Goal: Task Accomplishment & Management: Use online tool/utility

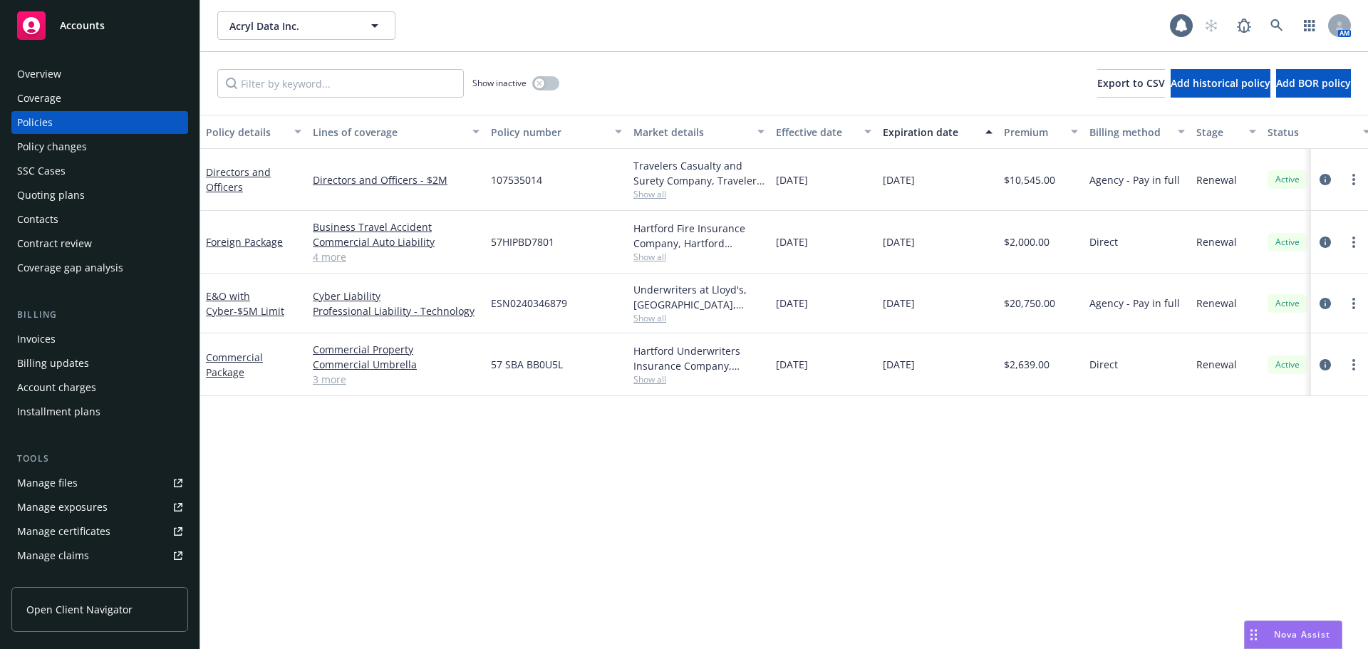
scroll to position [177, 0]
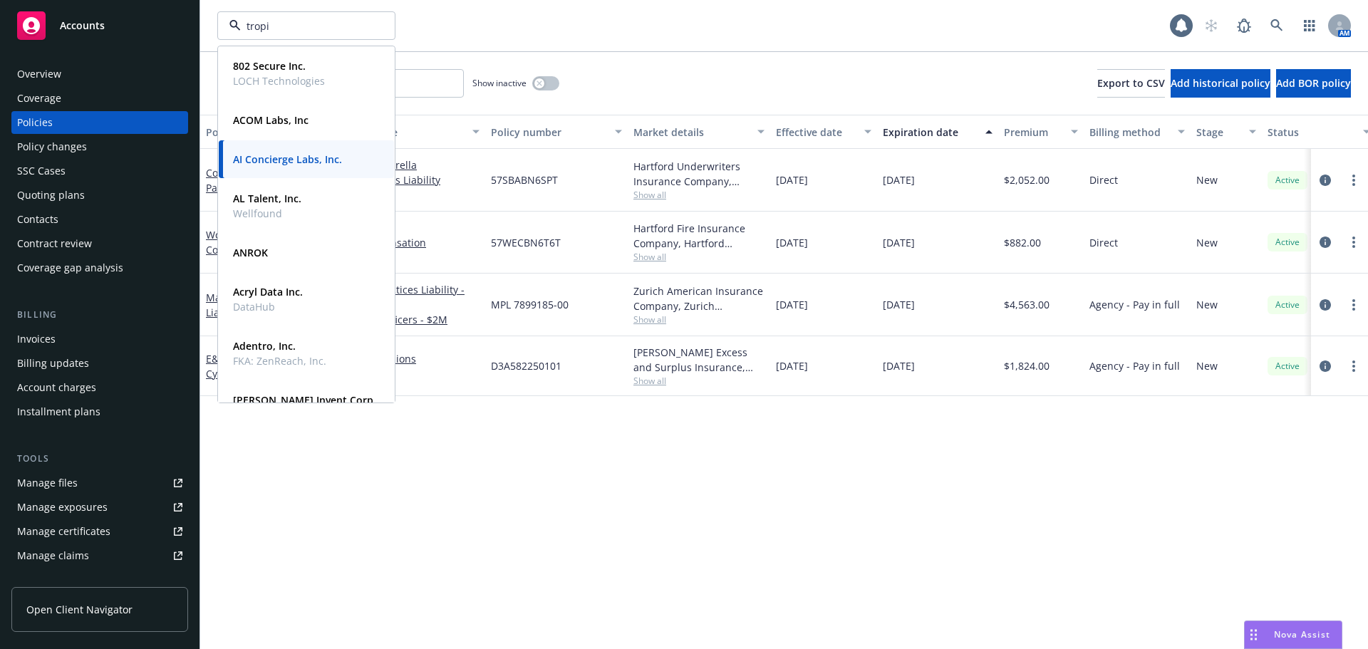
type input "tropic"
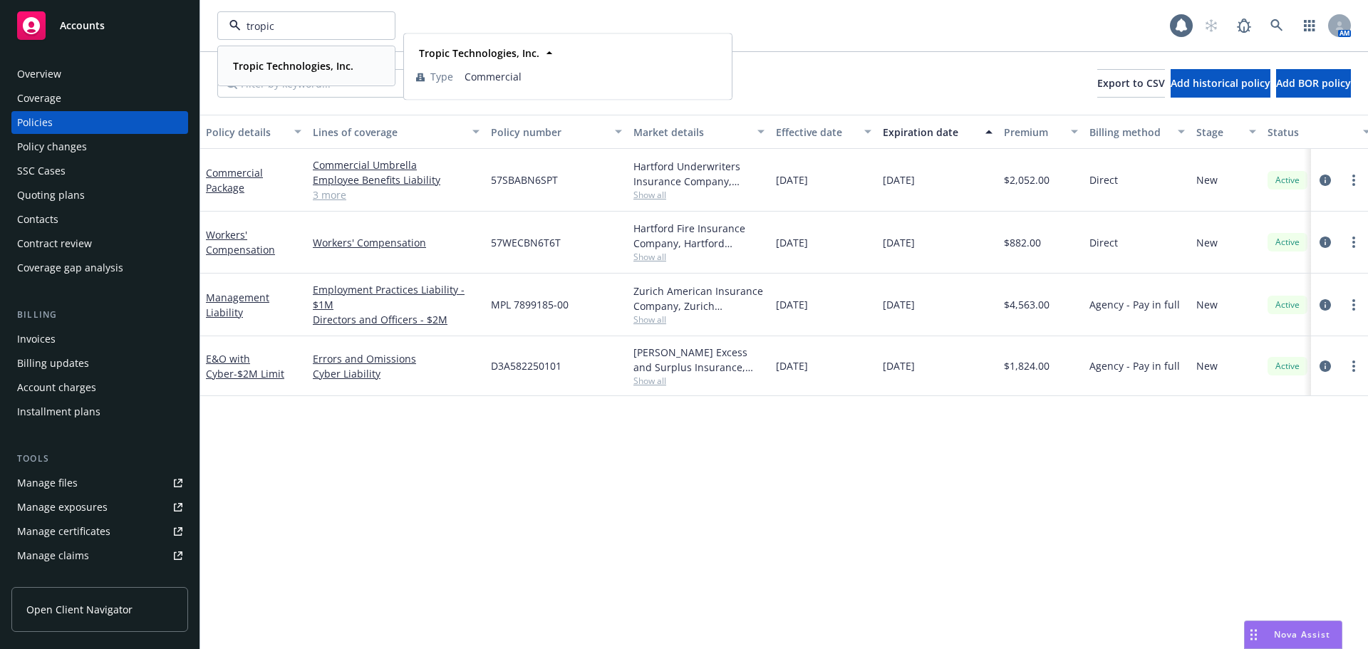
click at [286, 62] on strong "Tropic Technologies, Inc." at bounding box center [293, 66] width 120 height 14
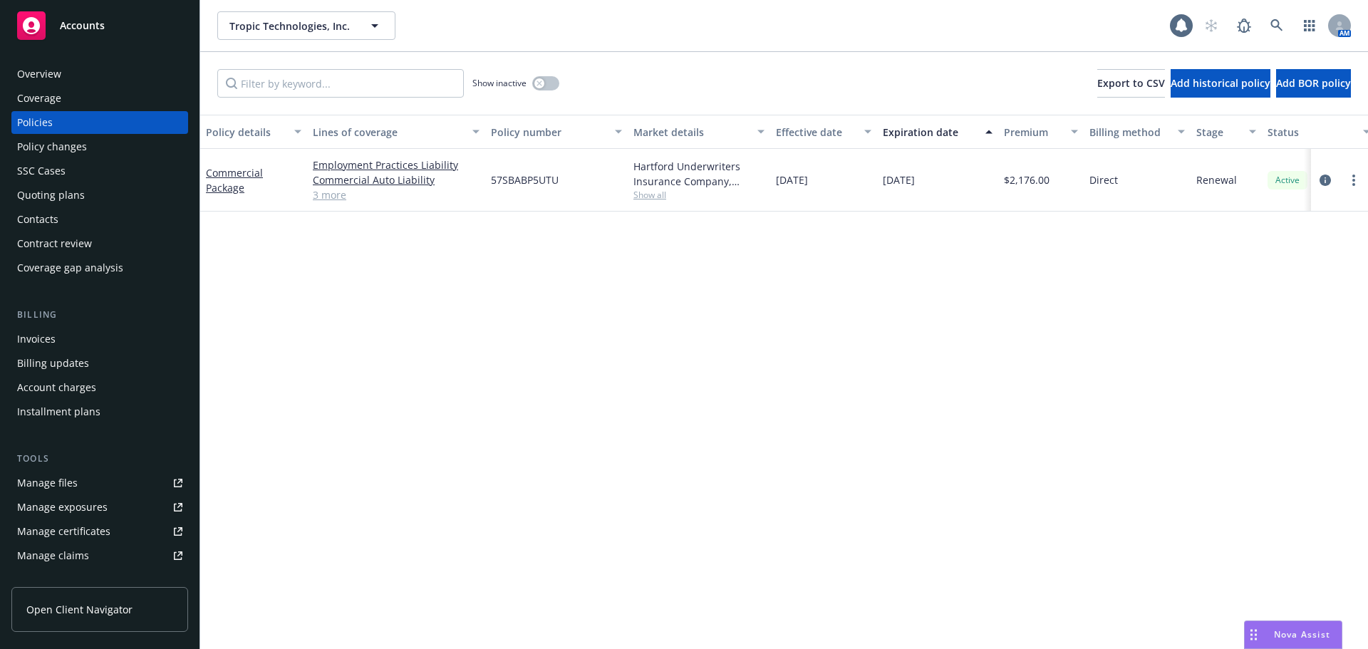
click at [76, 79] on div "Overview" at bounding box center [99, 74] width 165 height 23
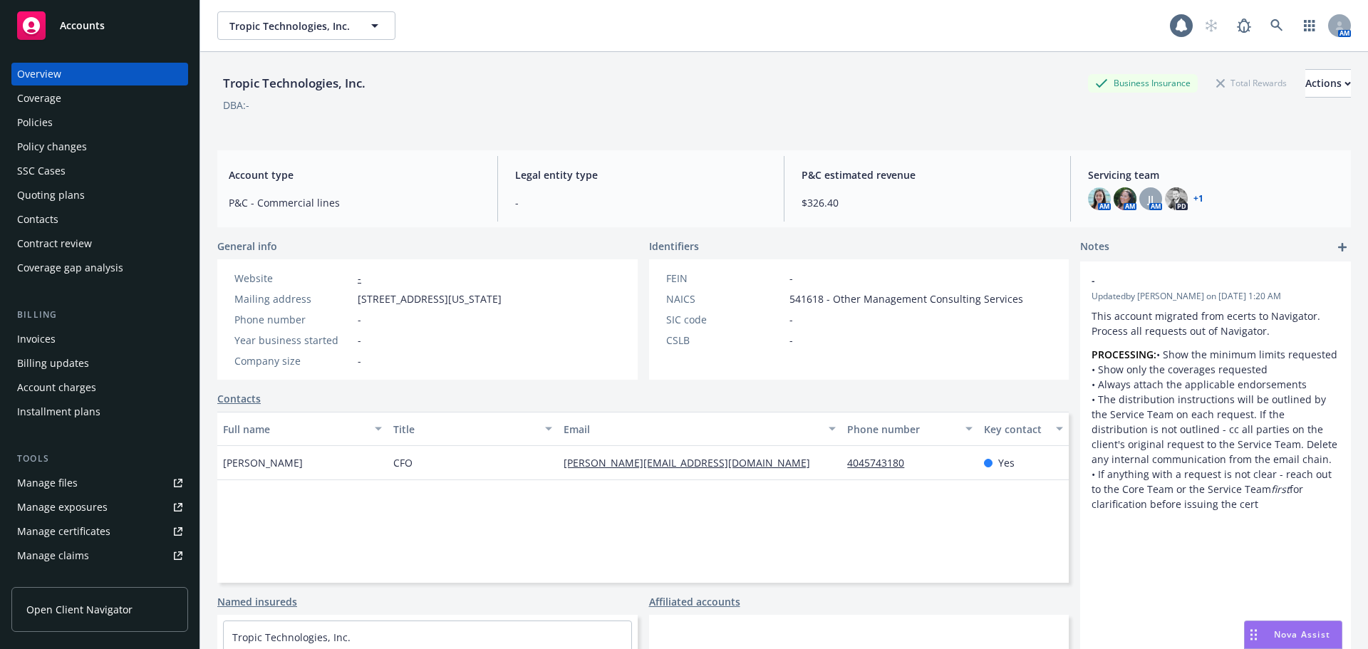
click at [72, 136] on div "Policy changes" at bounding box center [52, 146] width 70 height 23
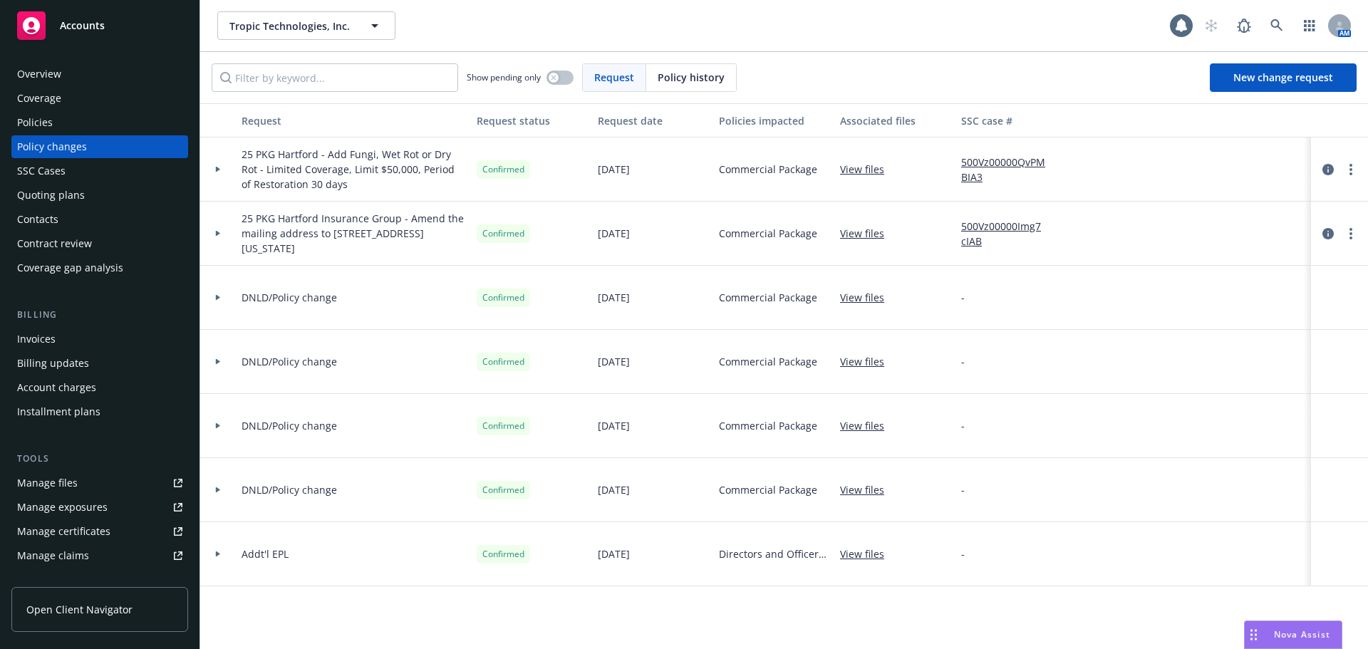
click at [36, 81] on div "Overview" at bounding box center [39, 74] width 44 height 23
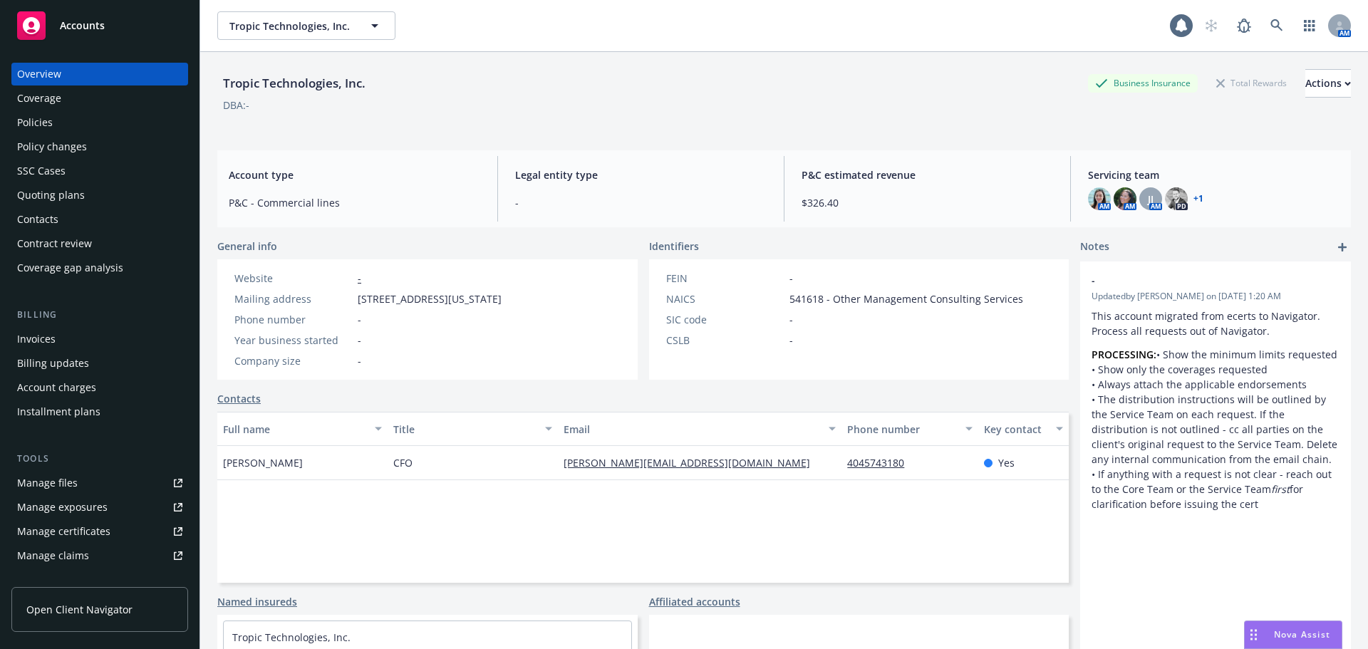
click at [28, 125] on div "Policies" at bounding box center [35, 122] width 36 height 23
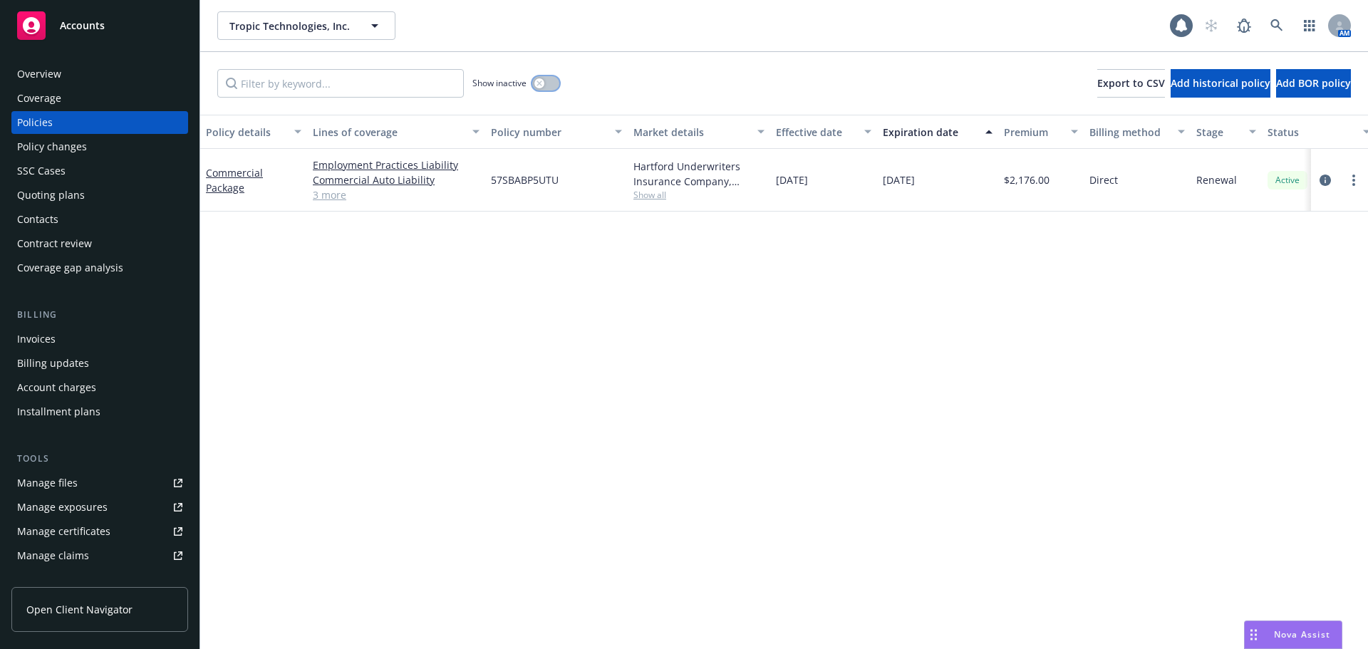
click at [550, 80] on button "button" at bounding box center [545, 83] width 27 height 14
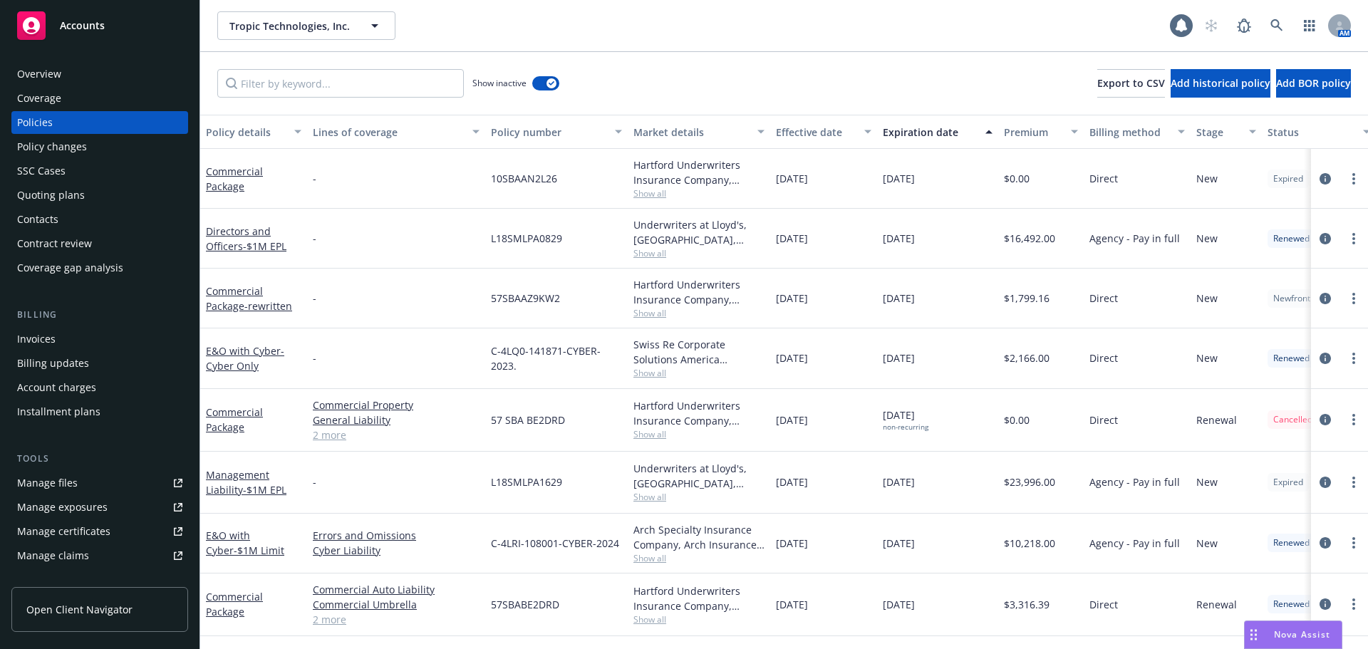
click at [837, 127] on div "Effective date" at bounding box center [816, 132] width 80 height 15
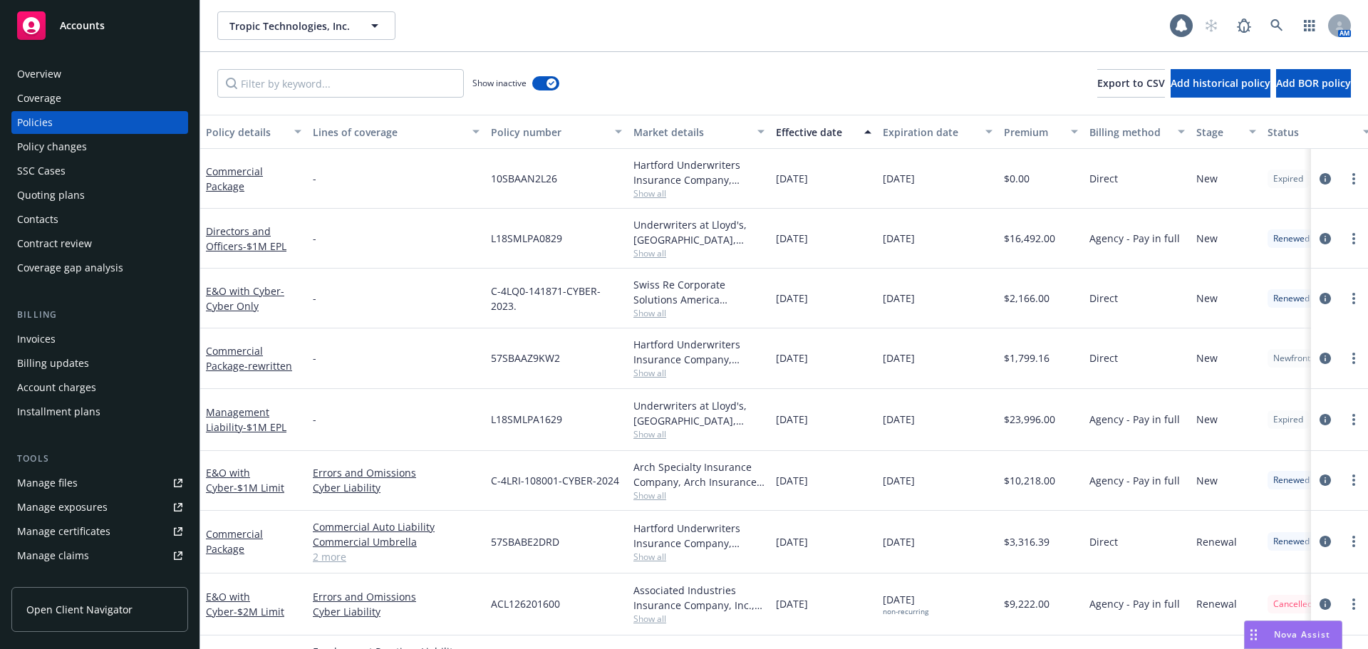
click at [837, 127] on div "Effective date" at bounding box center [816, 132] width 80 height 15
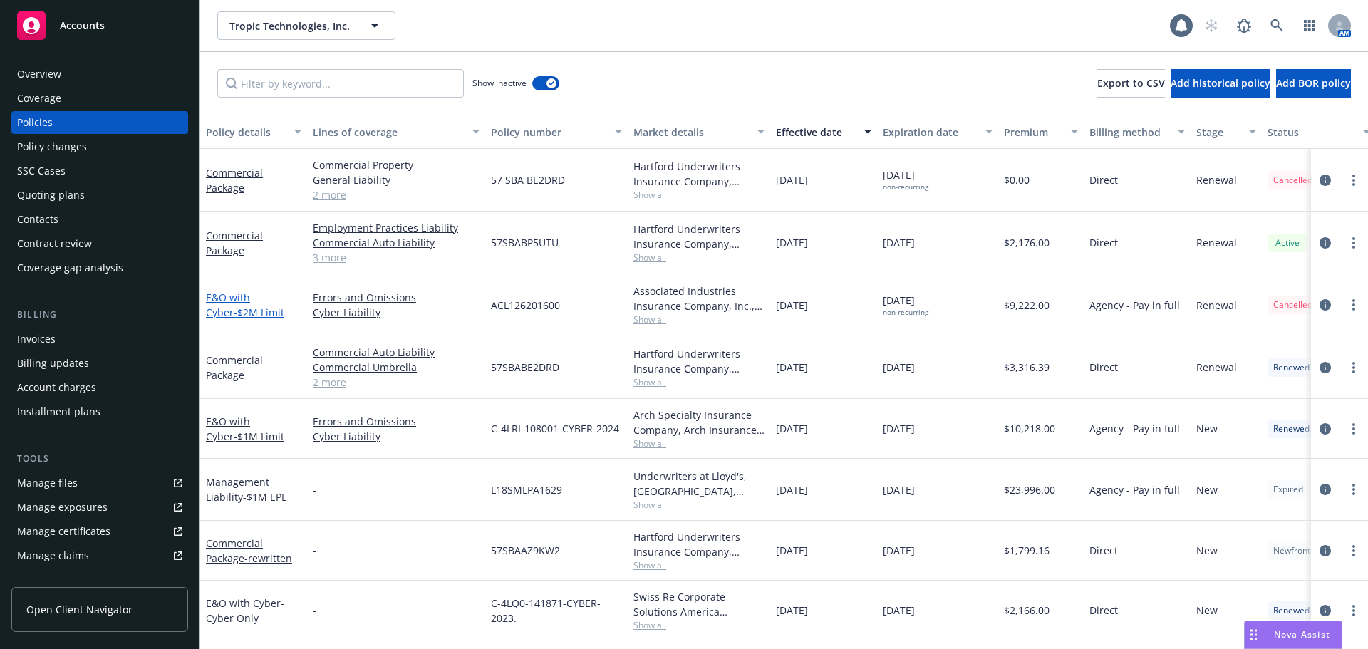
click at [234, 317] on span "- $2M Limit" at bounding box center [259, 313] width 51 height 14
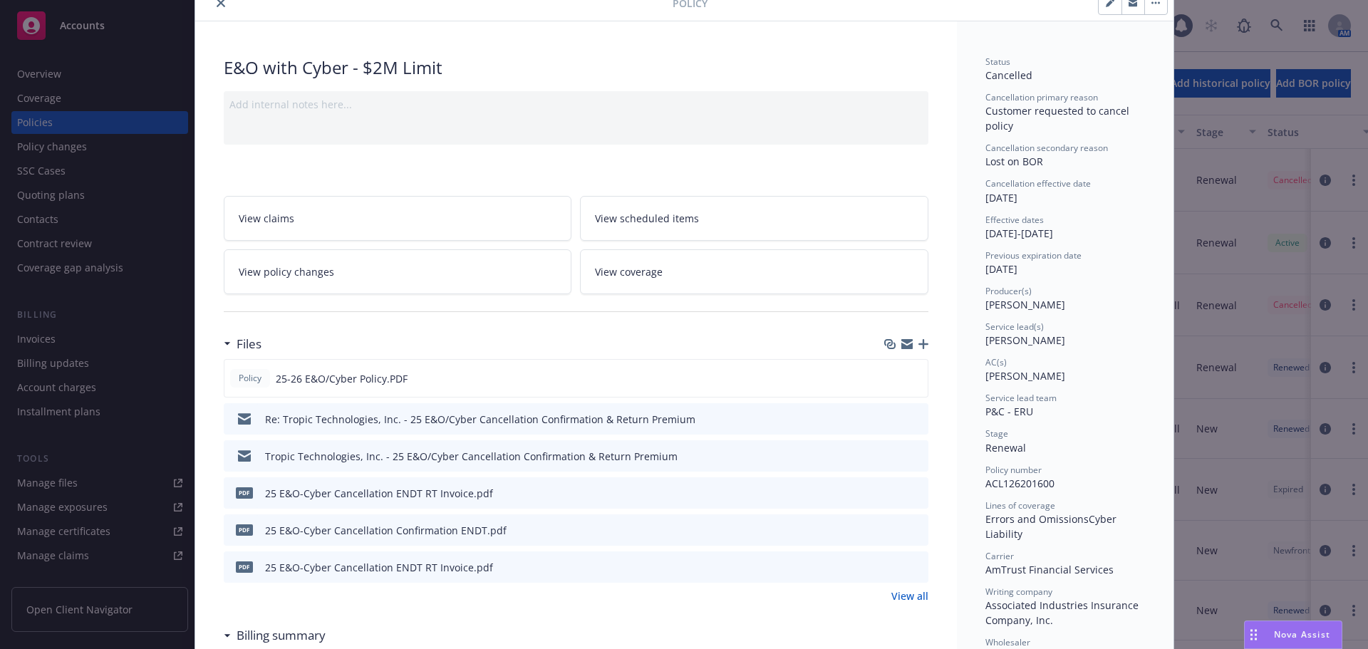
scroll to position [142, 0]
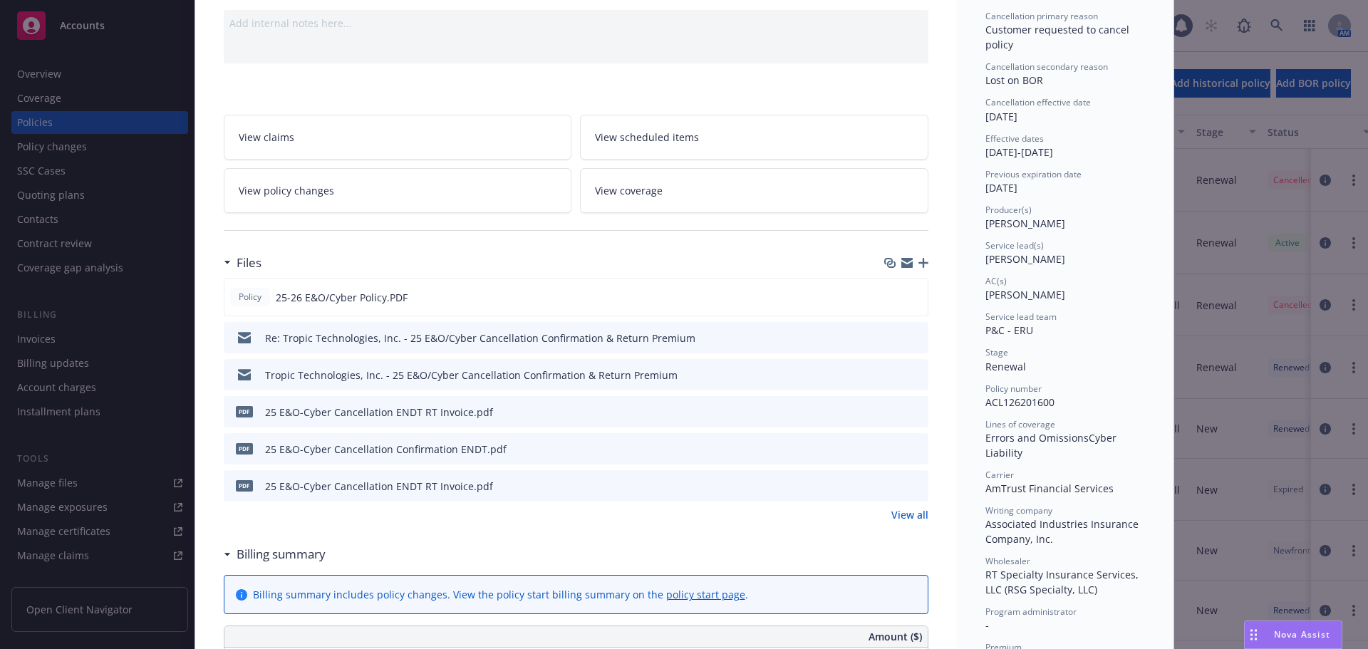
click at [249, 337] on div at bounding box center [244, 338] width 30 height 30
drag, startPoint x: 277, startPoint y: 340, endPoint x: 680, endPoint y: 348, distance: 402.6
click at [680, 348] on div "Re: Tropic Technologies, Inc. - 25 E&O/Cyber Cancellation Confirmation & Return…" at bounding box center [576, 337] width 705 height 31
copy div "Tropic Technologies, Inc. - 25 E&O/Cyber Cancellation Confirmation & Return Pre…"
click at [918, 264] on icon "button" at bounding box center [923, 263] width 10 height 10
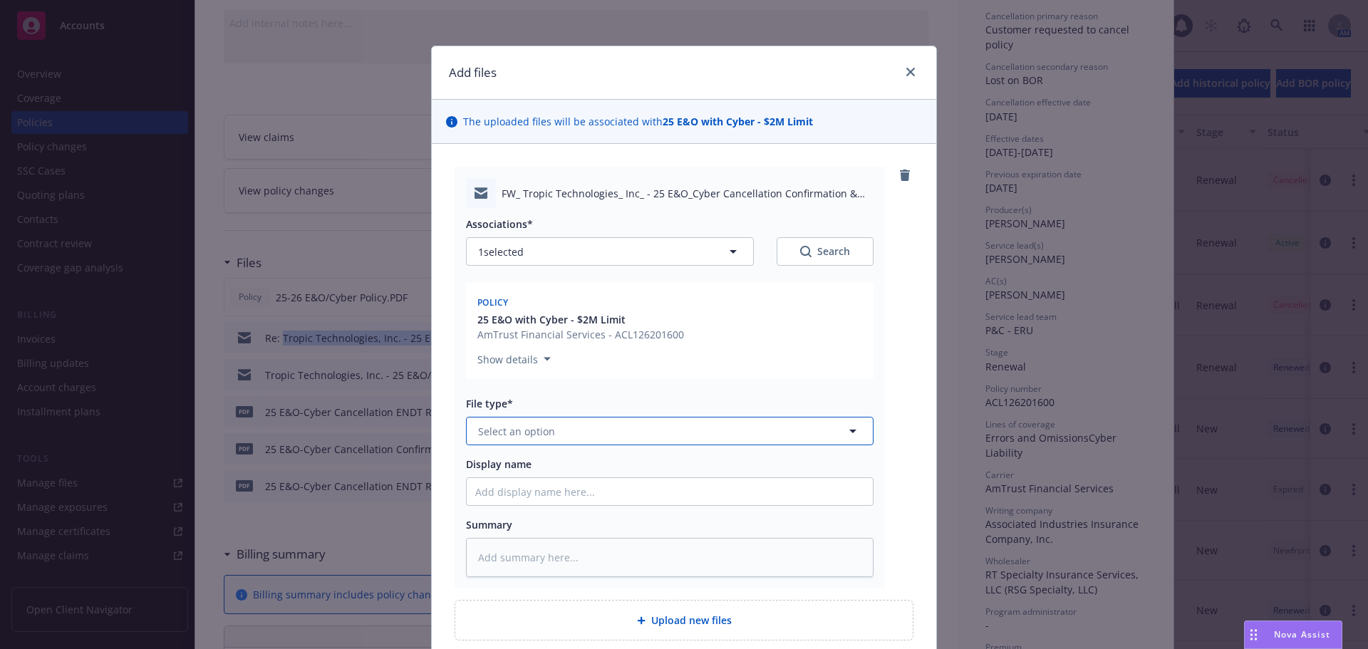
click at [583, 428] on button "Select an option" at bounding box center [670, 431] width 408 height 28
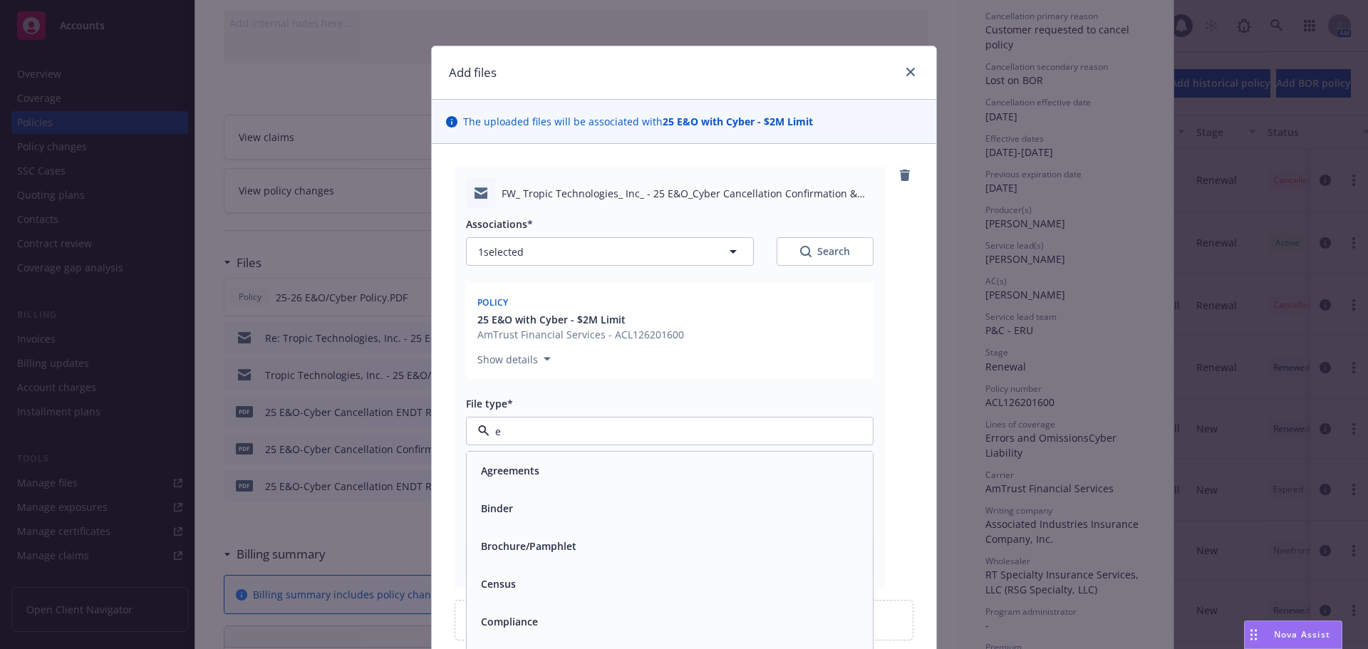
type input "em"
click at [569, 505] on div "Email" at bounding box center [669, 508] width 389 height 21
click at [561, 489] on input "Display name" at bounding box center [670, 491] width 406 height 27
paste input "Tropic Technologies, Inc. - 25 E&O/Cyber Cancellation Confirmation & Return Pre…"
type textarea "x"
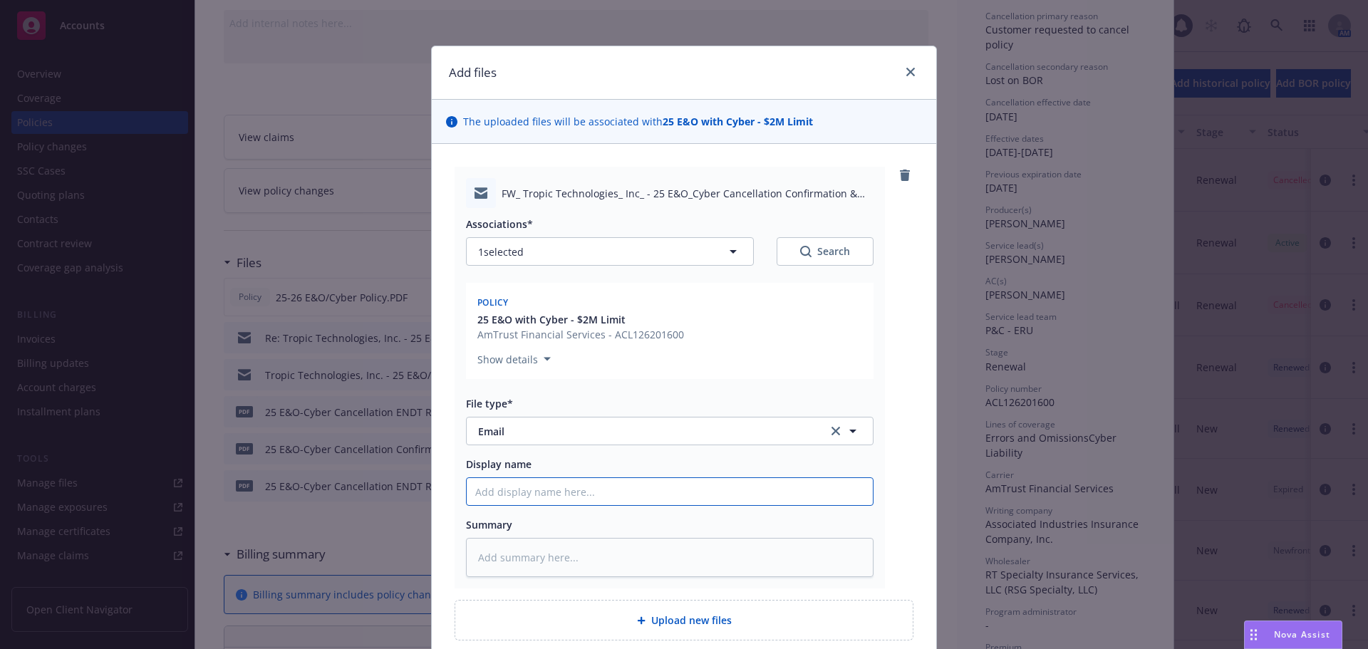
type input "Tropic Technologies, Inc. - 25 E&O/Cyber Cancellation Confirmation & Return Pre…"
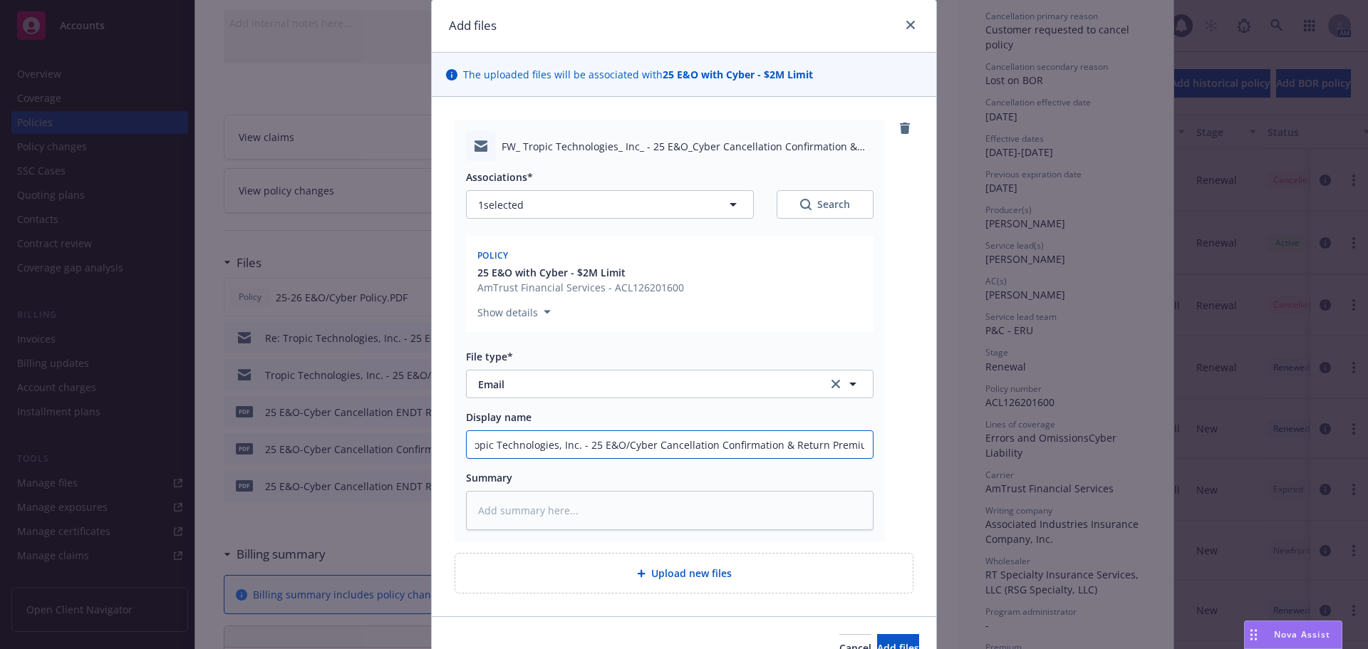
scroll to position [71, 0]
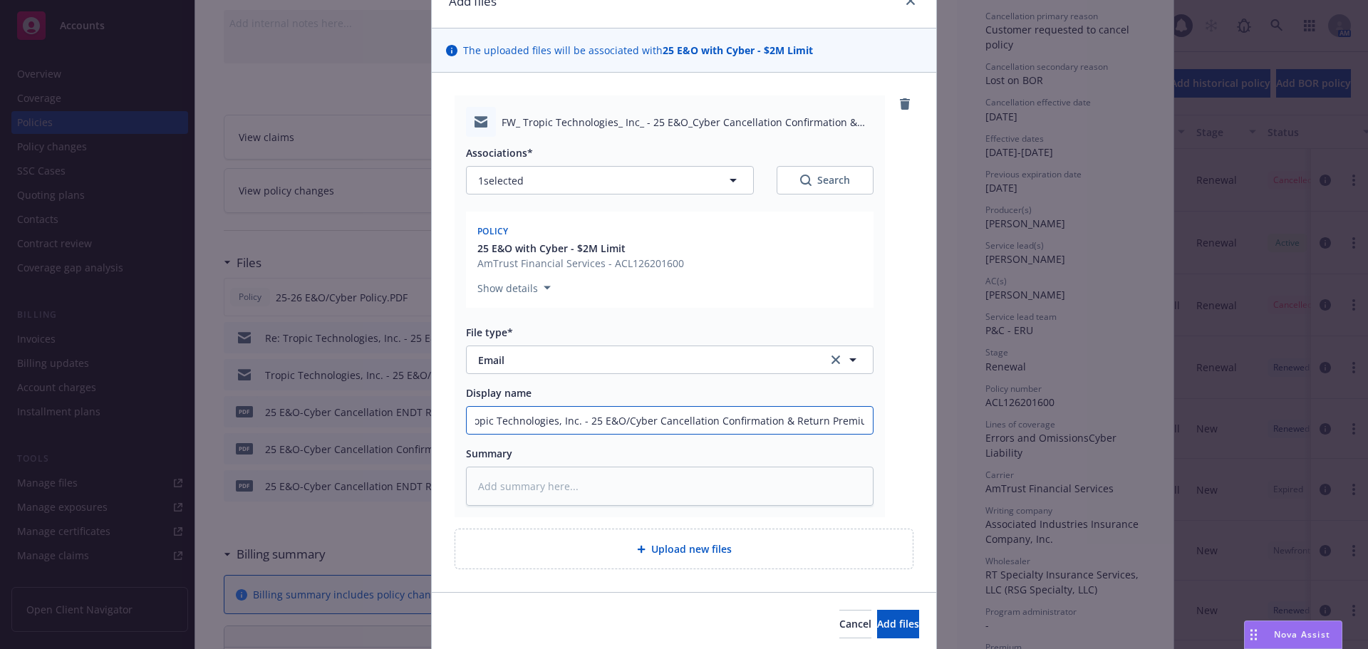
type textarea "x"
type input "Tropic Technologies, Inc. - 25 E&O/Cyber Cancellation Confirmation & Return Pre…"
type textarea "x"
type input "Tropic Technologies, Inc. - 25 E&O/Cyber Cancellation Confirmation & Return Pre…"
type textarea "x"
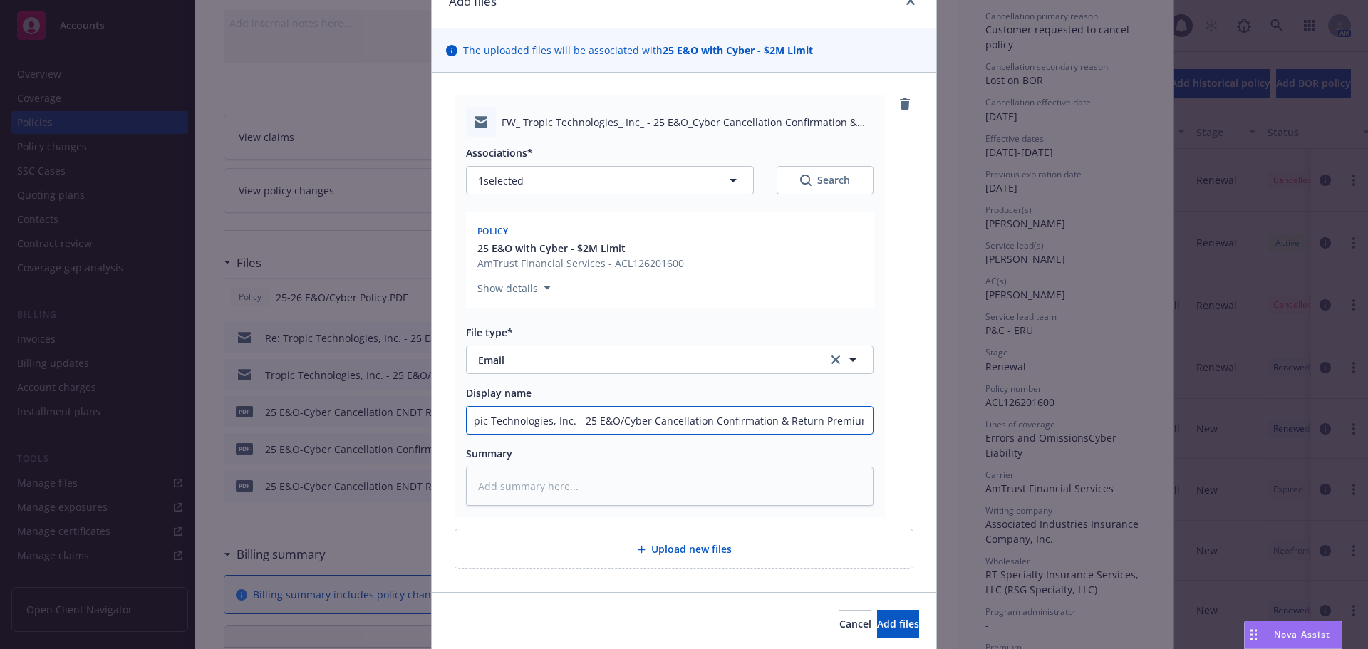
type input "Tropic Technologies, Inc. - 25 E&O/Cyber Cancellation Confirmation & Return Pre…"
type textarea "x"
type input "Tropic Technologies, Inc. - 25 E&O/Cyber Cancellation Confirmation & Return Pre…"
type textarea "x"
type input "Tropic Technologies, Inc. - 25 E&O/Cyber Cancellation Confirmation & Return Pre…"
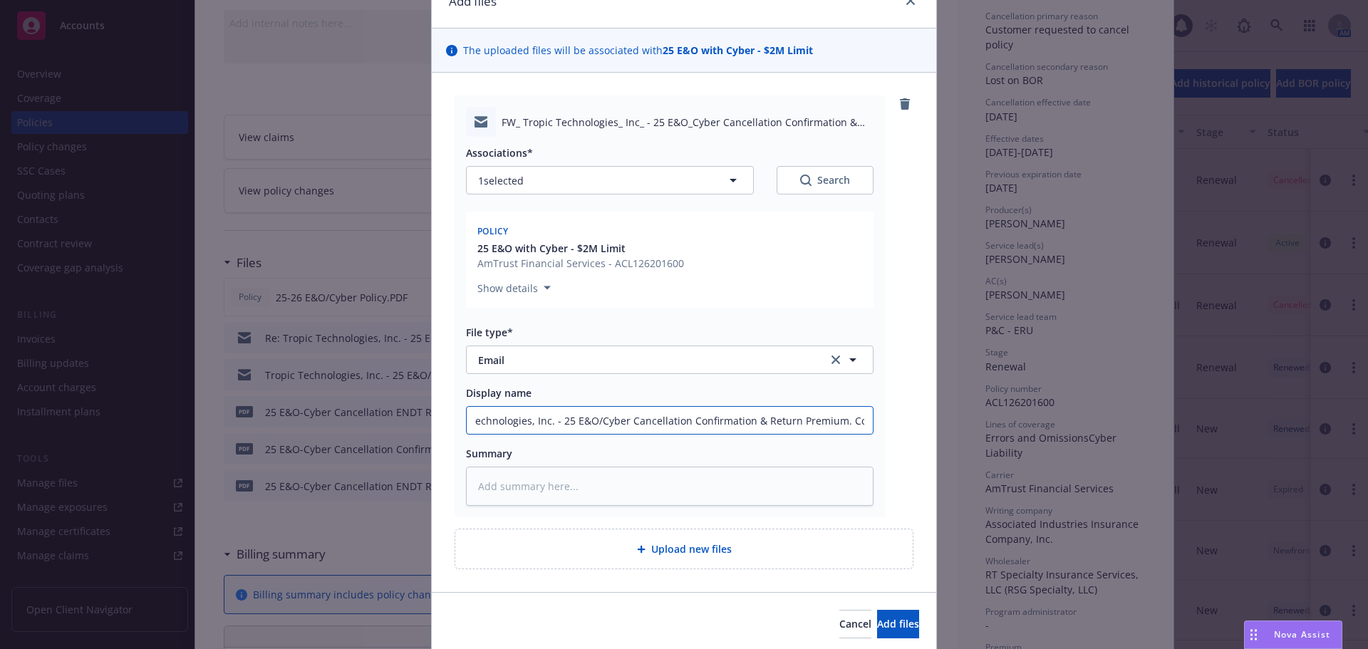
type textarea "x"
type input "Tropic Technologies, Inc. - 25 E&O/Cyber Cancellation Confirmation & Return Pre…"
type textarea "x"
type input "Tropic Technologies, Inc. - 25 E&O/Cyber Cancellation Confirmation & Return Pre…"
type textarea "x"
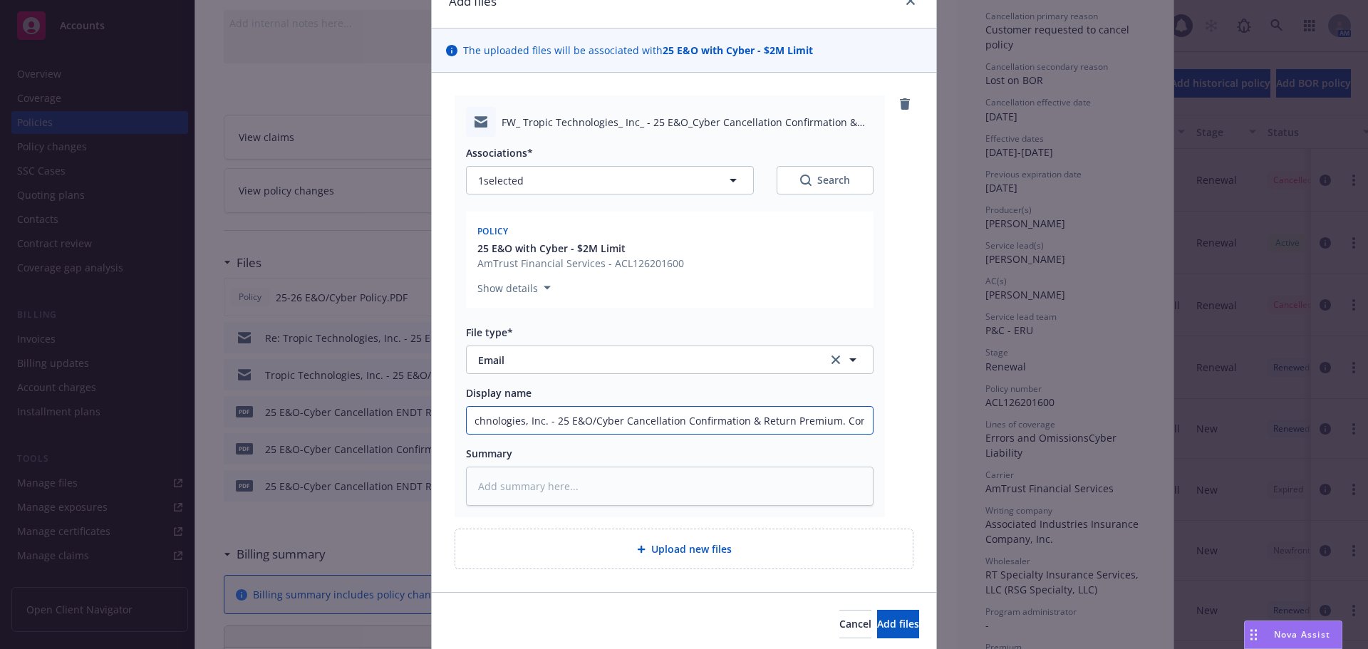
type input "Tropic Technologies, Inc. - 25 E&O/Cyber Cancellation Confirmation & Return Pre…"
type textarea "x"
type input "Tropic Technologies, Inc. - 25 E&O/Cyber Cancellation Confirmation & Return Pre…"
type textarea "x"
type input "Tropic Technologies, Inc. - 25 E&O/Cyber Cancellation Confirmation & Return Pre…"
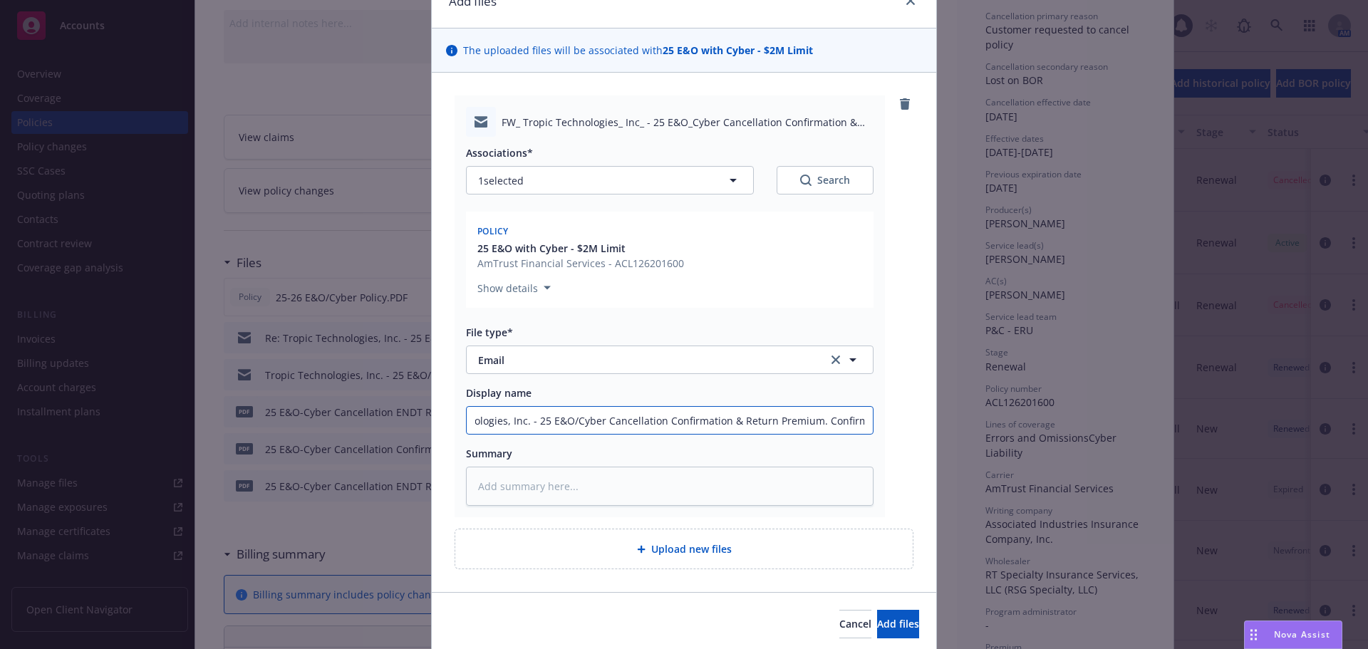
type textarea "x"
type input "Tropic Technologies, Inc. - 25 E&O/Cyber Cancellation Confirmation & Return Pre…"
type textarea "x"
type input "Tropic Technologies, Inc. - 25 E&O/Cyber Cancellation Confirmation & Return Pre…"
type textarea "x"
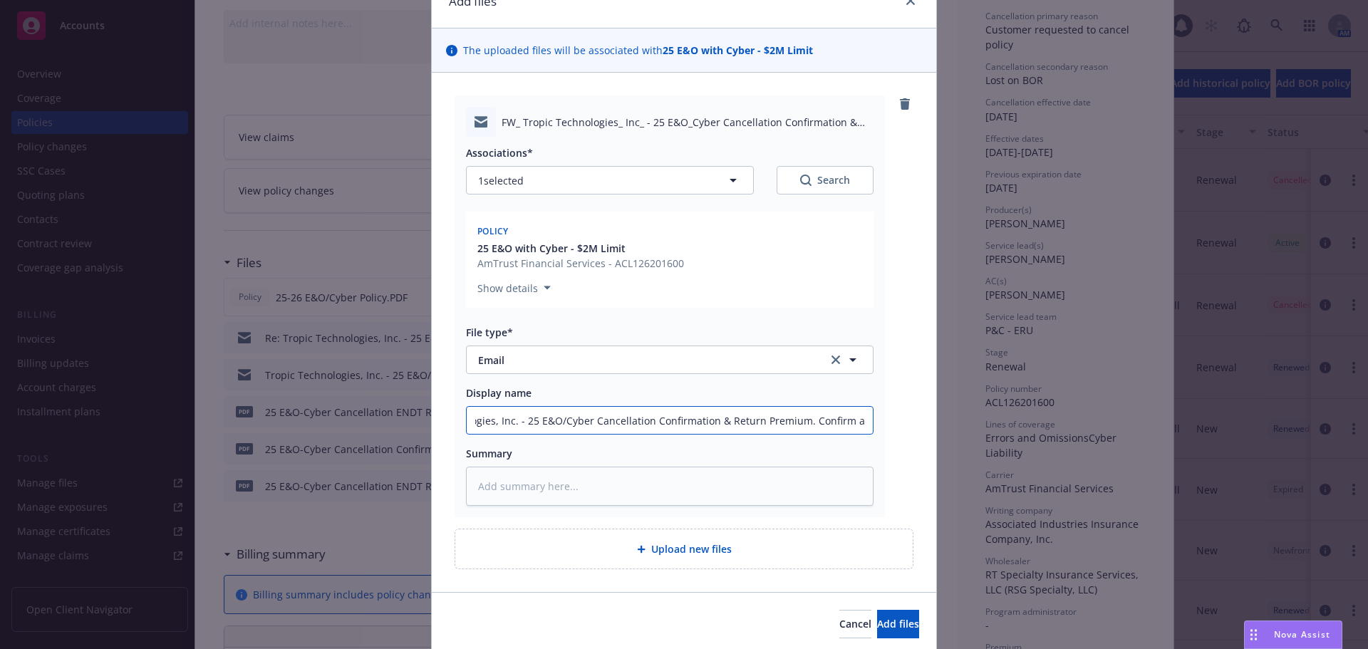
type input "Tropic Technologies, Inc. - 25 E&O/Cyber Cancellation Confirmation & Return Pre…"
type textarea "x"
type input "Tropic Technologies, Inc. - 25 E&O/Cyber Cancellation Confirmation & Return Pre…"
type textarea "x"
type input "Tropic Technologies, Inc. - 25 E&O/Cyber Cancellation Confirmation & Return Pre…"
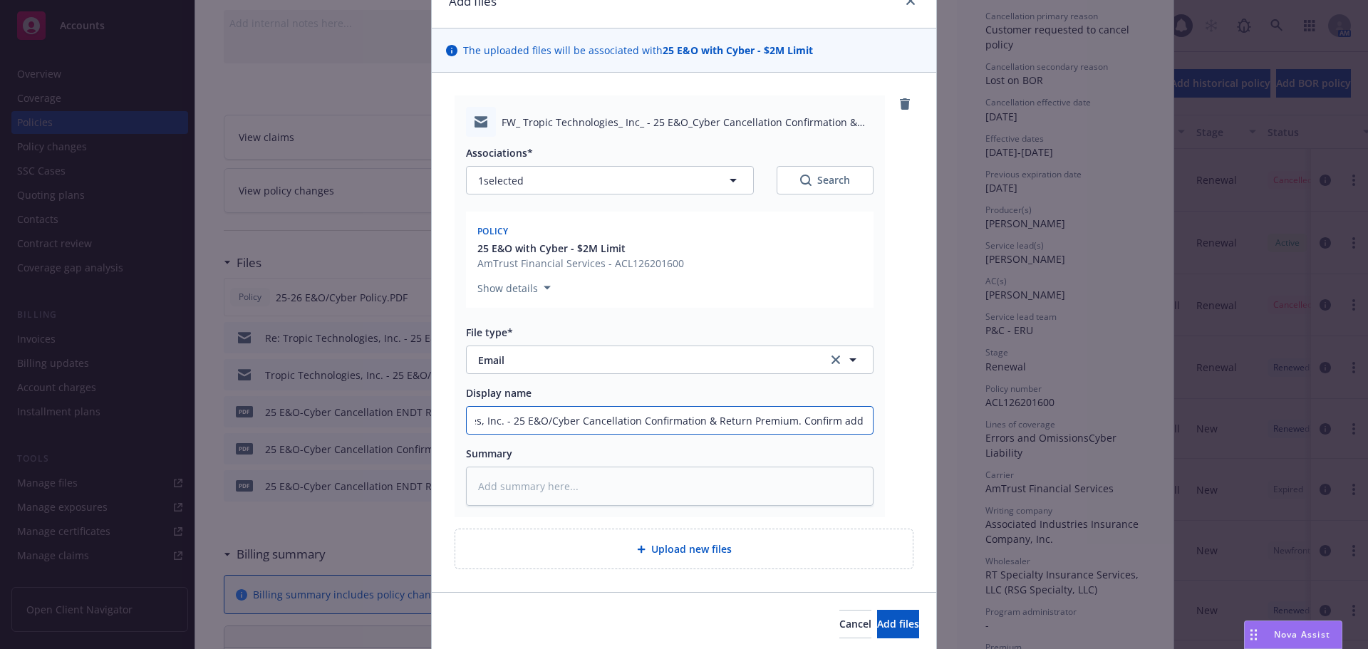
type textarea "x"
type input "Tropic Technologies, Inc. - 25 E&O/Cyber Cancellation Confirmation & Return Pre…"
type textarea "x"
type input "Tropic Technologies, Inc. - 25 E&O/Cyber Cancellation Confirmation & Return Pre…"
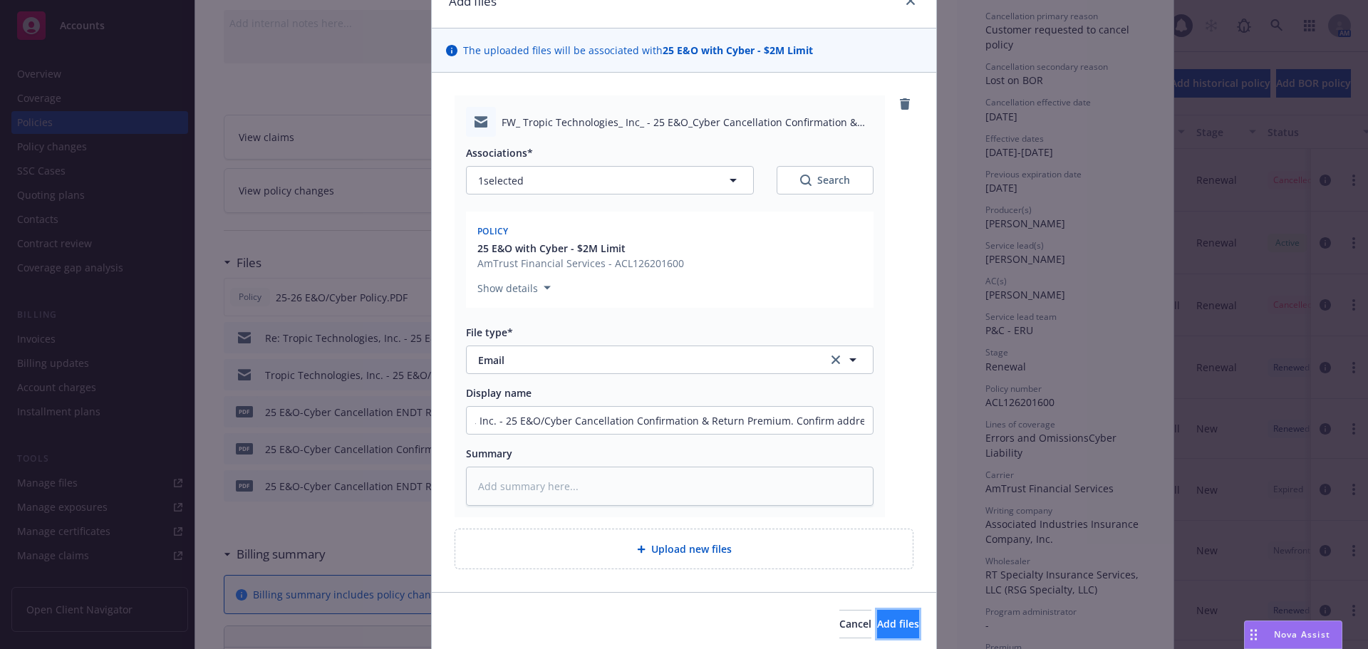
click at [883, 624] on span "Add files" at bounding box center [898, 624] width 42 height 14
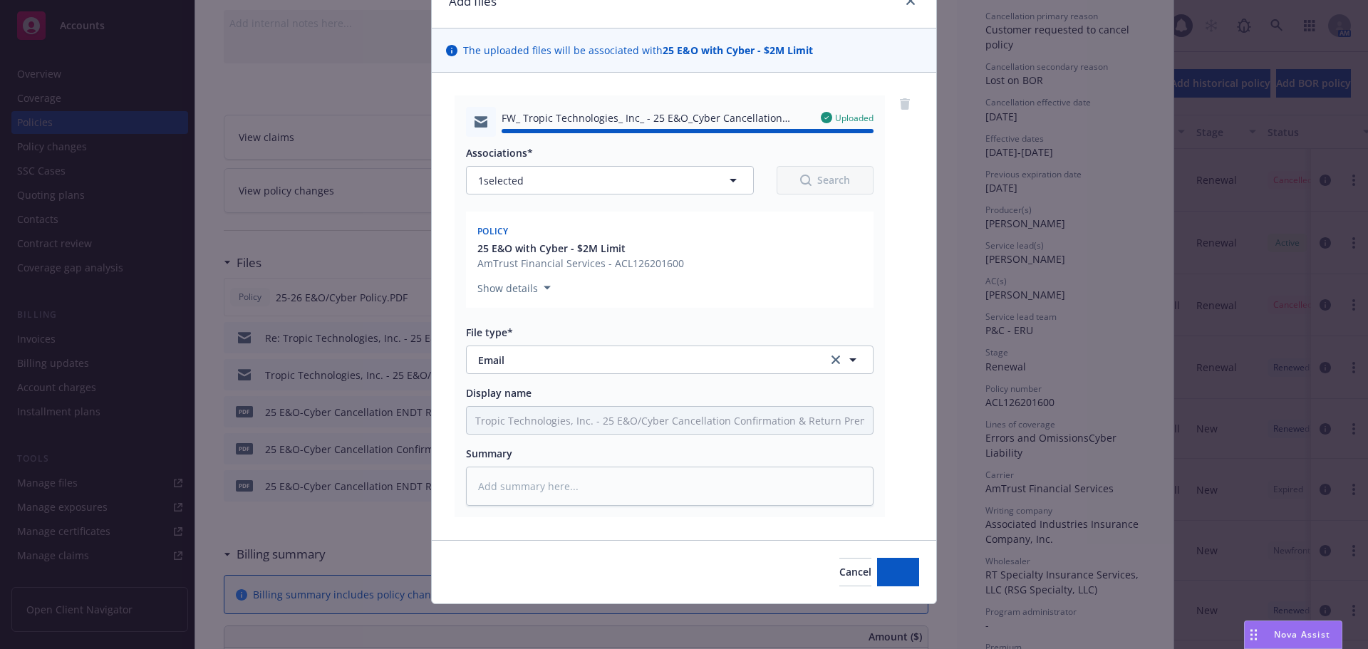
type textarea "x"
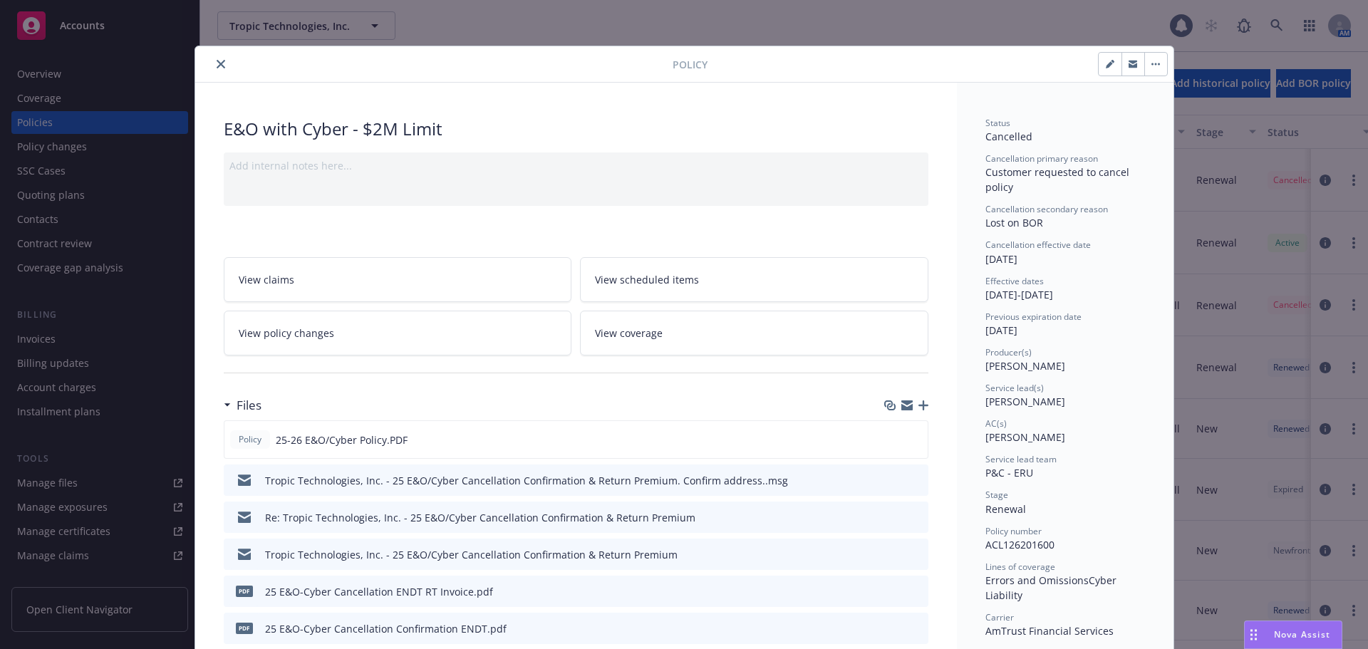
click at [217, 62] on icon "close" at bounding box center [221, 64] width 9 height 9
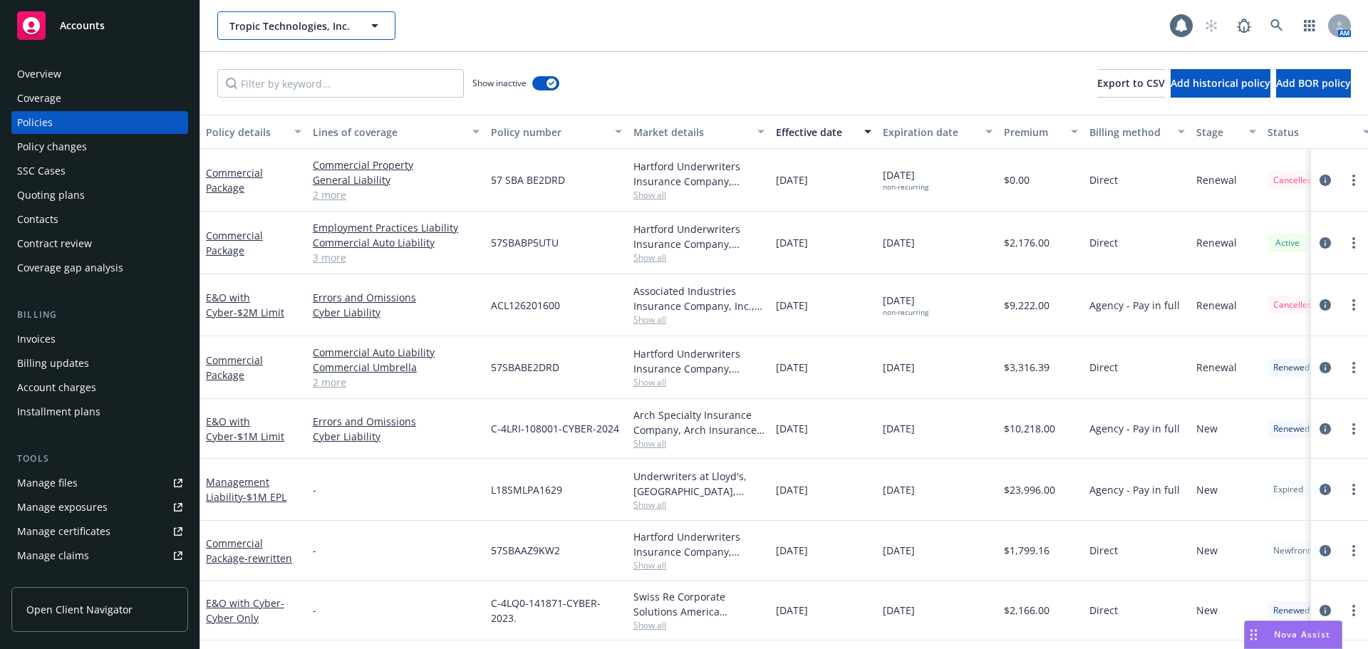
click at [280, 24] on span "Tropic Technologies, Inc." at bounding box center [290, 26] width 123 height 15
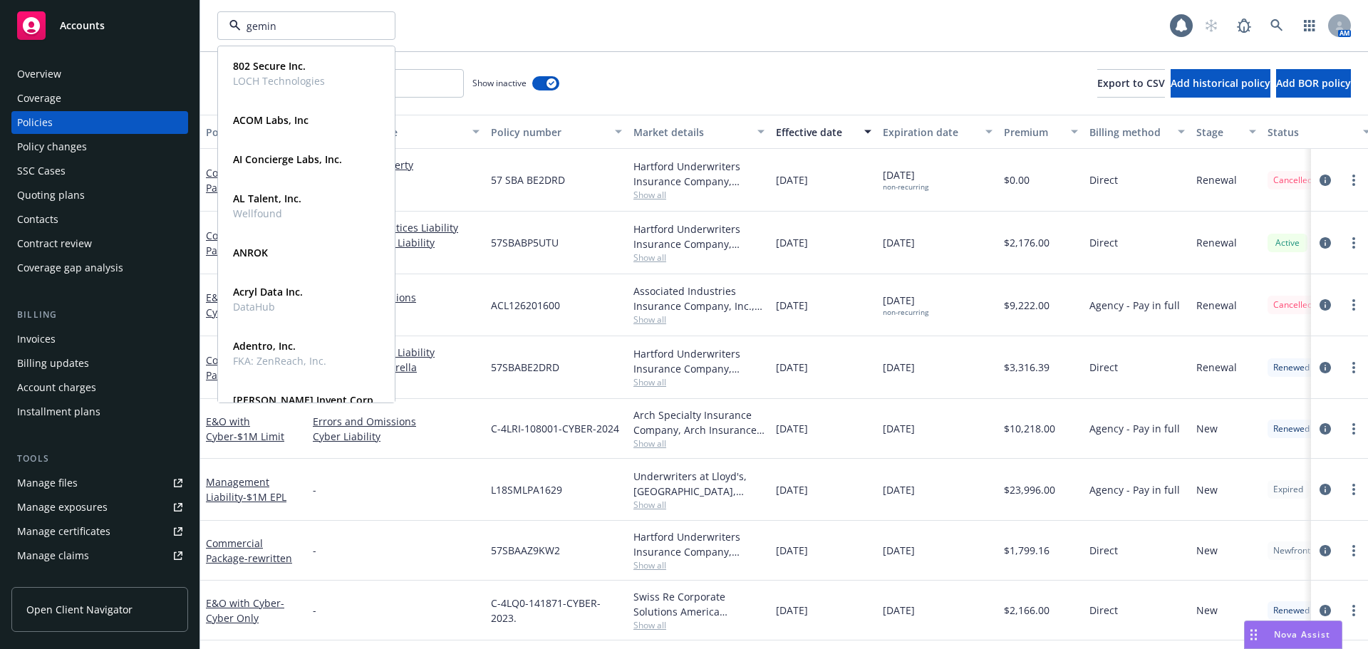
type input "gemini"
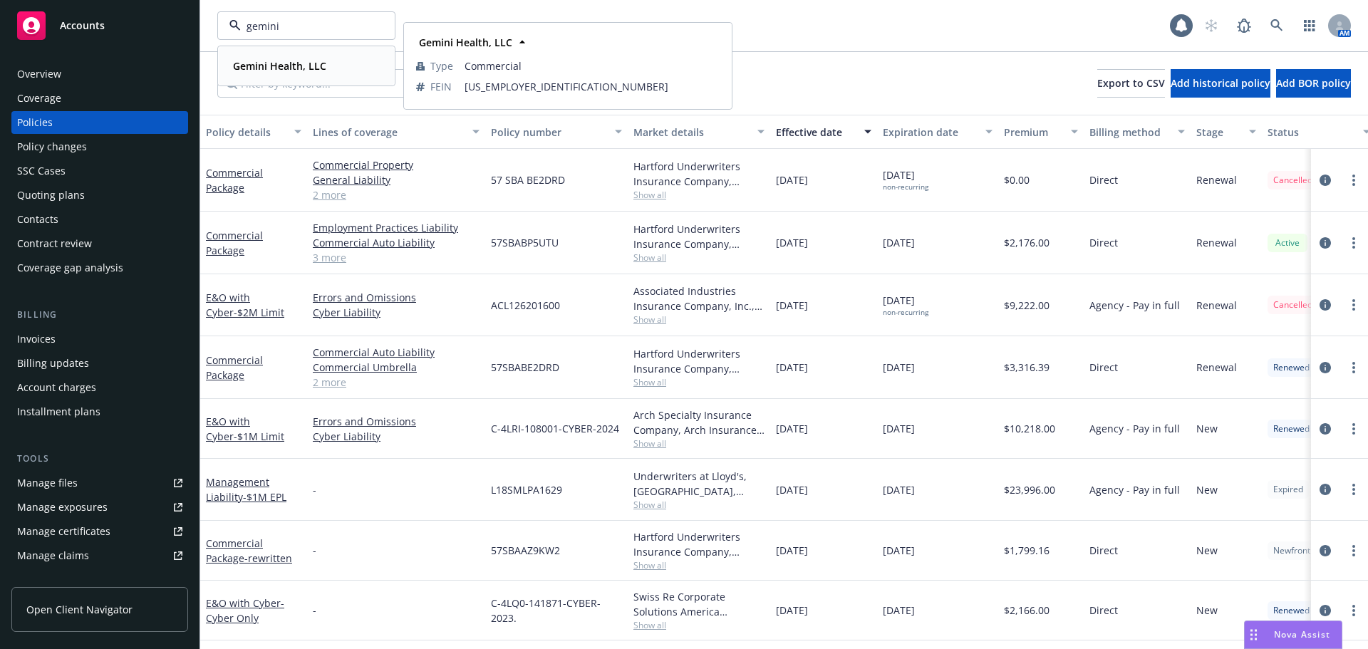
click at [294, 61] on strong "Gemini Health, LLC" at bounding box center [279, 66] width 93 height 14
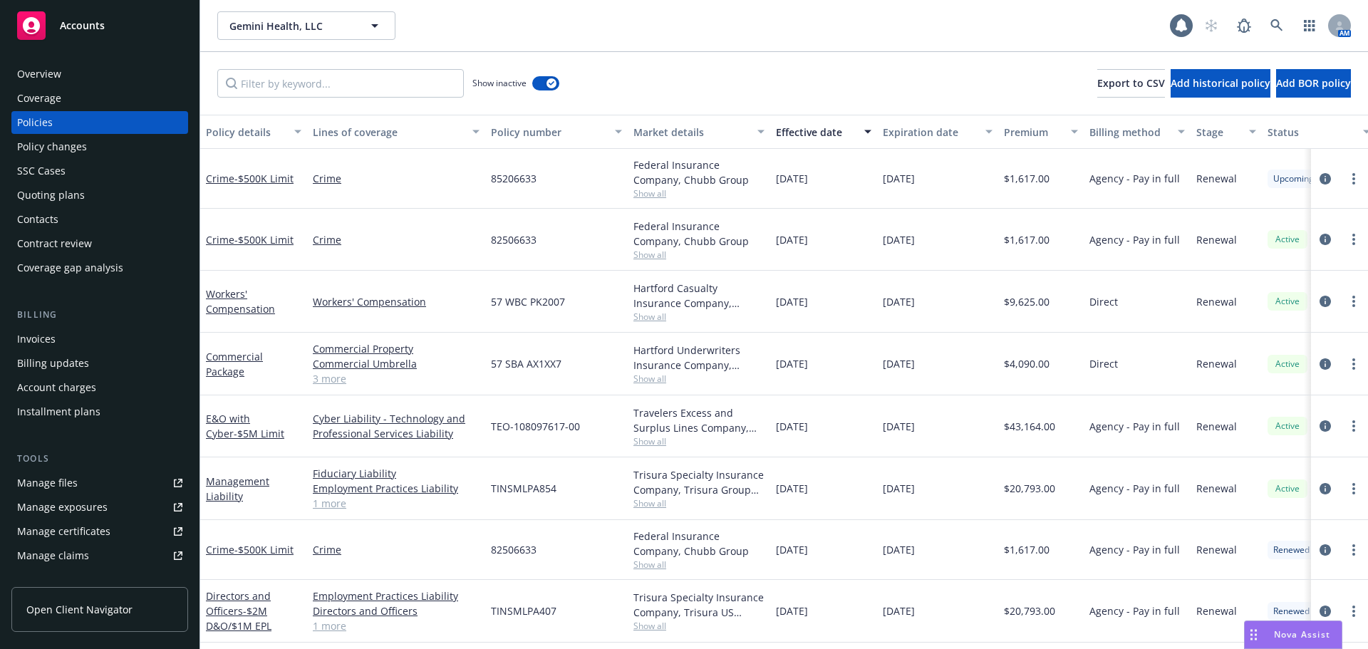
click at [83, 196] on div "Quoting plans" at bounding box center [99, 195] width 165 height 23
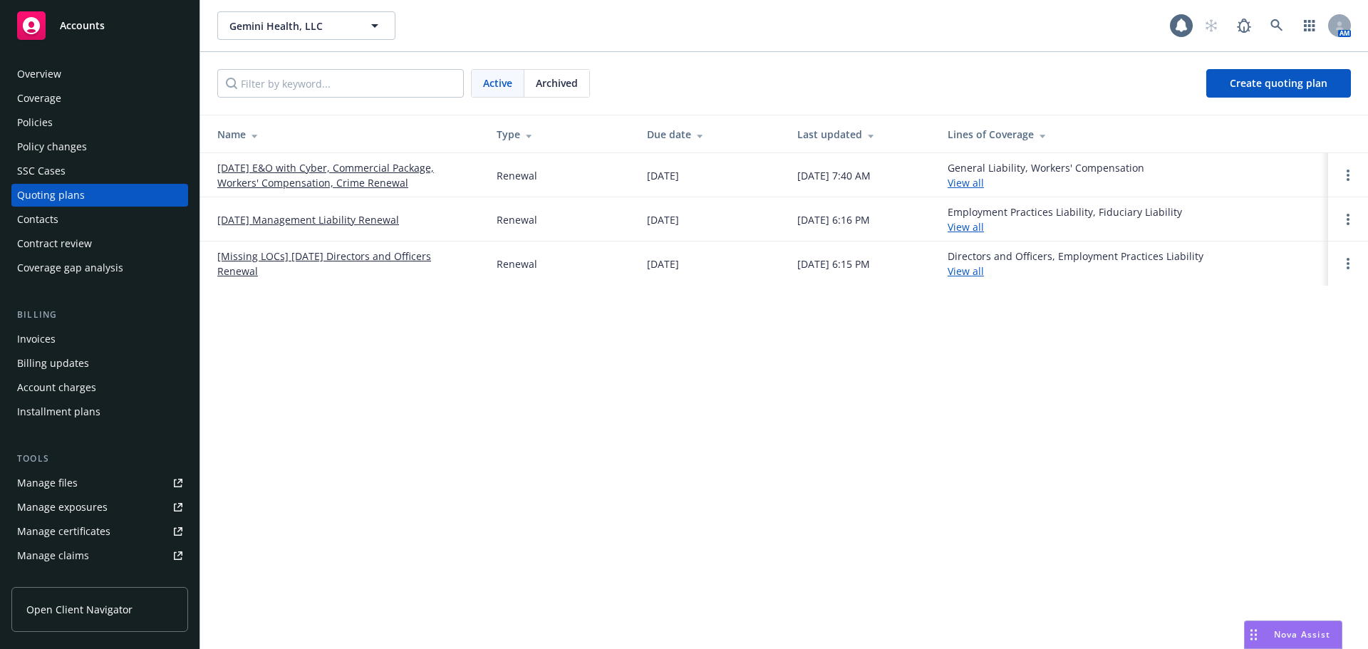
click at [299, 167] on link "10/19/25 E&O with Cyber, Commercial Package, Workers' Compensation, Crime Renew…" at bounding box center [345, 175] width 256 height 30
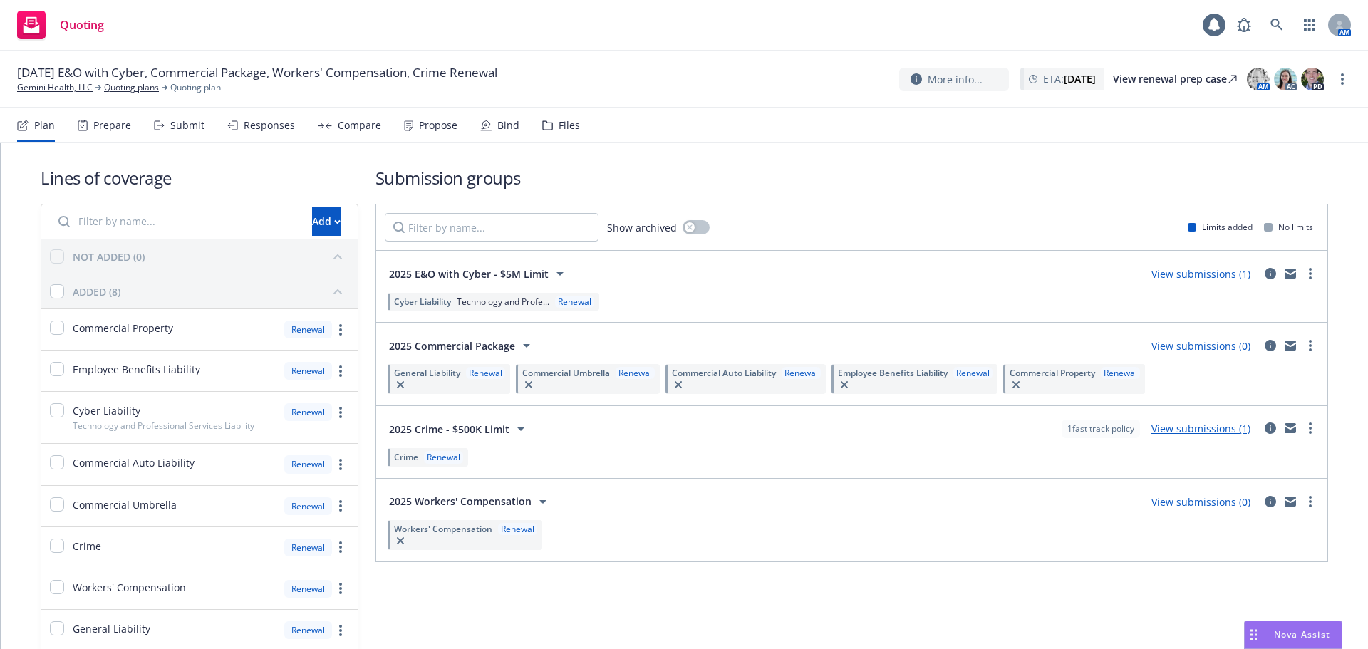
click at [1163, 276] on link "View submissions (1)" at bounding box center [1200, 274] width 99 height 14
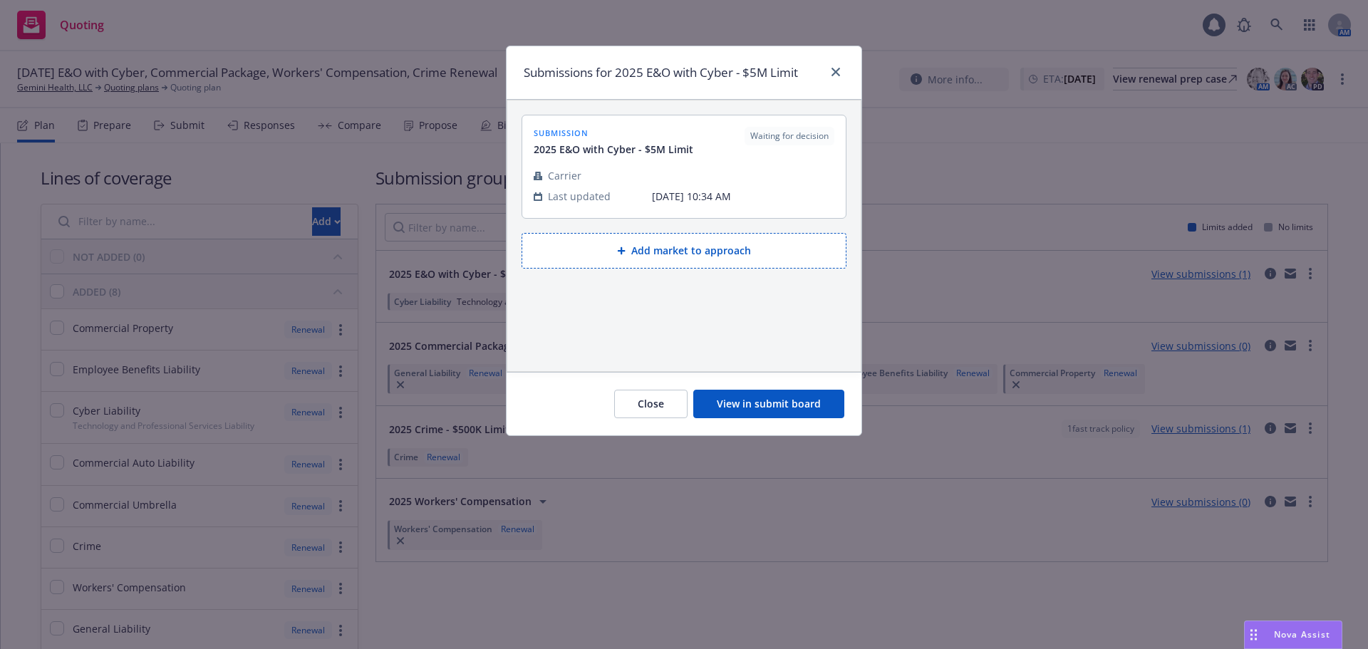
click at [805, 402] on button "View in submit board" at bounding box center [768, 404] width 151 height 28
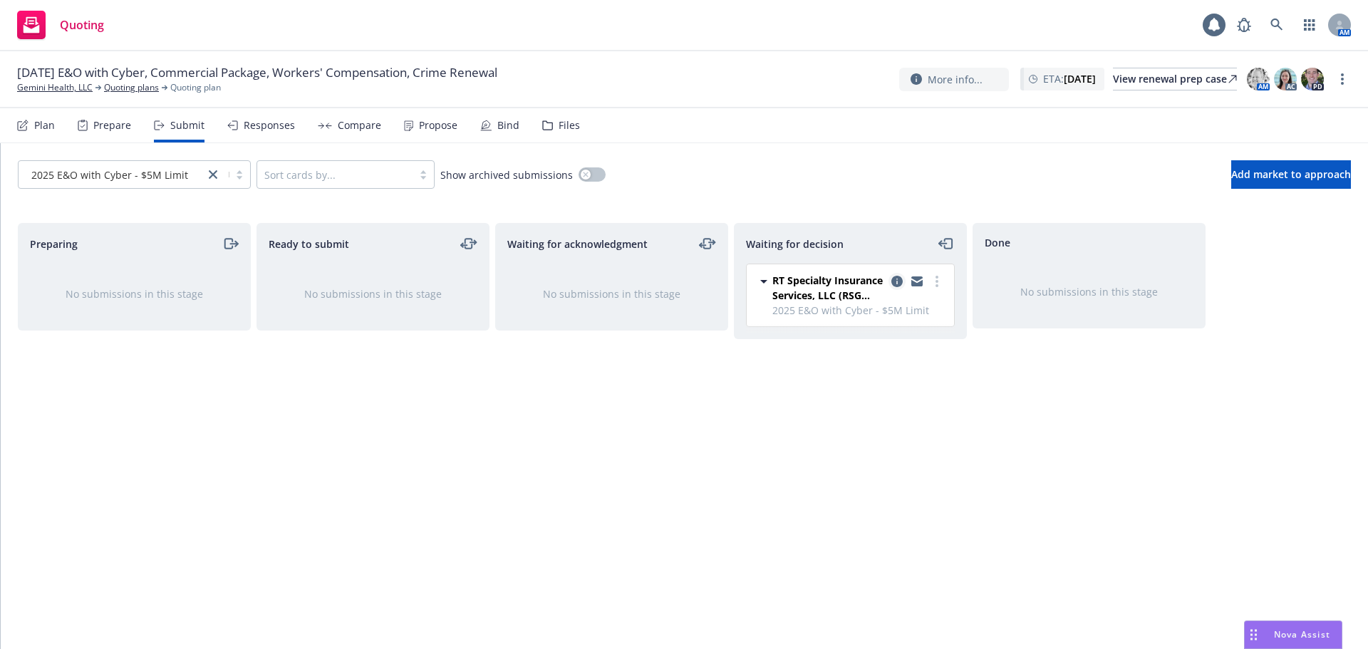
click at [896, 279] on icon "copy logging email" at bounding box center [896, 281] width 11 height 11
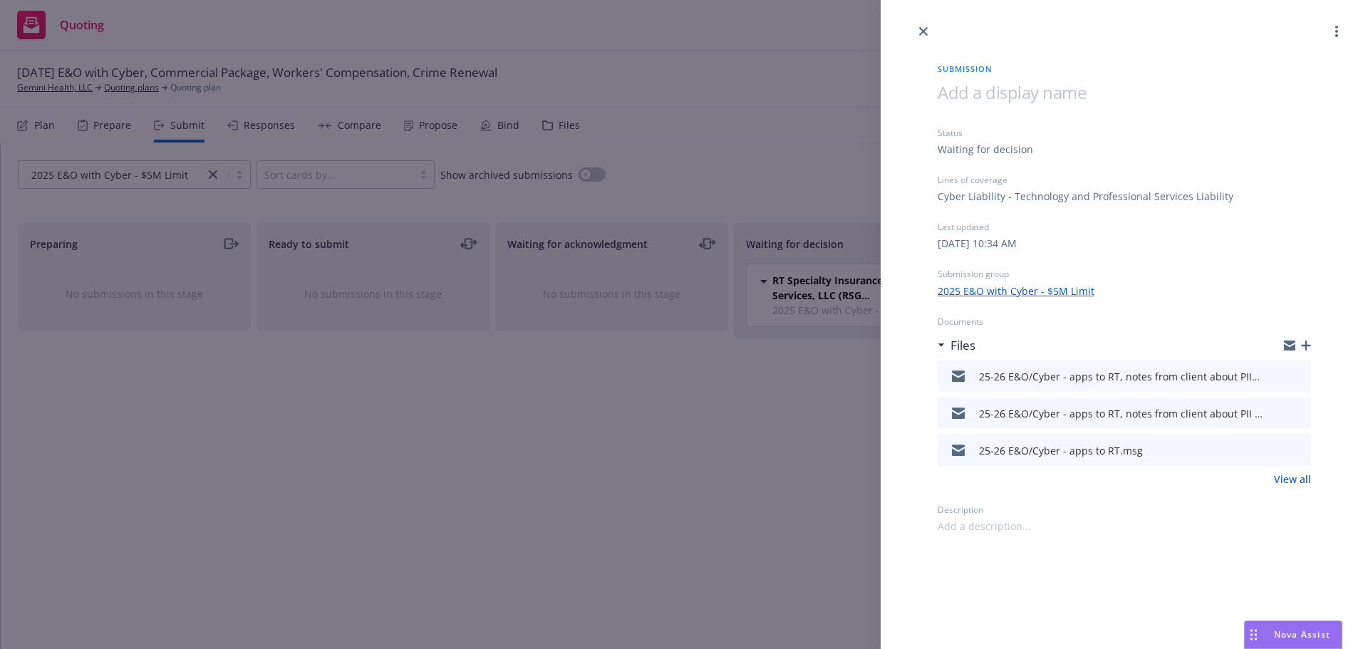
click at [1294, 374] on icon "preview file" at bounding box center [1297, 375] width 13 height 10
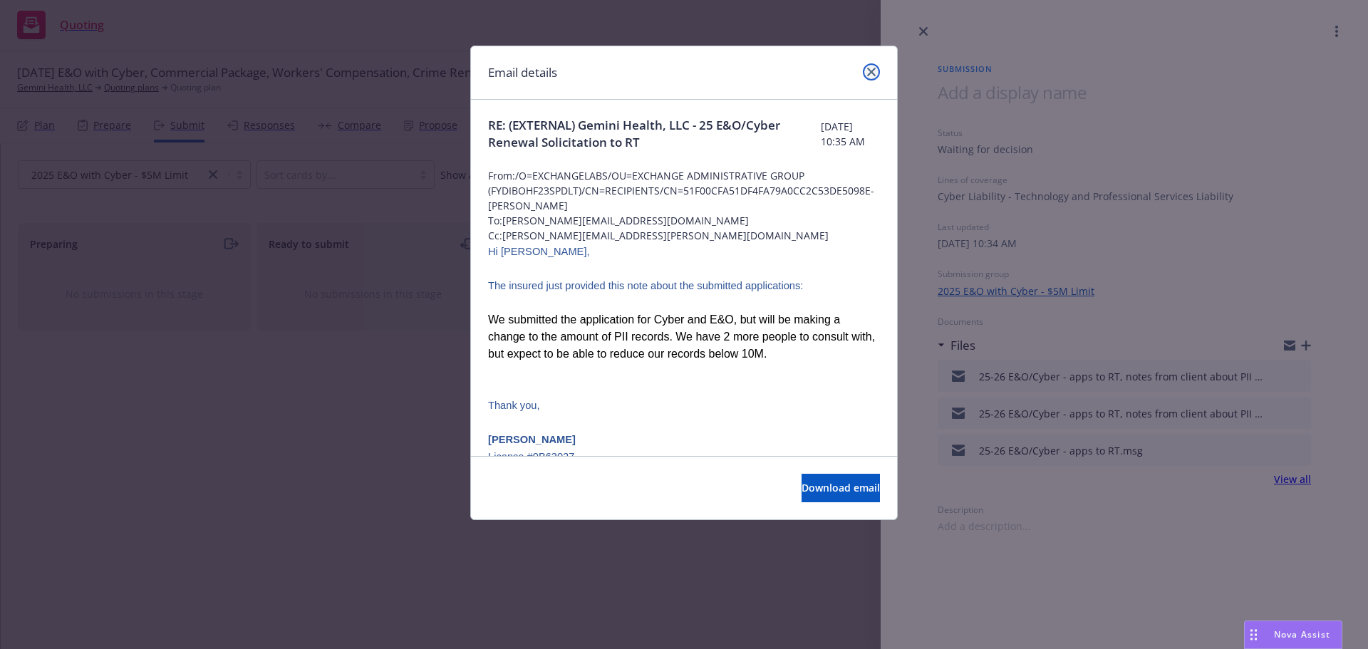
click at [875, 73] on icon "close" at bounding box center [871, 72] width 9 height 9
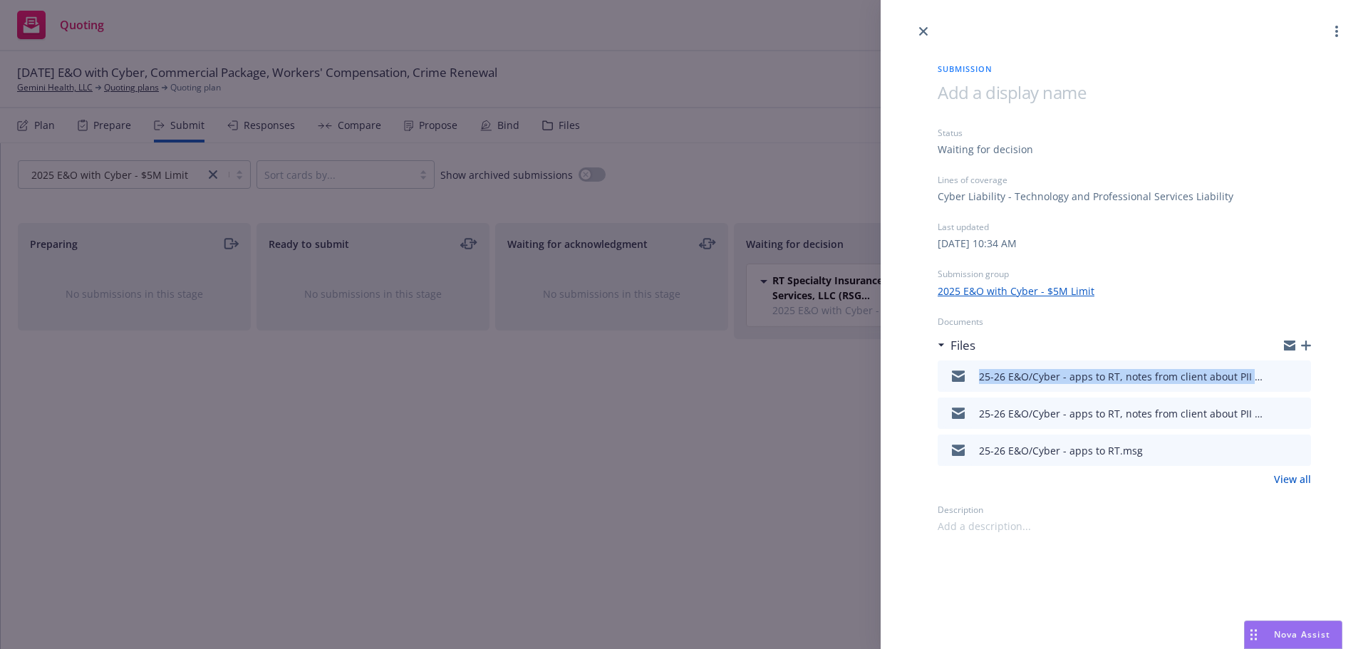
drag, startPoint x: 974, startPoint y: 378, endPoint x: 1254, endPoint y: 383, distance: 280.0
click at [1254, 383] on div "25-26 E&O/Cyber - apps to RT, notes from client about PII records.msg" at bounding box center [1103, 376] width 321 height 30
copy div "25-26 E&O/Cyber - apps to RT, notes from client about PII re"
click at [1304, 344] on icon "button" at bounding box center [1306, 346] width 10 height 10
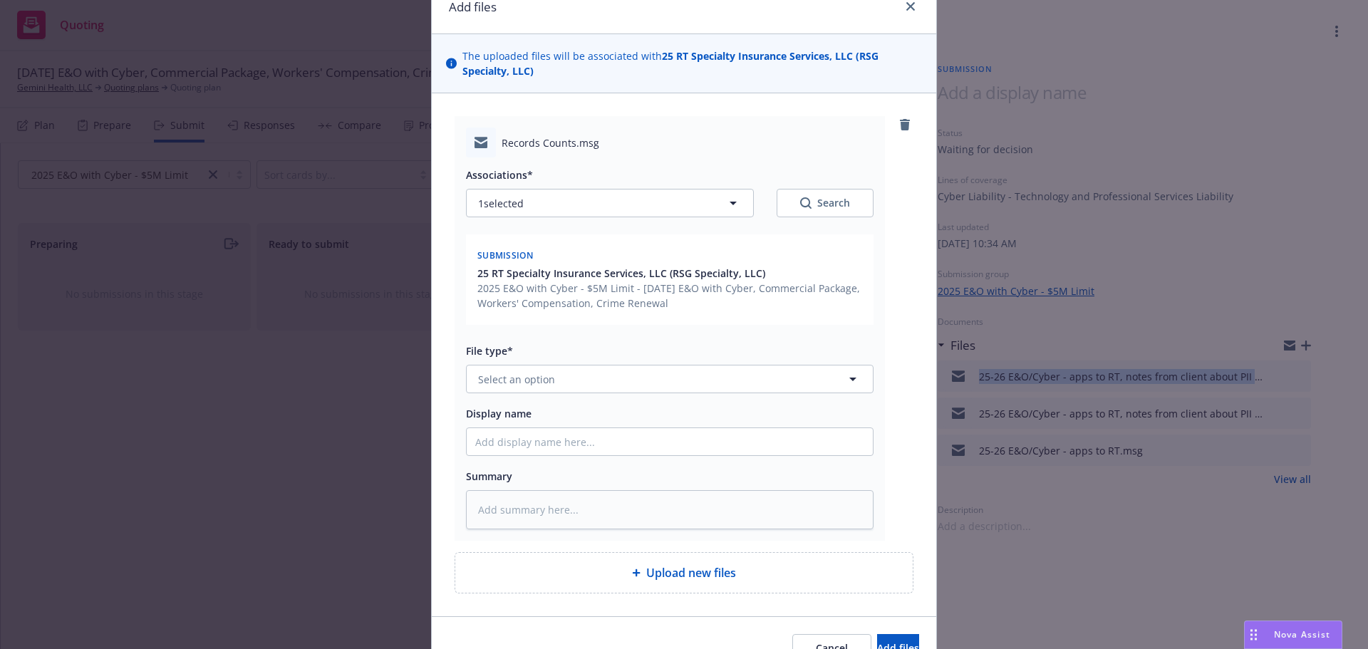
scroll to position [142, 0]
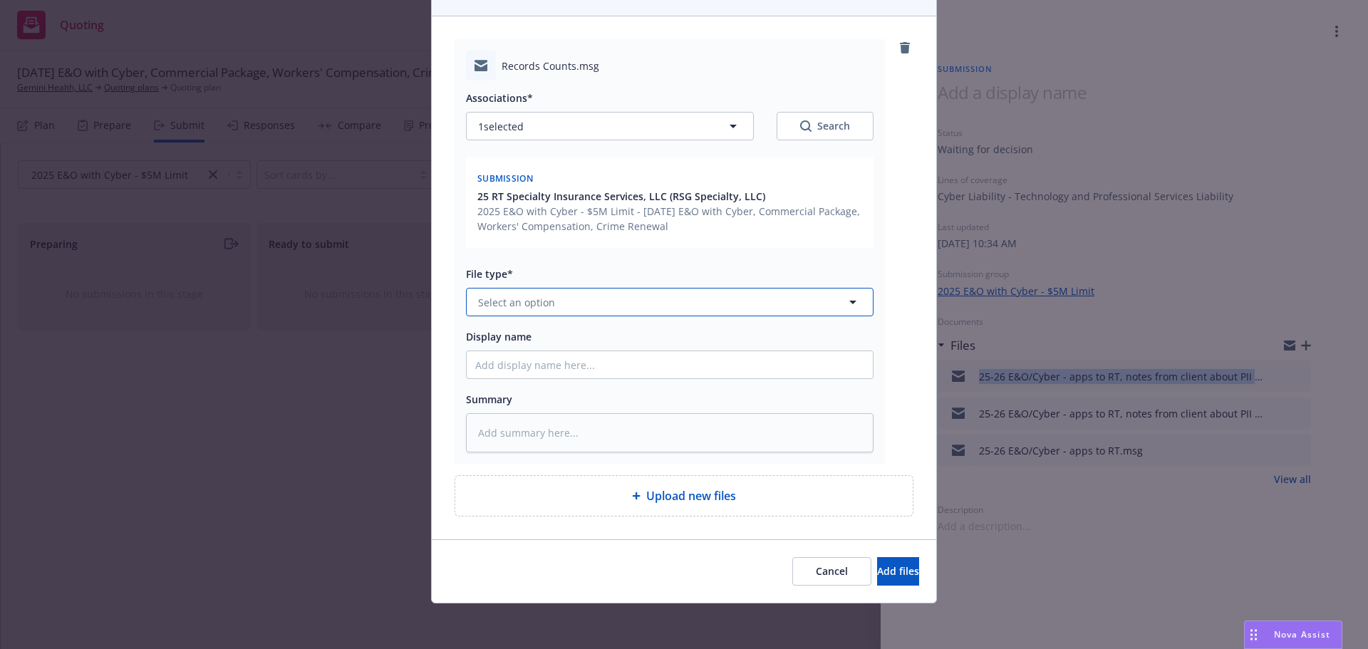
click at [500, 311] on button "Select an option" at bounding box center [670, 302] width 408 height 28
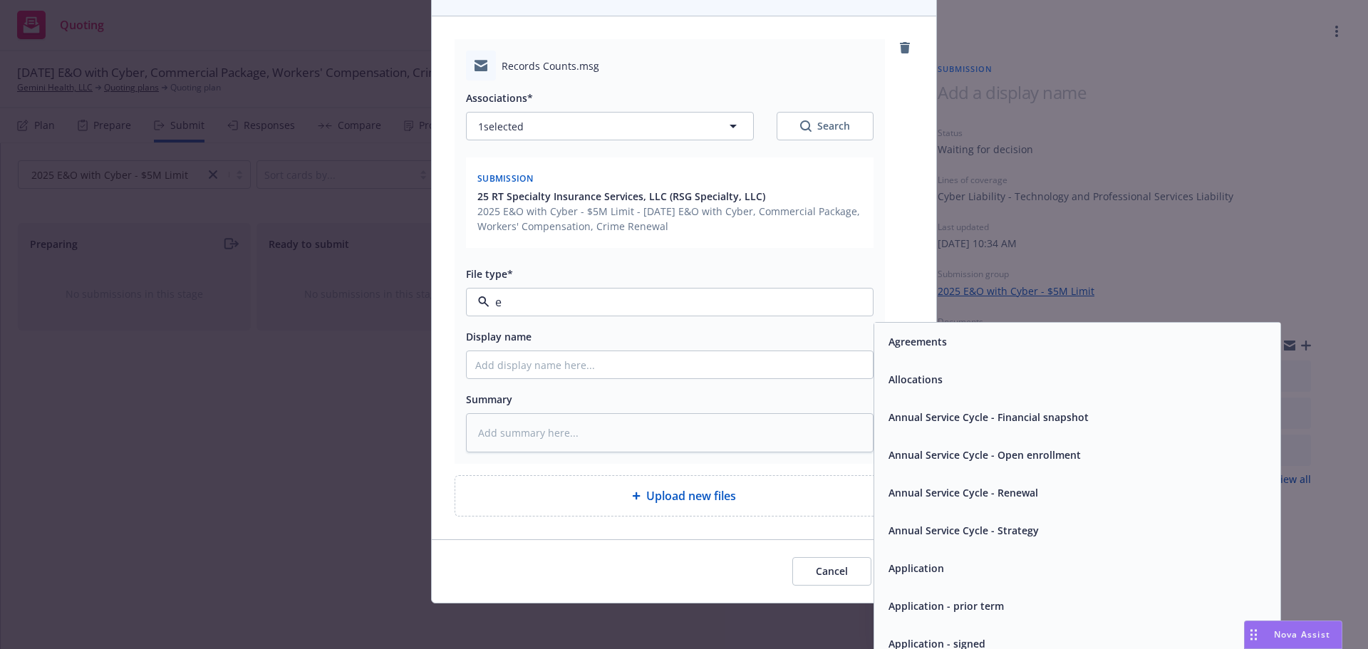
type input "em"
drag, startPoint x: 938, startPoint y: 385, endPoint x: 777, endPoint y: 385, distance: 161.7
click at [938, 385] on div "Email" at bounding box center [1077, 379] width 389 height 21
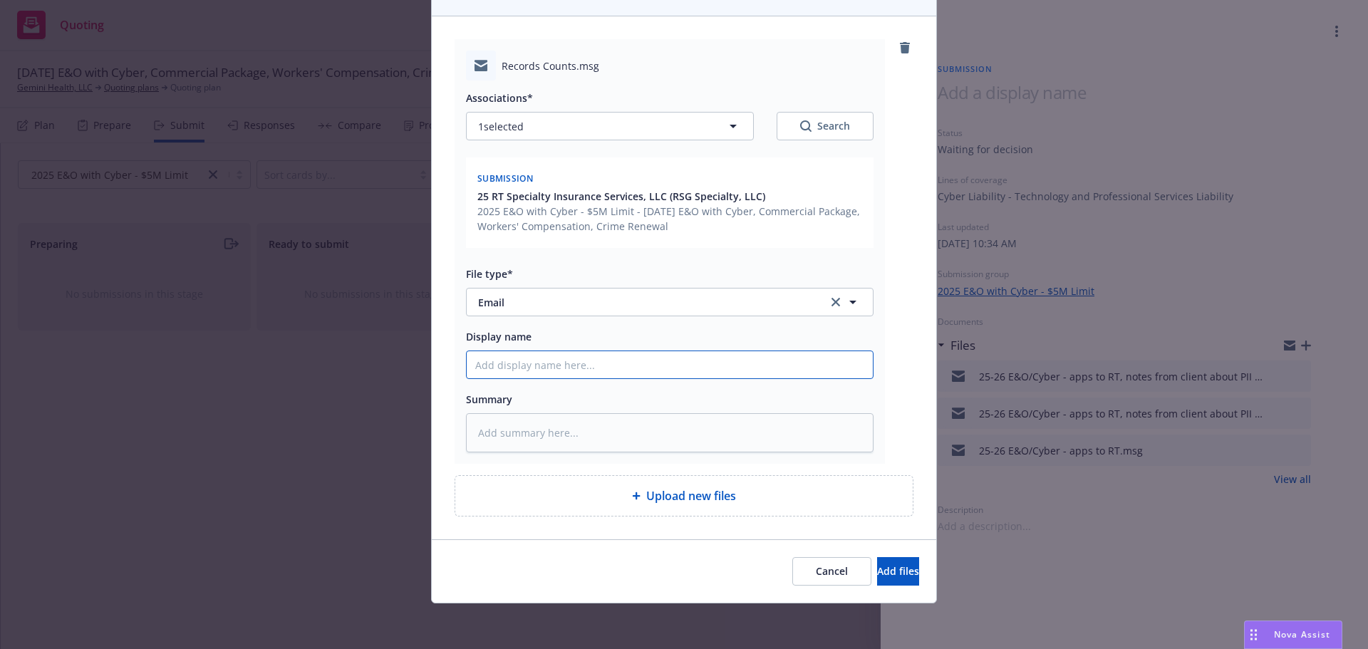
click at [561, 365] on input "Display name" at bounding box center [670, 364] width 406 height 27
paste input "25-26 E&O/Cyber - apps to RT, notes from client about PII re"
type textarea "x"
type input "25-26 E&O/Cyber - apps to RT, notes from client about PII re"
click at [470, 367] on input "25-26 E&O/Cyber - apps to RT, notes from client about PII re" at bounding box center [670, 364] width 406 height 27
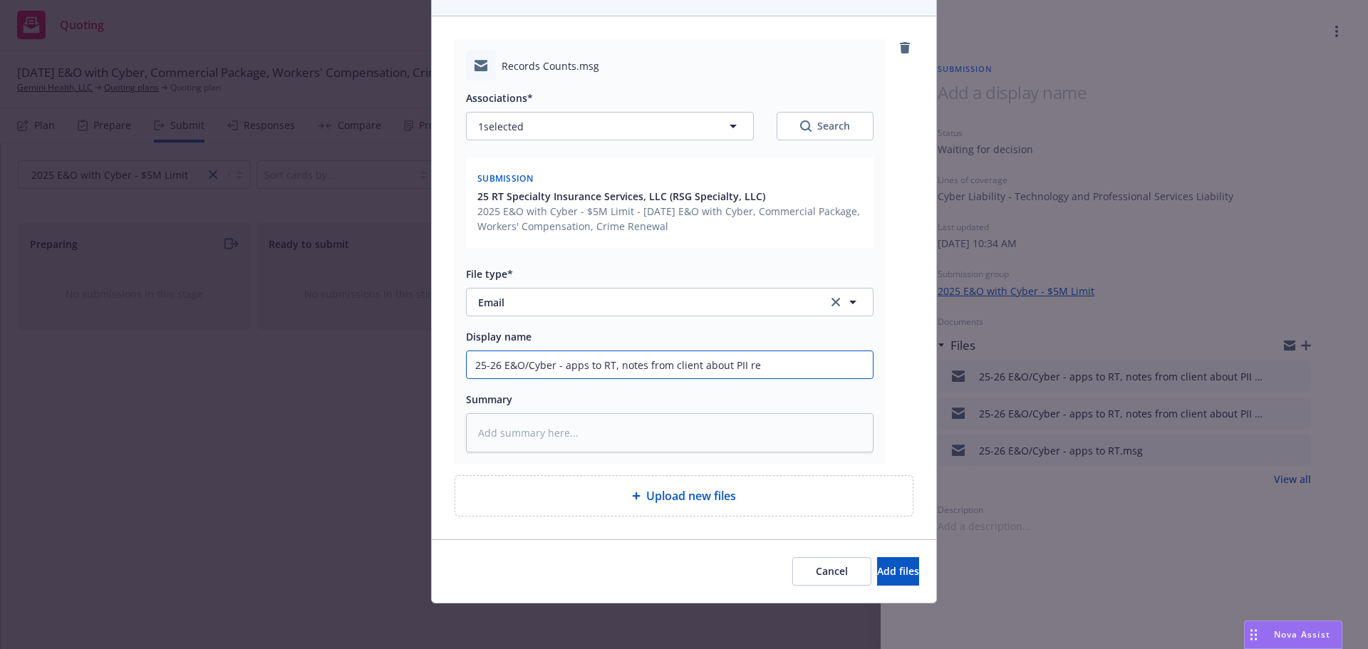
type textarea "x"
type input "025-26 E&O/Cyber - apps to RT, notes from client about PII re"
type textarea "x"
type input "0825-26 E&O/Cyber - apps to RT, notes from client about PII re"
type textarea "x"
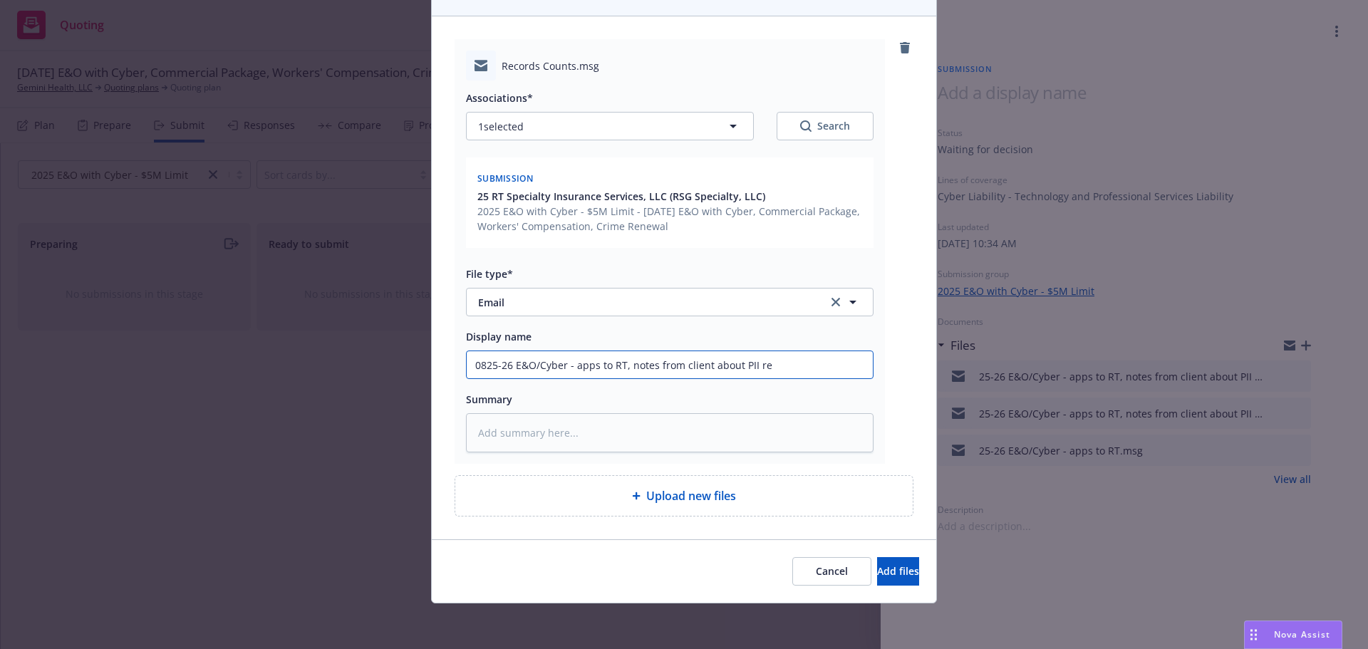
type input "08/25-26 E&O/Cyber - apps to RT, notes from client about PII re"
type textarea "x"
type input "08/225-26 E&O/Cyber - apps to RT, notes from client about PII re"
type textarea "x"
type input "08/21/25-26 E&O/Cyber - apps to RT, notes from client about PII re"
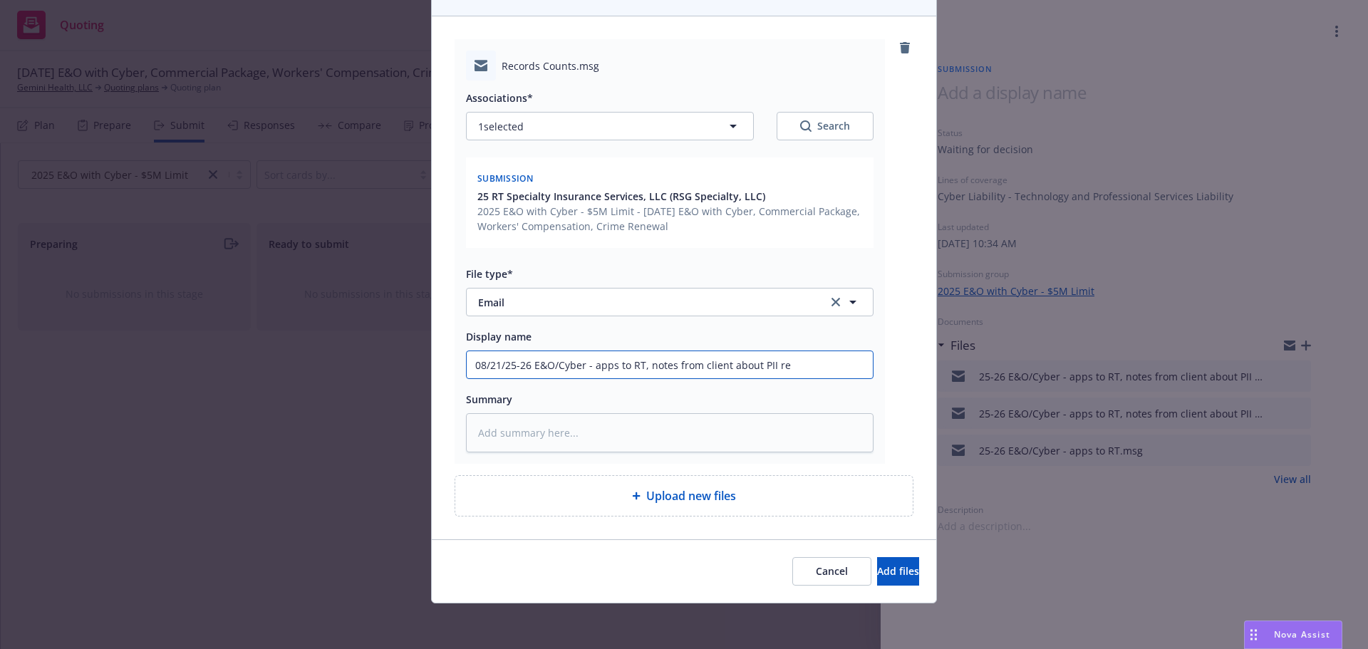
type textarea "x"
type input "08/21/225-26 E&O/Cyber - apps to RT, notes from client about PII re"
type textarea "x"
type input "08/21/2525-26 E&O/Cyber - apps to RT, notes from client about PII re"
type textarea "x"
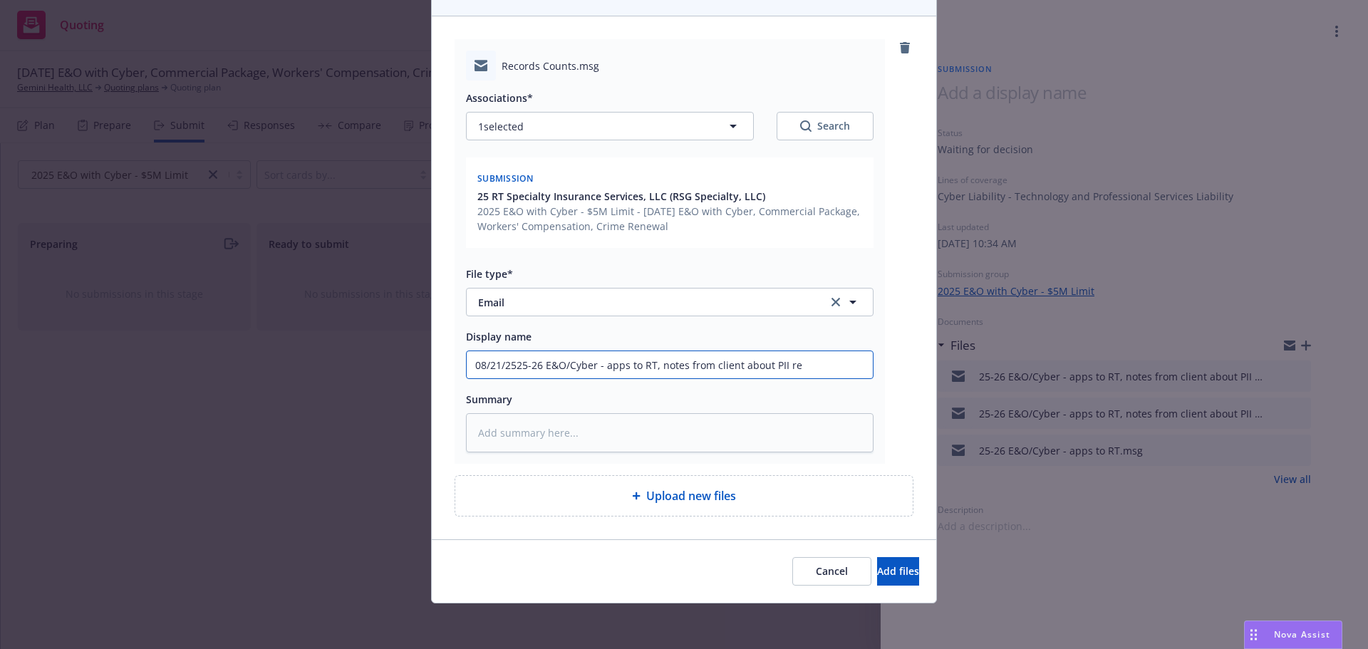
type input "08/21/25 25-26 E&O/Cyber - apps to RT, notes from client about PII re"
click at [824, 359] on input "08/21/25 25-26 E&O/Cyber - apps to RT, notes from client about PII re" at bounding box center [670, 364] width 406 height 27
type textarea "x"
type input "08/21/25 25-26 E&O/Cyber - apps to RT, notes from client about PII rec"
type textarea "x"
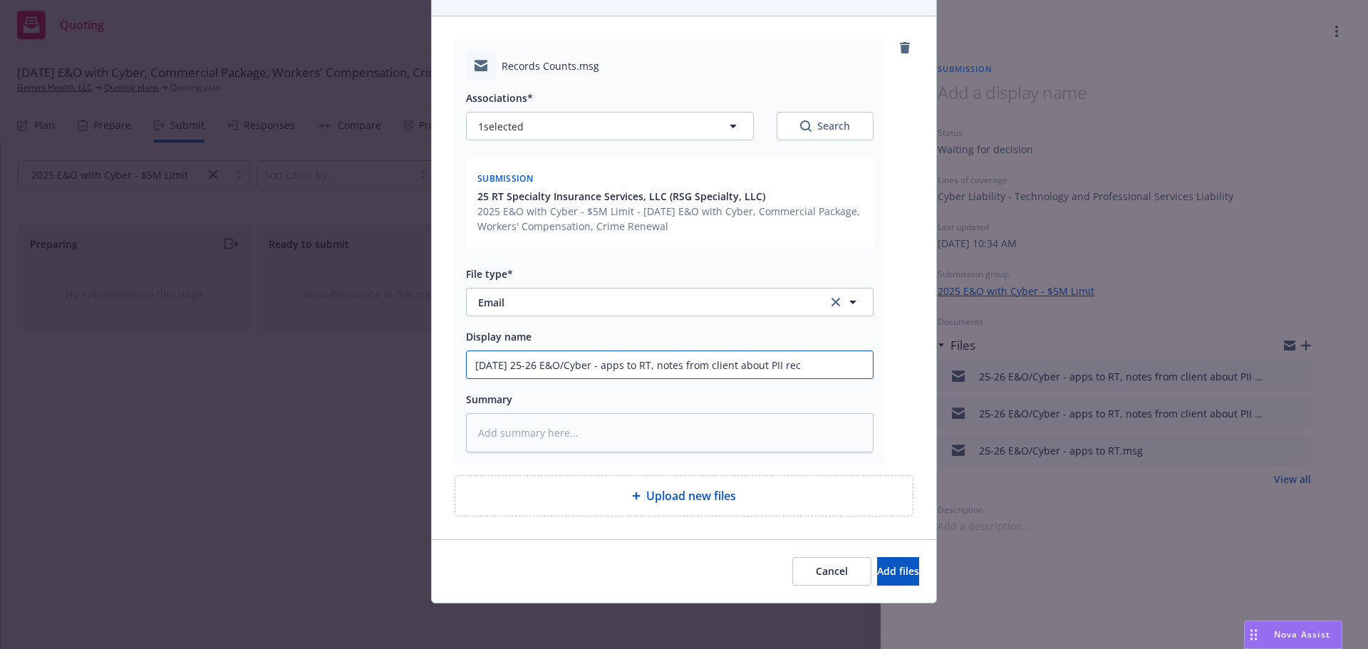
type input "08/21/25 25-26 E&O/Cyber - apps to RT, notes from client about PII reco"
type textarea "x"
type input "08/21/25 25-26 E&O/Cyber - apps to RT, notes from client about PII recor"
type textarea "x"
type input "08/21/25 25-26 E&O/Cyber - apps to RT, notes from client about PII record"
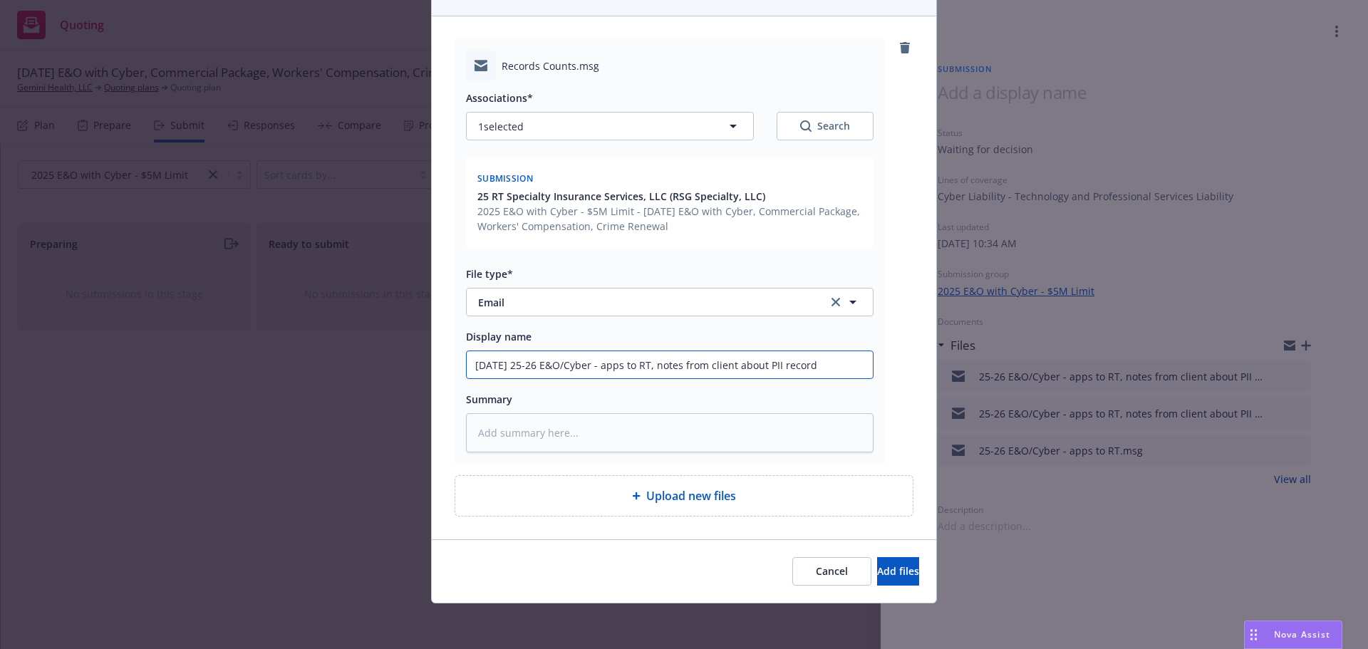
type textarea "x"
drag, startPoint x: 857, startPoint y: 367, endPoint x: 316, endPoint y: 367, distance: 541.5
click at [316, 367] on div "Add files The uploaded files will be associated with 25 RT Specialty Insurance …" at bounding box center [684, 324] width 1368 height 649
click at [864, 365] on input "08/21/25 25-26 E&O/Cyber - apps to RT, notes from client about PII records" at bounding box center [670, 364] width 406 height 27
type input "08/21/25 25-26 E&O/Cyber - apps to RT, notes from client about PII records"
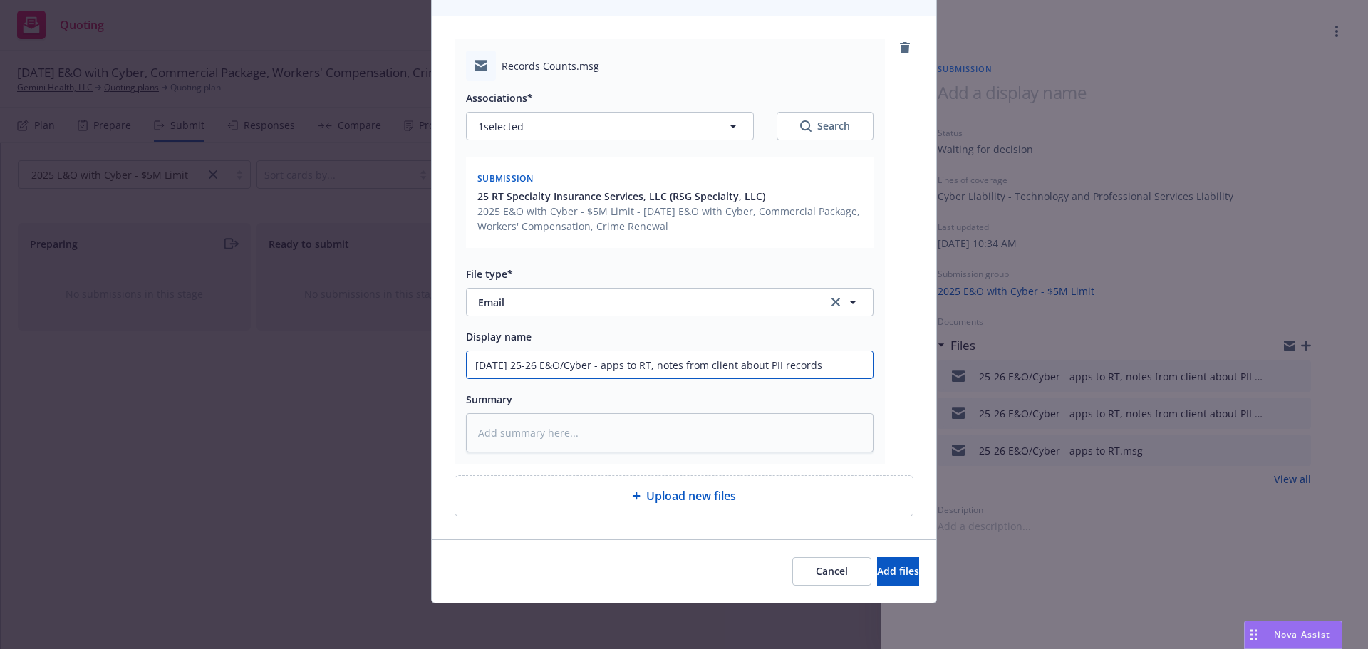
type textarea "x"
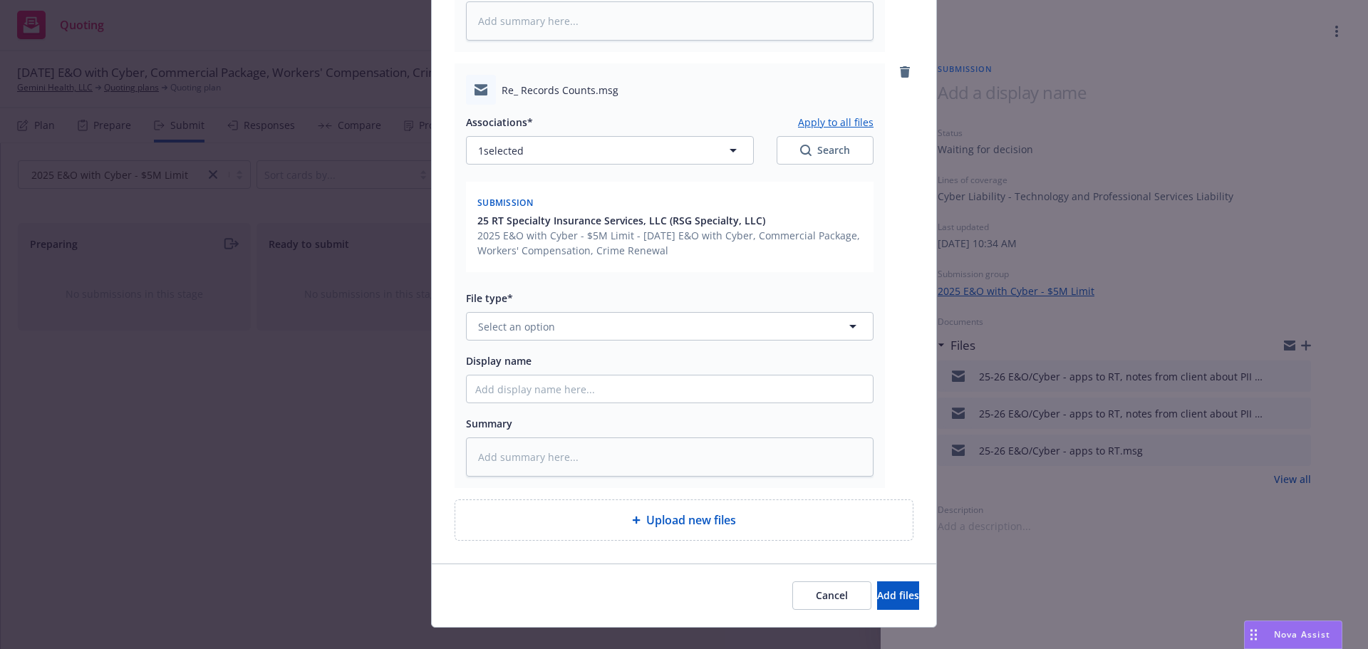
scroll to position [570, 0]
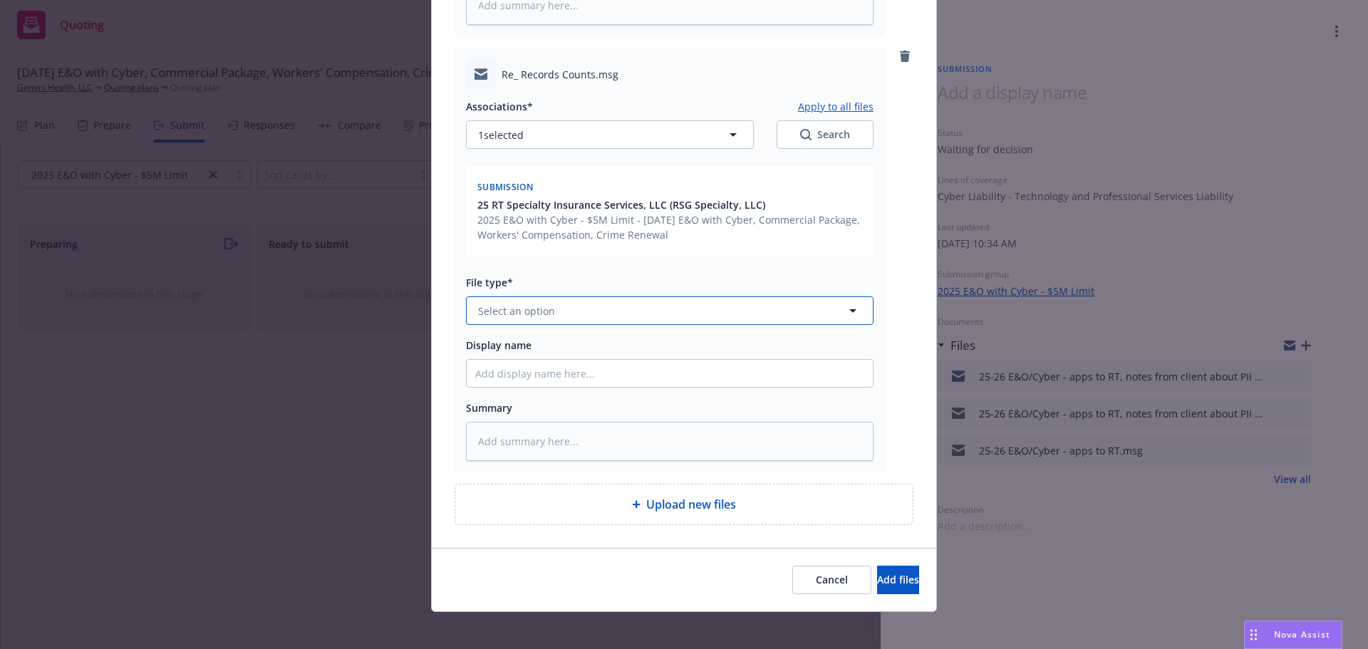
click at [532, 311] on span "Select an option" at bounding box center [516, 311] width 77 height 15
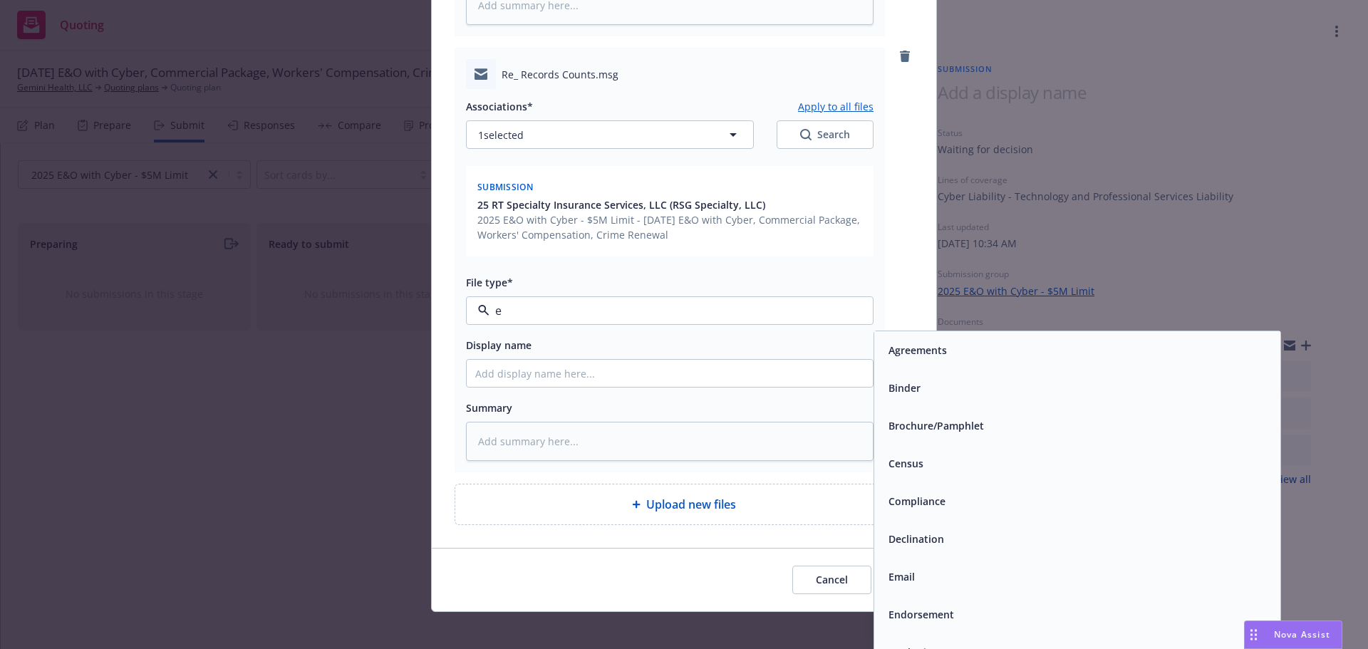
type input "em"
click at [916, 375] on div "Email" at bounding box center [1077, 388] width 406 height 38
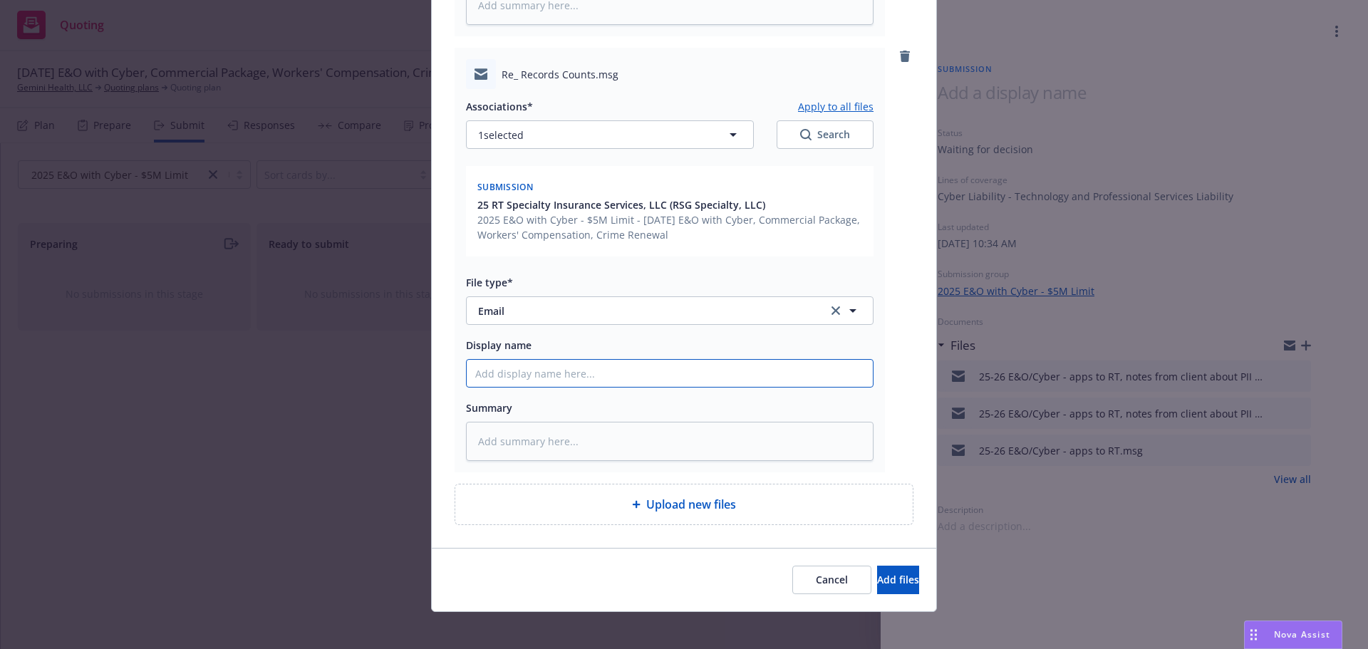
paste input "08/21/25 25-26 E&O/Cyber - apps to RT, notes from client about PII records"
type textarea "x"
type input "08/21/25 25-26 E&O/Cyber - apps to RT, notes from client about PII records"
type textarea "x"
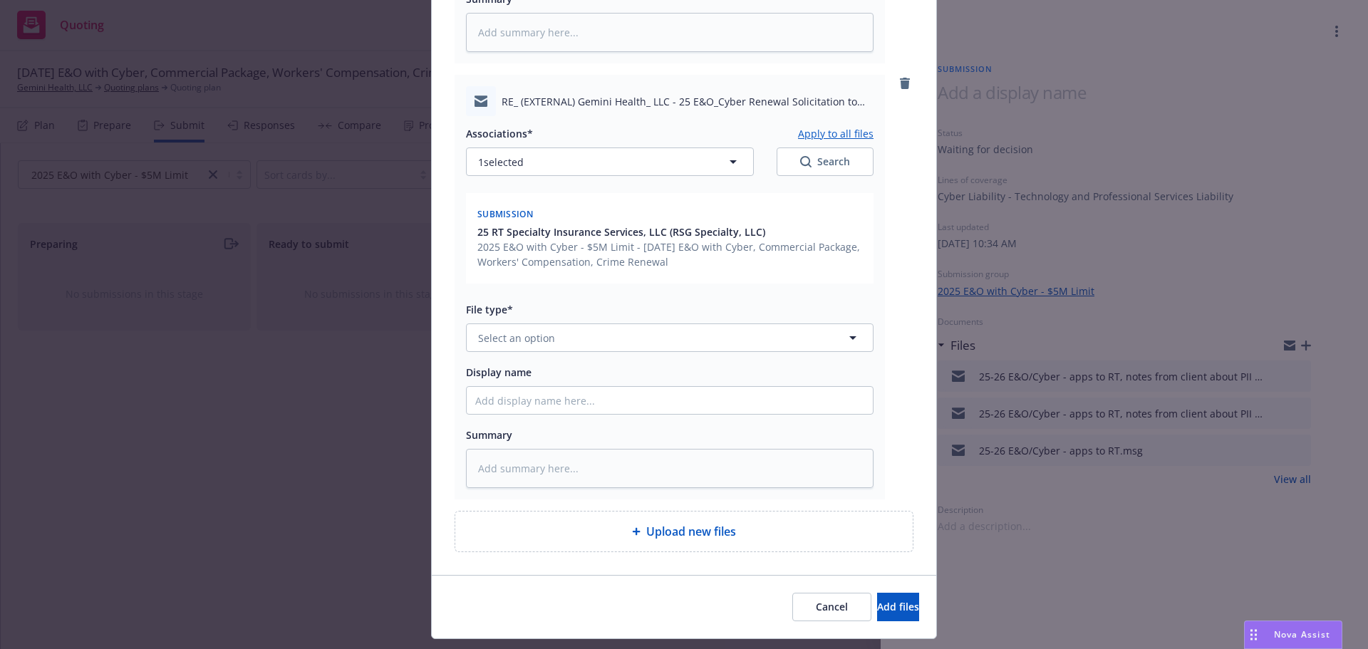
scroll to position [997, 0]
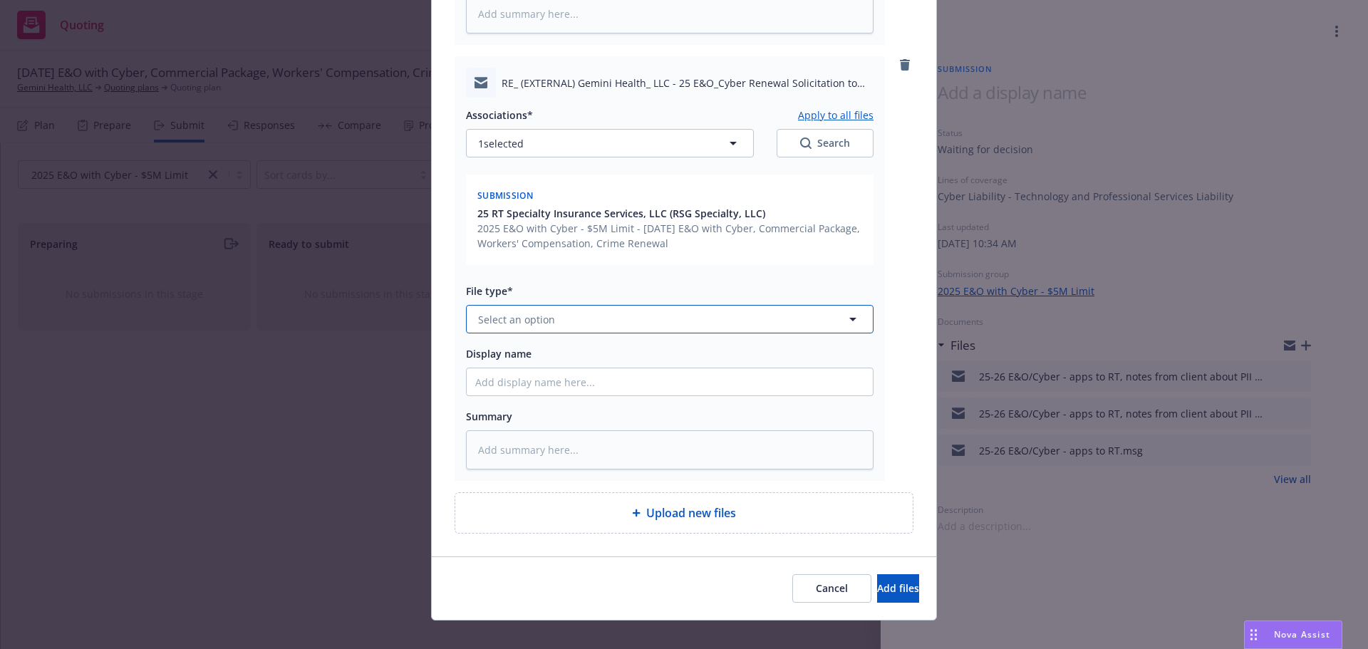
click at [551, 319] on button "Select an option" at bounding box center [670, 319] width 408 height 28
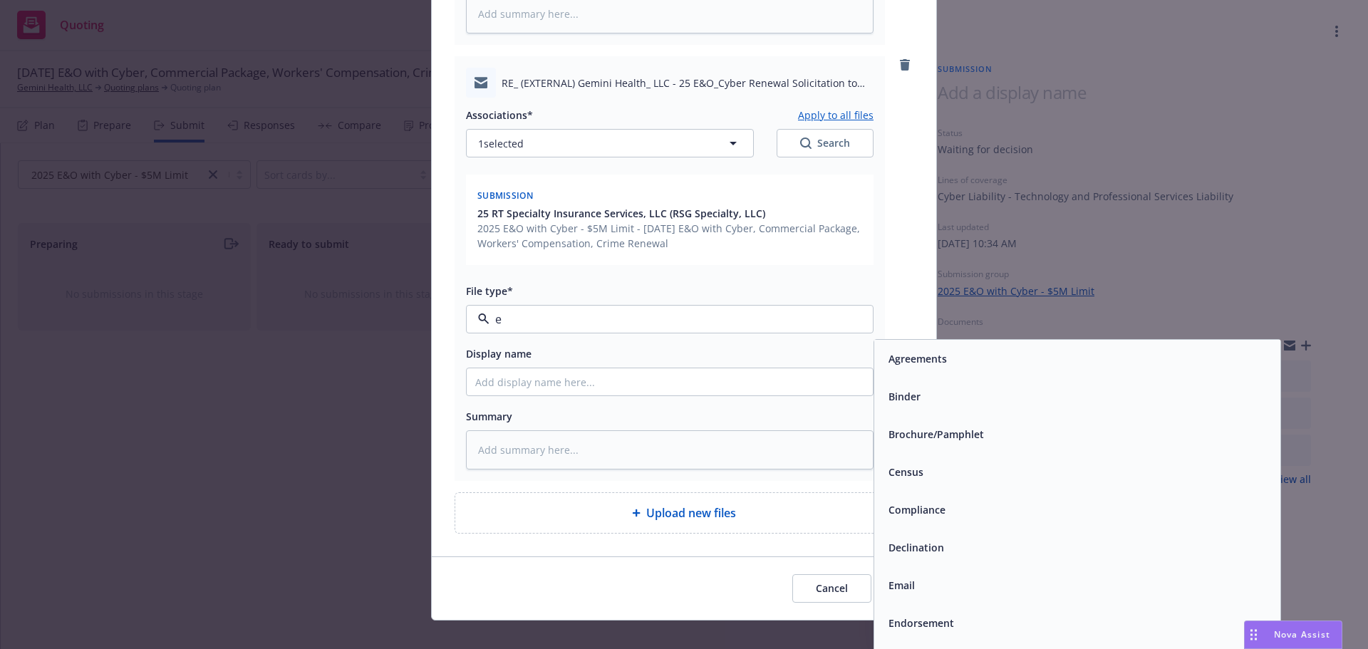
type input "em"
click at [991, 386] on div "Email" at bounding box center [1077, 396] width 389 height 21
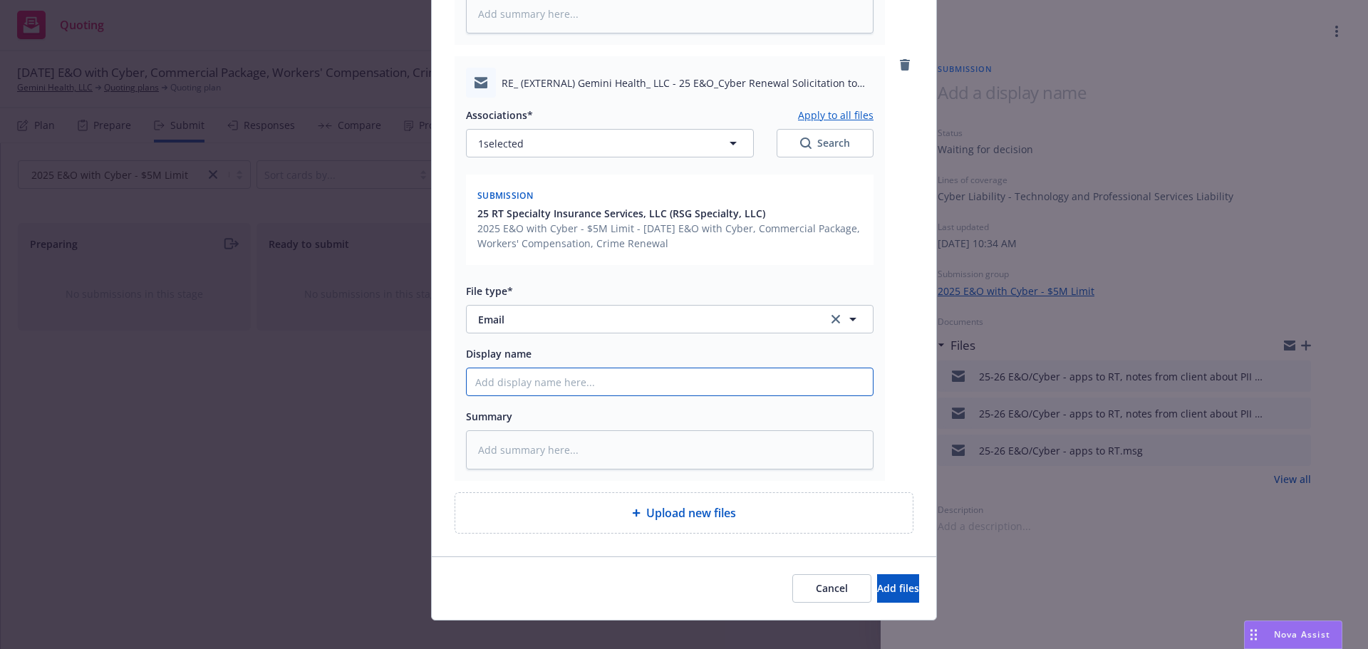
paste input "08/21/25 25-26 E&O/Cyber - apps to RT, notes from client about PII records"
type textarea "x"
type input "08/21/25 25-26 E&O/Cyber - apps to RT, notes from client about PII records"
click at [877, 584] on span "Add files" at bounding box center [898, 588] width 42 height 14
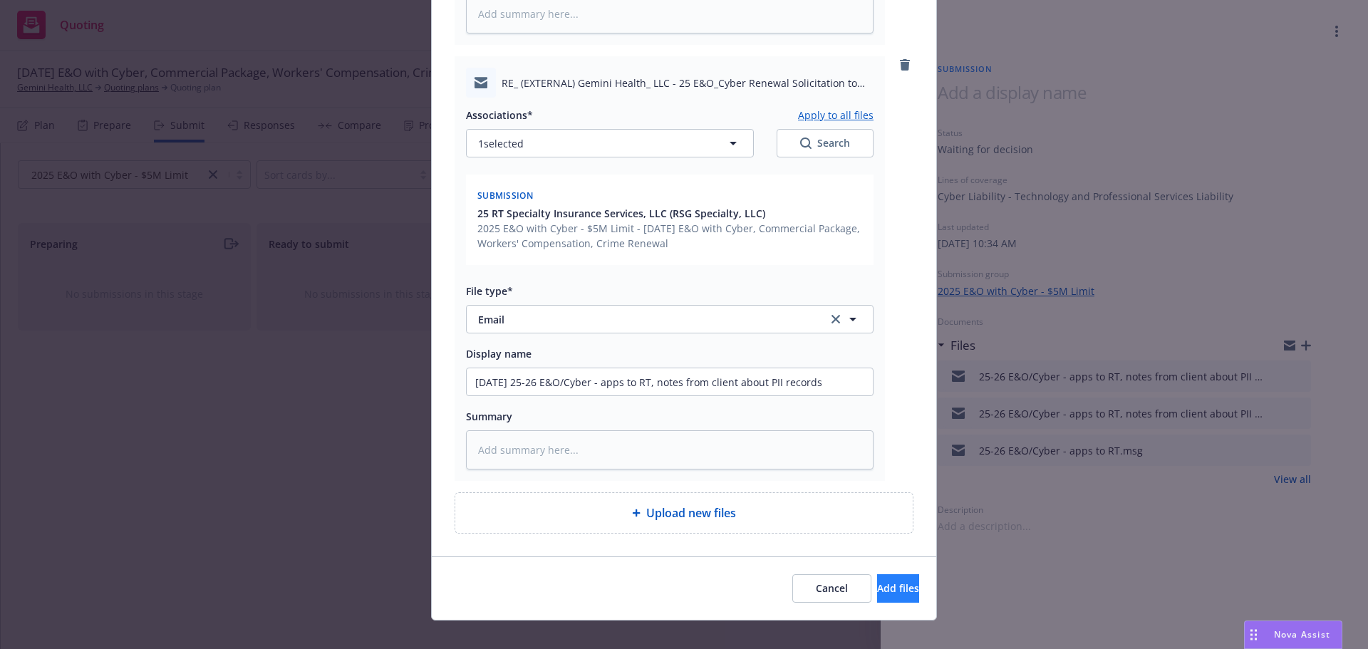
scroll to position [962, 0]
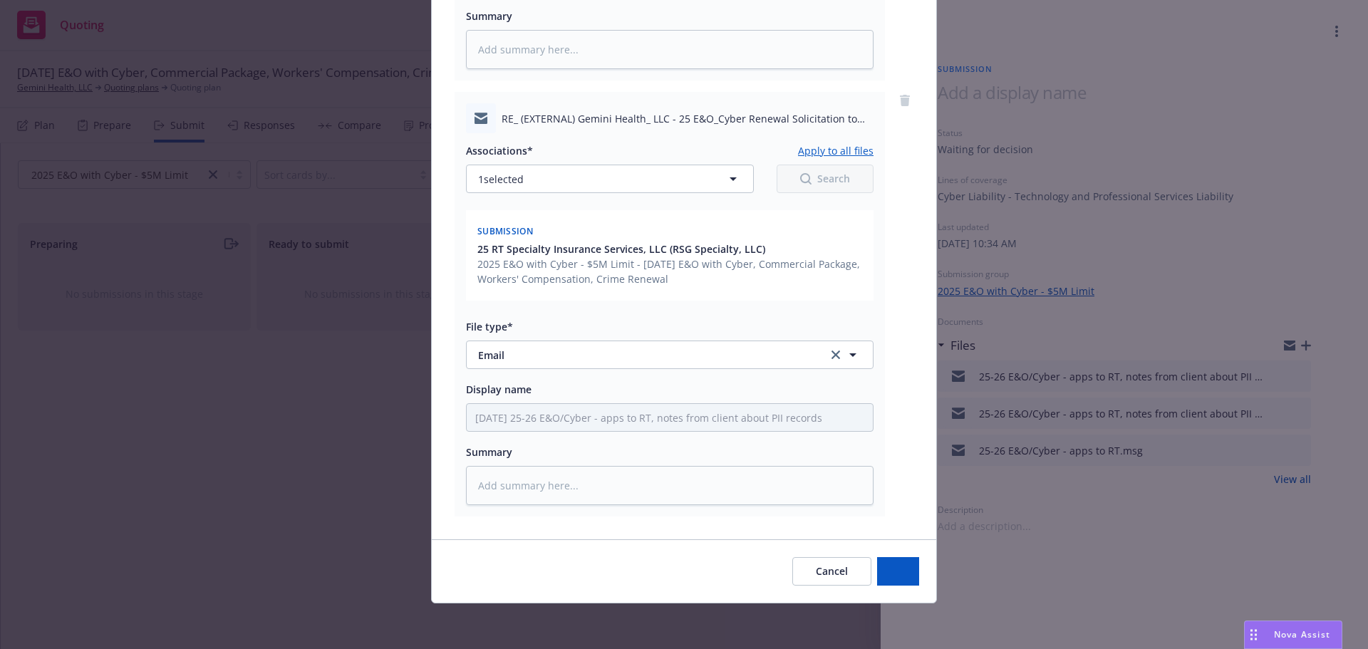
type textarea "x"
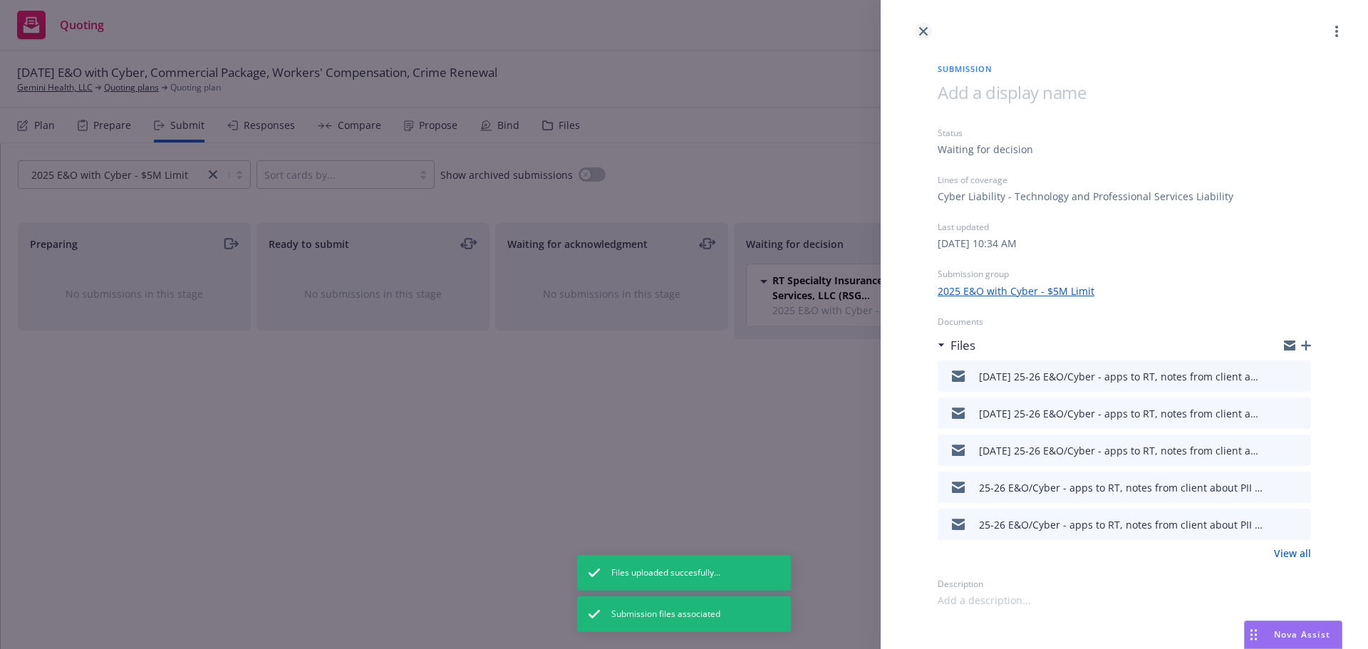
click at [924, 31] on icon "close" at bounding box center [923, 31] width 9 height 9
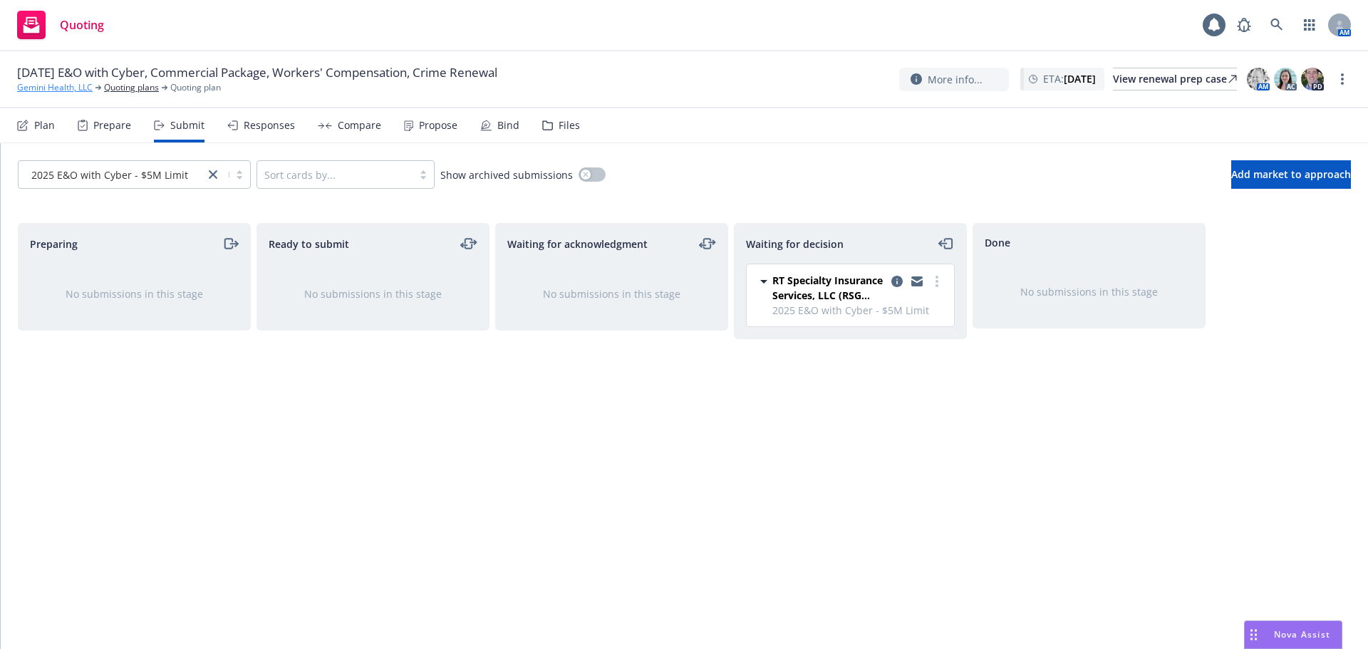
click at [53, 90] on link "Gemini Health, LLC" at bounding box center [55, 87] width 76 height 13
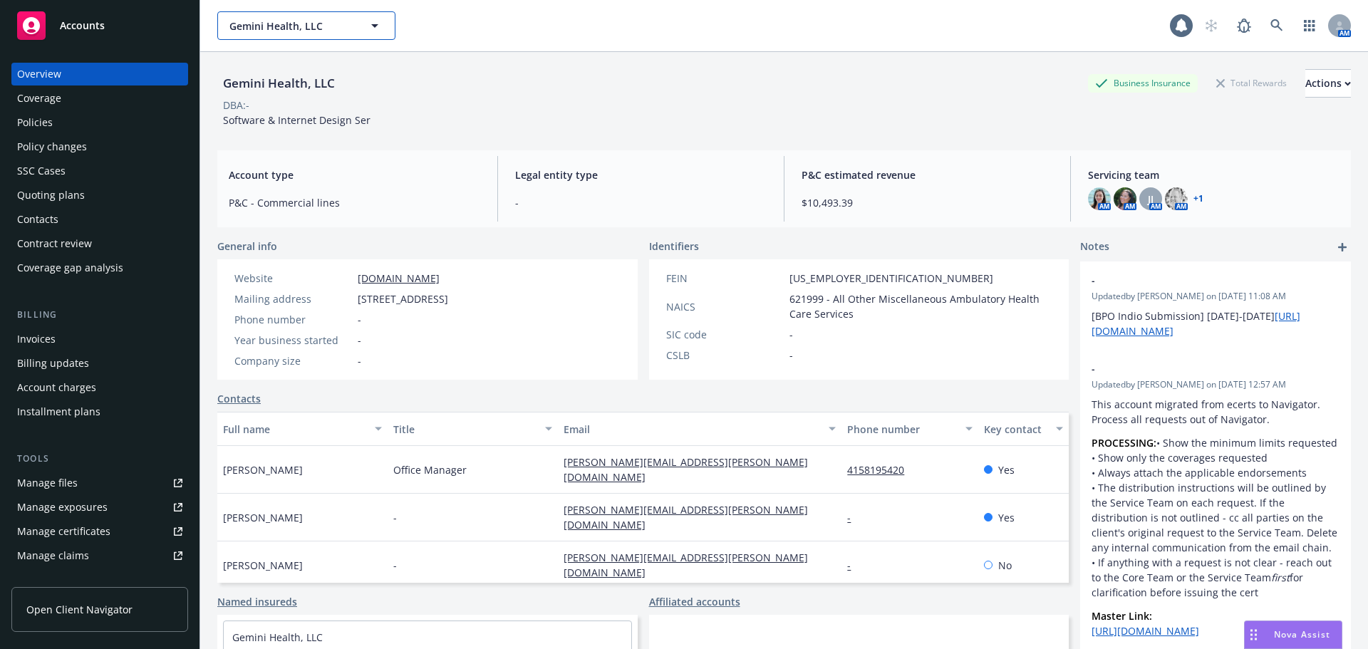
click at [282, 11] on button "Gemini Health, LLC" at bounding box center [306, 25] width 178 height 28
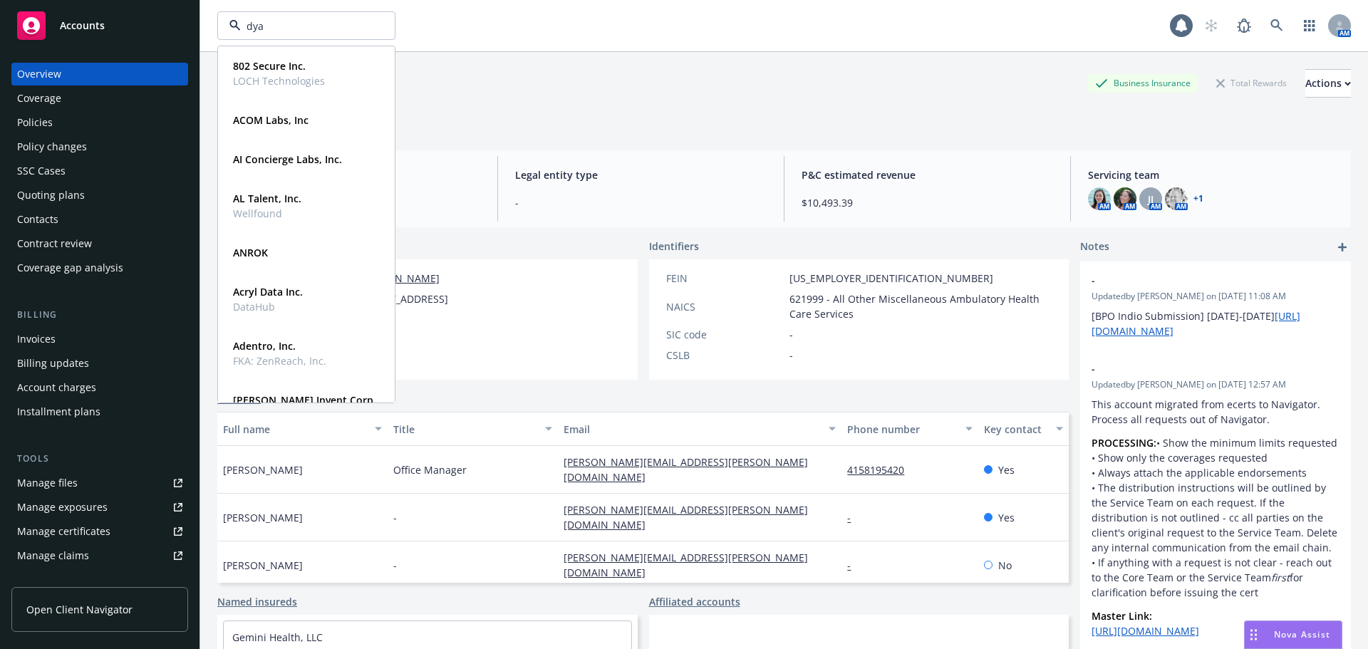
type input "dyad"
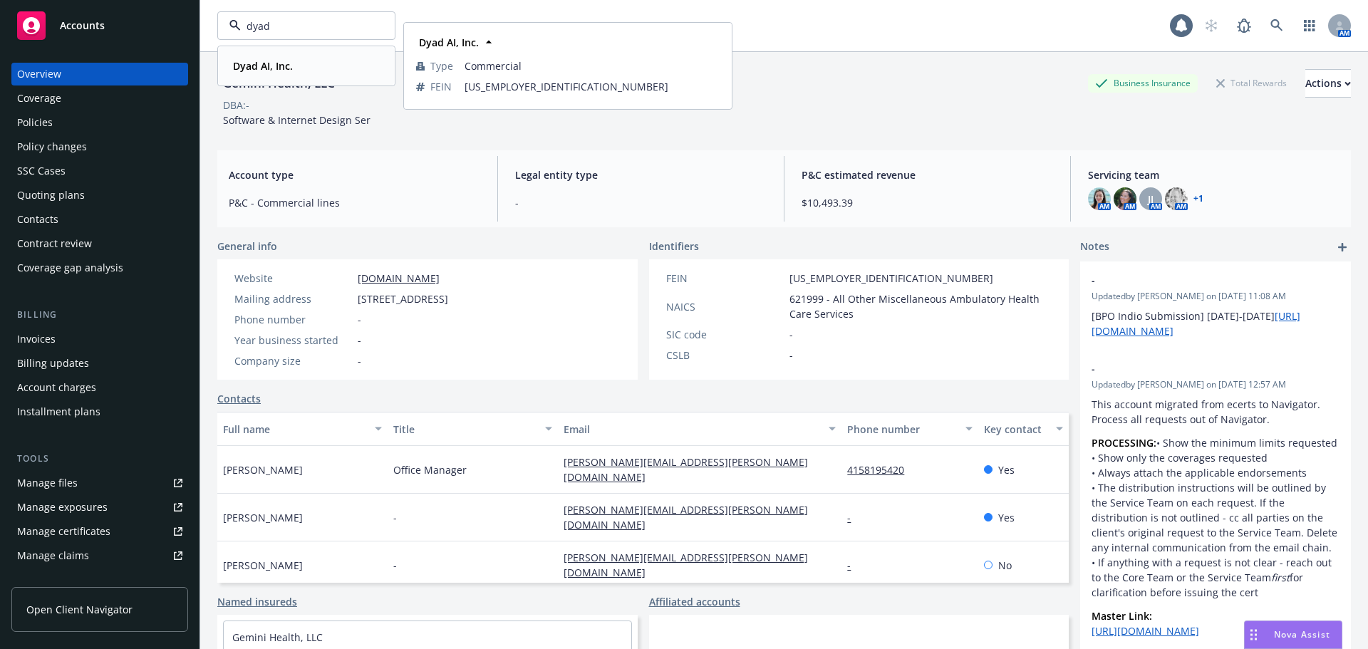
click at [255, 62] on strong "Dyad AI, Inc." at bounding box center [263, 66] width 60 height 14
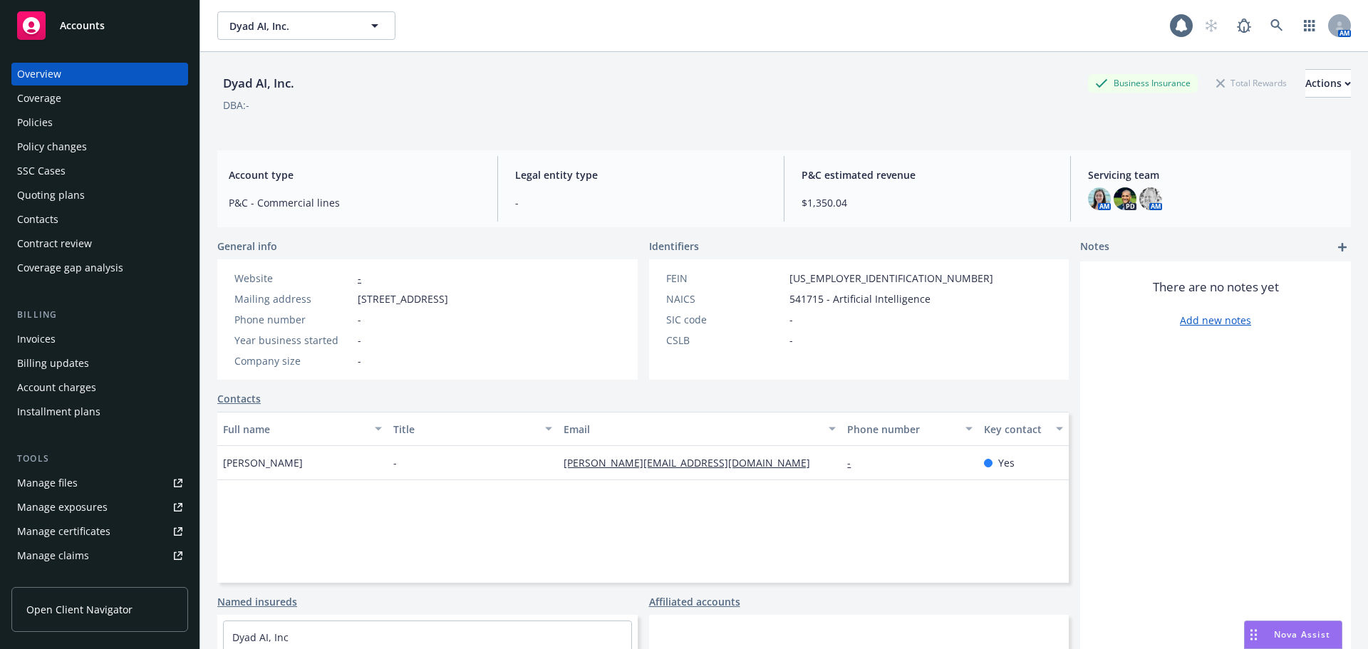
click at [28, 130] on div "Policies" at bounding box center [35, 122] width 36 height 23
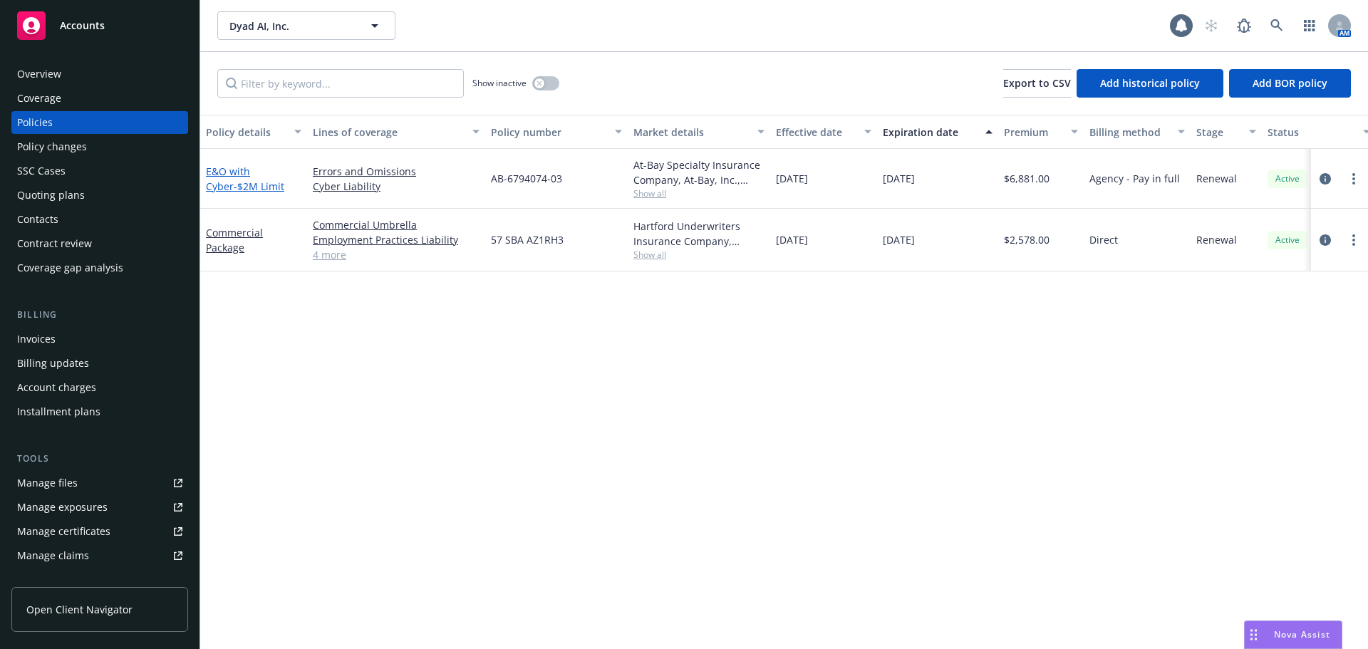
click at [235, 191] on span "- $2M Limit" at bounding box center [259, 187] width 51 height 14
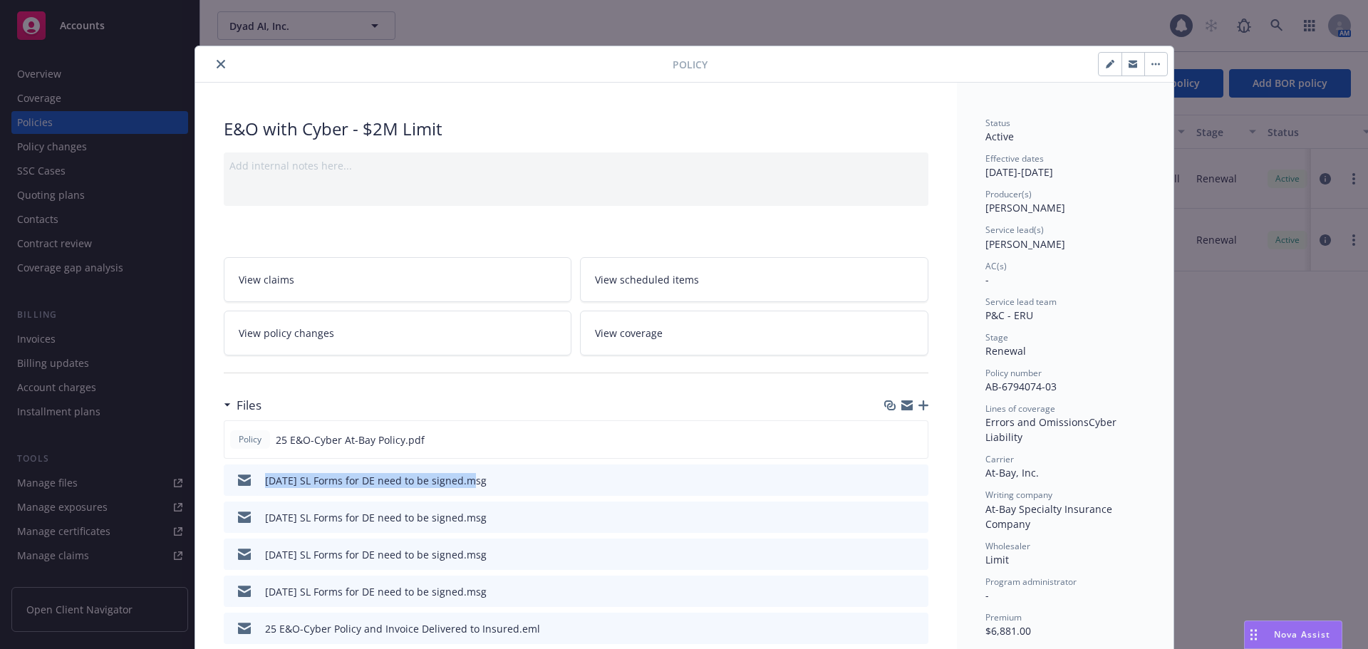
drag, startPoint x: 296, startPoint y: 487, endPoint x: 463, endPoint y: 493, distance: 167.6
click at [463, 493] on div "08/14/25 SL Forms for DE need to be signed.msg" at bounding box center [357, 480] width 257 height 30
copy div "08/14/25 SL Forms for DE need to be signed"
click at [918, 407] on icon "button" at bounding box center [923, 405] width 10 height 10
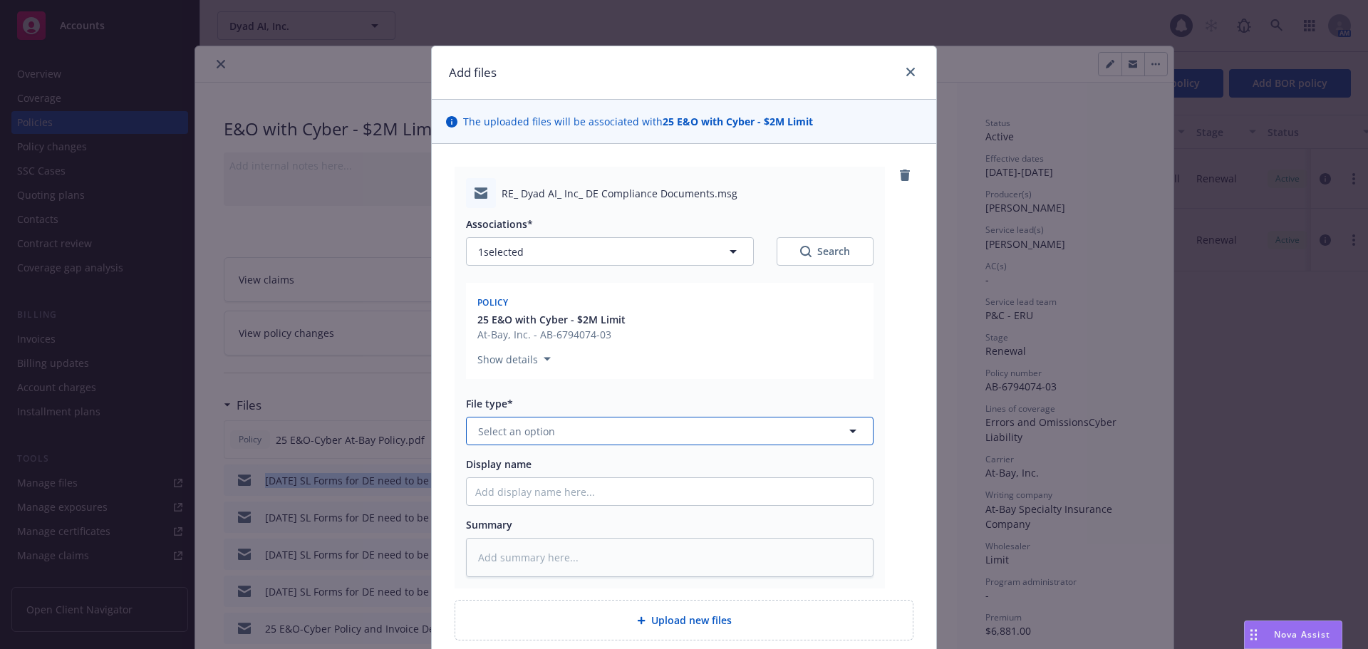
drag, startPoint x: 522, startPoint y: 441, endPoint x: 527, endPoint y: 436, distance: 7.6
click at [521, 442] on button "Select an option" at bounding box center [670, 431] width 408 height 28
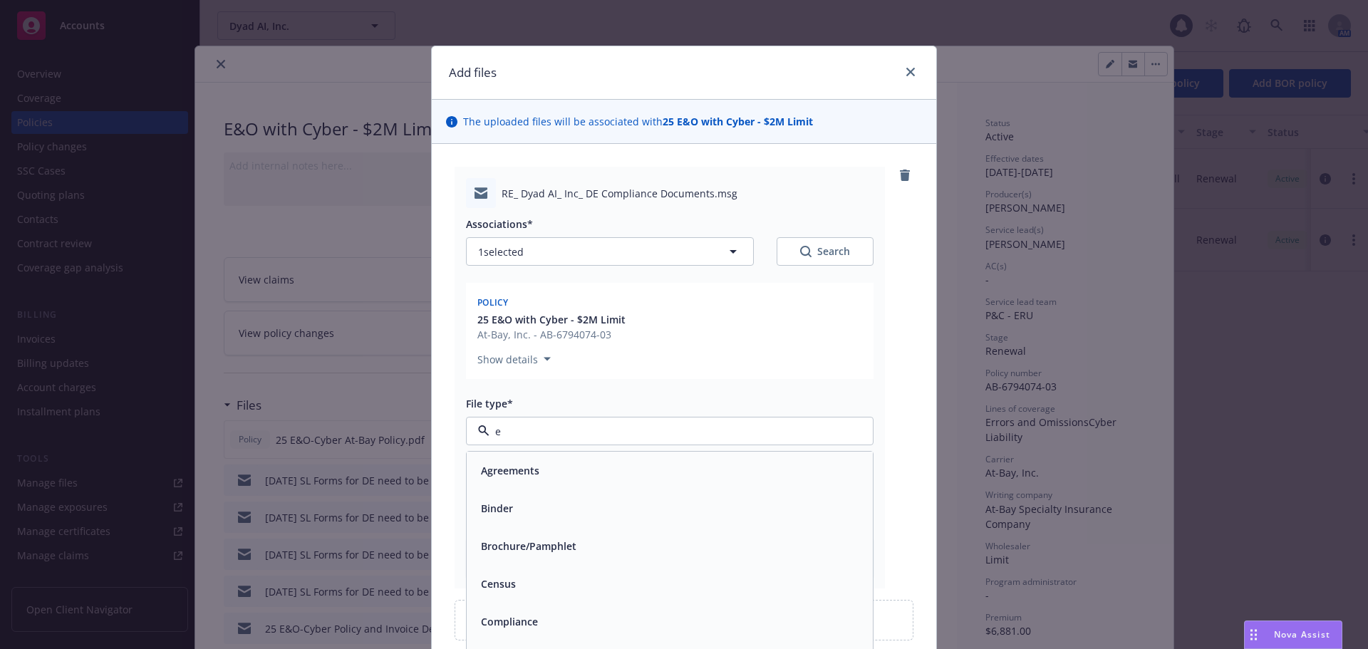
type input "em"
click at [557, 504] on div "Email" at bounding box center [669, 508] width 389 height 21
click at [527, 494] on input "Display name" at bounding box center [670, 491] width 406 height 27
paste input "08/14/25 SL Forms for DE need to be signed"
type textarea "x"
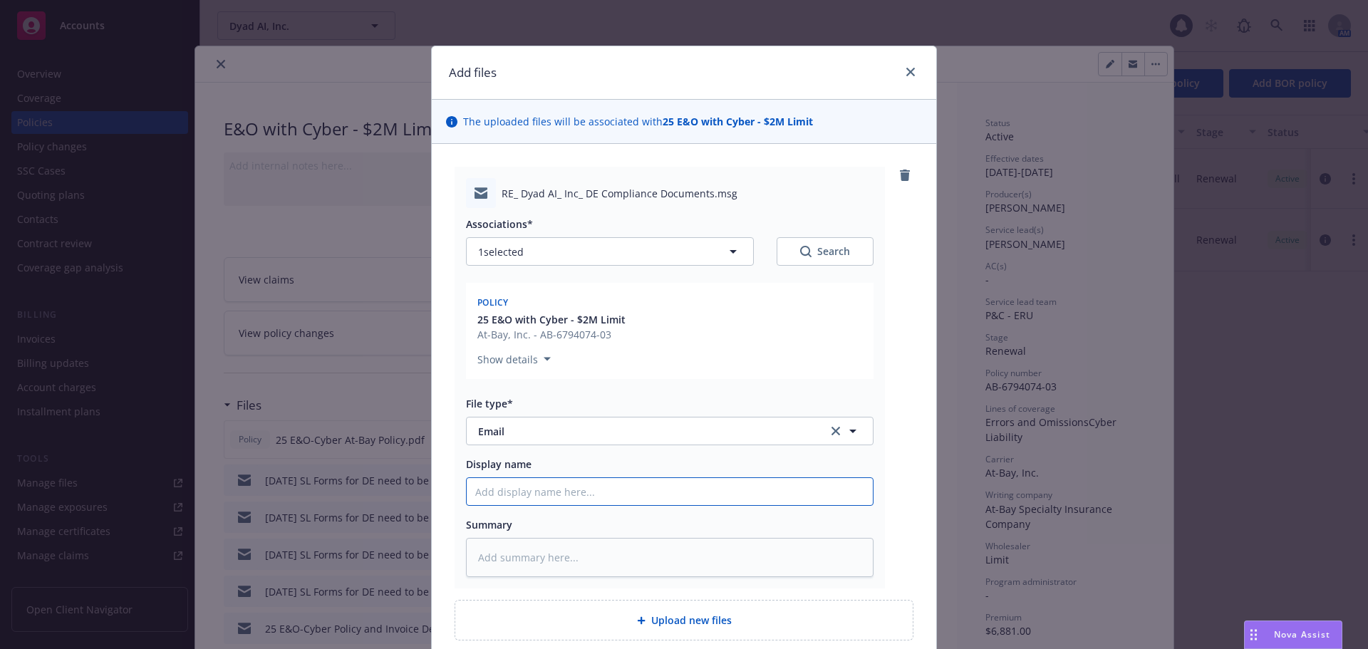
type input "08/14/25 SL Forms for DE need to be signed"
drag, startPoint x: 495, startPoint y: 492, endPoint x: 512, endPoint y: 519, distance: 31.4
click at [497, 492] on input "08/14/25 SL Forms for DE need to be signed" at bounding box center [670, 491] width 406 height 27
type textarea "x"
type input "08/1/25 SL Forms for DE need to be signed"
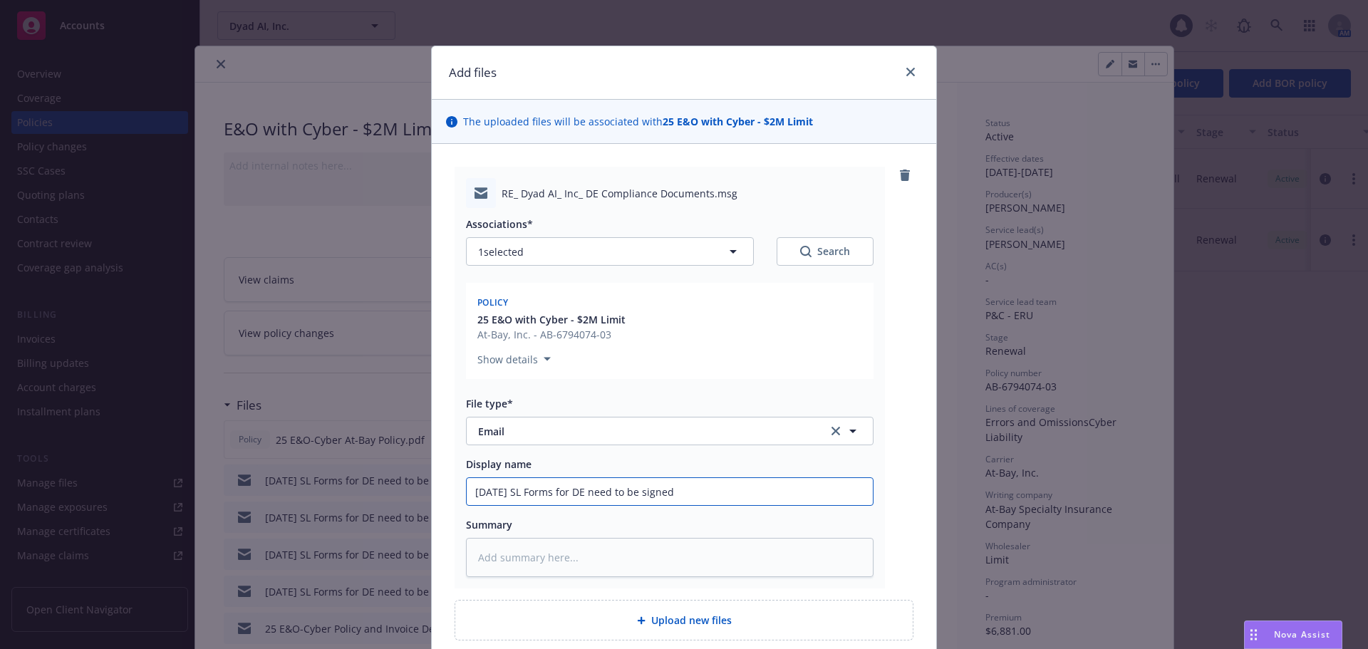
type textarea "x"
type input "08//25 SL Forms for DE need to be signed"
type textarea "x"
type input "08/2/25 SL Forms for DE need to be signed"
type textarea "x"
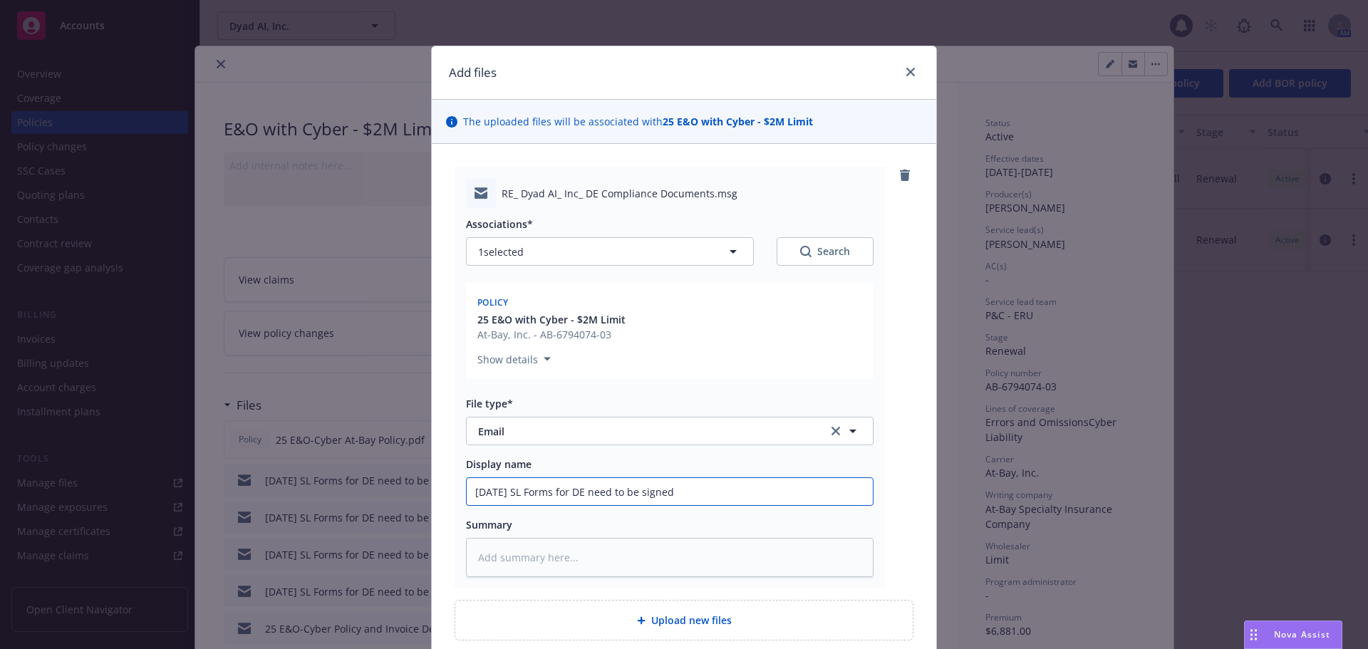
click at [735, 503] on input "08/21/25 SL Forms for DE need to be signed" at bounding box center [670, 491] width 406 height 27
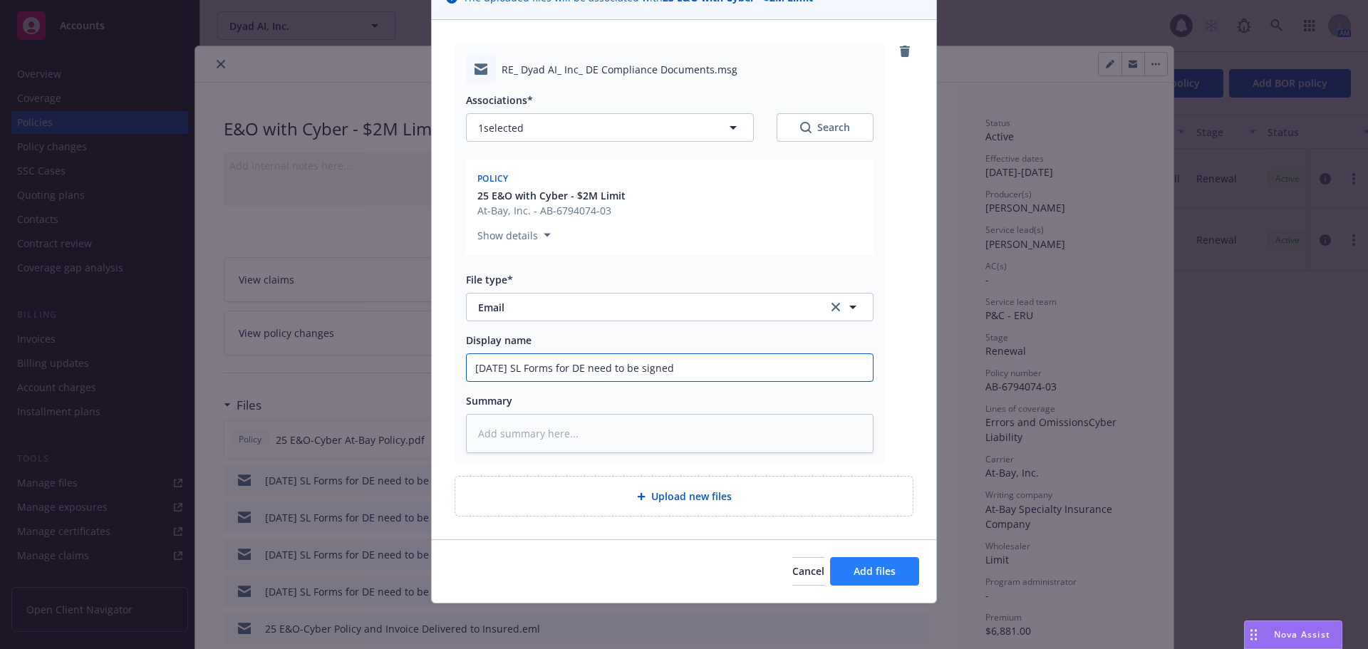
type input "08/21/25 SL Forms for DE need to be signed"
click at [888, 569] on span "Add files" at bounding box center [875, 571] width 42 height 14
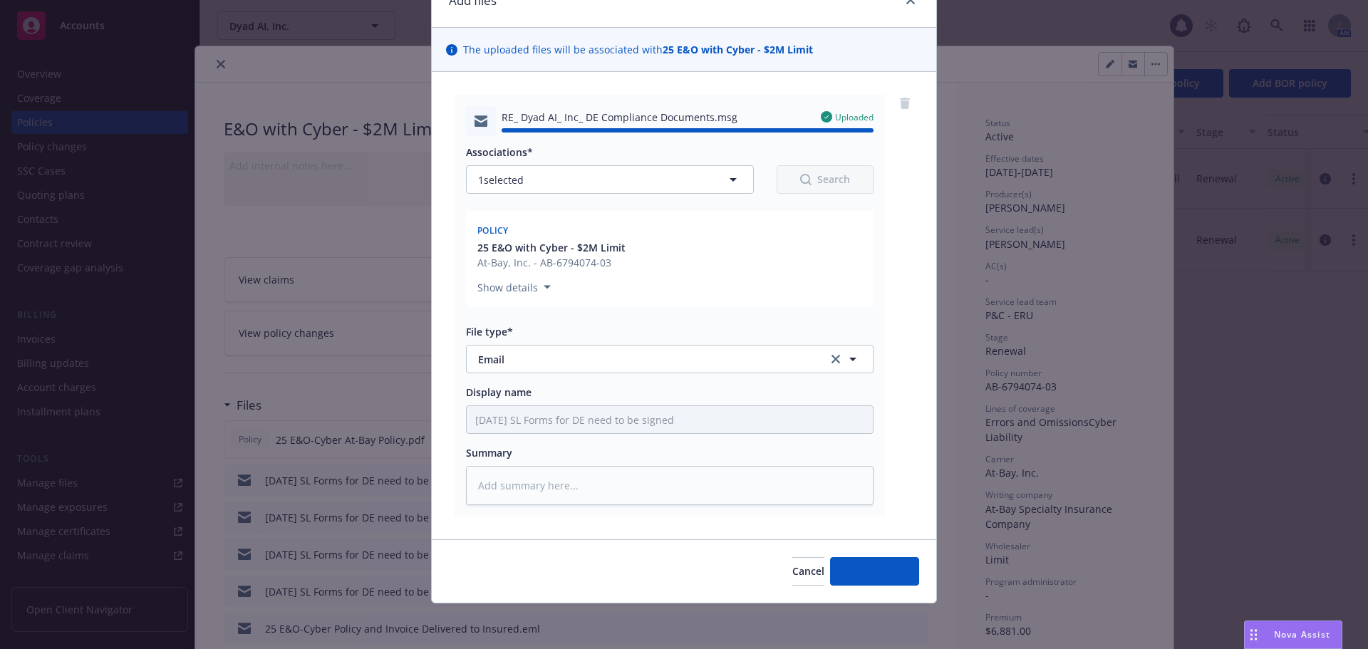
type textarea "x"
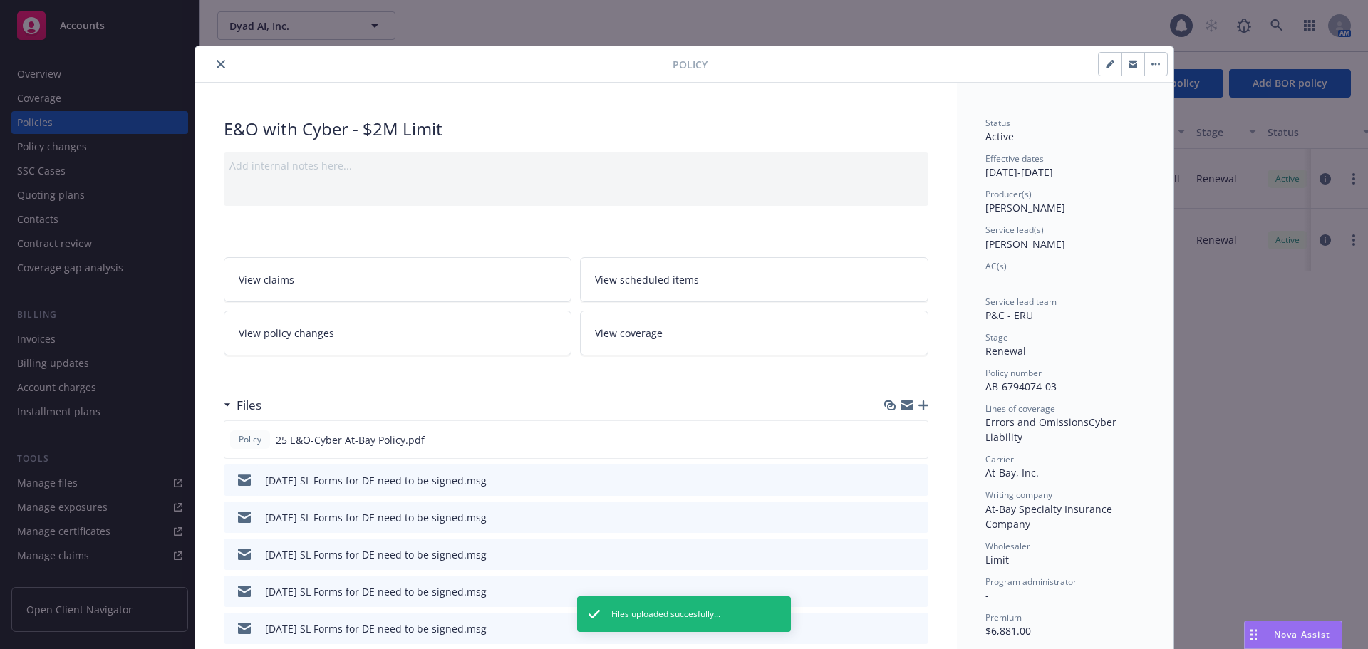
click at [217, 62] on icon "close" at bounding box center [221, 64] width 9 height 9
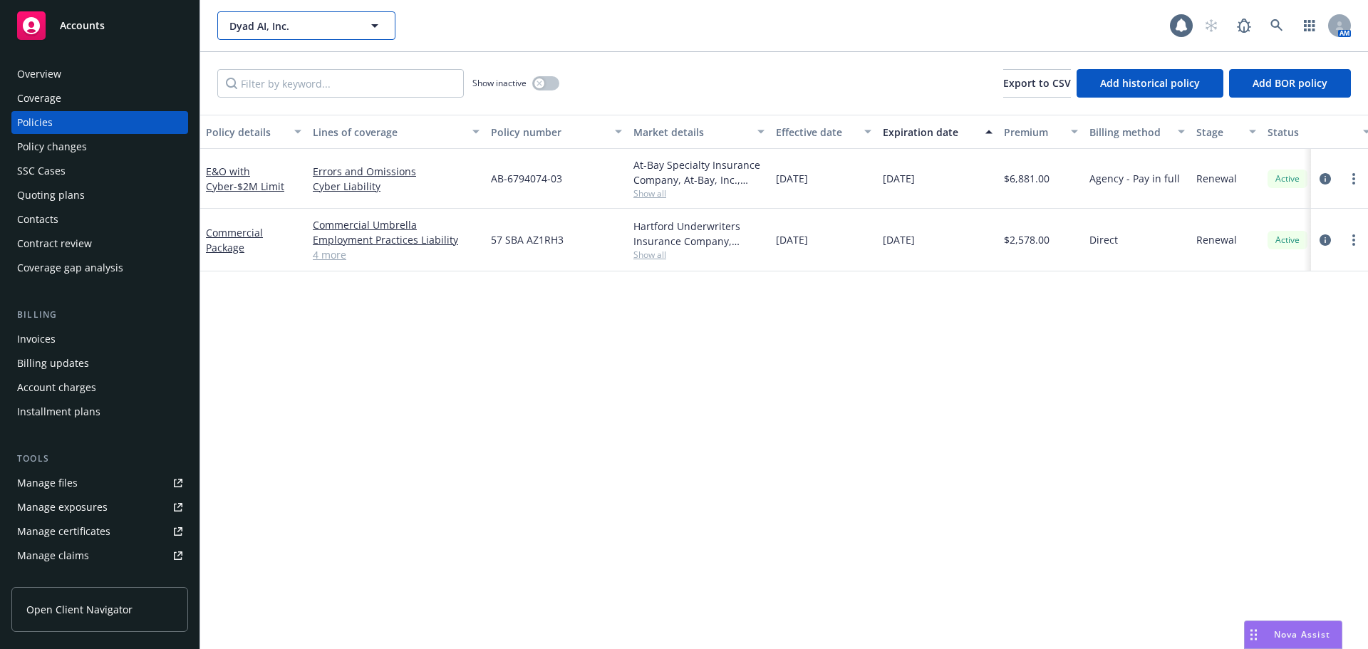
click at [278, 30] on span "Dyad AI, Inc." at bounding box center [290, 26] width 123 height 15
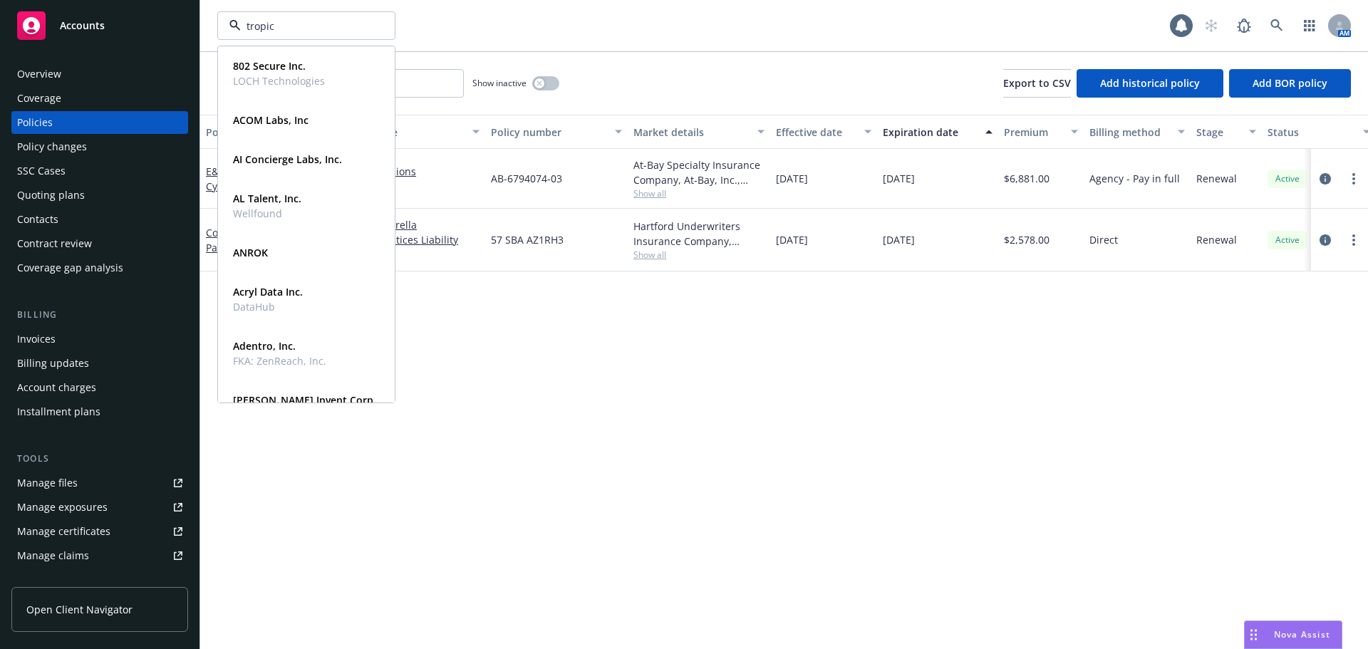
type input "tropic"
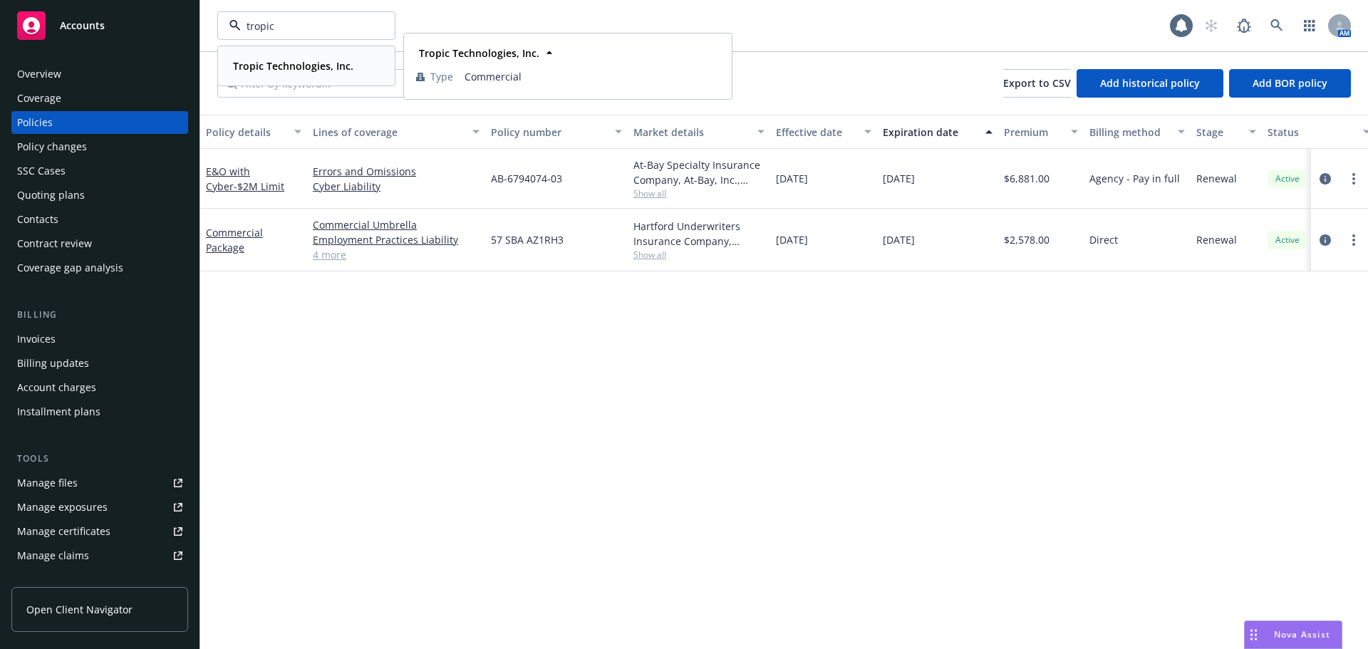
click at [272, 68] on strong "Tropic Technologies, Inc." at bounding box center [293, 66] width 120 height 14
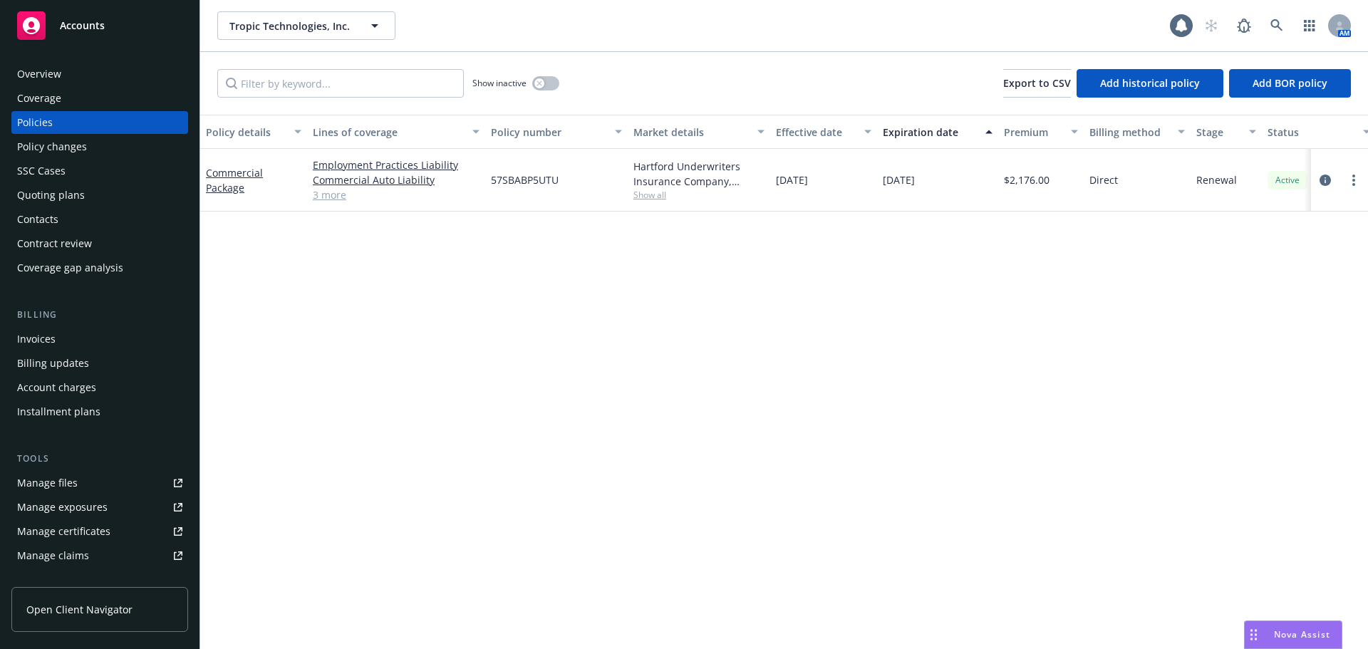
click at [55, 78] on div "Overview" at bounding box center [39, 74] width 44 height 23
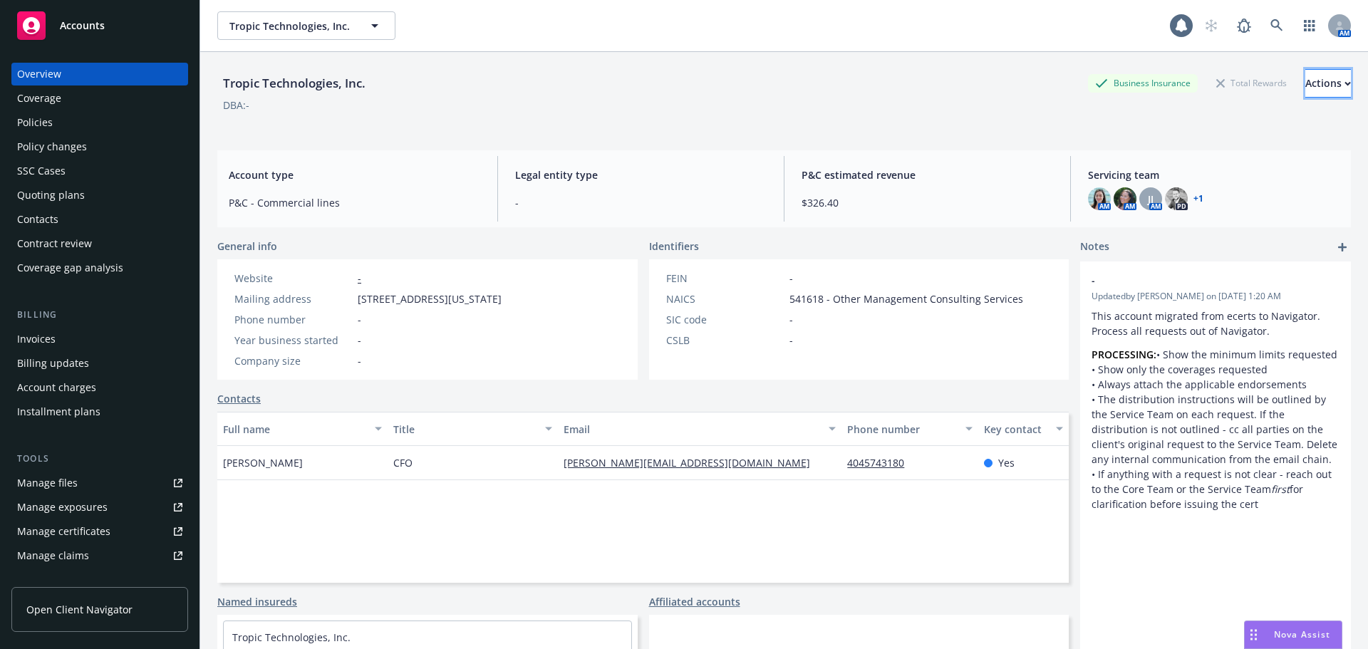
click at [1305, 78] on div "Actions" at bounding box center [1328, 83] width 46 height 27
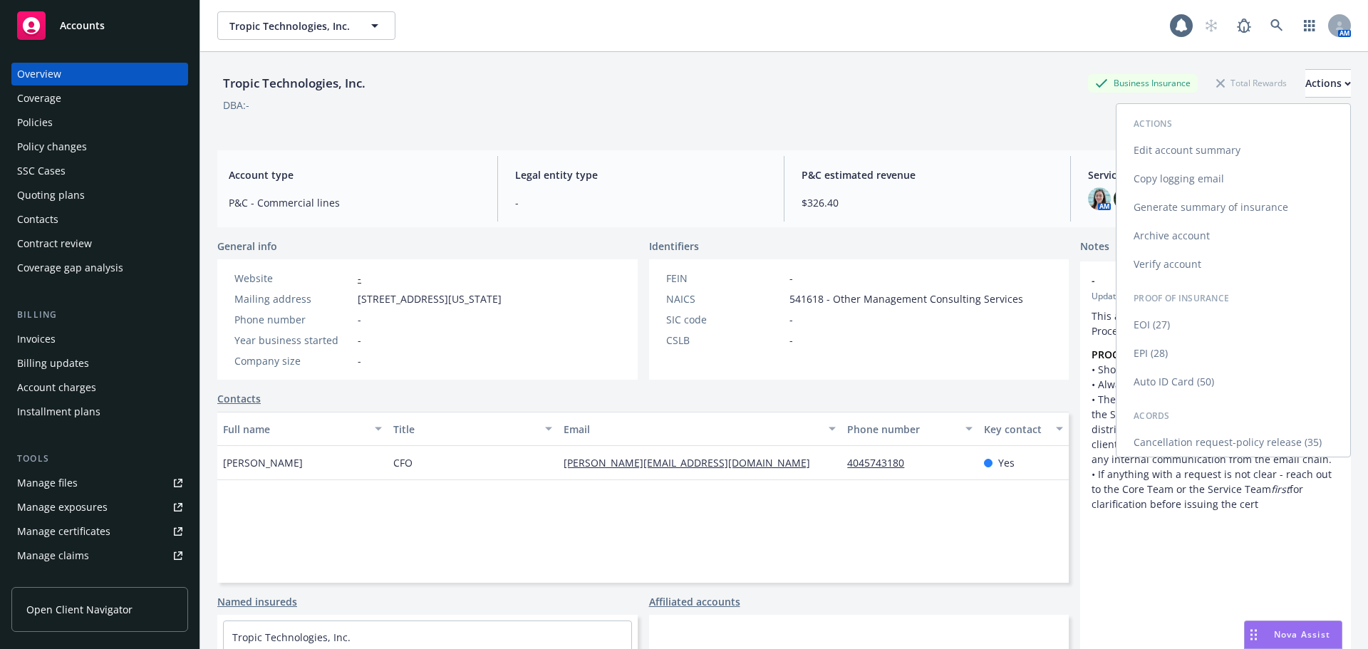
click at [1176, 145] on link "Edit account summary" at bounding box center [1233, 150] width 234 height 28
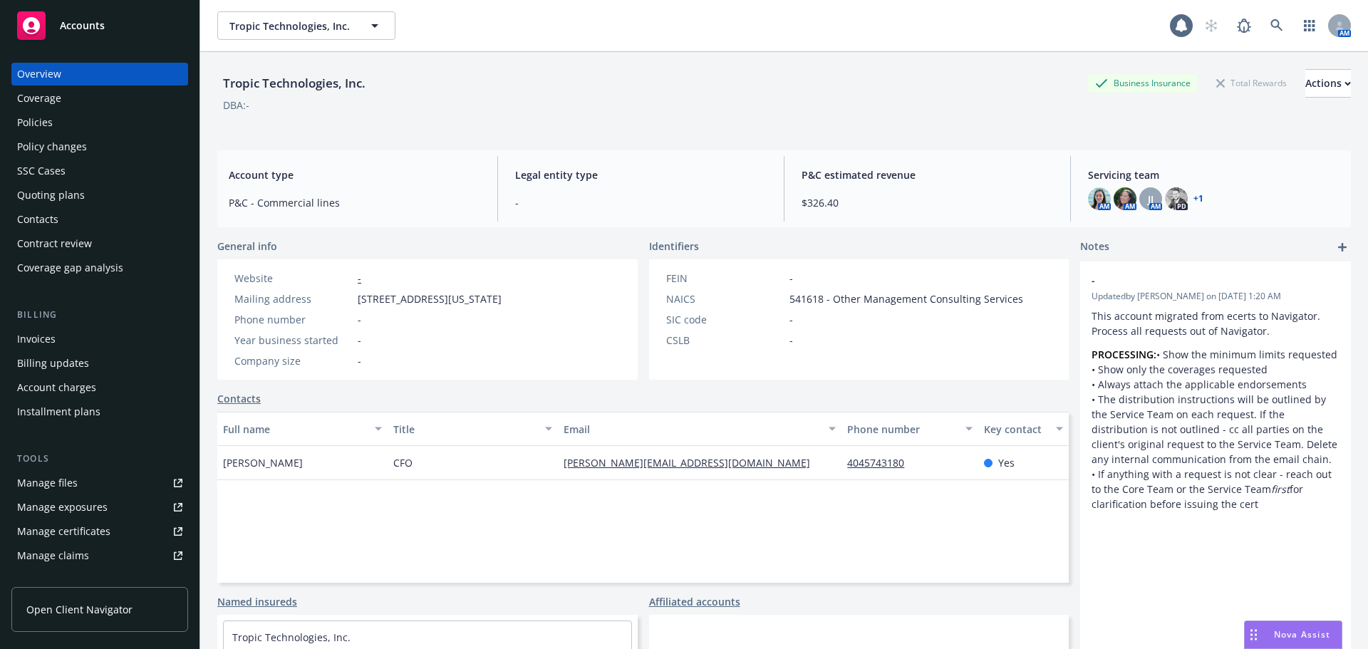
select select "US"
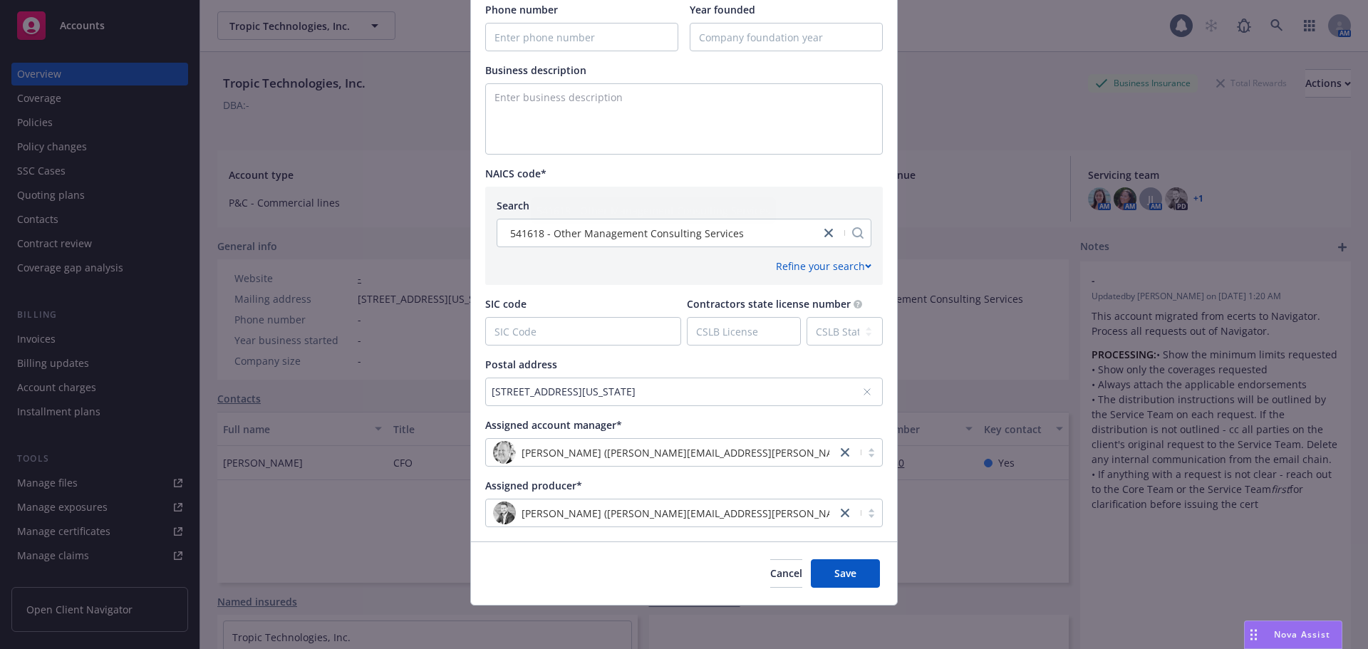
scroll to position [455, 0]
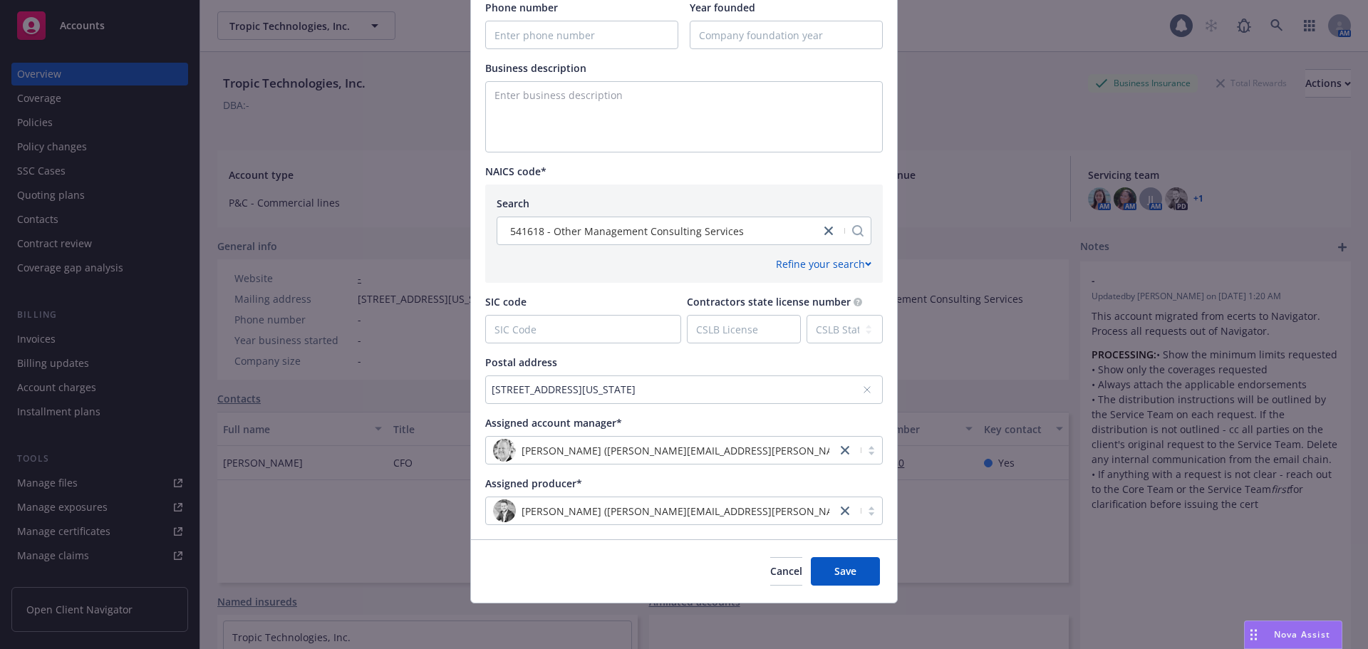
click at [644, 385] on div "228 PARK AVE S PMB 712059, NEW YORK, NY, 10003, USA" at bounding box center [677, 389] width 370 height 15
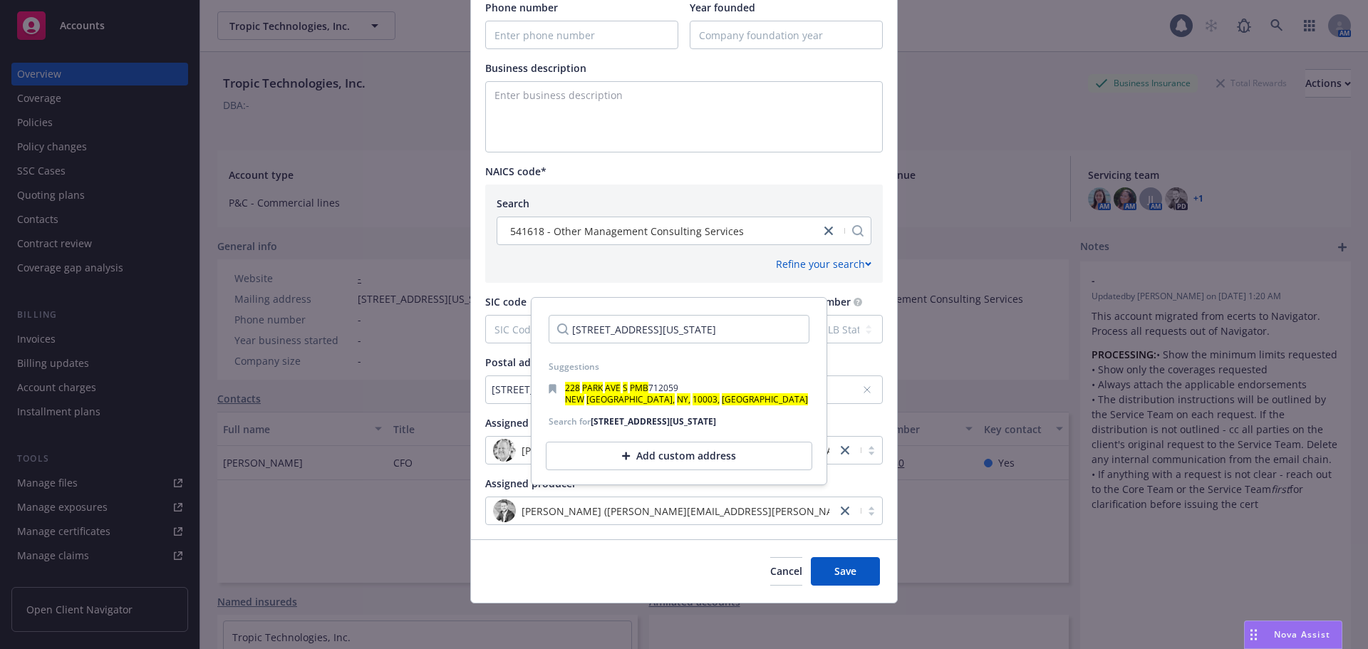
click at [659, 467] on div "Add custom address" at bounding box center [679, 456] width 266 height 28
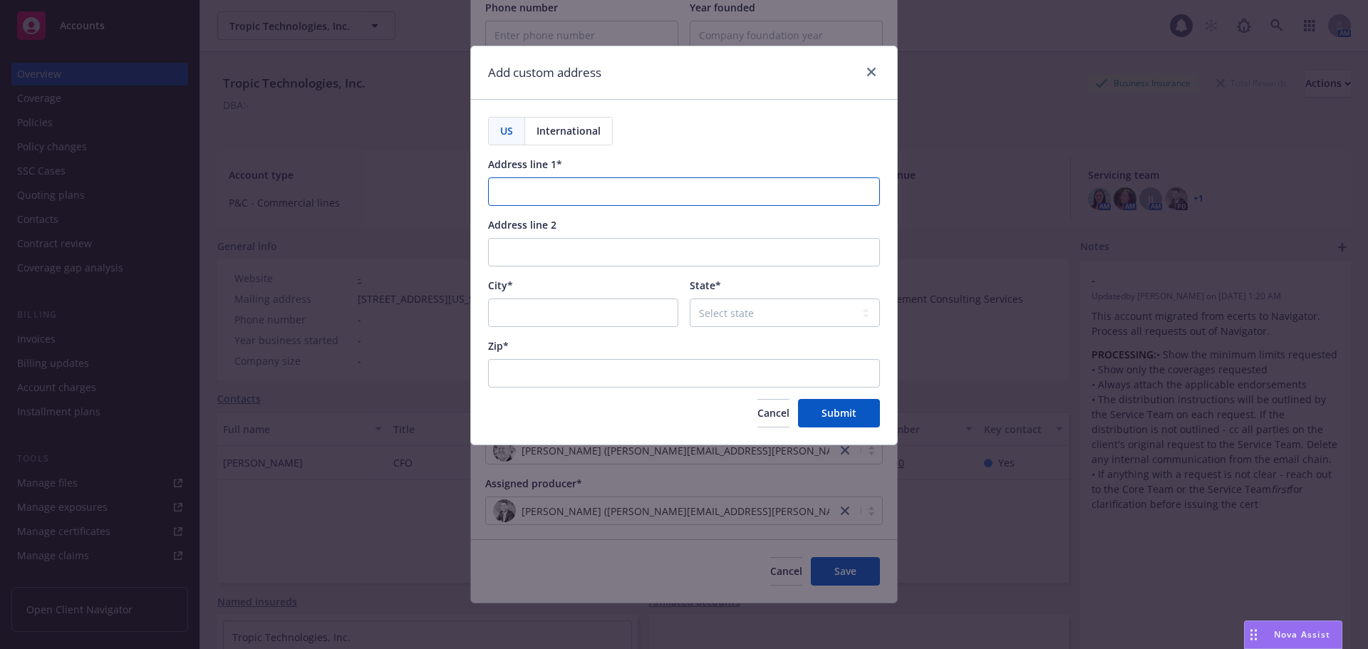
drag, startPoint x: 550, startPoint y: 192, endPoint x: 563, endPoint y: 196, distance: 13.5
click at [550, 192] on input "Address line 1*" at bounding box center [684, 191] width 392 height 28
paste input "o PO BOX 200562"
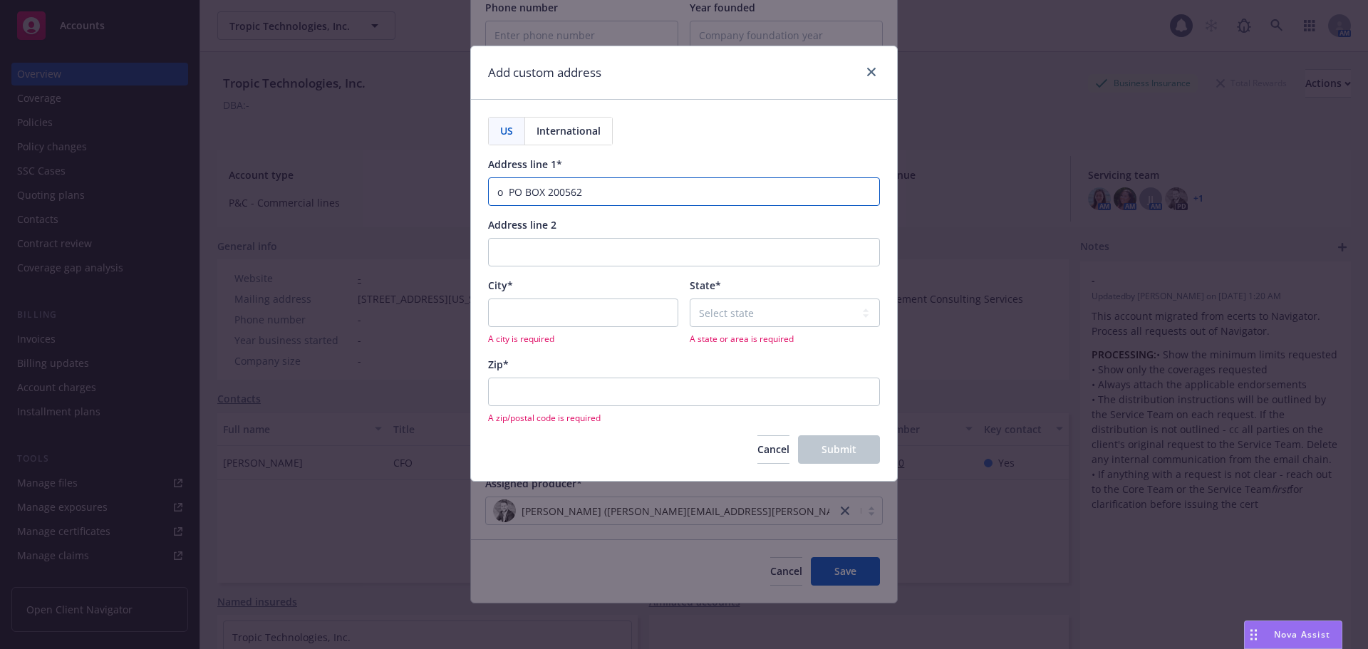
click at [492, 193] on input "o PO BOX 200562" at bounding box center [684, 191] width 392 height 28
type input "P.O. Box 200562"
click at [611, 319] on input "City*" at bounding box center [583, 313] width 190 height 28
type input "Pittsburgh"
click at [759, 313] on select "Select state Alabama Alaska American Samoa Arizona Arkansas Baker Island Califo…" at bounding box center [785, 313] width 190 height 28
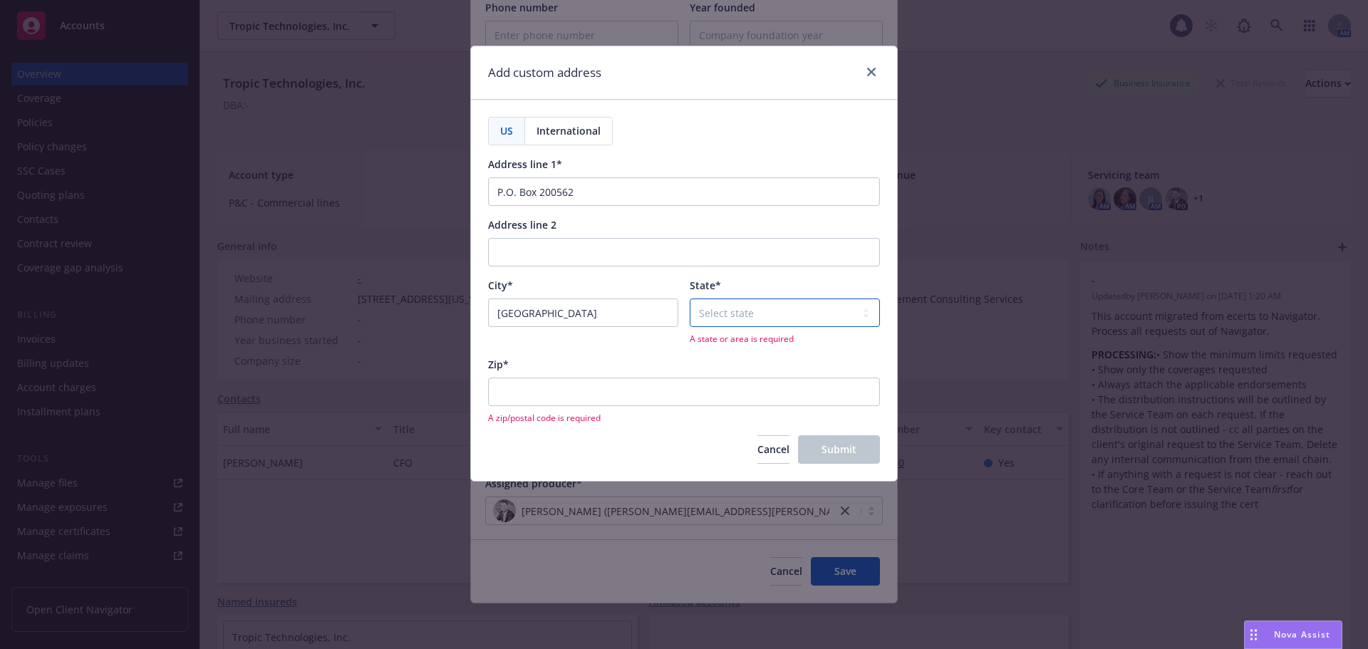
select select "PA"
click at [690, 299] on select "Select state Alabama Alaska American Samoa Arizona Arkansas Baker Island Califo…" at bounding box center [785, 313] width 190 height 28
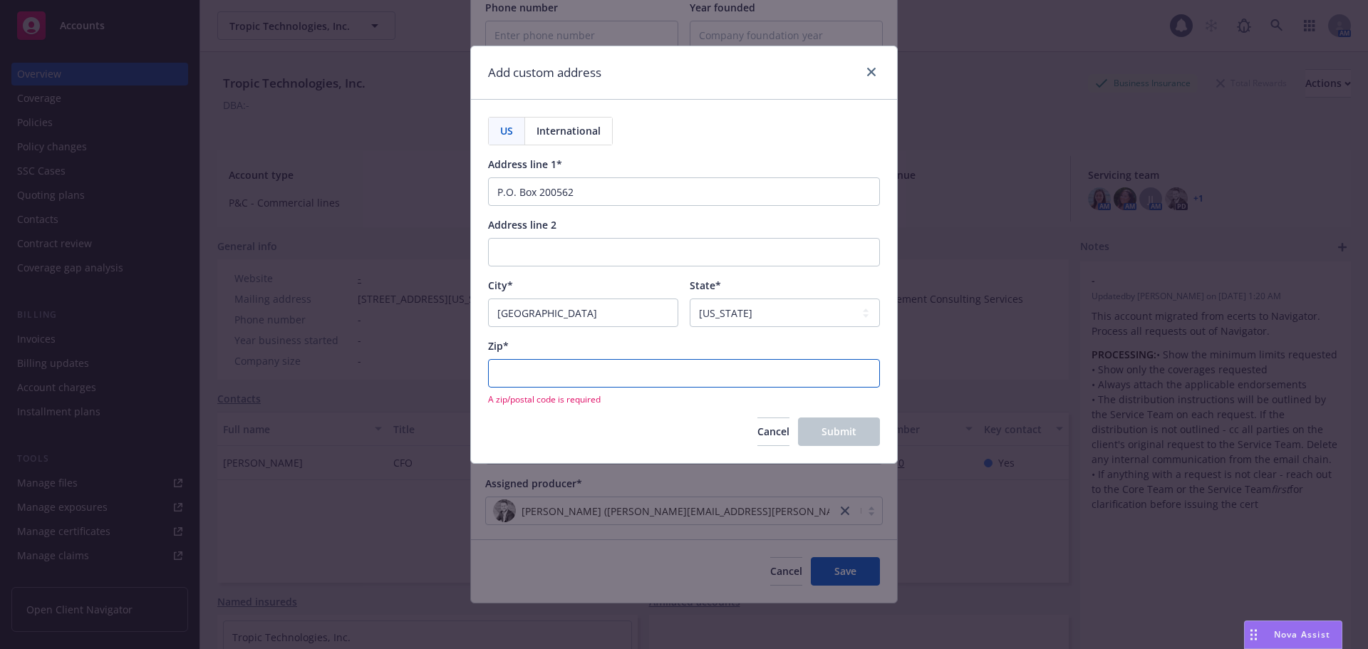
click at [566, 378] on input "Zip*" at bounding box center [684, 373] width 392 height 28
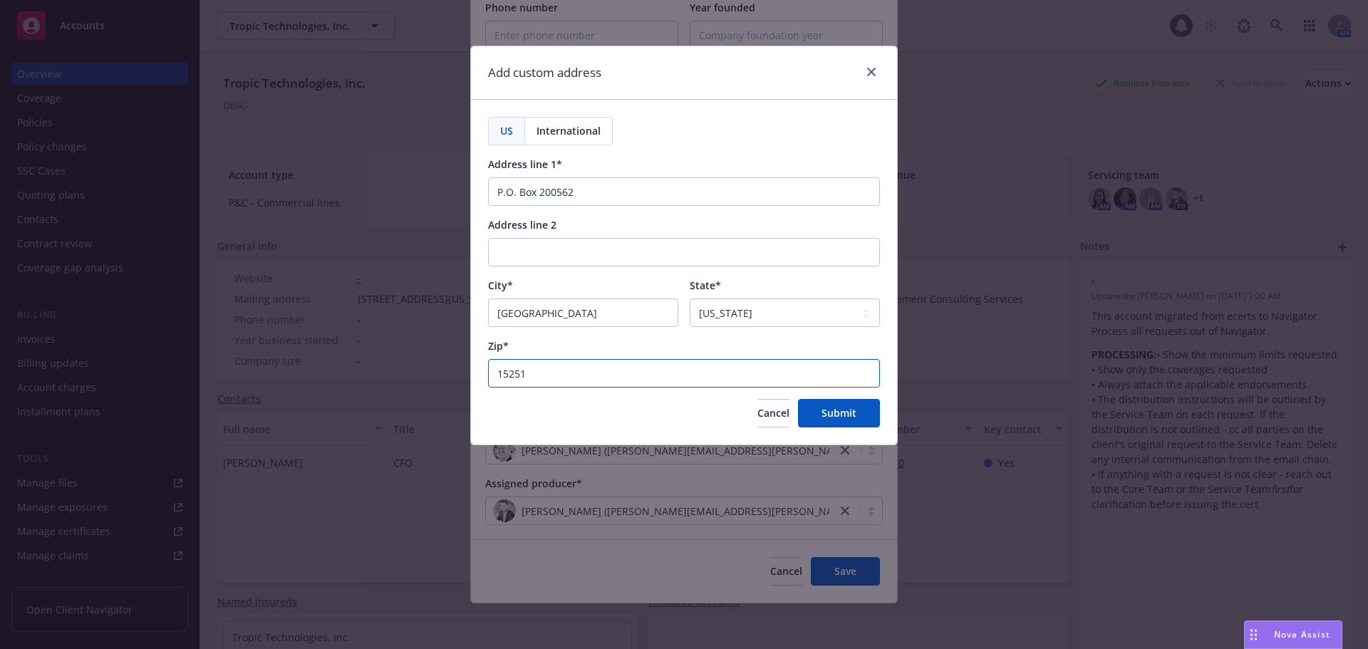
type input "15251"
click at [831, 408] on span "Submit" at bounding box center [838, 413] width 35 height 14
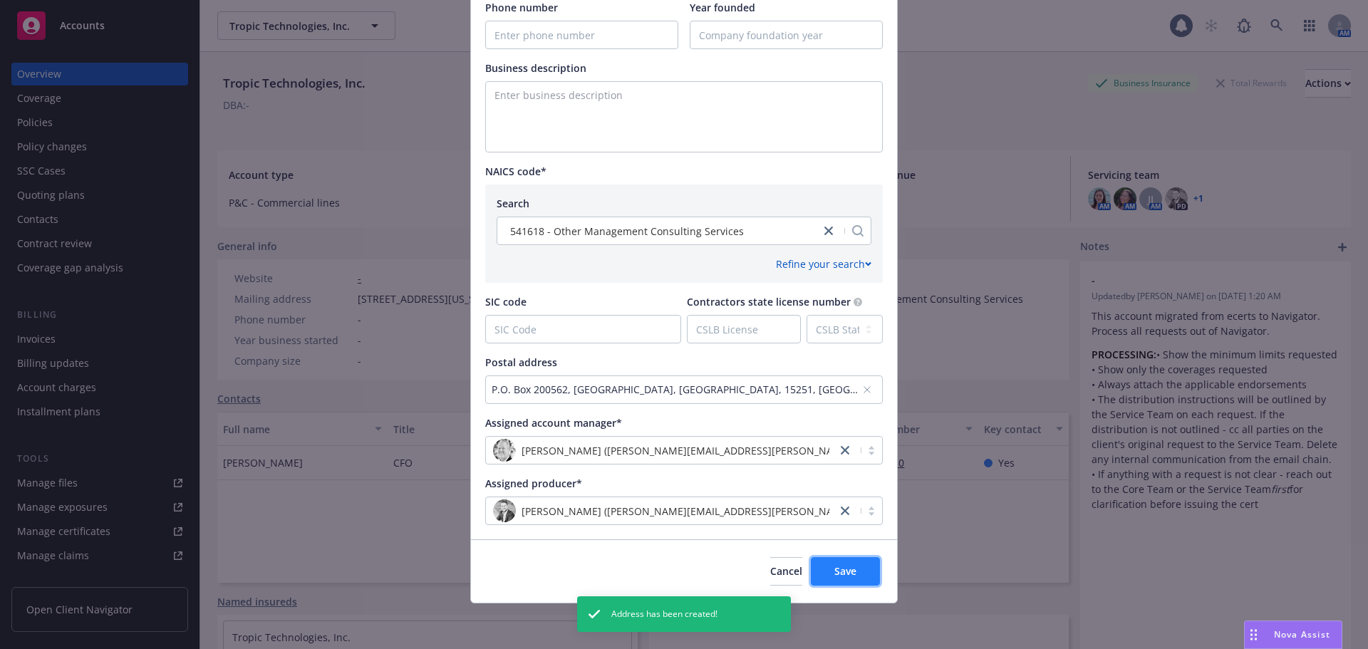
click at [841, 574] on span "Save" at bounding box center [845, 571] width 22 height 14
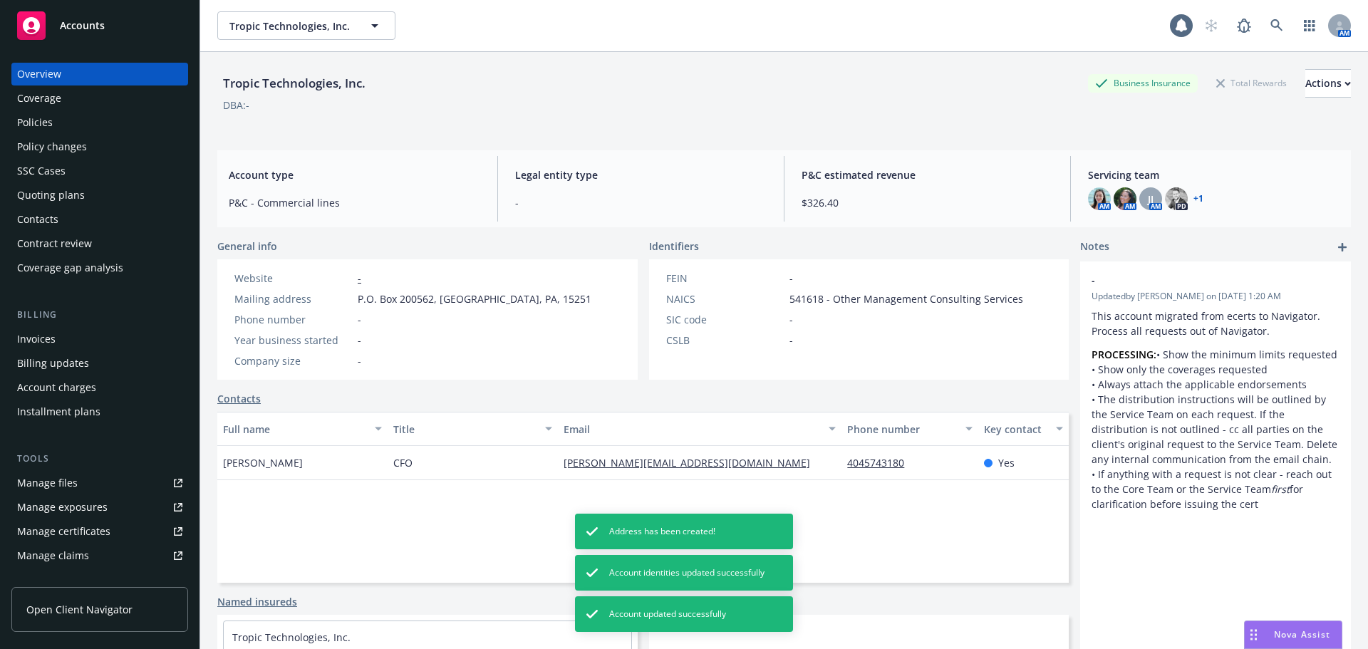
click at [76, 129] on div "Policies" at bounding box center [99, 122] width 165 height 23
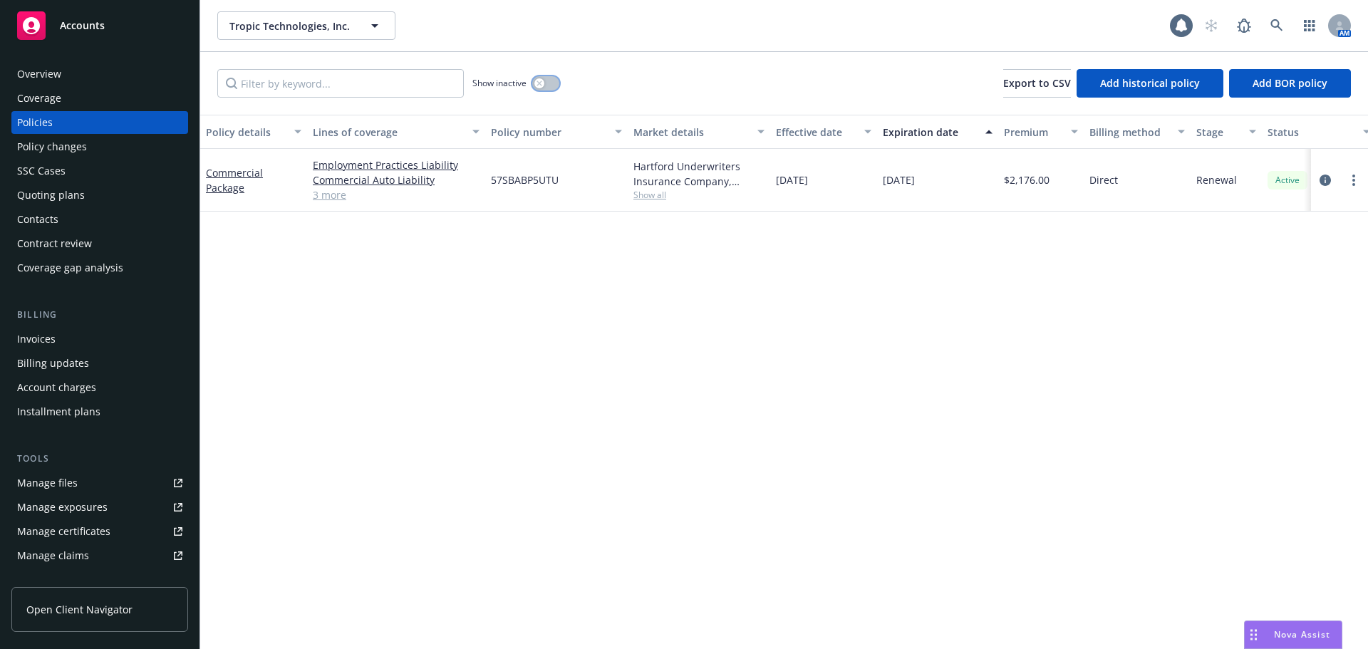
click at [554, 85] on button "button" at bounding box center [545, 83] width 27 height 14
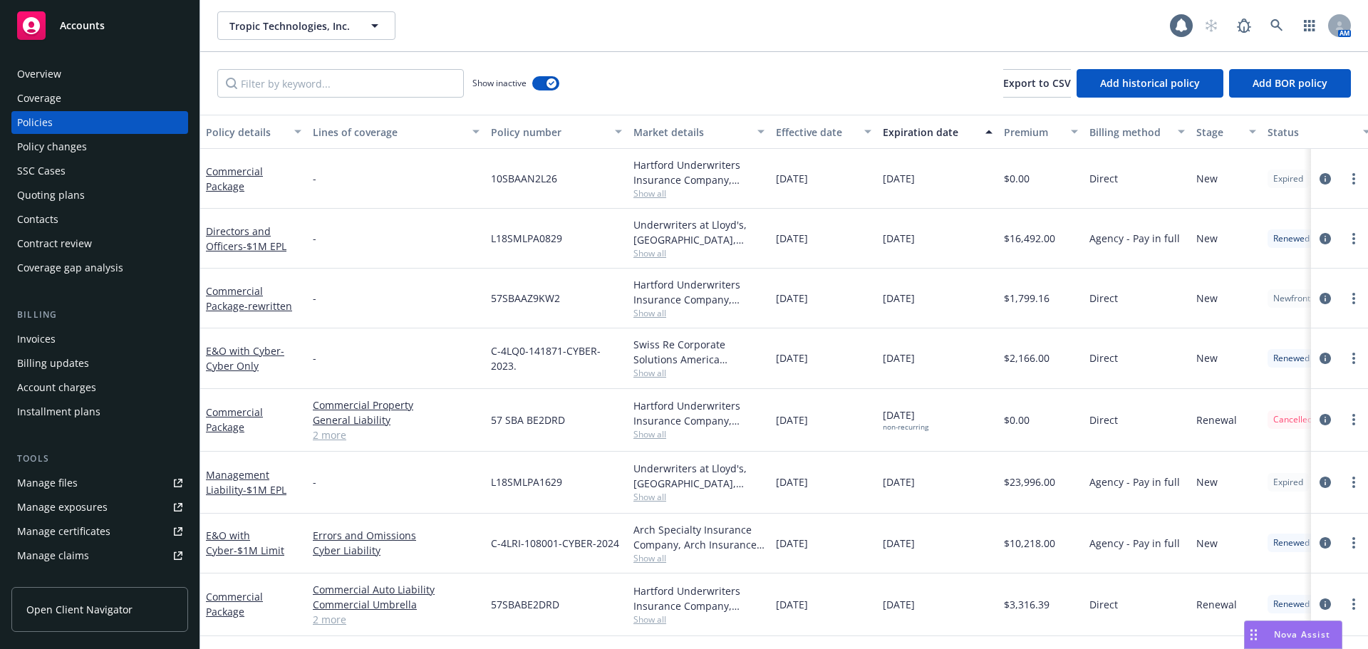
click at [813, 133] on div "Effective date" at bounding box center [816, 132] width 80 height 15
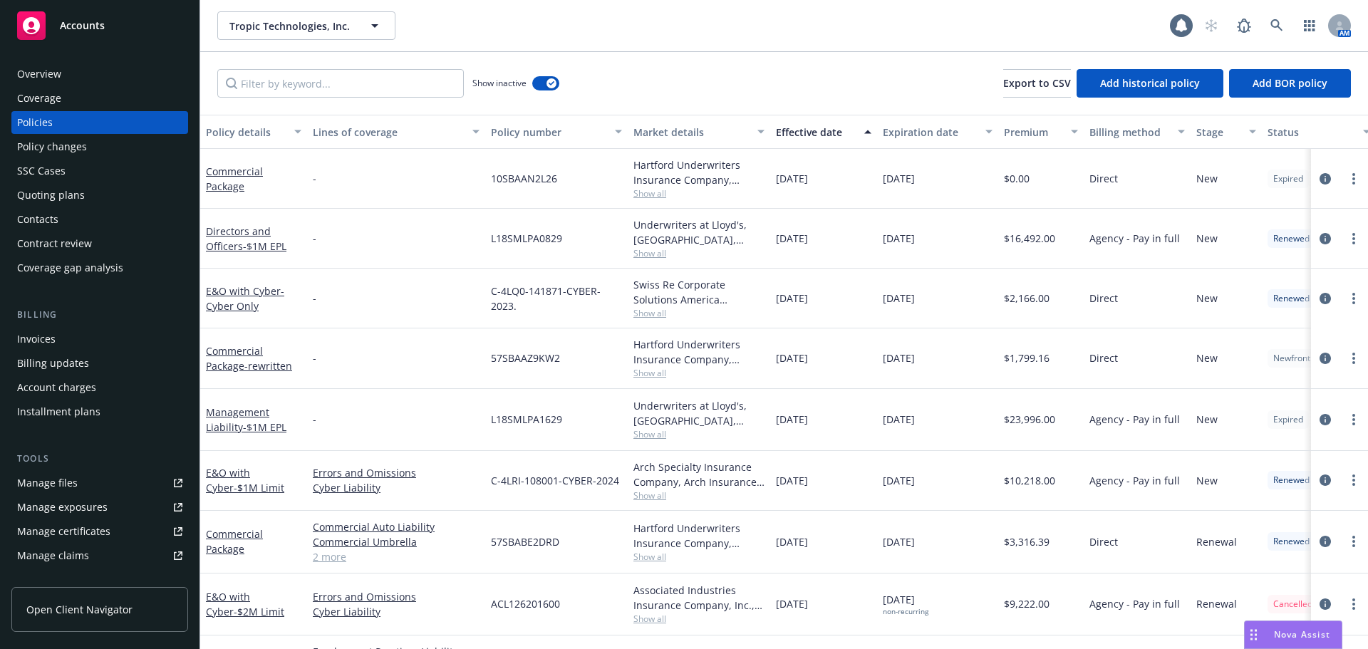
click at [813, 133] on div "Effective date" at bounding box center [816, 132] width 80 height 15
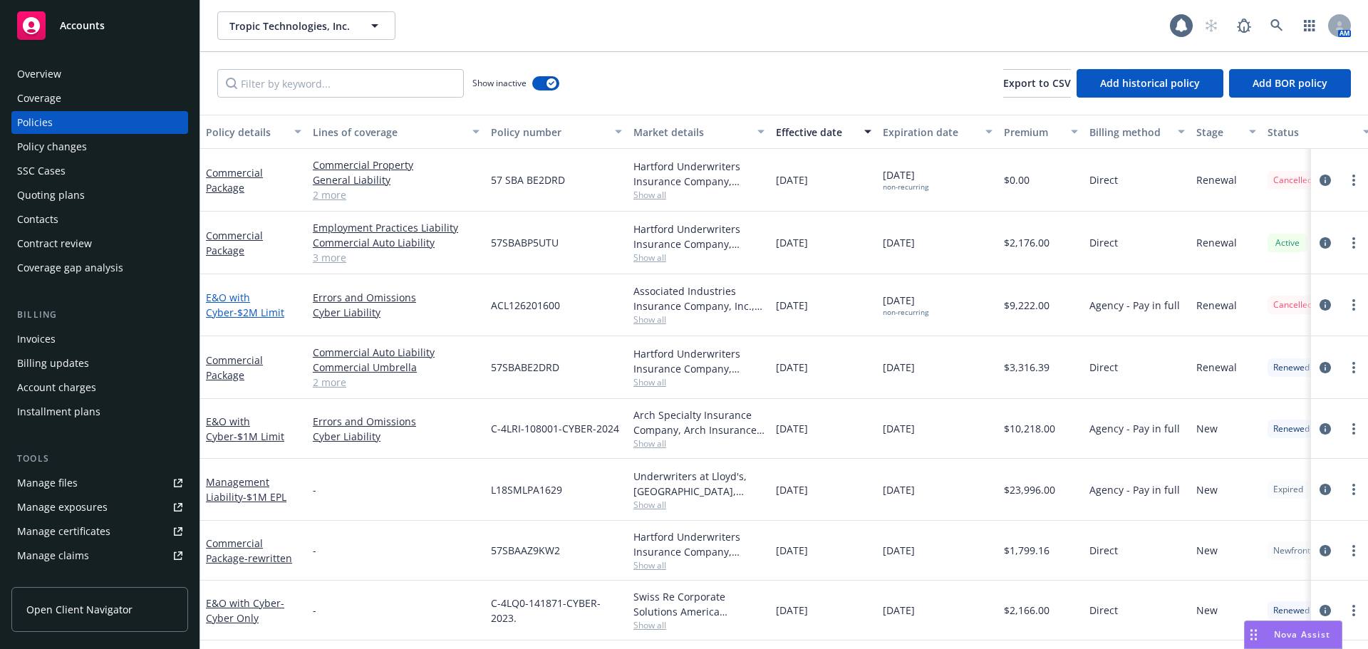
click at [234, 311] on span "- $2M Limit" at bounding box center [259, 313] width 51 height 14
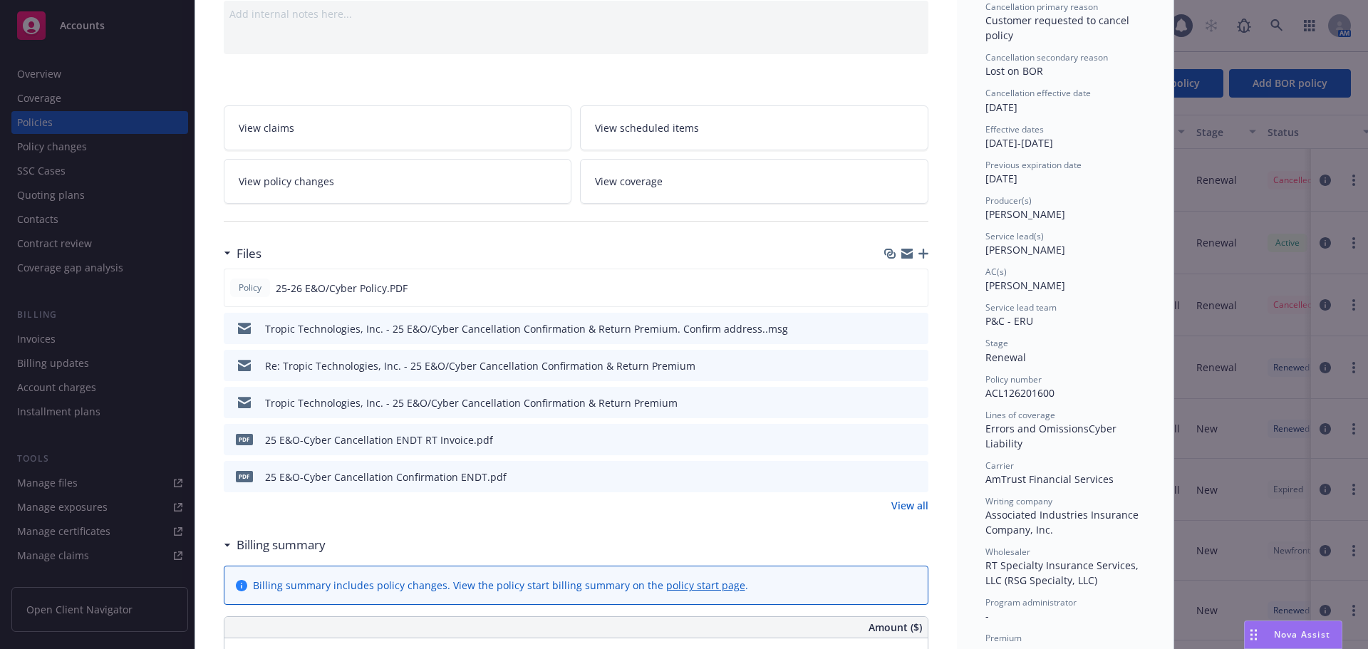
scroll to position [214, 0]
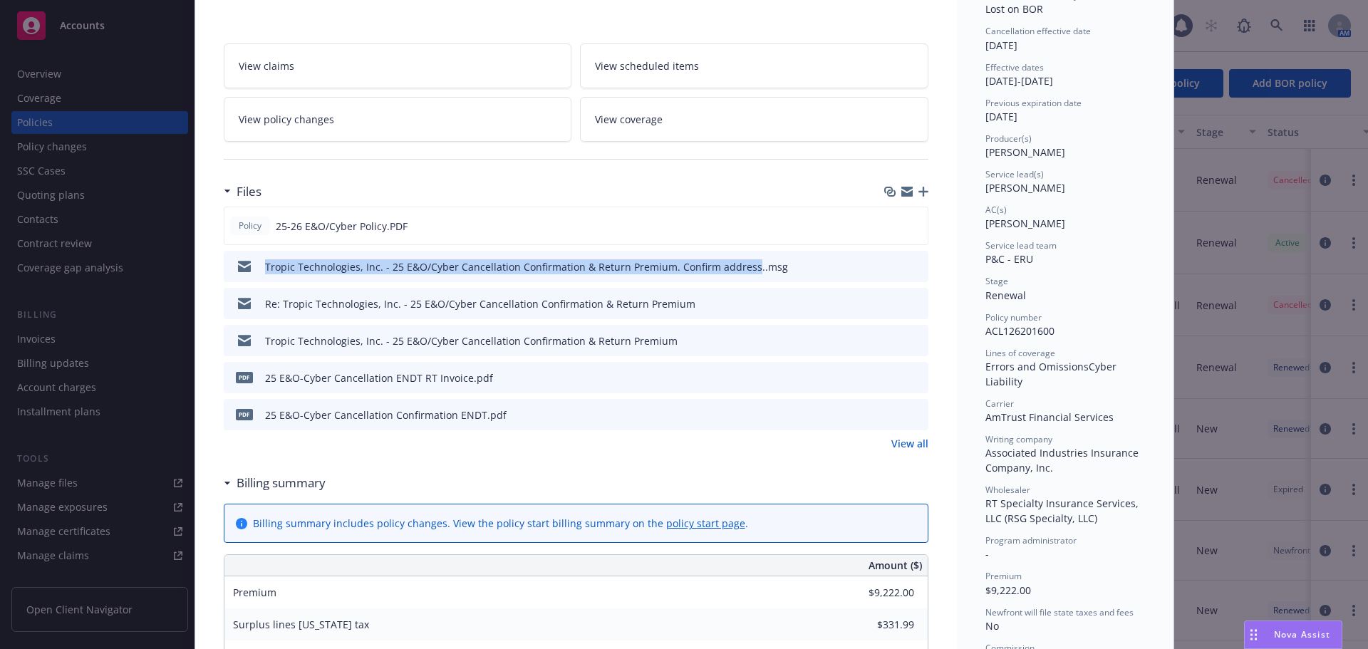
drag, startPoint x: 254, startPoint y: 271, endPoint x: 742, endPoint y: 274, distance: 487.3
click at [742, 274] on div "Tropic Technologies, Inc. - 25 E&O/Cyber Cancellation Confirmation & Return Pre…" at bounding box center [508, 267] width 559 height 30
copy div "Tropic Technologies, Inc. - 25 E&O/Cyber Cancellation Confirmation & Return Pre…"
click at [918, 190] on icon "button" at bounding box center [923, 192] width 10 height 10
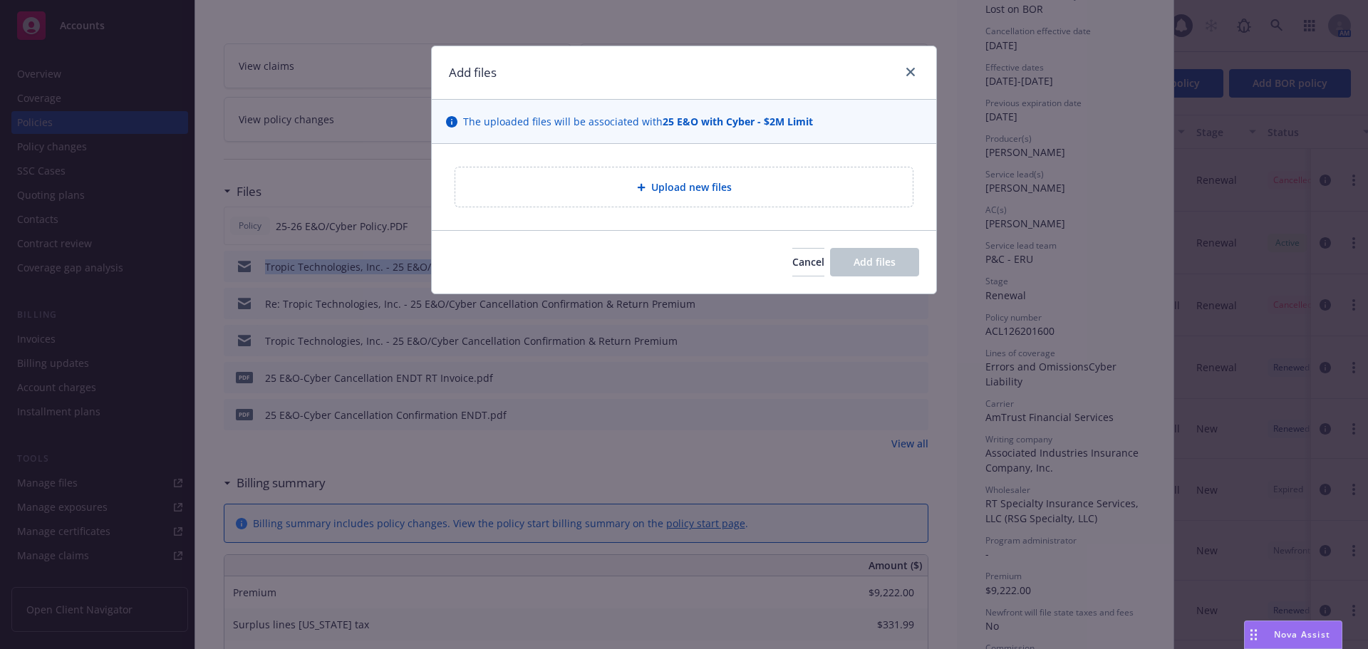
type textarea "x"
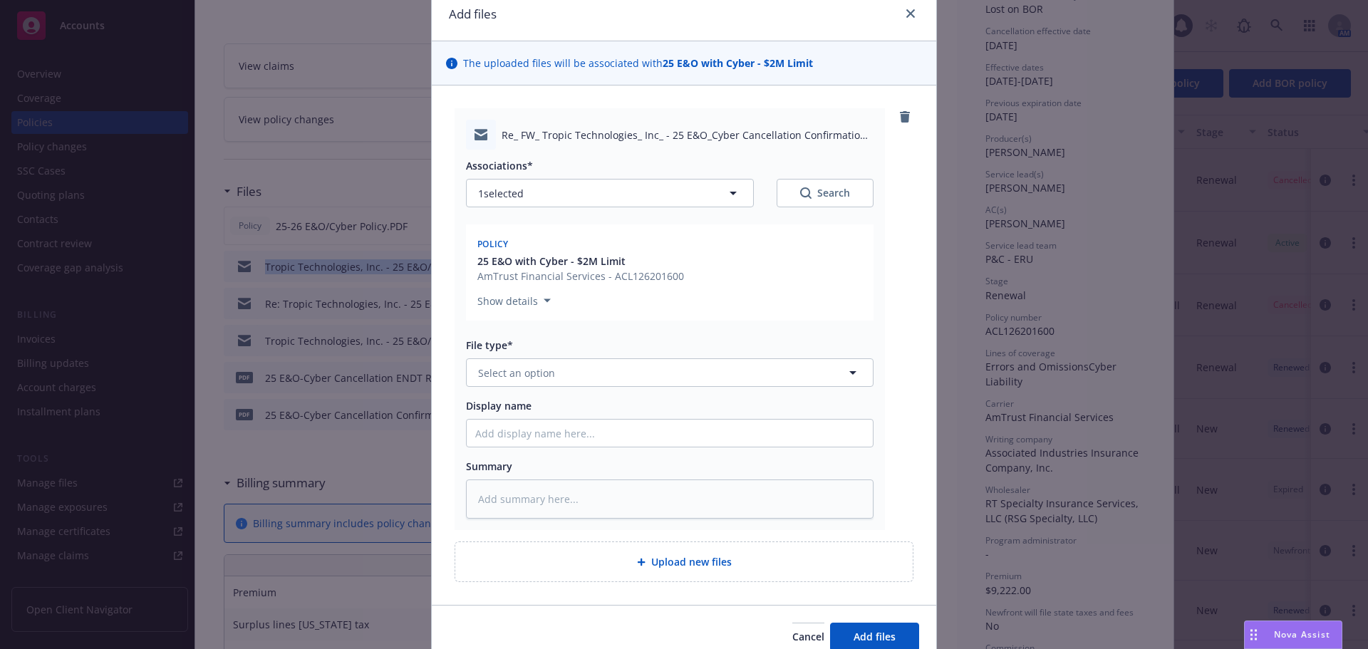
scroll to position [124, 0]
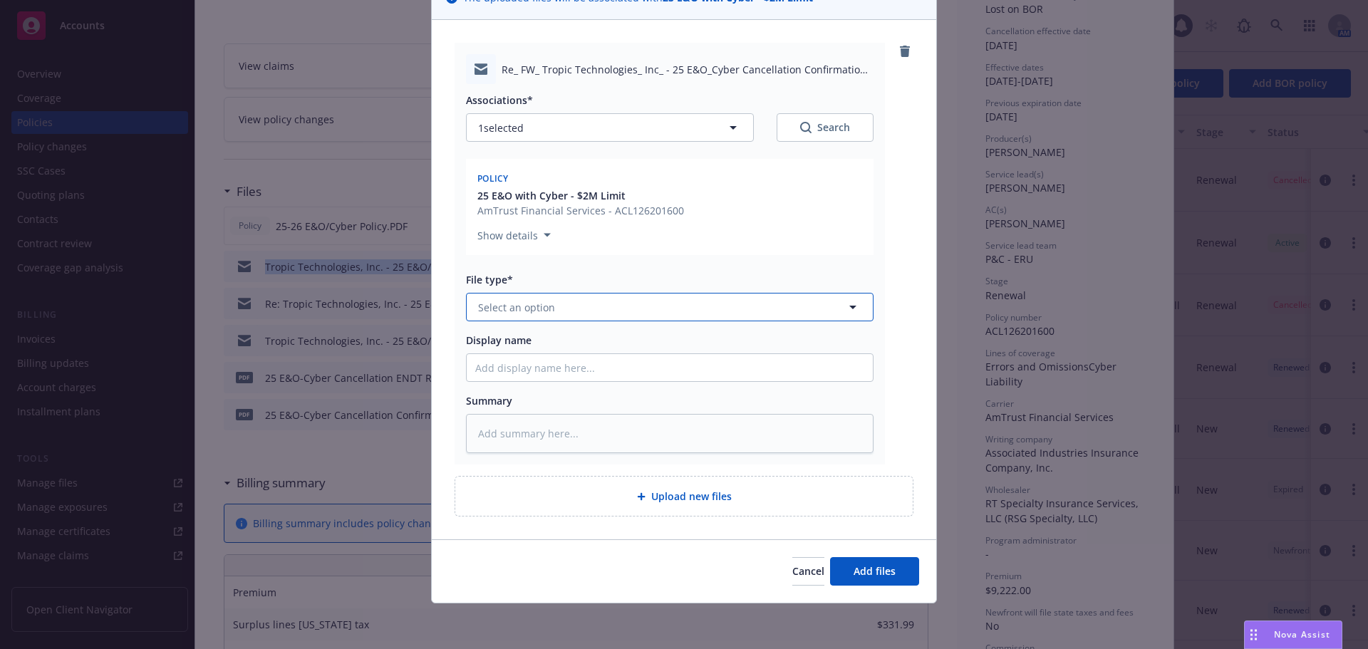
click at [526, 296] on button "Select an option" at bounding box center [670, 307] width 408 height 28
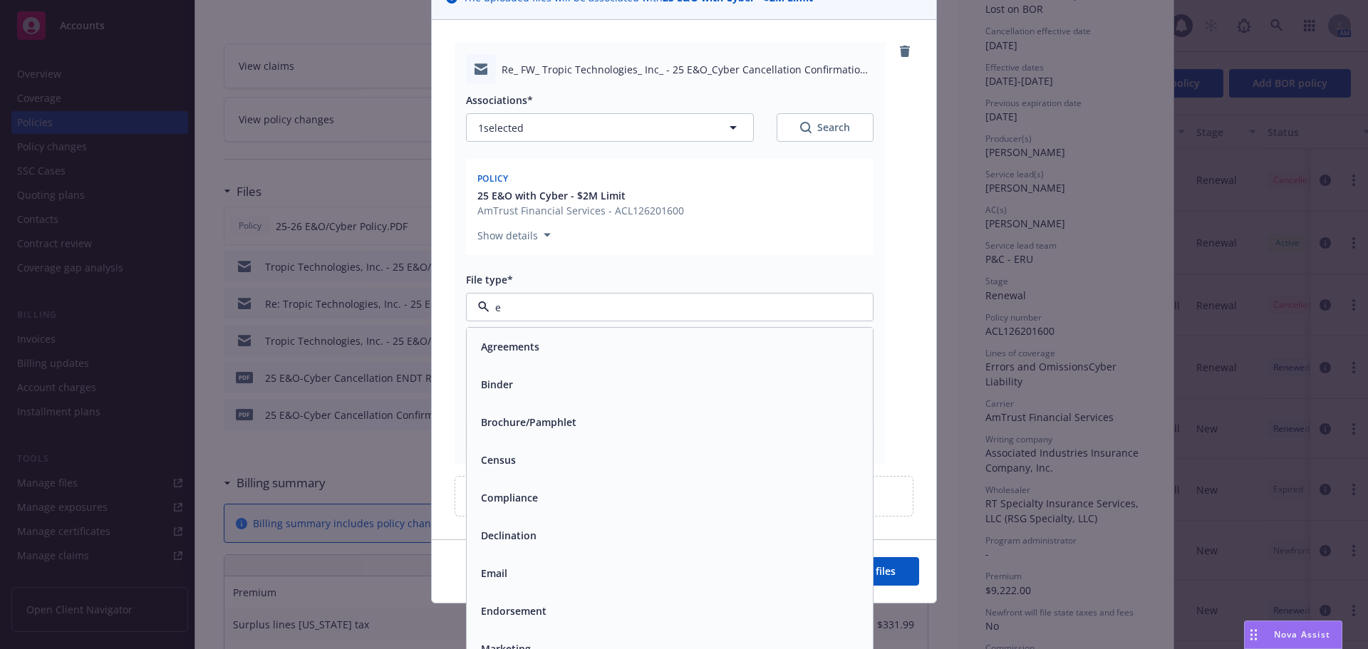
type input "em"
click at [521, 374] on div "Email" at bounding box center [669, 384] width 389 height 21
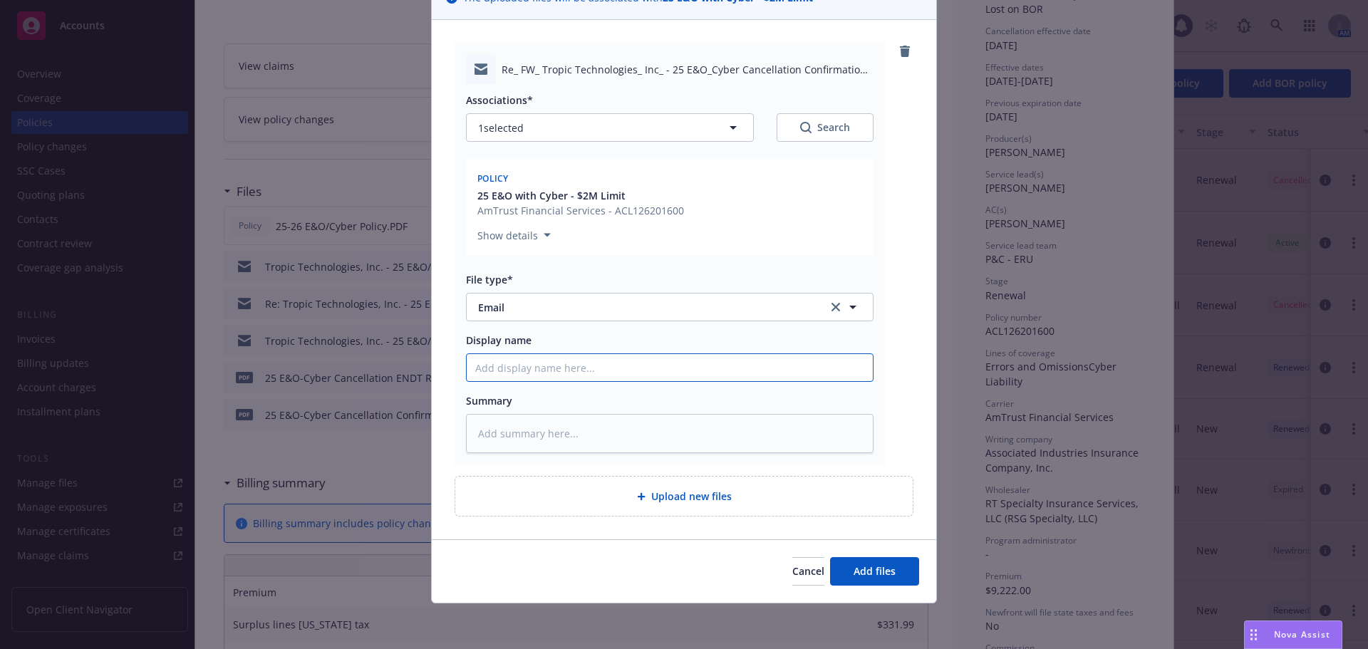
click at [525, 361] on input "Display name" at bounding box center [670, 367] width 406 height 27
paste input "Tropic Technologies, Inc. - 25 E&O/Cyber Cancellation Confirmation & Return Pre…"
type textarea "x"
type input "Tropic Technologies, Inc. - 25 E&O/Cyber Cancellation Confirmation & Return Pre…"
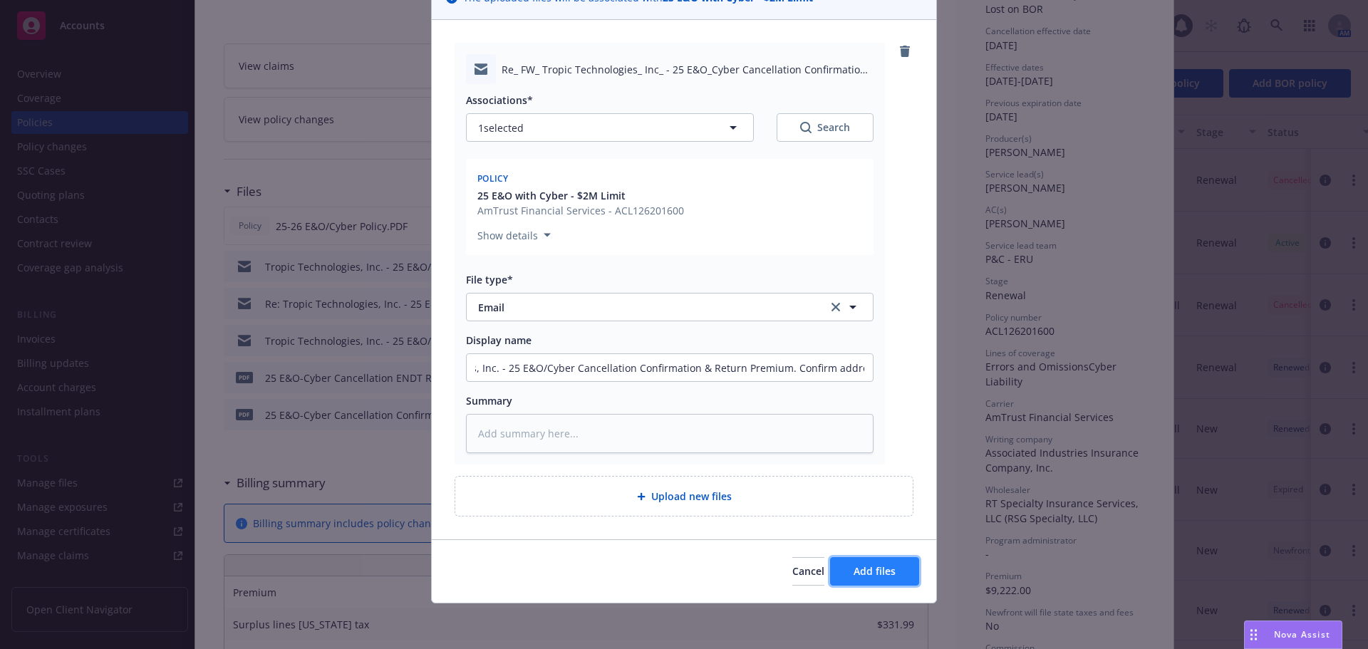
scroll to position [0, 0]
click at [887, 576] on span "Add files" at bounding box center [875, 571] width 42 height 14
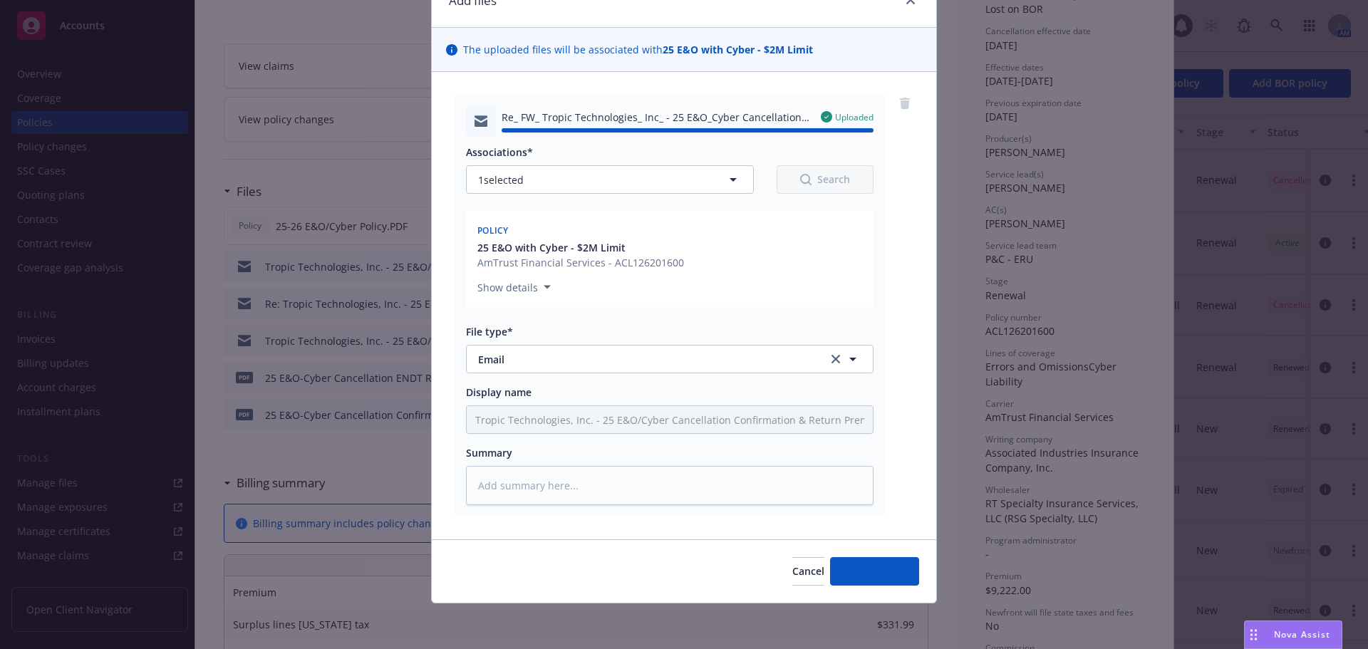
type textarea "x"
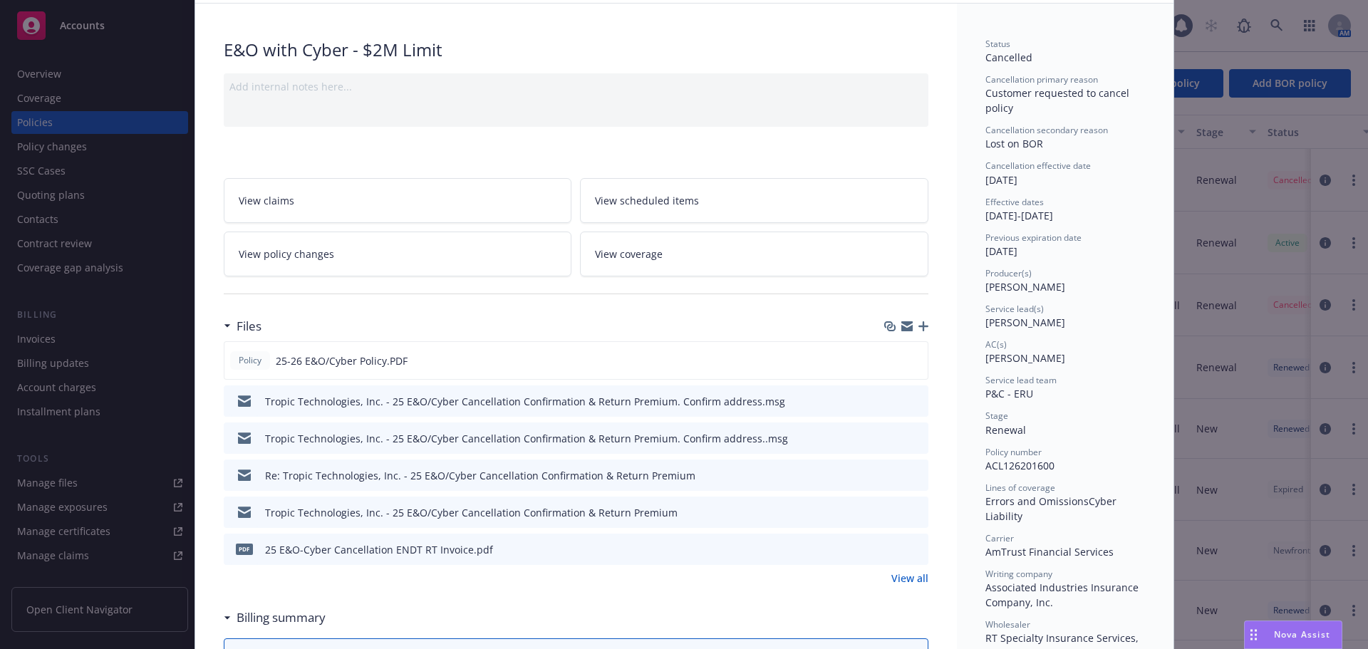
scroll to position [0, 0]
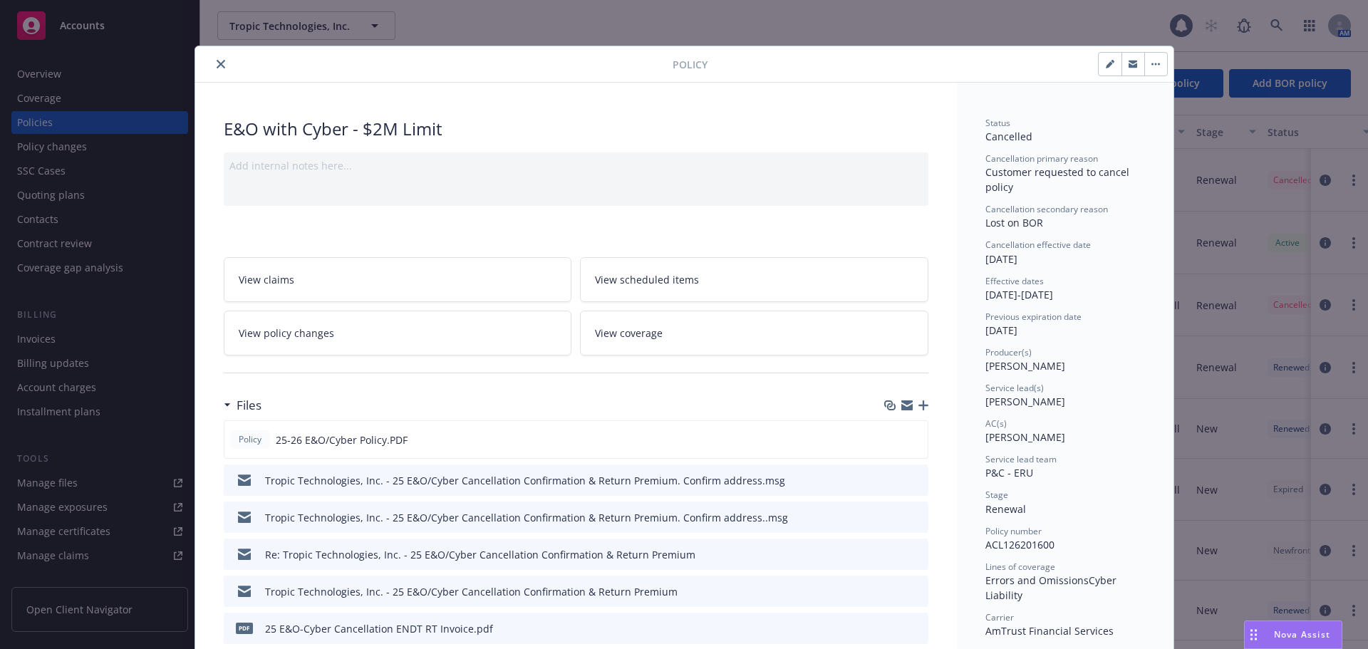
click at [212, 63] on button "close" at bounding box center [220, 64] width 17 height 17
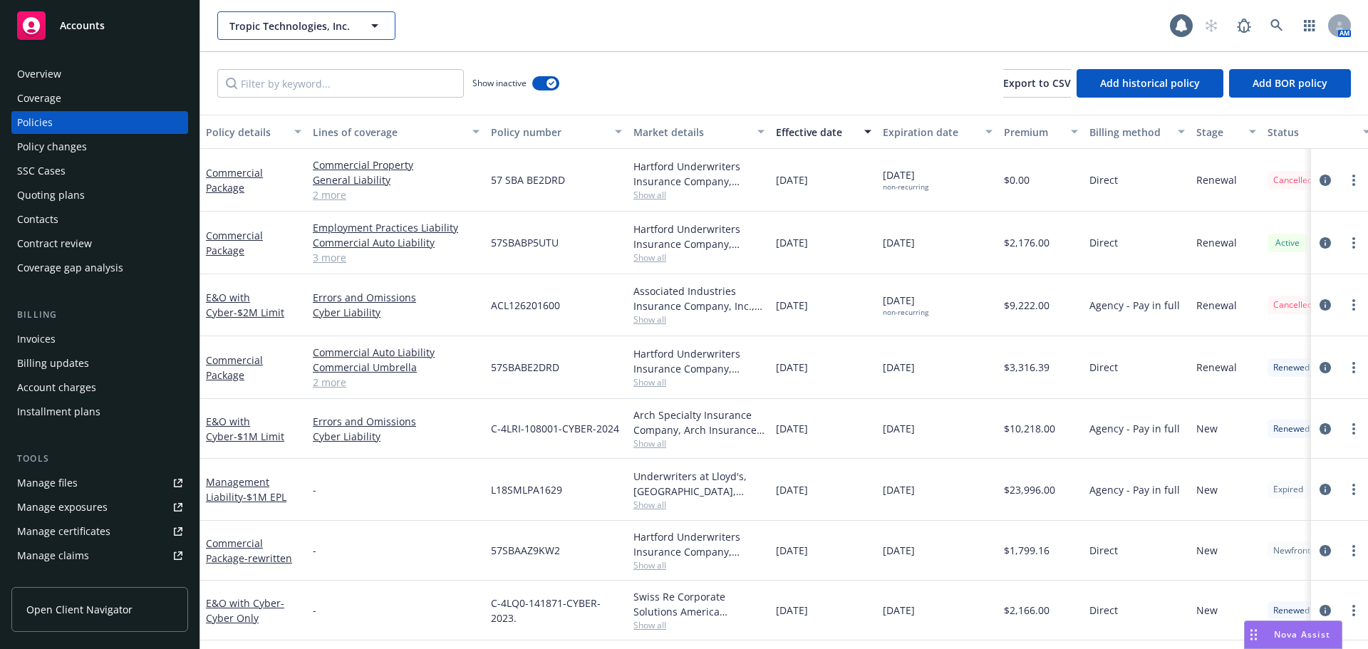
click at [252, 26] on span "Tropic Technologies, Inc." at bounding box center [290, 26] width 123 height 15
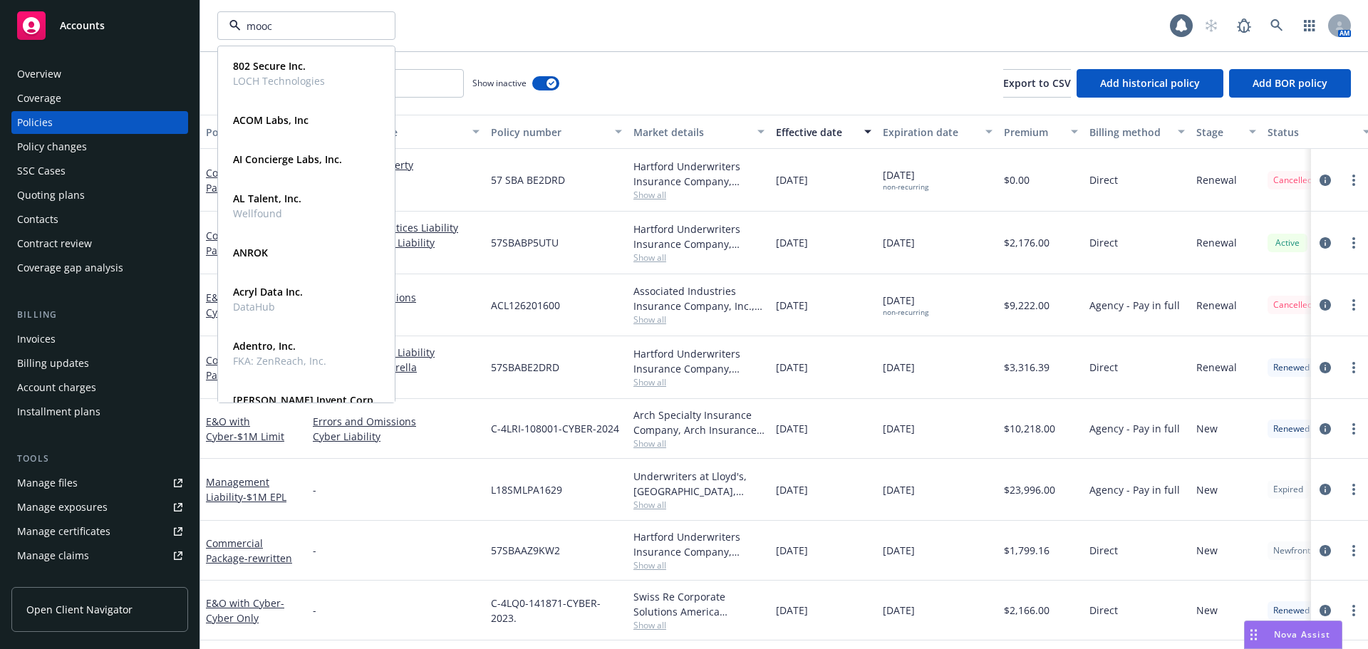
type input "mooco"
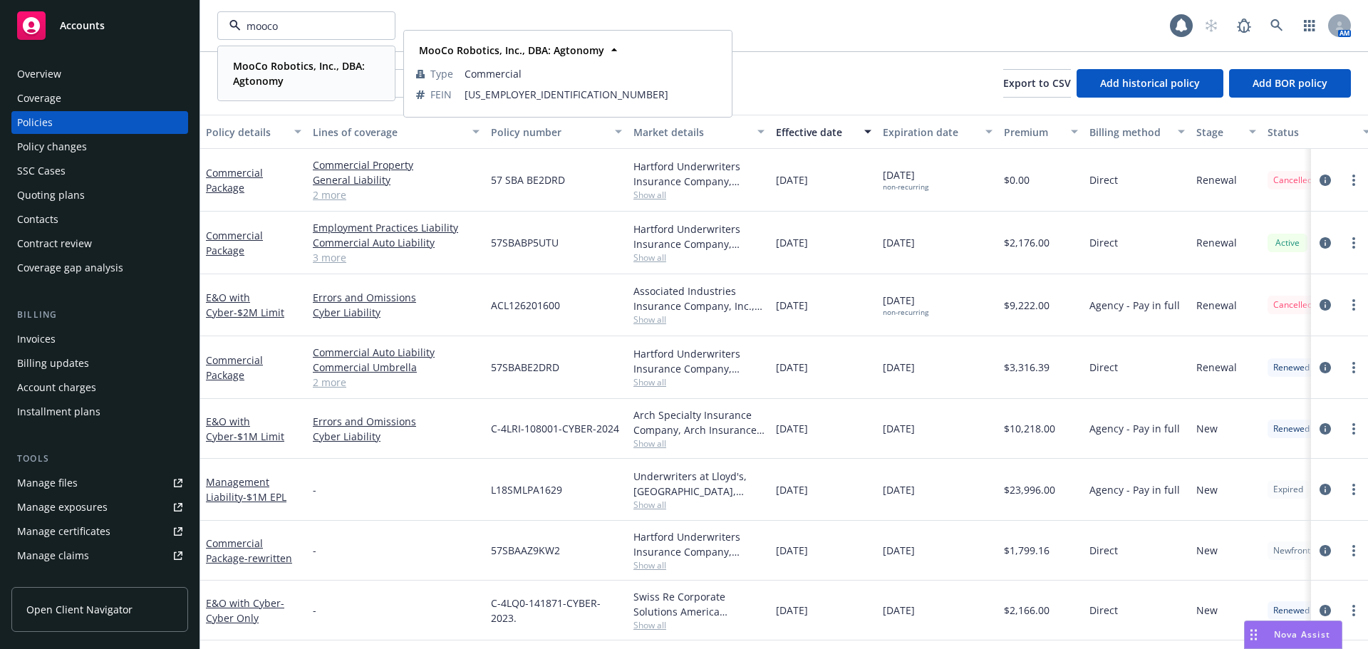
click at [324, 67] on strong "MooCo Robotics, Inc., DBA: Agtonomy" at bounding box center [299, 73] width 132 height 28
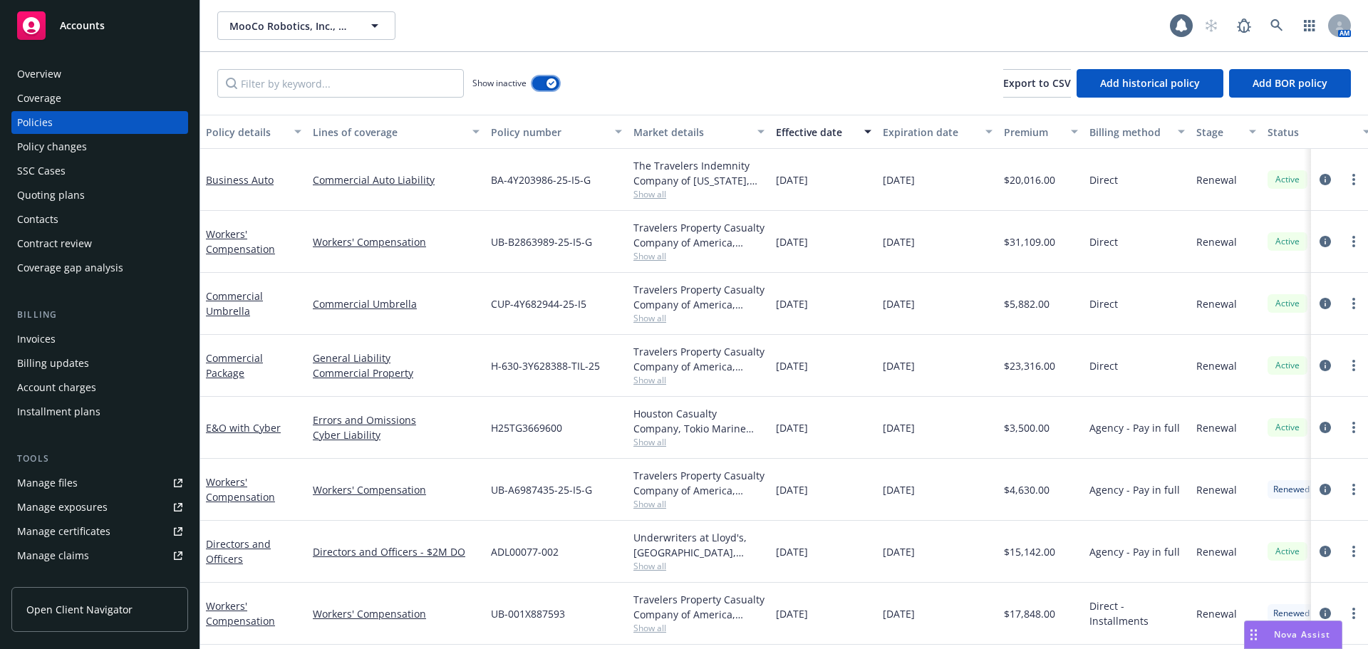
click at [537, 79] on button "button" at bounding box center [545, 83] width 27 height 14
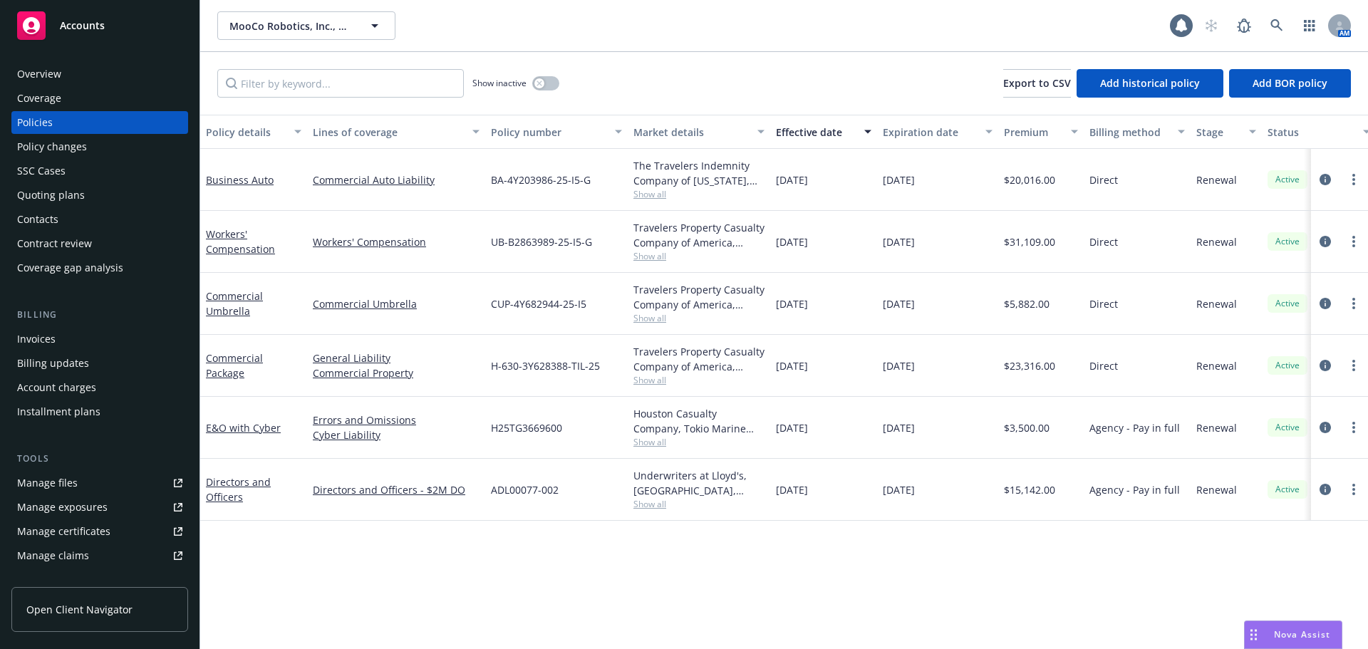
click at [831, 133] on div "Effective date" at bounding box center [816, 132] width 80 height 15
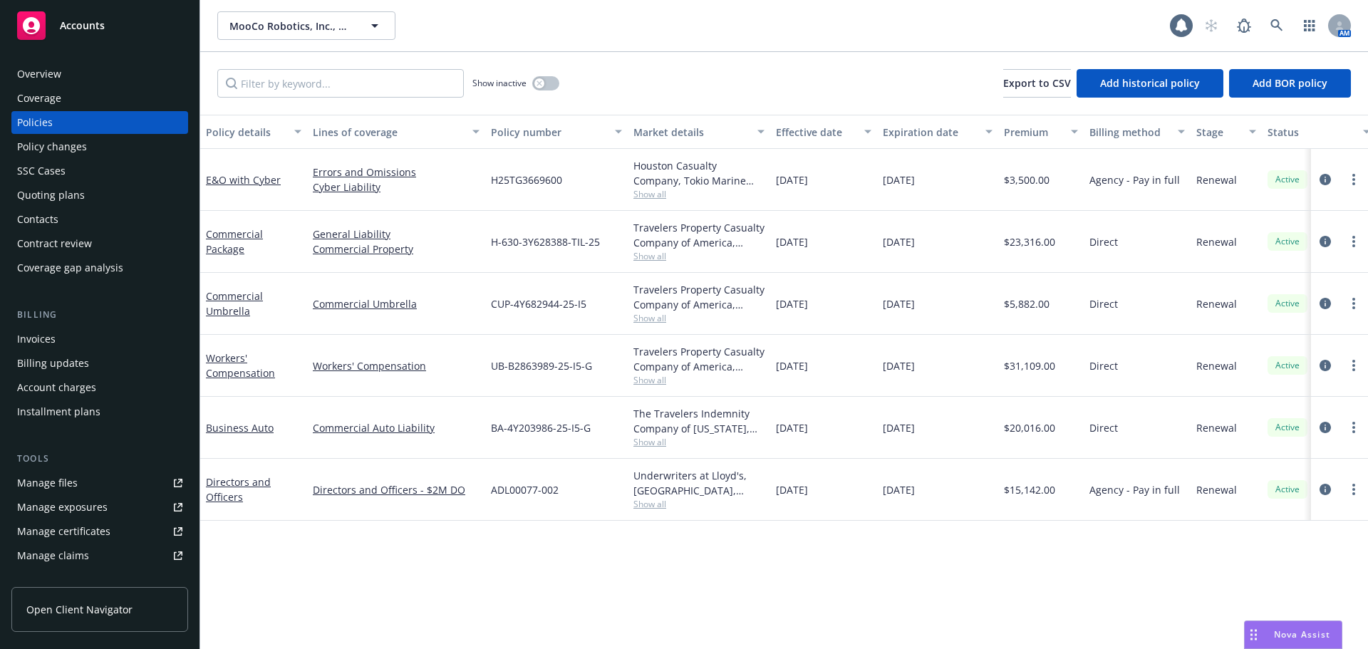
click at [831, 133] on div "Effective date" at bounding box center [816, 132] width 80 height 15
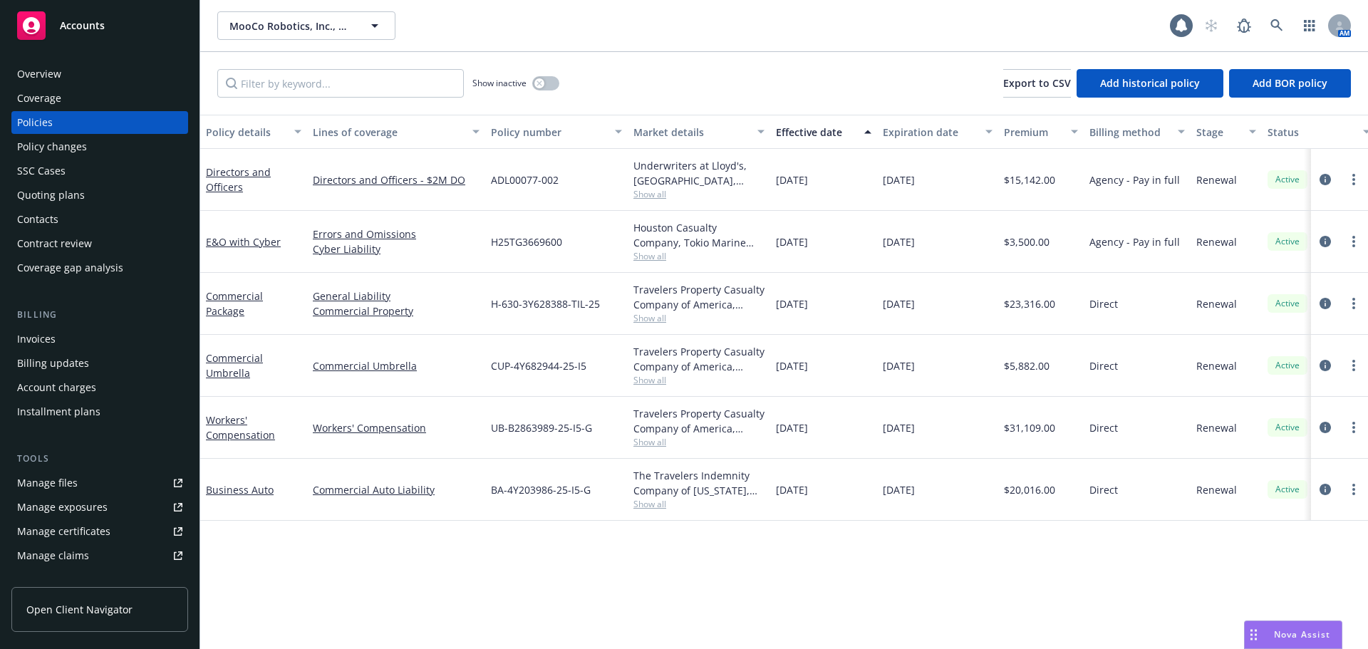
click at [831, 133] on div "Effective date" at bounding box center [816, 132] width 80 height 15
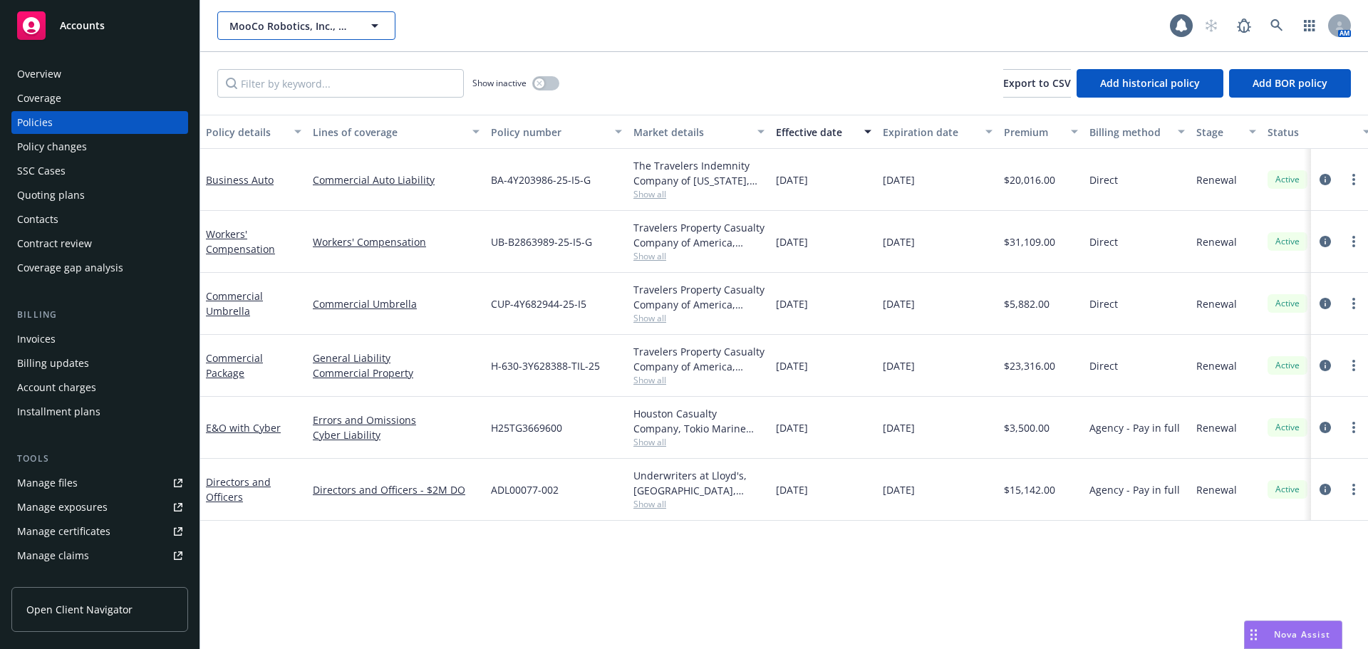
click at [313, 22] on span "MooCo Robotics, Inc., DBA: Agtonomy" at bounding box center [290, 26] width 123 height 15
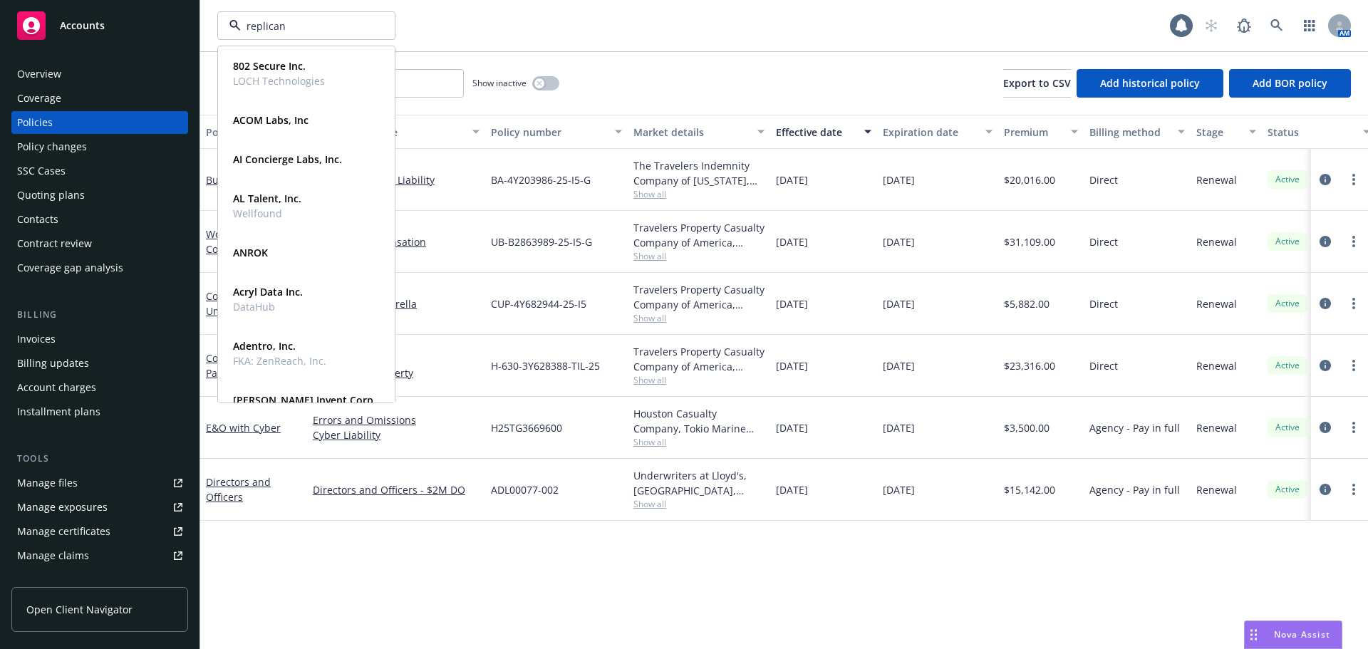
type input "replicant"
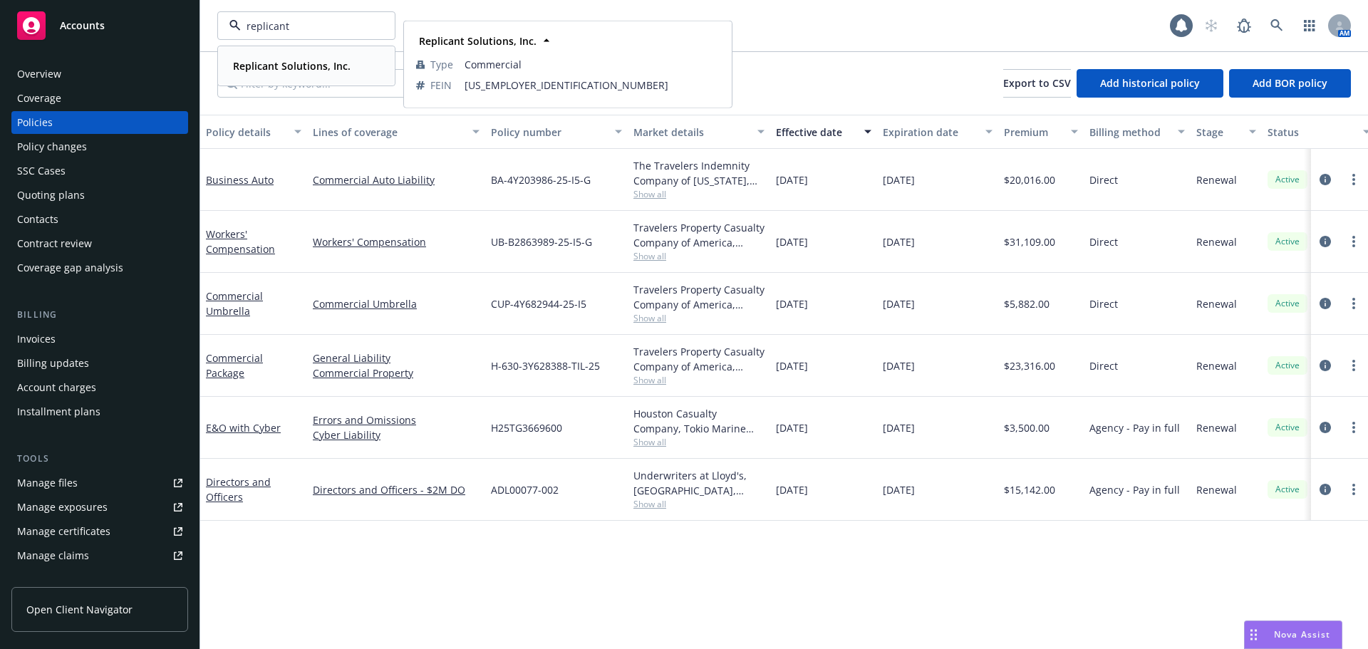
click at [297, 70] on strong "Replicant Solutions, Inc." at bounding box center [292, 66] width 118 height 14
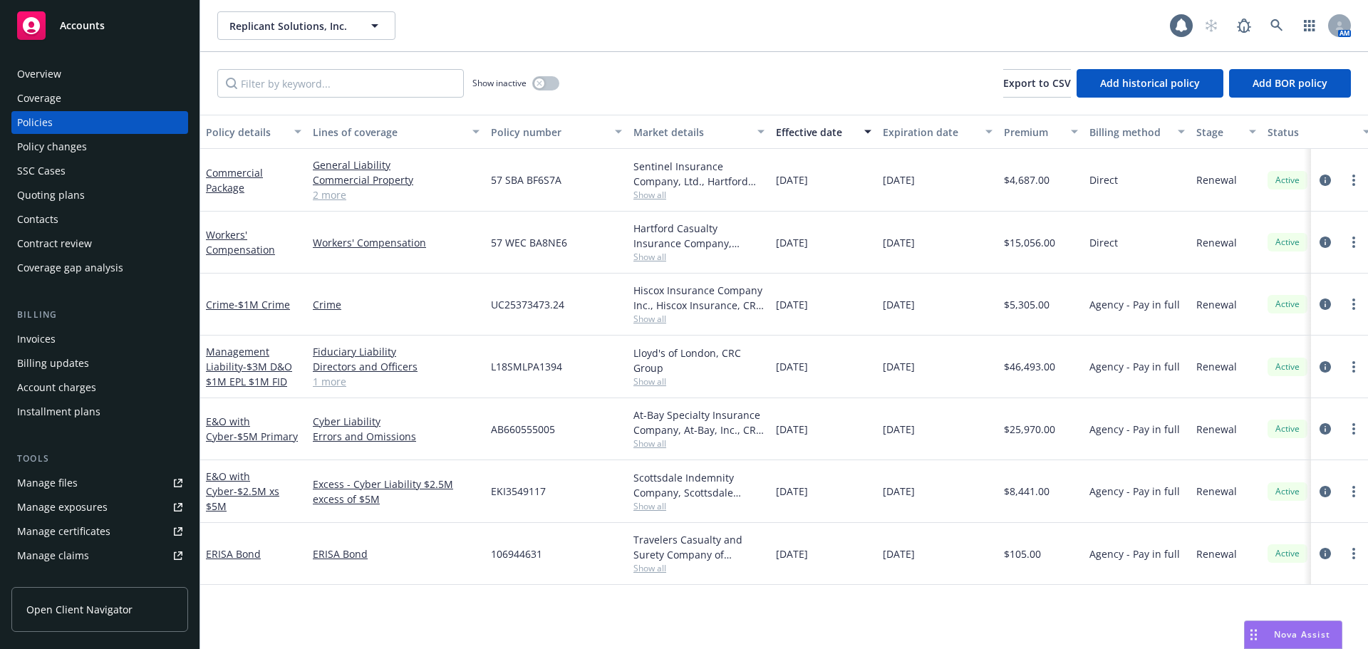
click at [832, 131] on div "Effective date" at bounding box center [816, 132] width 80 height 15
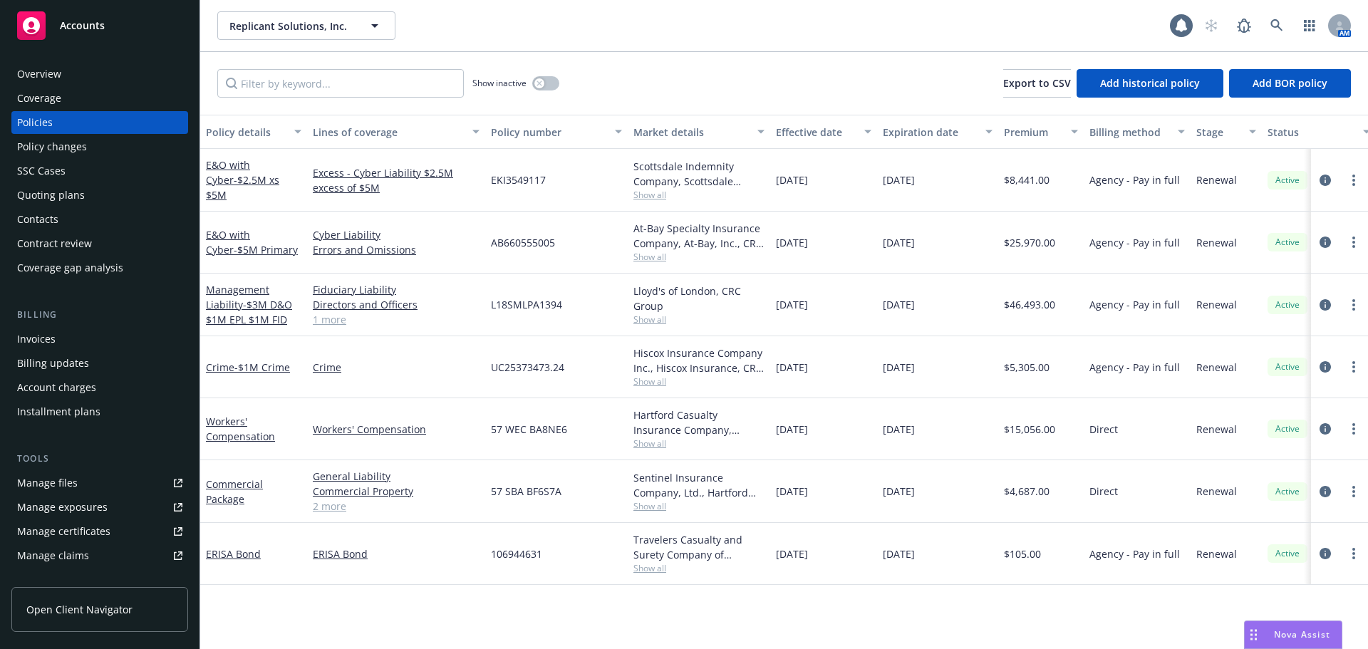
click at [832, 131] on div "Effective date" at bounding box center [816, 132] width 80 height 15
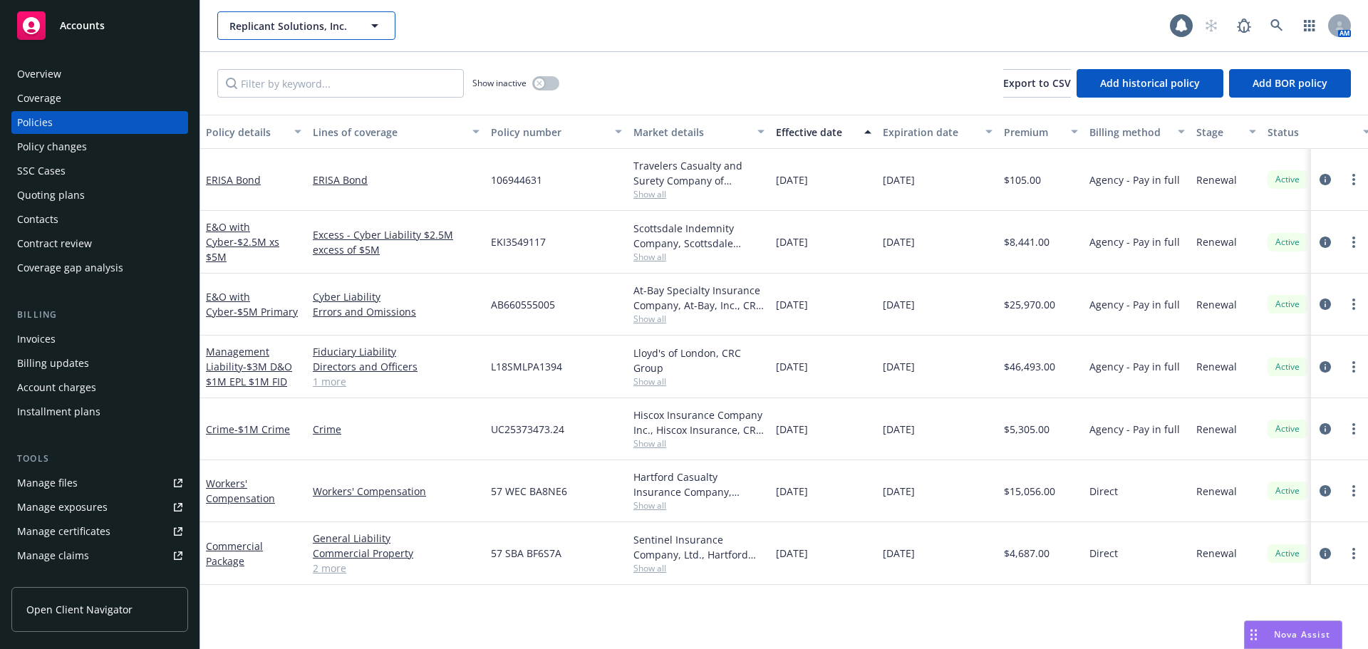
click at [269, 31] on span "Replicant Solutions, Inc." at bounding box center [290, 26] width 123 height 15
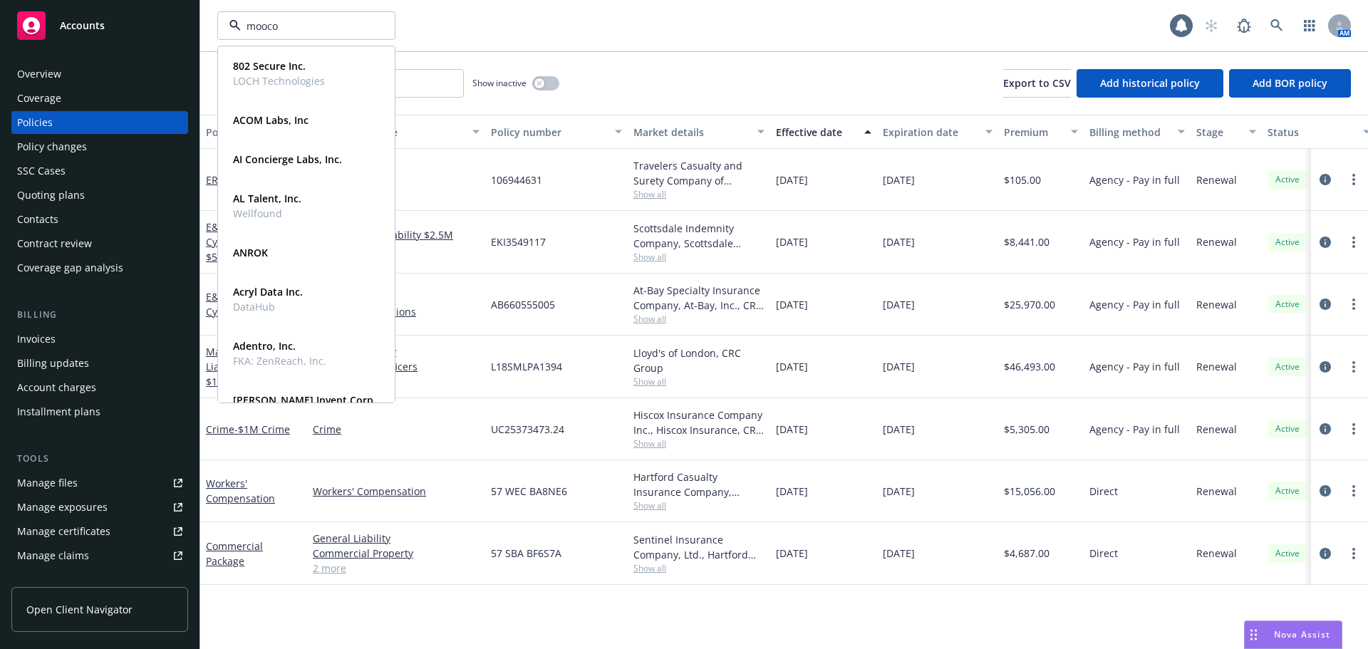
type input "mooco"
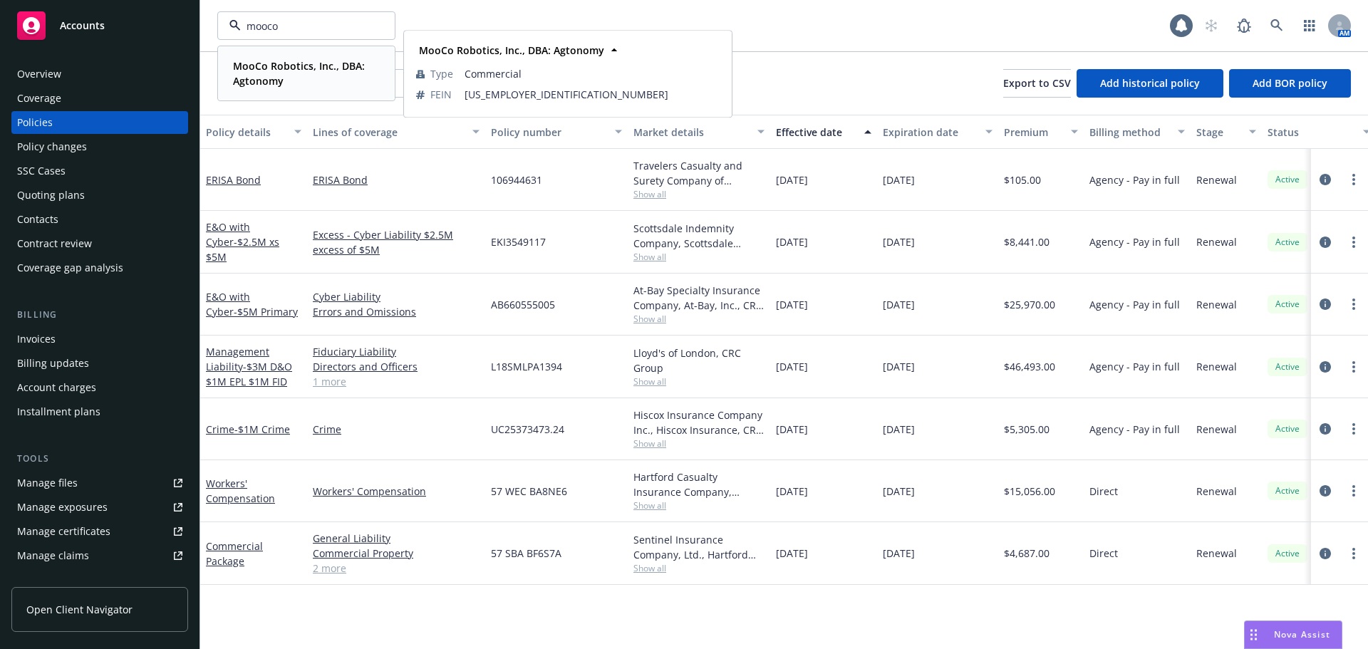
click at [295, 61] on strong "MooCo Robotics, Inc., DBA: Agtonomy" at bounding box center [299, 73] width 132 height 28
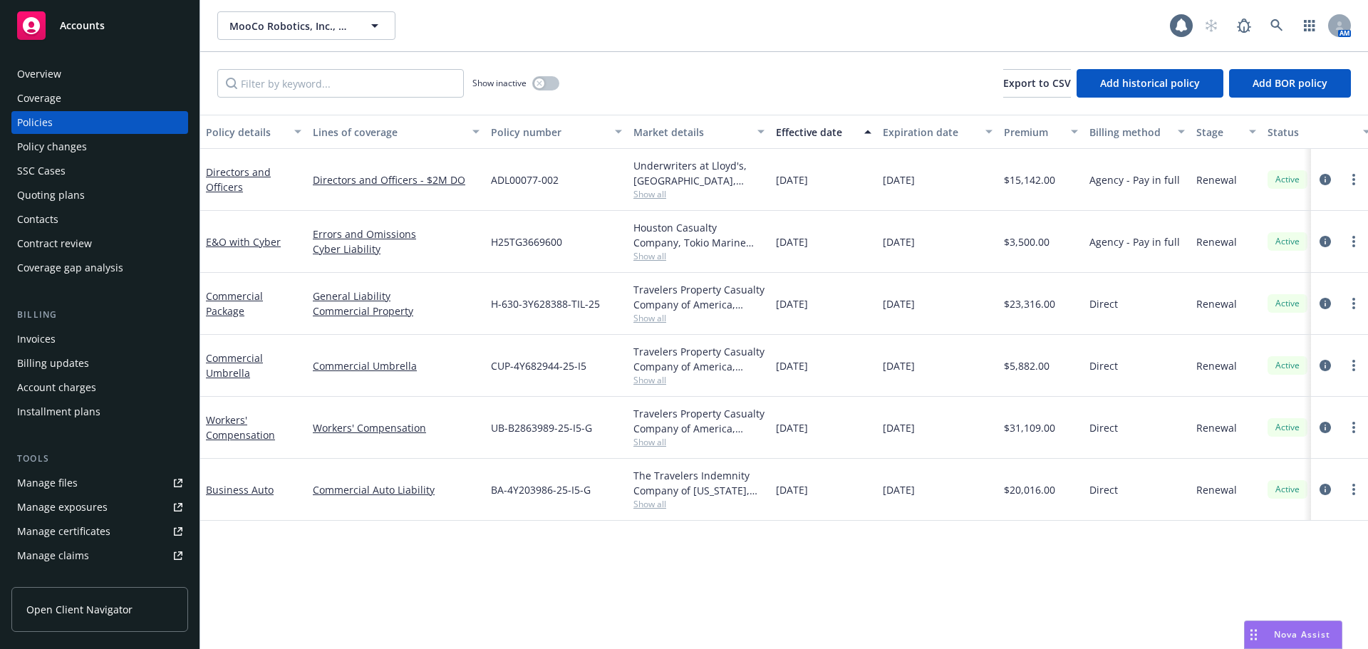
click at [789, 127] on div "Effective date" at bounding box center [816, 132] width 80 height 15
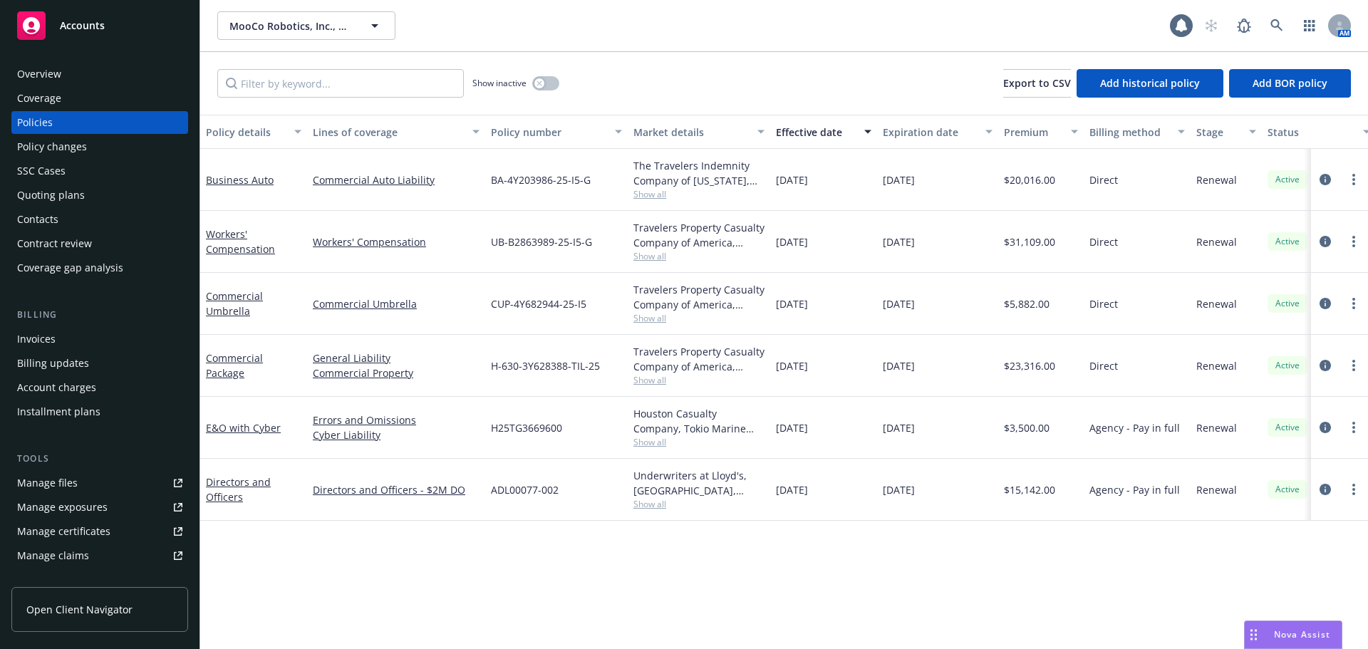
click at [793, 128] on div "Effective date" at bounding box center [816, 132] width 80 height 15
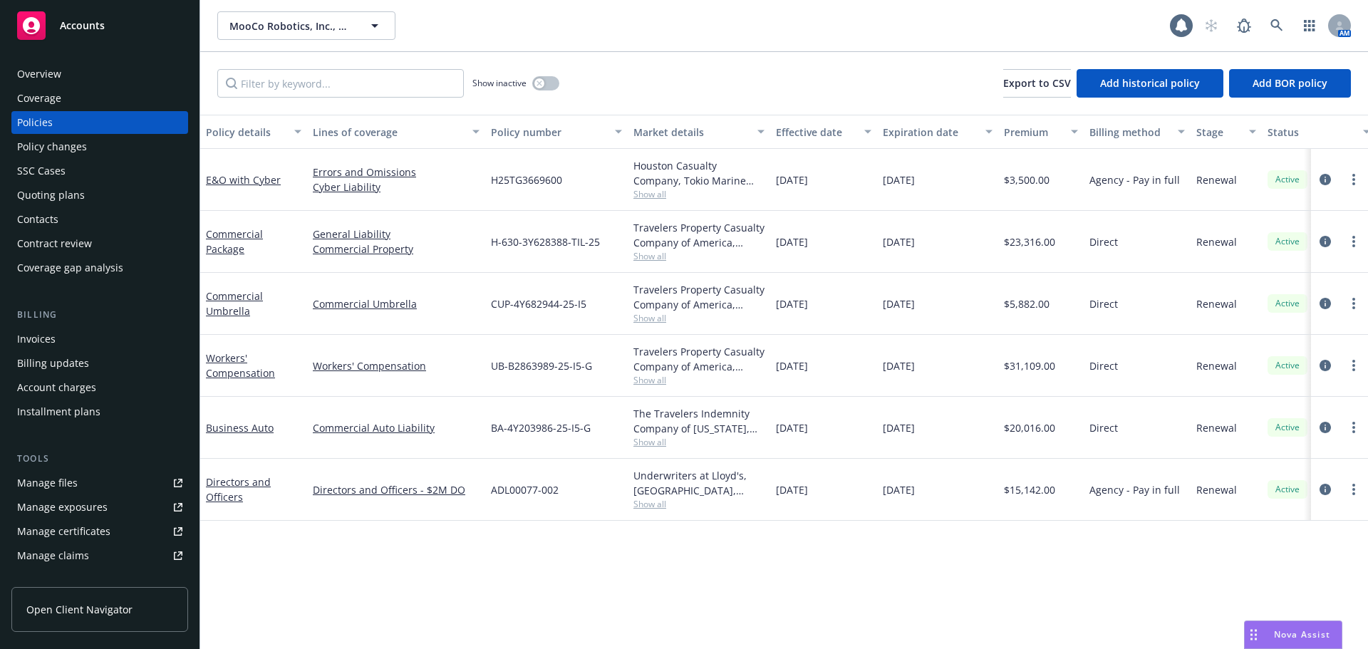
click at [67, 191] on div "Quoting plans" at bounding box center [51, 195] width 68 height 23
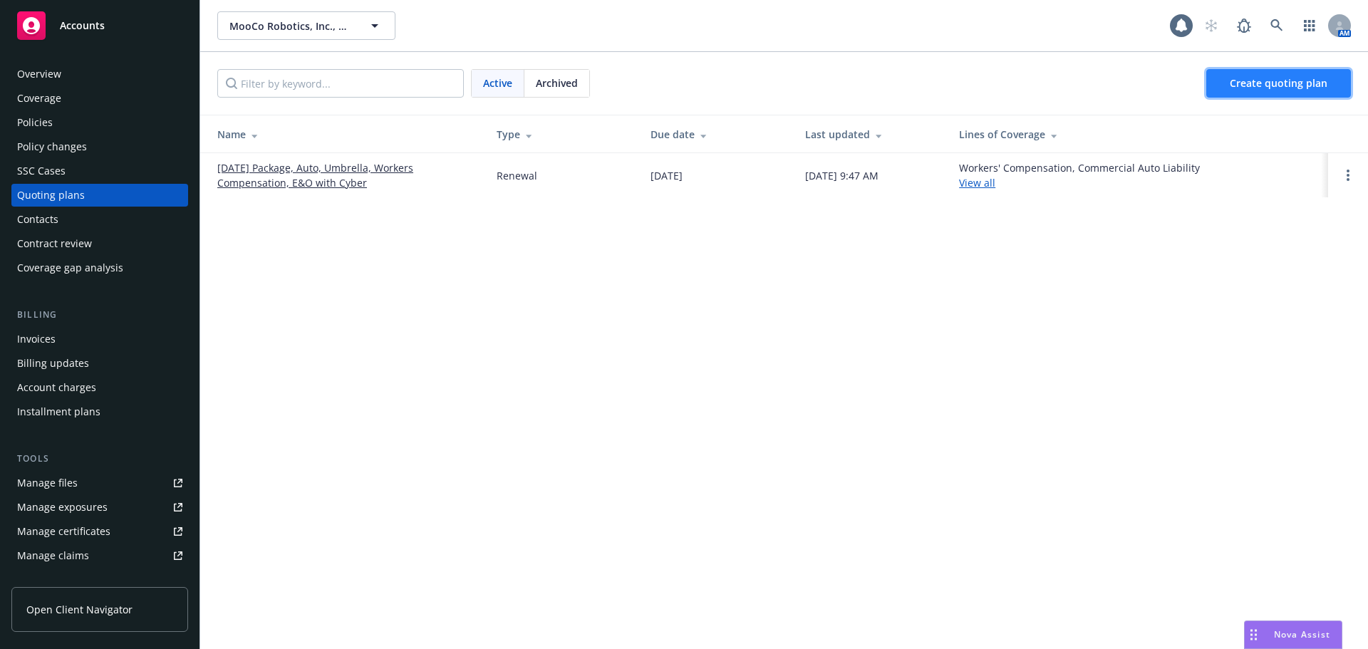
click at [1305, 81] on span "Create quoting plan" at bounding box center [1279, 83] width 98 height 14
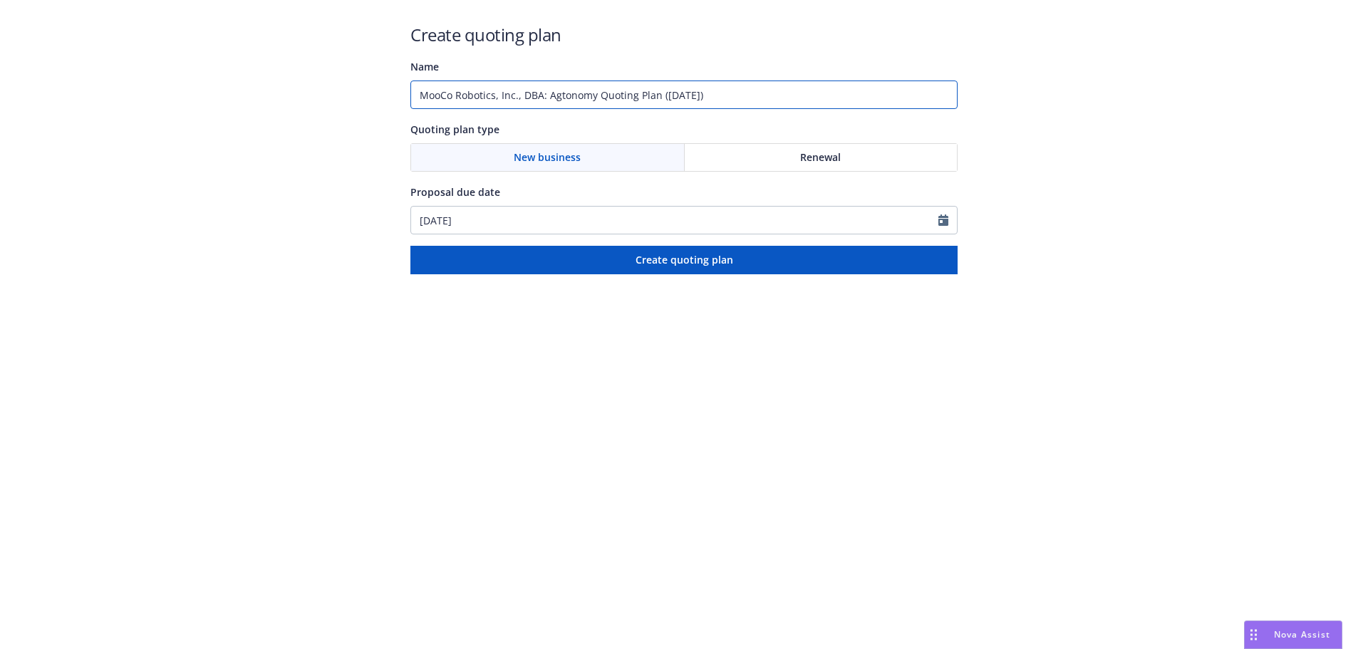
drag, startPoint x: 614, startPoint y: 90, endPoint x: 338, endPoint y: 88, distance: 275.7
click at [338, 88] on div "Create quoting plan Name MooCo Robotics, Inc., DBA: Agtonomy Quoting Plan ([DAT…" at bounding box center [684, 137] width 1368 height 274
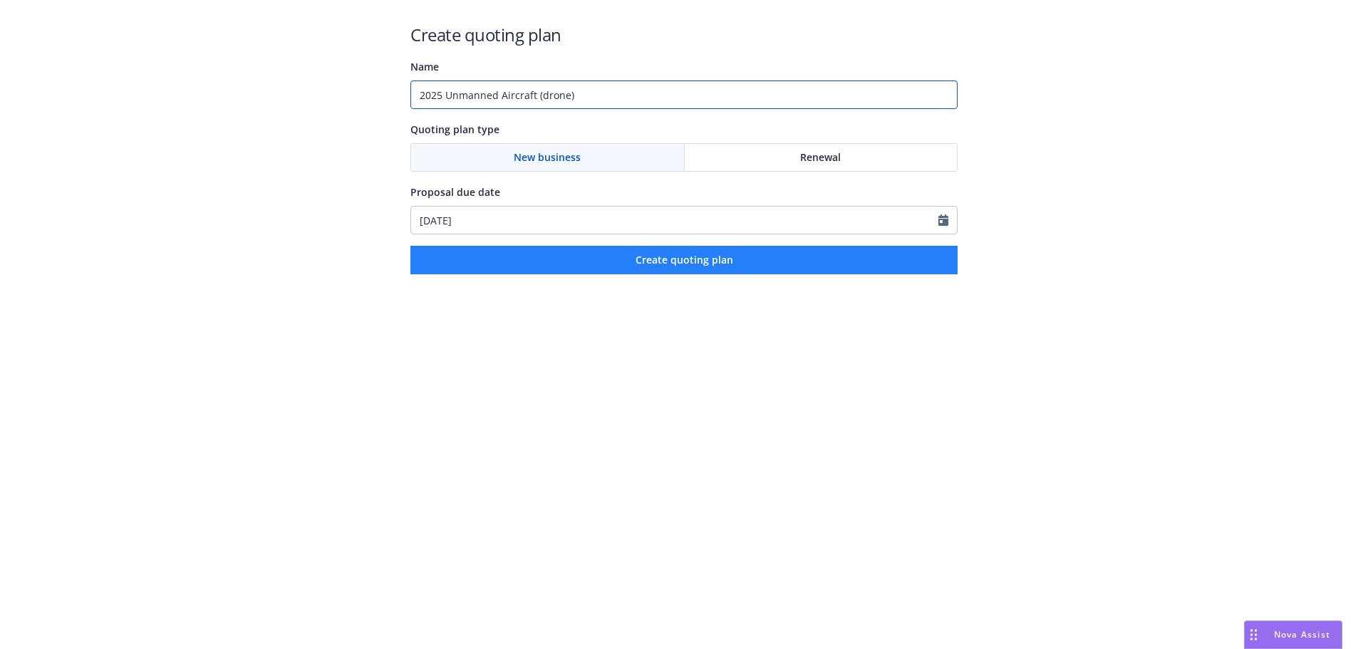
type input "2025 Unmanned Aircraft (drone)"
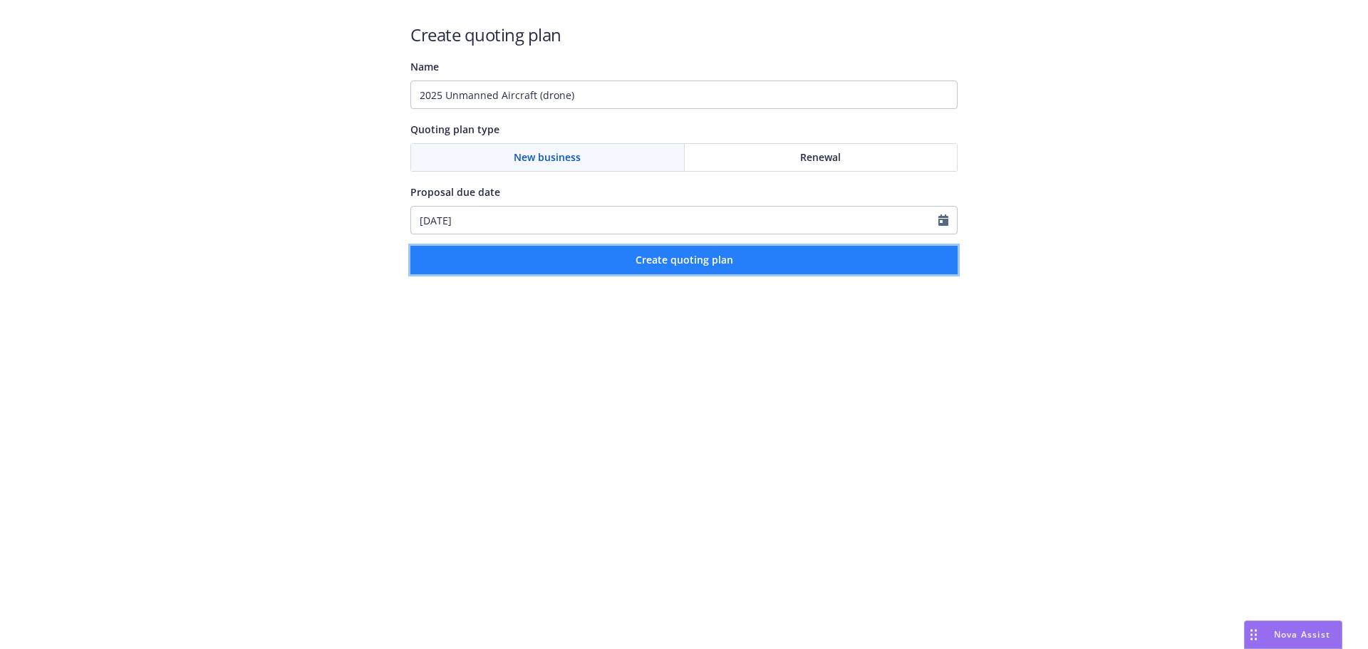
click at [677, 256] on span "Create quoting plan" at bounding box center [685, 260] width 98 height 14
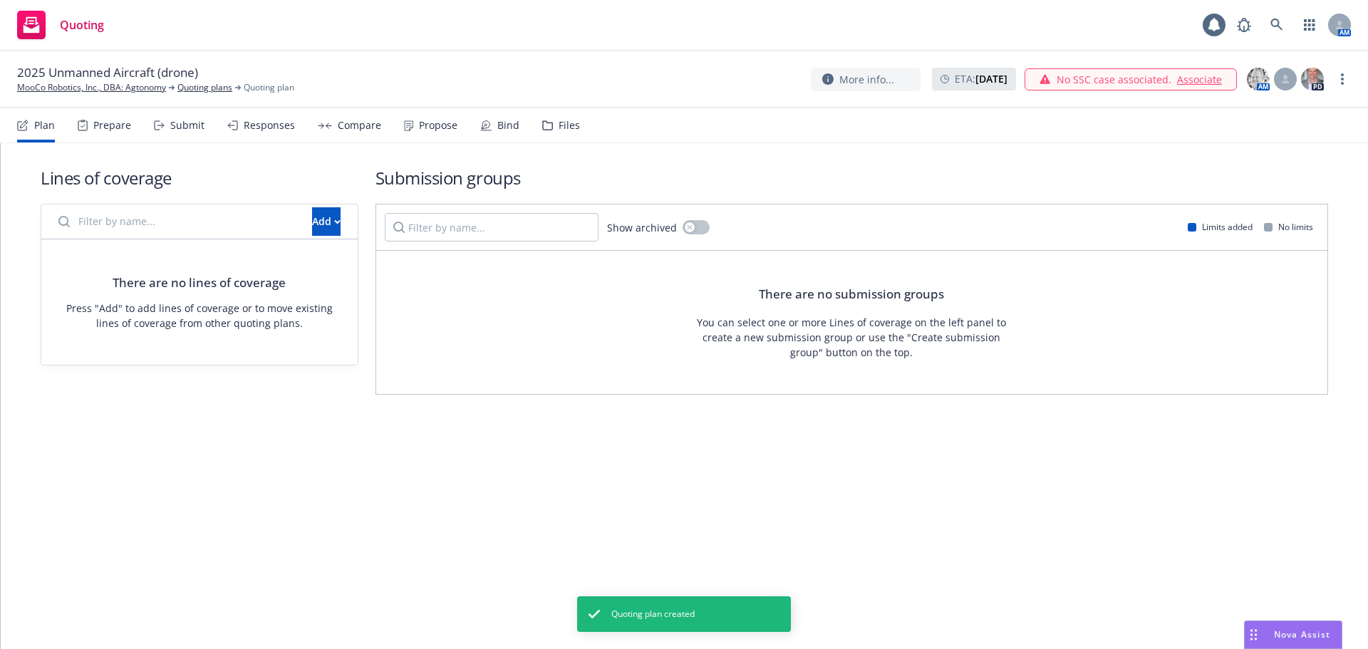
click at [175, 218] on input "Filter by name..." at bounding box center [177, 221] width 254 height 28
click at [325, 220] on button "Add" at bounding box center [326, 221] width 28 height 28
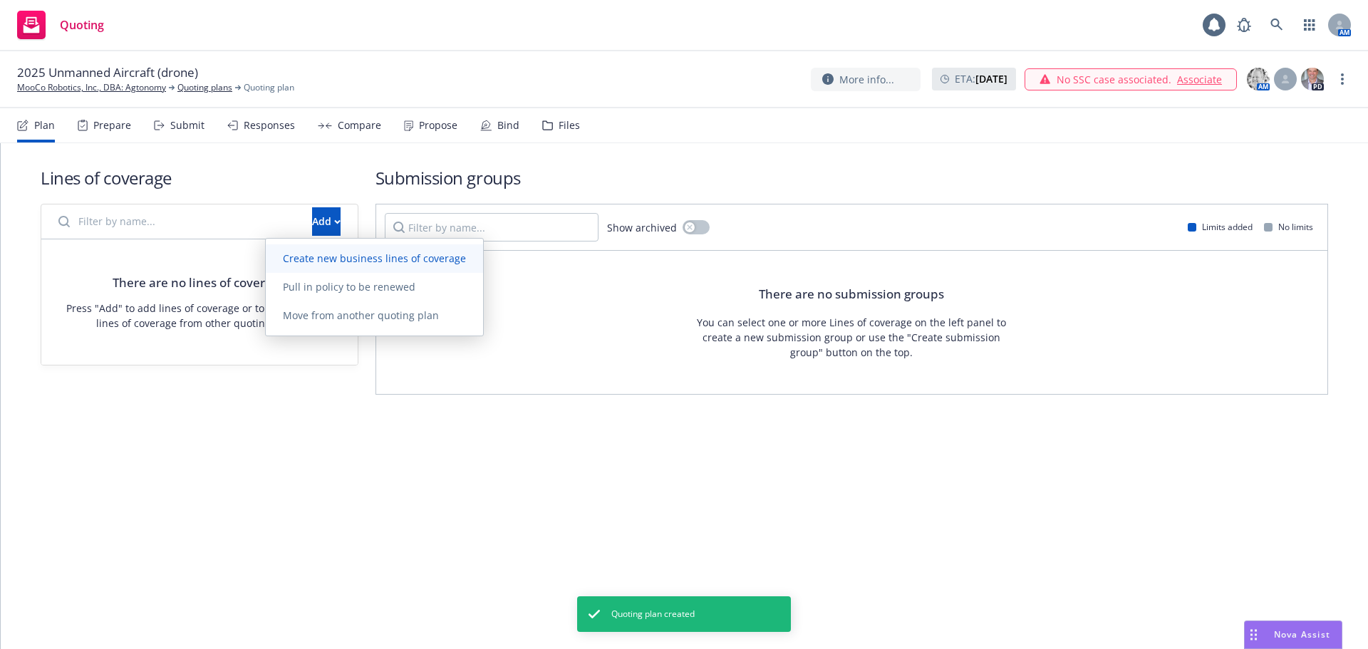
click at [346, 261] on span "Create new business lines of coverage" at bounding box center [374, 259] width 217 height 14
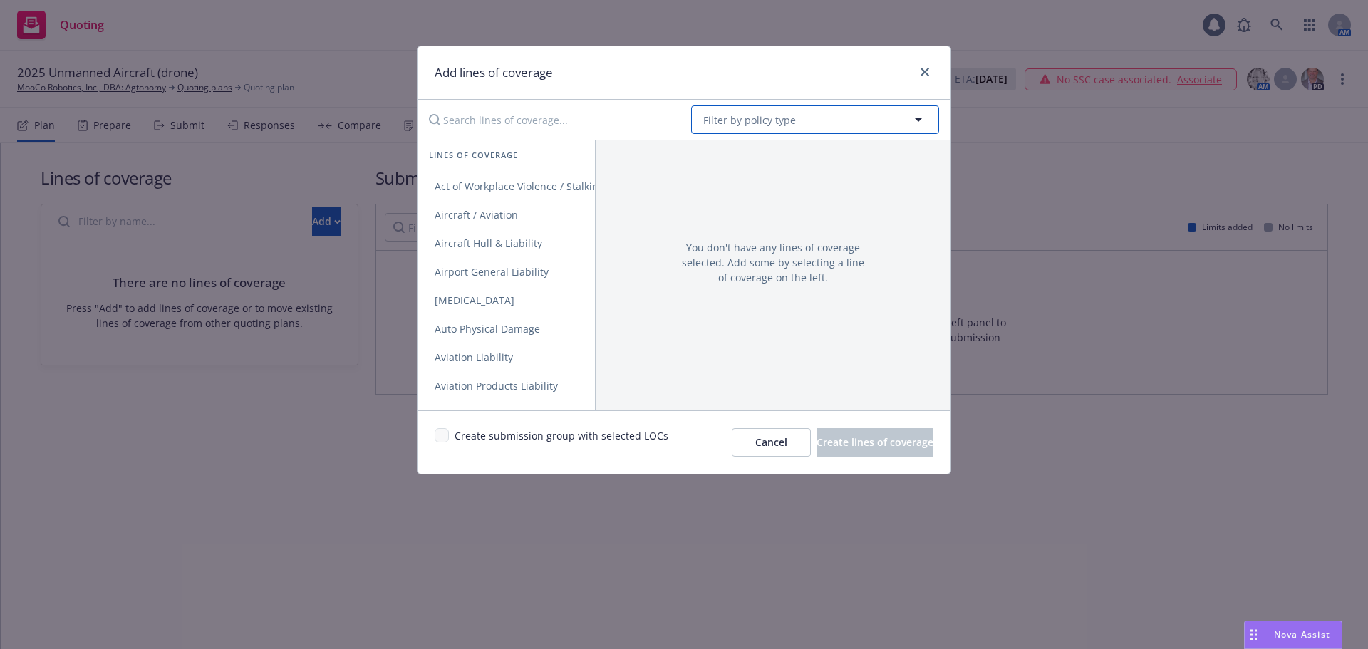
click at [809, 120] on button "Filter by policy type" at bounding box center [815, 119] width 248 height 28
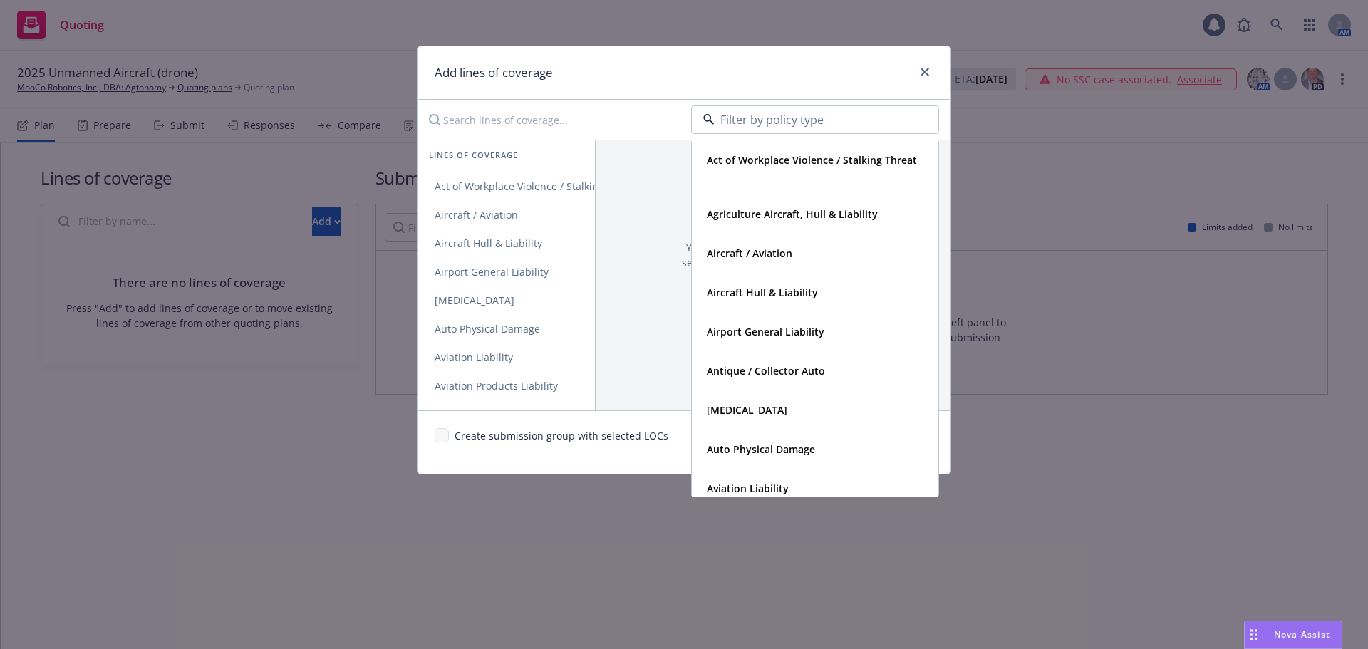
click at [468, 119] on input "Search lines of coverage..." at bounding box center [549, 119] width 259 height 28
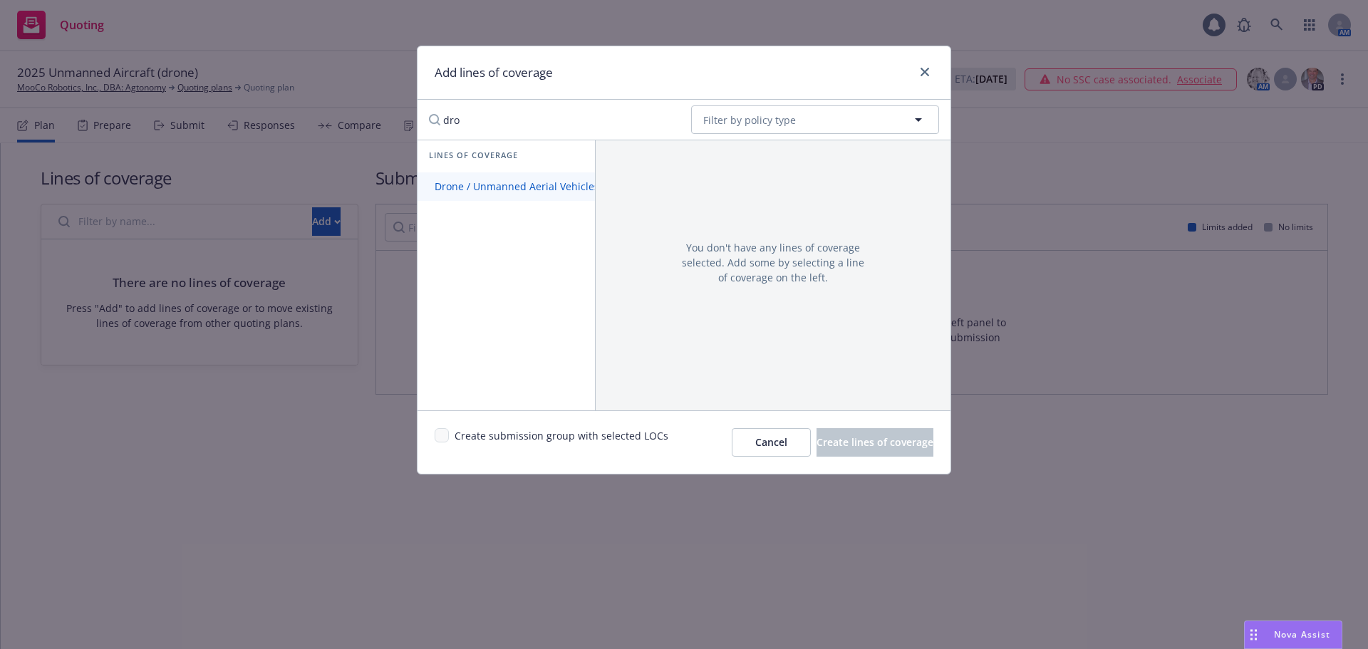
type input "dro"
click at [571, 179] on link "Drone / Unmanned Aerial Vehicles / Unmanned Aircraft Systems Liability" at bounding box center [609, 186] width 382 height 28
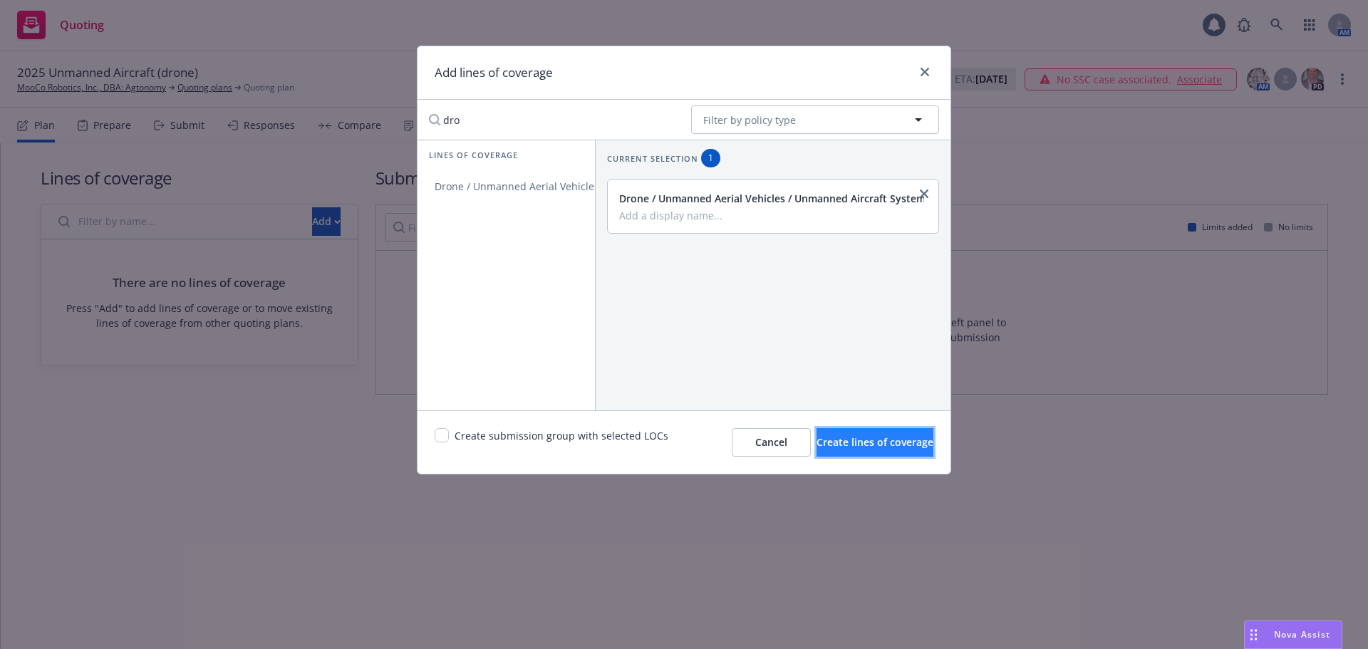
click at [846, 447] on span "Create lines of coverage" at bounding box center [874, 442] width 117 height 14
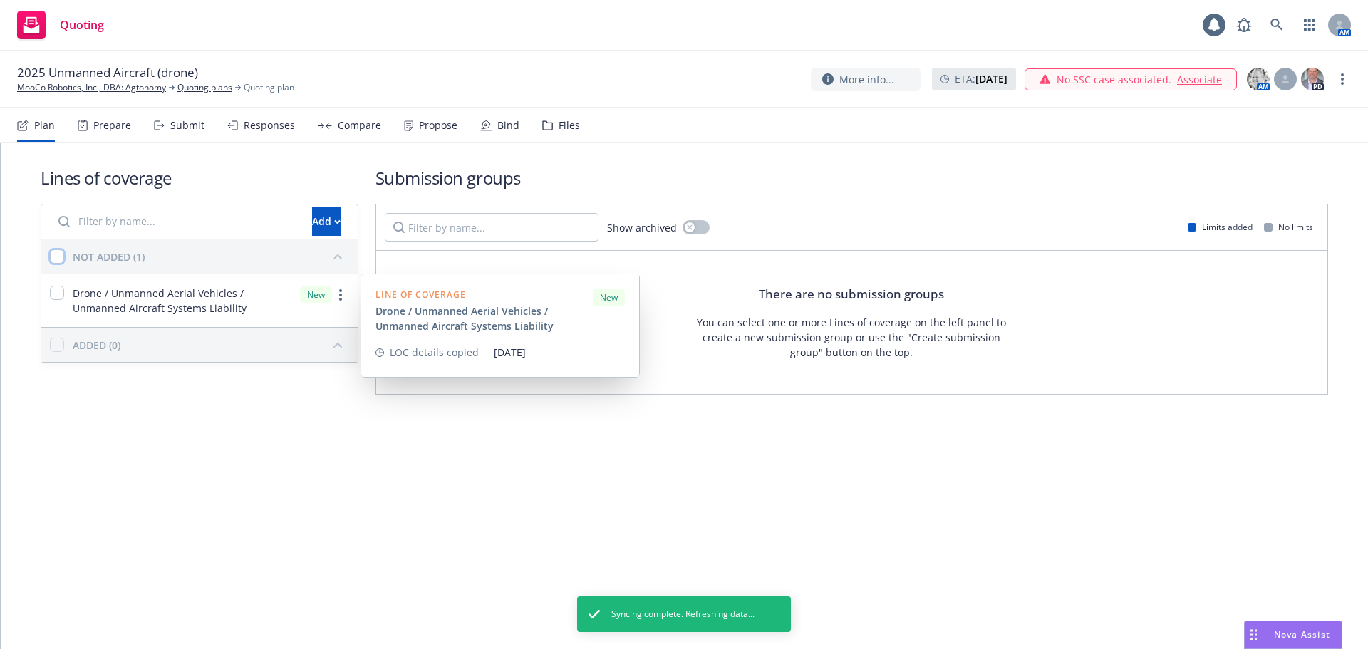
click at [56, 259] on input "checkbox" at bounding box center [57, 256] width 14 height 14
checkbox input "true"
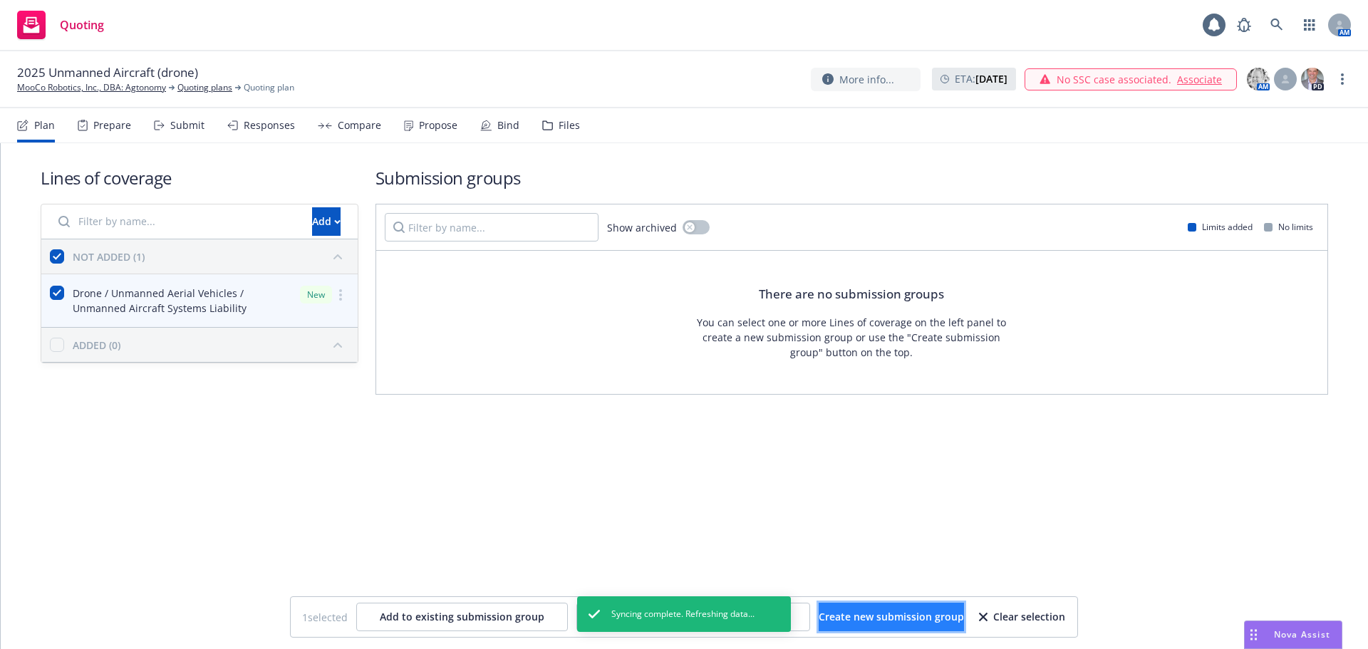
click at [902, 618] on span "Create new submission group" at bounding box center [891, 617] width 145 height 14
checkbox input "false"
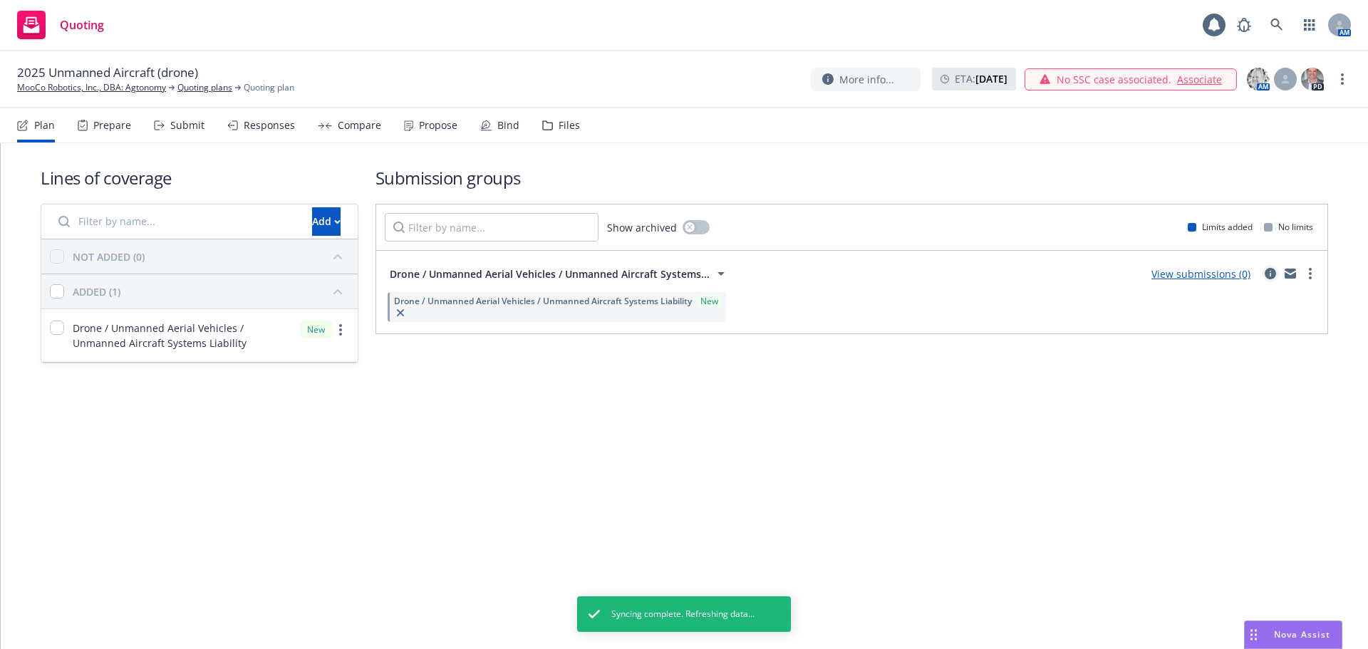
click at [1271, 271] on icon "circleInformation" at bounding box center [1270, 273] width 11 height 11
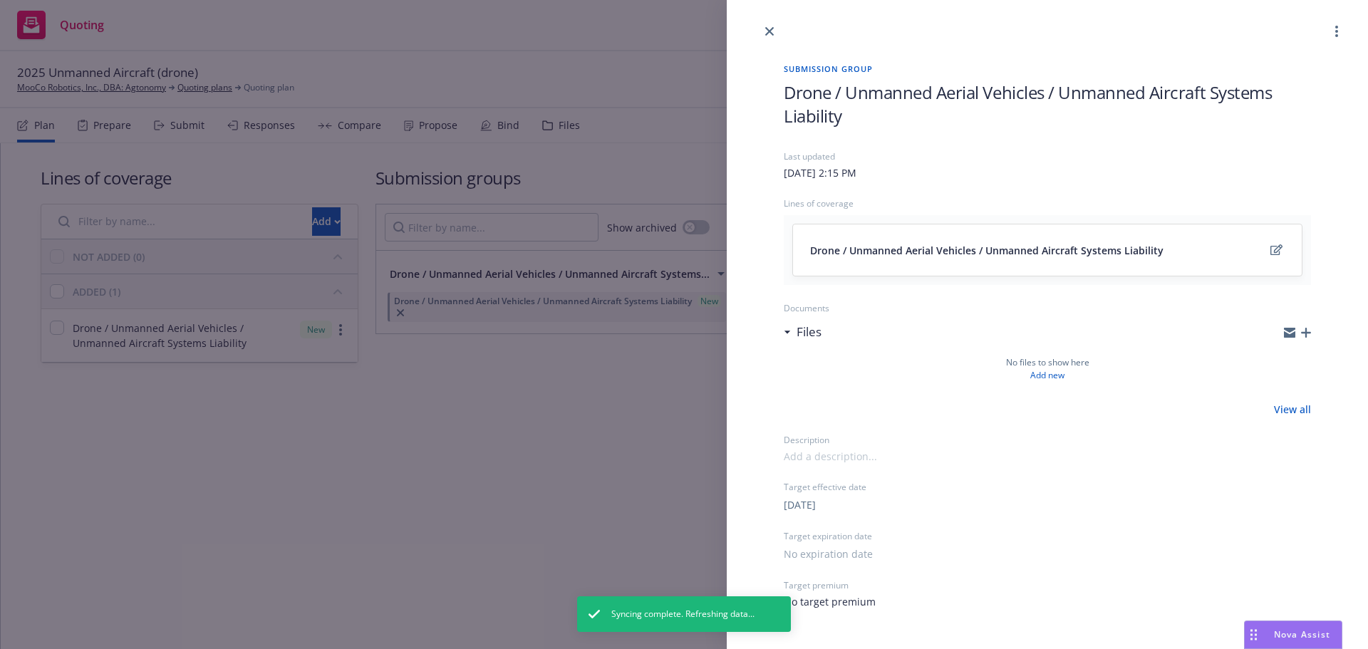
click at [783, 93] on div "Submission group Drone / Unmanned Aerial Vehicles / Unmanned Aircraft Systems L…" at bounding box center [1047, 336] width 573 height 592
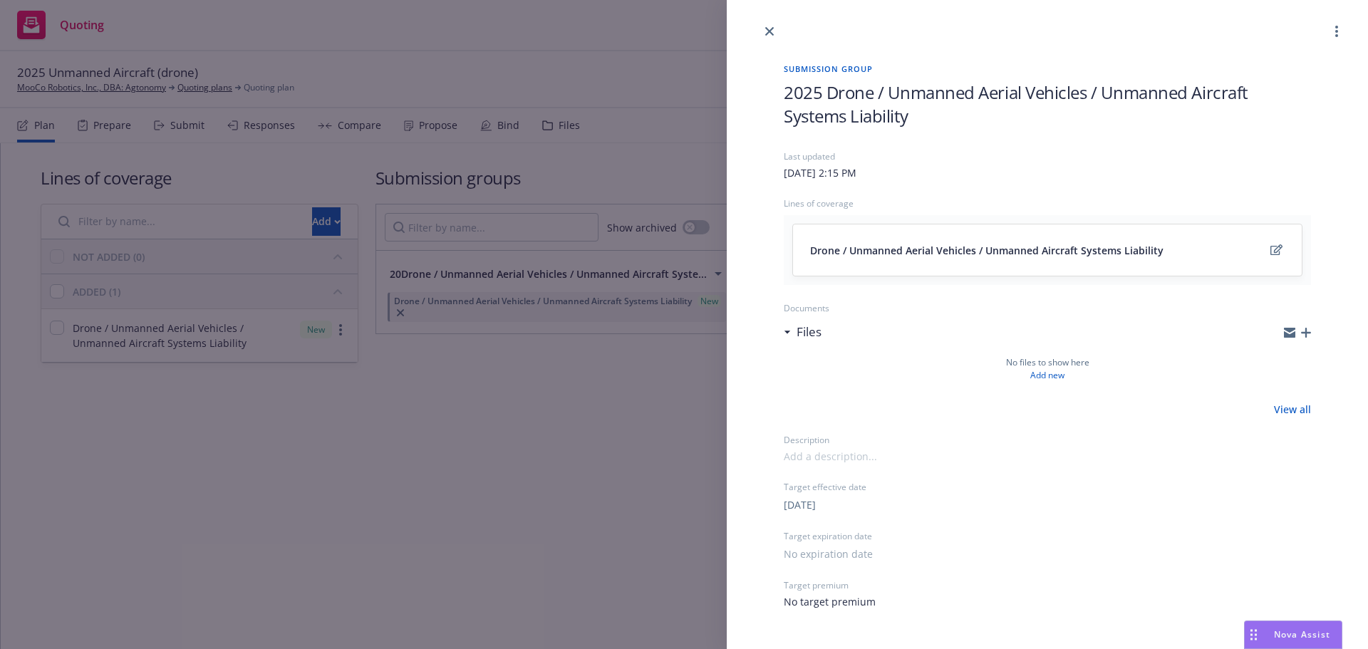
click at [1044, 115] on span "2025 Drone / Unmanned Aerial Vehicles / Unmanned Aircraft Systems Liability" at bounding box center [1047, 104] width 527 height 47
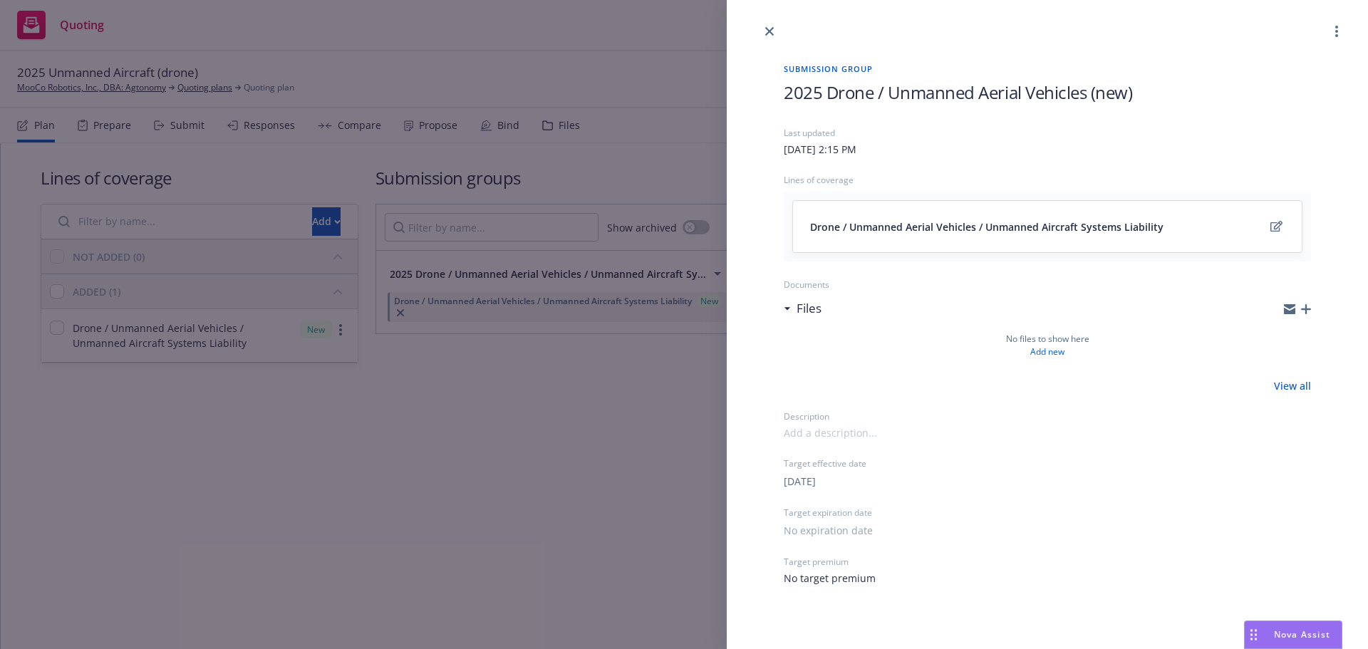
click at [569, 56] on div "Submission group 2025 Drone / Unmanned Aerial Vehicles (new) Last updated [DATE…" at bounding box center [684, 324] width 1368 height 649
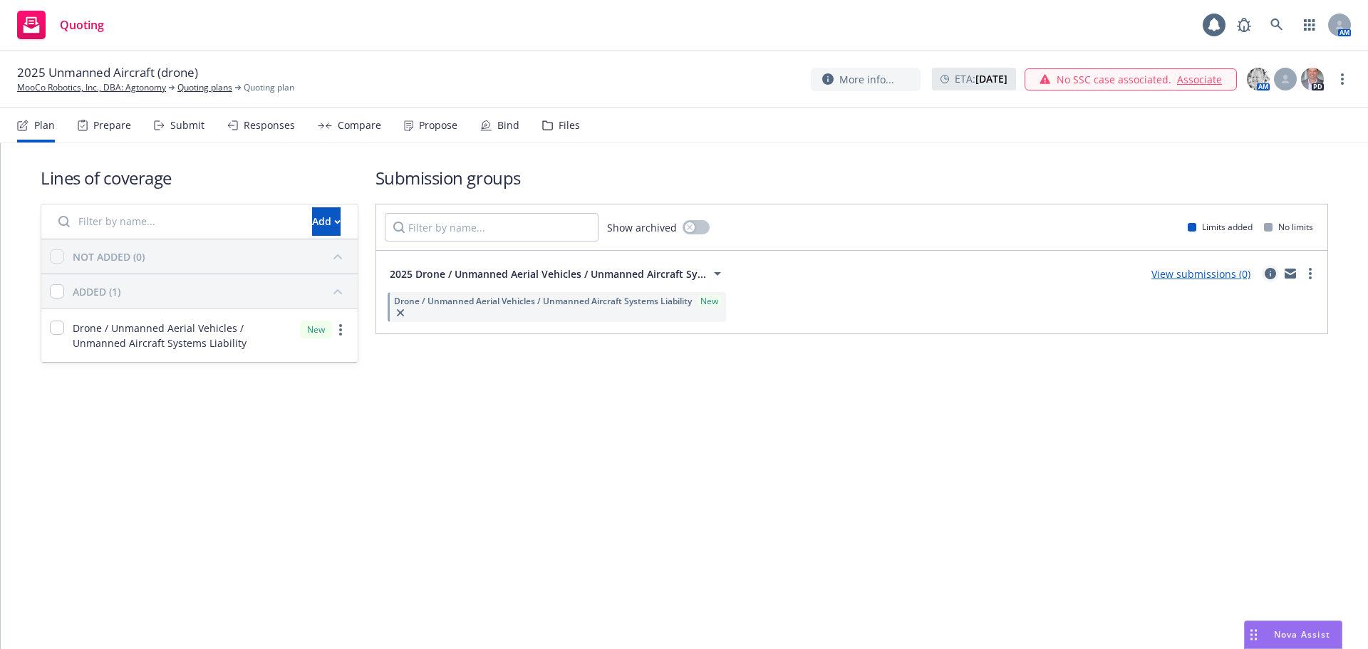
click at [1270, 273] on icon "circleInformation" at bounding box center [1270, 273] width 11 height 11
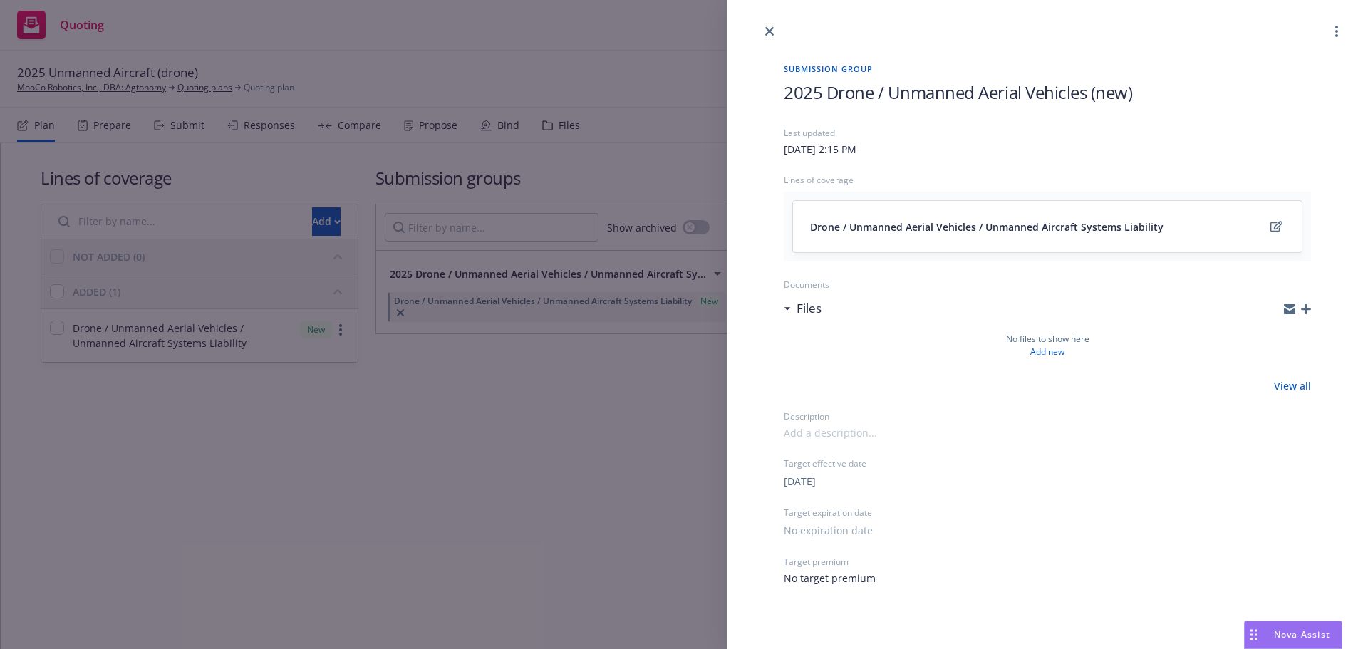
drag, startPoint x: 429, startPoint y: 430, endPoint x: 440, endPoint y: 448, distance: 21.4
click at [429, 431] on div "Submission group 2025 Drone / Unmanned Aerial Vehicles (new) Last updated [DATE…" at bounding box center [684, 324] width 1368 height 649
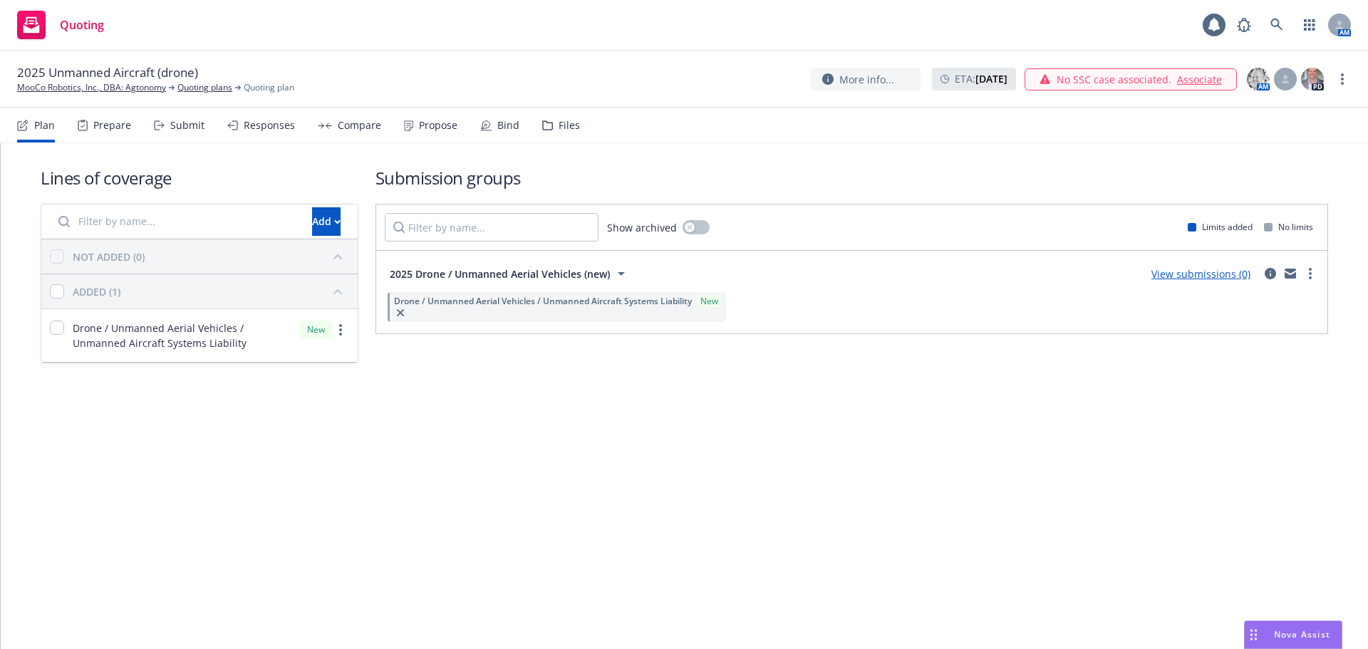
click at [571, 126] on div "Files" at bounding box center [569, 125] width 21 height 11
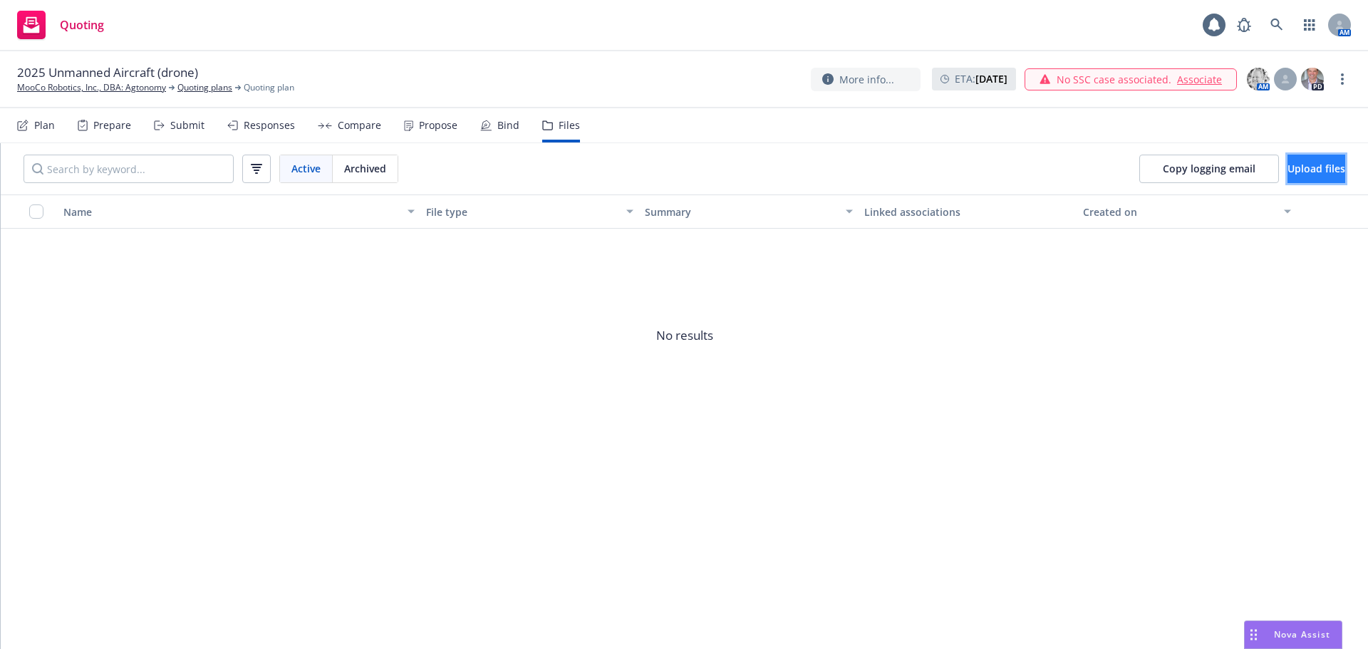
click at [1305, 166] on span "Upload files" at bounding box center [1316, 169] width 58 height 14
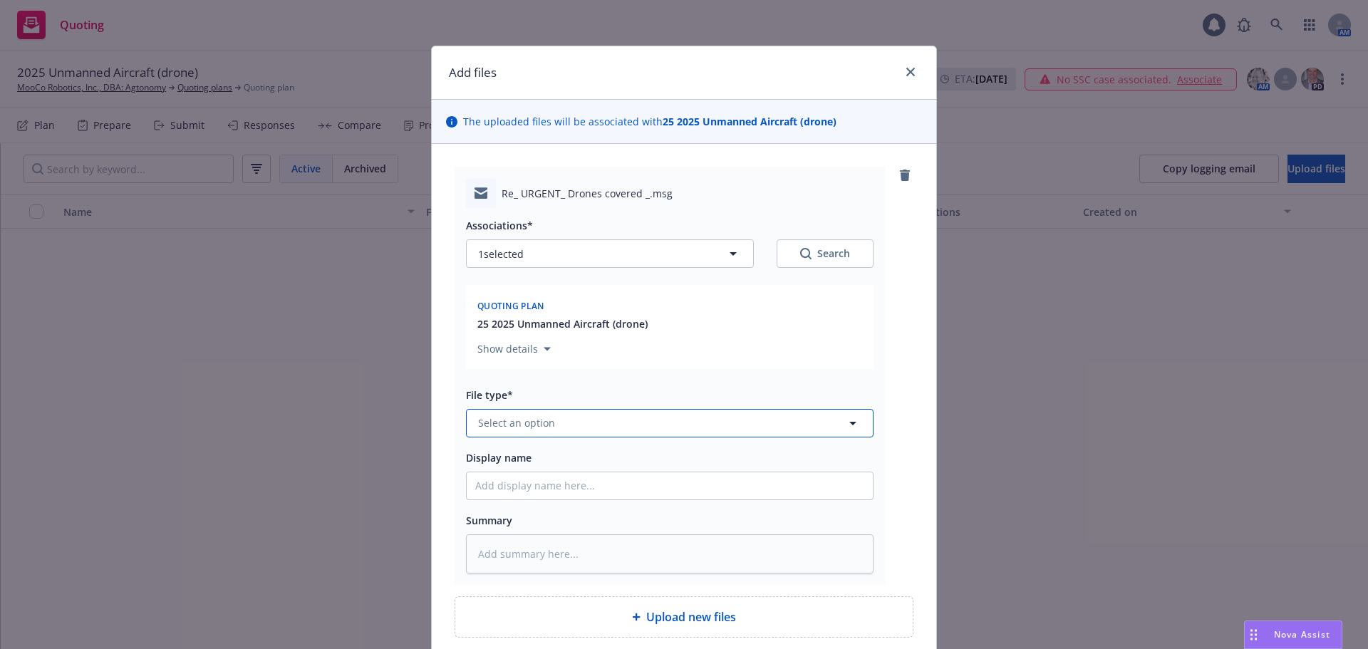
click at [582, 426] on button "Select an option" at bounding box center [670, 423] width 408 height 28
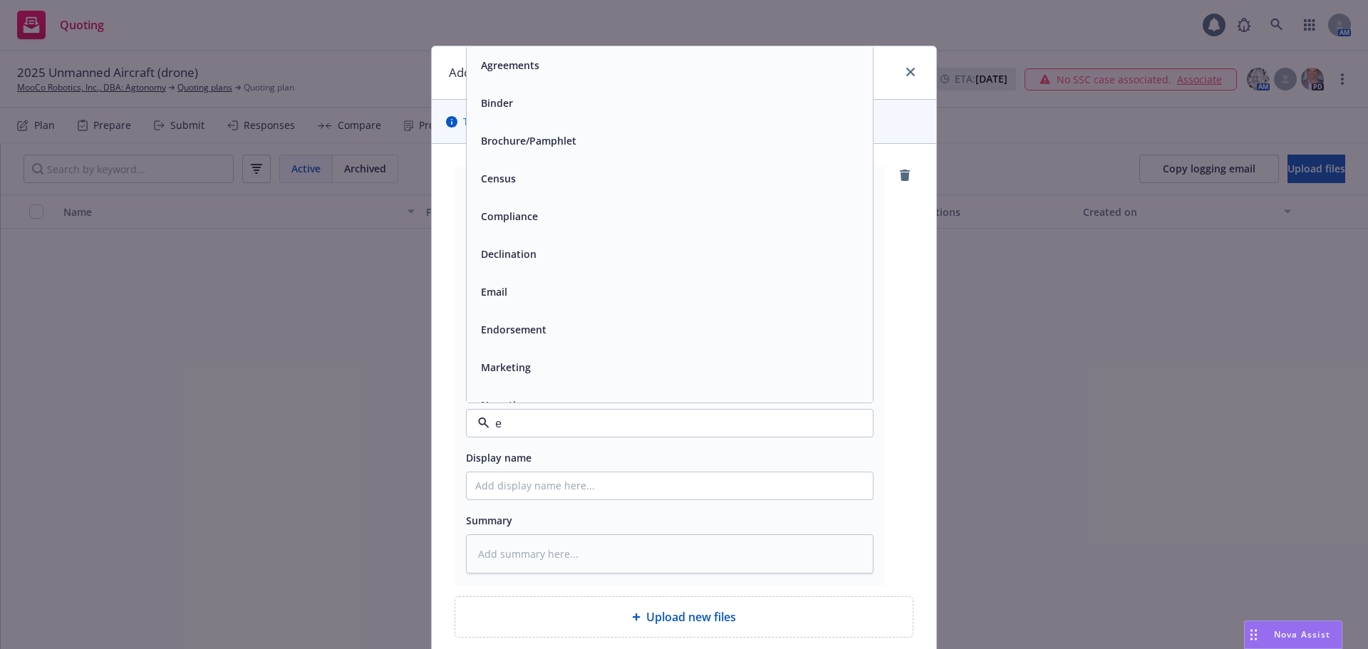
type input "em"
click at [644, 107] on div "Email" at bounding box center [669, 103] width 389 height 21
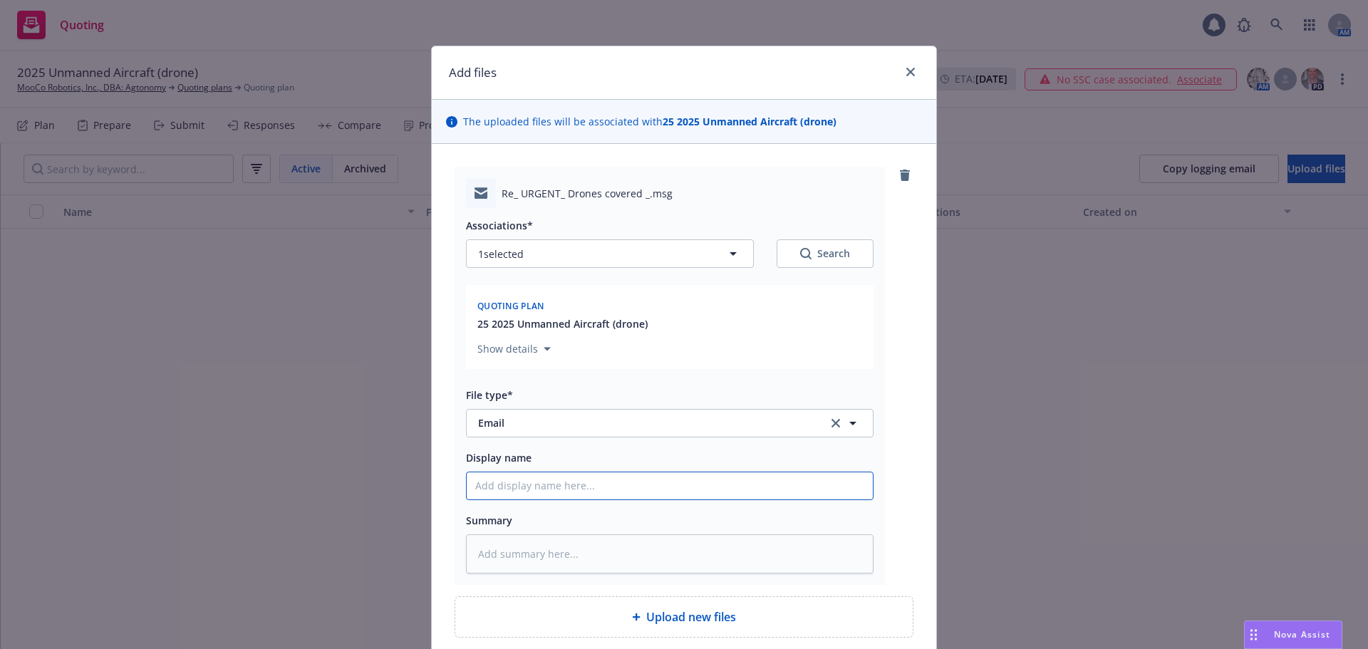
click at [632, 478] on input "Display name" at bounding box center [670, 485] width 406 height 27
type textarea "x"
type input "0"
type textarea "x"
type input "08"
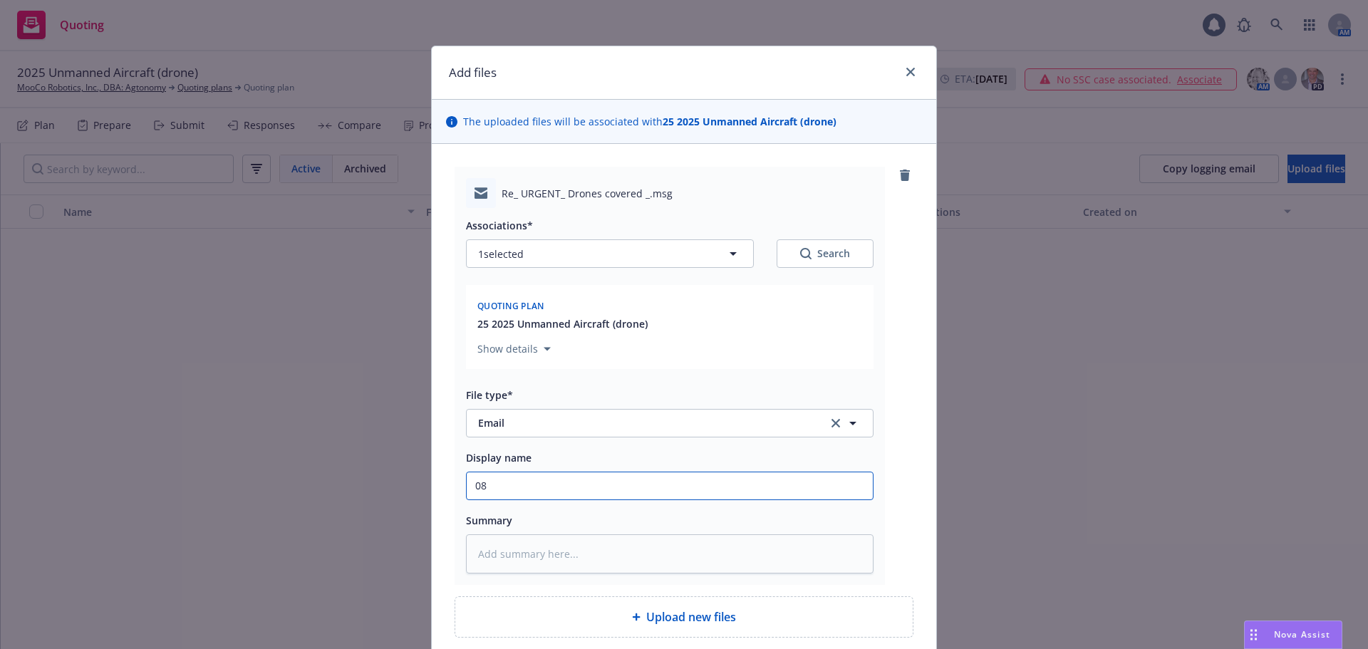
type textarea "x"
type input "08/"
type textarea "x"
type input "08/2"
type textarea "x"
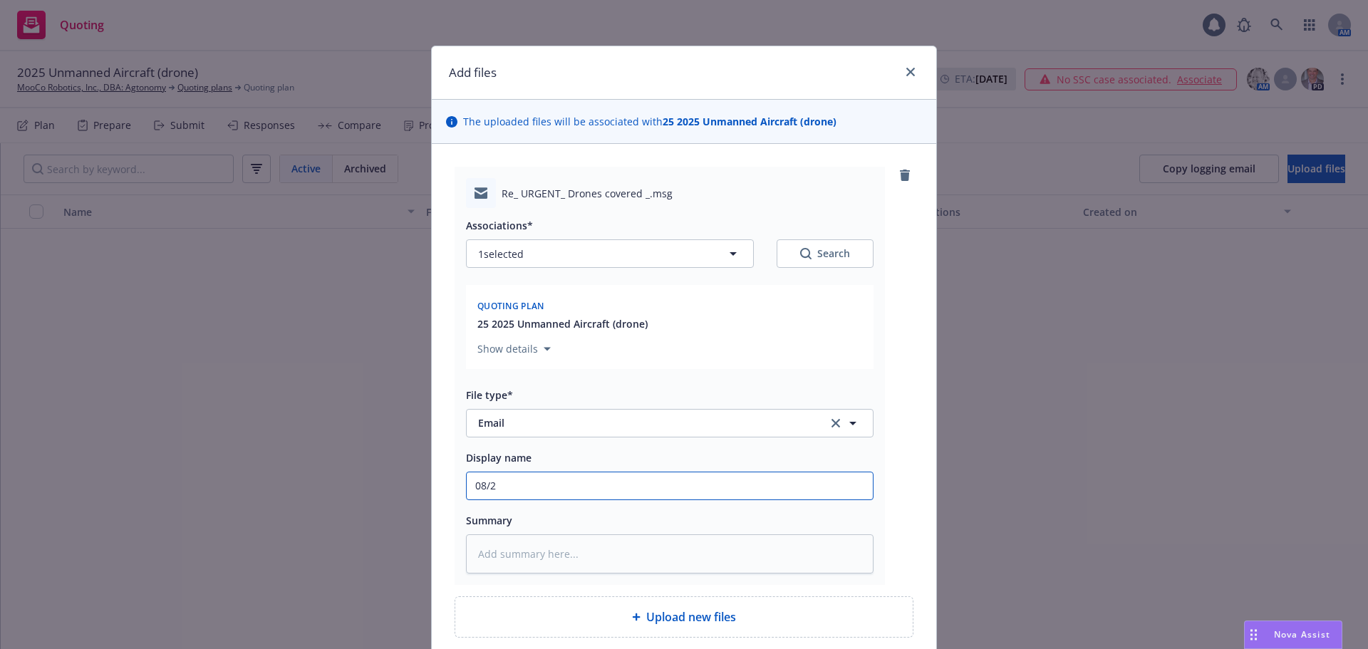
type input "08/21"
type textarea "x"
type input "08/21/"
type textarea "x"
type input "08/21/2"
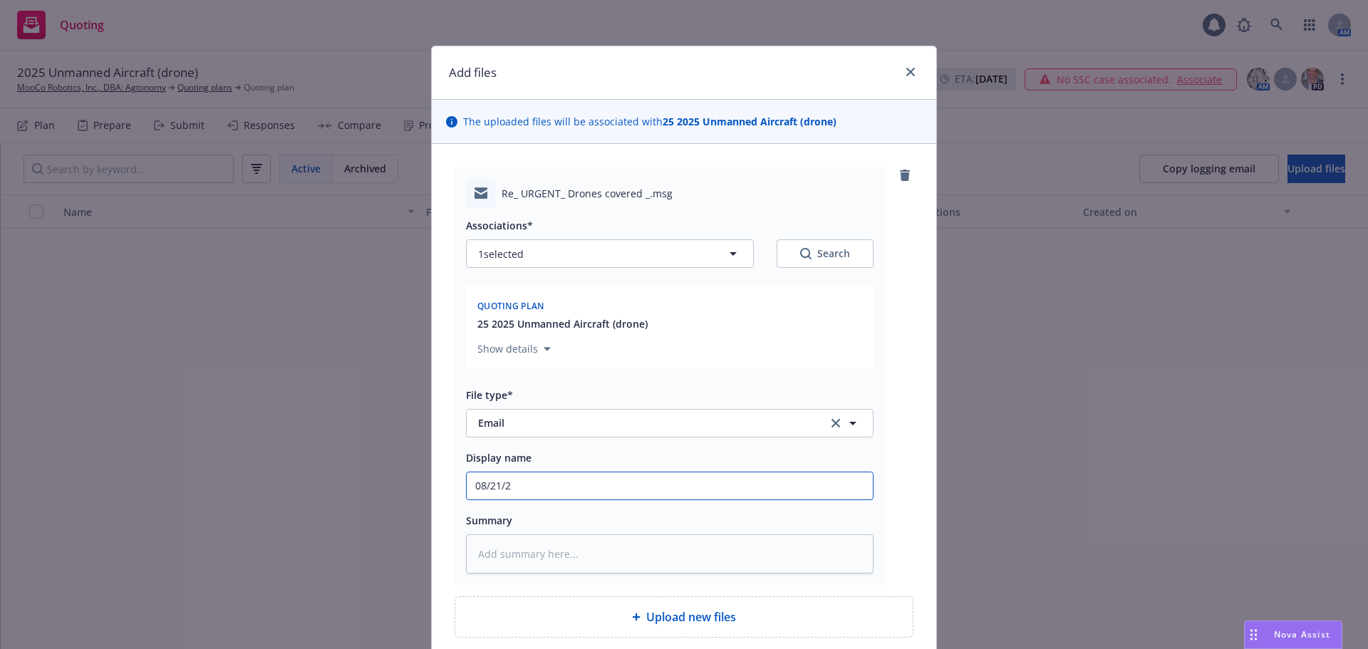
type textarea "x"
type input "[DATE]"
type textarea "x"
type input "[DATE]"
type textarea "x"
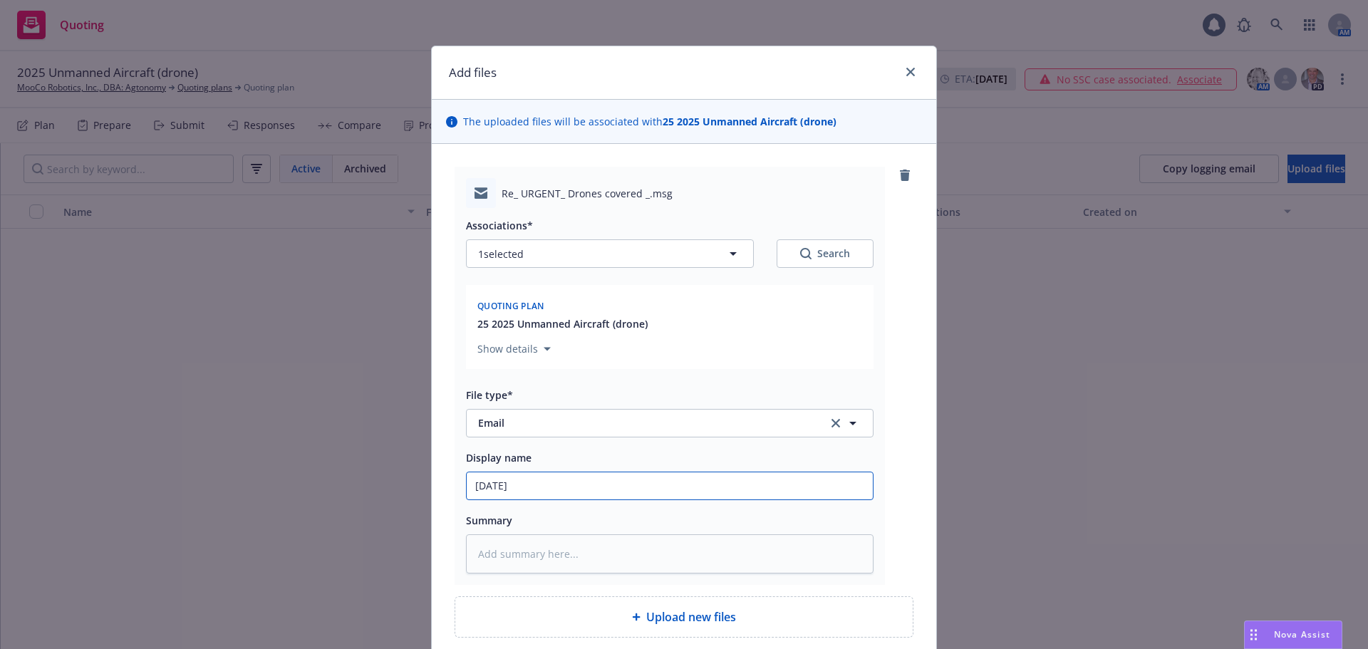
type input "[DATE] R"
type textarea "x"
type input "[DATE] Re"
type textarea "x"
type input "[DATE] Req"
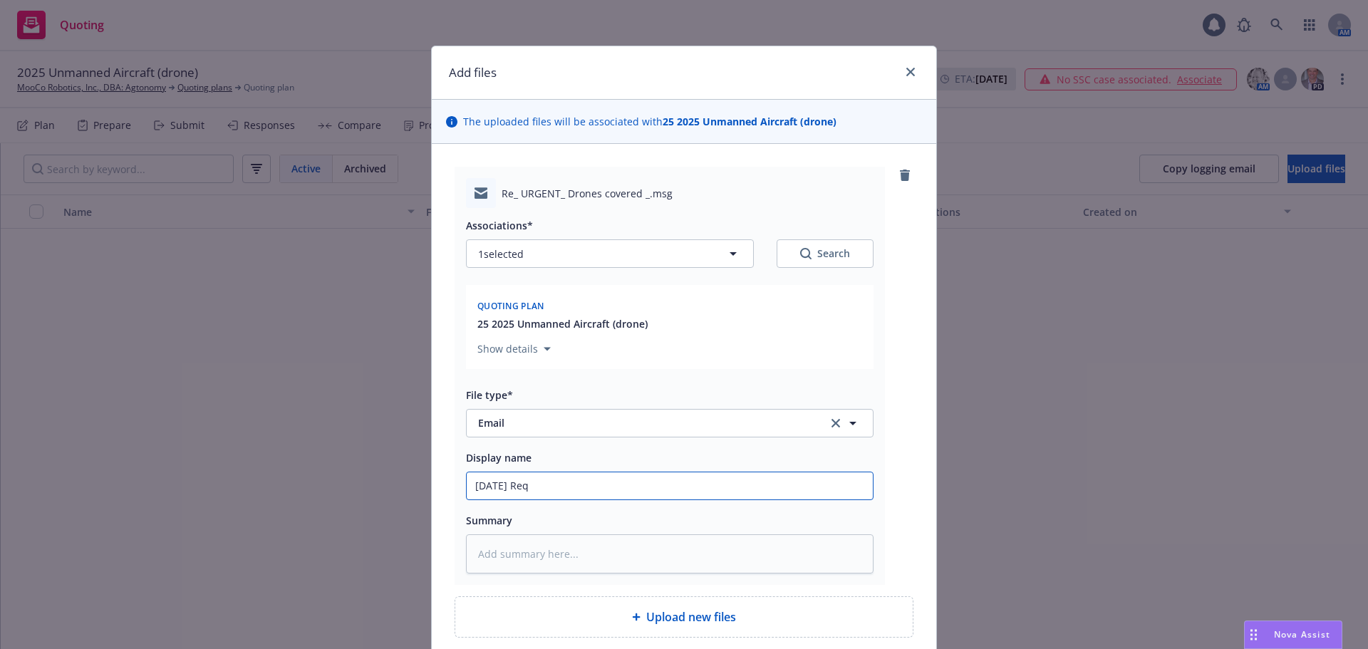
type textarea "x"
type input "[DATE] Requ"
type textarea "x"
type input "[DATE] Reque"
type textarea "x"
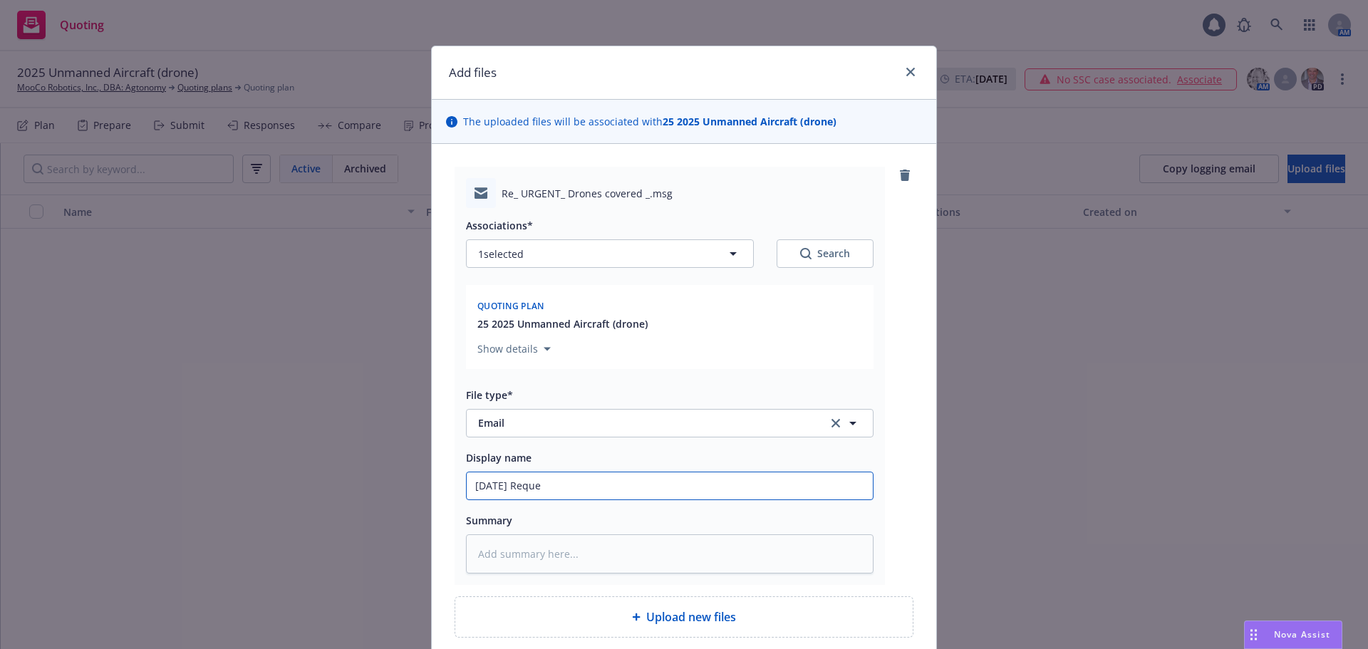
type input "[DATE] Reques"
type textarea "x"
type input "[DATE] Request"
type textarea "x"
type input "[DATE] Request"
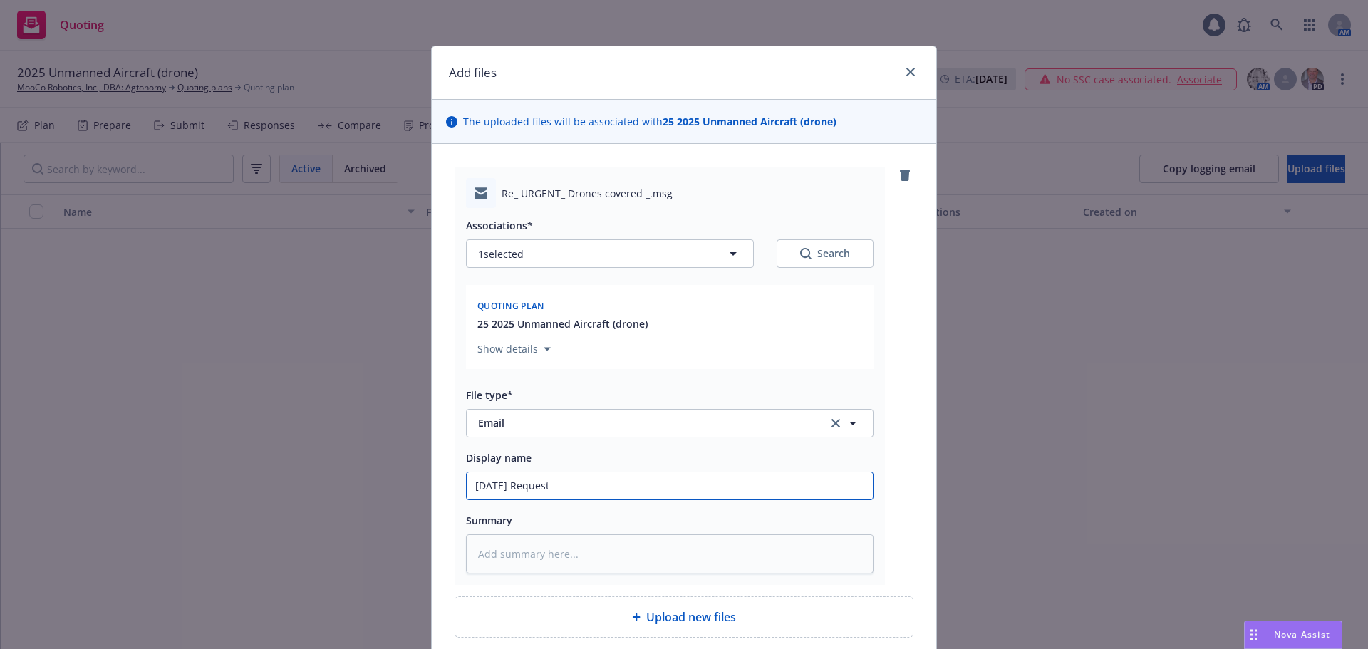
type textarea "x"
type input "[DATE] Request f"
type textarea "x"
type input "[DATE] Request fo"
type textarea "x"
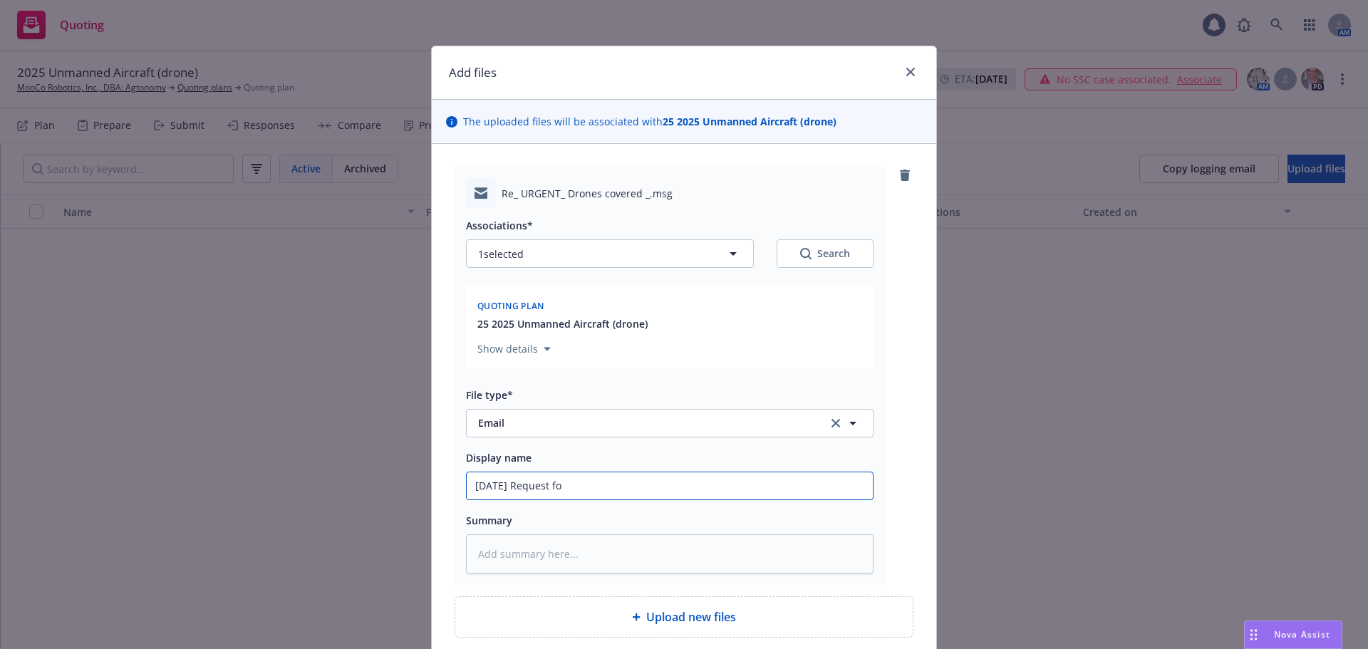
type input "[DATE] Request for"
type textarea "x"
type input "[DATE] Request for"
type textarea "x"
type input "[DATE] Request for d"
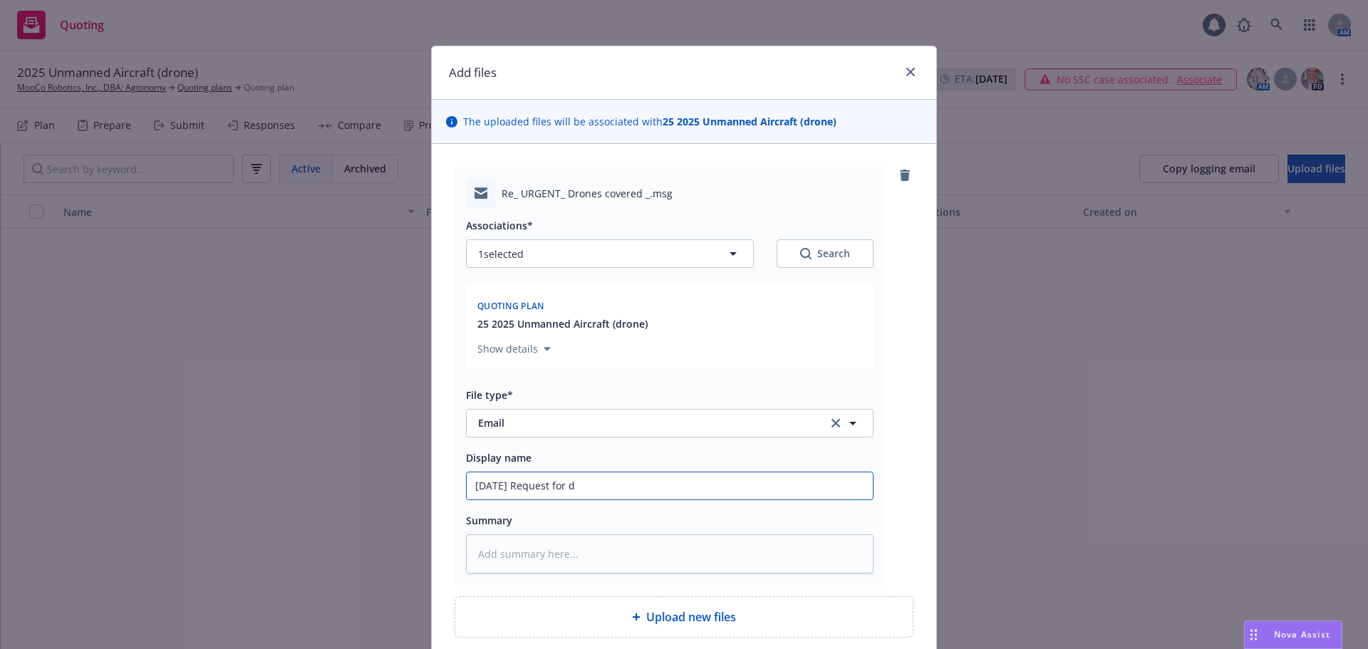
type textarea "x"
type input "[DATE] Request for dr"
type textarea "x"
type input "[DATE] Request for dro"
type textarea "x"
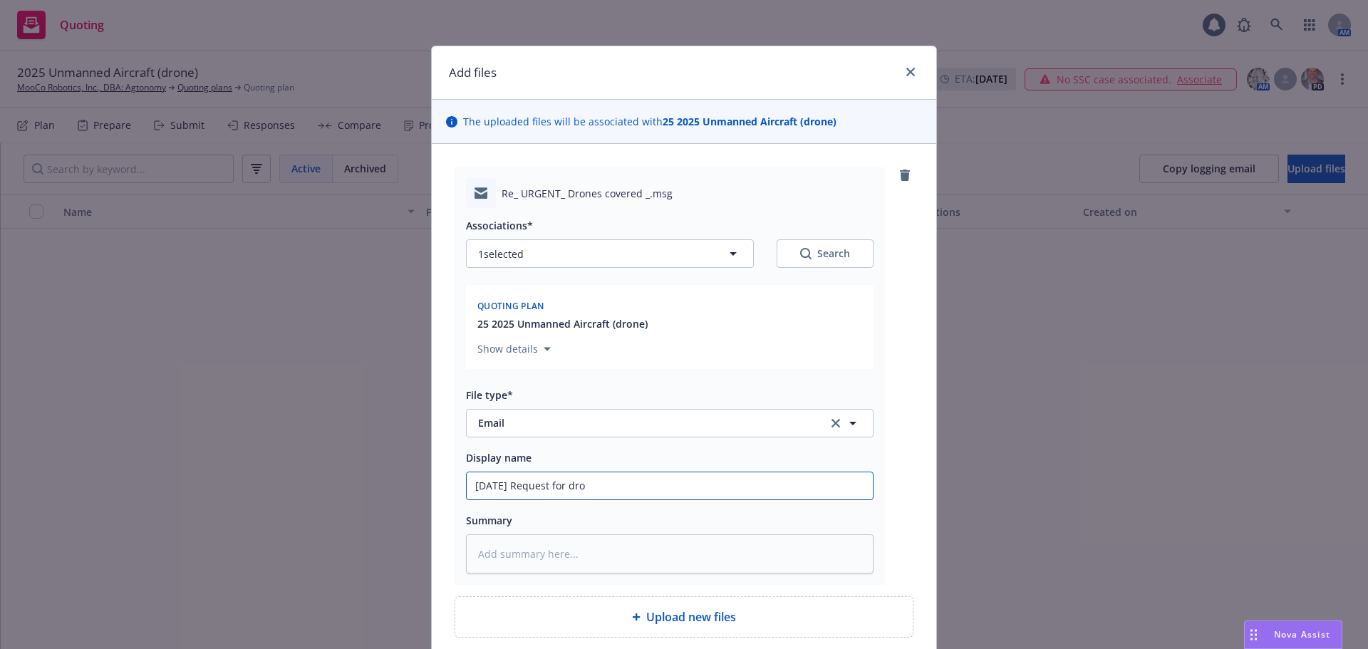
type input "[DATE] Request for dron"
type textarea "x"
type input "[DATE] Request for drone"
type textarea "x"
type input "[DATE] Request for drone"
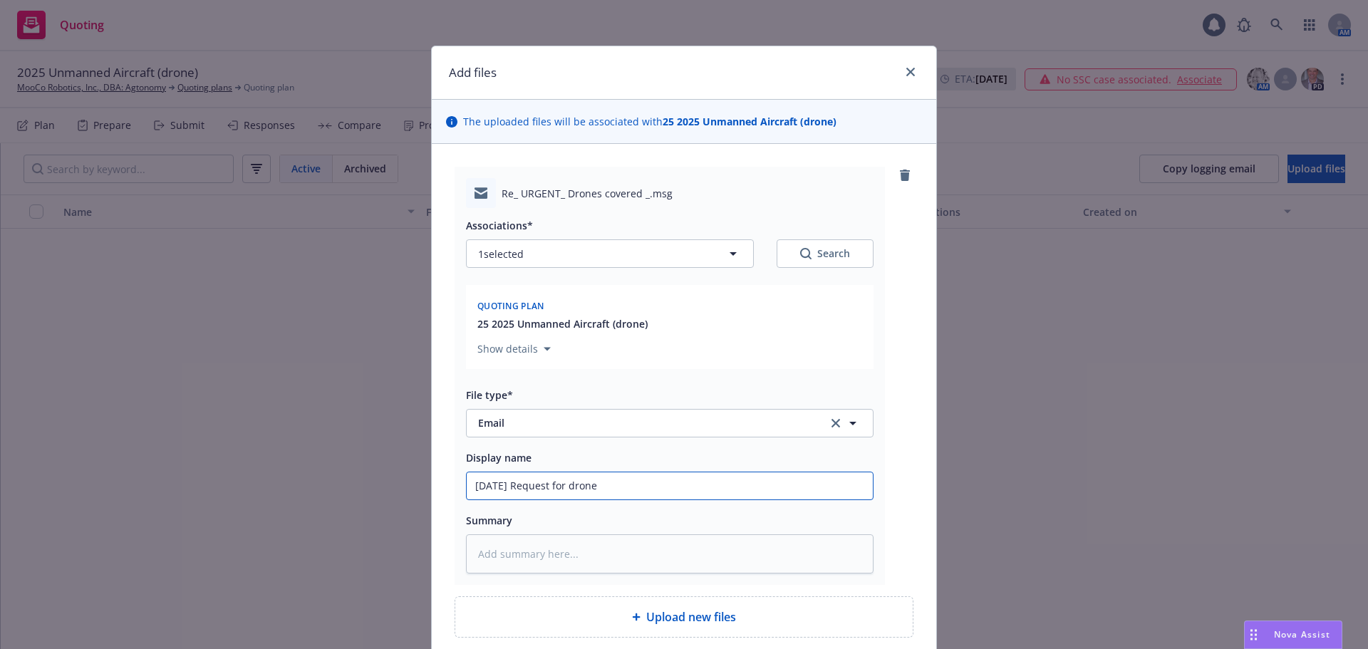
type textarea "x"
type input "[DATE] Request for drone c"
type textarea "x"
type input "[DATE] Request for drone cov"
type textarea "x"
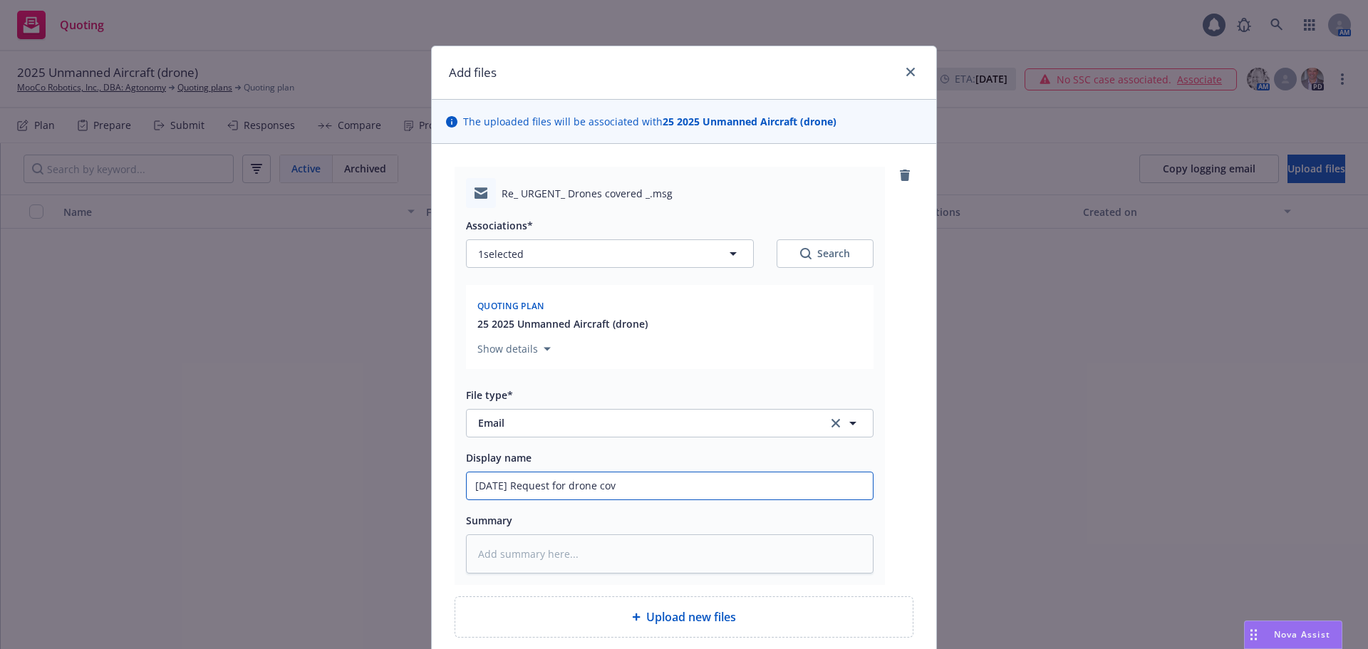
type input "[DATE] Request for drone cove"
type textarea "x"
type input "[DATE] Request for drone cover"
type textarea "x"
type input "[DATE] Request for drone covera"
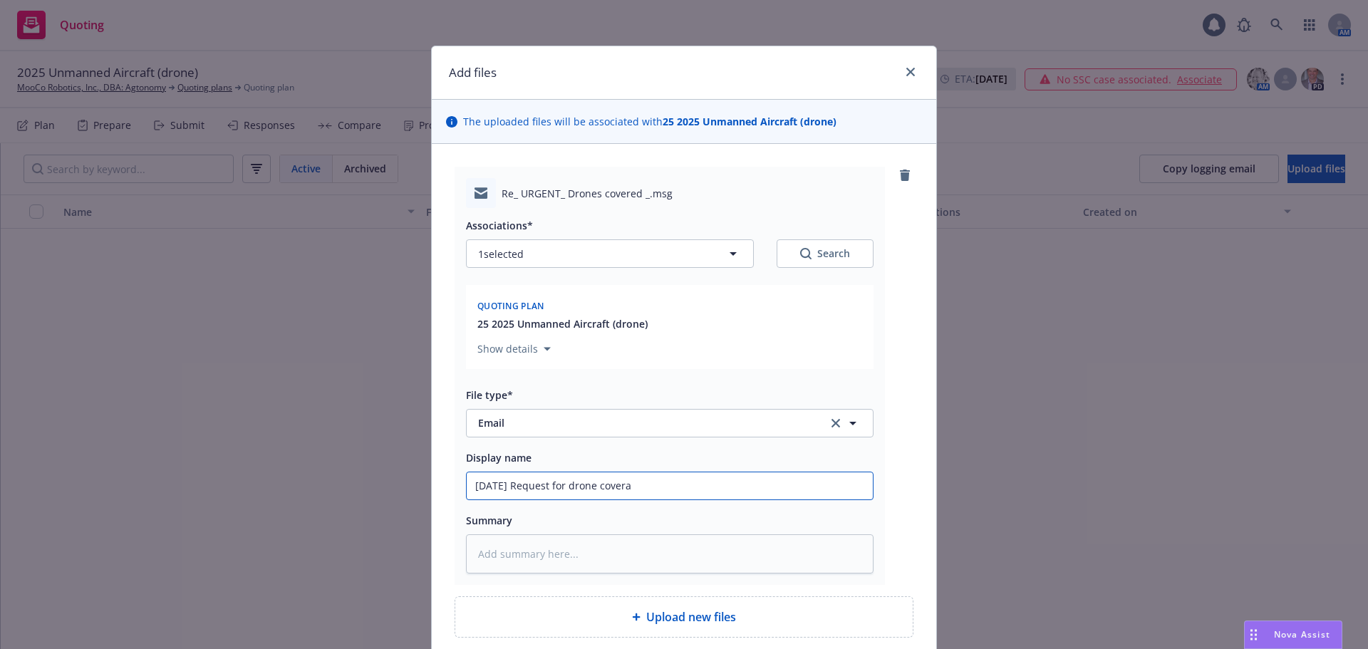
type textarea "x"
type input "[DATE] Request for drone coverag"
type textarea "x"
type input "[DATE] Request for drone coverage"
click at [681, 482] on input "[DATE] Request for drone coverage" at bounding box center [670, 485] width 406 height 27
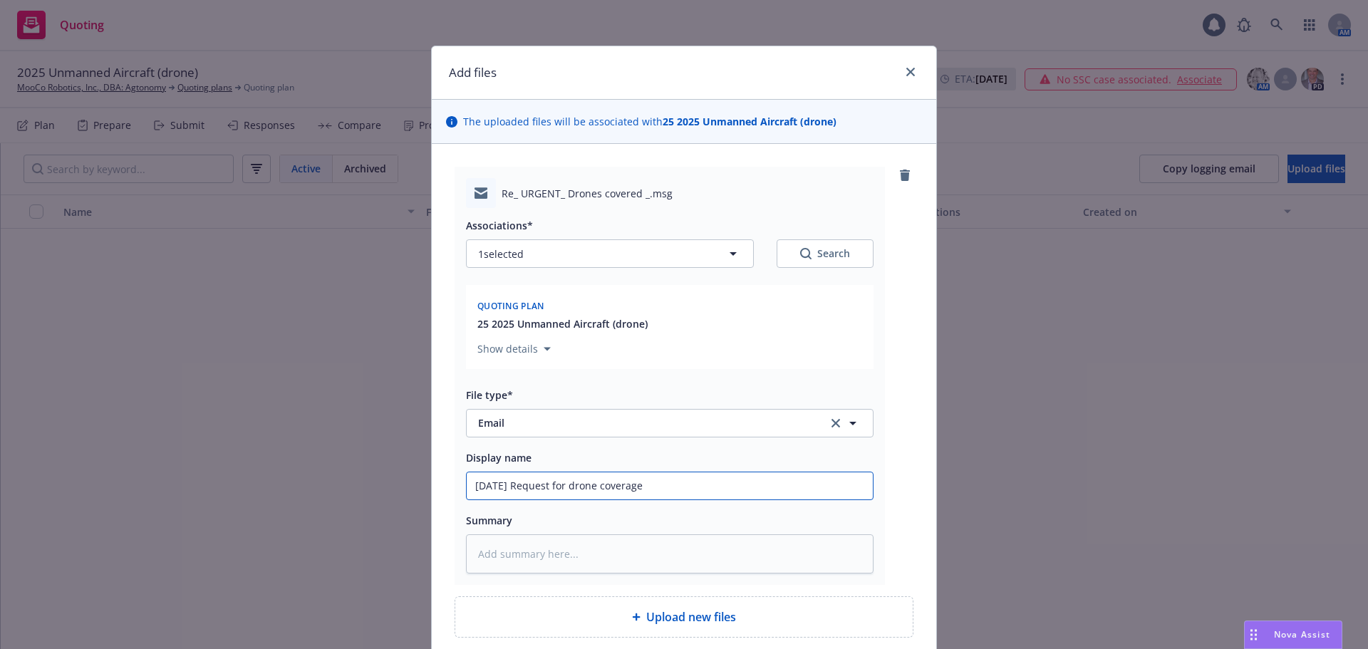
type textarea "x"
type input "[DATE] Request for drone coverage."
type textarea "x"
drag, startPoint x: 704, startPoint y: 477, endPoint x: 288, endPoint y: 475, distance: 416.1
click at [288, 475] on div "Add files The uploaded files will be associated with 25 2025 Unmanned Aircraft …" at bounding box center [684, 324] width 1368 height 649
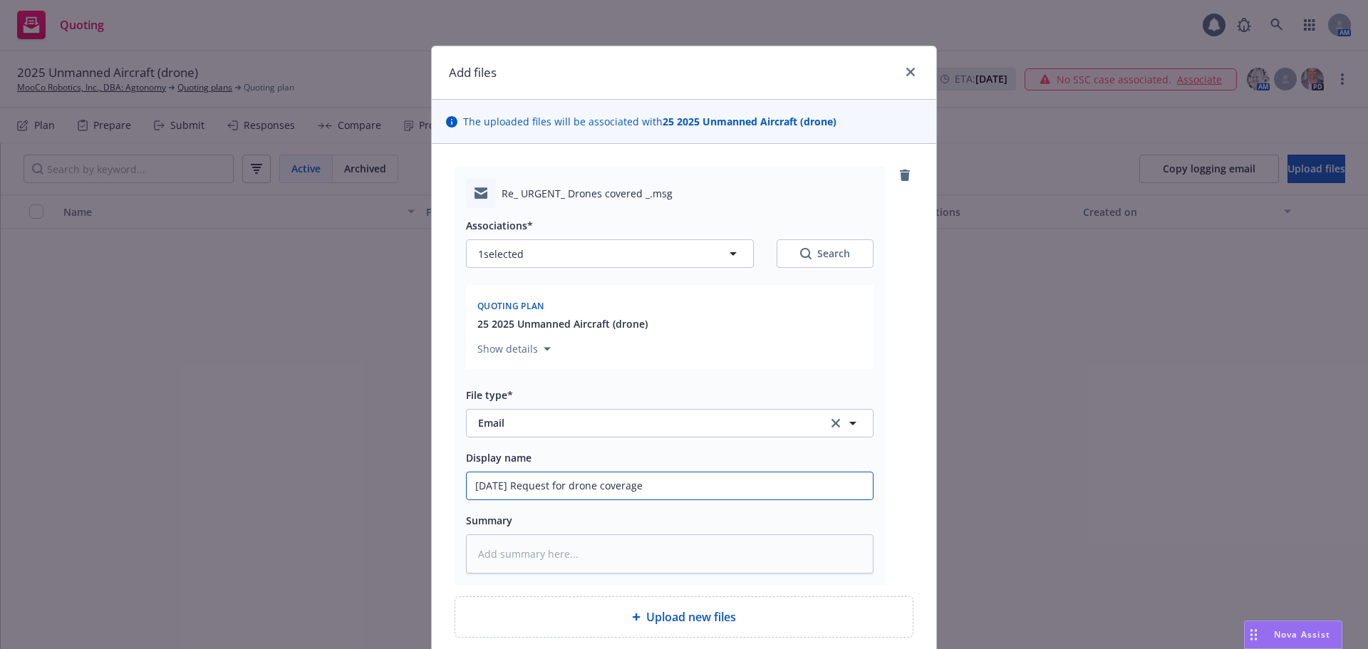
click at [706, 492] on input "[DATE] Request for drone coverage" at bounding box center [670, 485] width 406 height 27
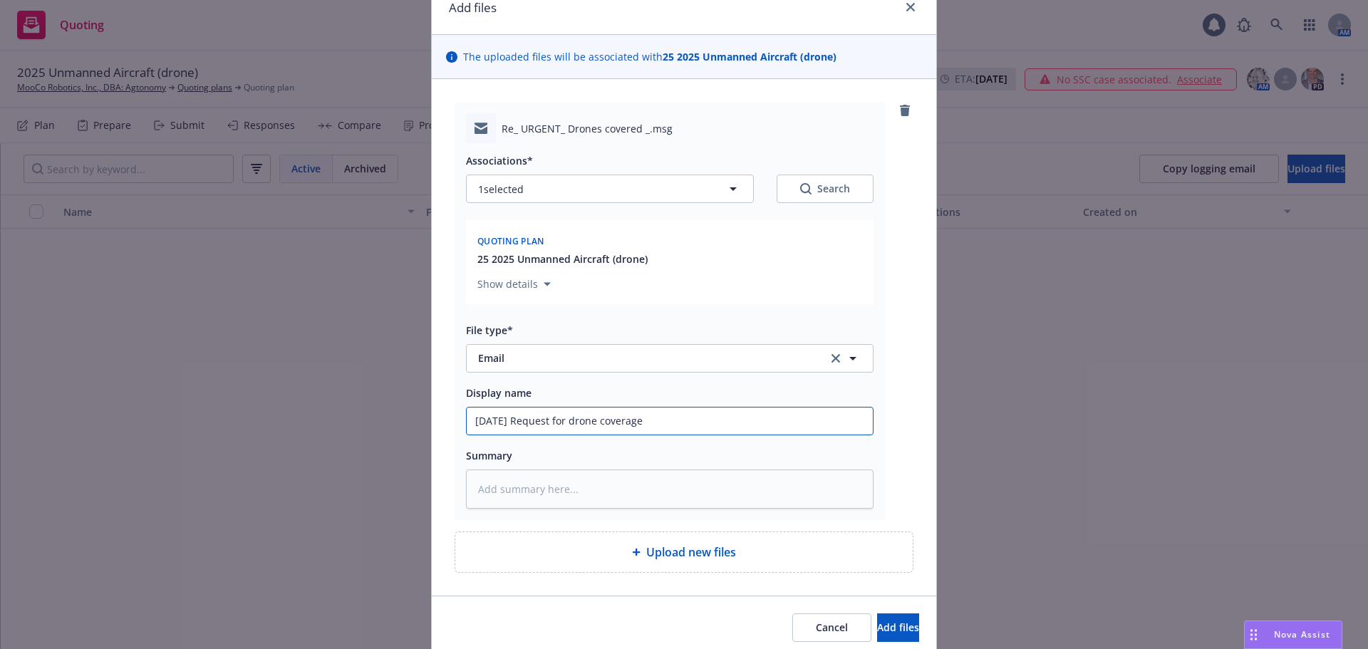
scroll to position [121, 0]
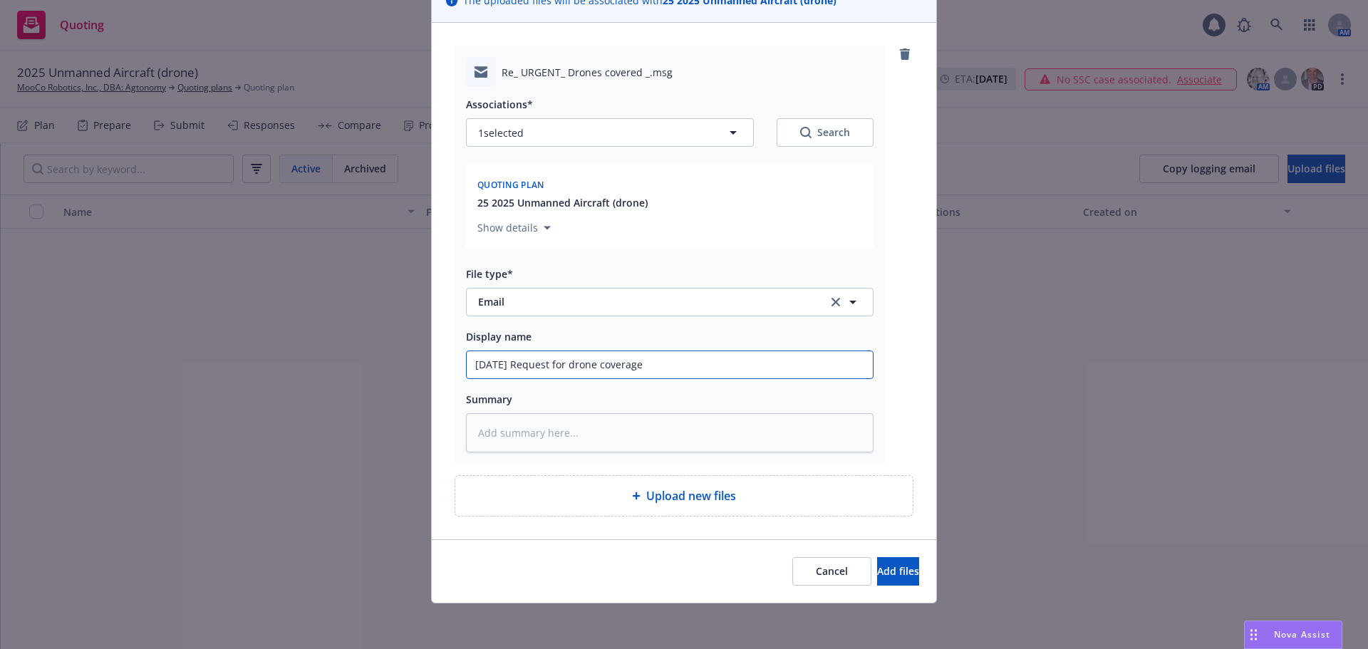
type input "[DATE] Request for drone coverage"
type textarea "x"
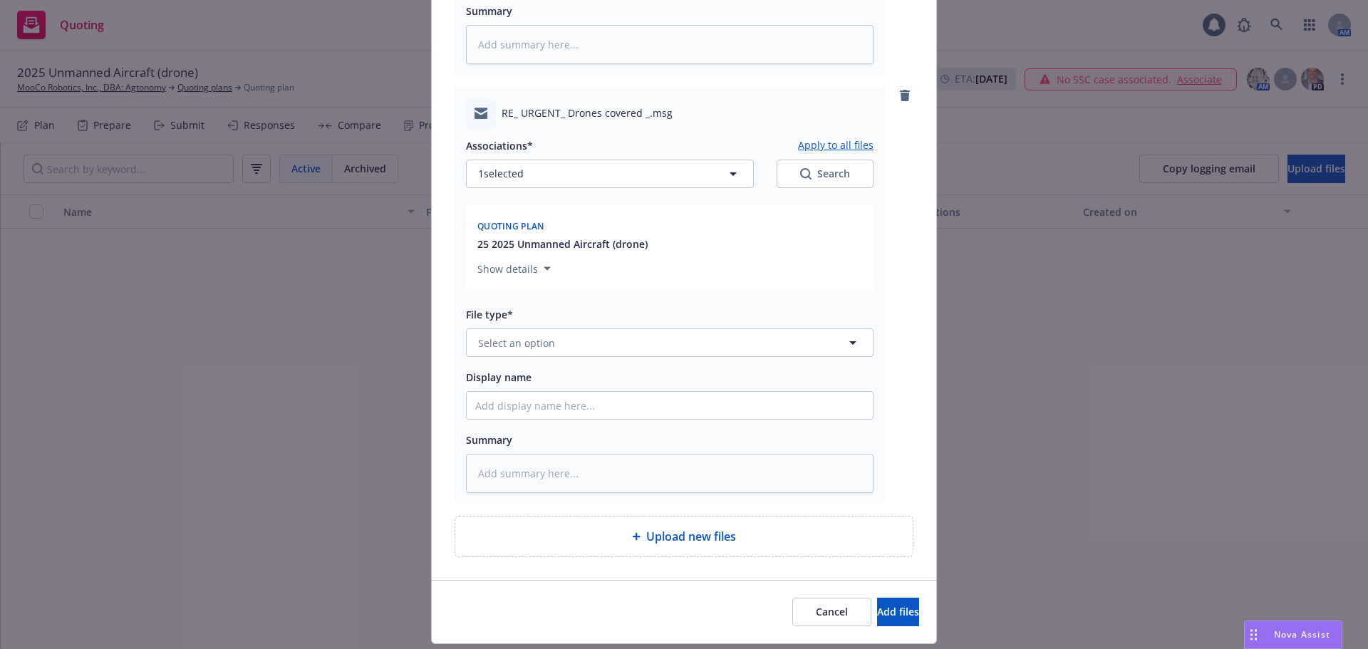
scroll to position [549, 0]
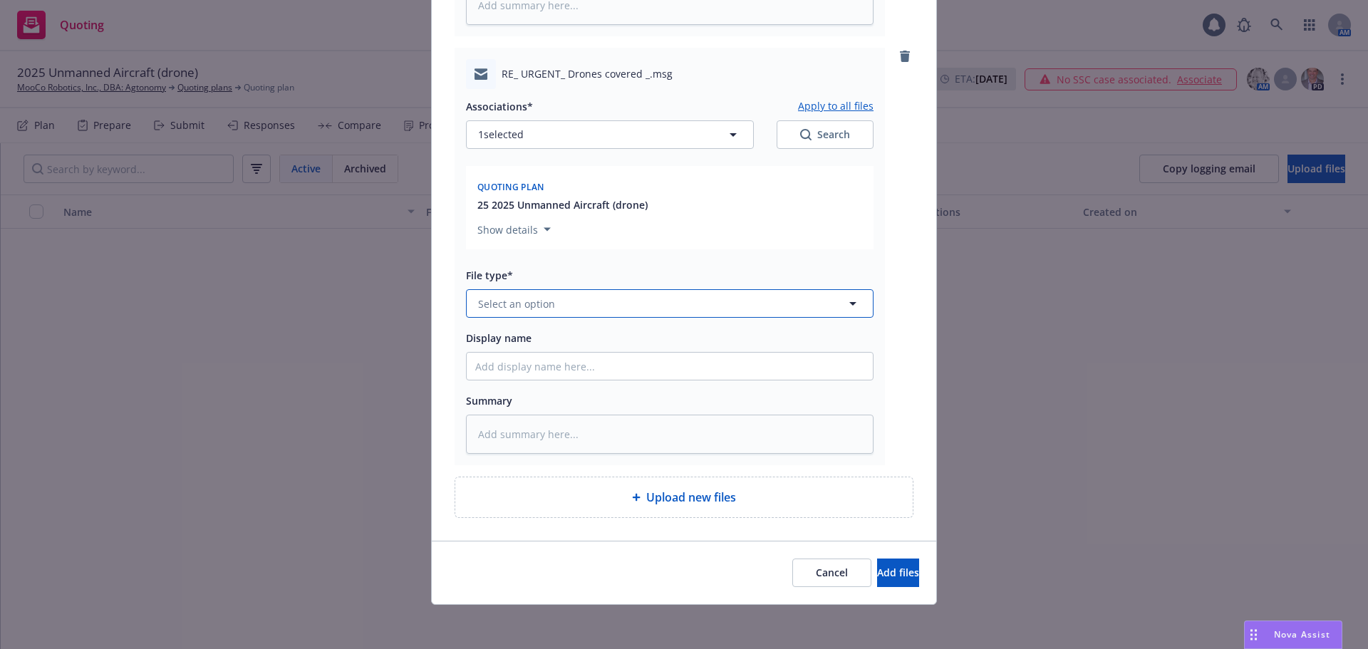
click at [586, 307] on button "Select an option" at bounding box center [670, 303] width 408 height 28
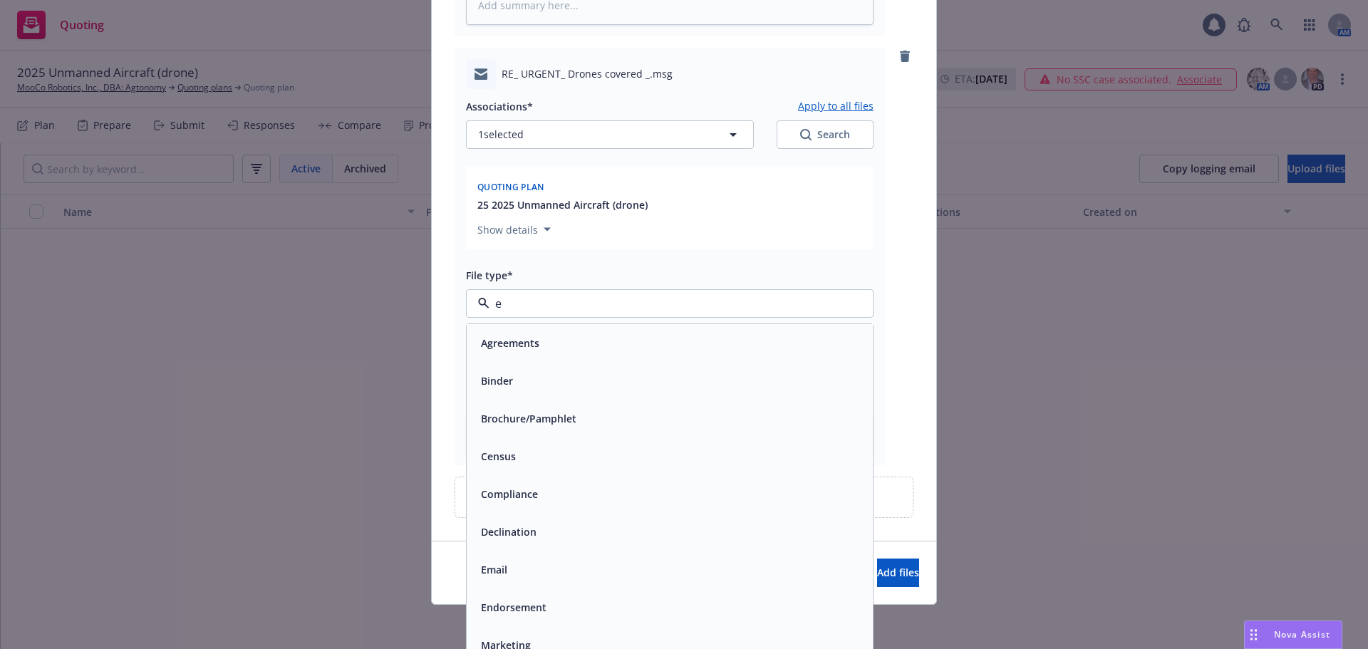
type input "em"
click at [578, 373] on div "Email" at bounding box center [669, 380] width 389 height 21
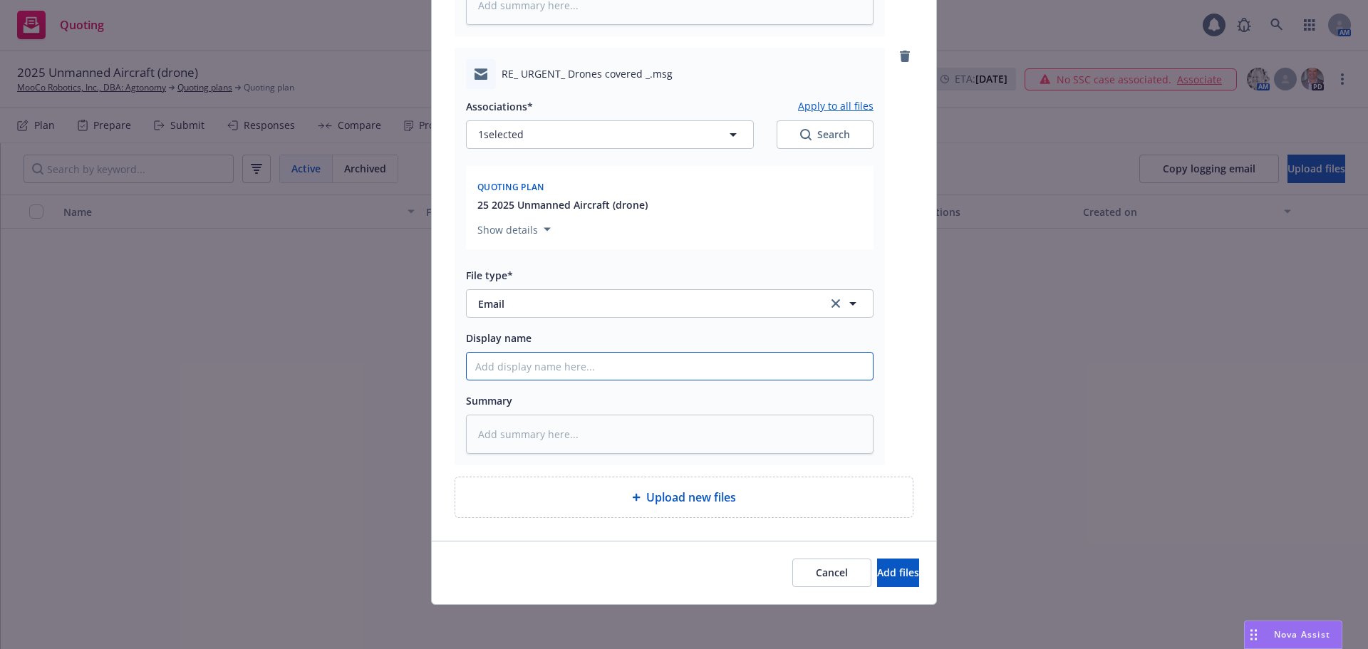
paste input "[DATE] Request for drone coverage"
type textarea "x"
type input "[DATE] Request for drone coverage"
type textarea "x"
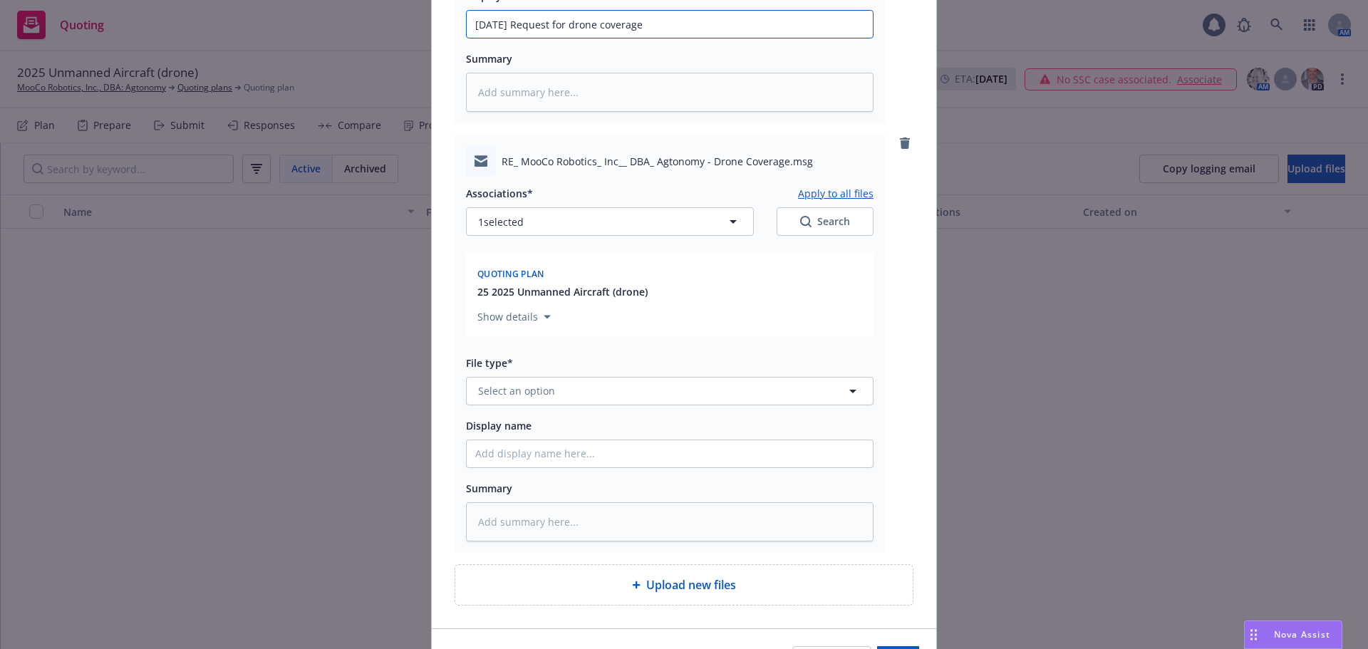
scroll to position [905, 0]
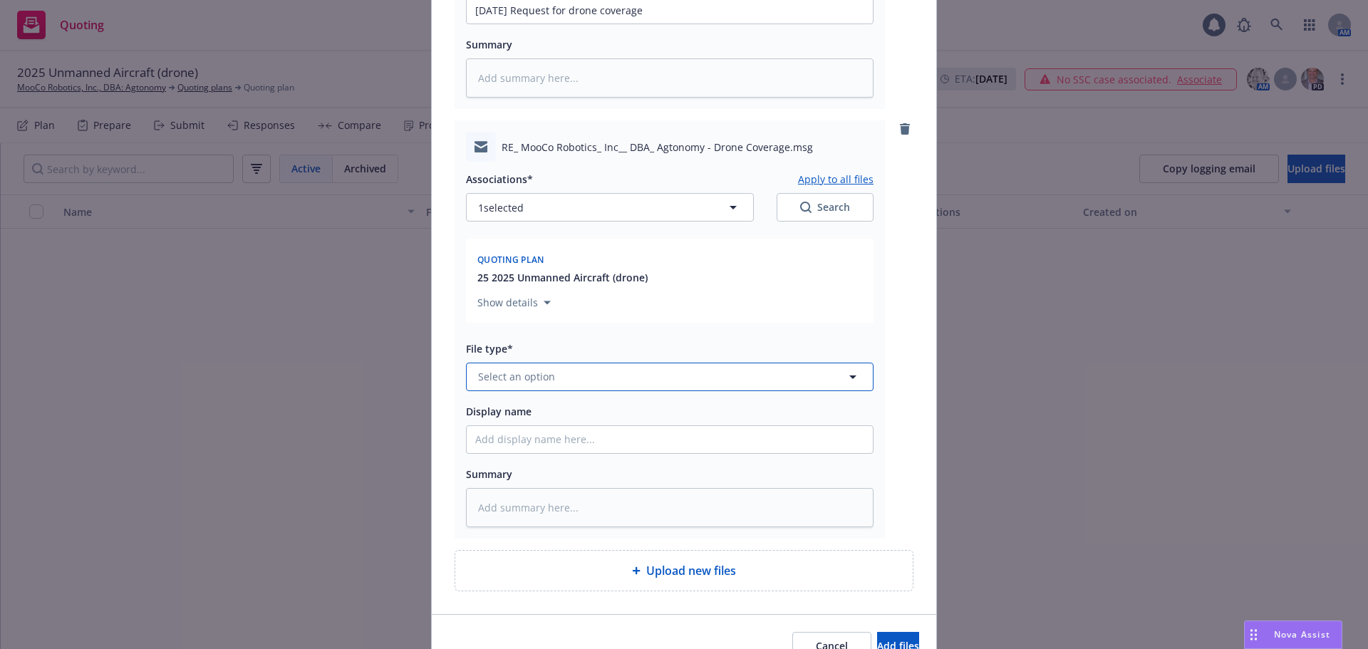
click at [553, 379] on button "Select an option" at bounding box center [670, 377] width 408 height 28
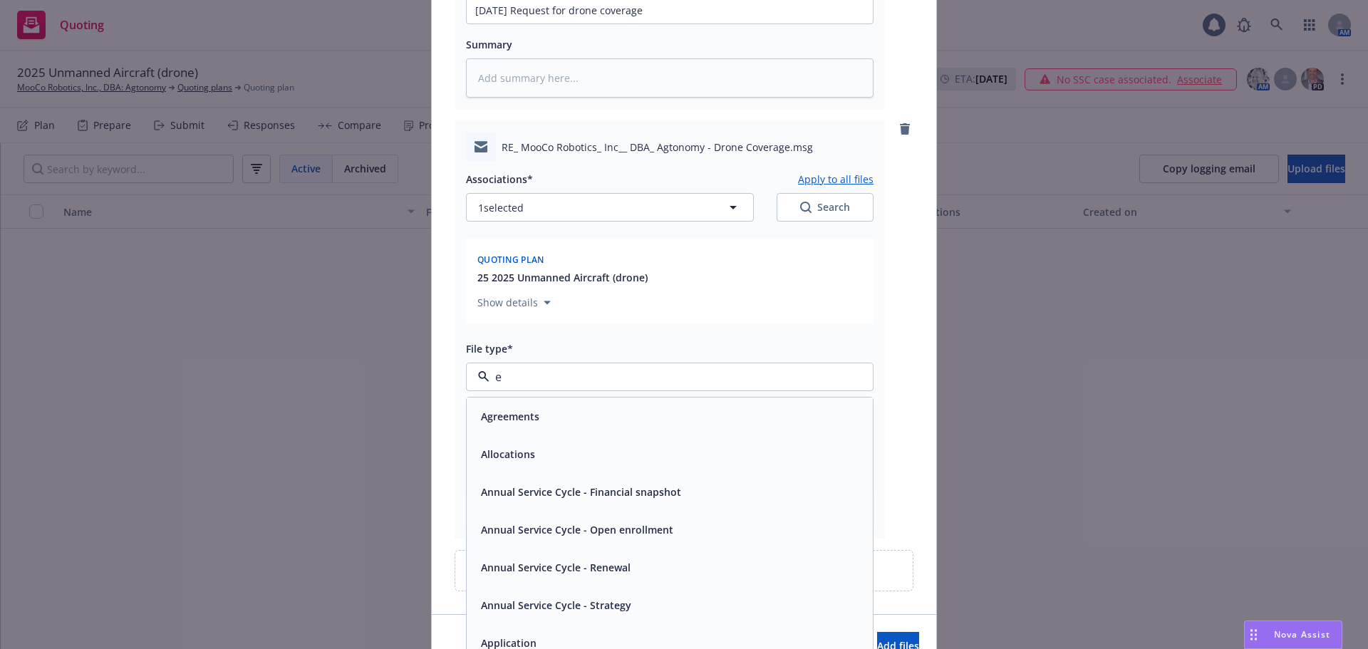
type input "em"
click at [546, 452] on div "Email" at bounding box center [669, 454] width 389 height 21
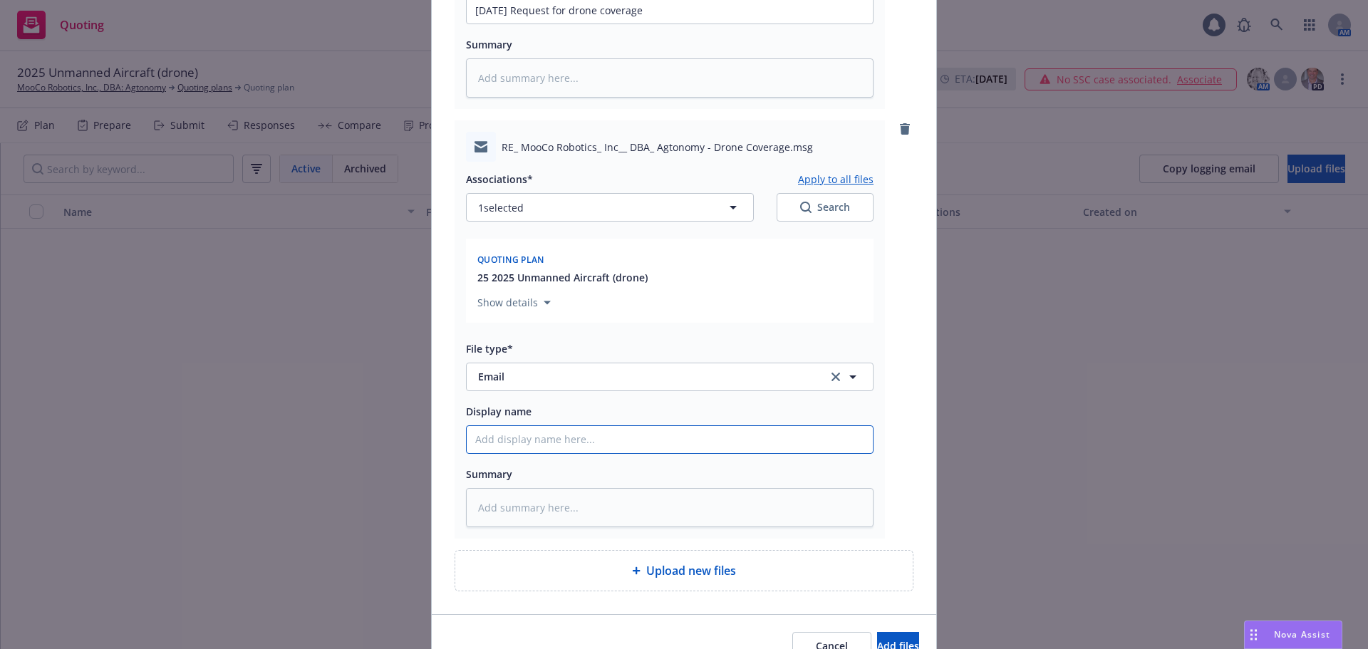
paste input "[DATE] Request for drone coverage"
type textarea "x"
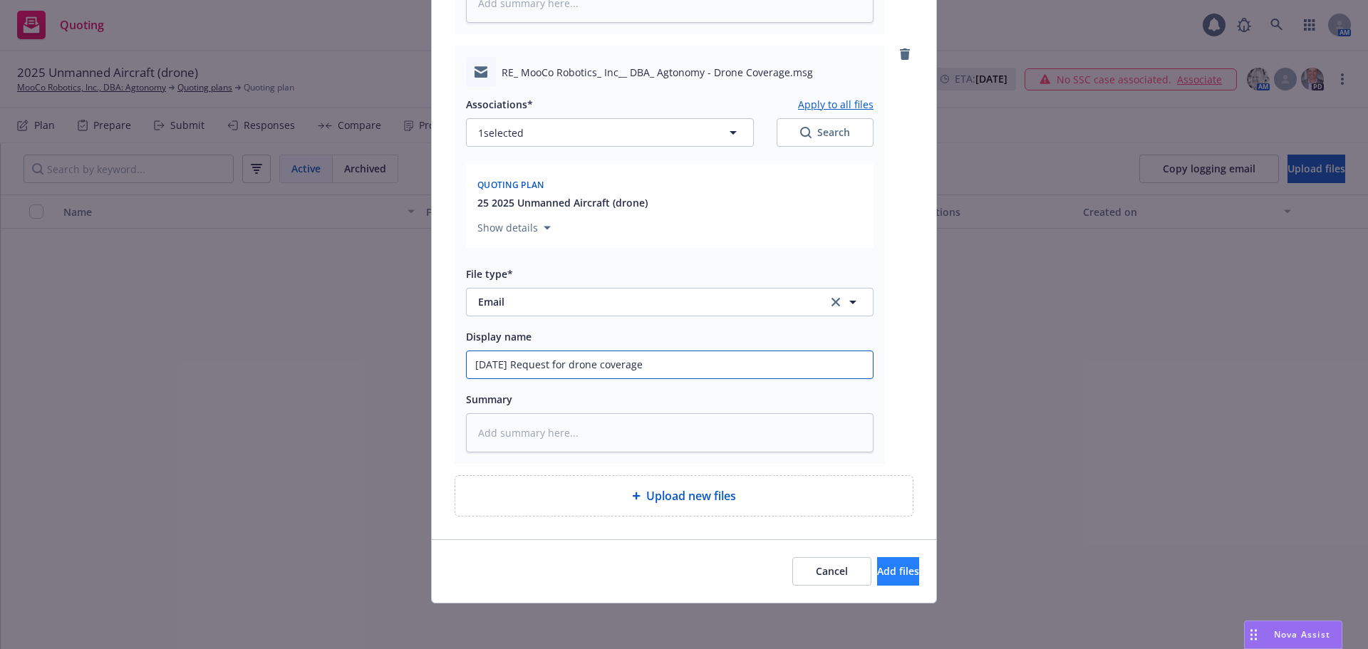
type input "[DATE] Request for drone coverage"
click at [880, 574] on span "Add files" at bounding box center [898, 571] width 42 height 14
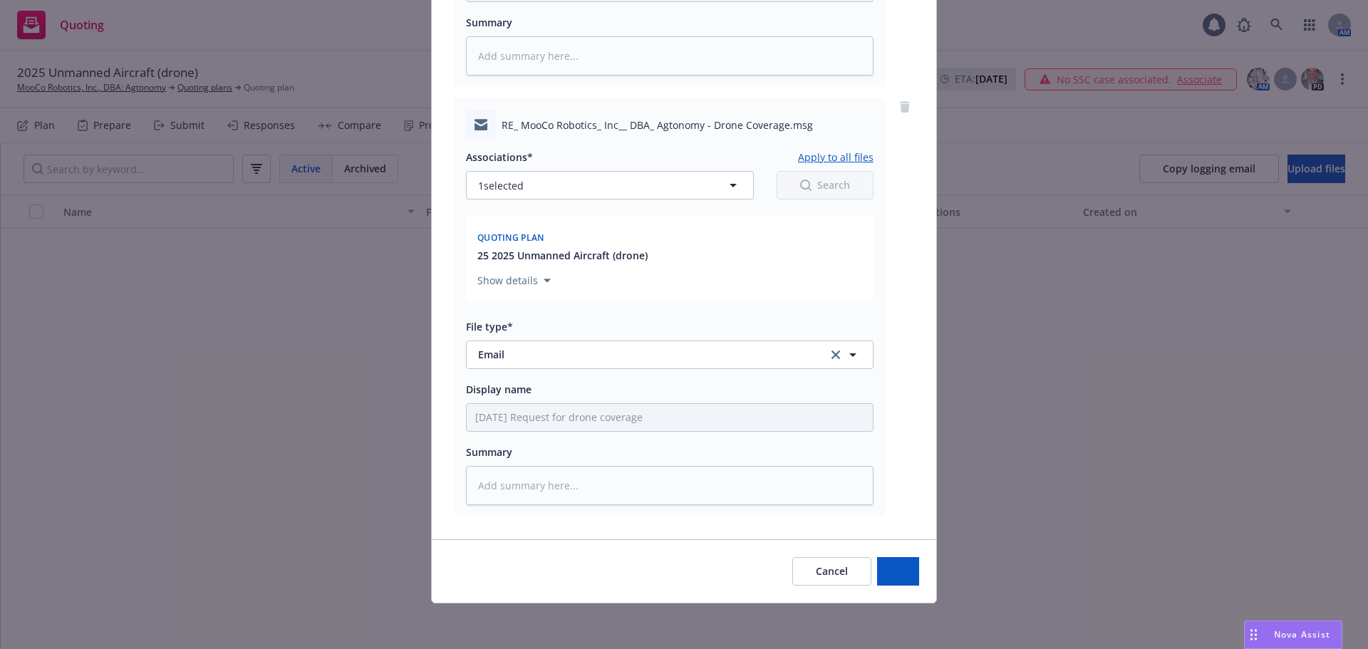
scroll to position [927, 0]
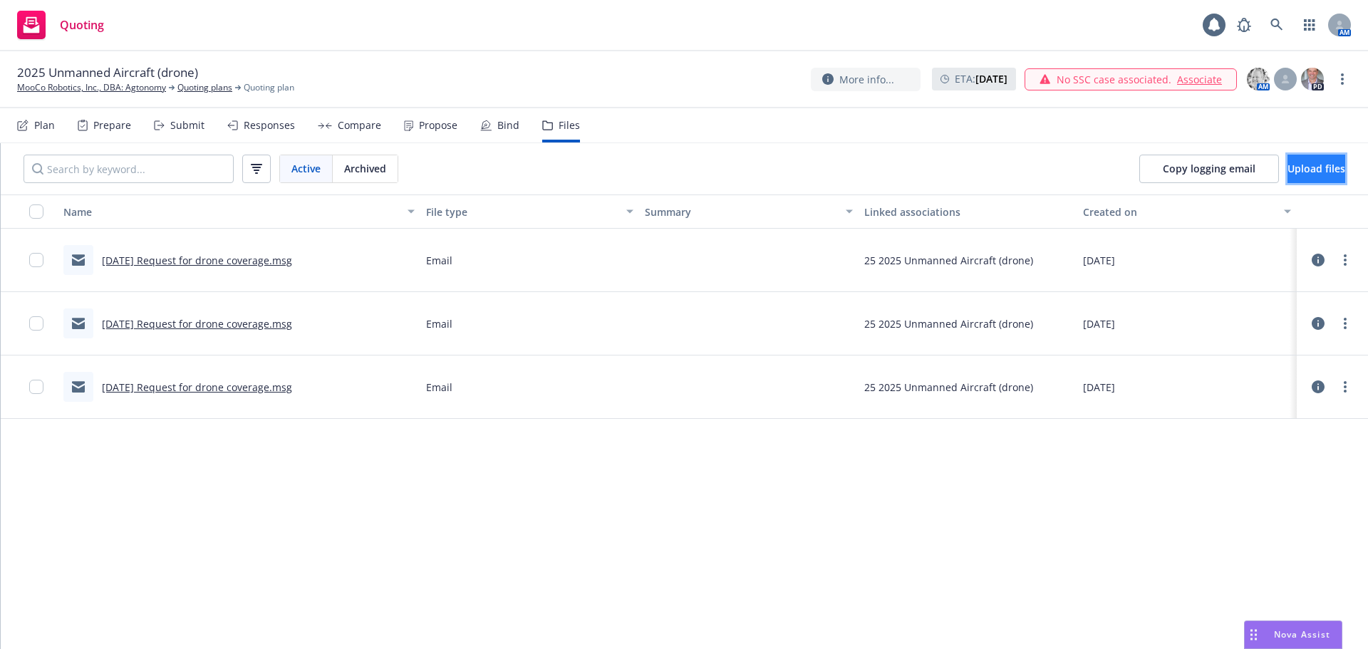
click at [1287, 170] on span "Upload files" at bounding box center [1316, 169] width 58 height 14
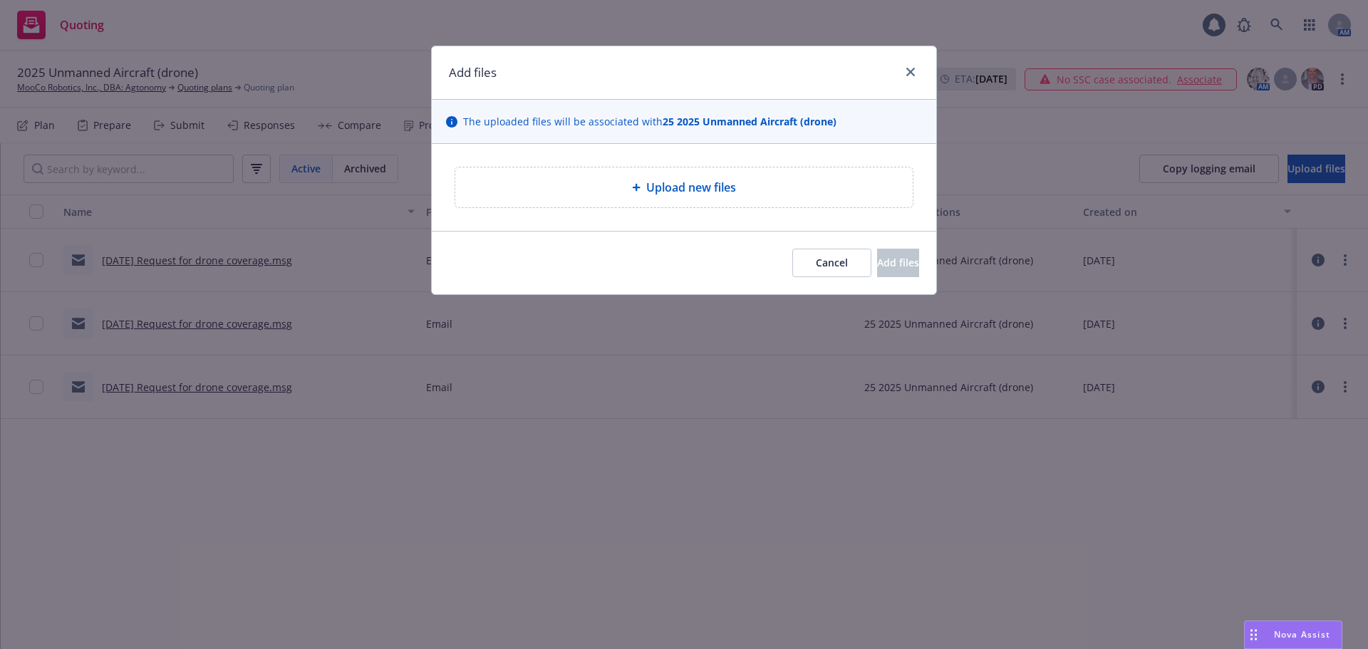
type textarea "x"
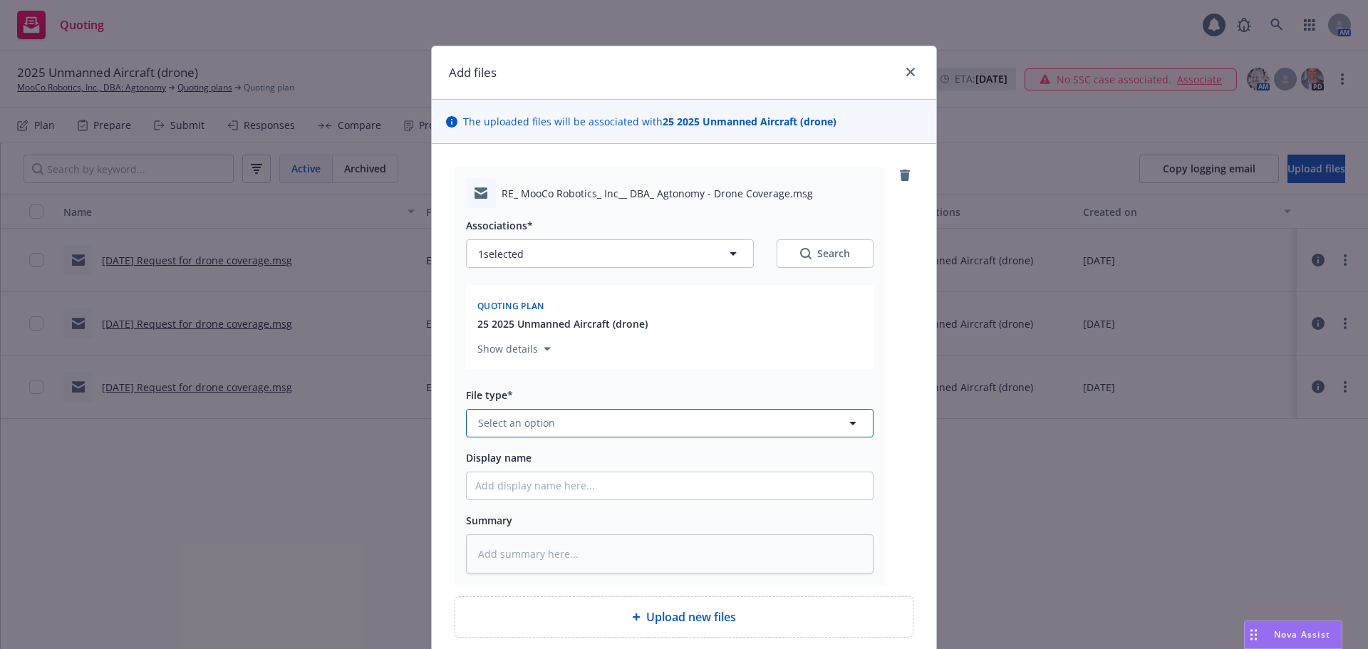
click at [523, 432] on button "Select an option" at bounding box center [670, 423] width 408 height 28
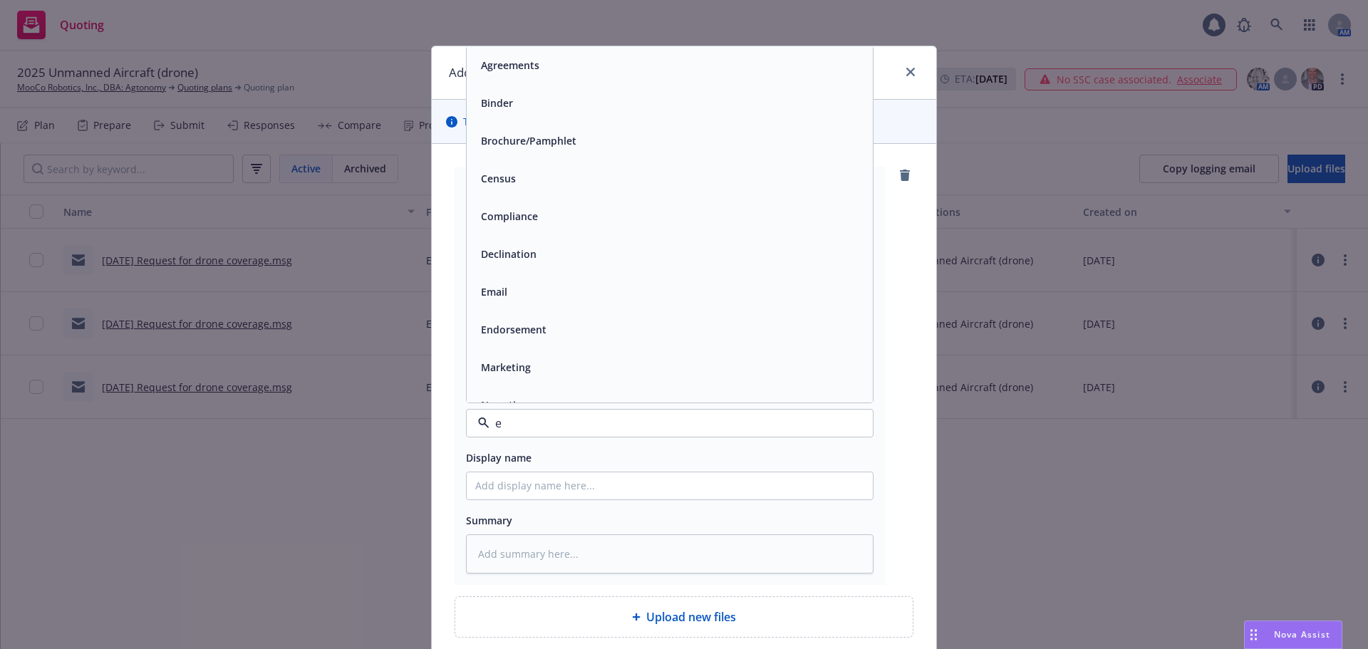
type input "em"
click at [595, 113] on div "Email" at bounding box center [669, 103] width 389 height 21
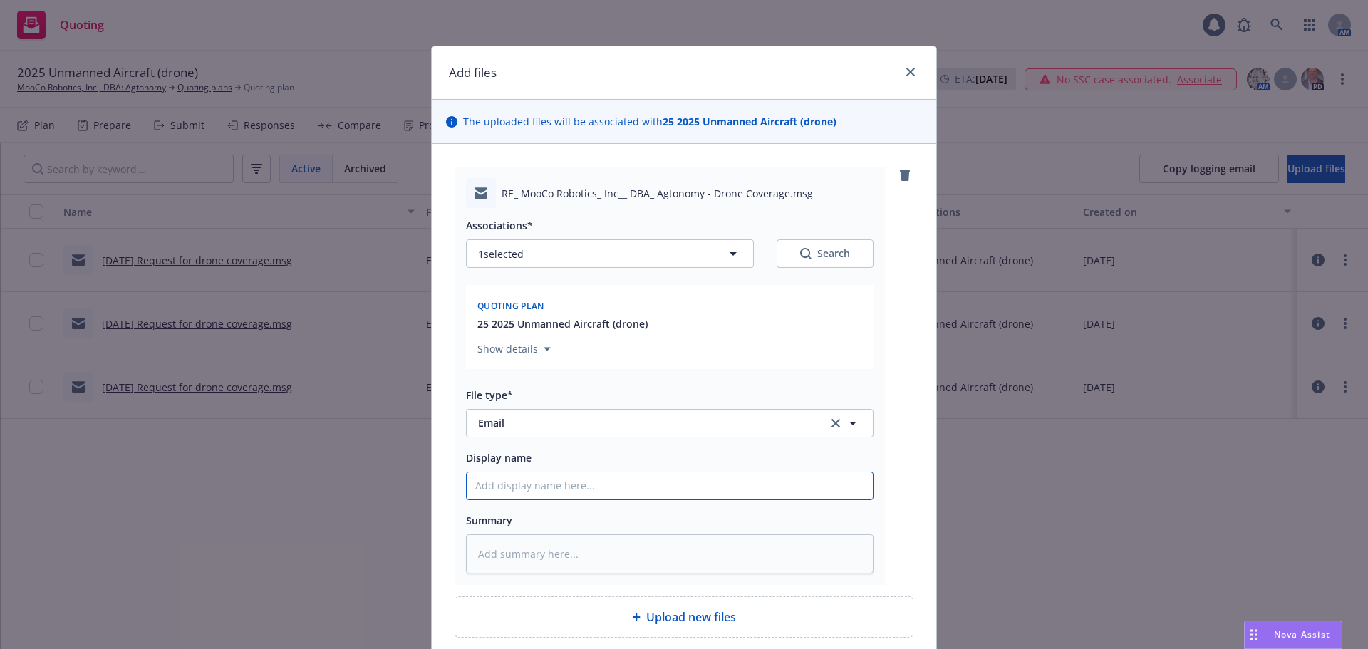
click at [560, 481] on input "Display name" at bounding box center [670, 485] width 406 height 27
paste input "[DATE] Request for drone coverage"
type textarea "x"
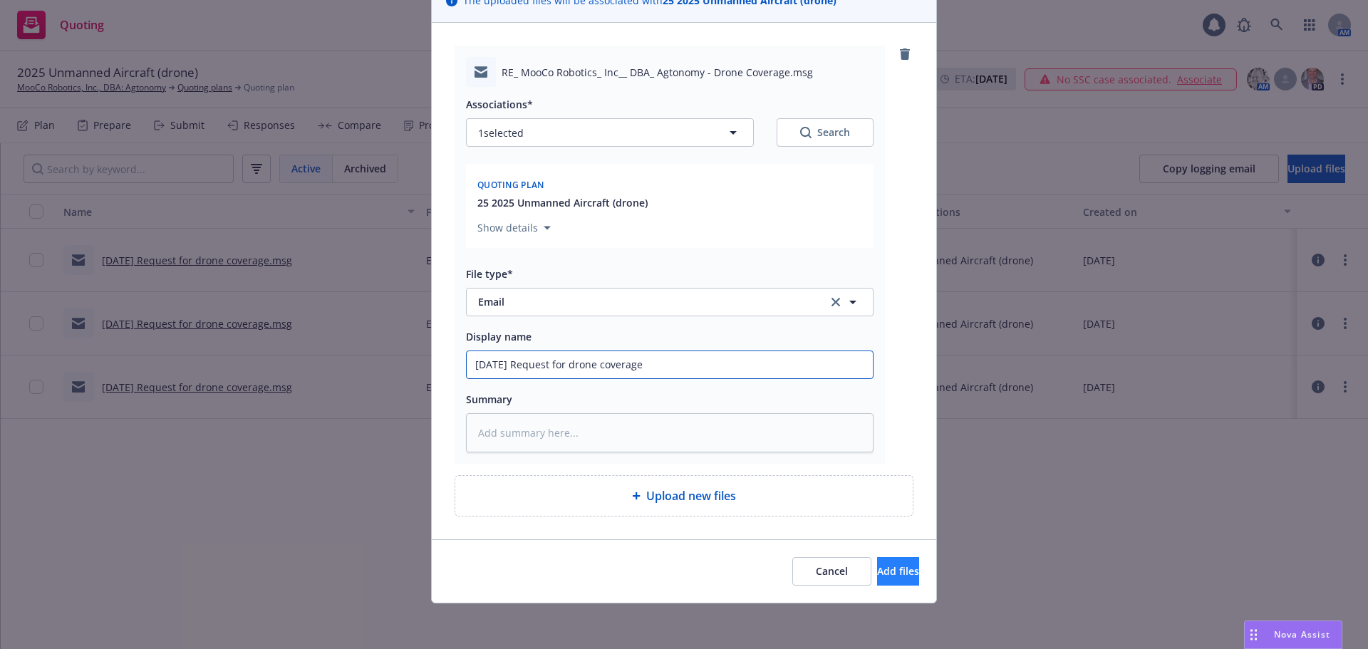
type input "[DATE] Request for drone coverage"
click at [884, 571] on span "Add files" at bounding box center [898, 571] width 42 height 14
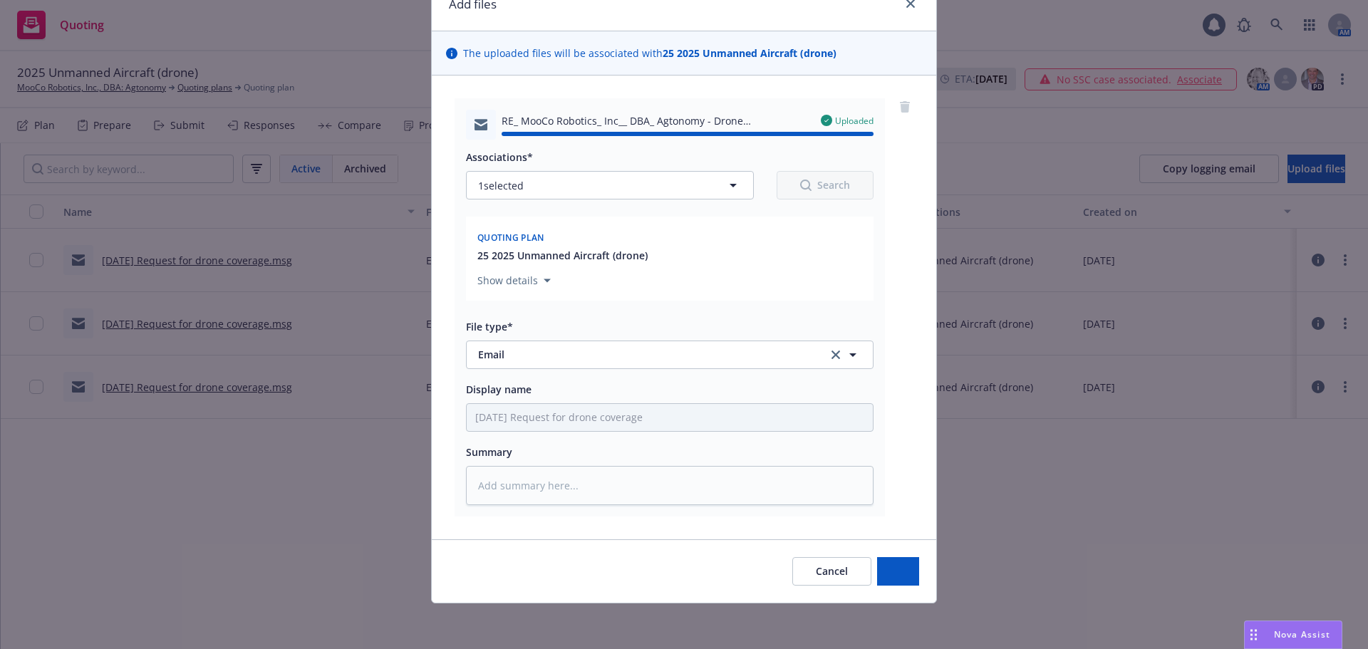
type textarea "x"
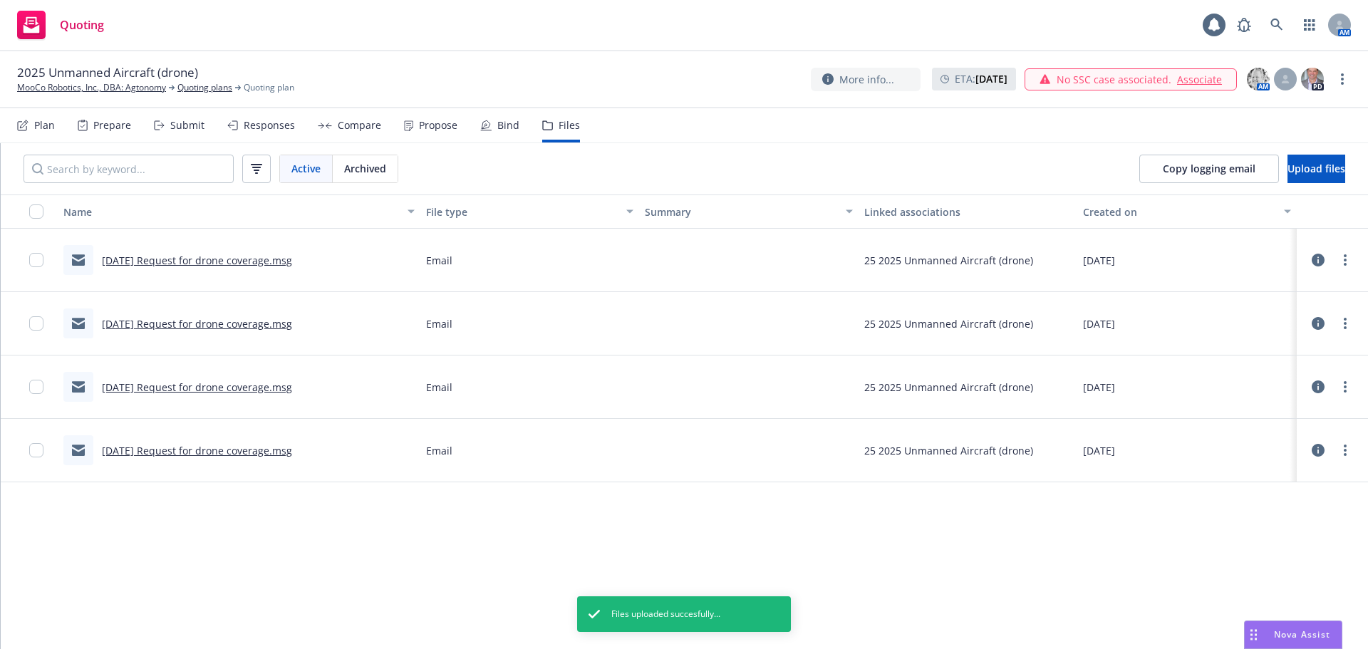
click at [26, 118] on div "Plan" at bounding box center [36, 125] width 38 height 34
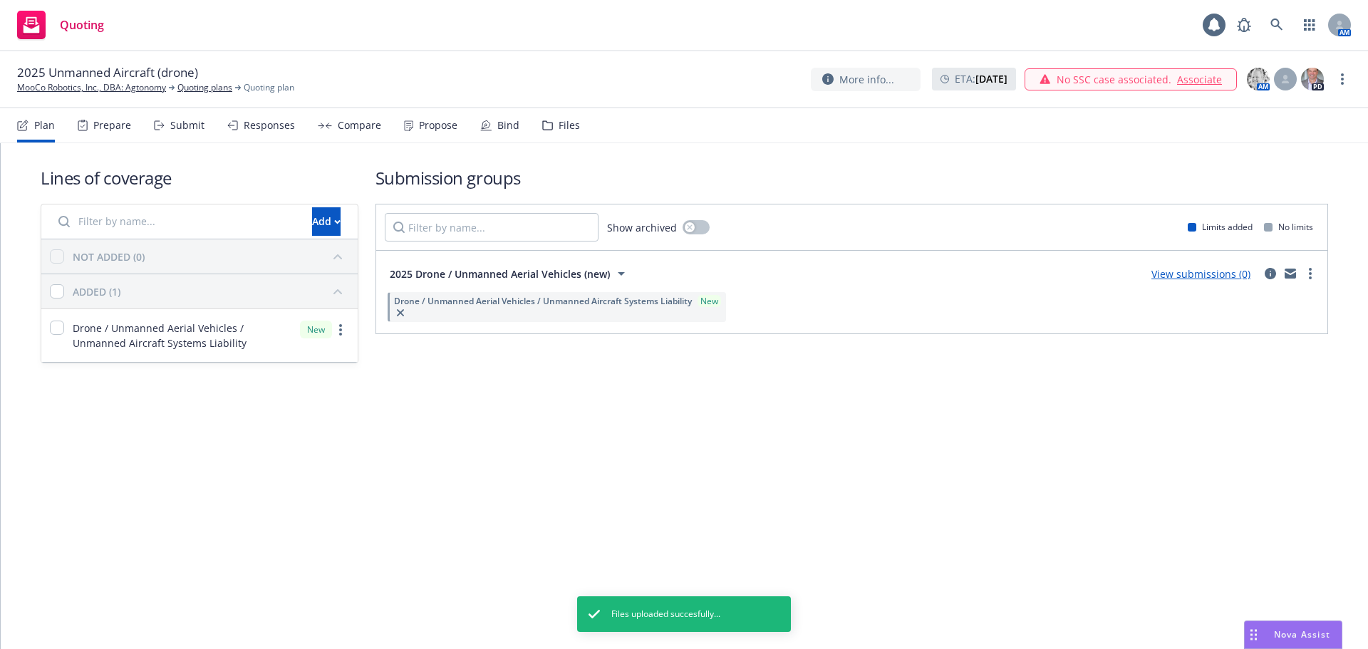
click at [1189, 274] on link "View submissions (0)" at bounding box center [1200, 274] width 99 height 14
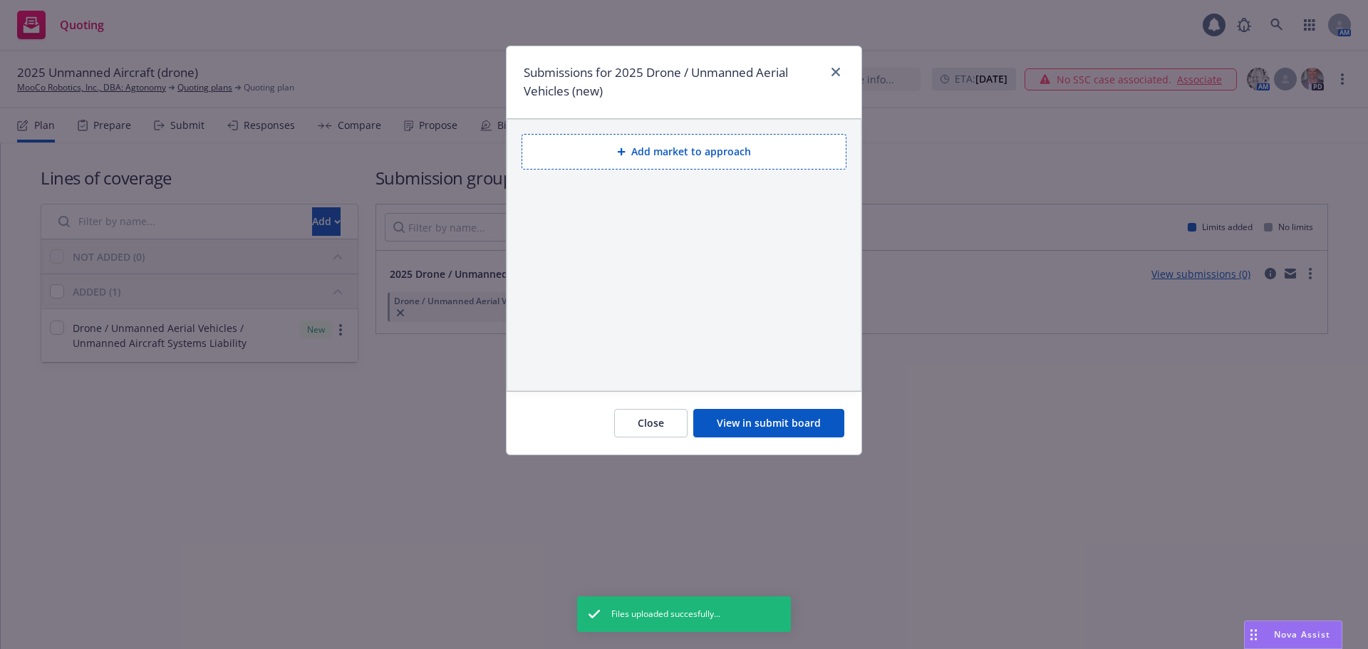
click at [717, 150] on button "Add market to approach" at bounding box center [684, 152] width 325 height 36
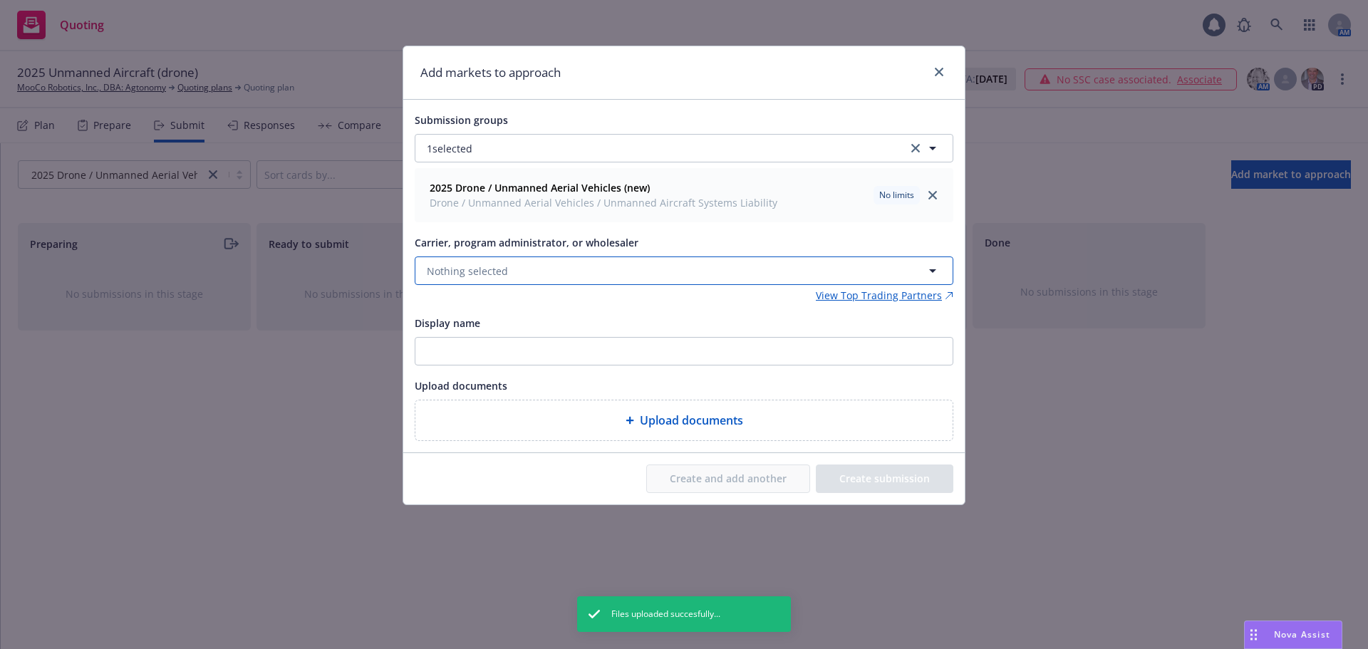
click at [618, 264] on button "Nothing selected" at bounding box center [684, 270] width 539 height 28
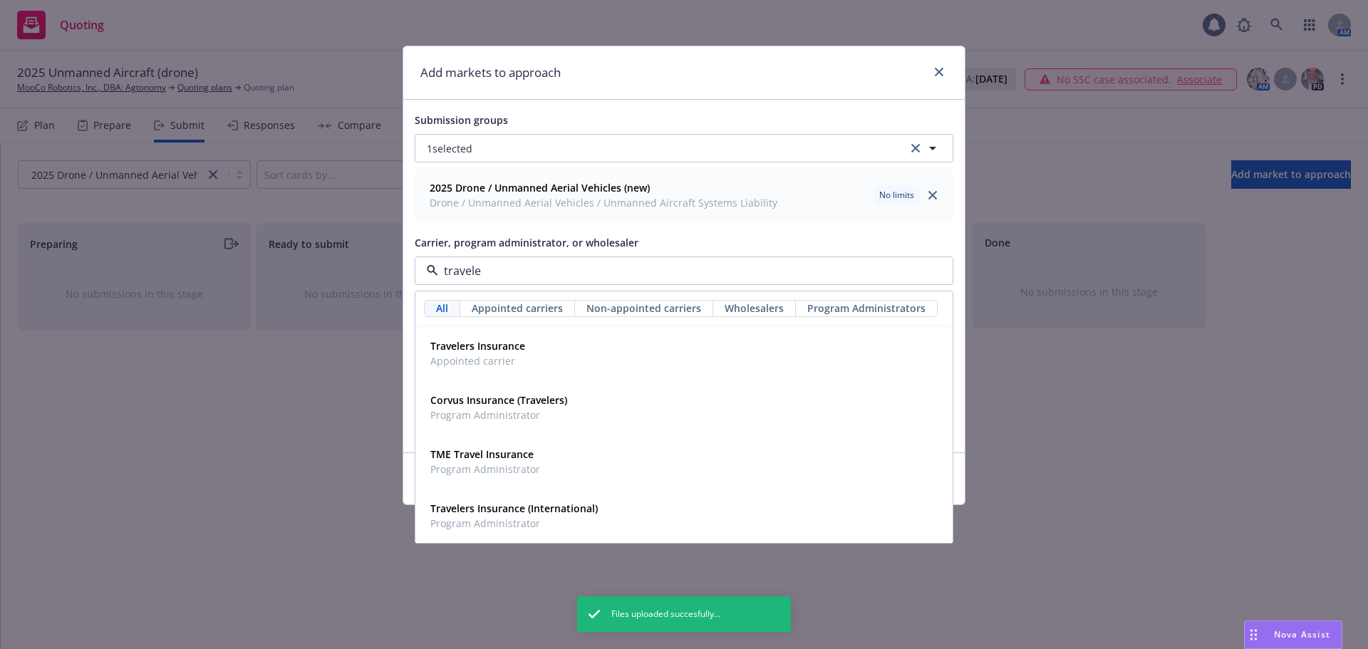
type input "traveler"
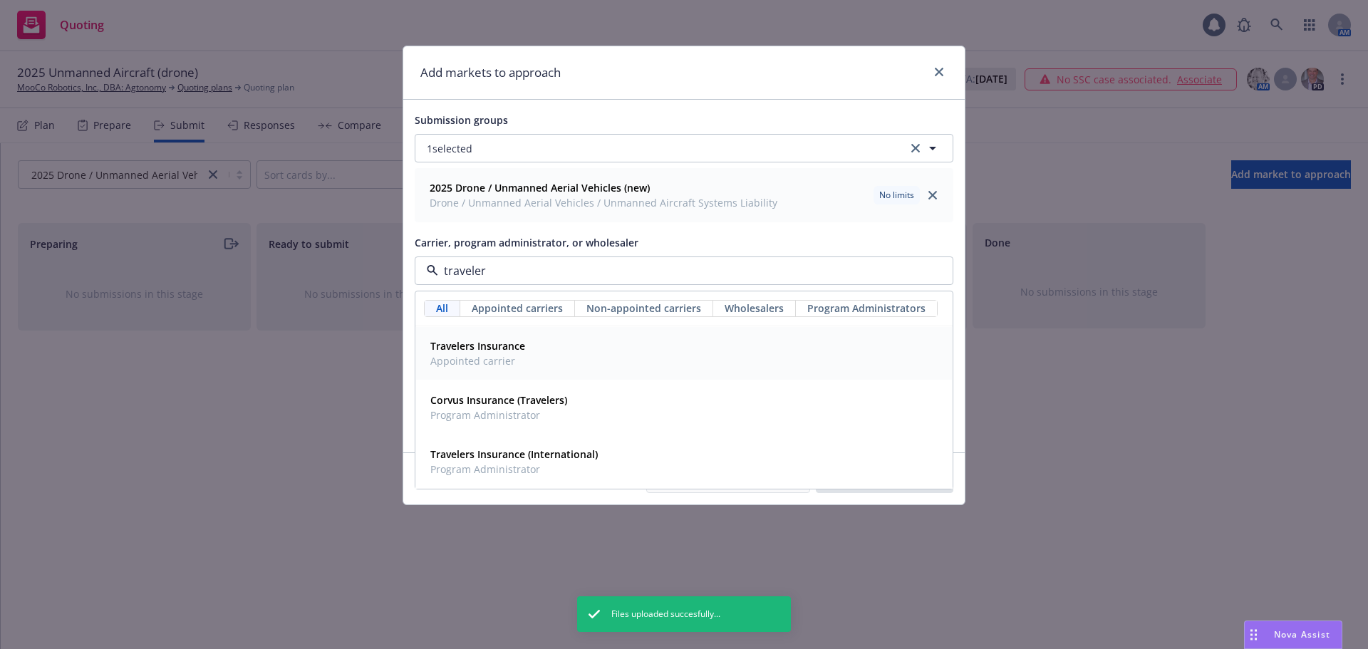
click at [543, 335] on div "Travelers Insurance Appointed carrier" at bounding box center [684, 353] width 536 height 53
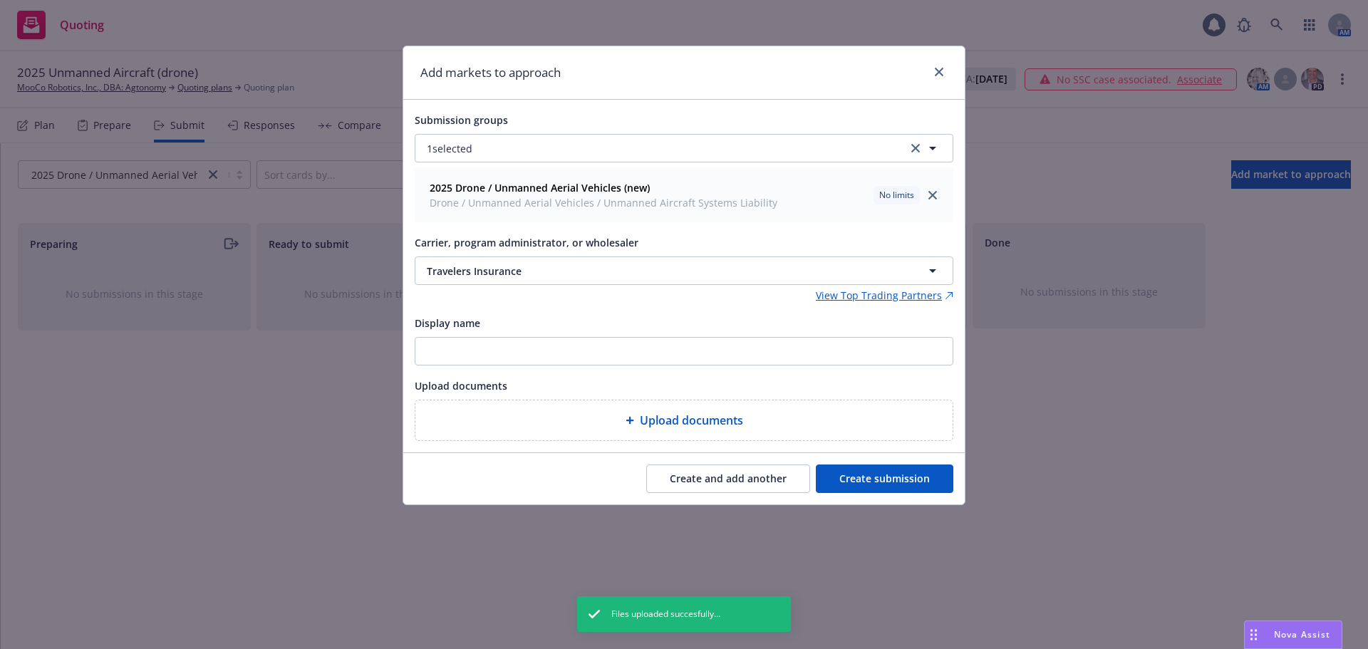
click at [893, 475] on button "Create submission" at bounding box center [885, 479] width 138 height 28
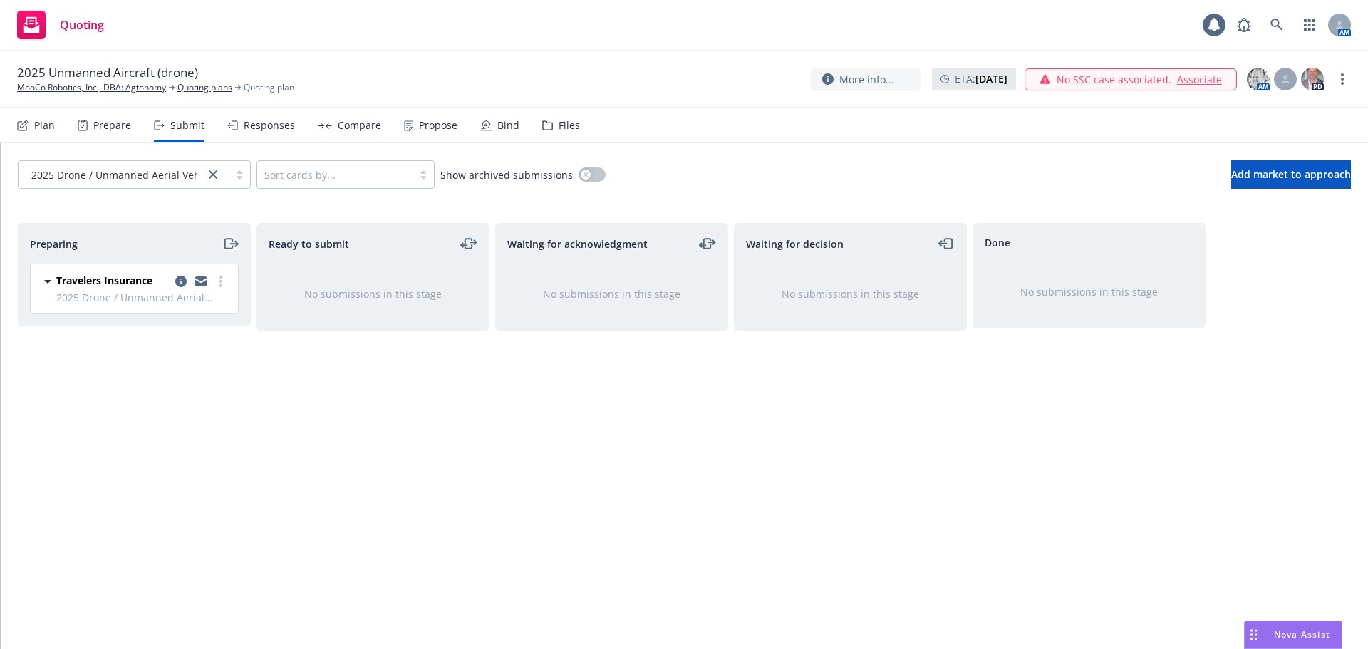
click at [227, 244] on icon "moveRight" at bounding box center [230, 243] width 16 height 17
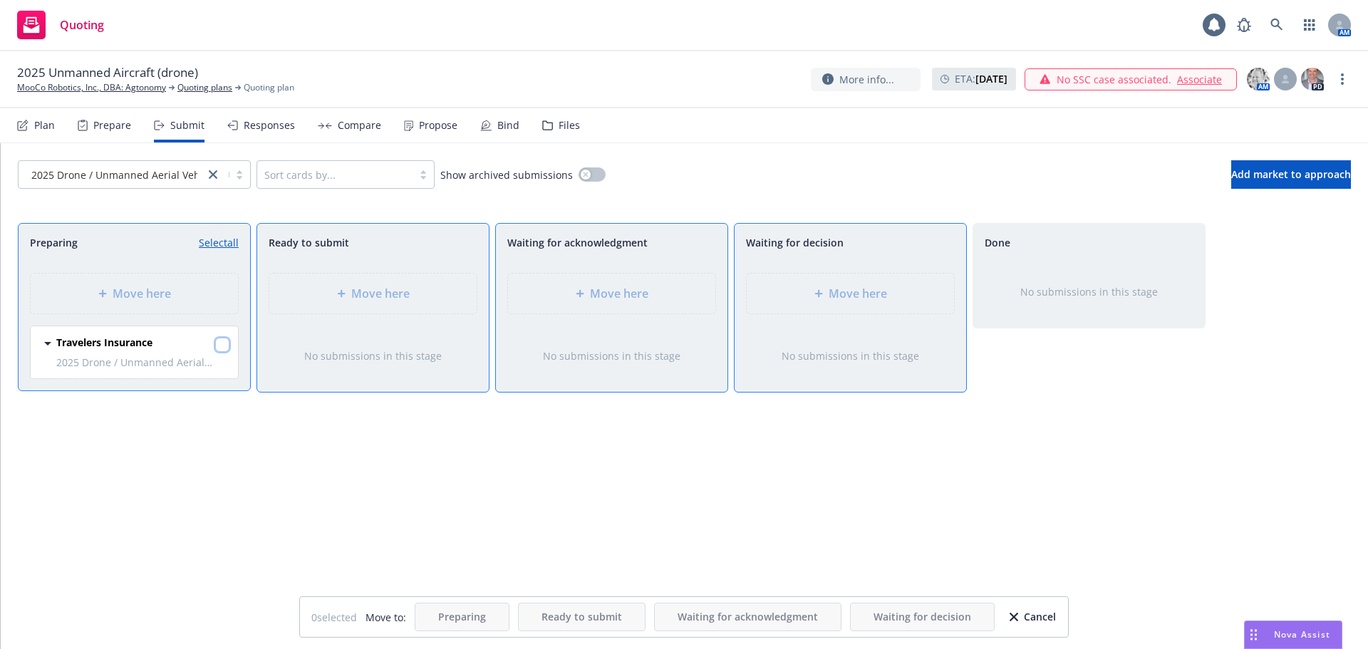
click at [222, 343] on input "checkbox" at bounding box center [222, 345] width 14 height 14
checkbox input "true"
click at [863, 291] on span "Move here" at bounding box center [858, 293] width 58 height 17
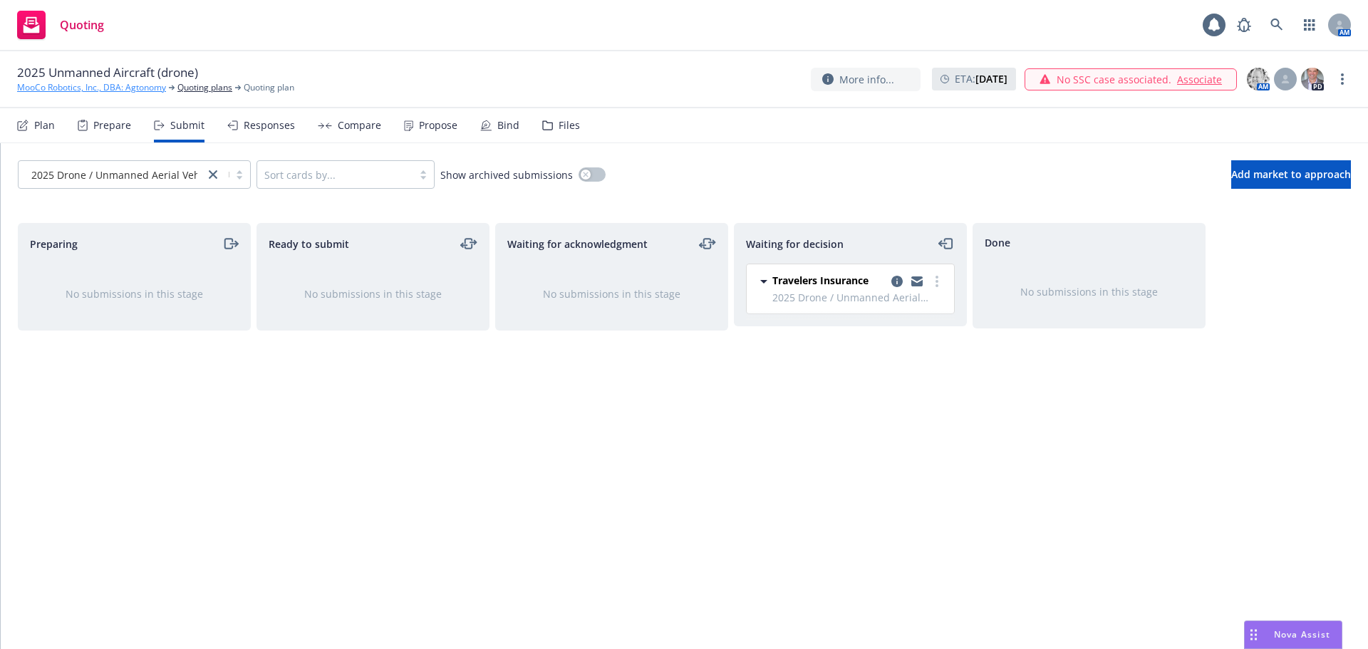
click at [98, 88] on link "MooCo Robotics, Inc., DBA: Agtonomy" at bounding box center [91, 87] width 149 height 13
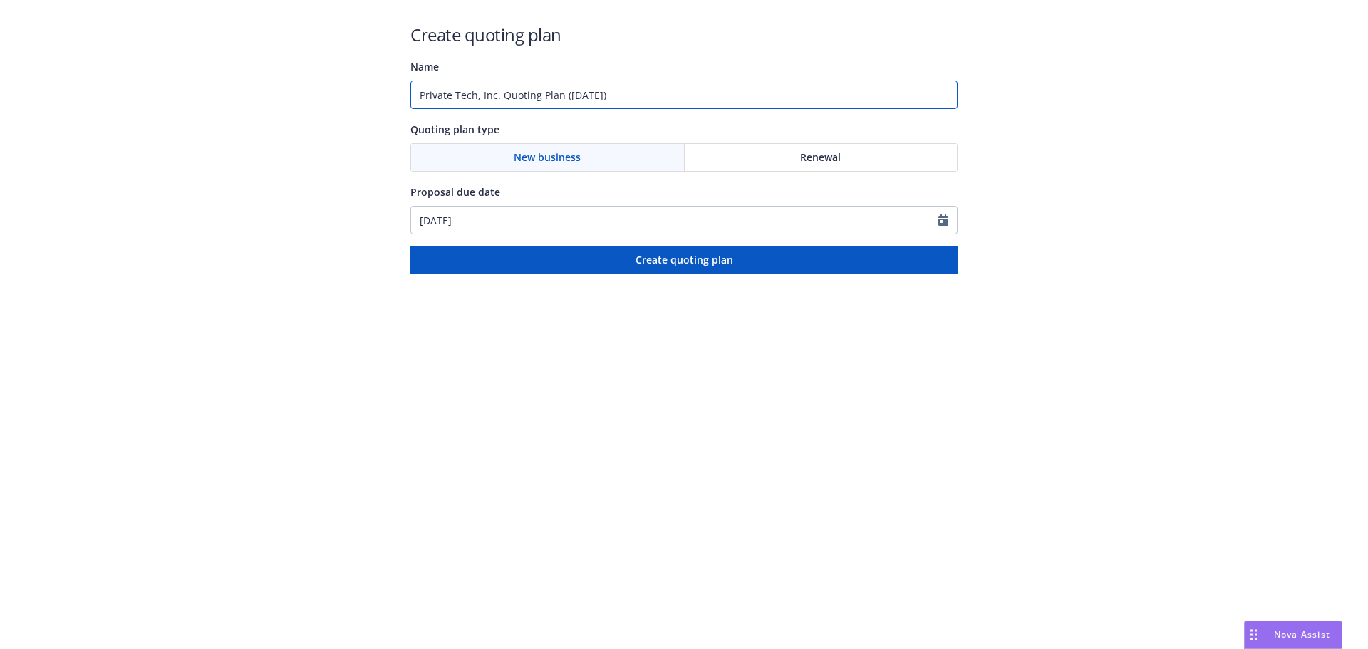
click at [572, 98] on input "Private Tech, Inc. Quoting Plan ([DATE])" at bounding box center [683, 95] width 547 height 28
drag, startPoint x: 682, startPoint y: 91, endPoint x: 222, endPoint y: 72, distance: 460.7
click at [222, 72] on div "Create quoting plan Name Private Tech, Inc. Quoting Plan ([DATE]) Quoting plan …" at bounding box center [684, 137] width 1368 height 274
type input "2025 Foreign Package (new)"
drag, startPoint x: 222, startPoint y: 71, endPoint x: 493, endPoint y: 212, distance: 305.9
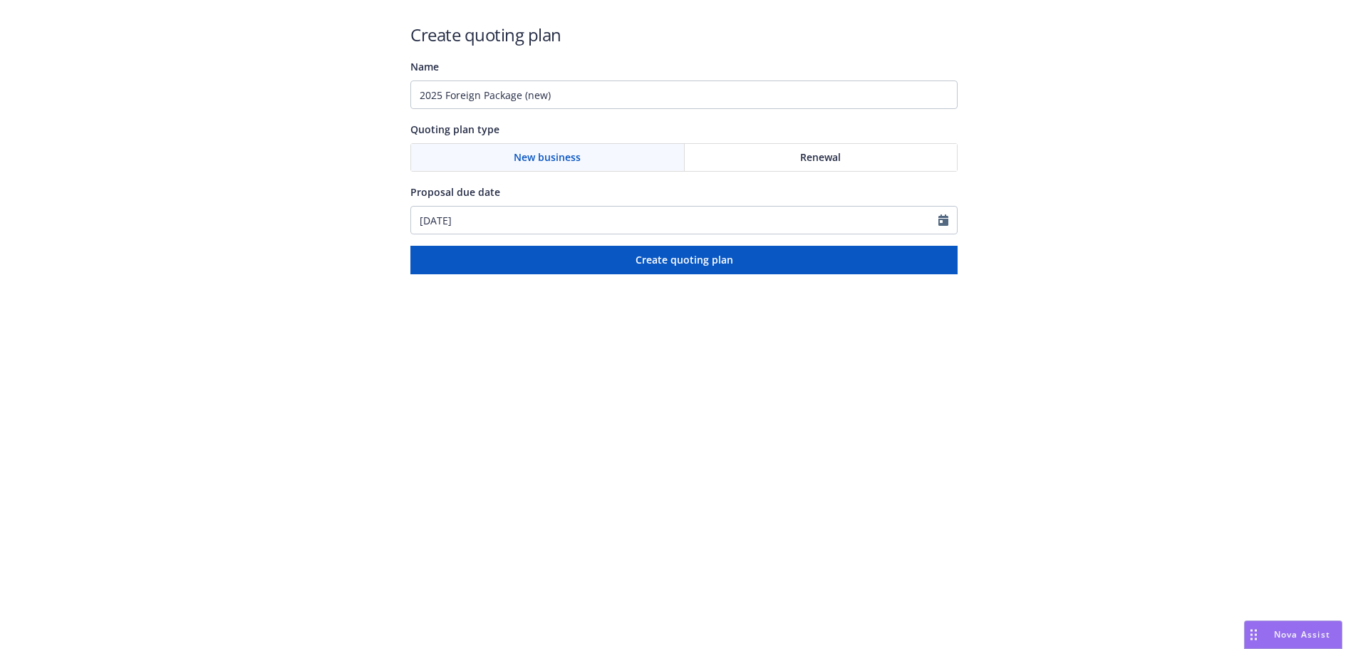
click at [238, 74] on div "Create quoting plan Name 2025 Foreign Package (new) Quoting plan type New busin…" at bounding box center [684, 137] width 1368 height 274
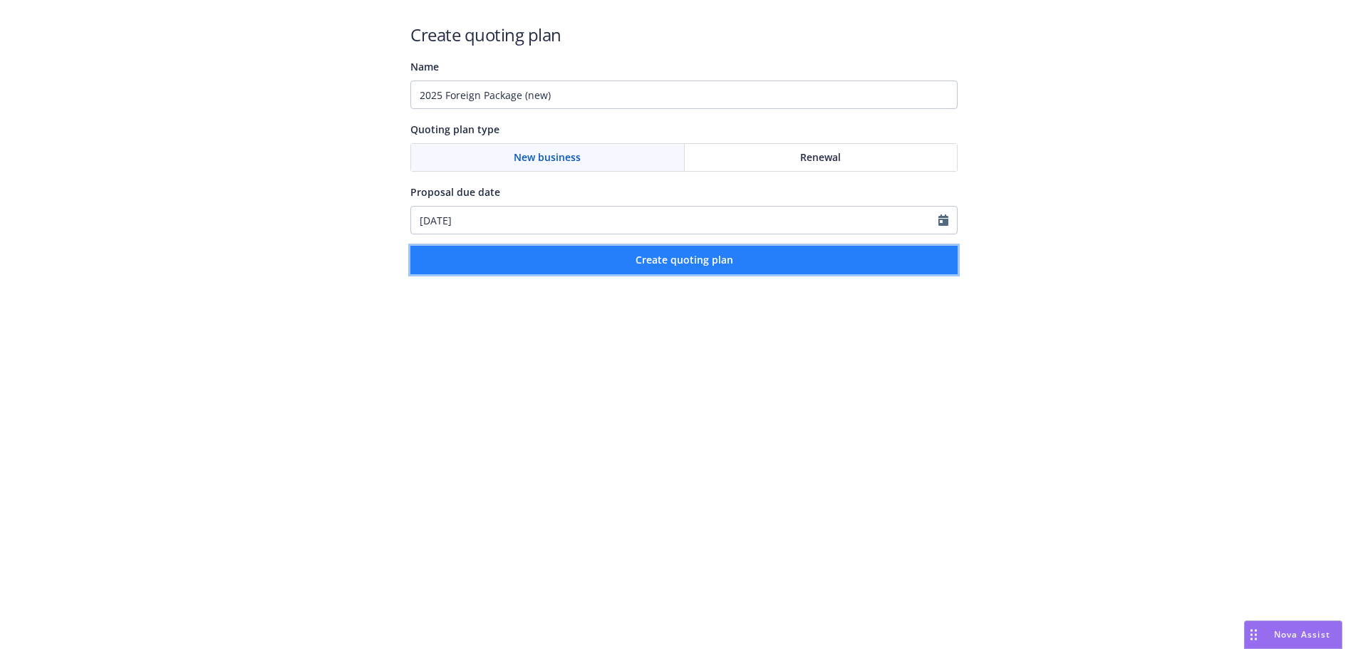
click at [618, 254] on button "Create quoting plan" at bounding box center [683, 260] width 547 height 28
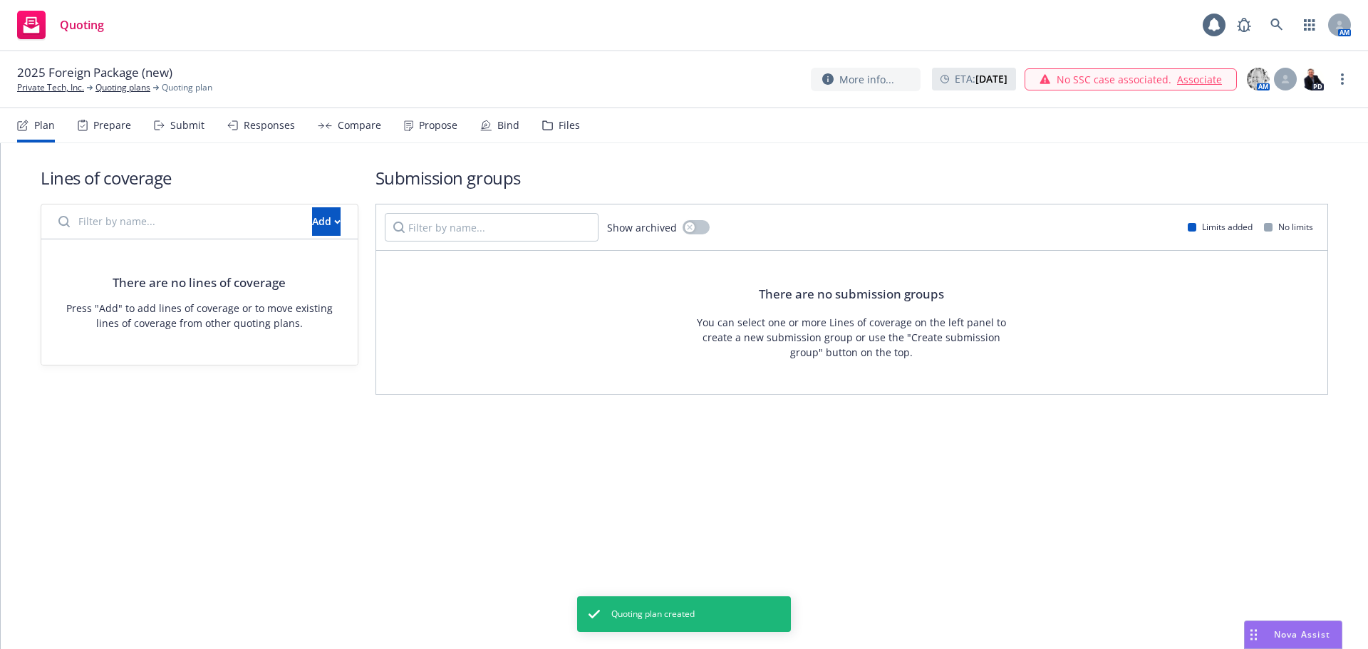
click at [201, 226] on input "Filter by name..." at bounding box center [177, 221] width 254 height 28
click at [312, 222] on div "Add" at bounding box center [326, 221] width 28 height 27
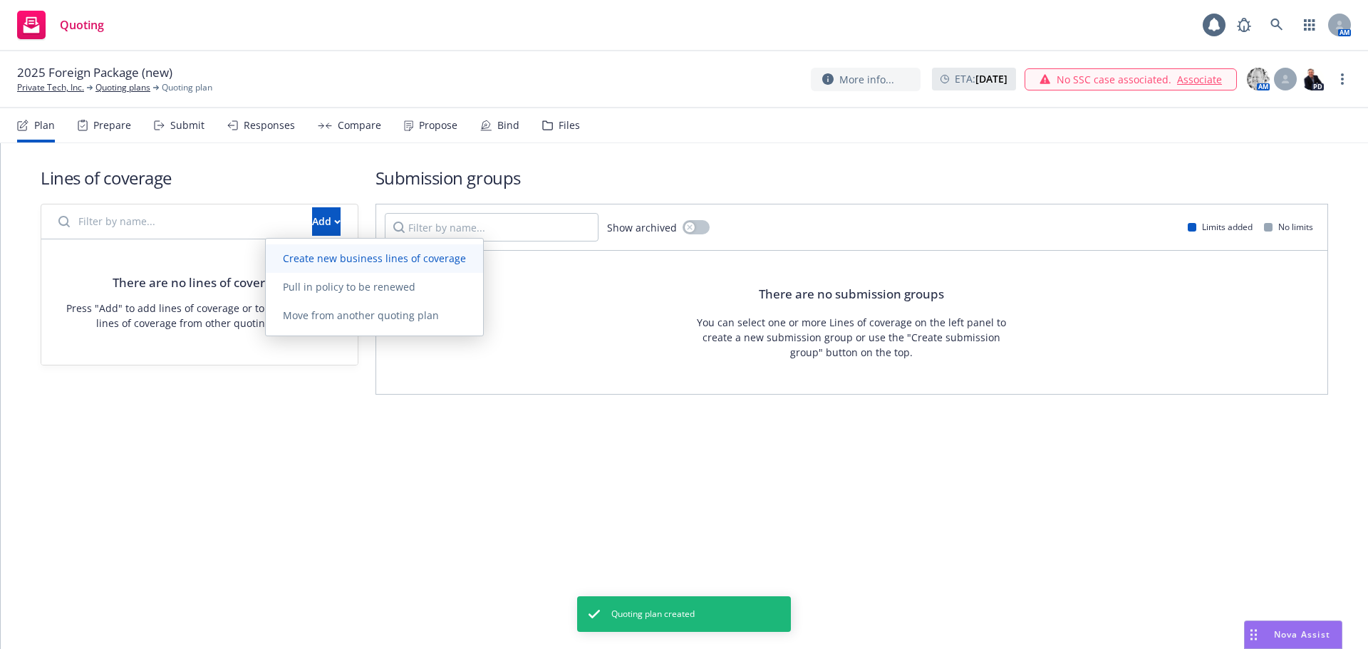
click at [337, 256] on span "Create new business lines of coverage" at bounding box center [374, 259] width 217 height 14
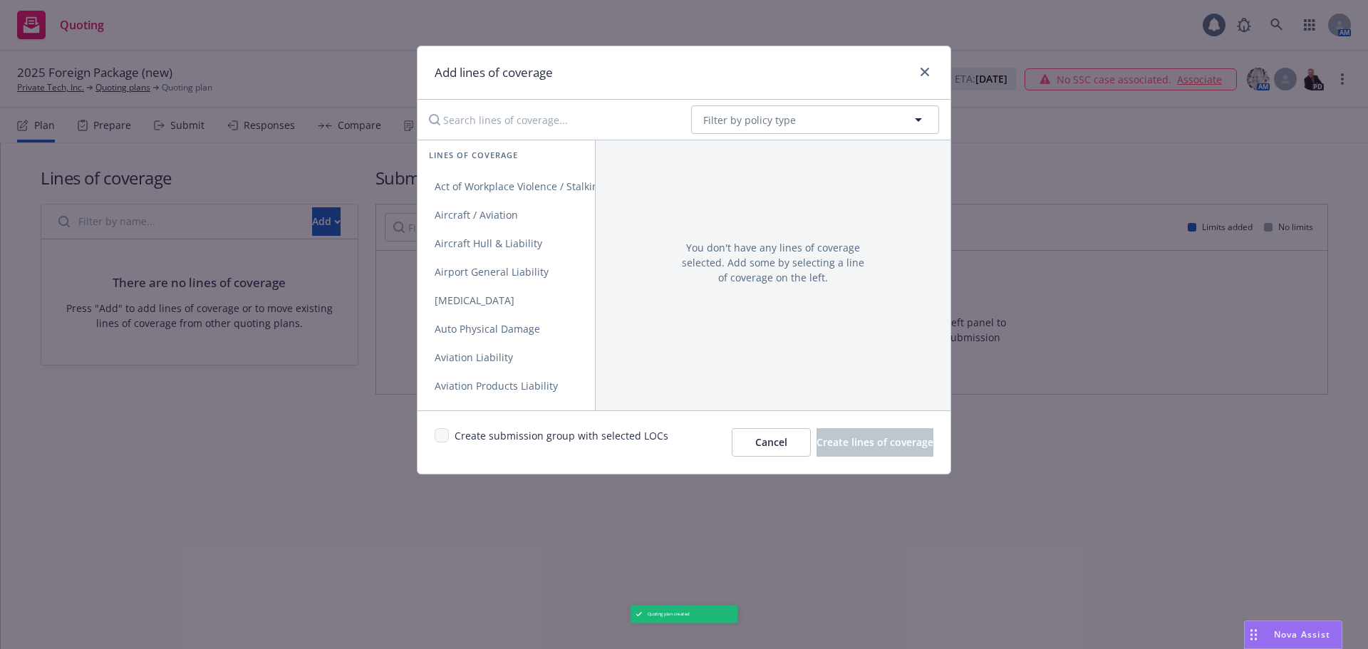
click at [515, 120] on input "Search lines of coverage..." at bounding box center [549, 119] width 259 height 28
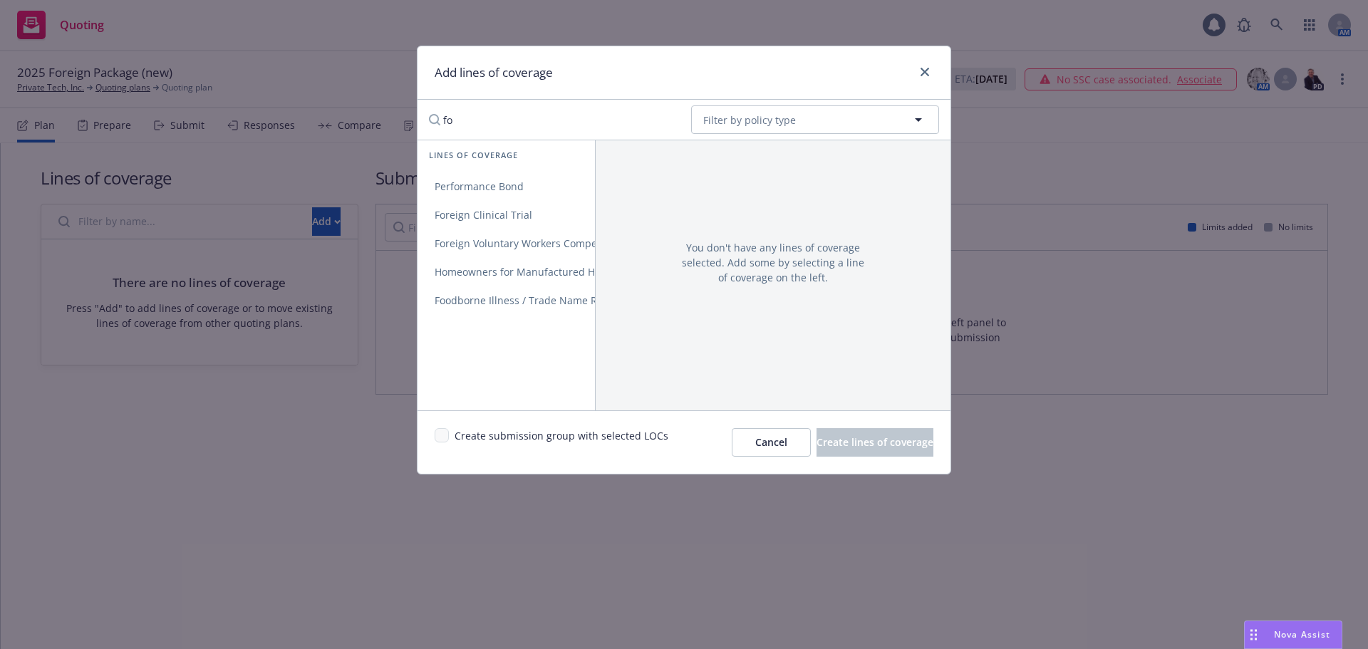
type input "f"
click at [501, 182] on span "General Liability" at bounding box center [474, 187] width 112 height 14
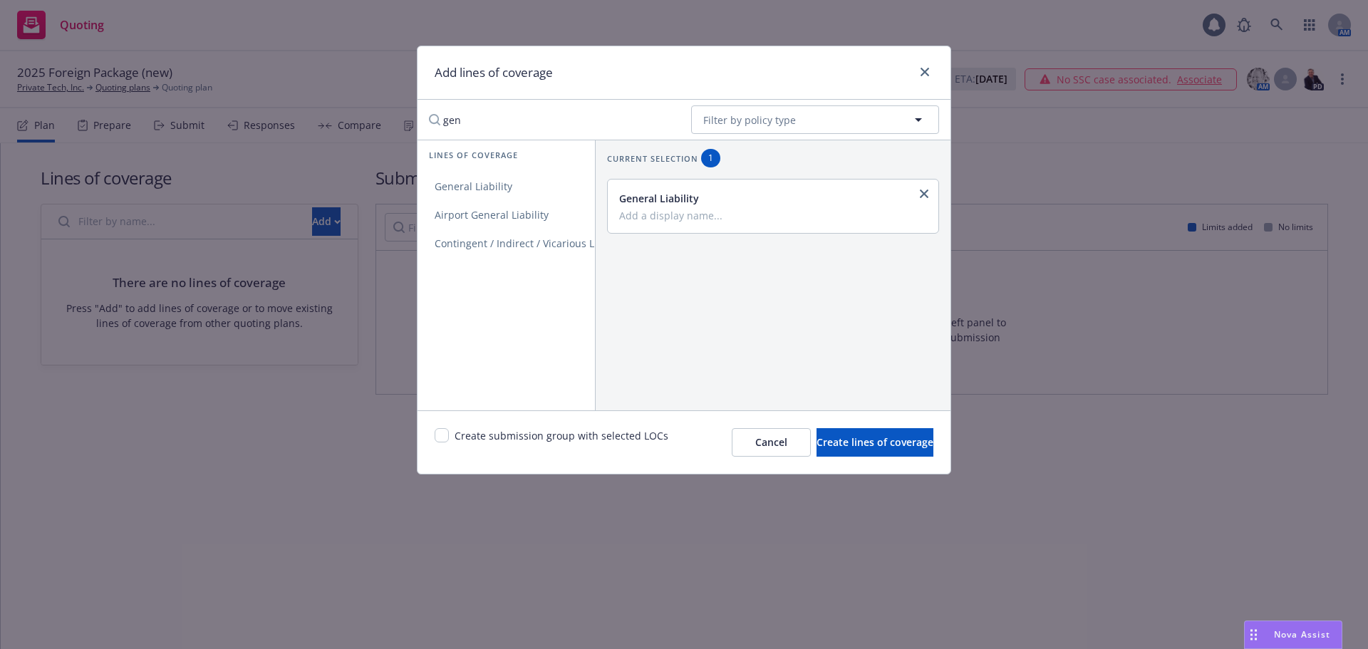
drag, startPoint x: 503, startPoint y: 122, endPoint x: 408, endPoint y: 120, distance: 95.5
click at [408, 120] on div "Add lines of coverage gen No readable name Filter by policy type Lines of cover…" at bounding box center [684, 324] width 1368 height 649
click at [506, 215] on span "Commercial Auto Liability" at bounding box center [496, 215] width 156 height 14
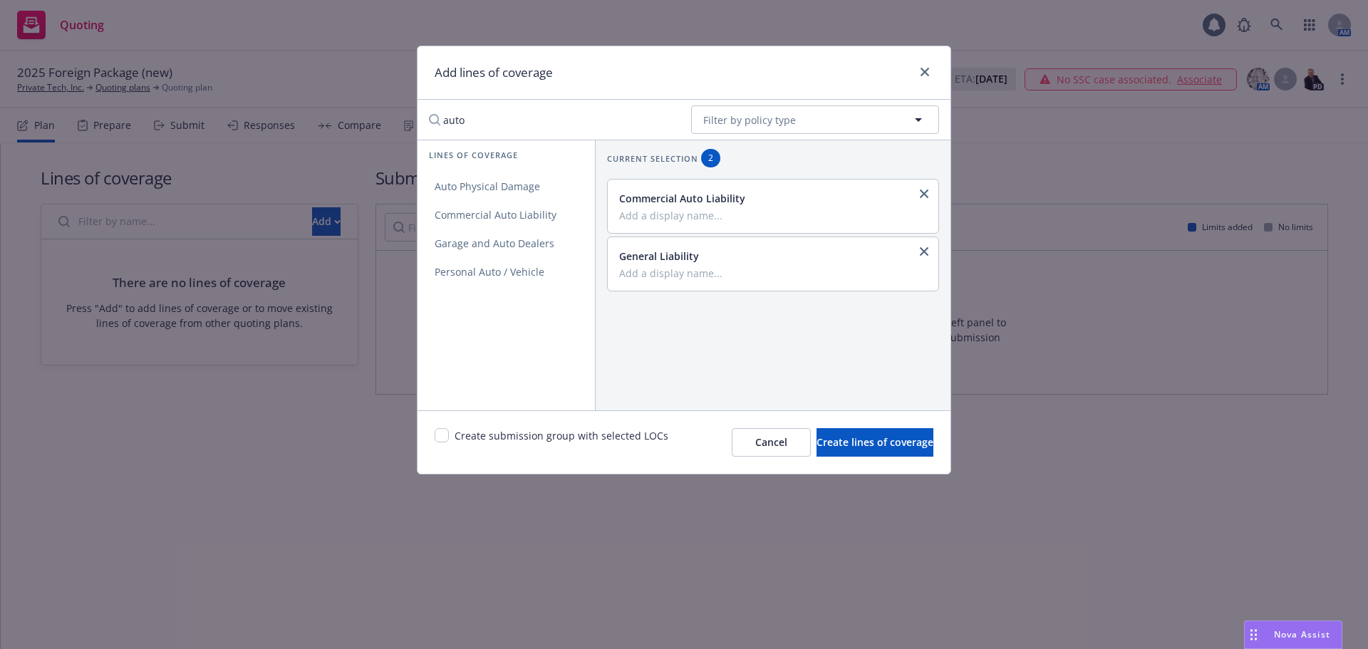
drag, startPoint x: 517, startPoint y: 123, endPoint x: 413, endPoint y: 123, distance: 103.3
click at [413, 123] on div "Add lines of coverage auto No readable name Filter by policy type Lines of cove…" at bounding box center [684, 324] width 1368 height 649
type input "foreign voluntary"
click at [544, 190] on span "Foreign Voluntary Workers Compensation" at bounding box center [534, 187] width 232 height 14
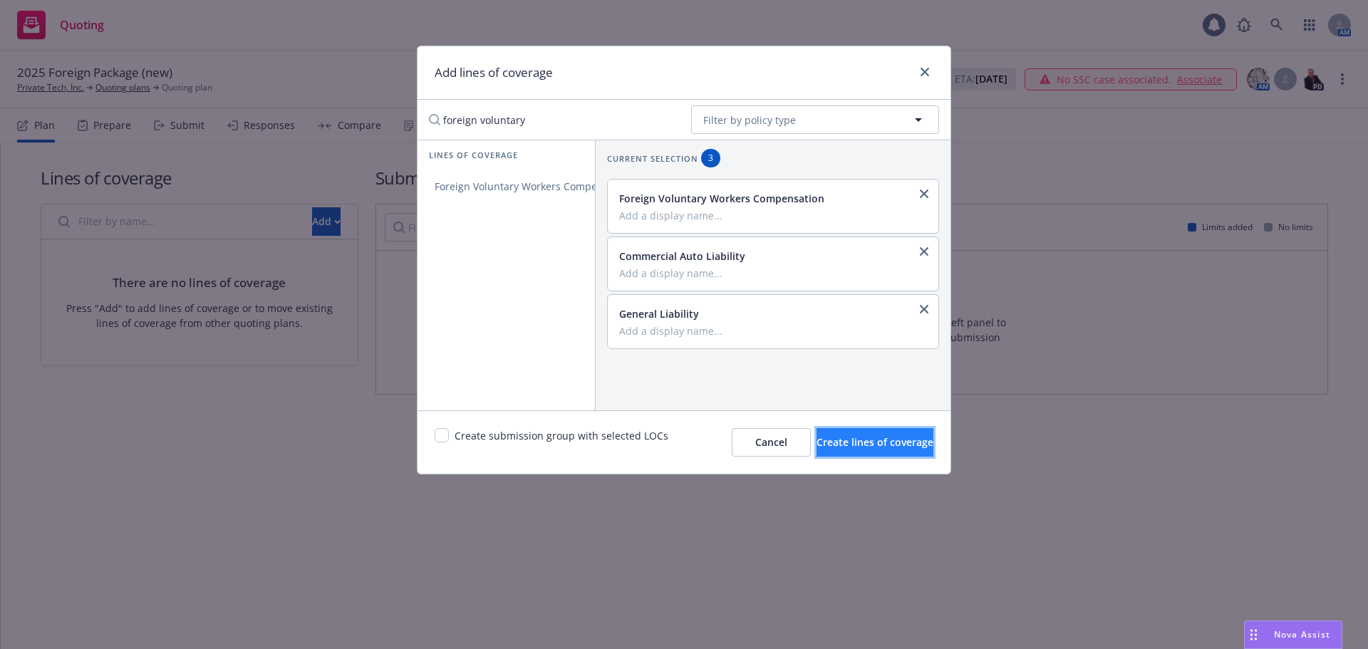
click at [837, 442] on span "Create lines of coverage" at bounding box center [874, 442] width 117 height 14
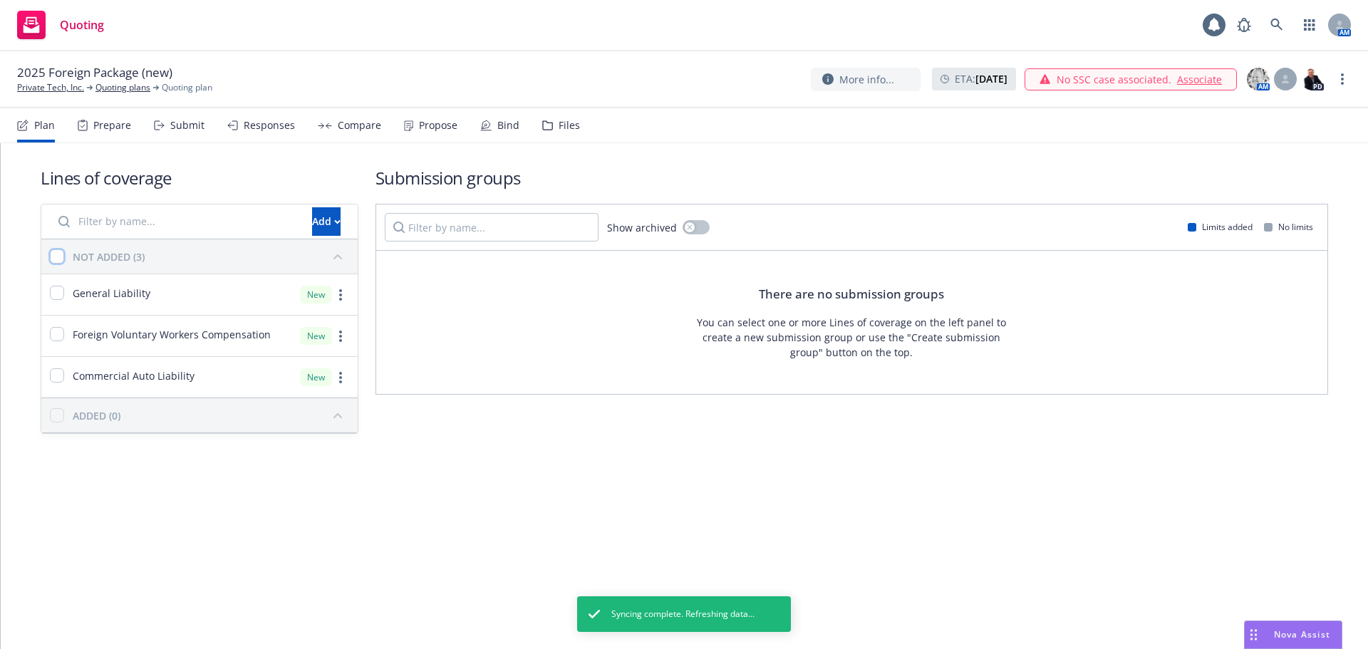
click at [55, 252] on input "checkbox" at bounding box center [57, 256] width 14 height 14
checkbox input "true"
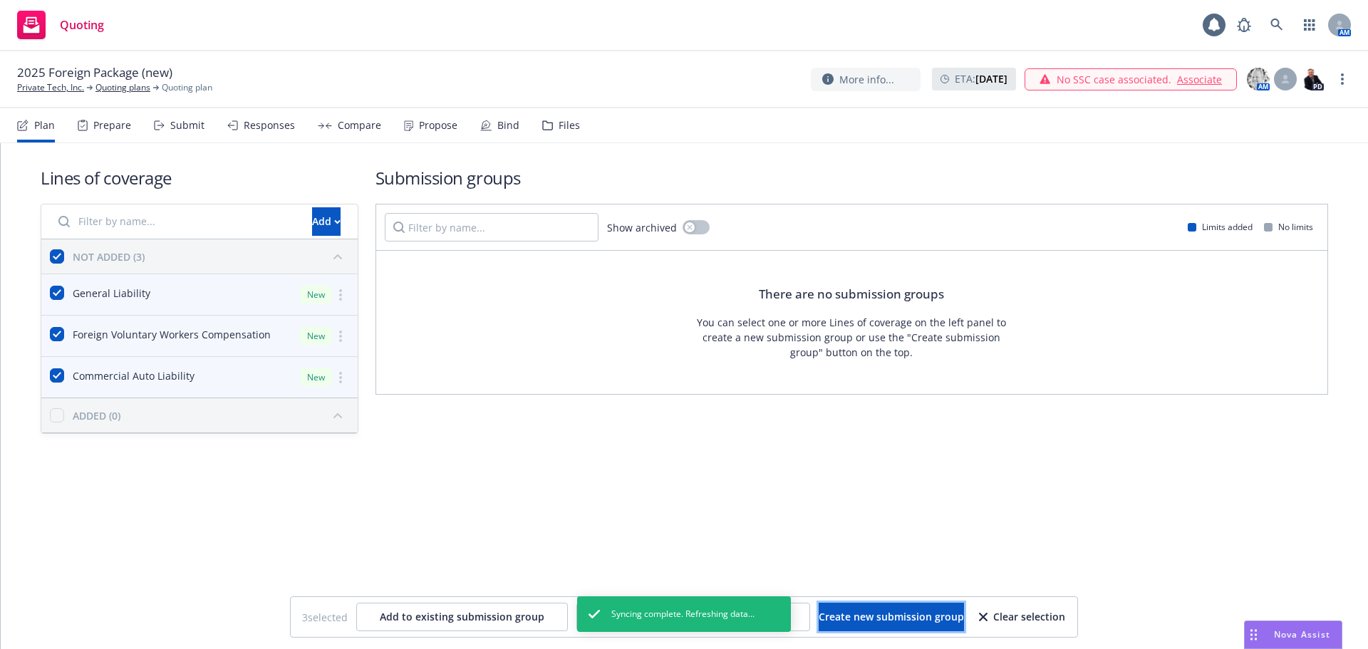
click at [888, 614] on span "Create new submission group" at bounding box center [891, 617] width 145 height 14
checkbox input "false"
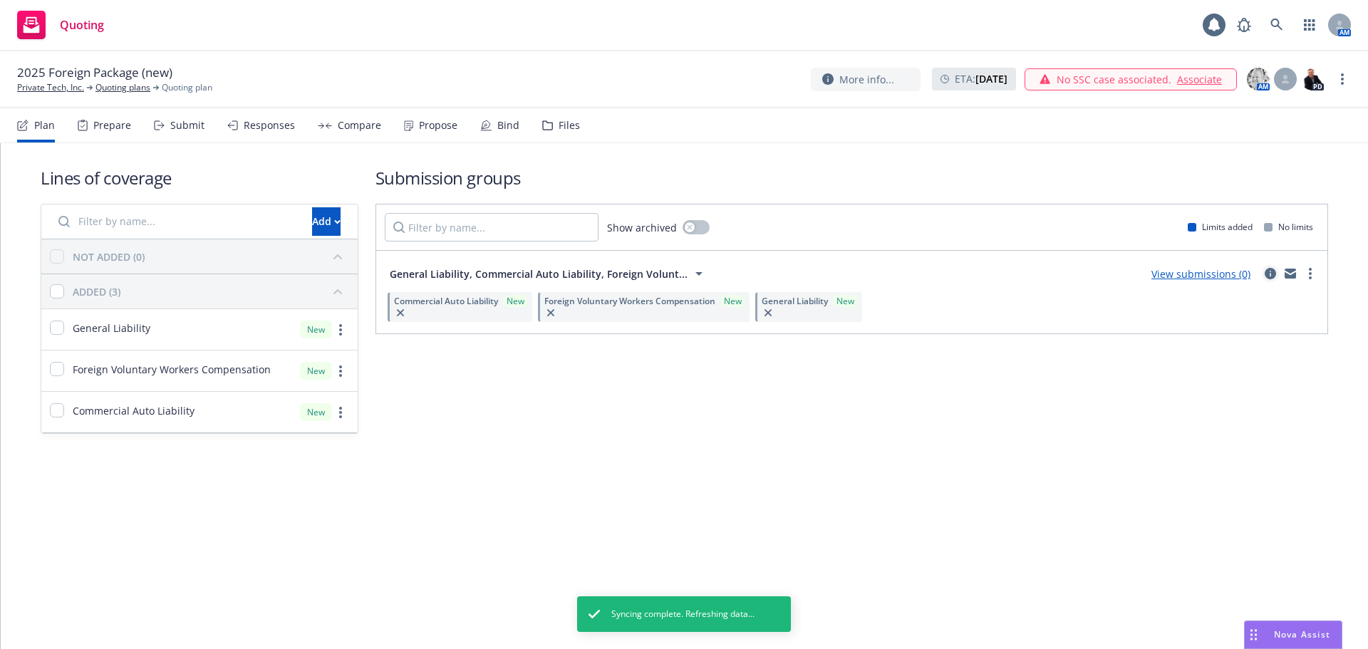
click at [1266, 275] on icon "circleInformation" at bounding box center [1270, 273] width 11 height 11
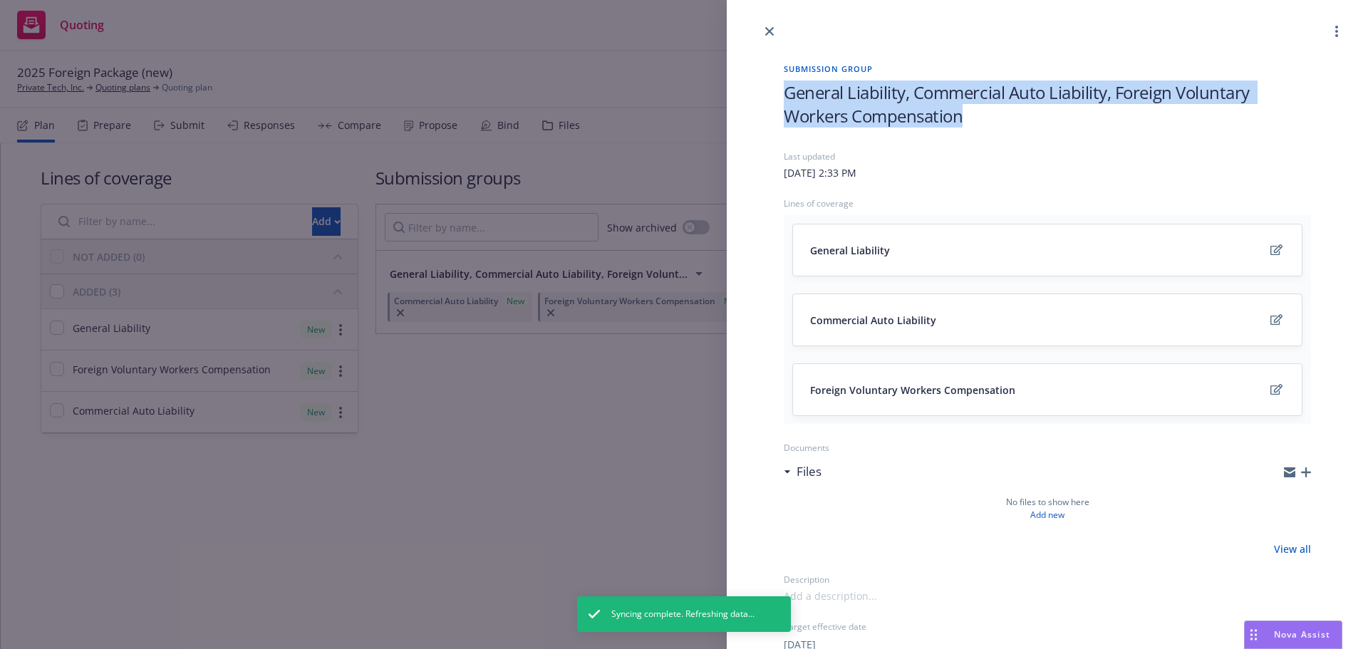
drag, startPoint x: 963, startPoint y: 118, endPoint x: 744, endPoint y: 78, distance: 223.2
click at [744, 78] on div "Submission group General Liability, Commercial Auto Liability, Foreign Voluntar…" at bounding box center [1047, 406] width 641 height 732
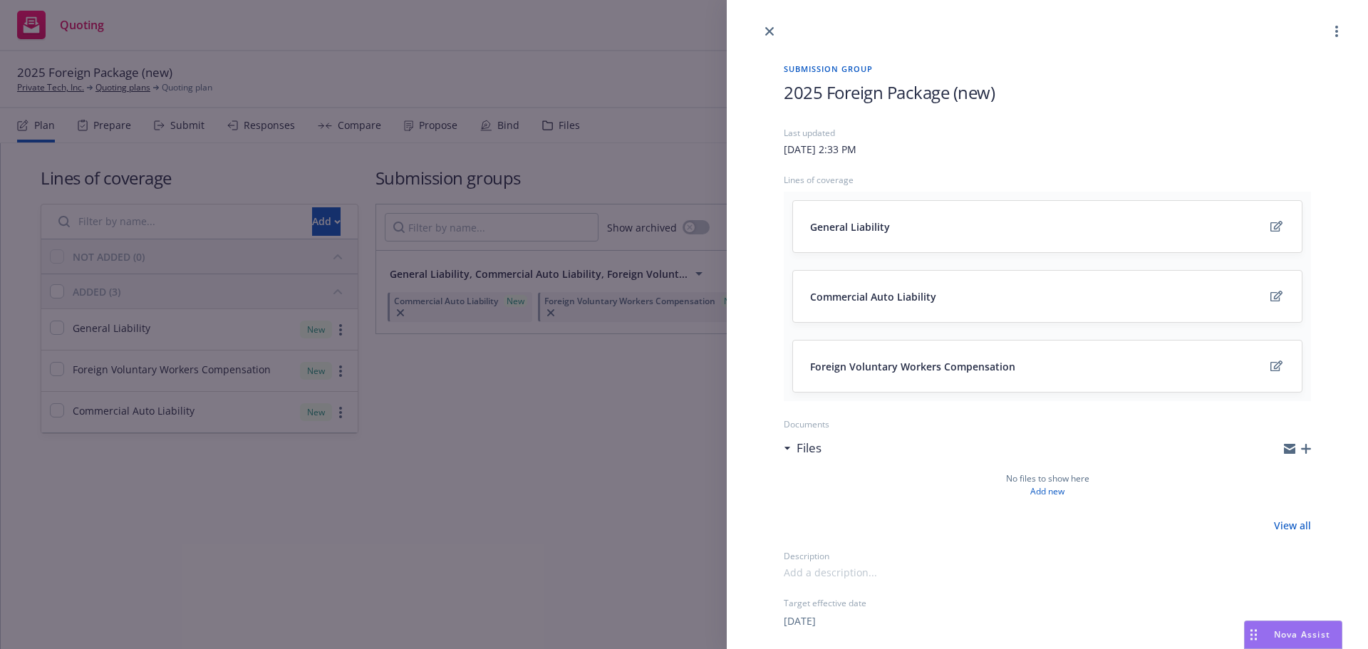
click at [672, 34] on div "Submission group 2025 Foreign Package (new) Last updated Thursday, August 21, 2…" at bounding box center [684, 324] width 1368 height 649
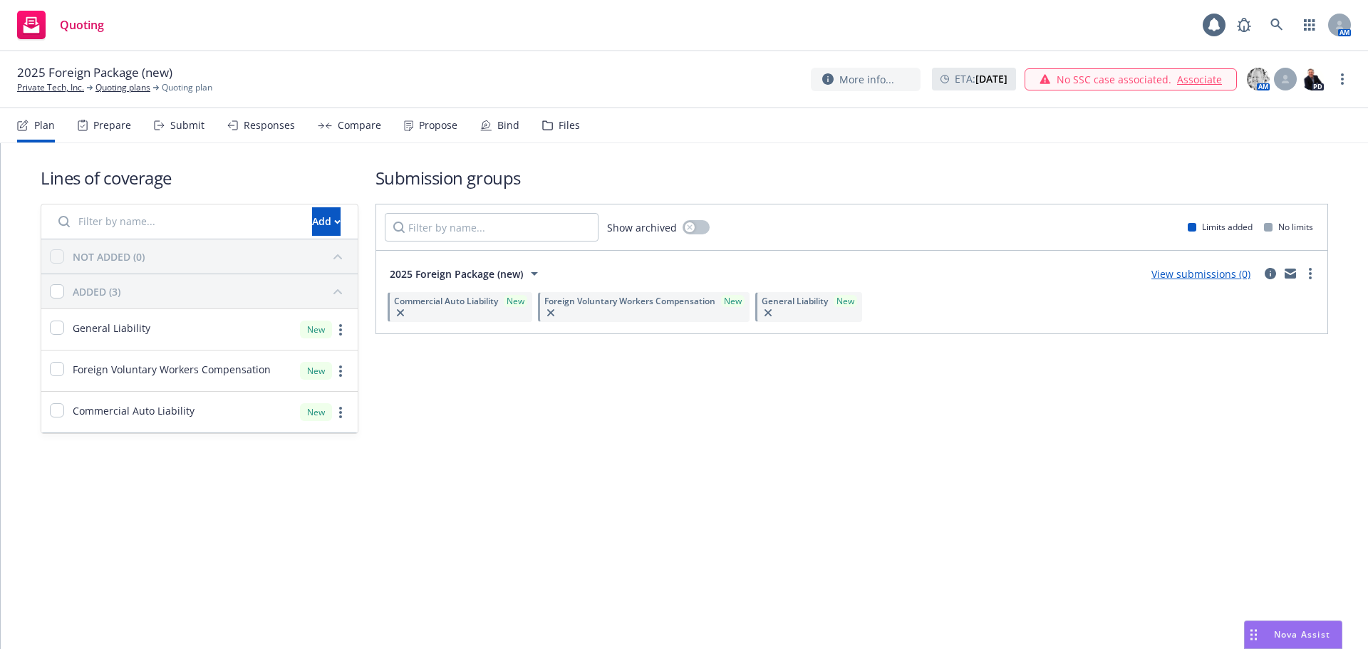
click at [1199, 275] on link "View submissions (0)" at bounding box center [1200, 274] width 99 height 14
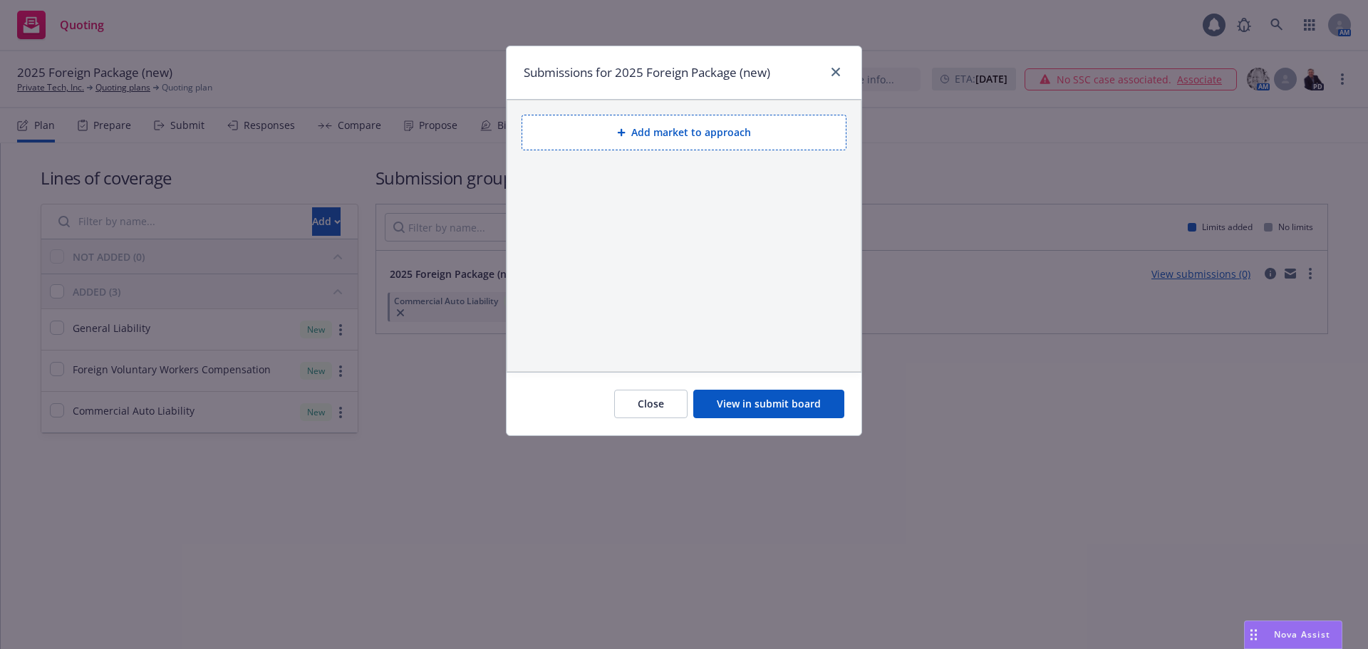
click at [675, 124] on button "Add market to approach" at bounding box center [684, 133] width 325 height 36
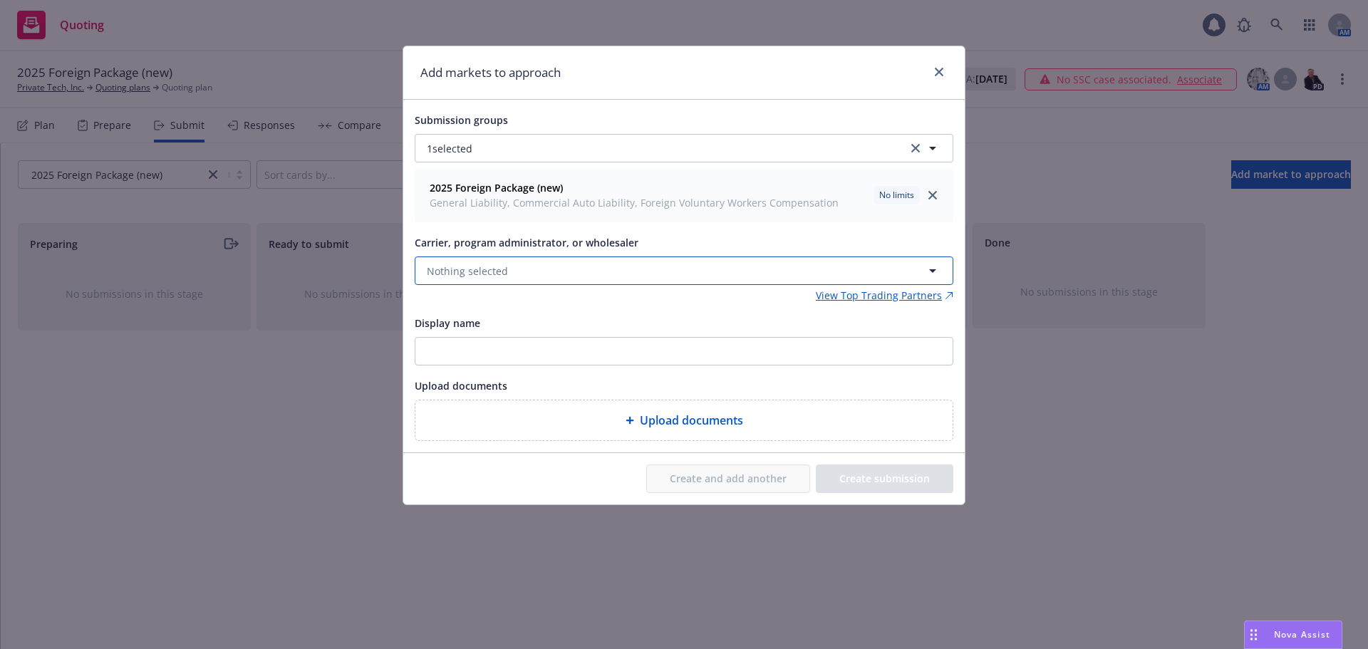
click at [500, 272] on span "Nothing selected" at bounding box center [467, 271] width 81 height 15
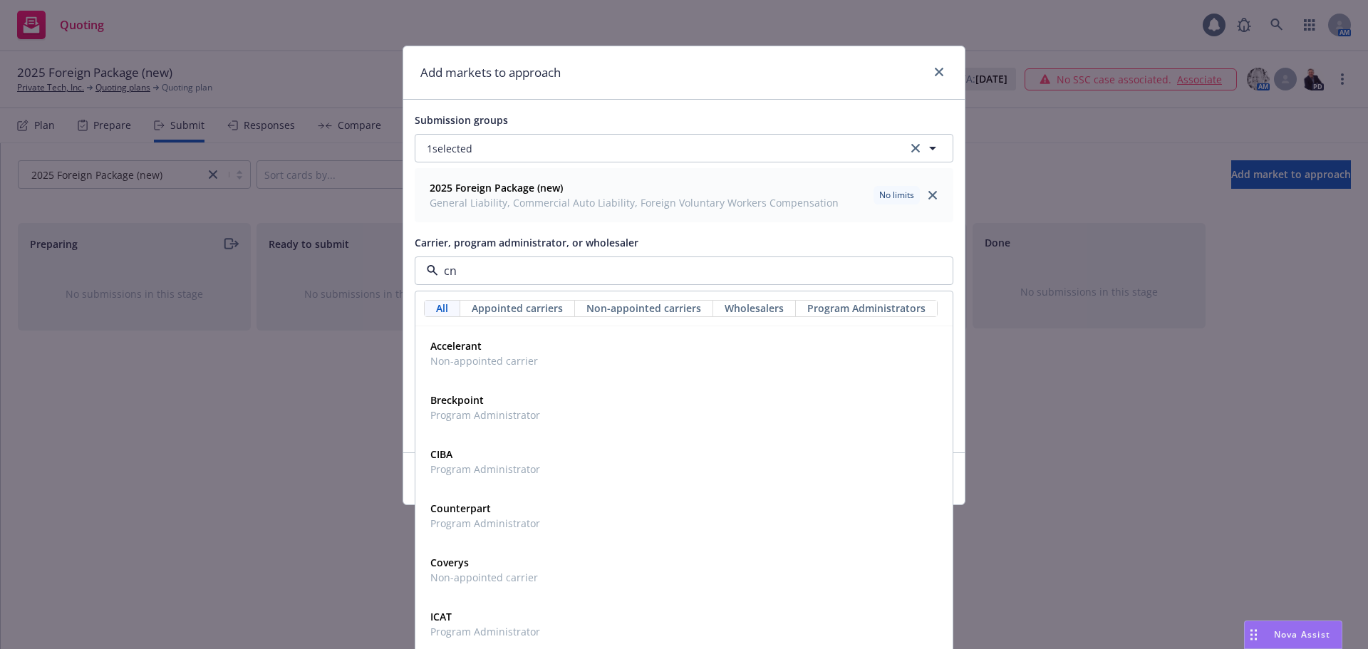
type input "cna"
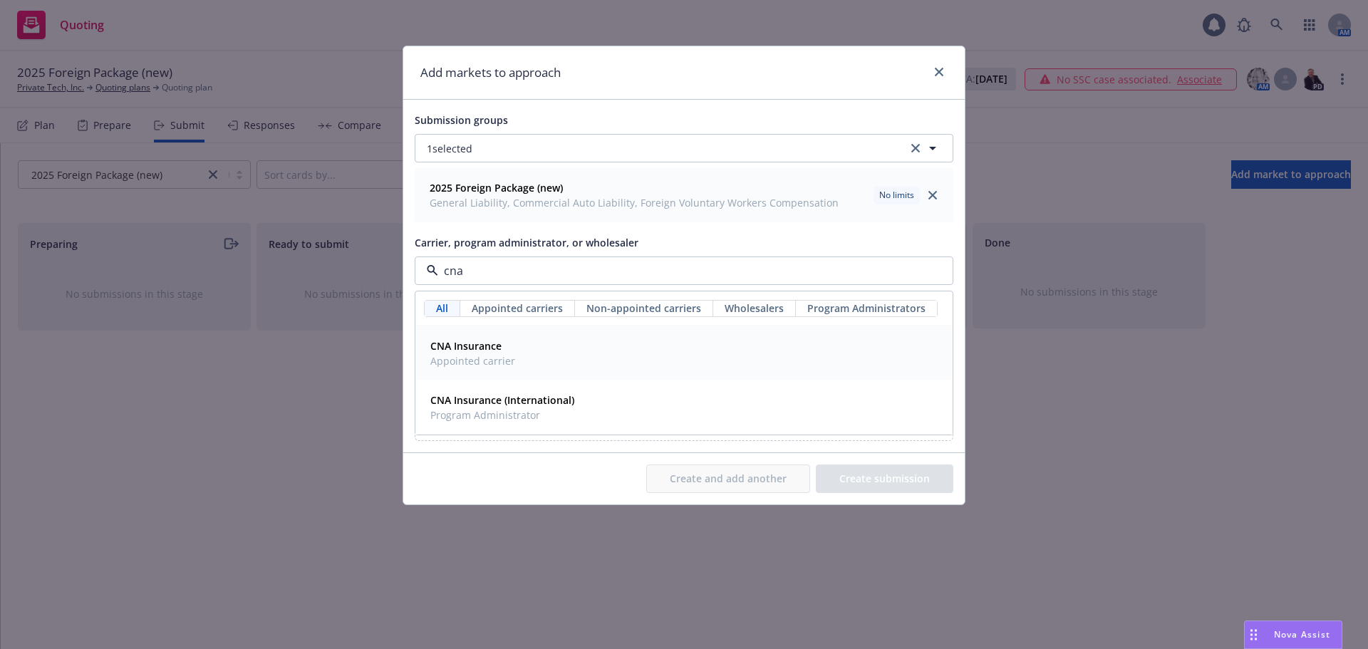
click at [514, 356] on div "CNA Insurance Appointed carrier" at bounding box center [471, 354] width 93 height 36
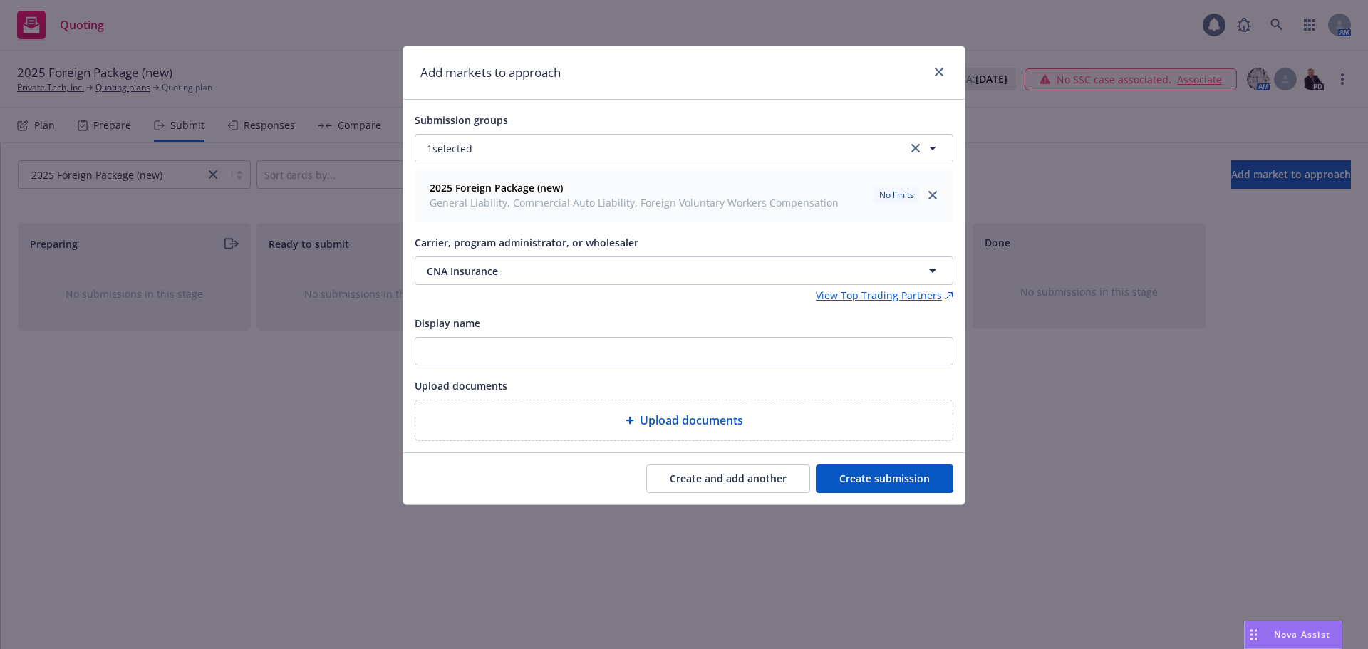
click at [872, 475] on button "Create submission" at bounding box center [885, 479] width 138 height 28
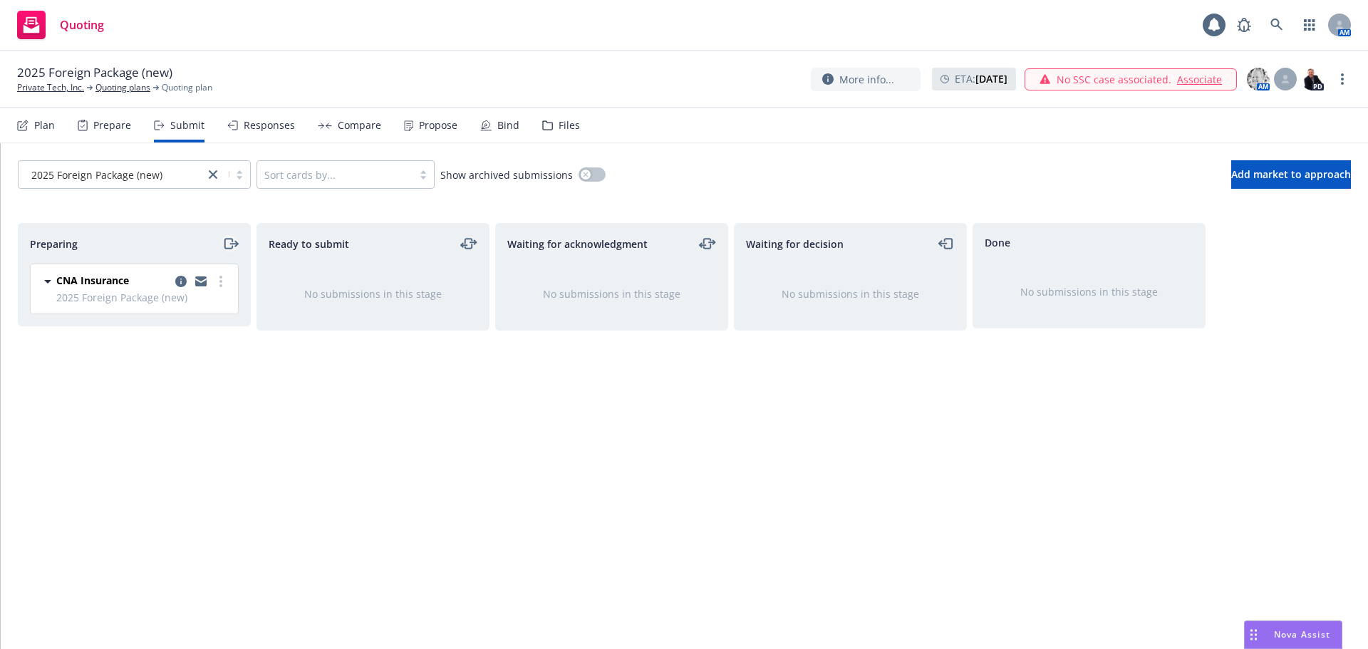
click at [225, 239] on icon "moveRight" at bounding box center [228, 244] width 8 height 10
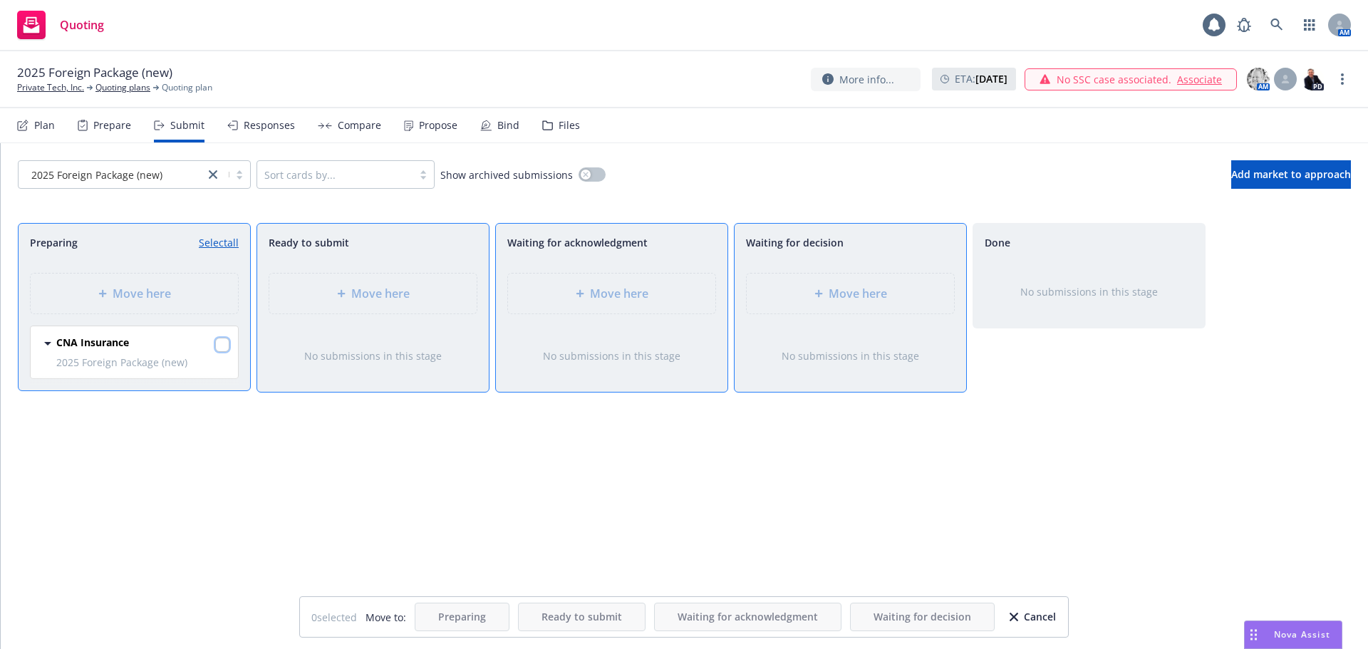
click at [222, 340] on input "checkbox" at bounding box center [222, 345] width 14 height 14
checkbox input "true"
click at [801, 284] on div "Move here" at bounding box center [850, 294] width 207 height 40
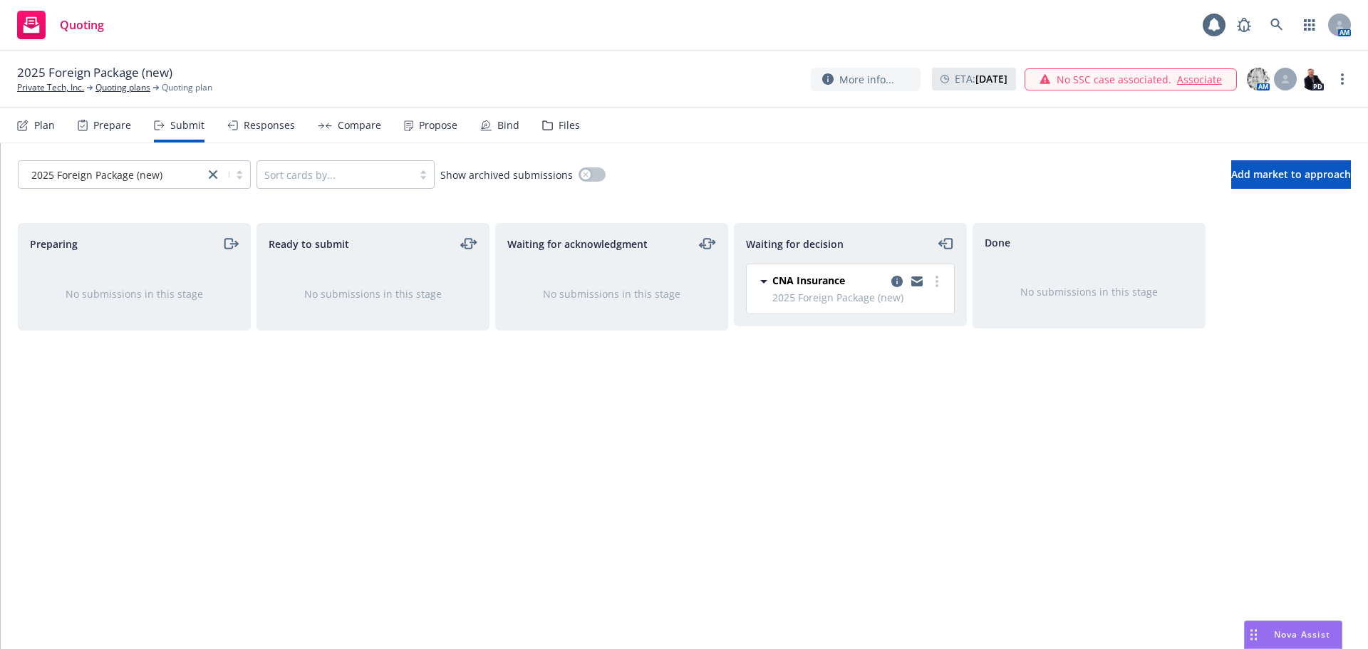
click at [565, 127] on div "Files" at bounding box center [569, 125] width 21 height 11
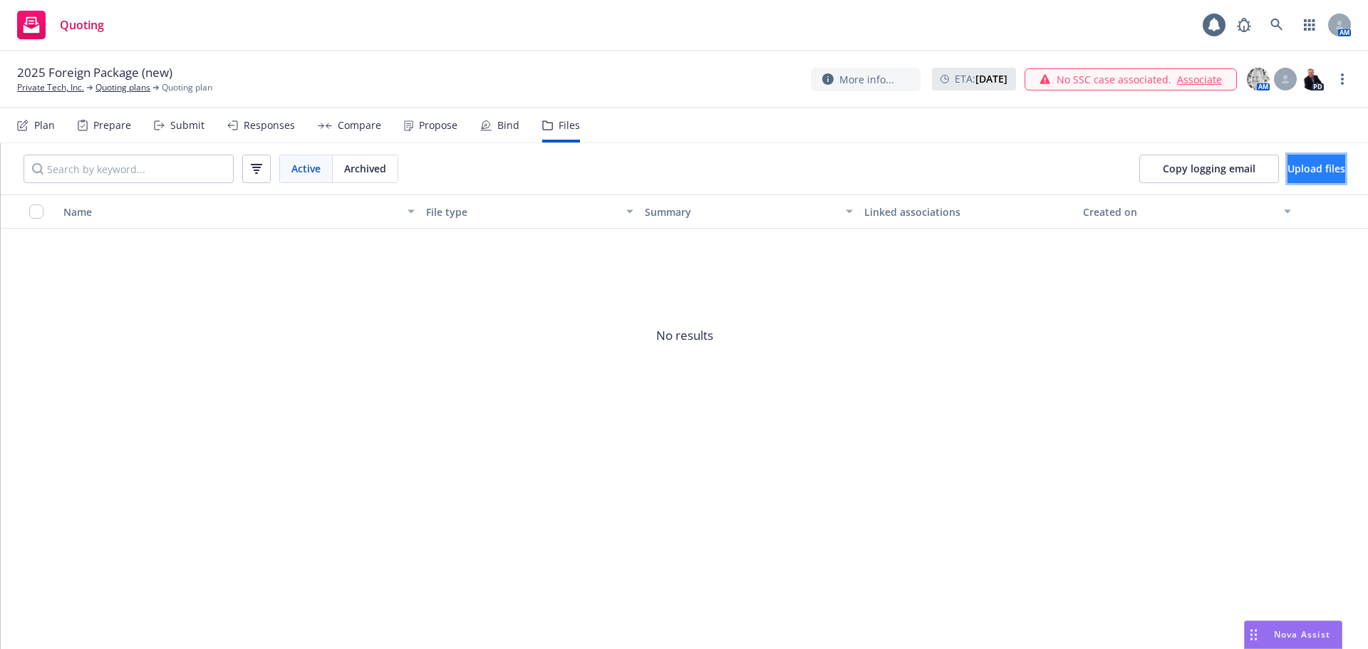
click at [1319, 169] on span "Upload files" at bounding box center [1316, 169] width 58 height 14
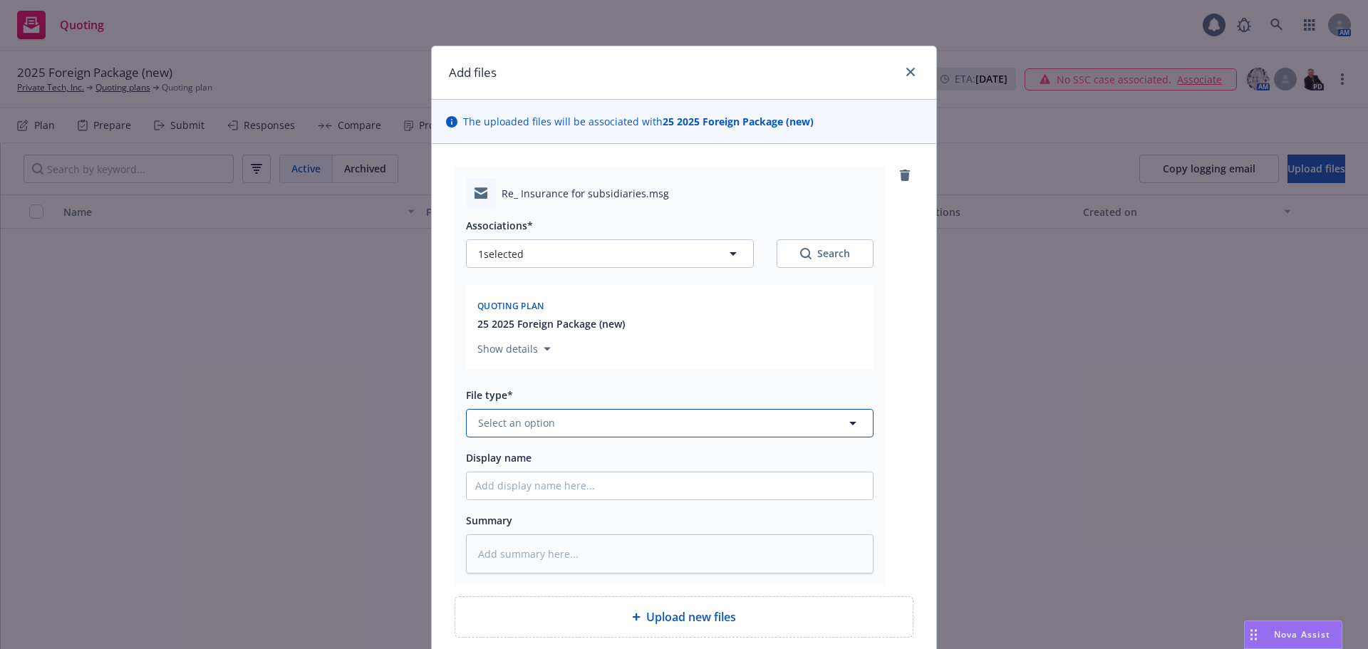
click at [556, 426] on button "Select an option" at bounding box center [670, 423] width 408 height 28
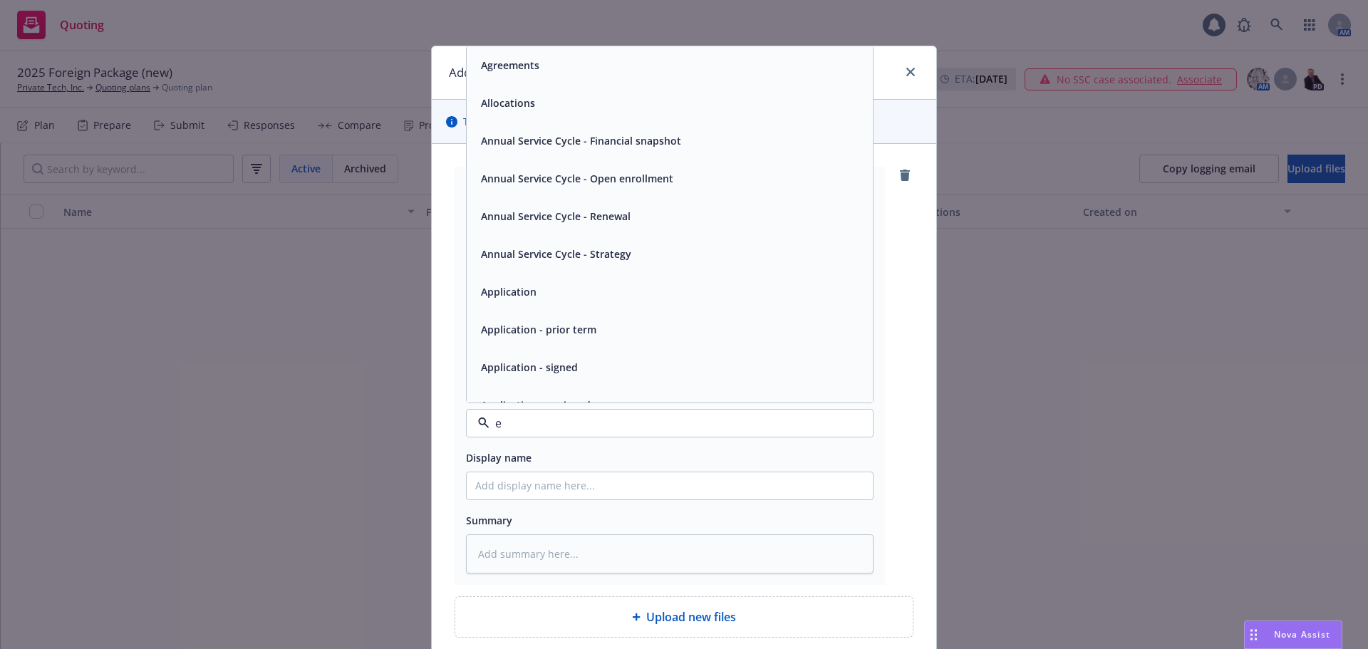
type input "em"
click at [653, 109] on div "Email" at bounding box center [669, 103] width 389 height 21
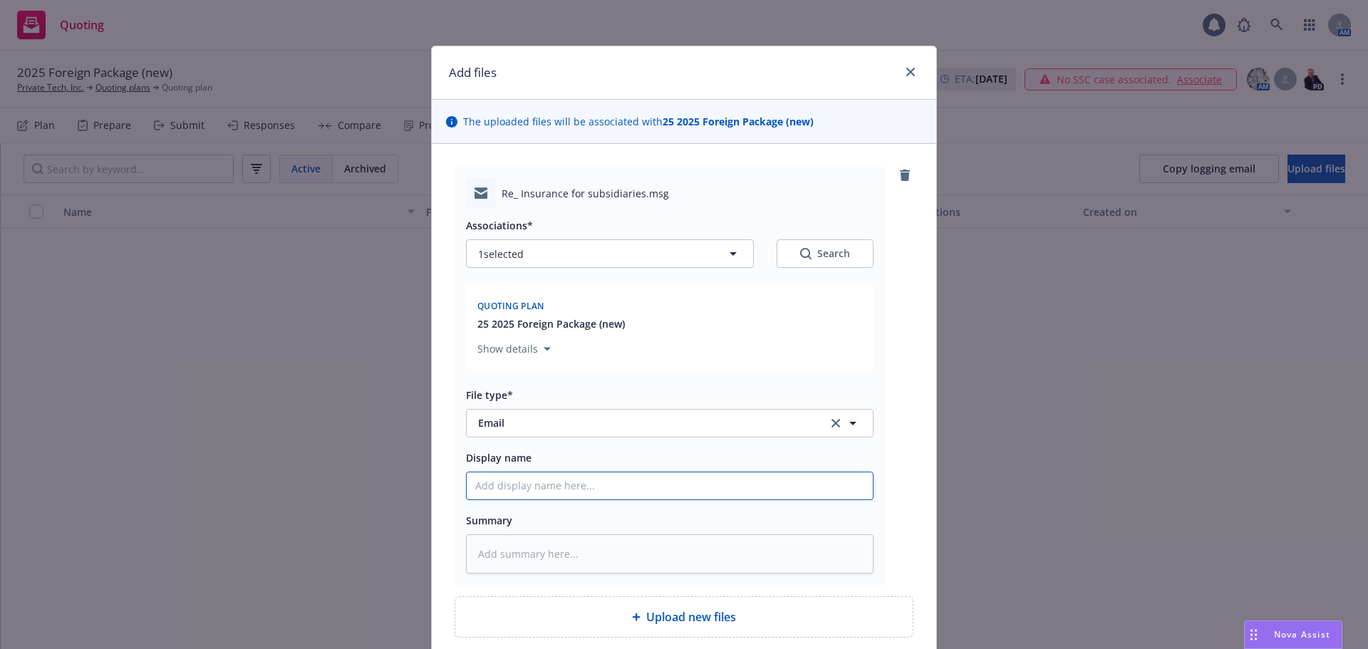
click at [549, 493] on input "Display name" at bounding box center [670, 485] width 406 height 27
type textarea "x"
type input "0"
type textarea "x"
type input "02"
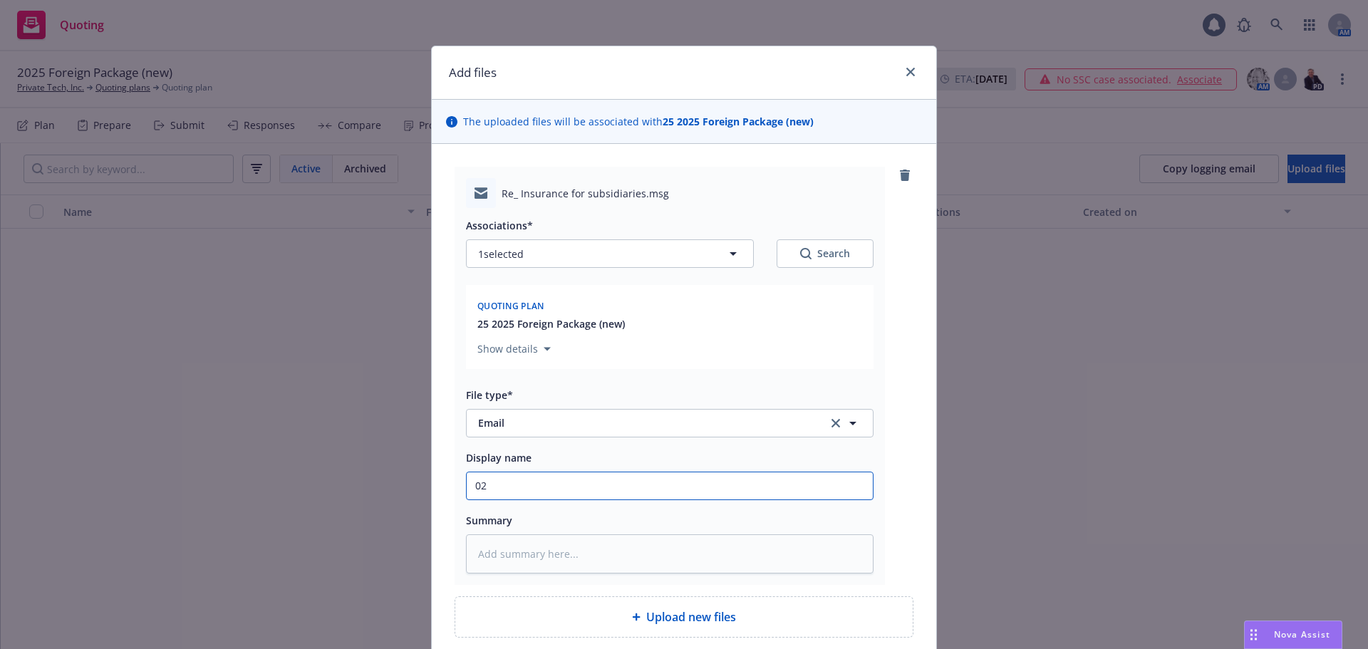
type textarea "x"
type input "02/"
type textarea "x"
type input "02/2"
type textarea "x"
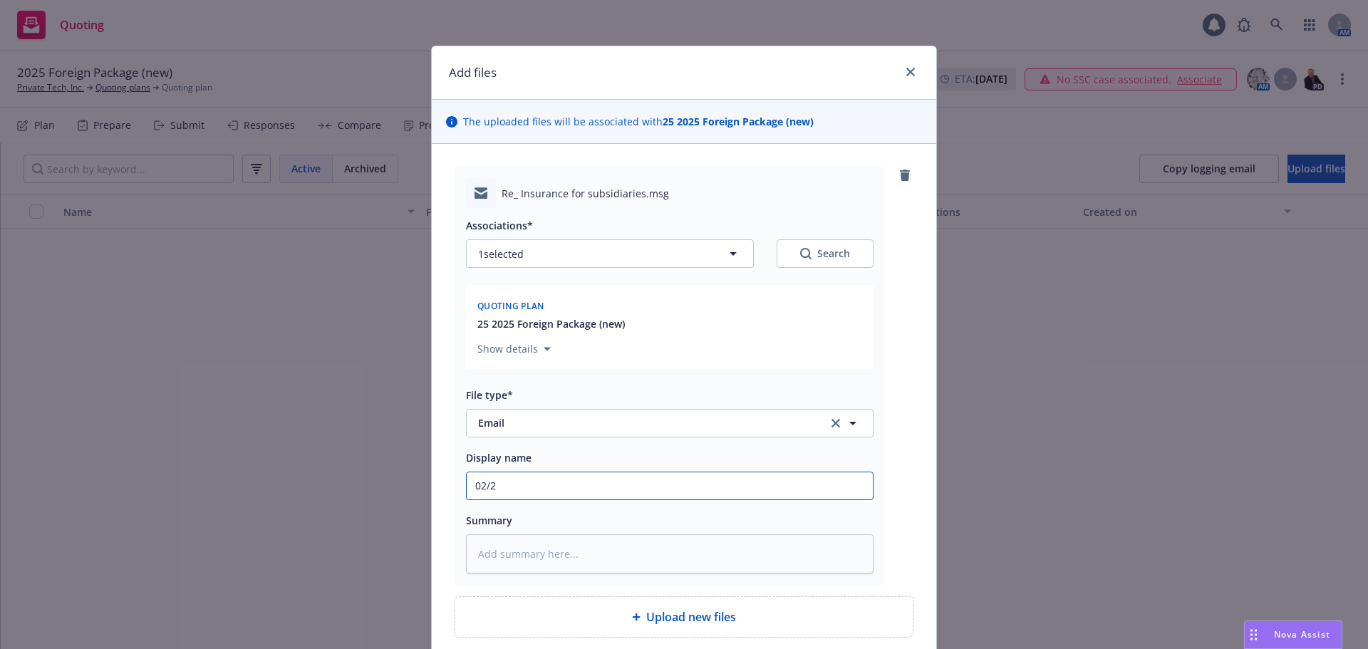
type input "02/21"
type textarea "x"
type input "02/21/"
type textarea "x"
type input "02/21/2"
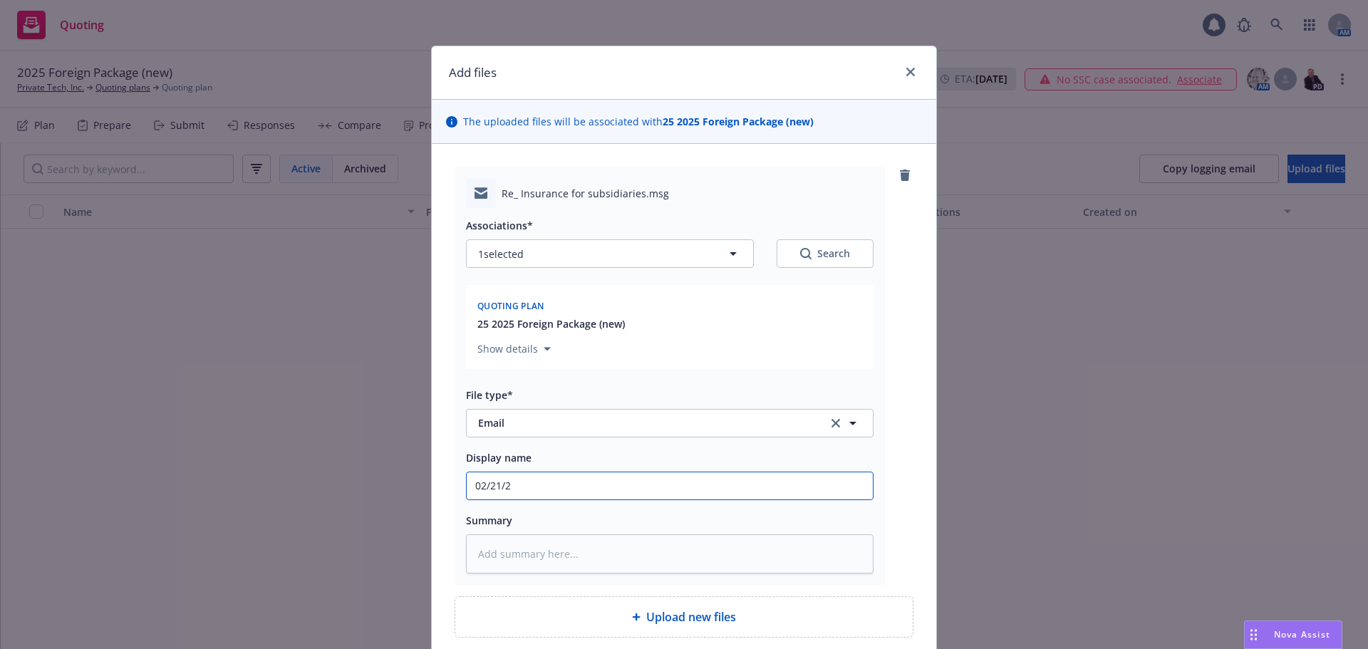
type textarea "x"
type input "02/21/25"
type textarea "x"
type input "02/21/2"
type textarea "x"
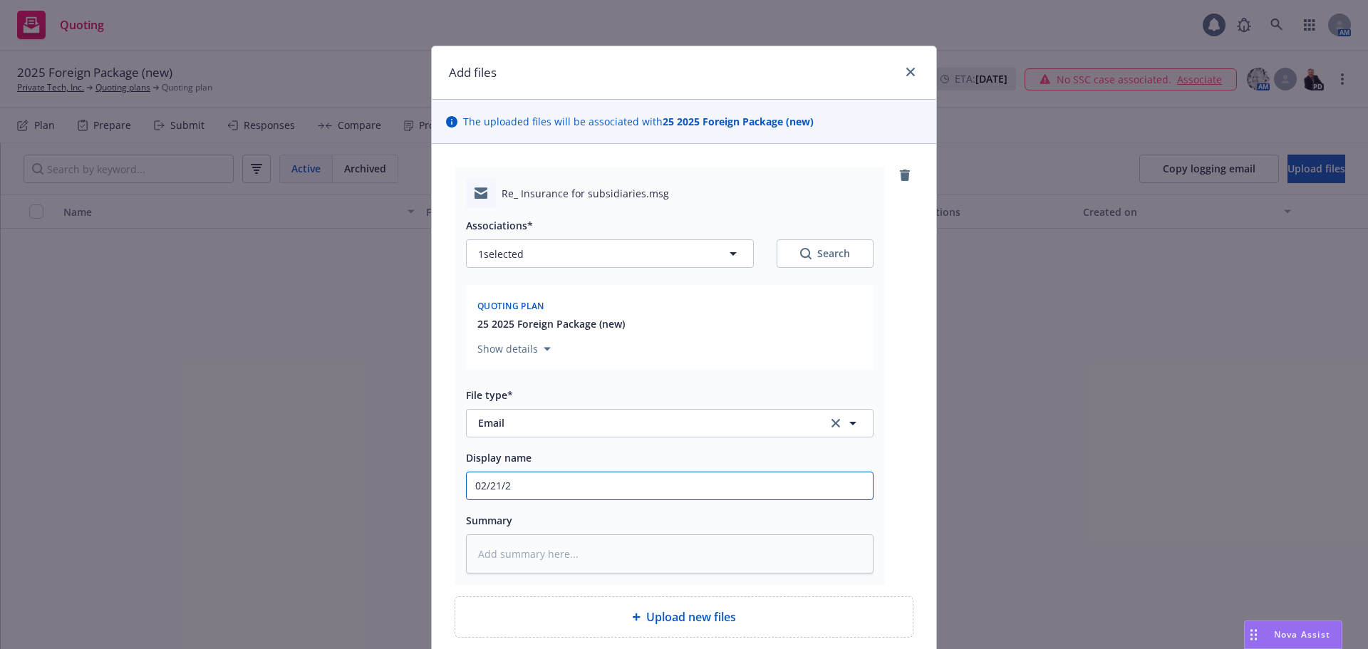
type input "02/21/"
type textarea "x"
type input "02/2"
type textarea "x"
type input "02/"
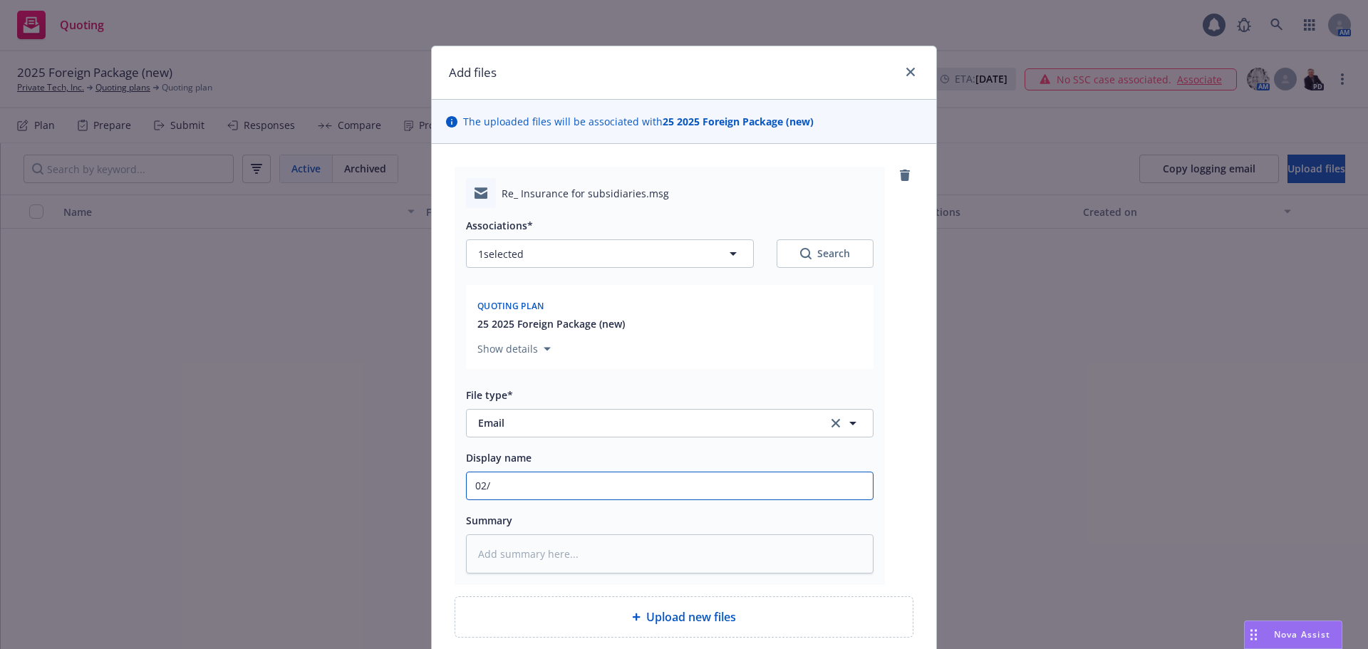
type textarea "x"
type input "02"
type textarea "x"
type input "0"
type textarea "x"
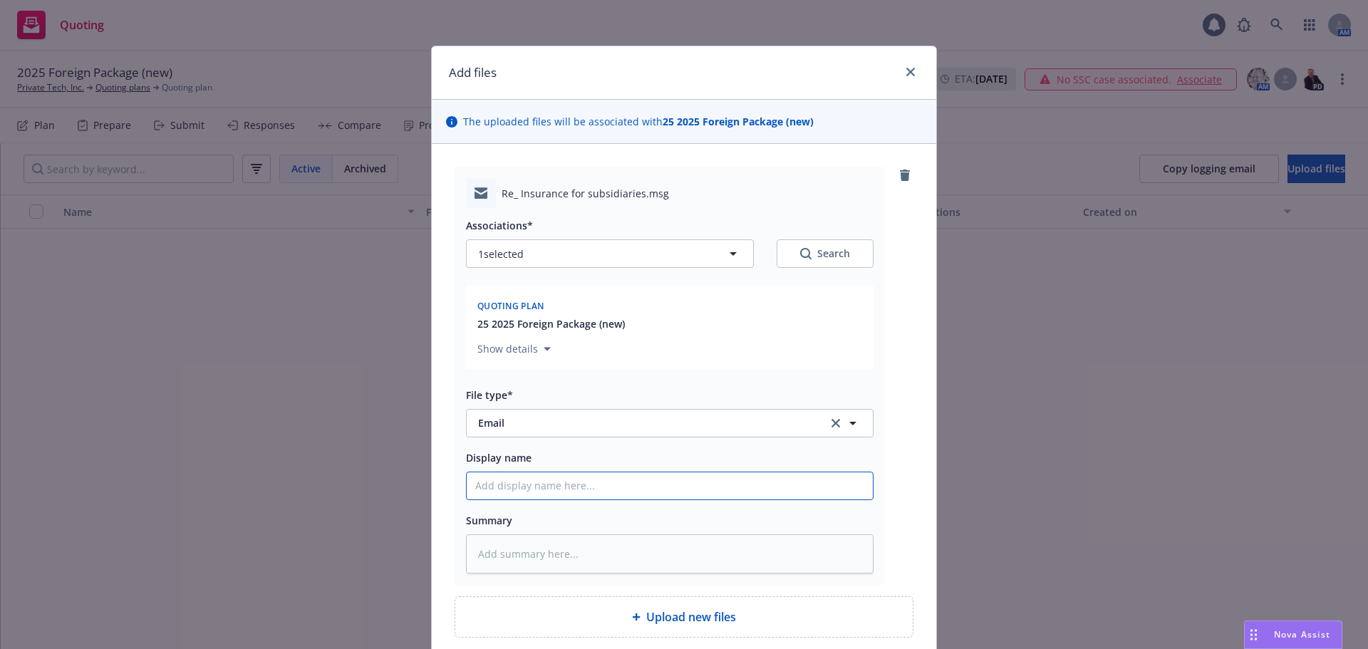
type textarea "x"
type input "0"
type textarea "x"
type input "08"
type textarea "x"
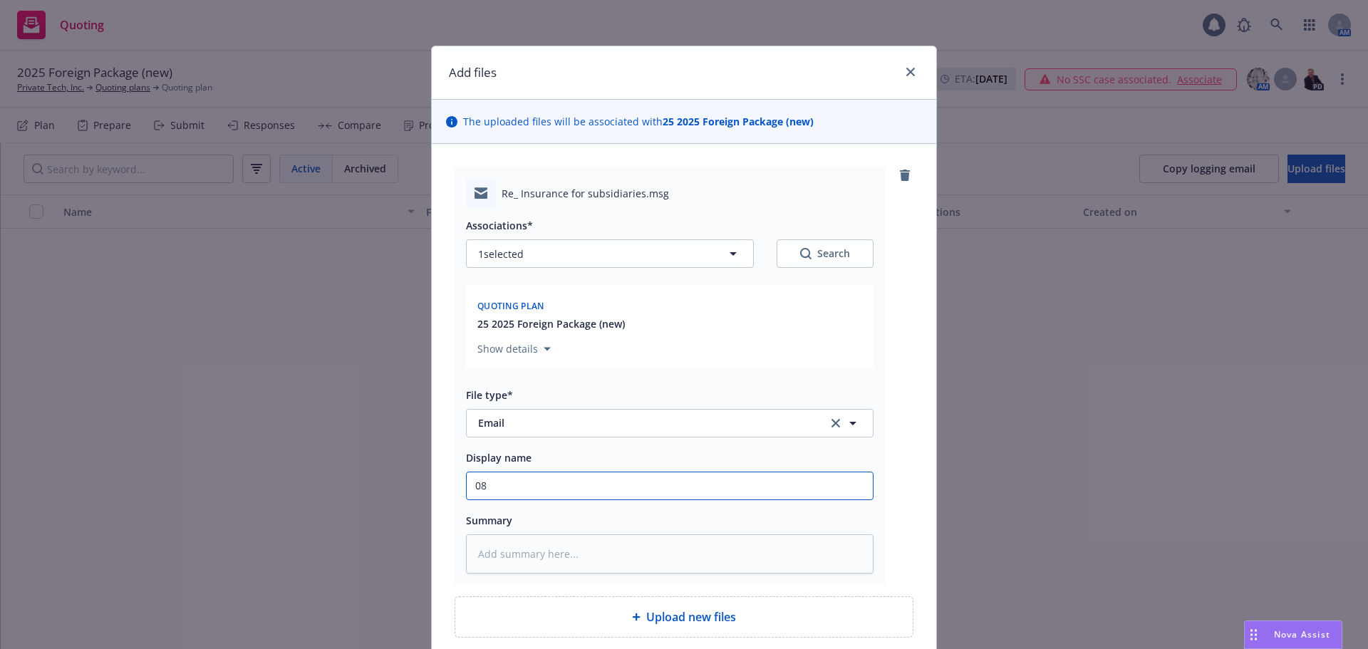
type input "08."
type textarea "x"
type input "08"
type textarea "x"
type input "08/"
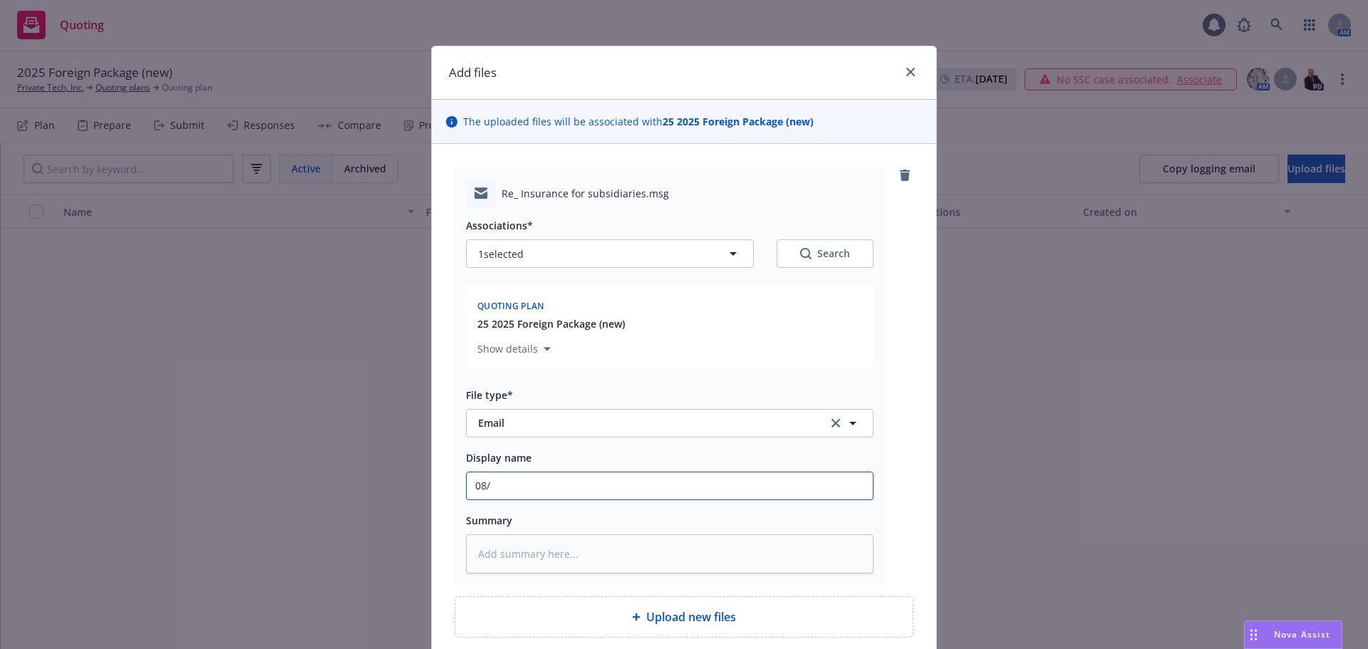
type textarea "x"
type input "08/2"
type textarea "x"
type input "08/21"
type textarea "x"
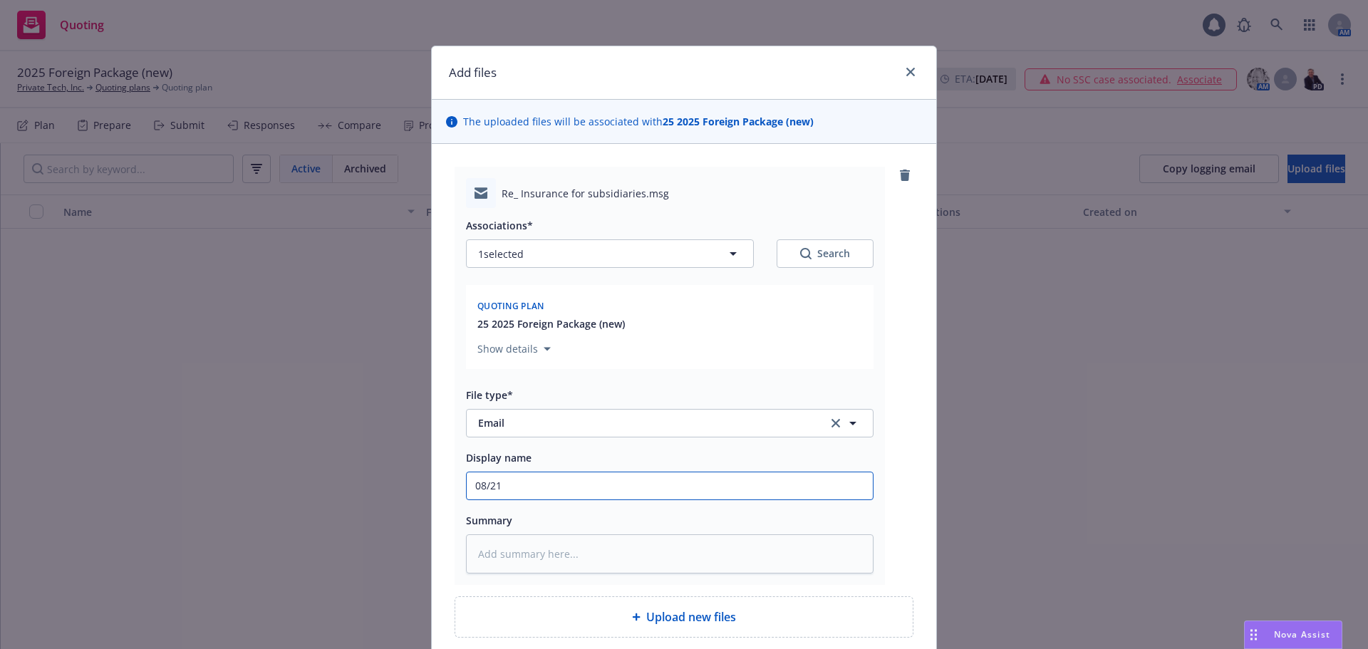
type input "08/21/"
type textarea "x"
type input "08/21/2"
type textarea "x"
type input "08/21/25"
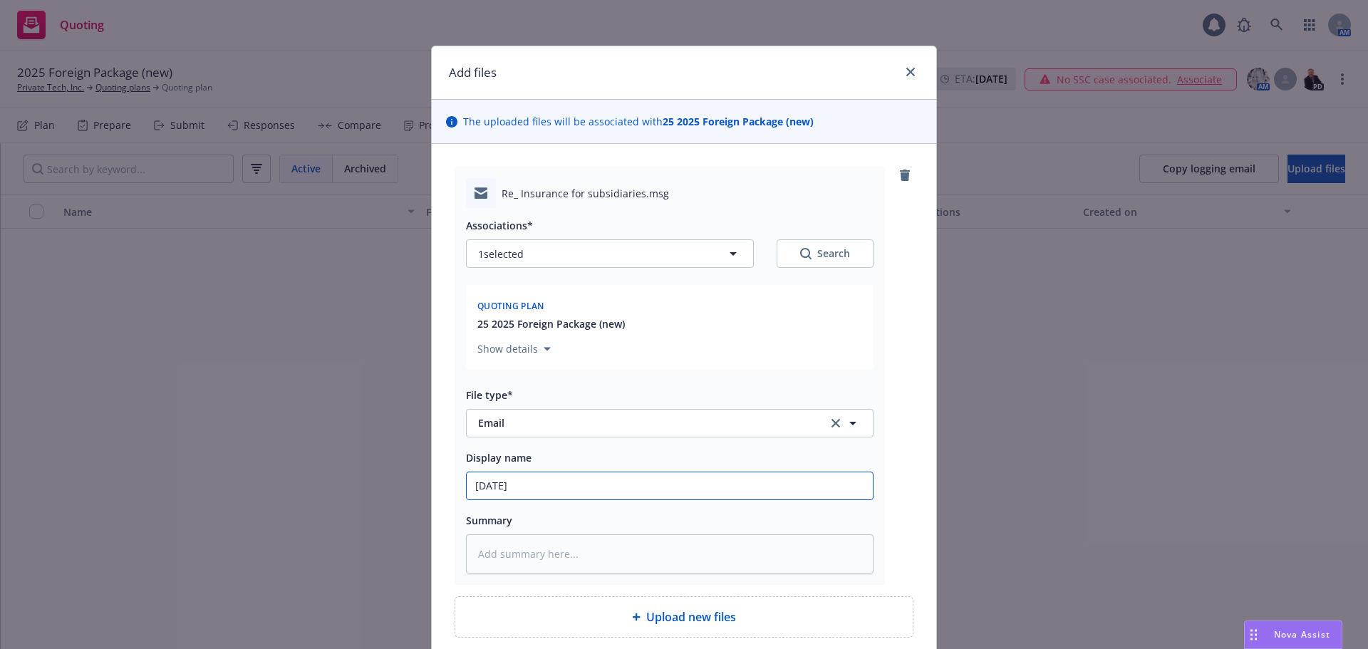
type textarea "x"
type input "08/21/25"
type textarea "x"
type input "08/21/25 F"
type textarea "x"
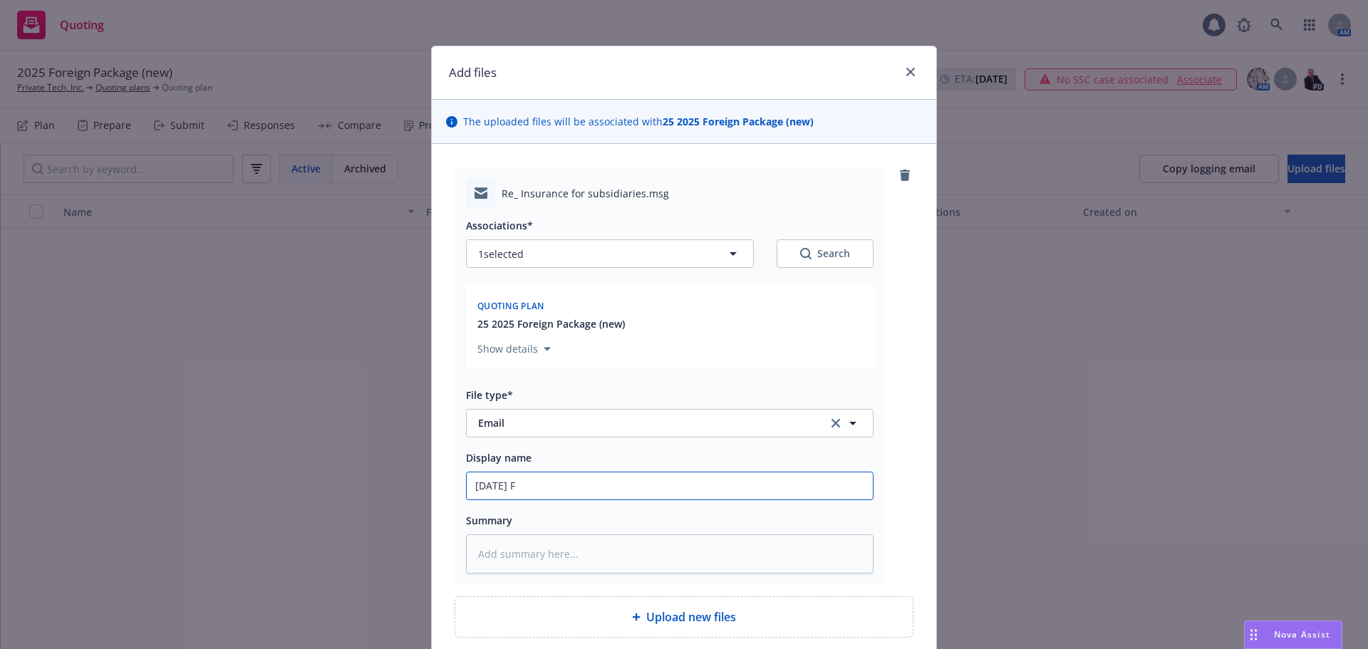
type input "08/21/25 Fo"
type textarea "x"
type input "08/21/25 For"
type textarea "x"
type input "08/21/25 Forei"
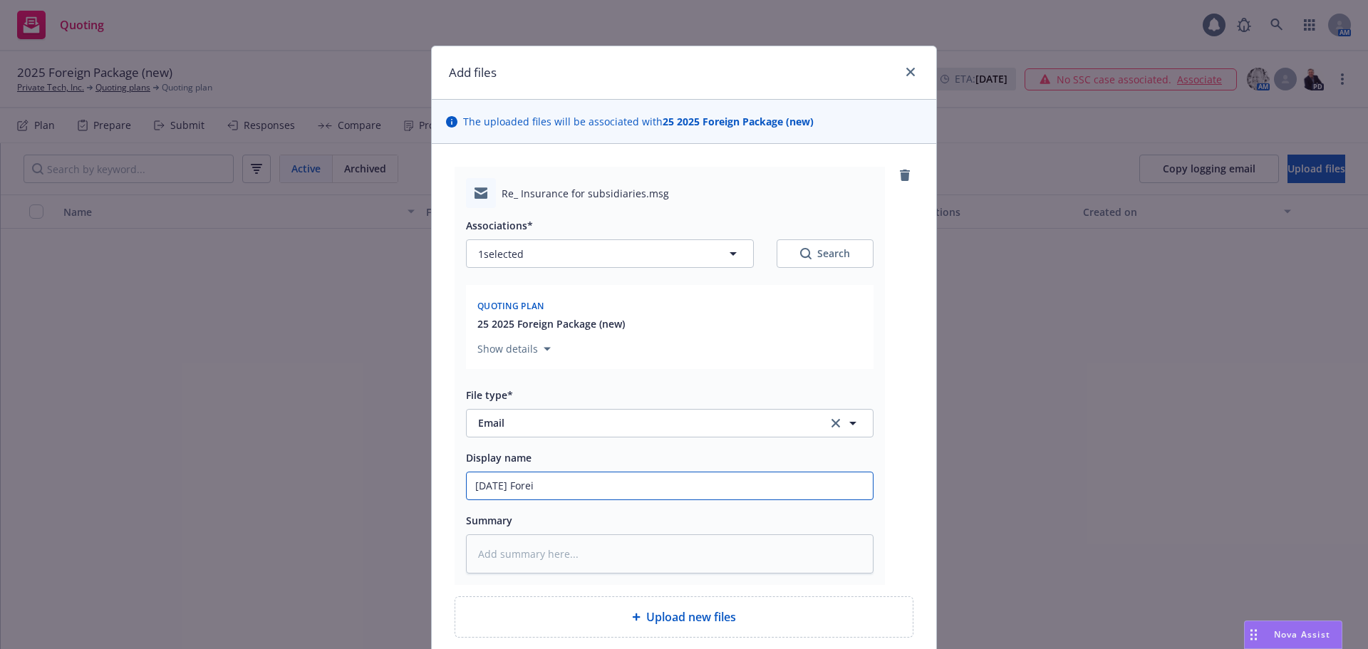
type textarea "x"
type input "08/21/25 Foreig"
type textarea "x"
type input "08/21/25 Foreign"
type textarea "x"
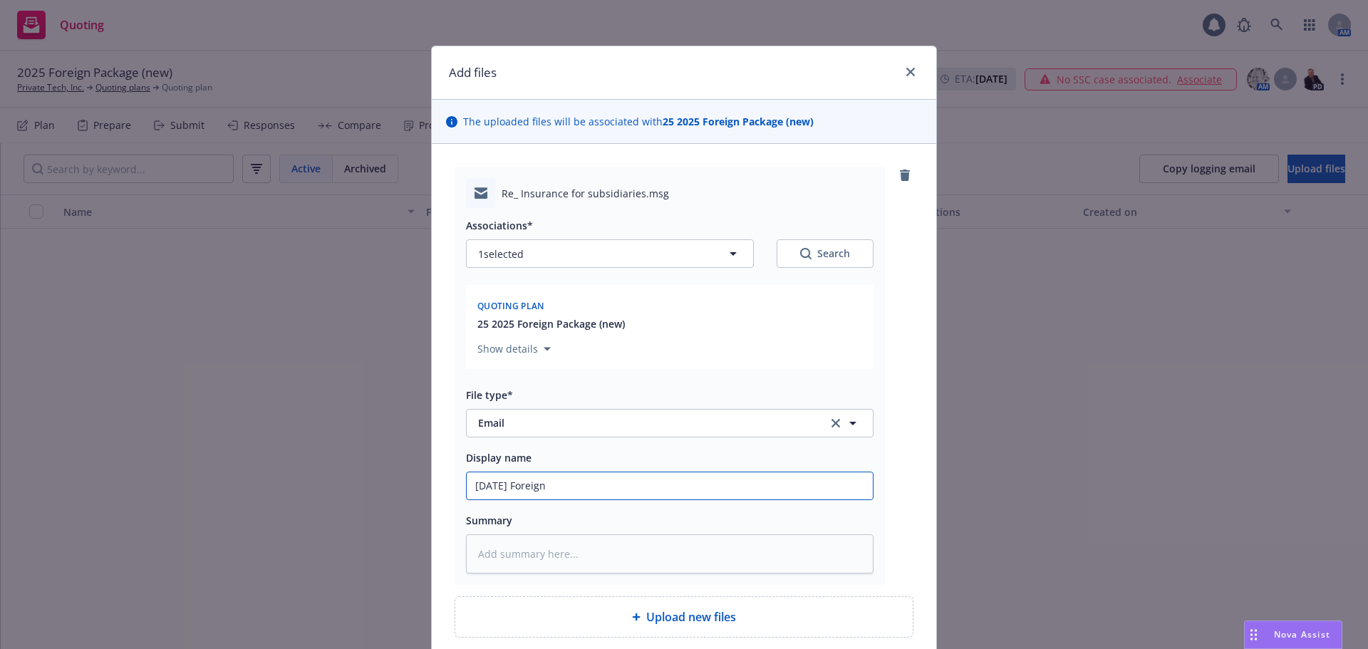
type input "08/21/25 Foreign"
type textarea "x"
type input "08/21/25 Foreign P"
type textarea "x"
type input "08/21/25 Foreign Pa"
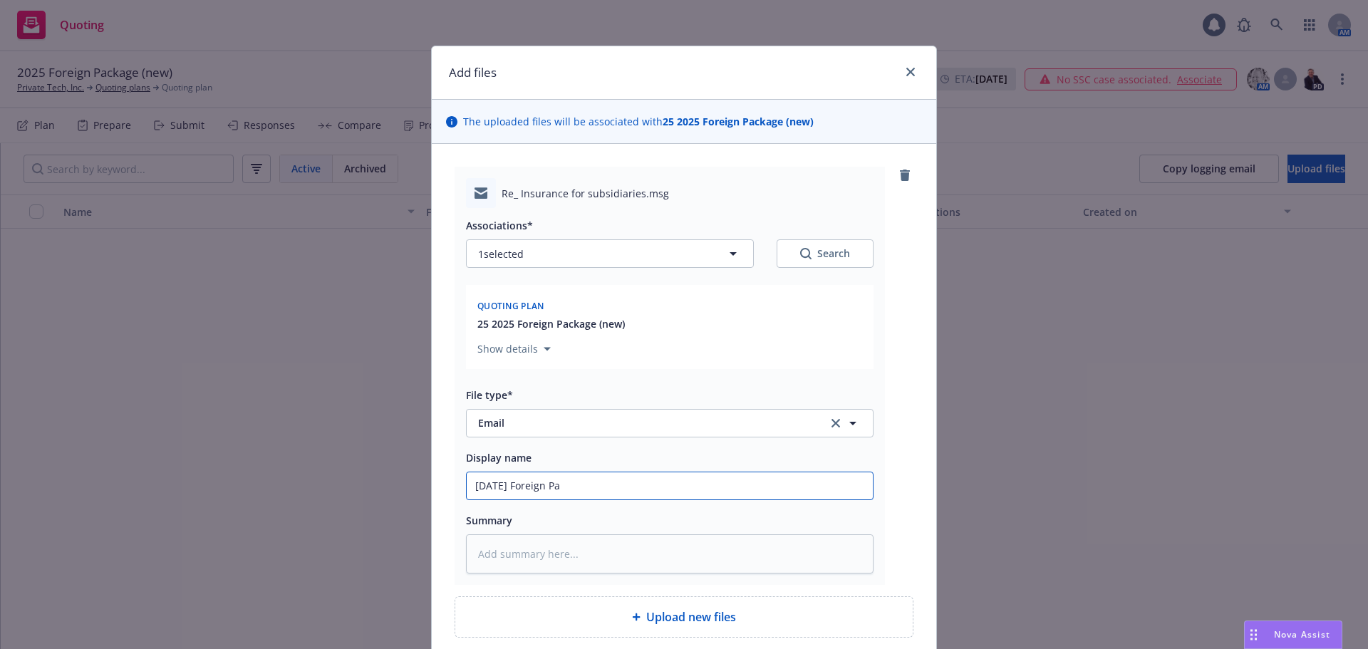
type textarea "x"
type input "08/21/25 Foreign Pac"
type textarea "x"
type input "08/21/25 Foreign Packa"
type textarea "x"
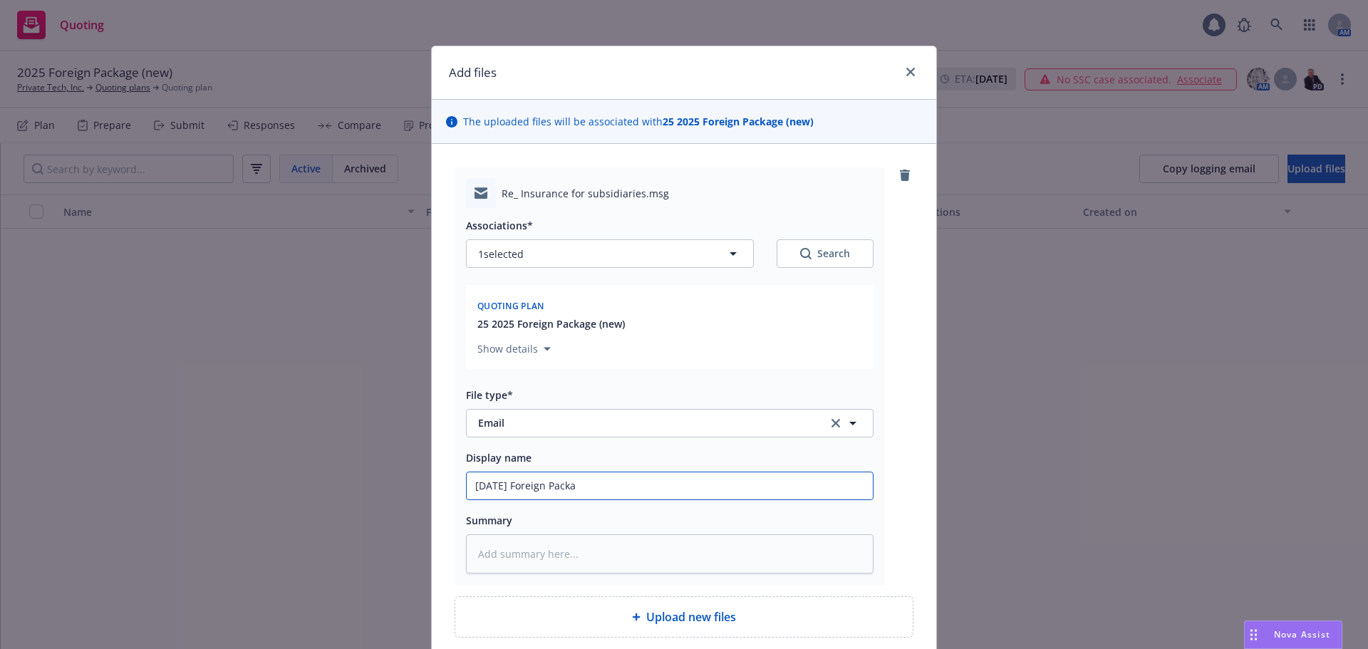
type input "08/21/25 Foreign Packag"
type textarea "x"
type input "08/21/25 Foreign Package"
type textarea "x"
type input "08/21/25 Foreign Package"
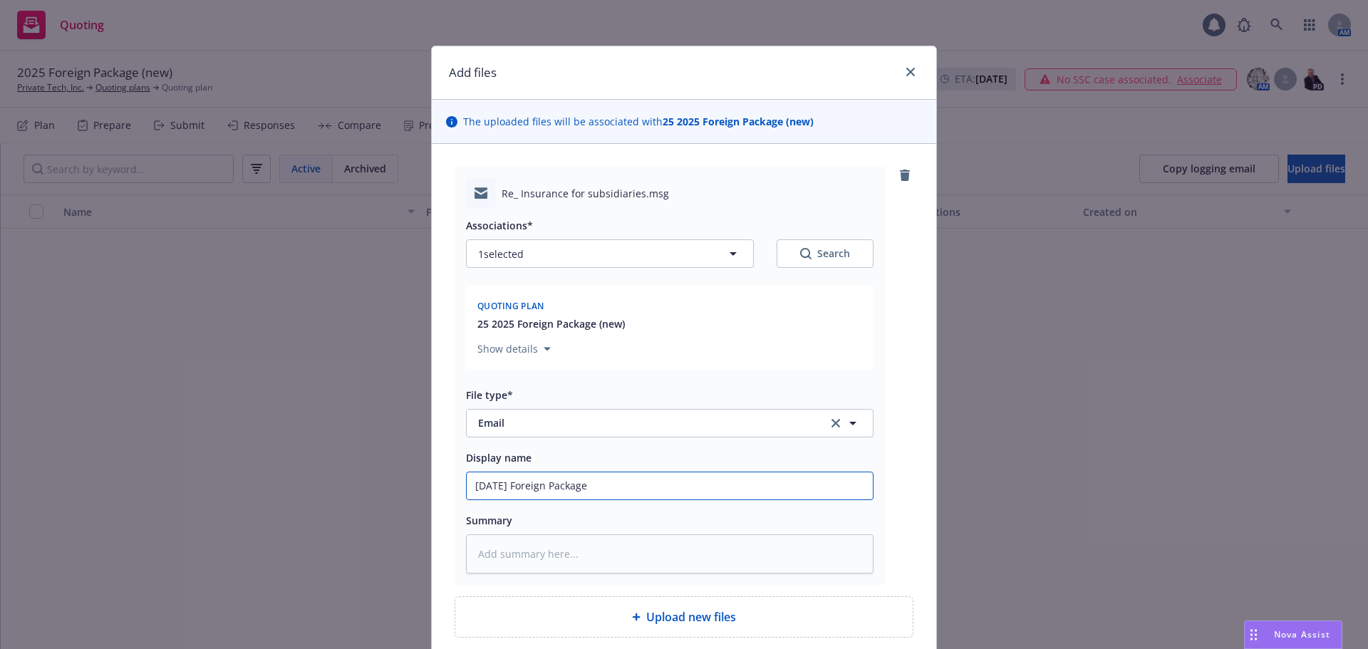
type textarea "x"
type input "08/21/25 Foreign Package q"
type textarea "x"
type input "08/21/25 Foreign Package qu"
type textarea "x"
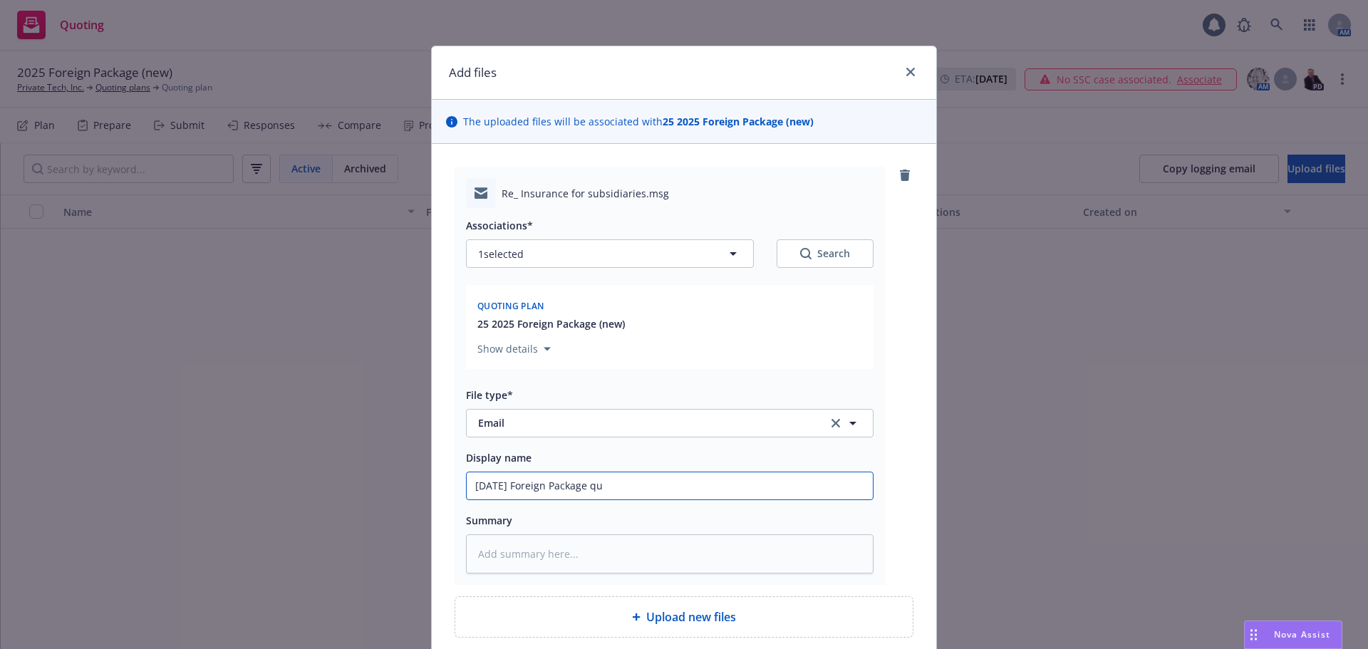
type input "08/21/25 Foreign Package quo"
type textarea "x"
type input "08/21/25 Foreign Package quot"
type textarea "x"
type input "08/21/25 Foreign Package quote"
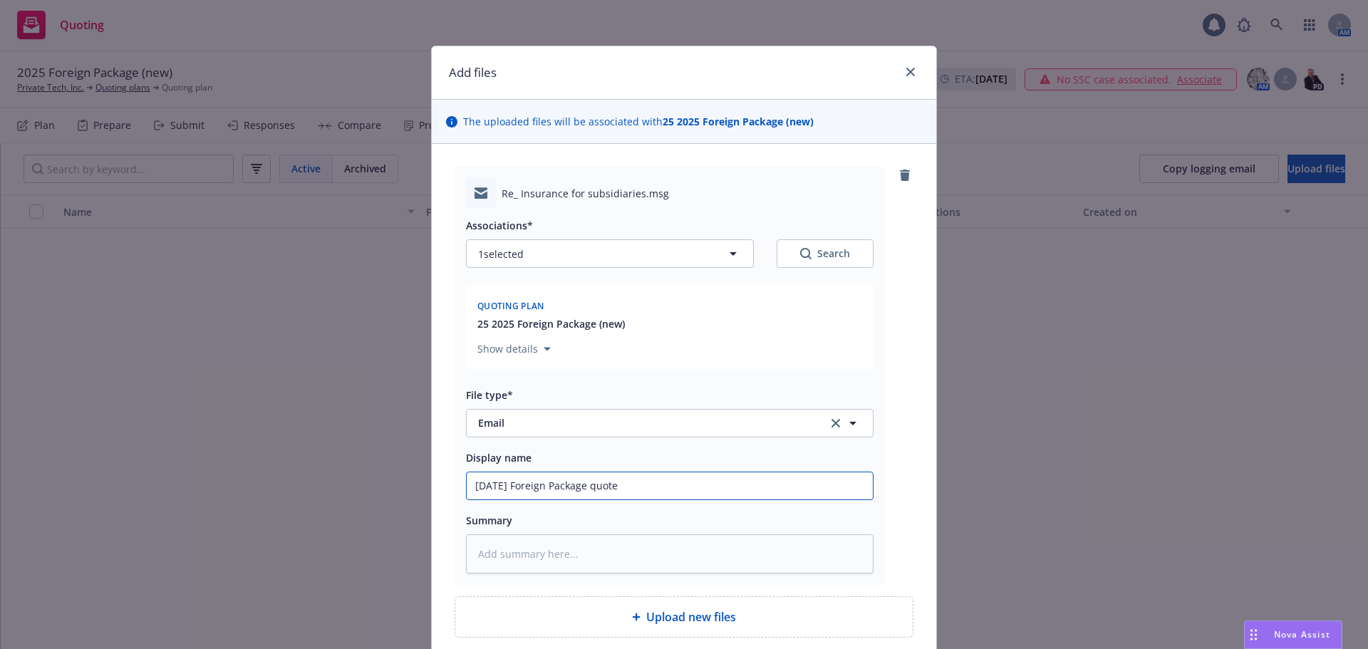
type textarea "x"
type input "08/21/25 Foreign Package quote"
type textarea "x"
type input "08/21/25 Foreign Package quote r"
type textarea "x"
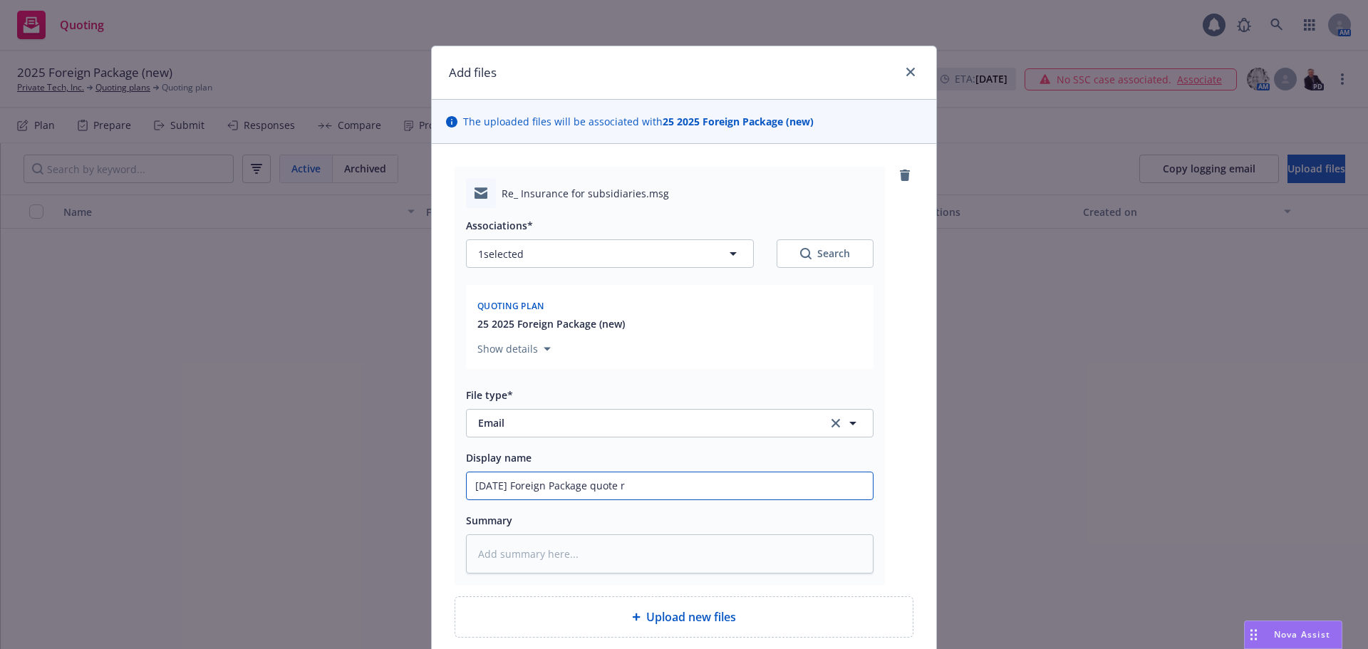
type input "08/21/25 Foreign Package quote re"
type textarea "x"
type input "08/21/25 Foreign Package quote req"
type textarea "x"
type input "08/21/25 Foreign Package quote reque"
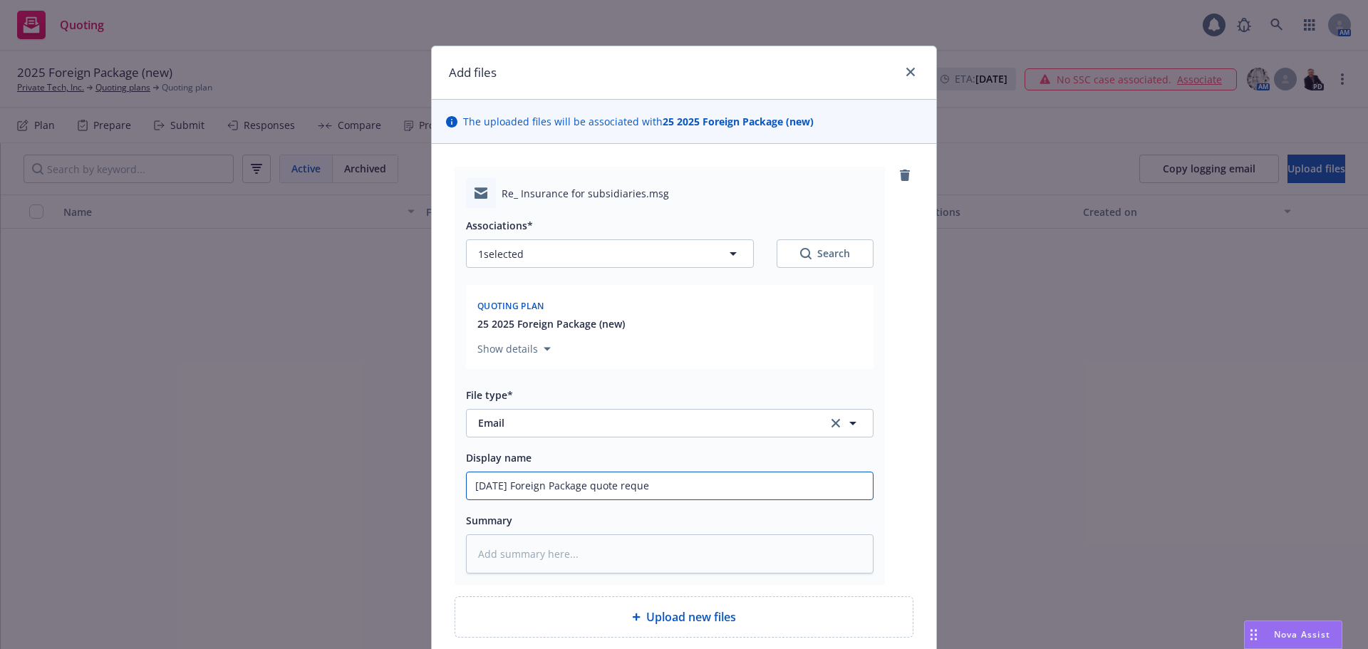
type textarea "x"
type input "08/21/25 Foreign Package quote reques"
type textarea "x"
type input "08/21/25 Foreign Package quote request"
type textarea "x"
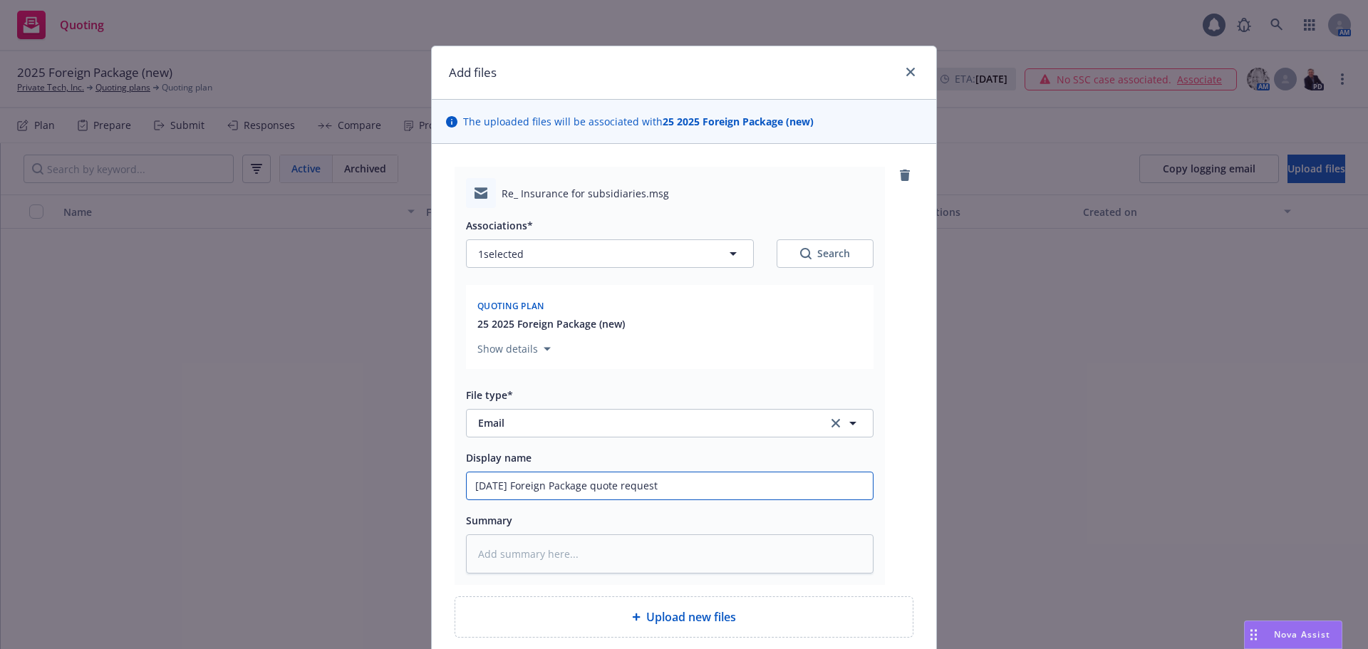
type input "08/21/25 Foreign Package quote requeste"
type textarea "x"
drag, startPoint x: 777, startPoint y: 482, endPoint x: 264, endPoint y: 484, distance: 513.0
click at [264, 484] on div "Add files The uploaded files will be associated with 25 2025 Foreign Package (n…" at bounding box center [684, 324] width 1368 height 649
click at [722, 487] on input "08/21/25 Foreign Package quote requested" at bounding box center [670, 485] width 406 height 27
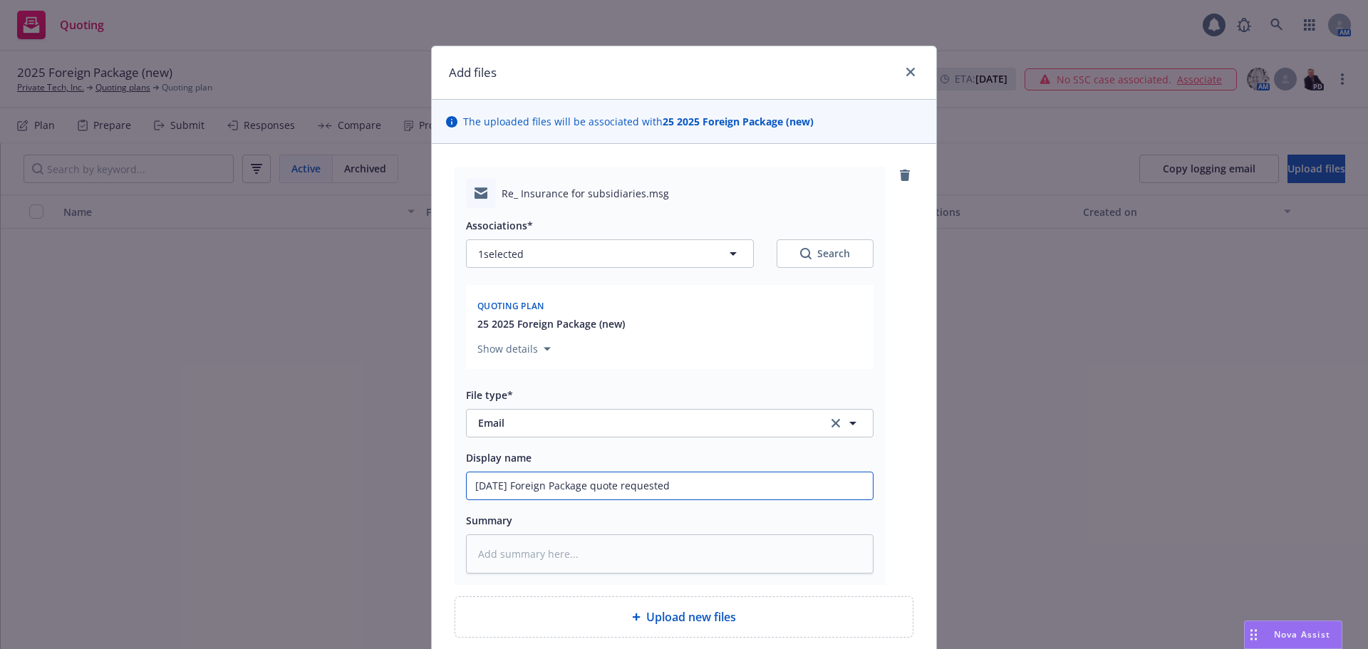
type input "08/21/25 Foreign Package quote requested"
click at [755, 491] on input "08/21/25 Foreign Package quote requested" at bounding box center [670, 485] width 406 height 27
type textarea "x"
type input "08/21/25 Foreign Package quote requested"
type textarea "x"
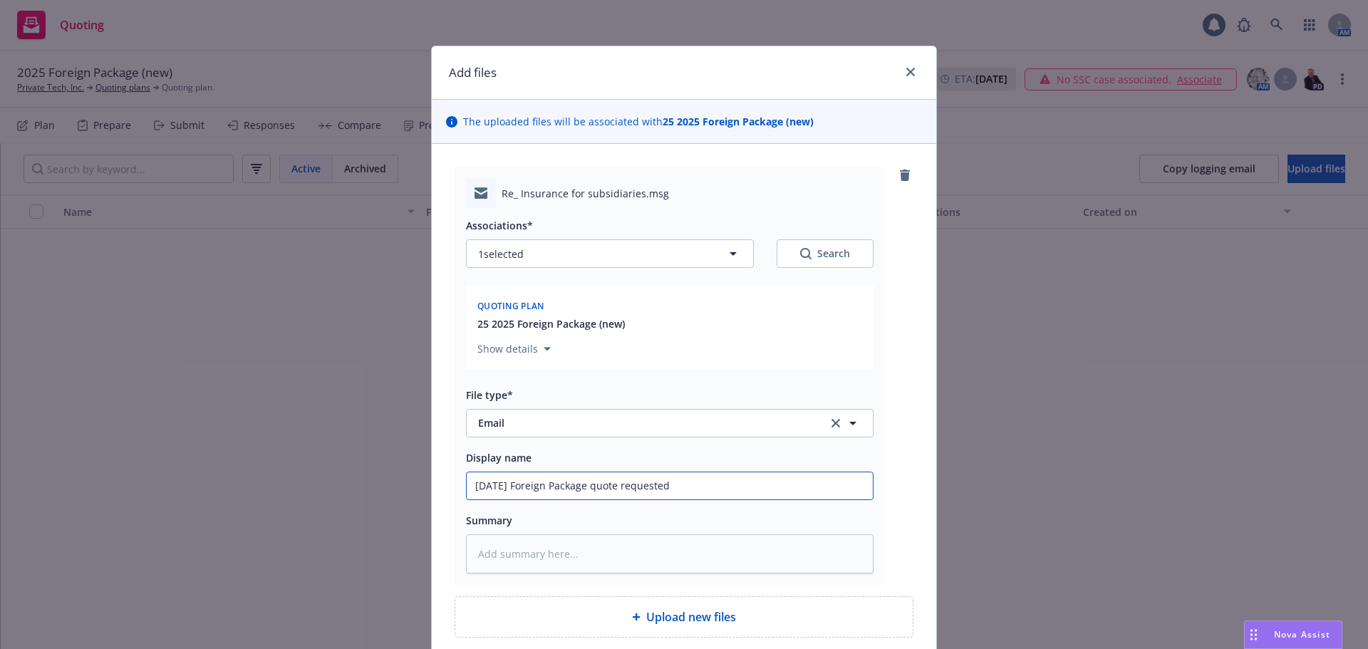
type input "08/21/25 Foreign Package quote requested b"
type textarea "x"
type input "08/21/25 Foreign Package quote requested by"
type textarea "x"
type input "08/21/25 Foreign Package quote requested by"
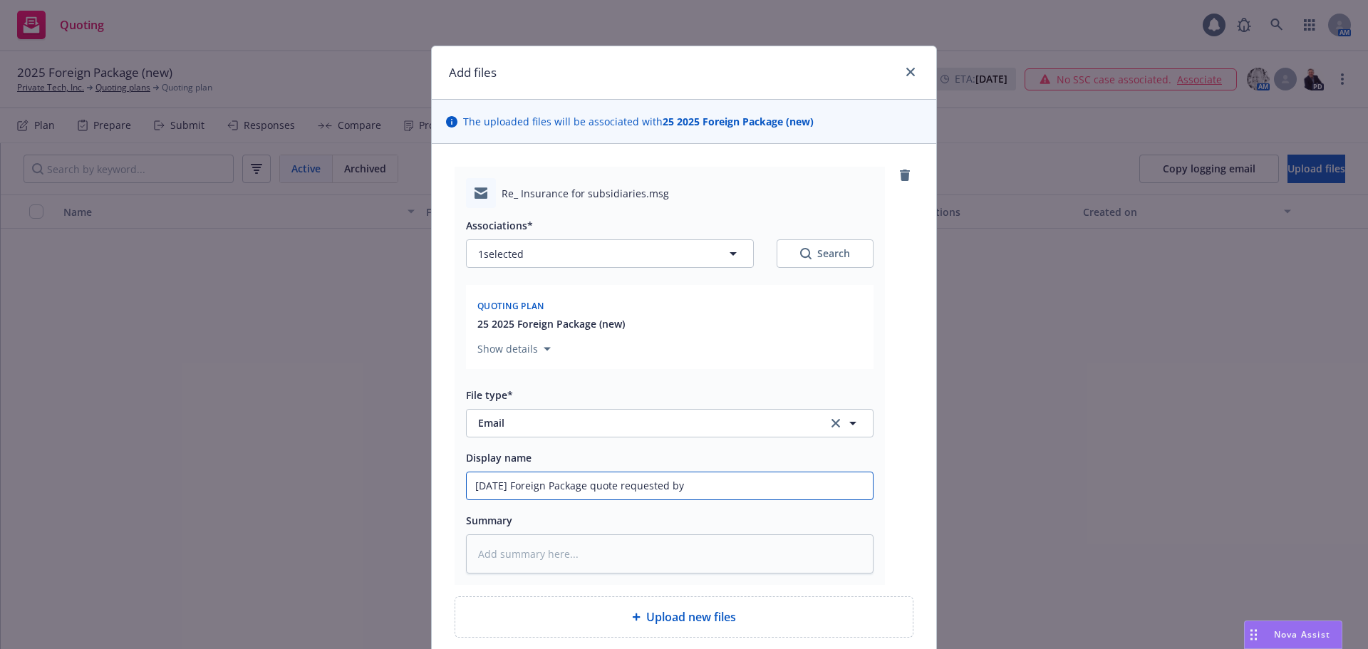
type textarea "x"
type input "08/21/25 Foreign Package quote requested by c"
type textarea "x"
type input "08/21/25 Foreign Package quote requested by ck"
type textarea "x"
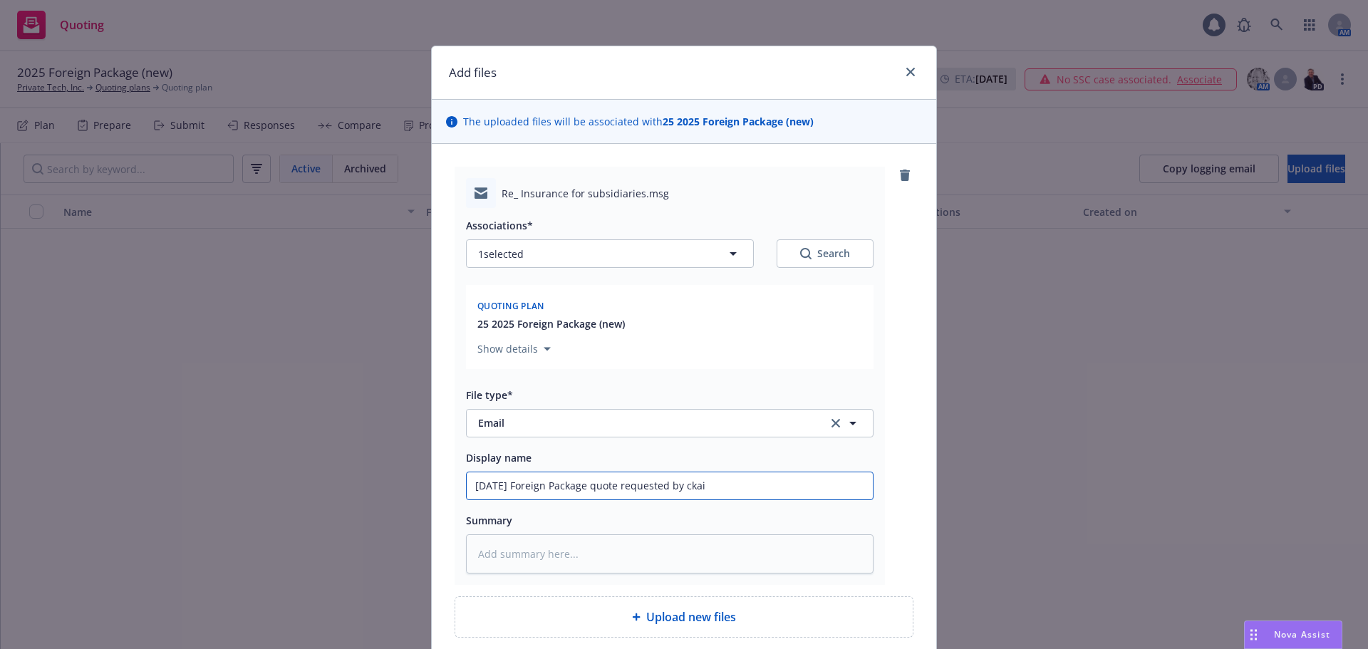
type input "08/21/25 Foreign Package quote requested by ckaiu"
type textarea "x"
type input "08/21/25 Foreign Package quote requested by ckaiue"
type textarea "x"
type input "08/21/25 Foreign Package quote requested by ckaiu"
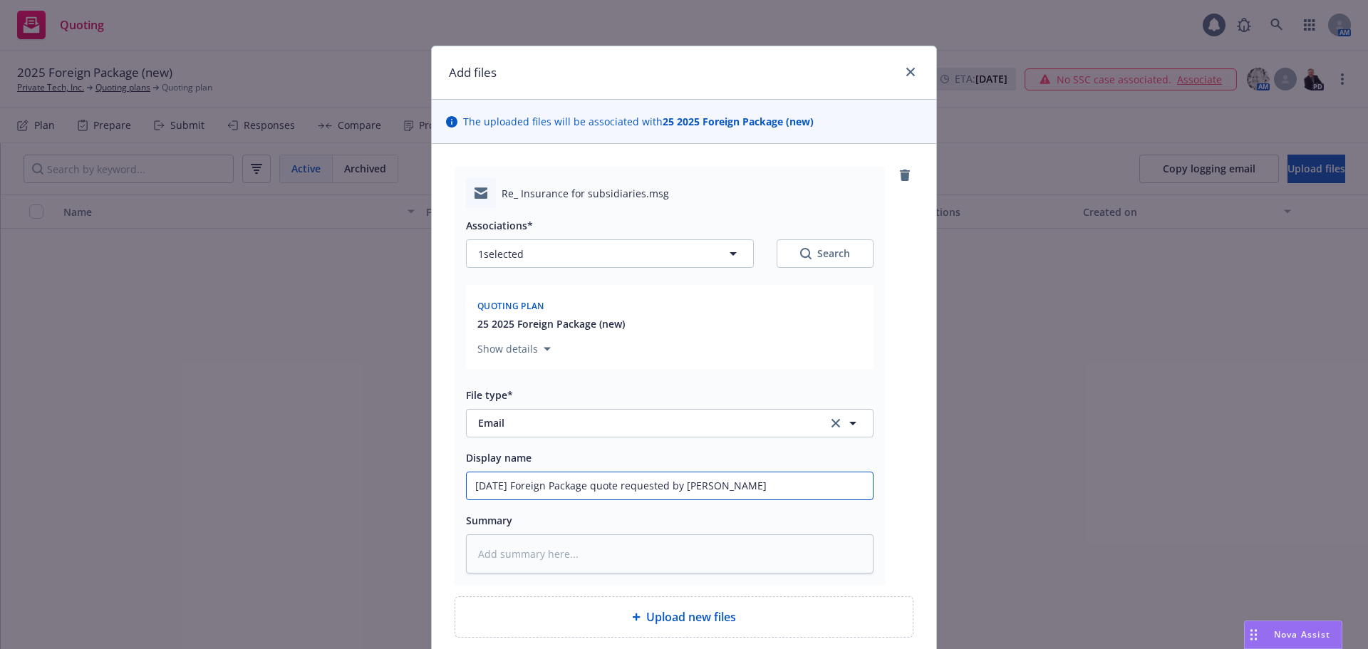
type textarea "x"
type input "08/21/25 Foreign Package quote requested by ckai"
type textarea "x"
type input "08/21/25 Foreign Package quote requested by cka"
type textarea "x"
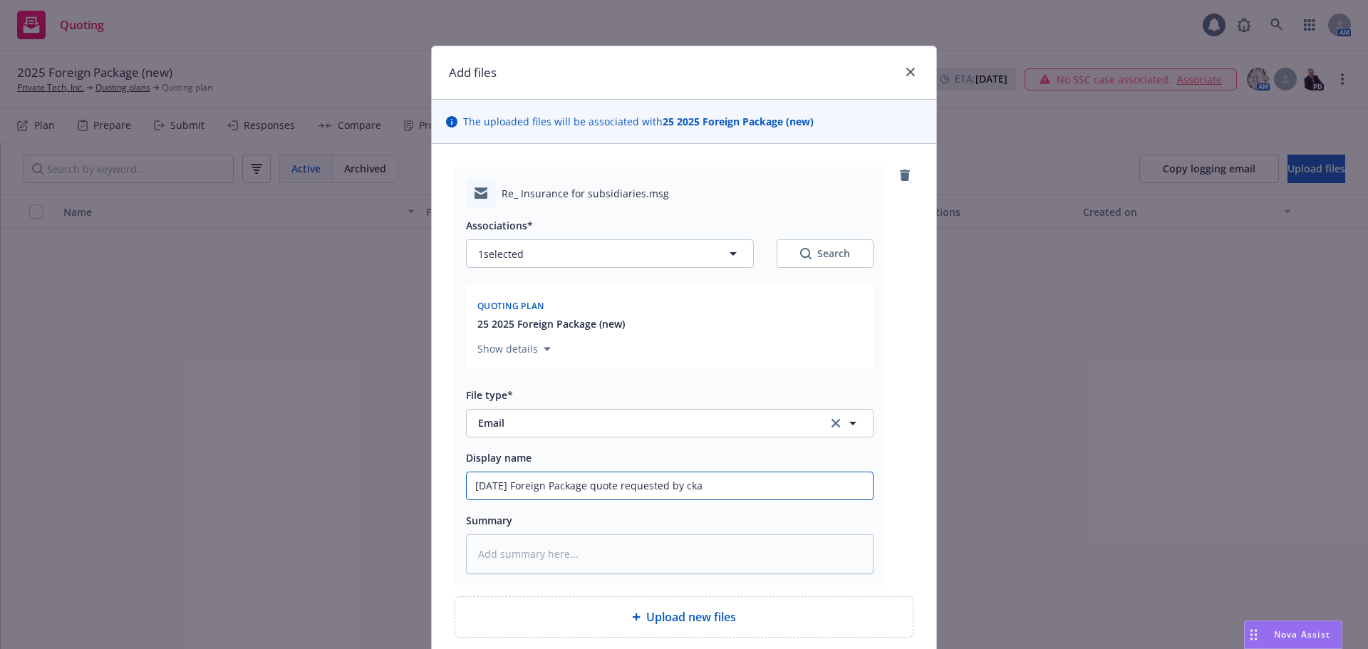
type input "08/21/25 Foreign Package quote requested by ck"
type textarea "x"
type input "08/21/25 Foreign Package quote requested by c"
type textarea "x"
type input "08/21/25 Foreign Package quote requested by cl"
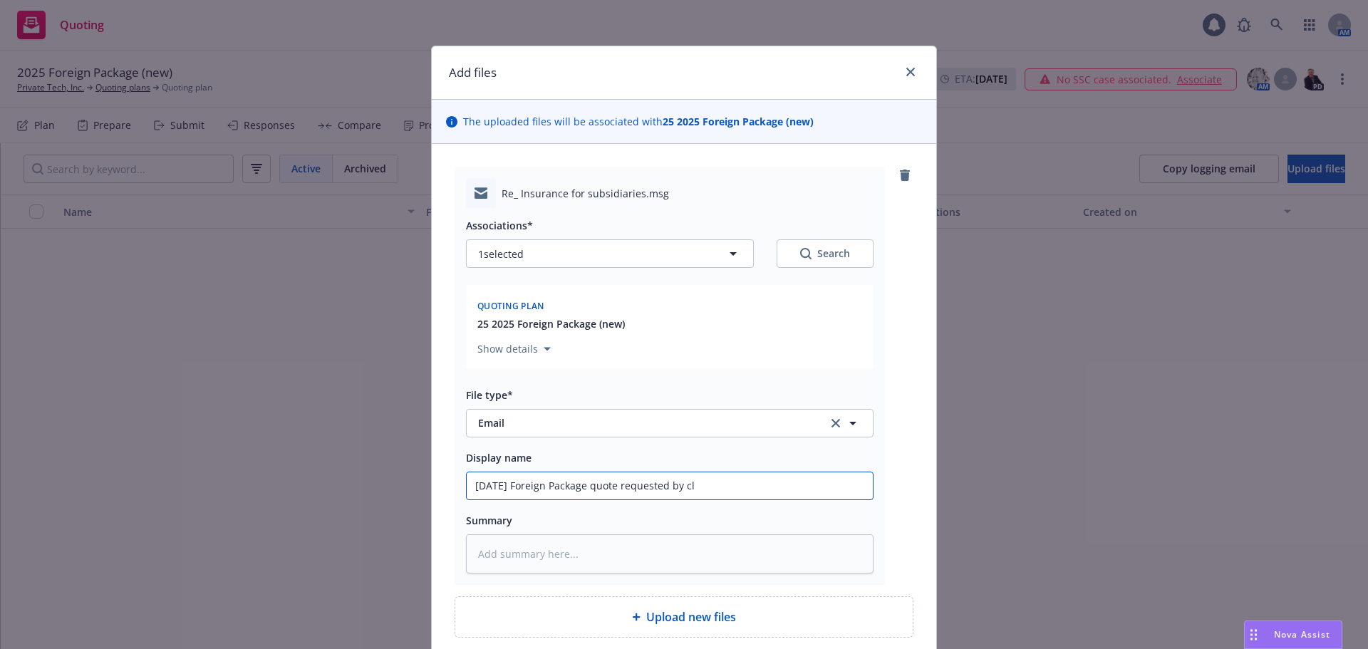
type textarea "x"
type input "08/21/25 Foreign Package quote requested by cli"
type textarea "x"
type input "08/21/25 Foreign Package quote requested by clie"
type textarea "x"
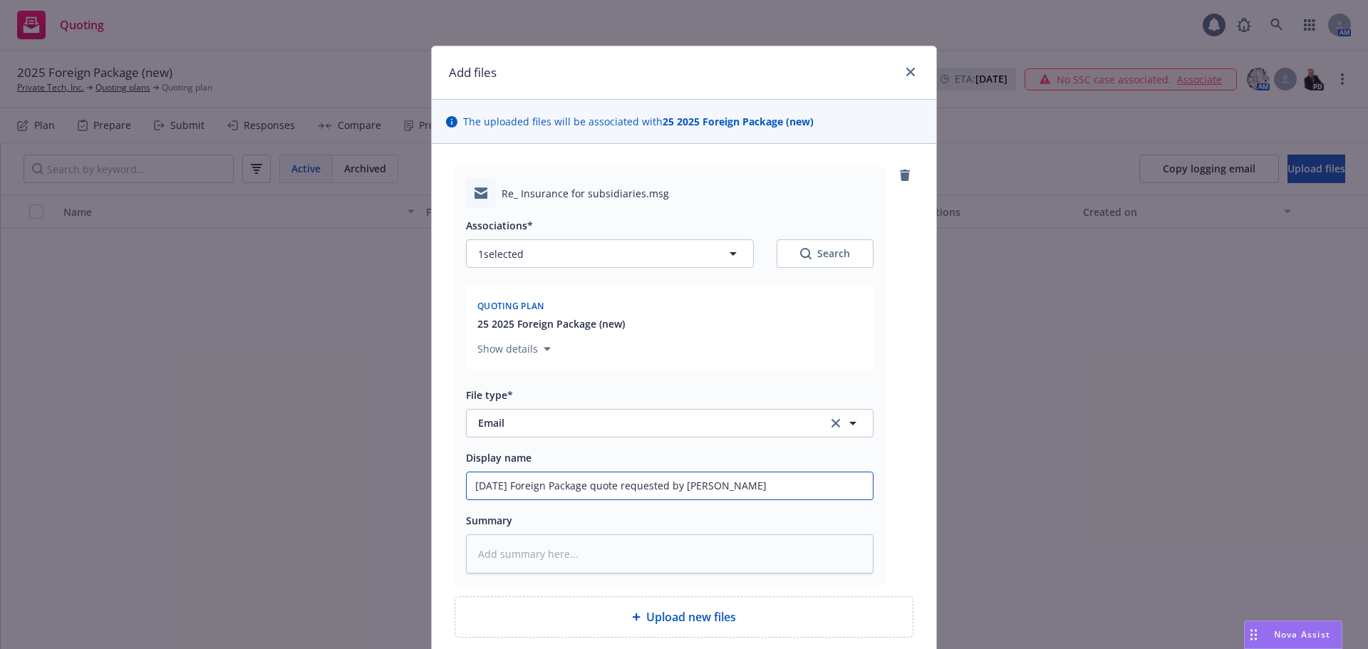
type input "08/21/25 Foreign Package quote requested by clien"
type textarea "x"
drag, startPoint x: 784, startPoint y: 487, endPoint x: 264, endPoint y: 488, distance: 520.1
click at [264, 488] on div "Add files The uploaded files will be associated with 25 2025 Foreign Package (n…" at bounding box center [684, 324] width 1368 height 649
click at [741, 483] on input "08/21/25 Foreign Package quote requested by client" at bounding box center [670, 485] width 406 height 27
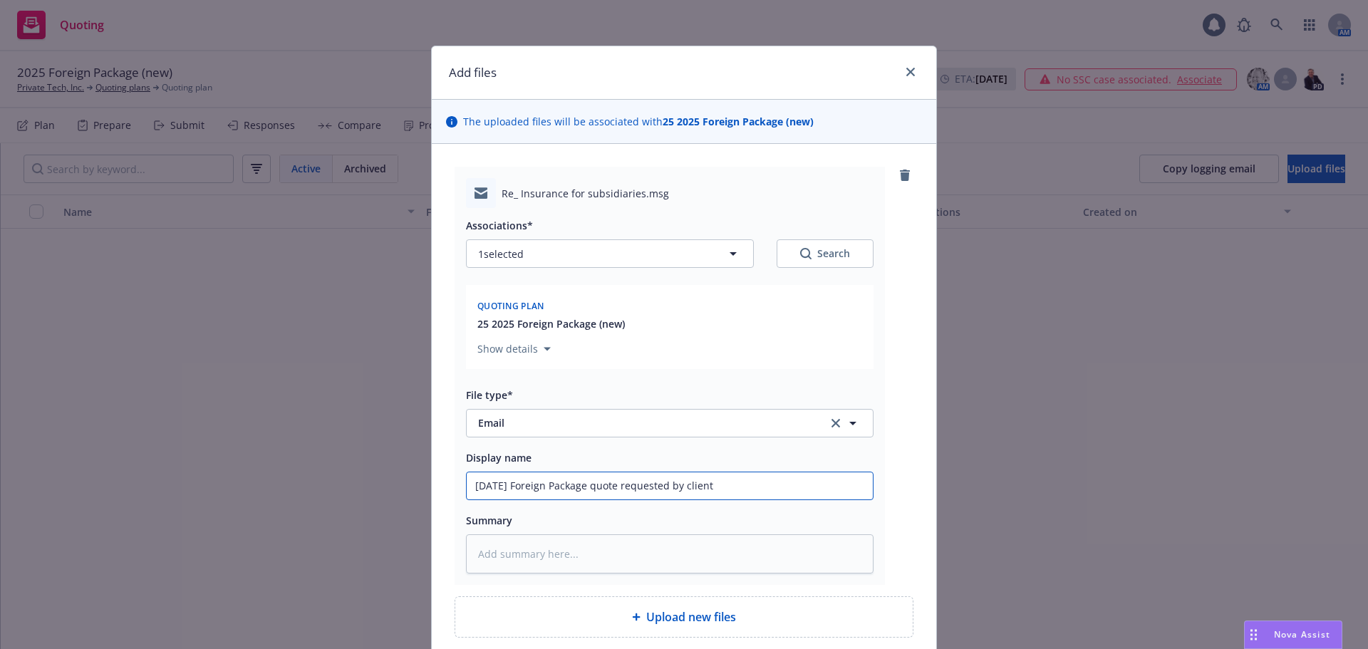
type input "08/21/25 Foreign Package quote requested by client"
type textarea "x"
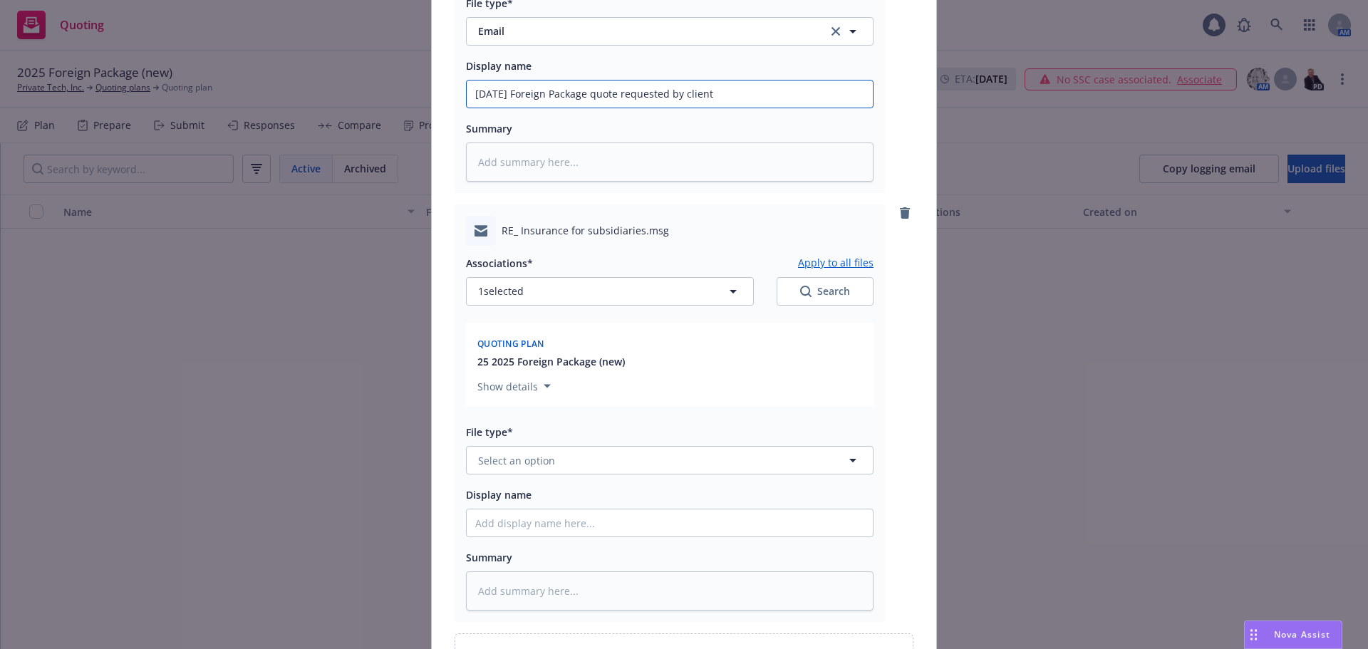
scroll to position [499, 0]
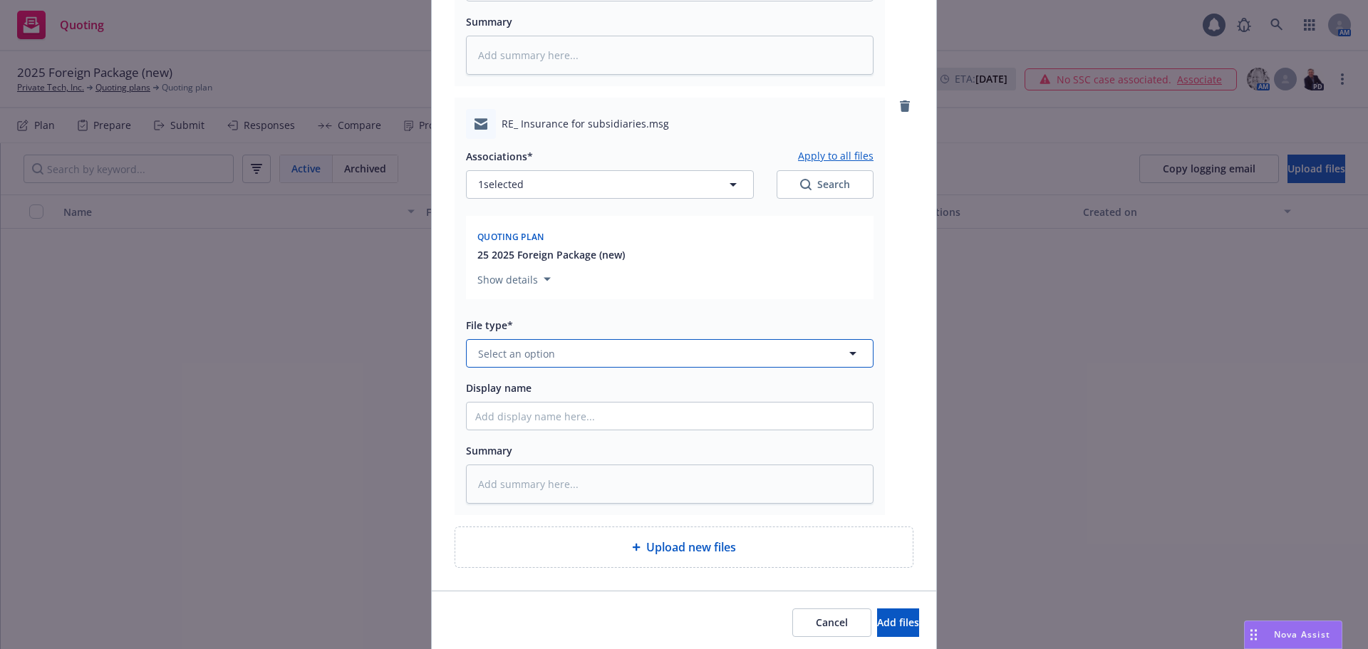
click at [562, 358] on button "Select an option" at bounding box center [670, 353] width 408 height 28
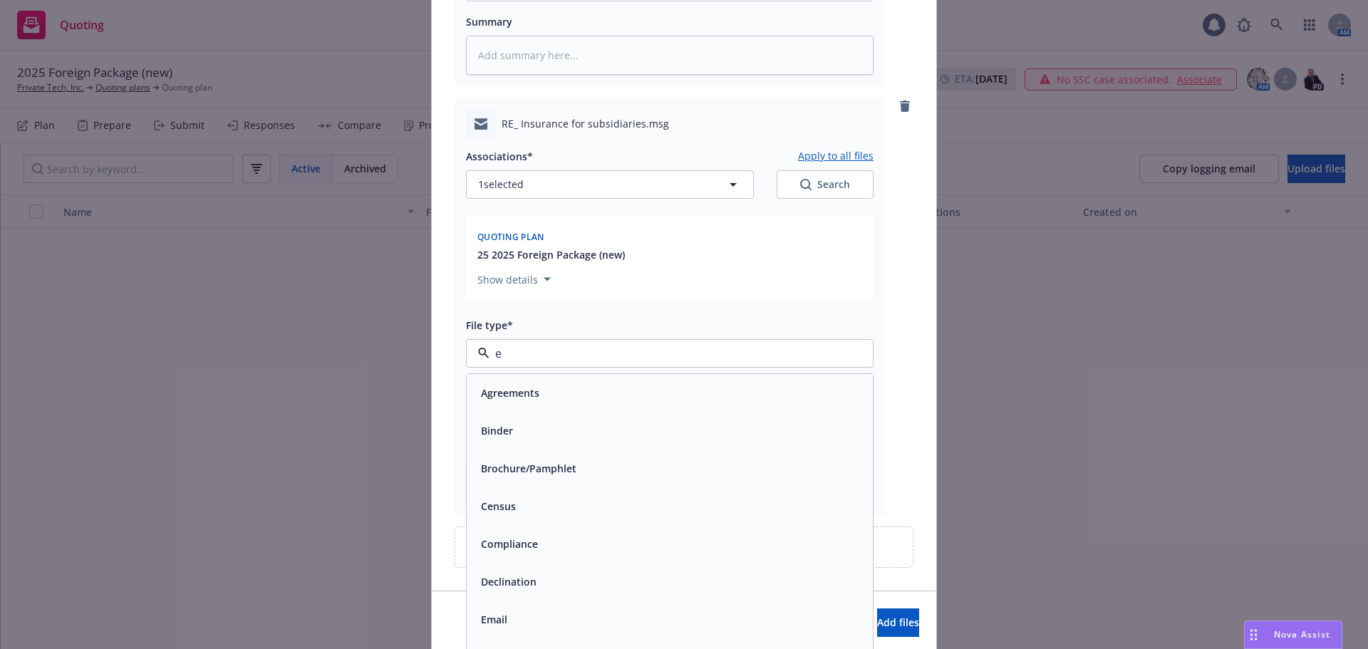
type input "em"
click at [571, 430] on div "Email" at bounding box center [669, 430] width 389 height 21
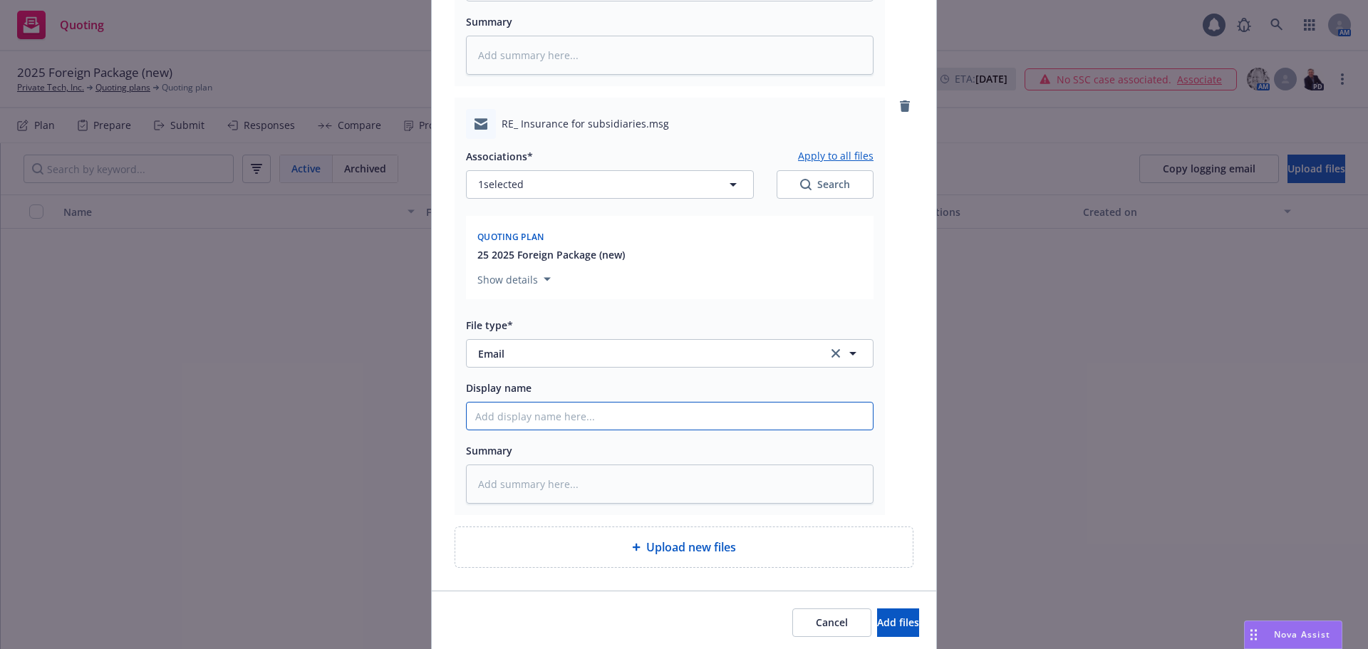
paste input "08/21/25 Foreign Package quote requested by client"
type textarea "x"
type input "08/21/25 Foreign Package quote requested by client"
type textarea "x"
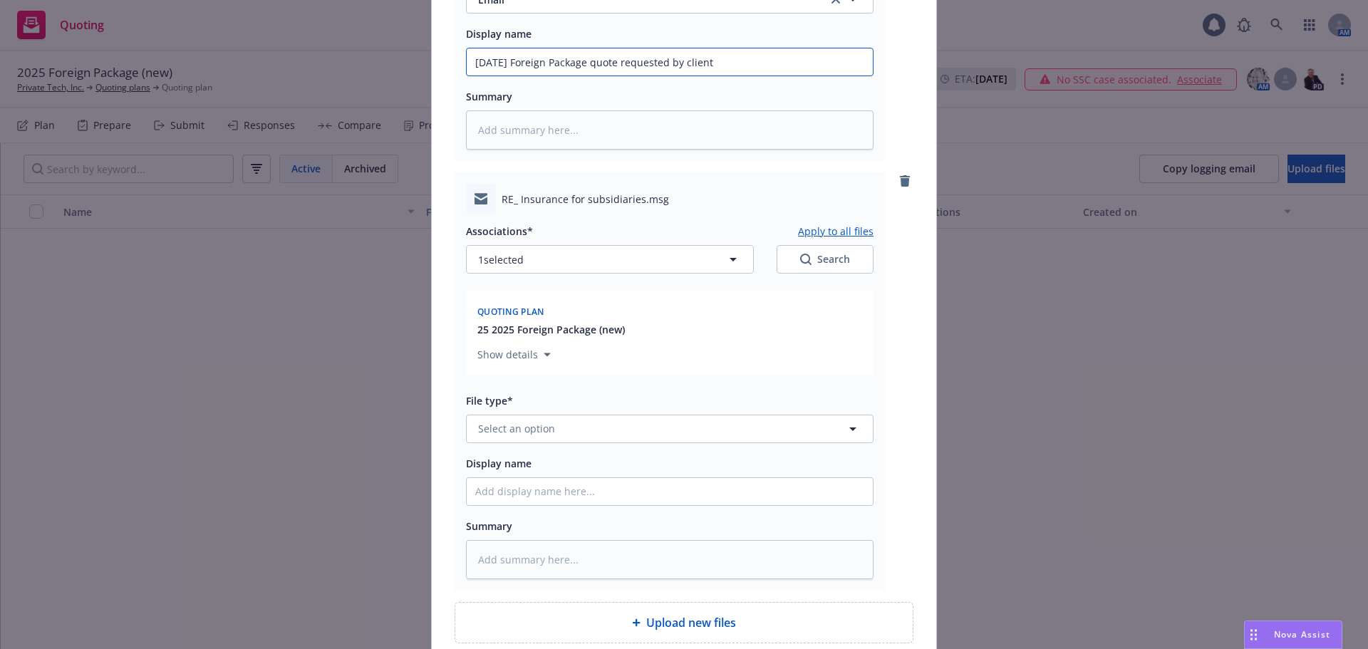
scroll to position [926, 0]
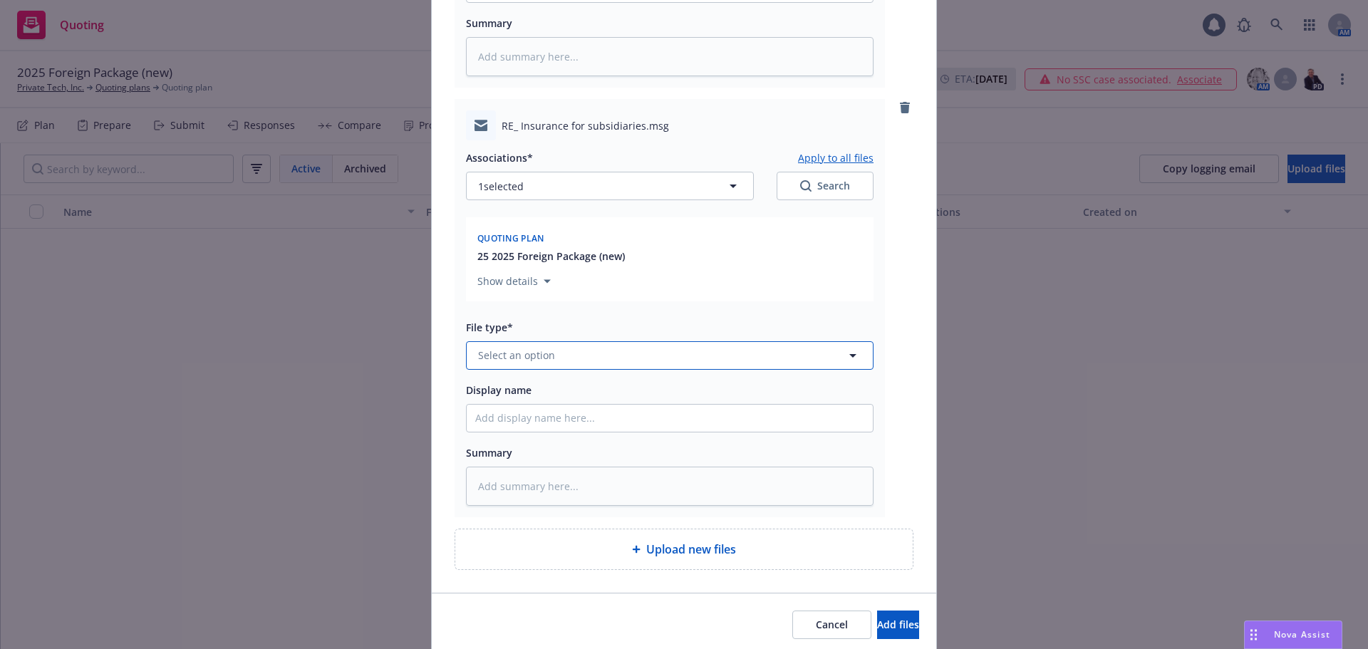
click at [556, 347] on button "Select an option" at bounding box center [670, 355] width 408 height 28
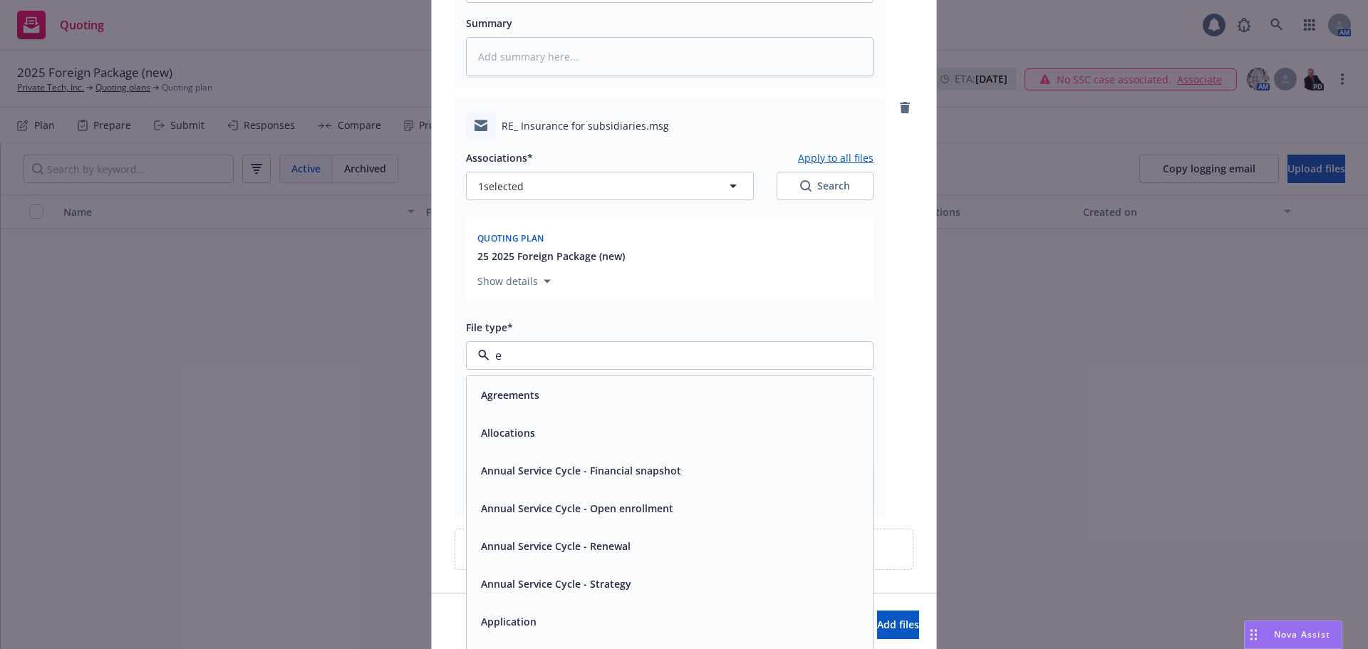
type input "em"
click at [559, 419] on div "Email" at bounding box center [670, 433] width 406 height 38
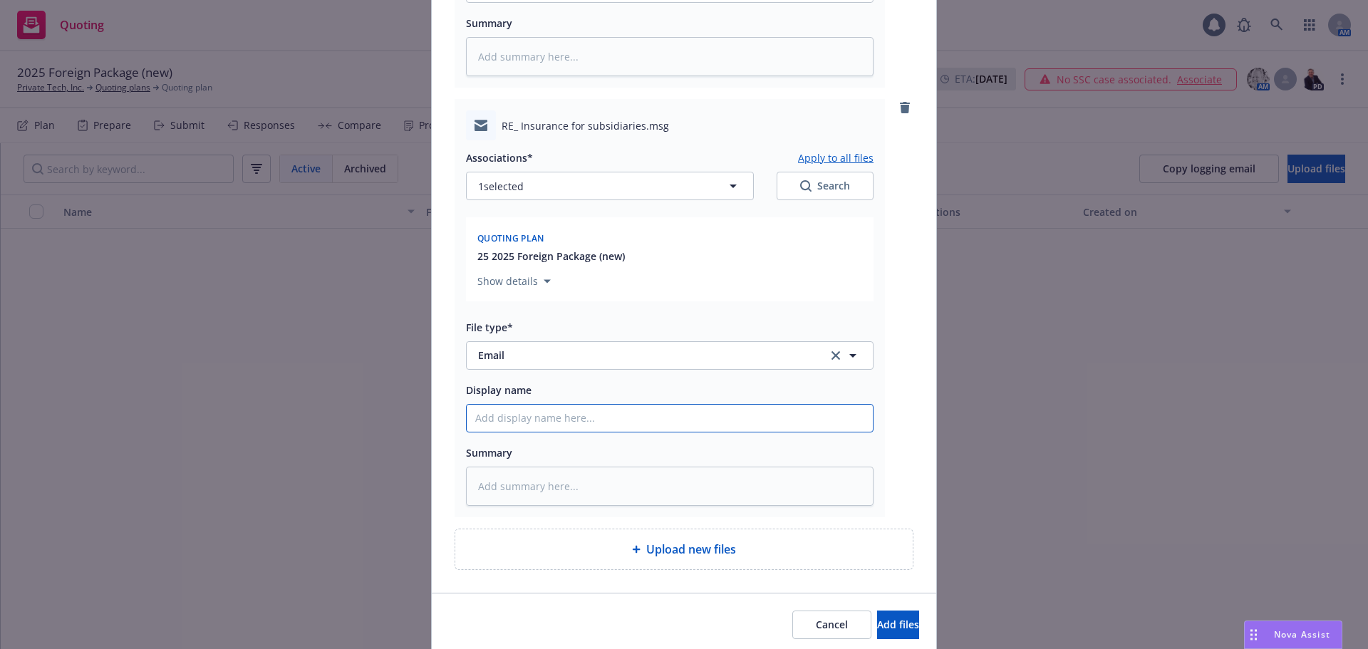
paste input "08/21/25 Foreign Package quote requested by client"
type textarea "x"
type input "08/21/25 Foreign Package quote requested by client"
click at [877, 629] on span "Add files" at bounding box center [898, 625] width 42 height 14
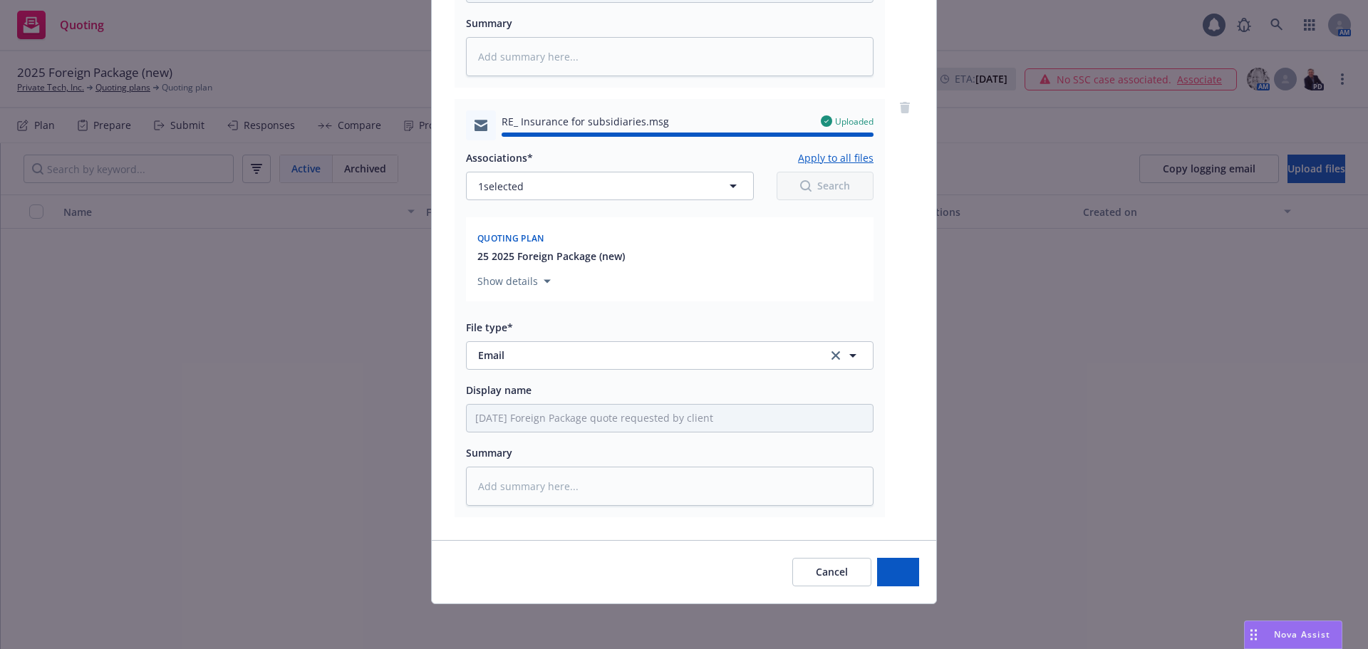
type textarea "x"
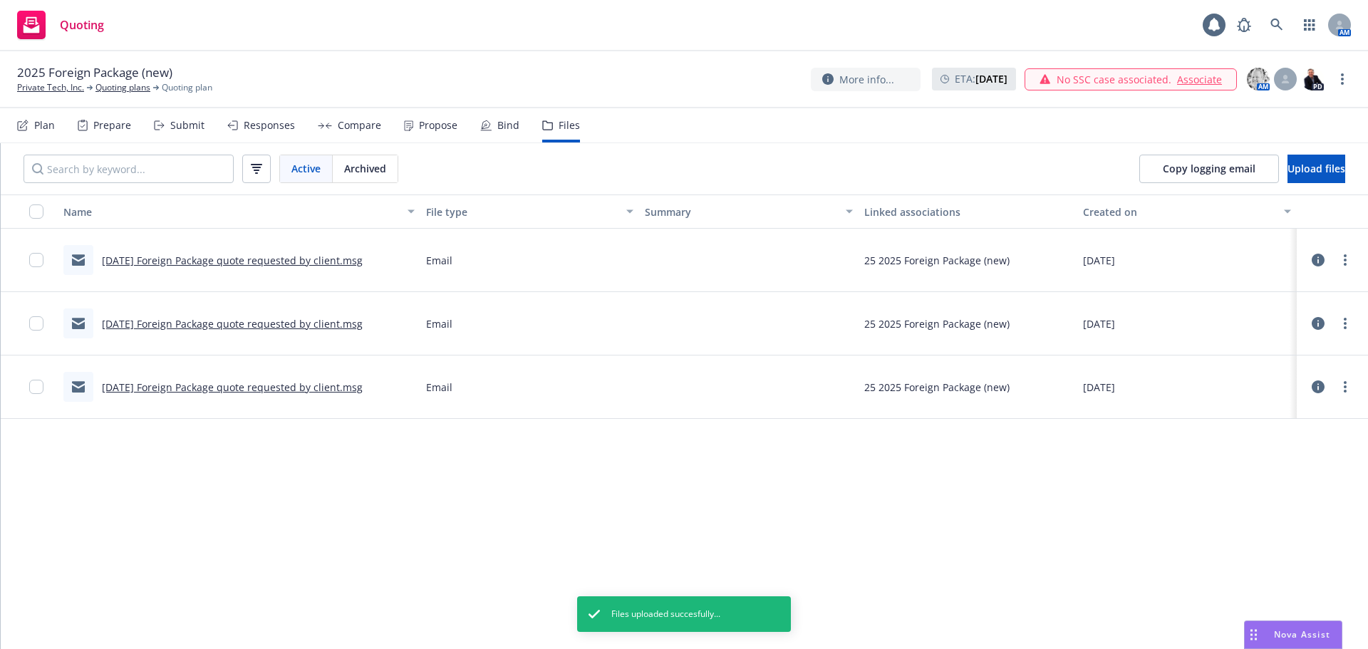
click at [39, 128] on div "Plan" at bounding box center [44, 125] width 21 height 11
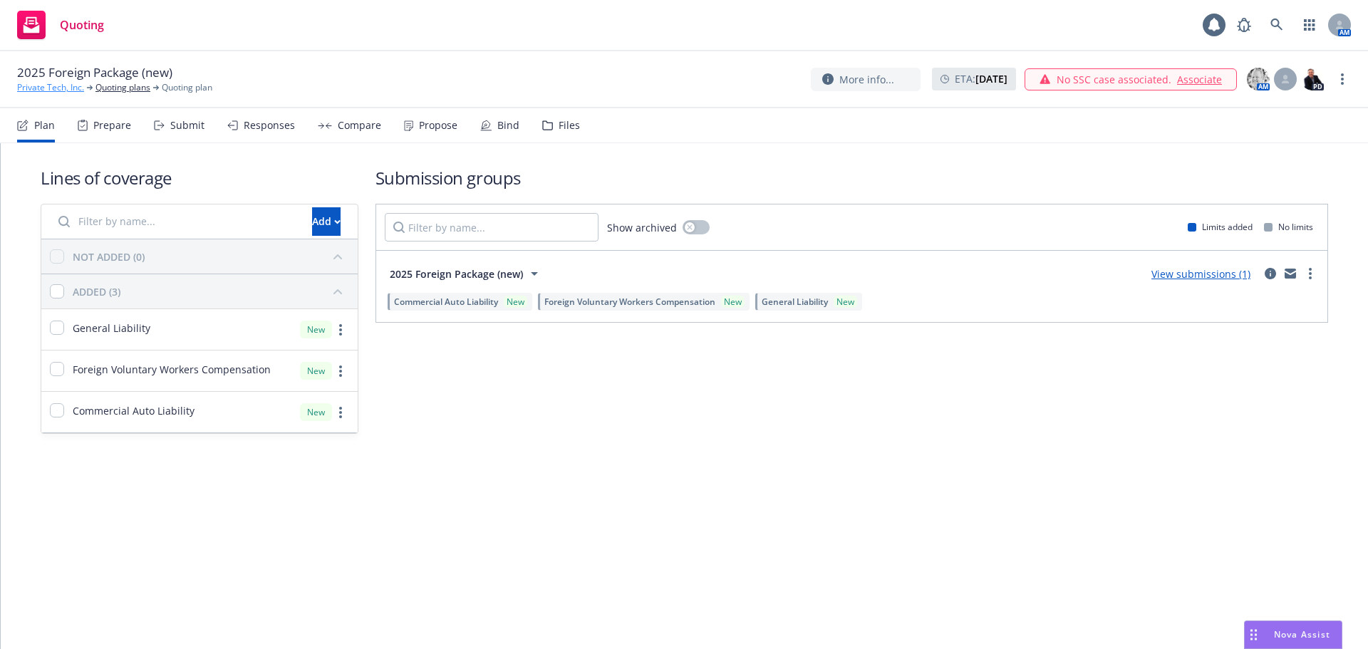
click at [51, 87] on link "Private Tech, Inc." at bounding box center [50, 87] width 67 height 13
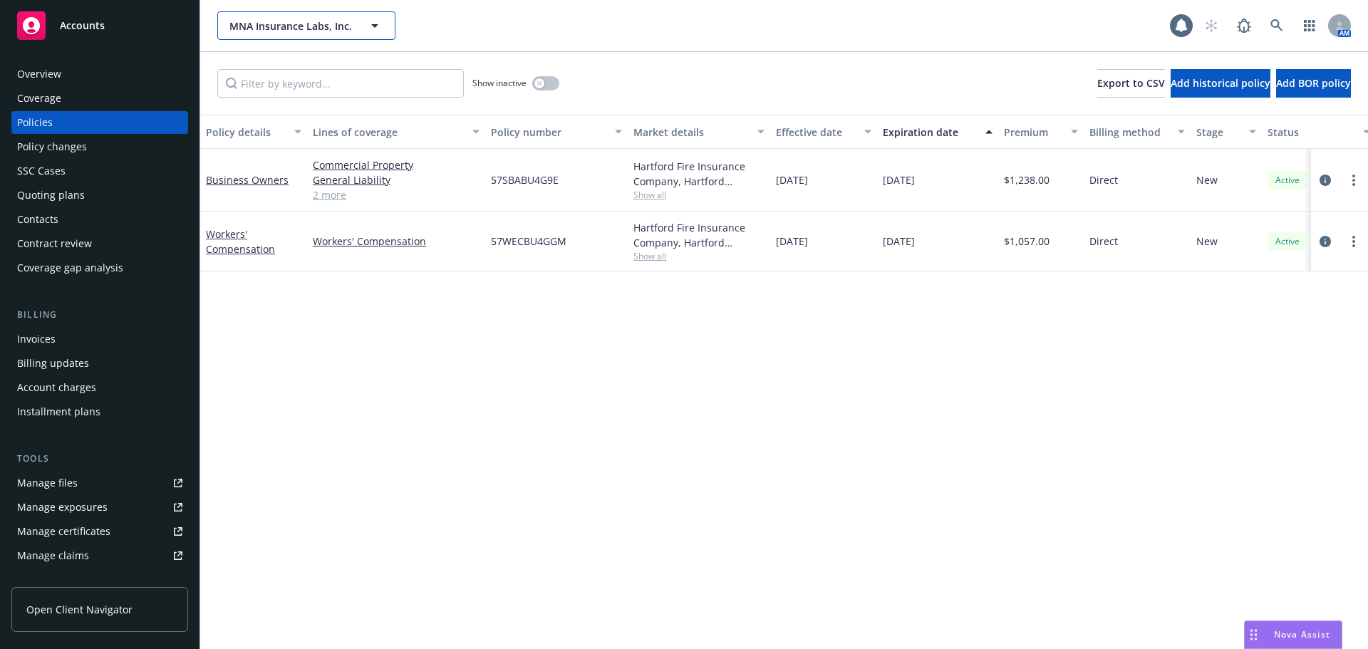
click at [244, 32] on span "MNA Insurance Labs, Inc." at bounding box center [290, 26] width 123 height 15
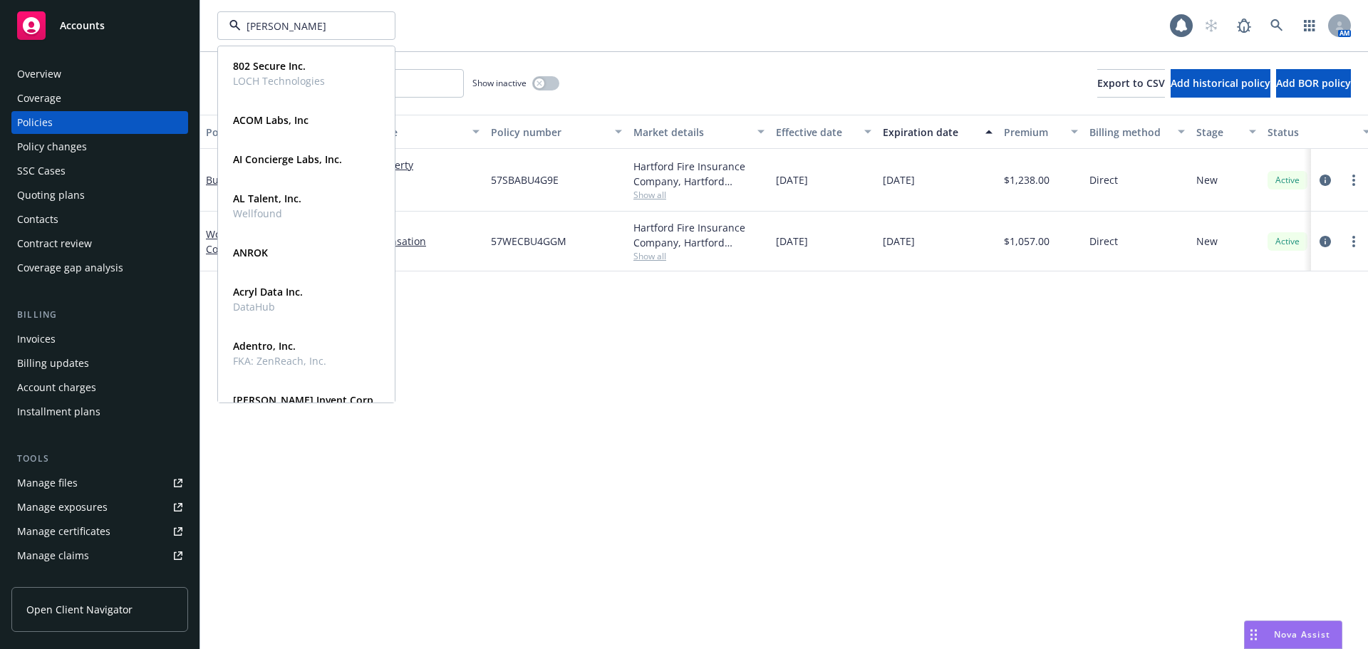
type input "[PERSON_NAME]"
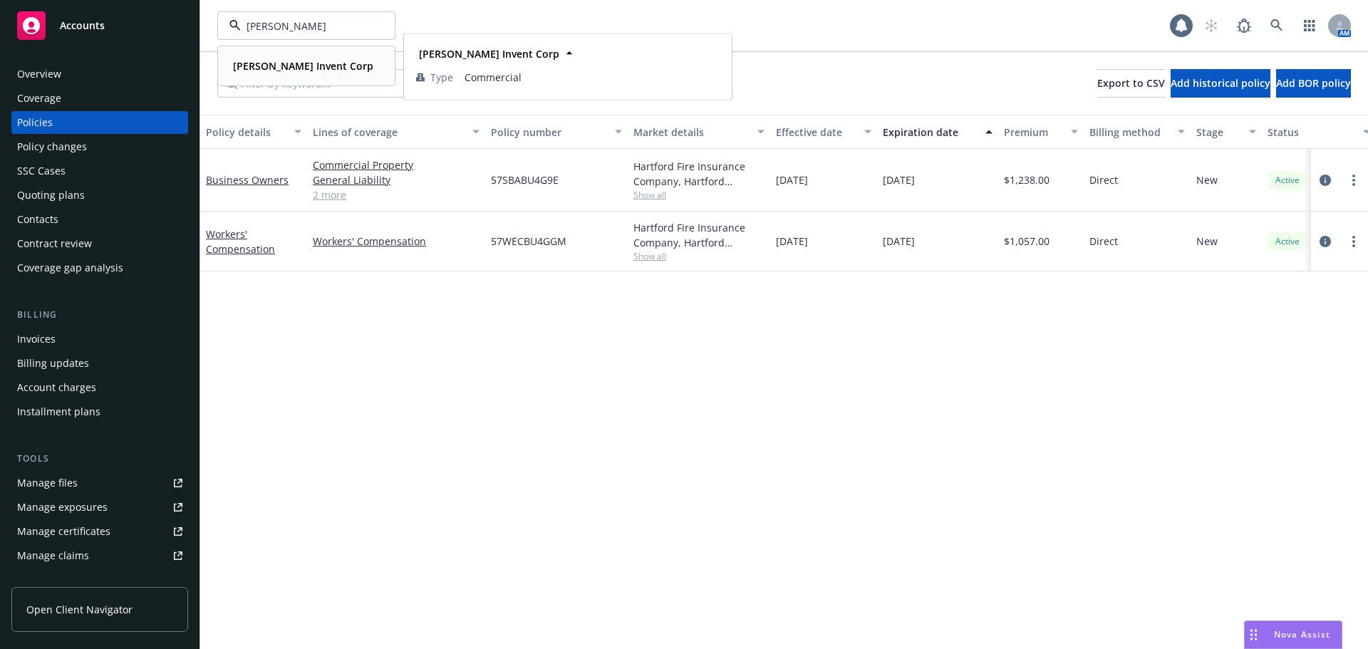
click at [271, 68] on strong "[PERSON_NAME] Invent Corp" at bounding box center [303, 66] width 140 height 14
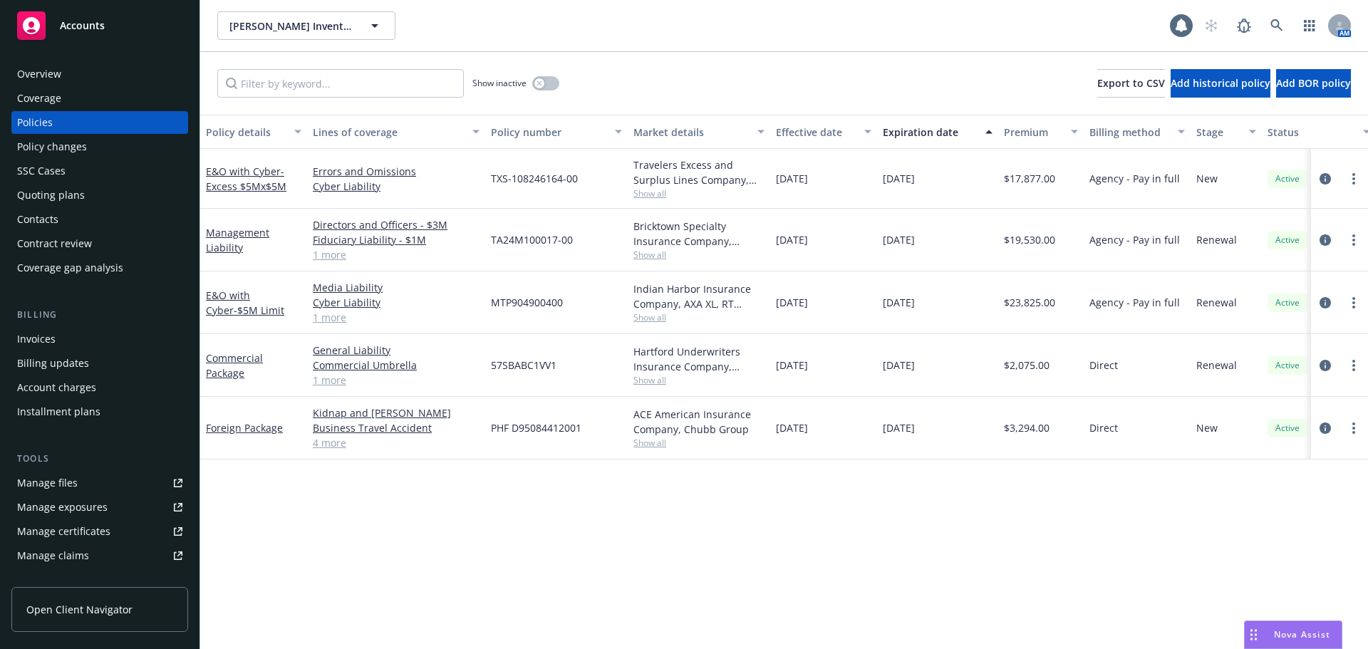
click at [693, 497] on div "Policy details Lines of coverage Policy number Market details Effective date Ex…" at bounding box center [784, 382] width 1168 height 534
click at [804, 134] on div "Effective date" at bounding box center [816, 132] width 80 height 15
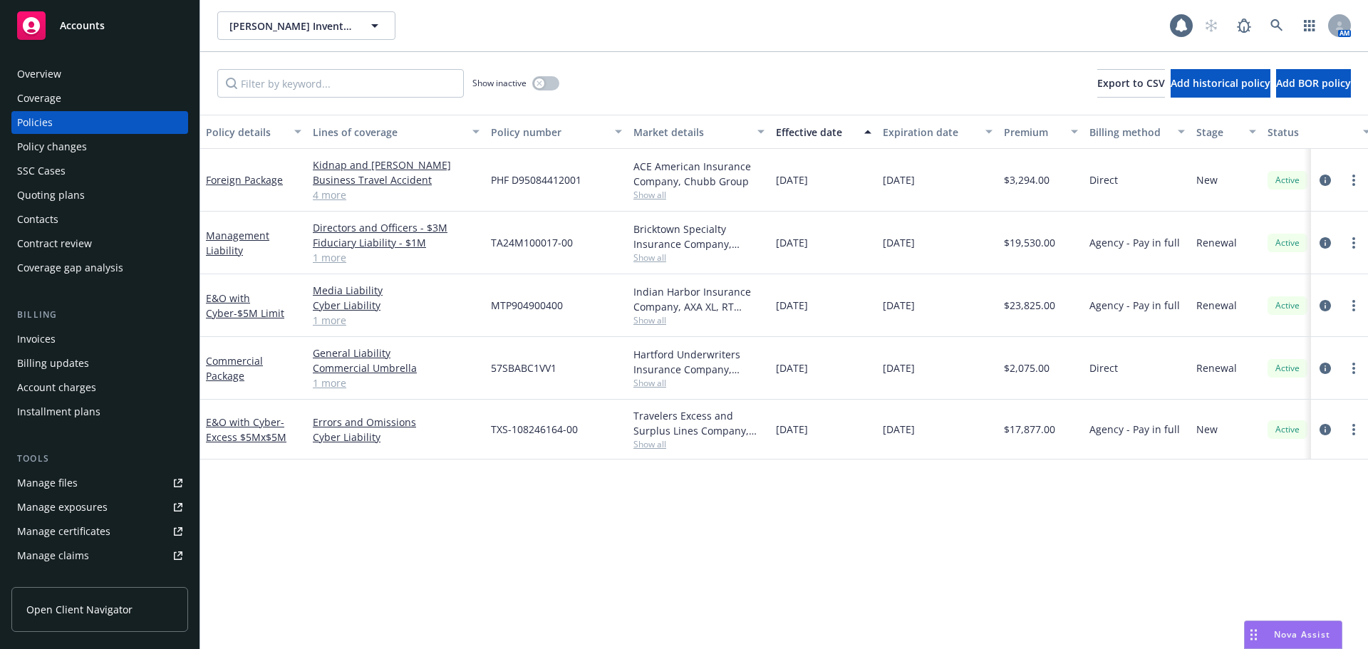
click at [804, 134] on div "Effective date" at bounding box center [816, 132] width 80 height 15
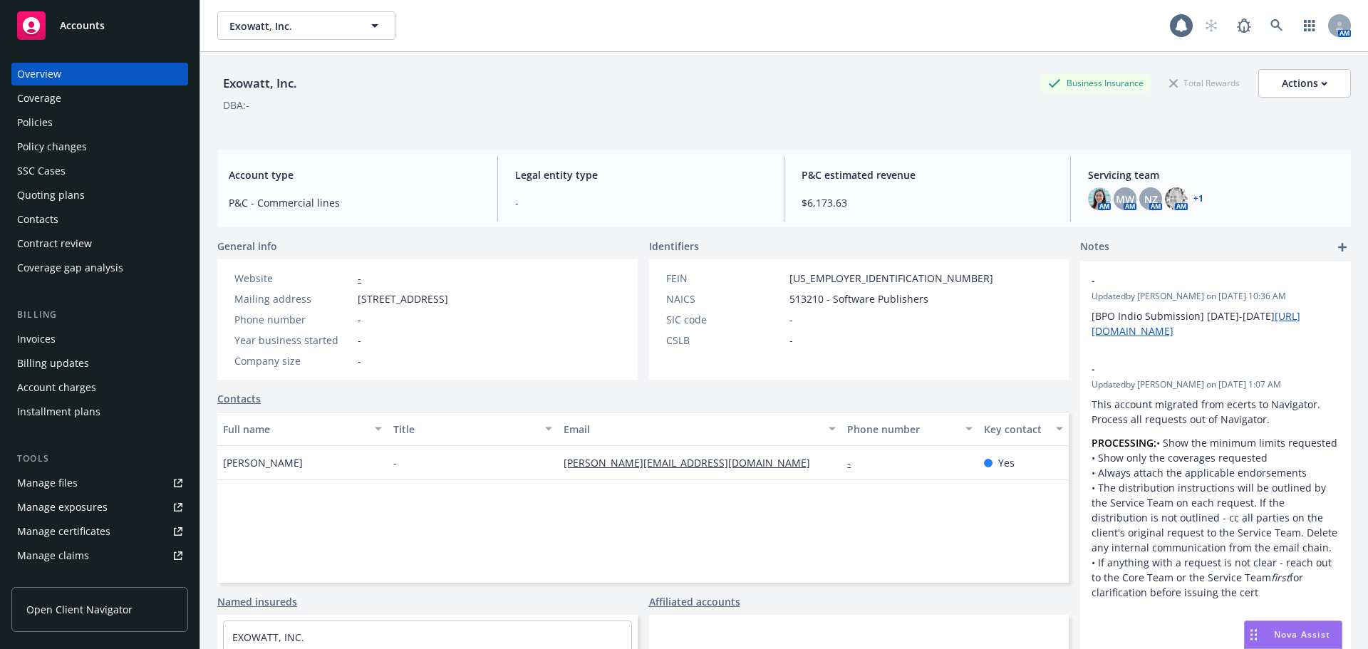
click at [296, 11] on div "Exowatt, Inc. Exowatt, Inc. 1 AM" at bounding box center [784, 25] width 1168 height 51
click at [294, 16] on button "Exowatt, Inc." at bounding box center [306, 25] width 178 height 28
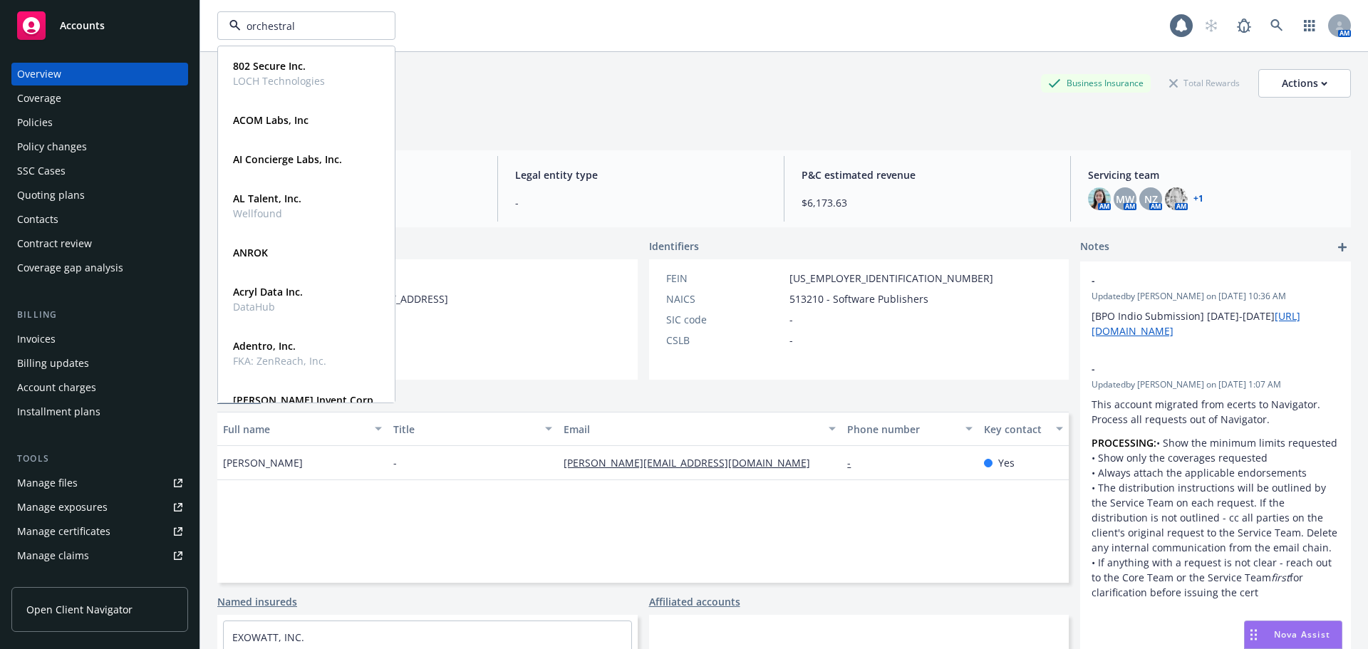
type input "orchestral"
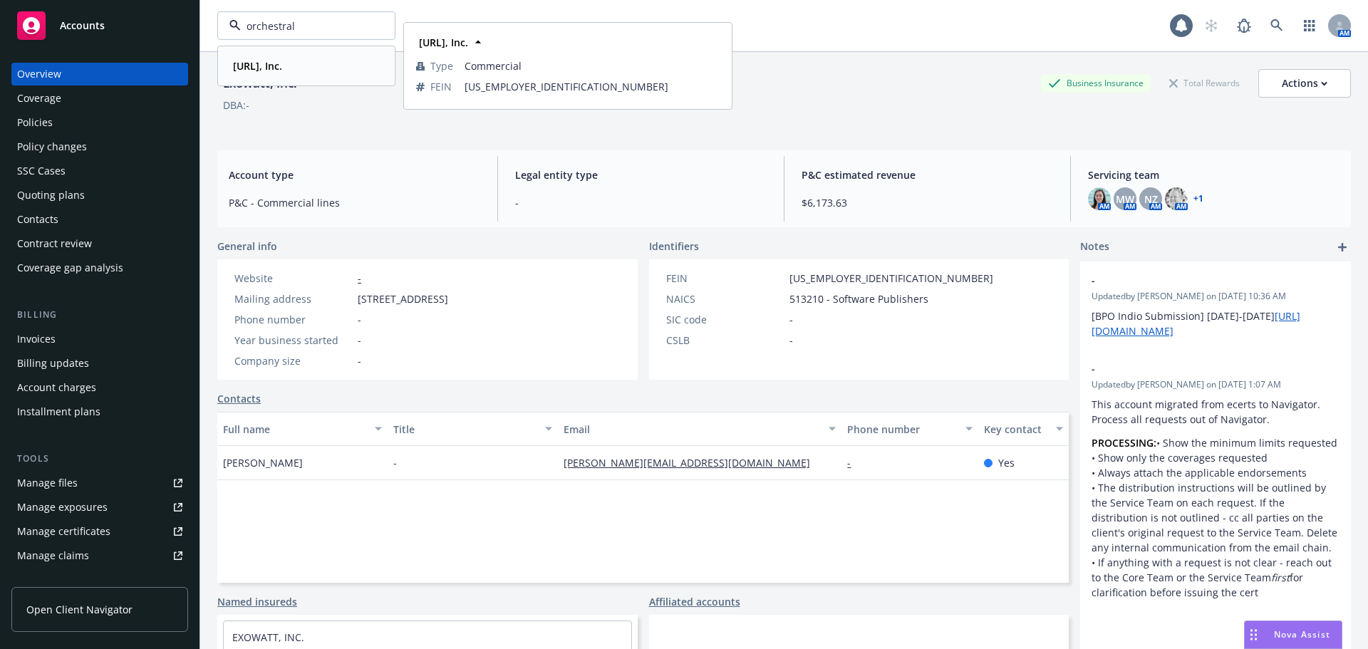
drag, startPoint x: 281, startPoint y: 70, endPoint x: 305, endPoint y: 97, distance: 35.9
click at [281, 71] on strong "Orchestral.ai, Inc." at bounding box center [257, 66] width 49 height 14
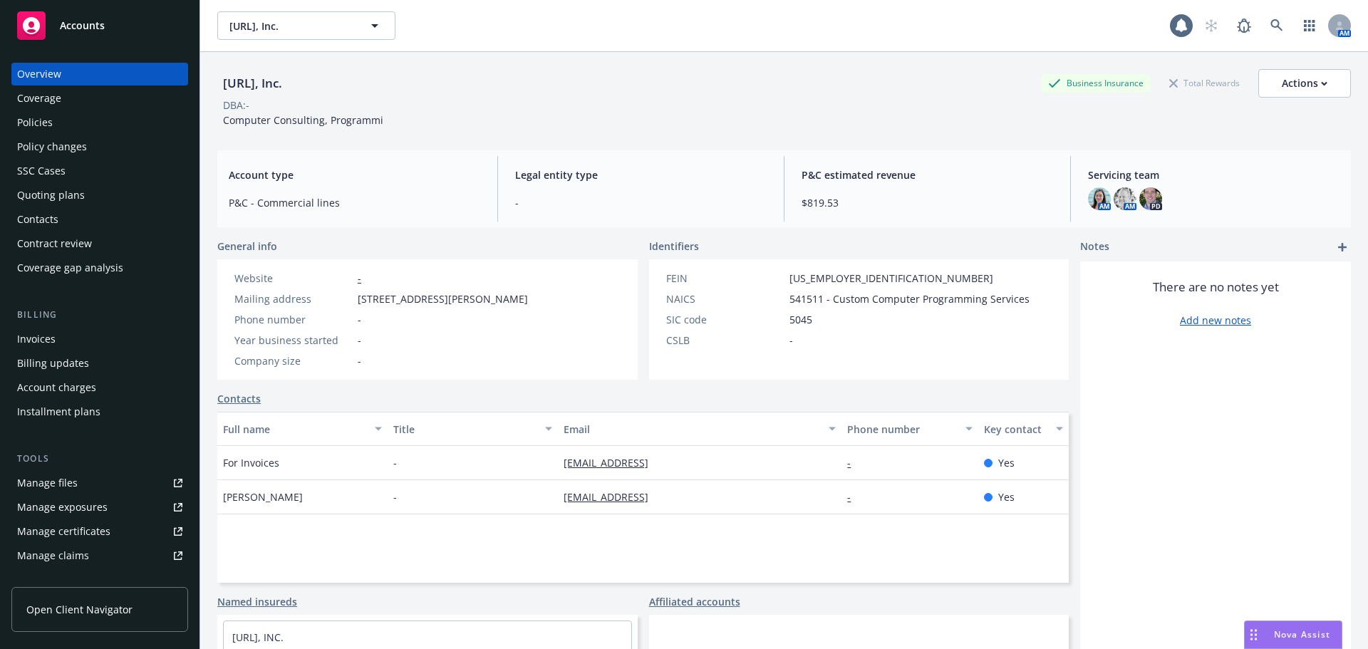
click at [36, 115] on div "Policies" at bounding box center [35, 122] width 36 height 23
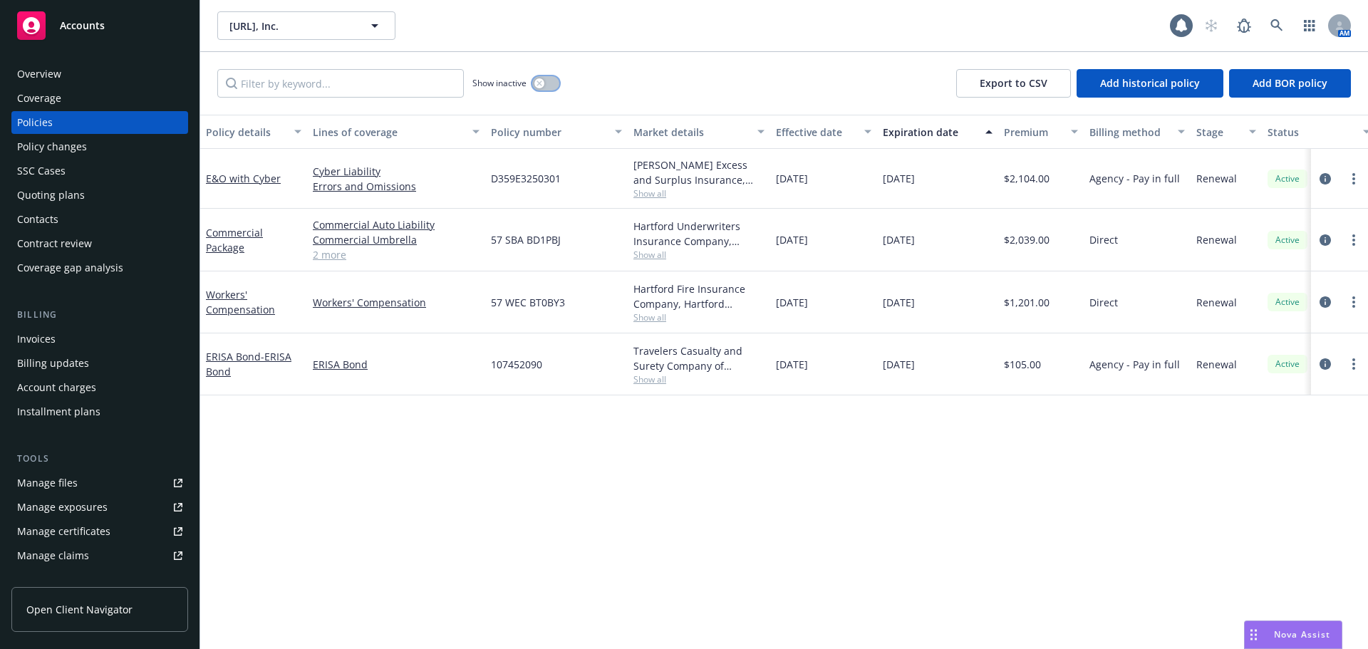
click at [552, 86] on button "button" at bounding box center [545, 83] width 27 height 14
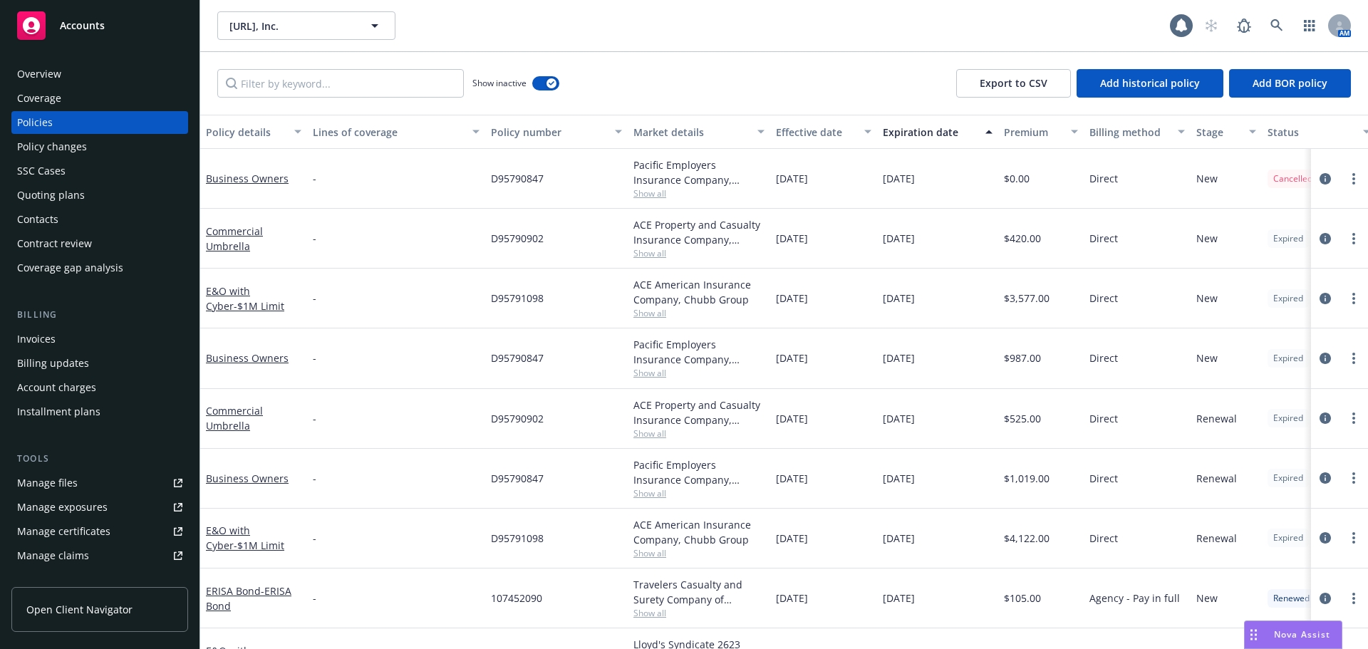
click at [827, 133] on div "Effective date" at bounding box center [816, 132] width 80 height 15
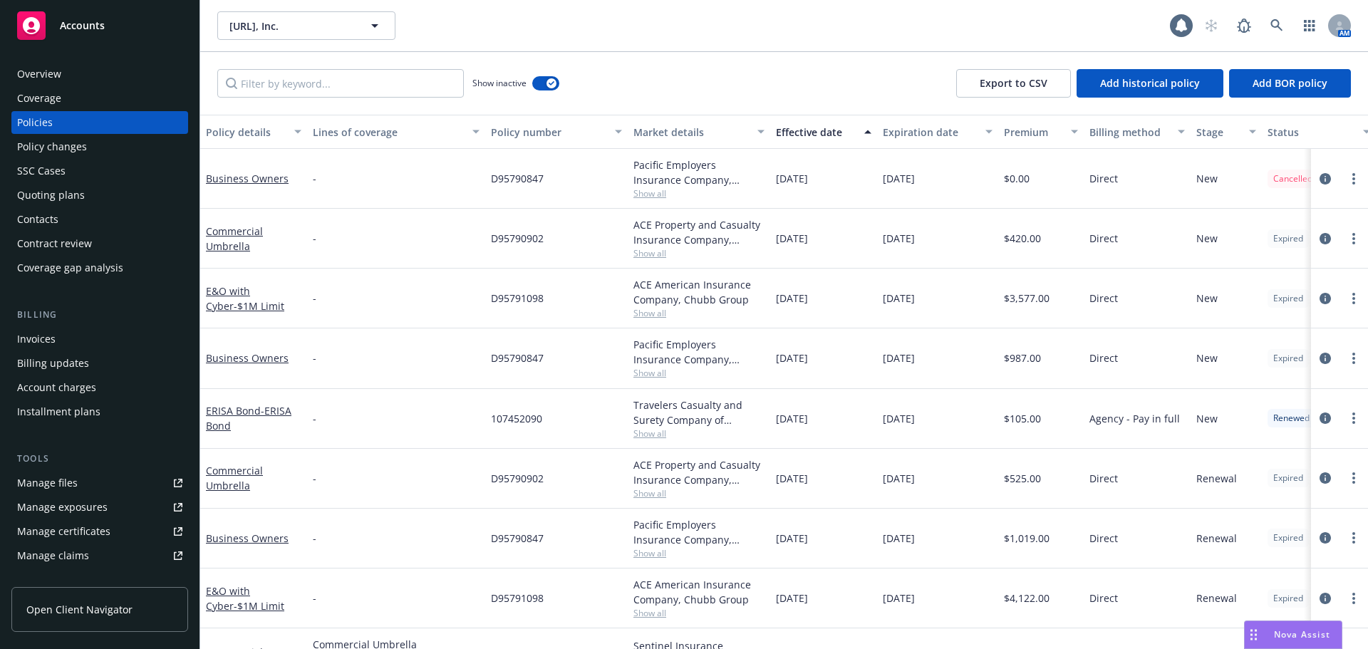
click at [827, 133] on div "Effective date" at bounding box center [816, 132] width 80 height 15
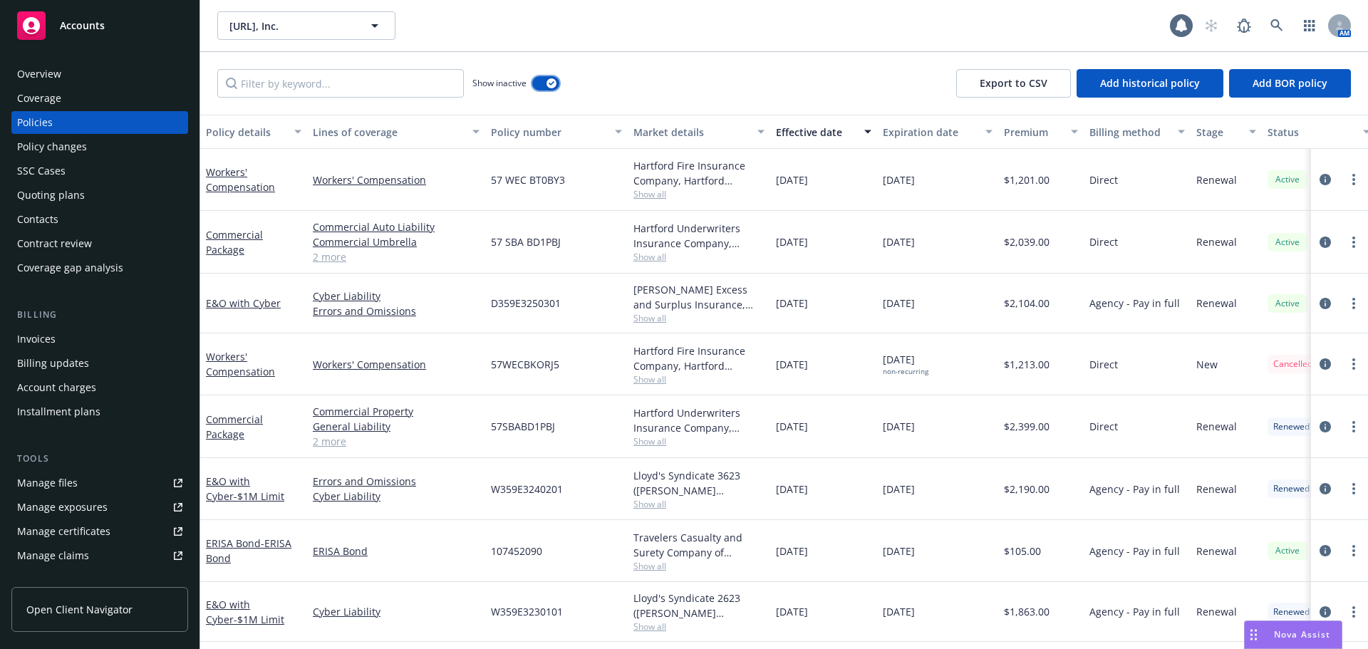
click at [536, 85] on button "button" at bounding box center [545, 83] width 27 height 14
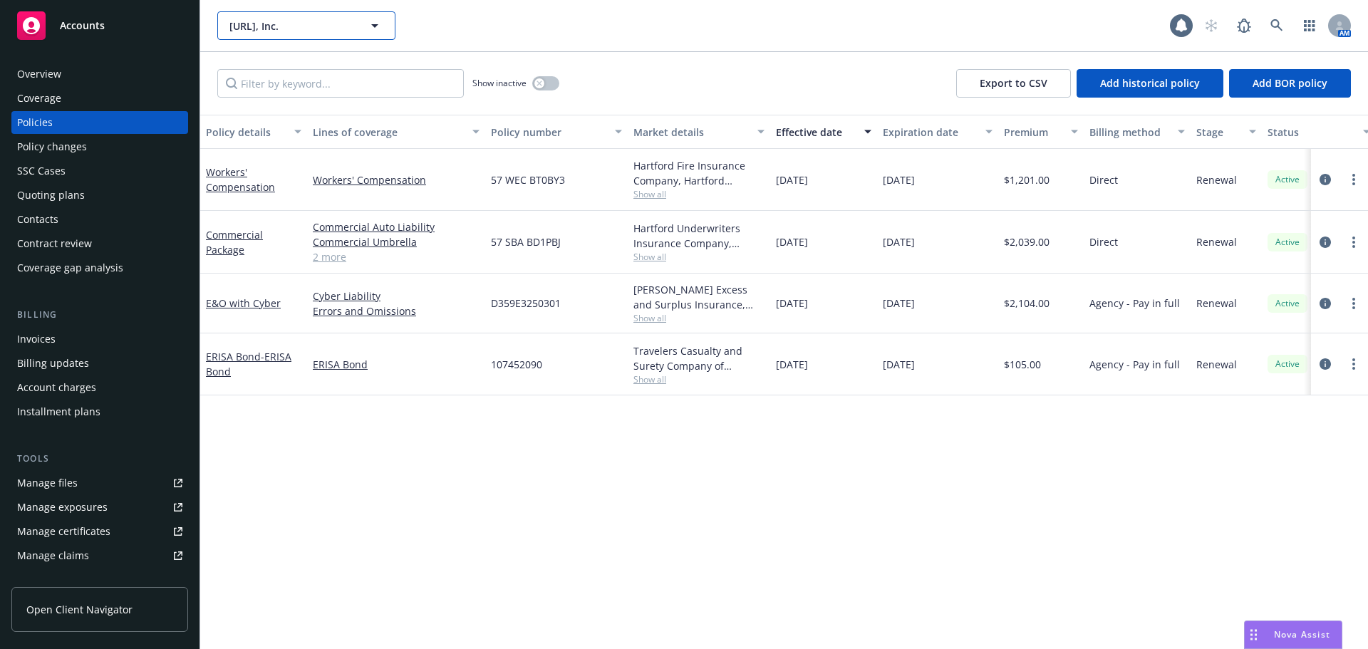
click at [272, 32] on span "Orchestral.ai, Inc." at bounding box center [290, 26] width 123 height 15
type input "behav"
click at [280, 68] on strong "Behavure AI, Inc. (fka Scuba Analytics, Inc.)" at bounding box center [299, 73] width 133 height 28
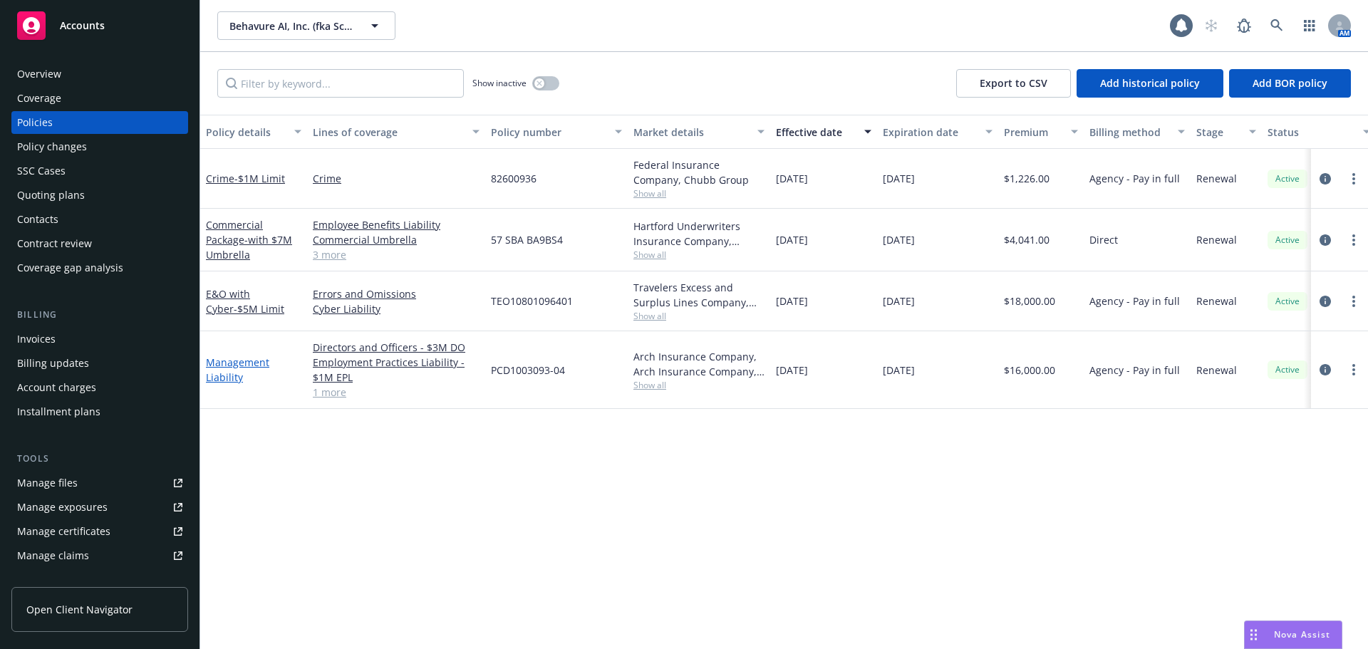
click at [231, 378] on link "Management Liability" at bounding box center [237, 370] width 63 height 28
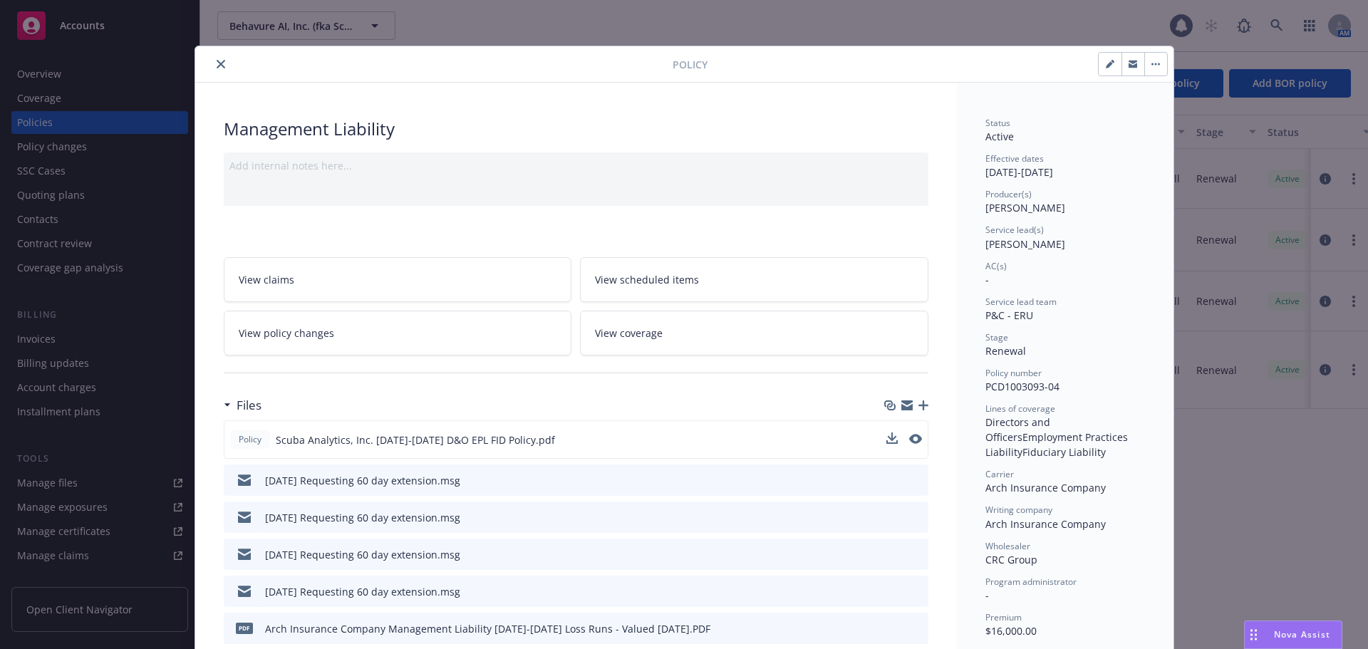
scroll to position [71, 0]
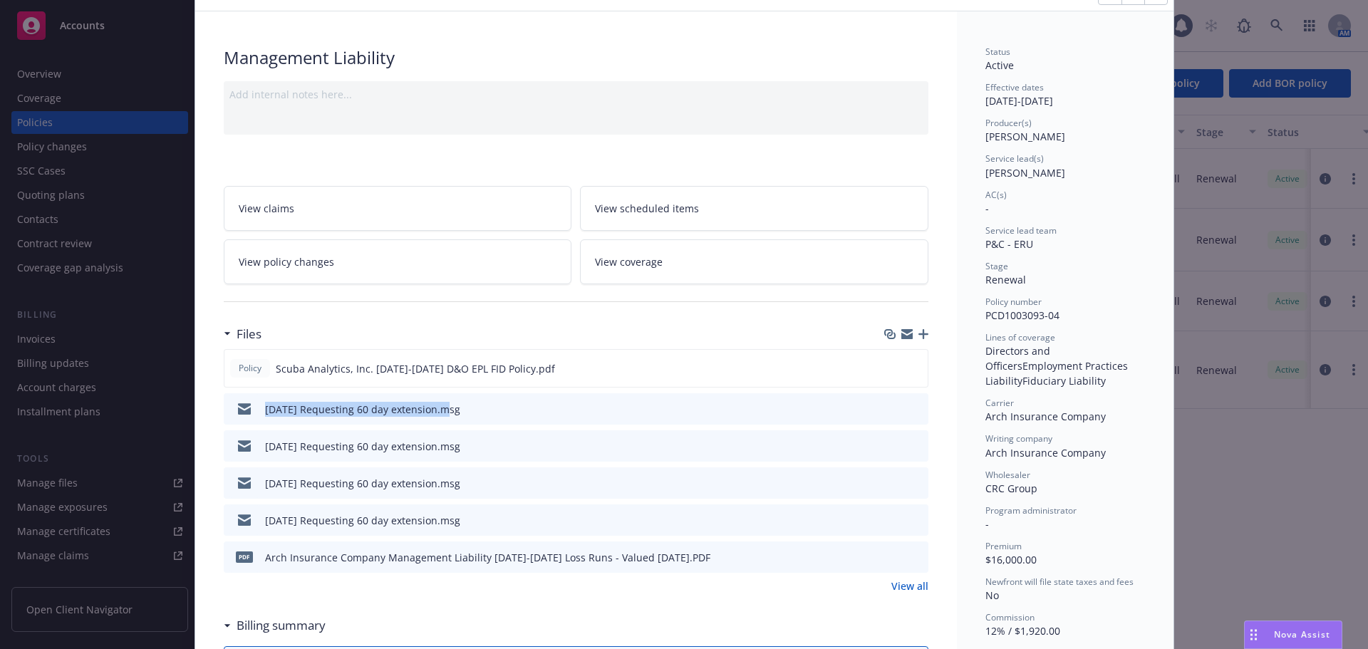
drag, startPoint x: 250, startPoint y: 410, endPoint x: 434, endPoint y: 427, distance: 184.6
click at [434, 427] on div "Policy Scuba Analytics, Inc. 2024-2025 D&O EPL FID Policy.pdf 08/19/25 Requesti…" at bounding box center [576, 461] width 705 height 224
copy div "08/19/25 Requesting 60 day extension"
click at [918, 337] on icon "button" at bounding box center [923, 334] width 10 height 10
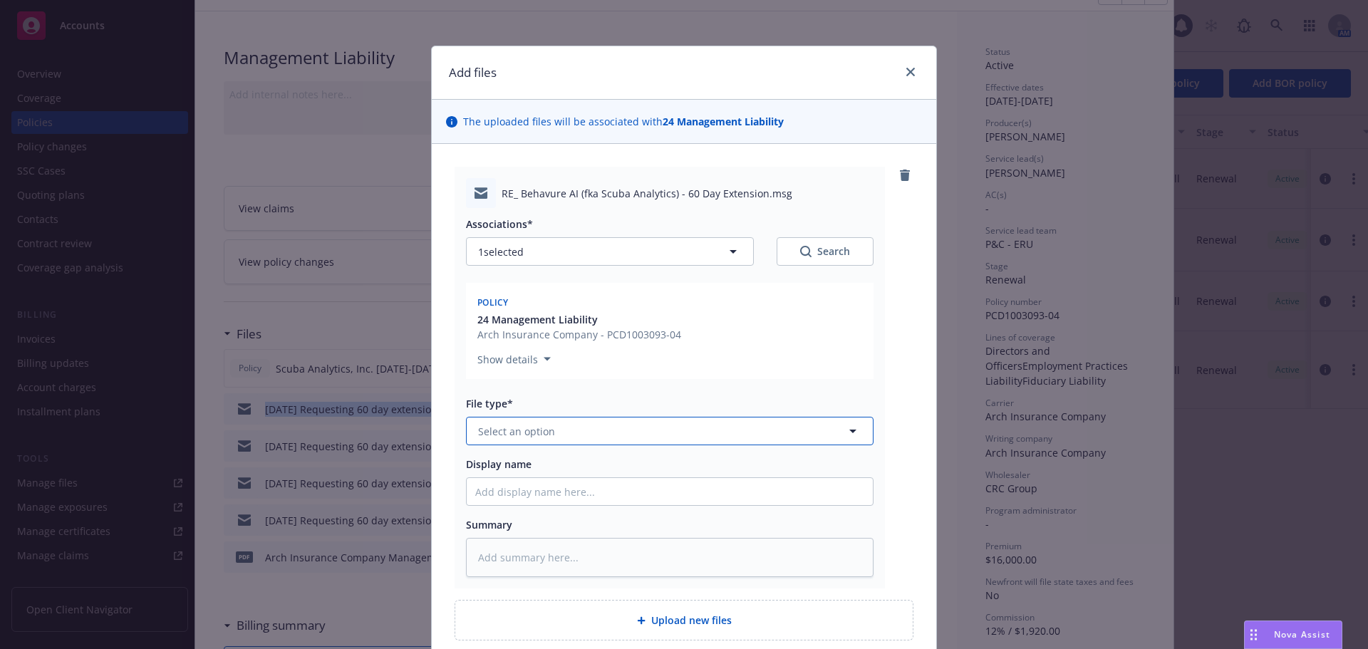
click at [586, 429] on button "Select an option" at bounding box center [670, 431] width 408 height 28
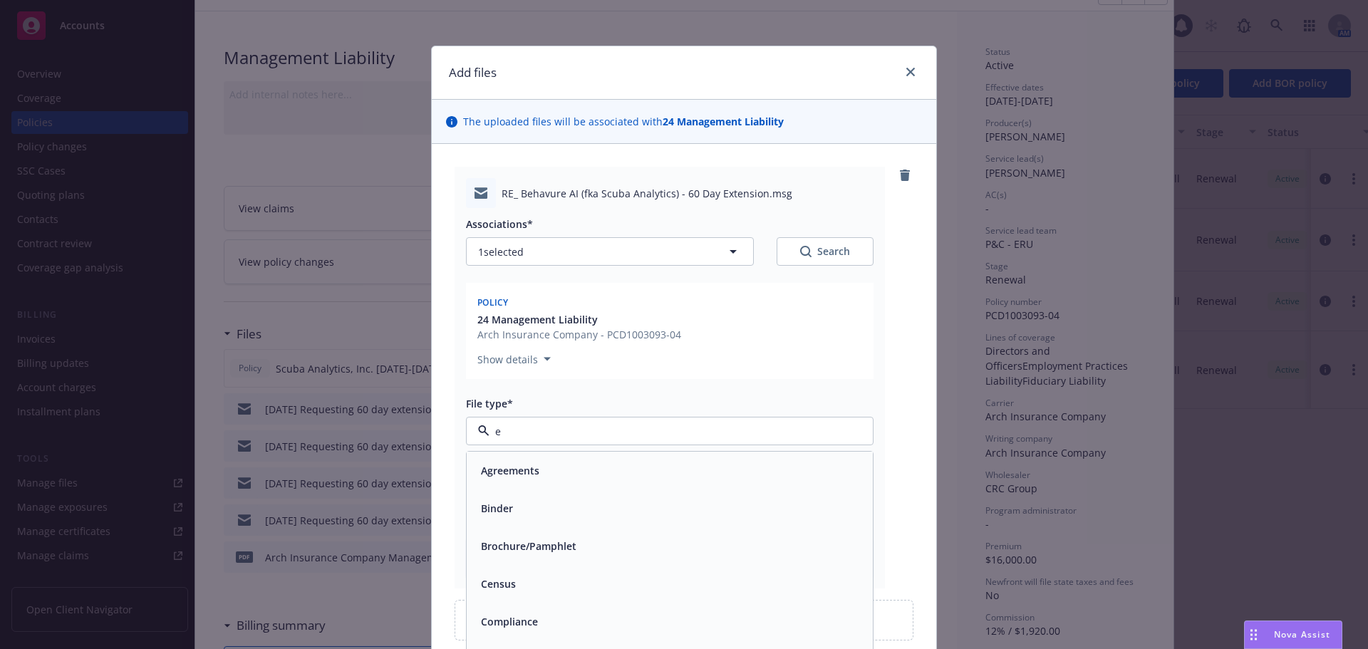
type input "em"
click at [526, 509] on div "Email" at bounding box center [669, 508] width 389 height 21
click at [537, 491] on input "Display name" at bounding box center [670, 491] width 406 height 27
paste input "08/19/25 Requesting 60 day extension"
type textarea "x"
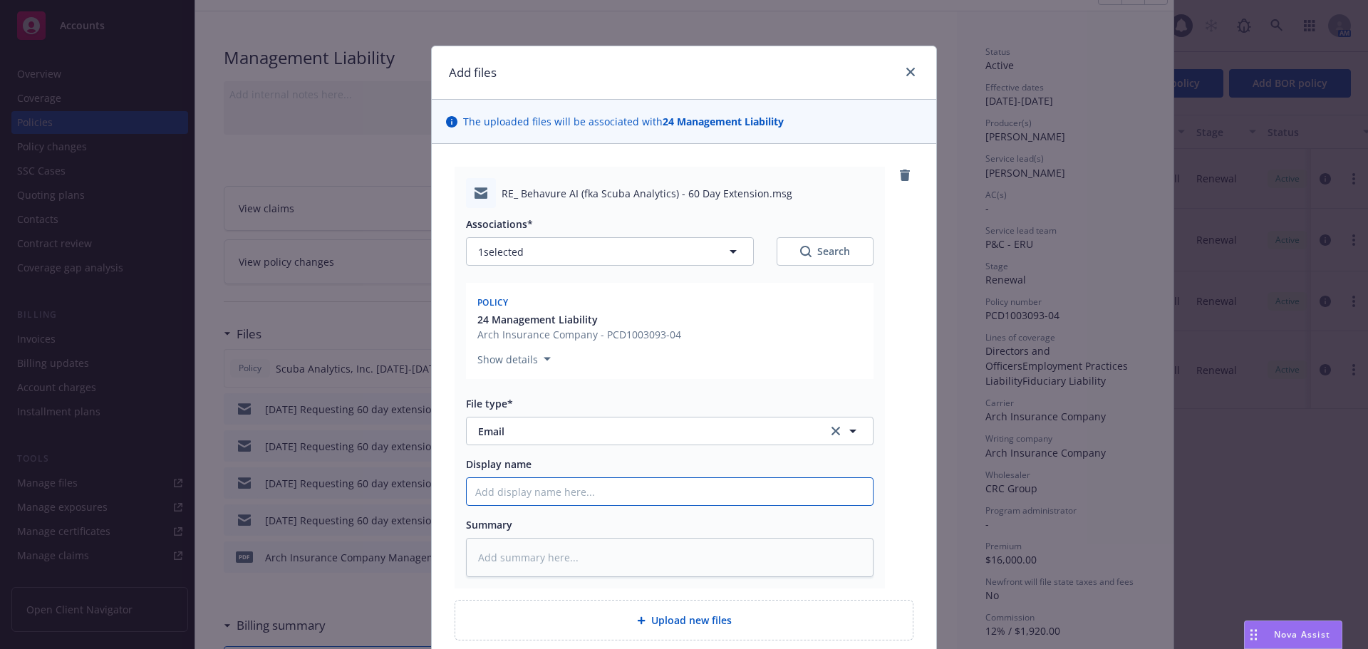
type input "08/19/25 Requesting 60 day extension"
click at [497, 492] on input "08/19/25 Requesting 60 day extension" at bounding box center [670, 491] width 406 height 27
type textarea "x"
type input "08/1/25 Requesting 60 day extension"
type textarea "x"
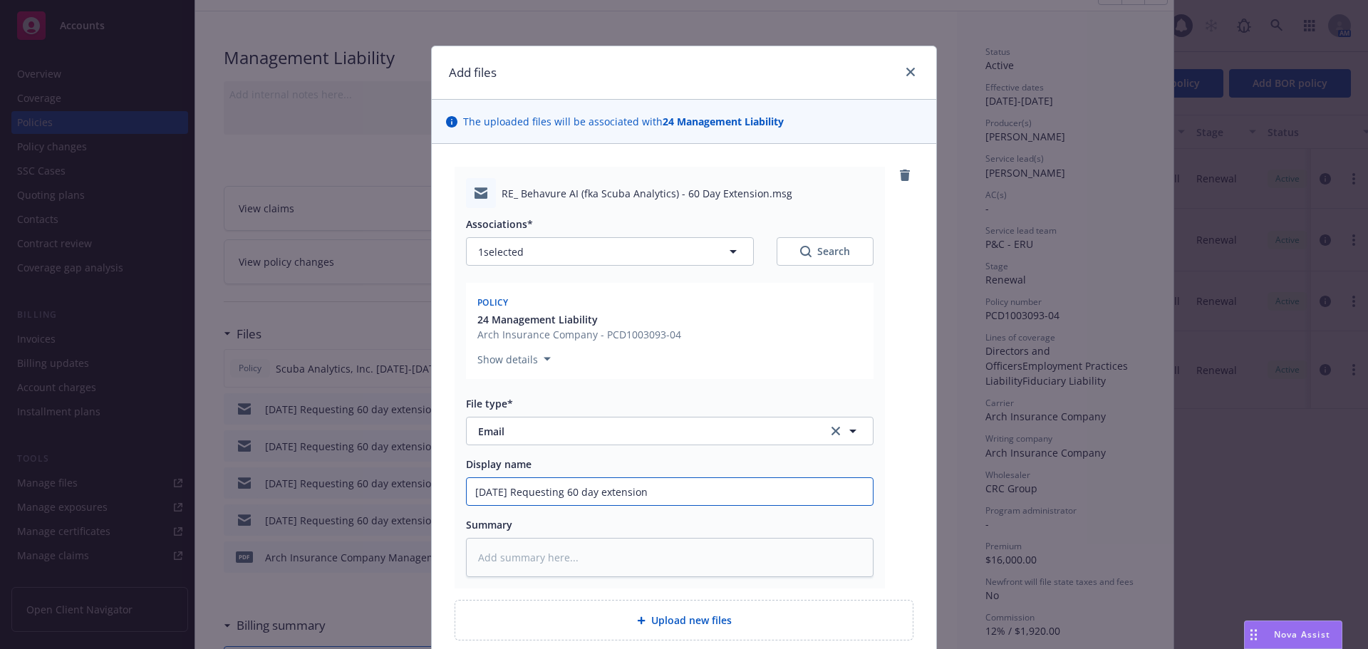
type input "08//25 Requesting 60 day extension"
type textarea "x"
type input "08/2/25 Requesting 60 day extension"
type textarea "x"
type input "08/21/25 Requesting 60 day extension"
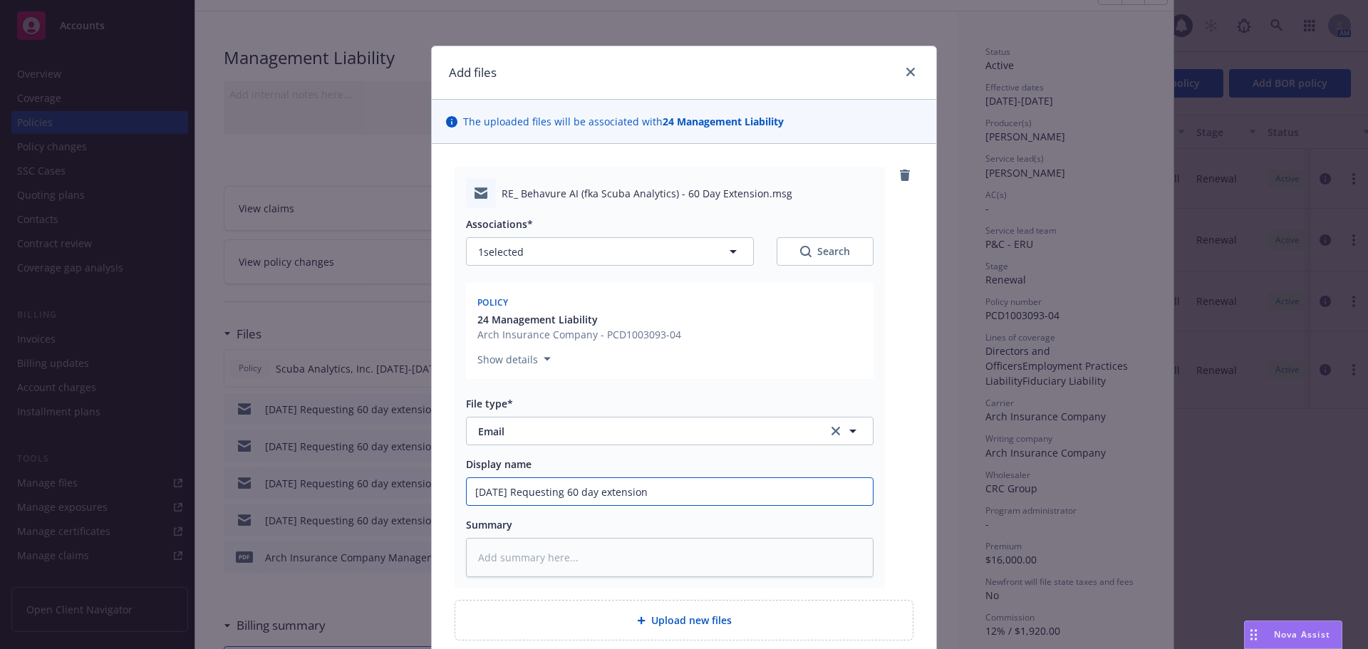
click at [703, 488] on input "08/21/25 Requesting 60 day extension" at bounding box center [670, 491] width 406 height 27
type textarea "x"
type input "08/21/25 Requesting 60 day extension;"
type textarea "x"
type input "08/21/25 Requesting 60 day extension;"
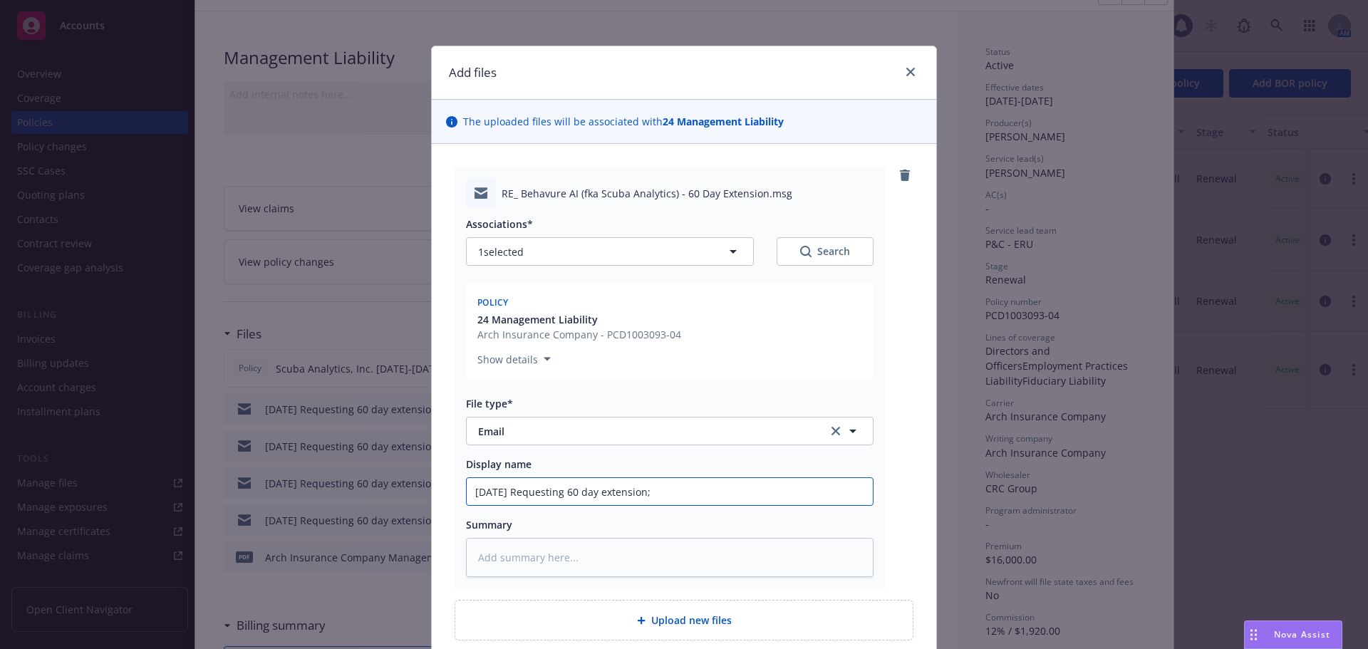
type textarea "x"
type input "08/21/25 Requesting 60 day extension;"
type textarea "x"
type input "08/21/25 Requesting 60 day extension"
type textarea "x"
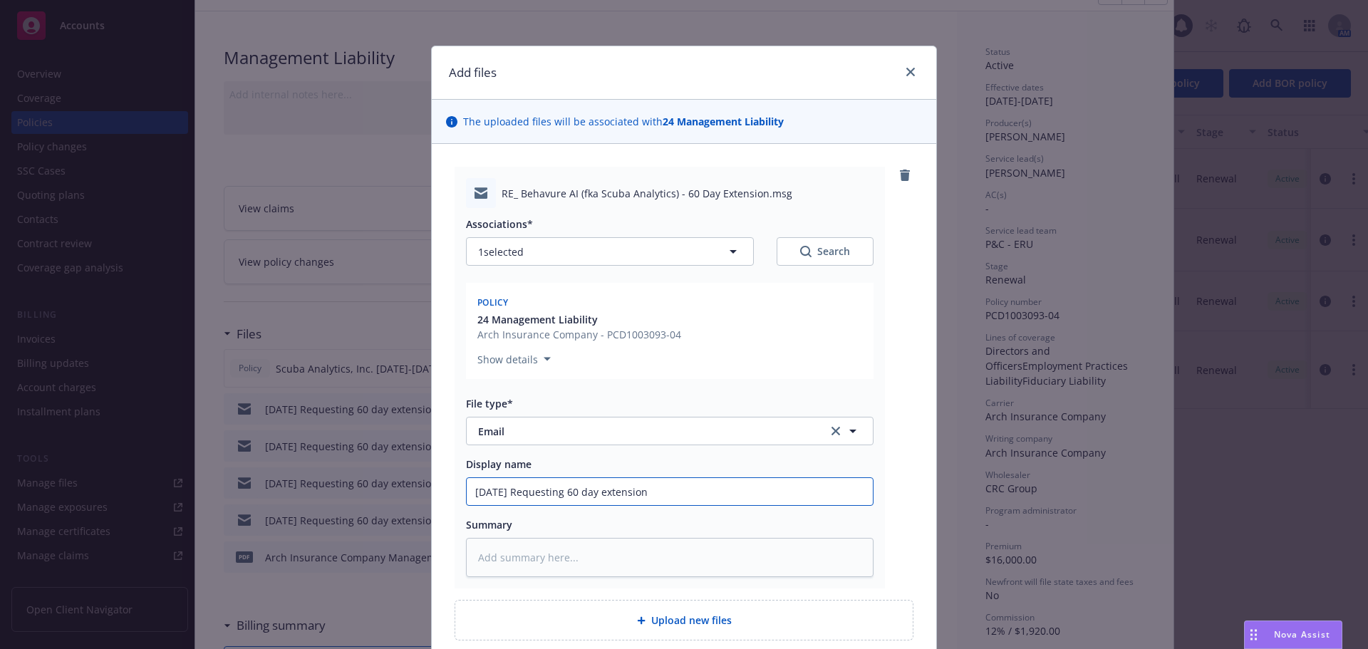
type input "08/21/25 Requesting 60 day extension;"
type textarea "x"
type input "08/21/25 Requesting 60 day extension;"
type textarea "x"
type input "08/21/25 Requesting 60 day extension; o"
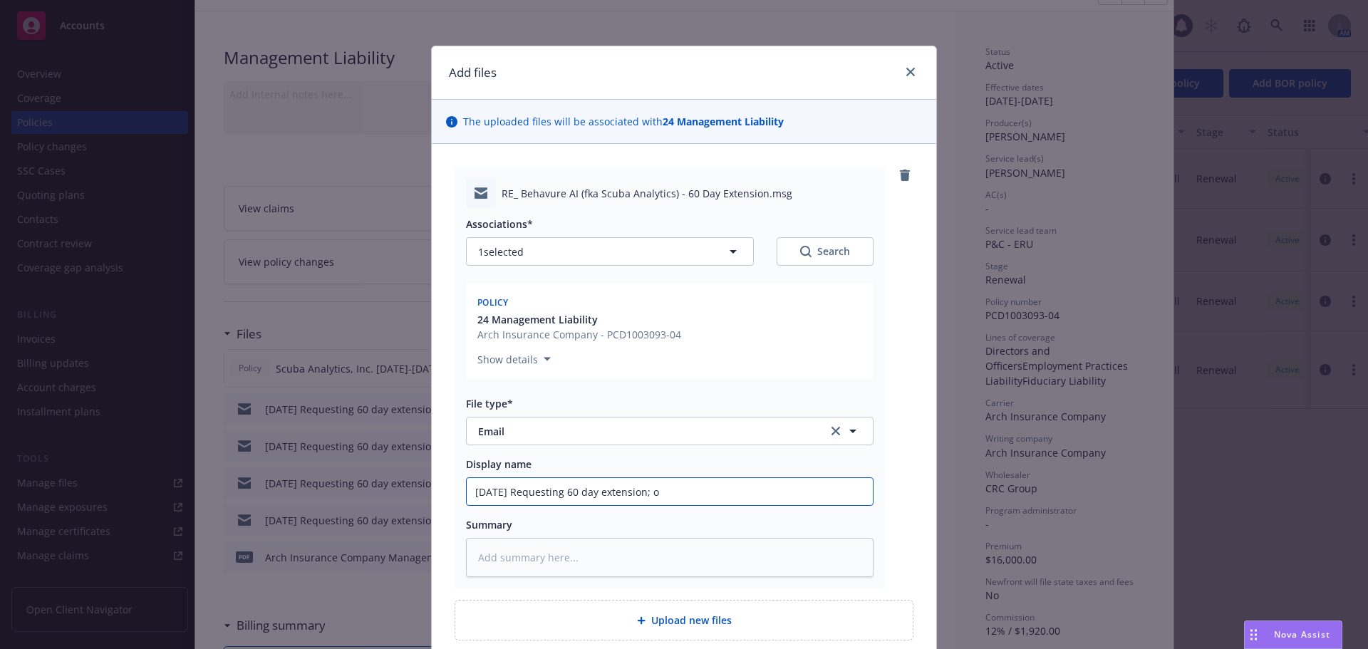
type textarea "x"
type input "08/21/25 Requesting 60 day extension; on"
type textarea "x"
type input "08/21/25 Requesting 60 day extension; one"
type textarea "x"
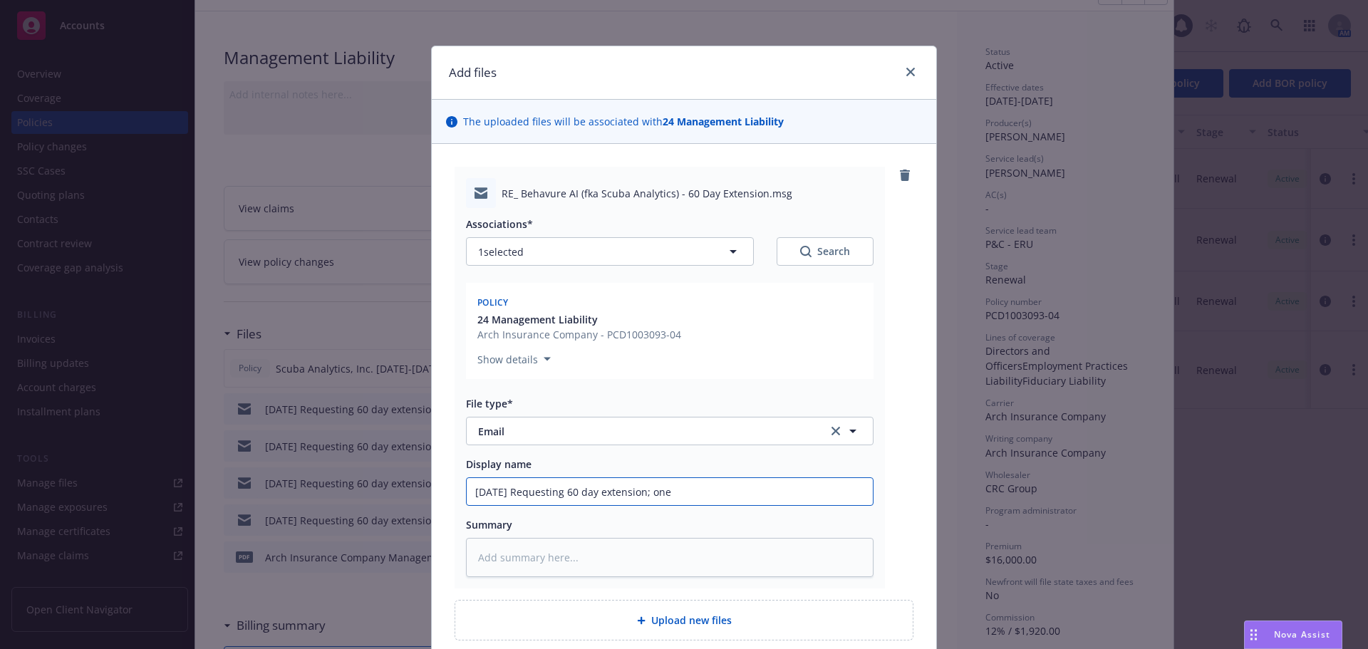
type input "08/21/25 Requesting 60 day extension; one"
type textarea "x"
type input "08/21/25 Requesting 60 day extension; one m"
type textarea "x"
type input "08/21/25 Requesting 60 day extension; one mo"
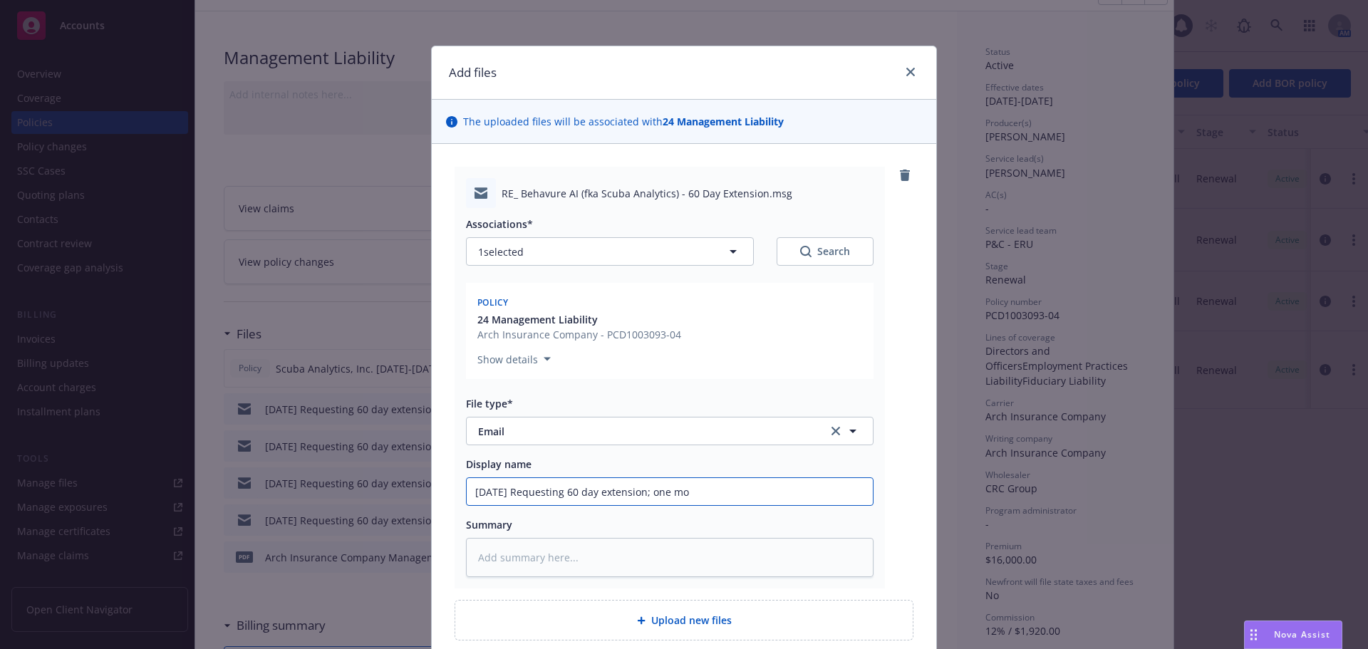
type textarea "x"
type input "08/21/25 Requesting 60 day extension; one mon"
type textarea "x"
type input "08/21/25 Requesting 60 day extension; one mont"
type textarea "x"
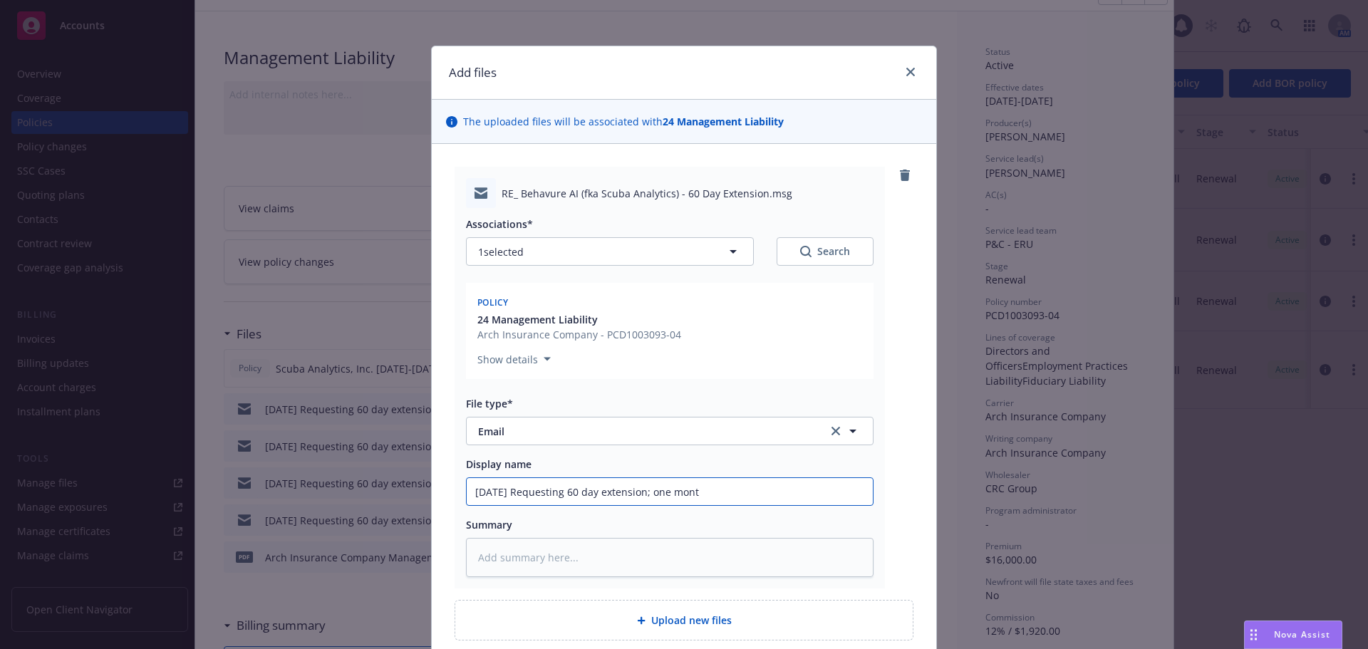
type input "08/21/25 Requesting 60 day extension; one month"
type textarea "x"
type input "08/21/25 Requesting 60 day extension; one month"
type textarea "x"
type input "08/21/25 Requesting 60 day extension; one month g"
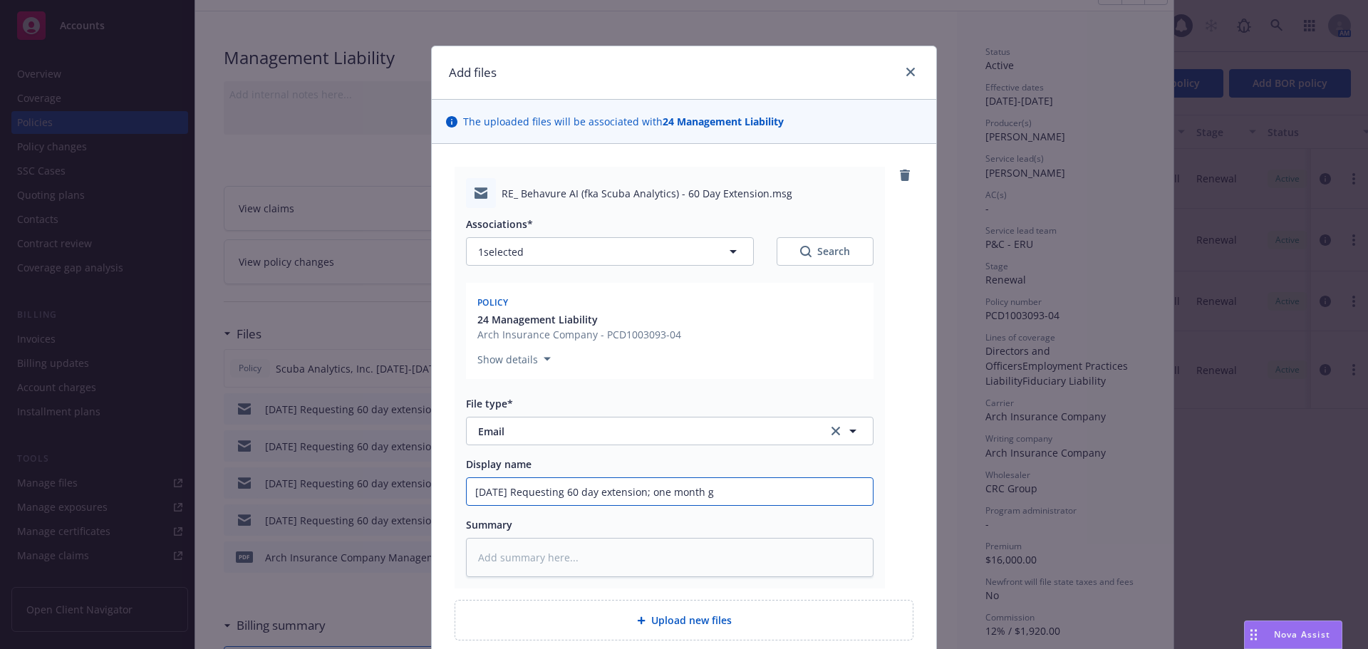
type textarea "x"
type input "08/21/25 Requesting 60 day extension; one month gr"
type textarea "x"
type input "08/21/25 Requesting 60 day extension; one month gra"
type textarea "x"
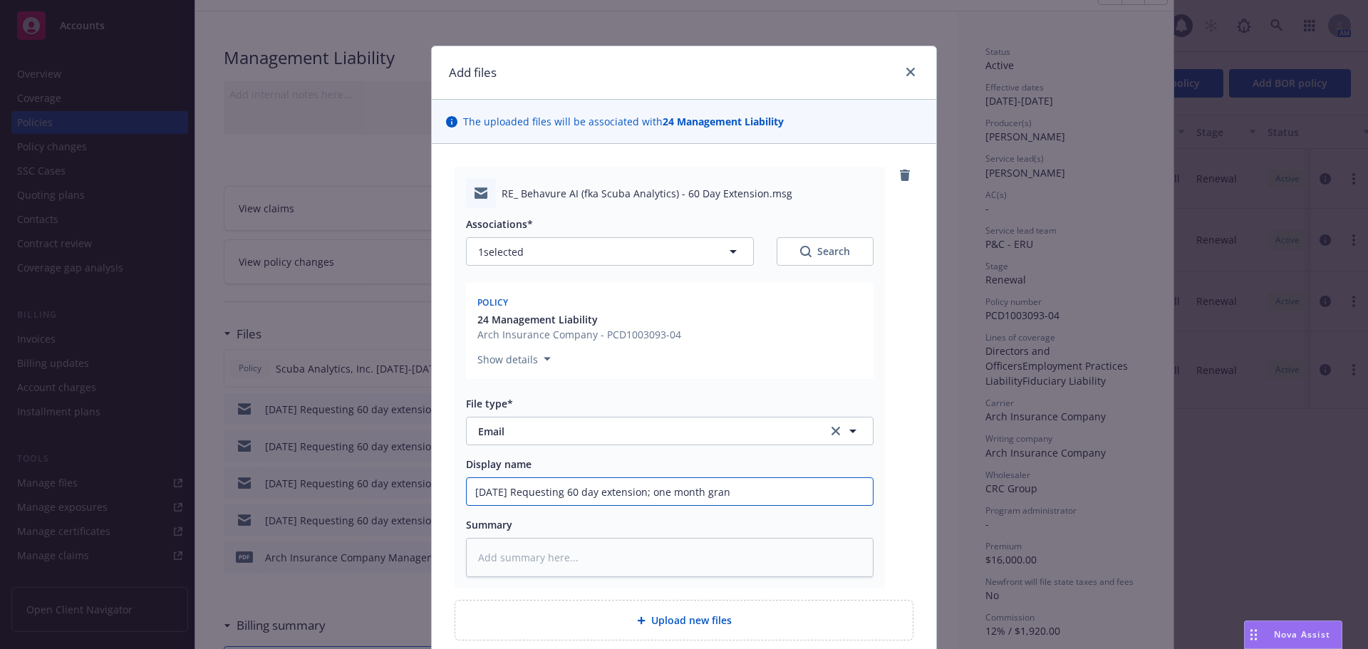
type input "08/21/25 Requesting 60 day extension; one month grant"
type textarea "x"
type input "08/21/25 Requesting 60 day extension; one month grante"
type textarea "x"
drag, startPoint x: 803, startPoint y: 494, endPoint x: 328, endPoint y: 496, distance: 474.5
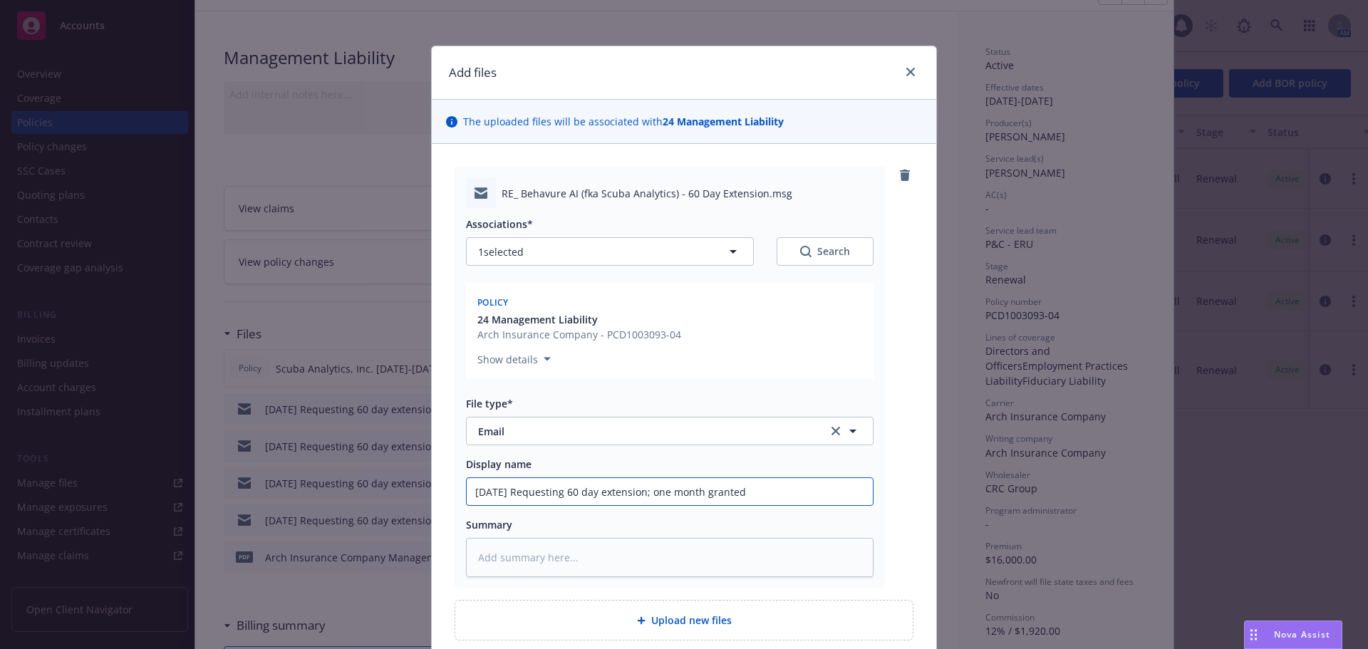
click at [328, 496] on div "Add files The uploaded files will be associated with 24 Management Liability RE…" at bounding box center [684, 324] width 1368 height 649
click at [813, 487] on input "08/21/25 Requesting 60 day extension; one month granted" at bounding box center [670, 491] width 406 height 27
type input "08/21/25 Requesting 60 day extension; one month granted"
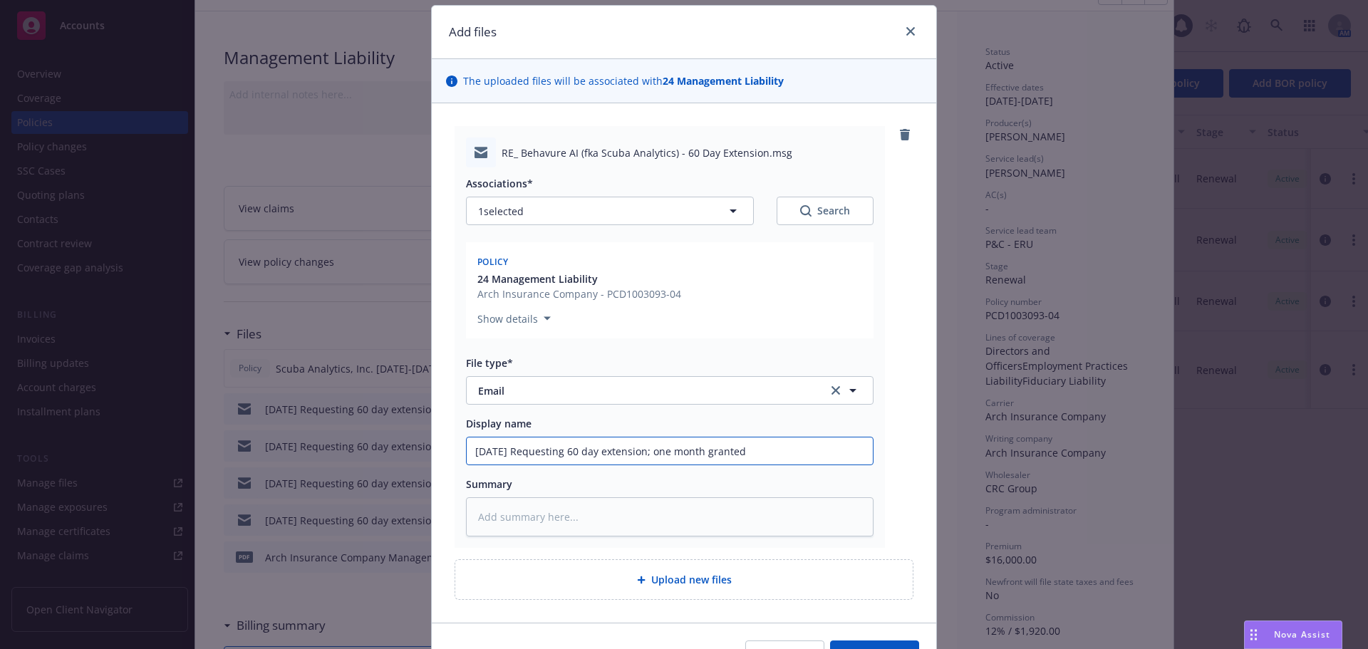
type textarea "x"
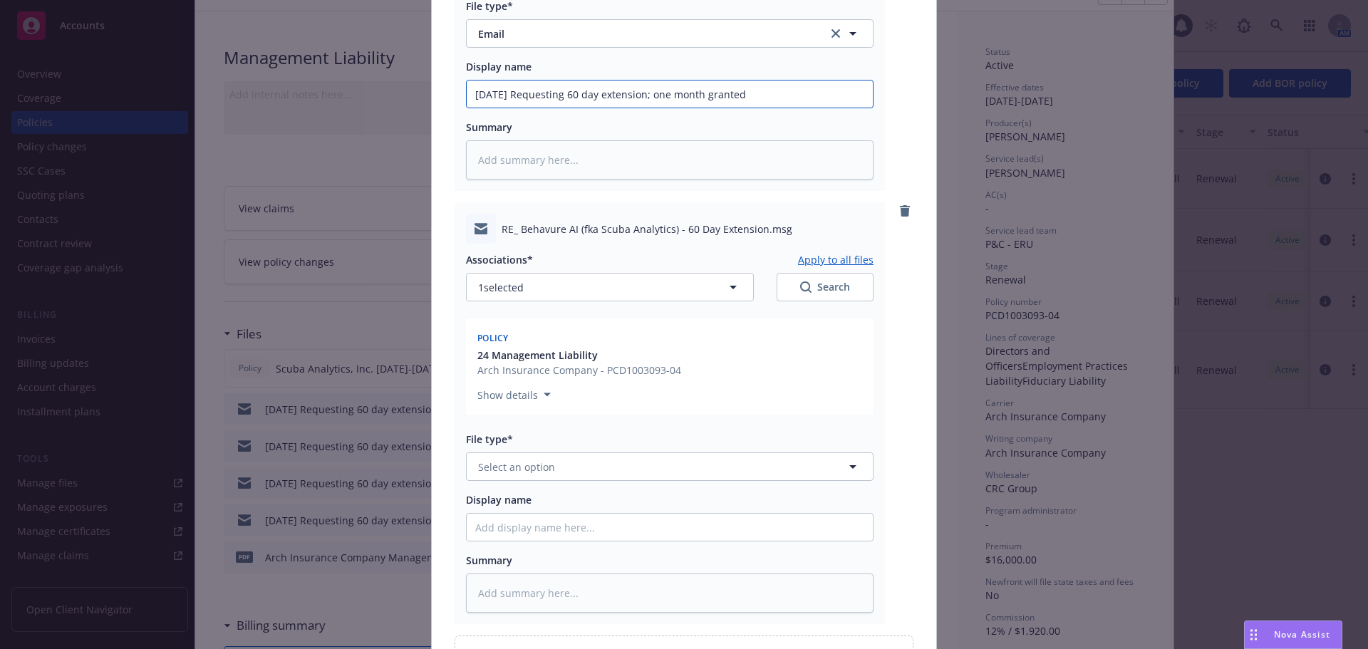
scroll to position [468, 0]
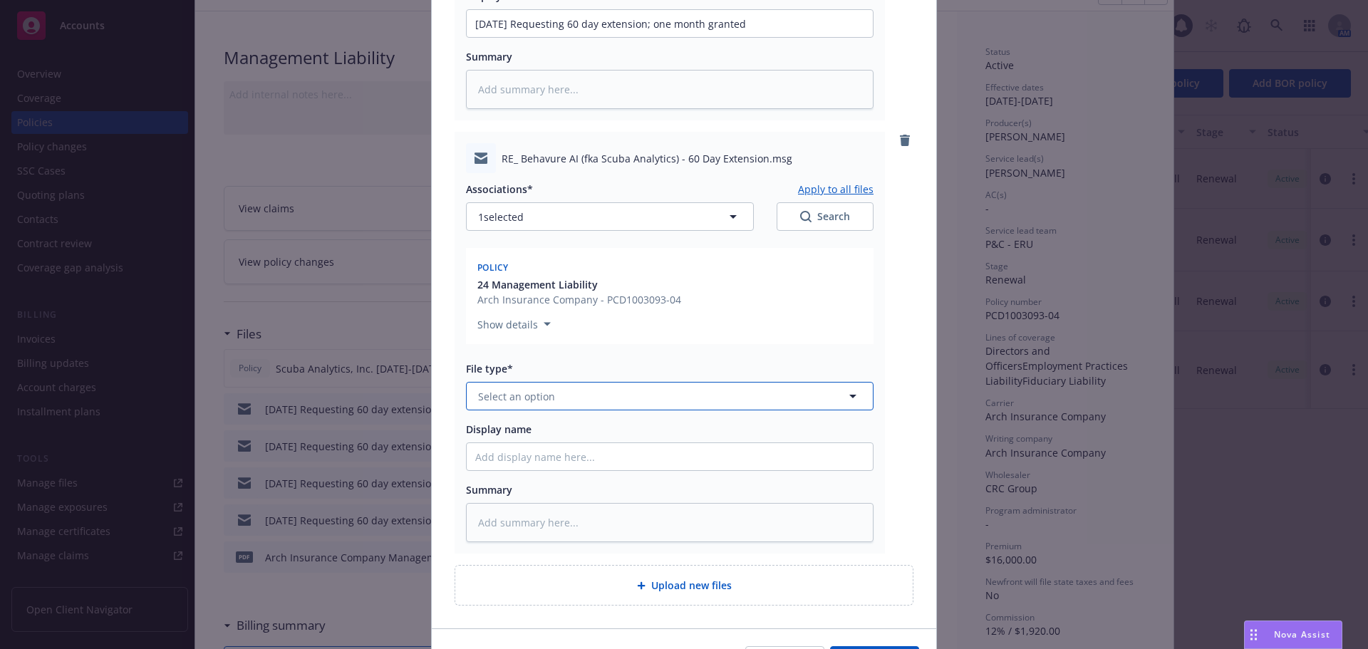
click at [545, 393] on span "Select an option" at bounding box center [516, 396] width 77 height 15
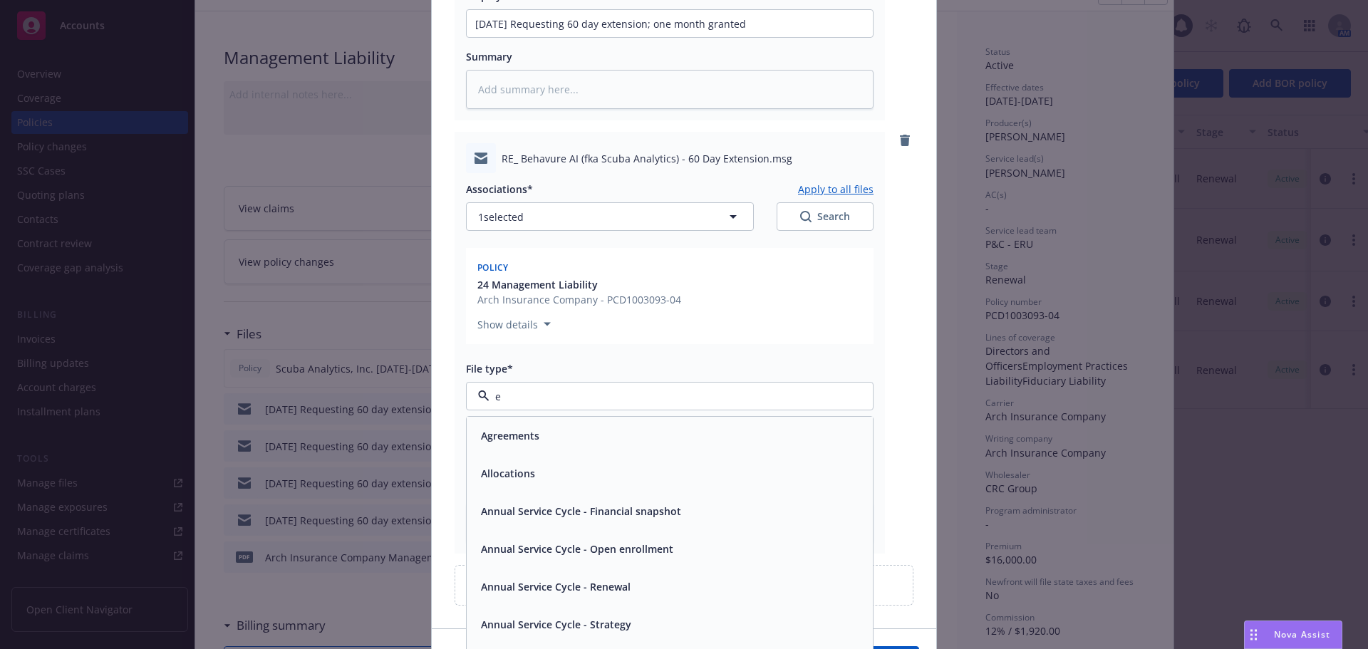
type input "em"
click at [590, 479] on div "Email" at bounding box center [669, 473] width 389 height 21
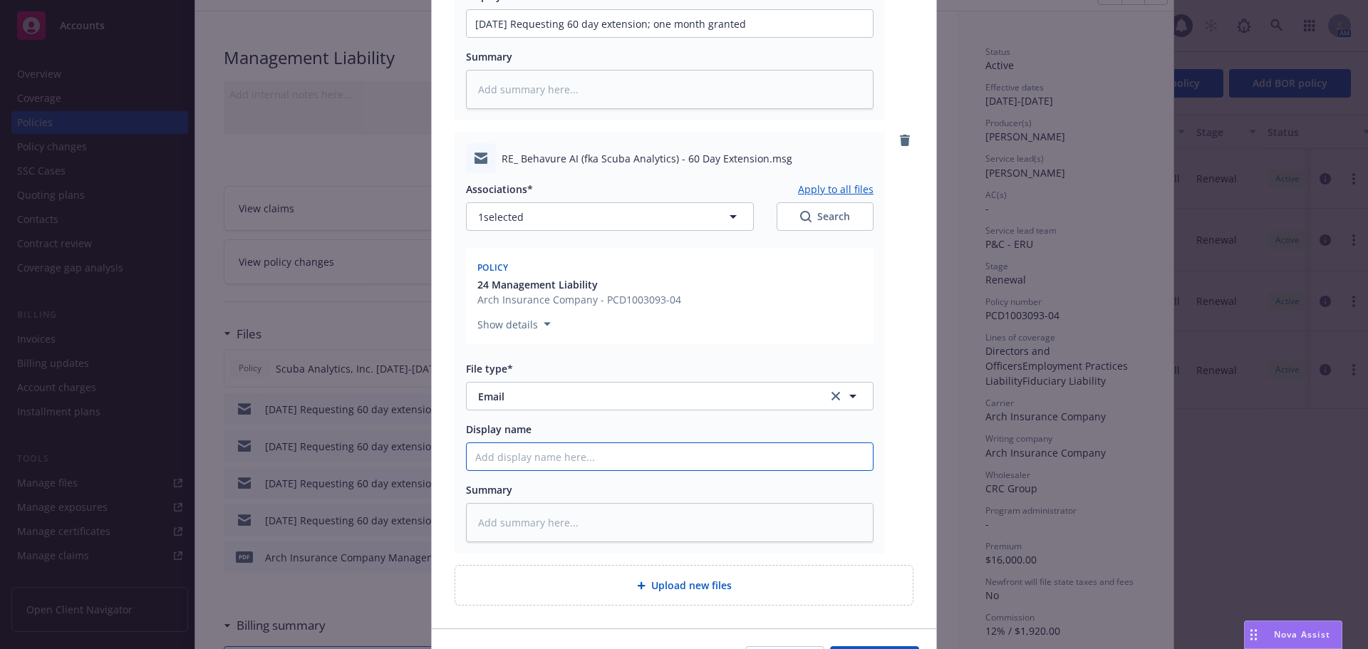
click at [593, 37] on input "Display name" at bounding box center [670, 23] width 406 height 27
paste input "08/21/25 Requesting 60 day extension; one month granted"
type textarea "x"
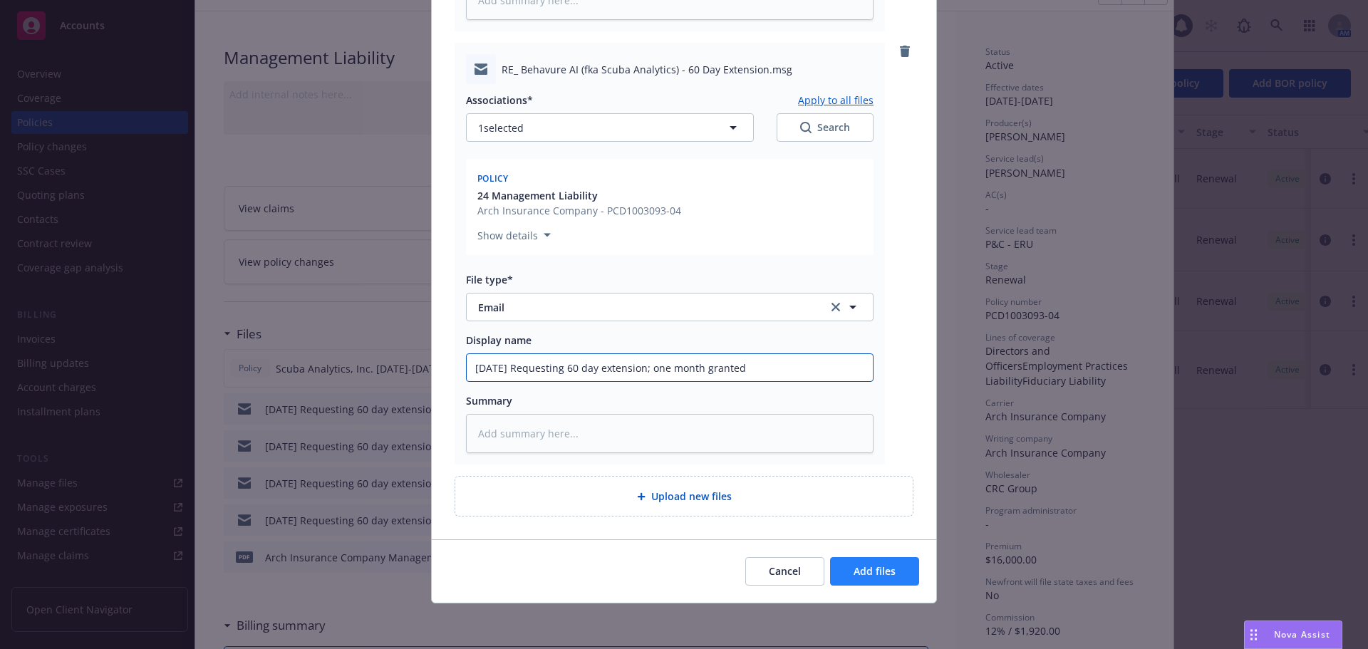
type input "08/21/25 Requesting 60 day extension; one month granted"
click at [878, 569] on span "Add files" at bounding box center [875, 571] width 42 height 14
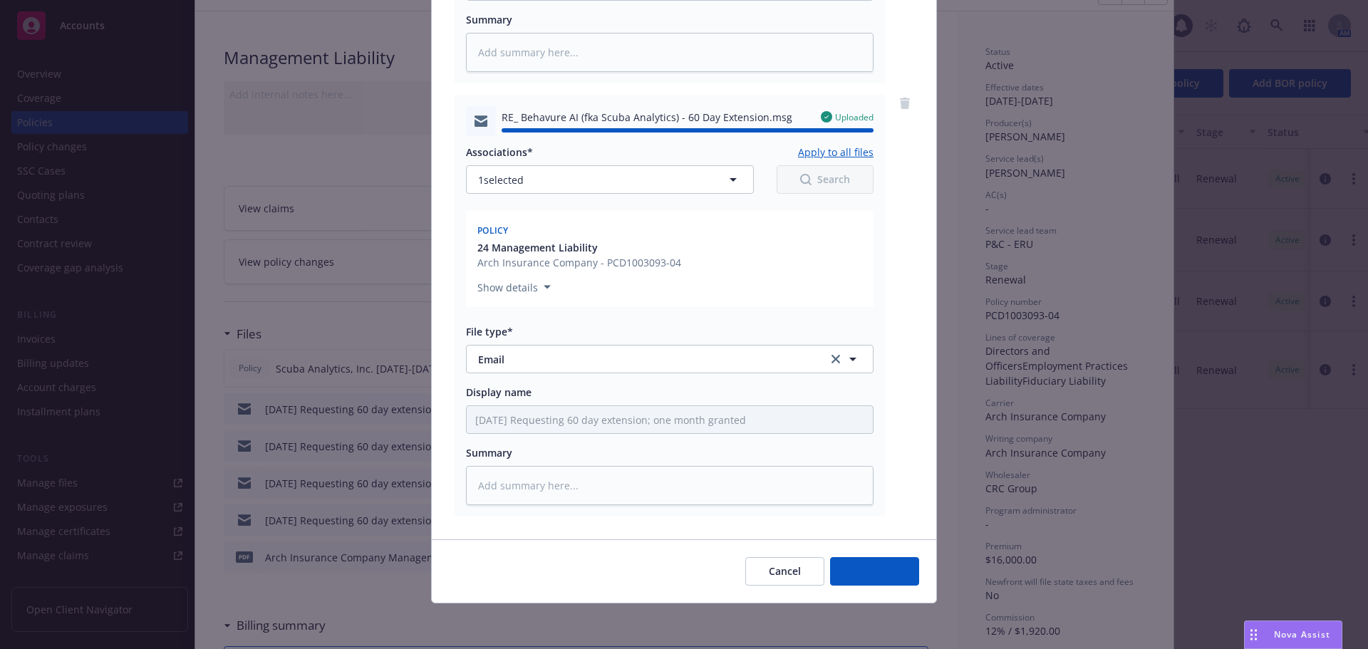
type textarea "x"
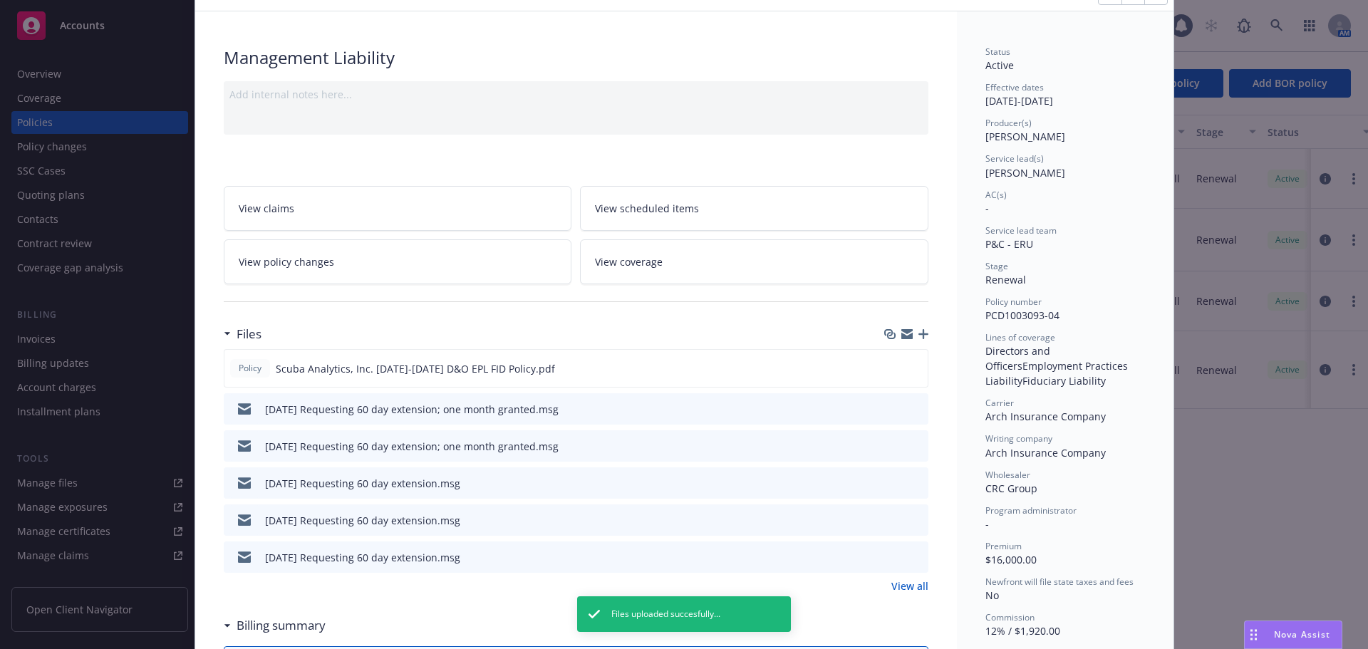
scroll to position [0, 0]
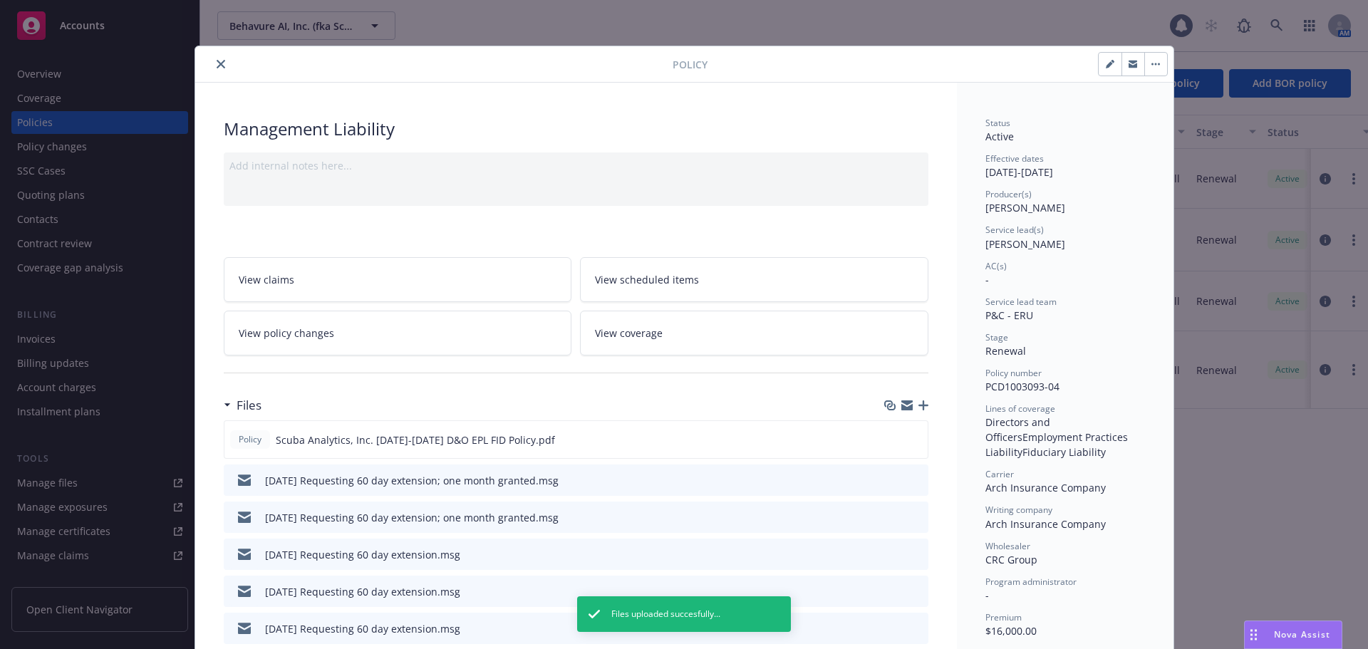
click at [217, 61] on icon "close" at bounding box center [221, 64] width 9 height 9
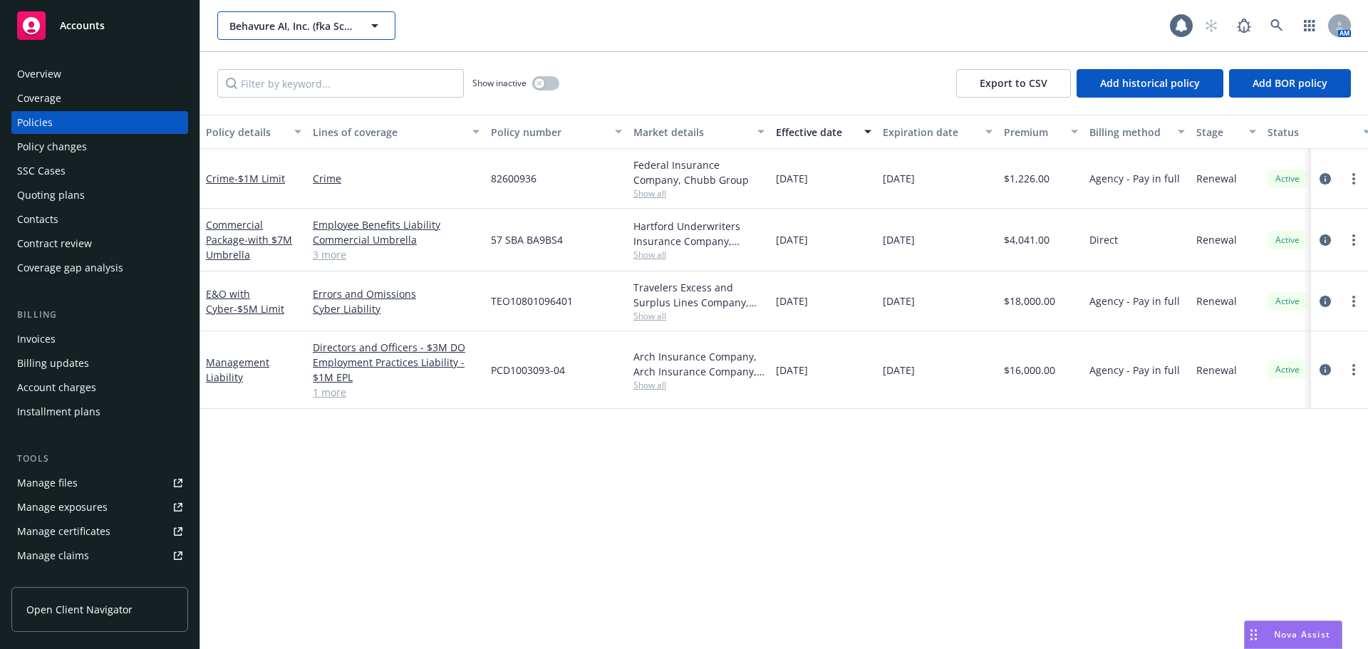
click at [284, 26] on span "Behavure AI, Inc. (fka Scuba Analytics, Inc.)" at bounding box center [290, 26] width 123 height 15
type input "duda"
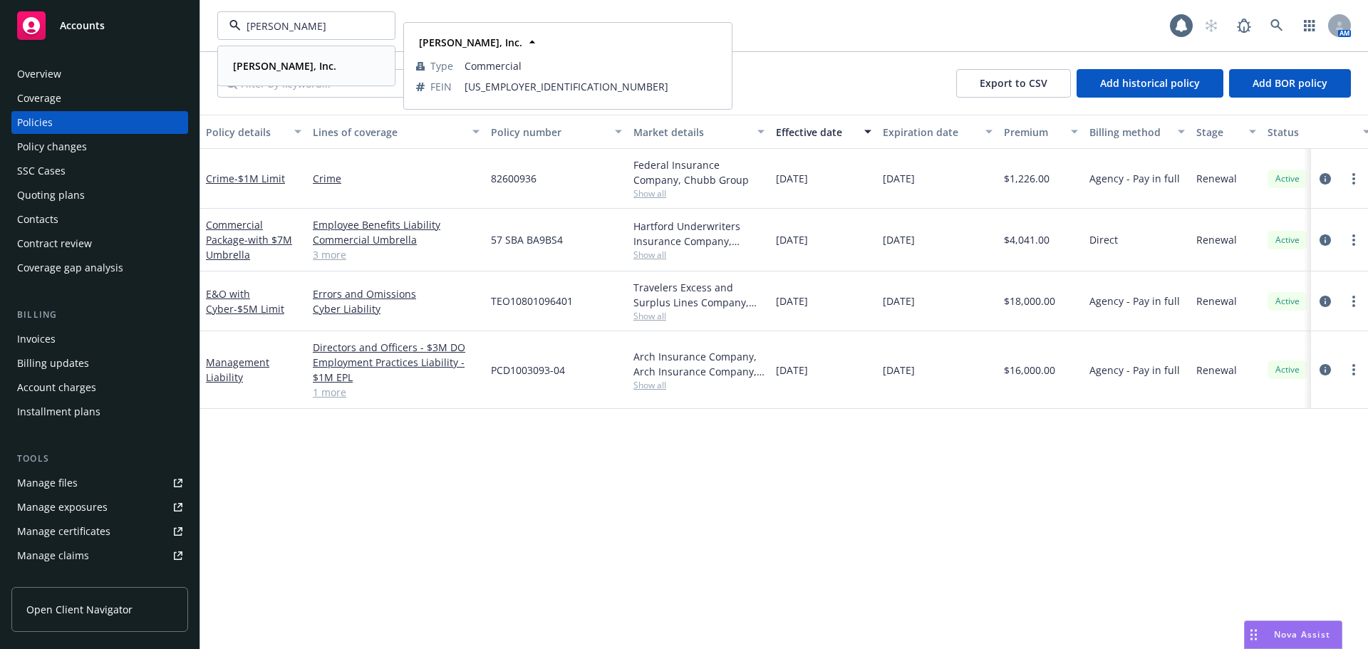
click at [258, 67] on strong "[PERSON_NAME], Inc." at bounding box center [284, 66] width 103 height 14
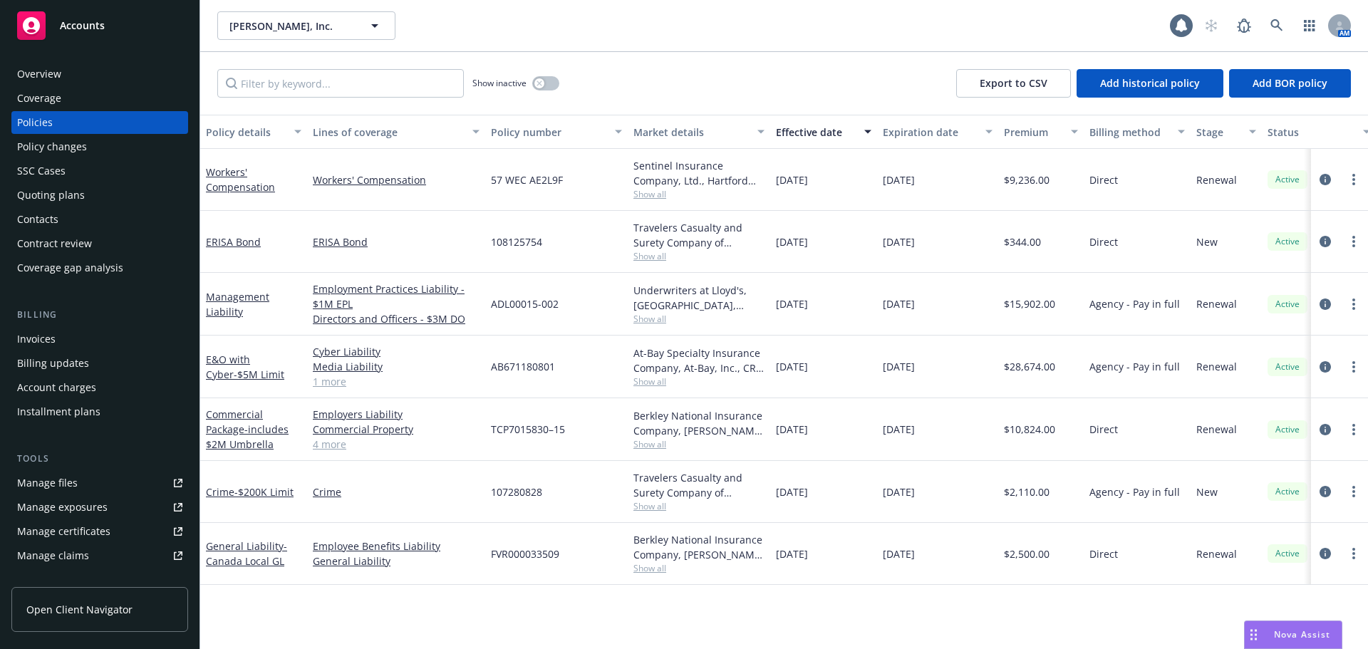
click at [797, 128] on div "Effective date" at bounding box center [816, 132] width 80 height 15
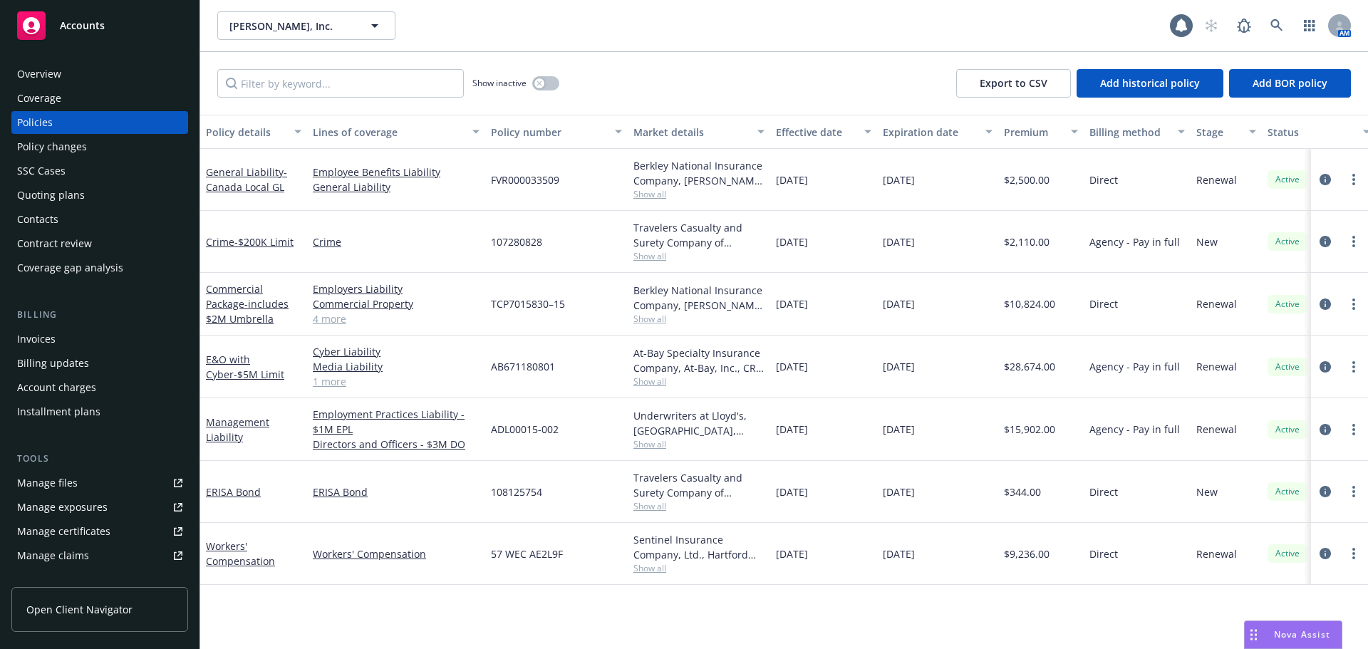
click at [797, 128] on div "Effective date" at bounding box center [816, 132] width 80 height 15
click at [797, 129] on div "Effective date" at bounding box center [816, 132] width 80 height 15
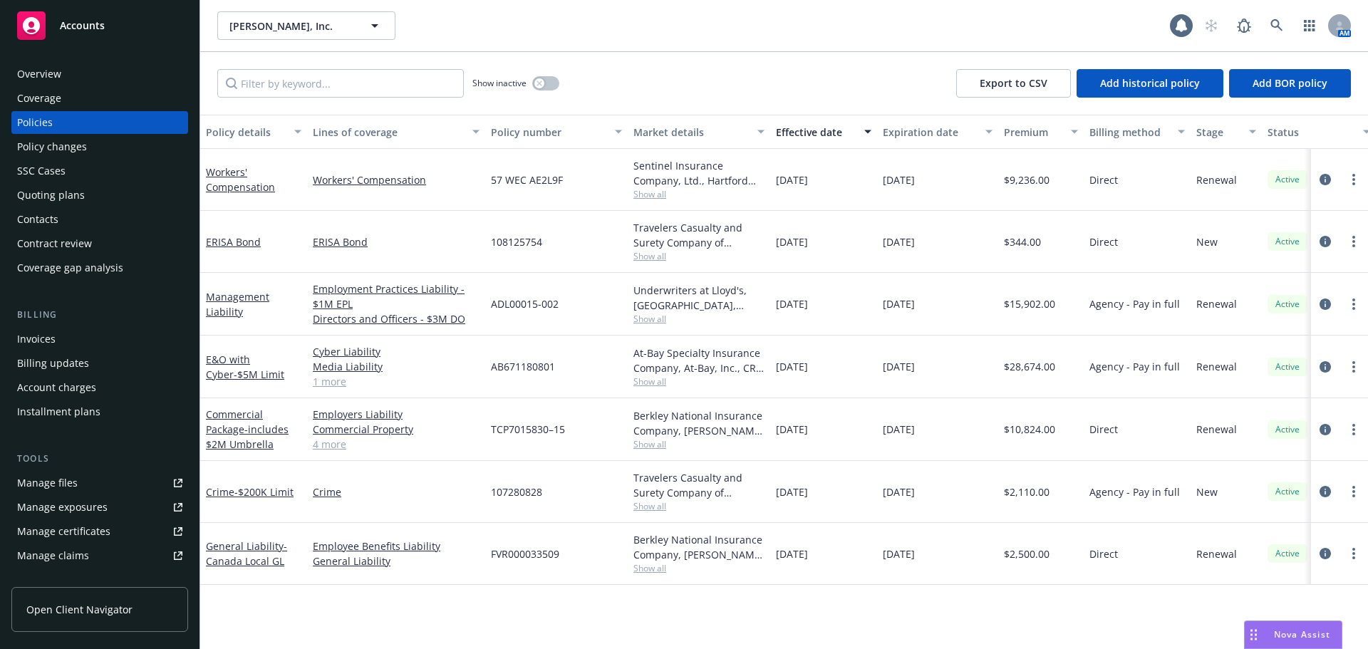
click at [960, 306] on div "[DATE]" at bounding box center [937, 304] width 121 height 63
click at [646, 319] on span "Show all" at bounding box center [698, 319] width 131 height 12
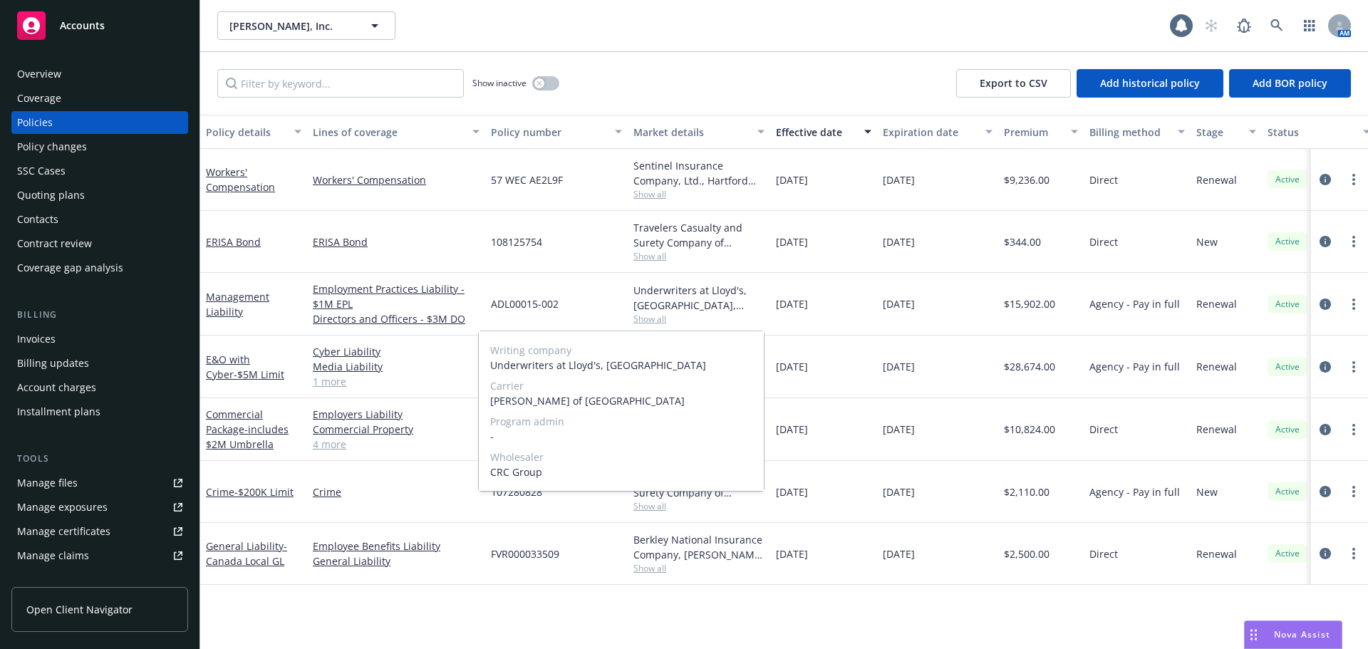
click at [646, 319] on span "Show all" at bounding box center [698, 319] width 131 height 12
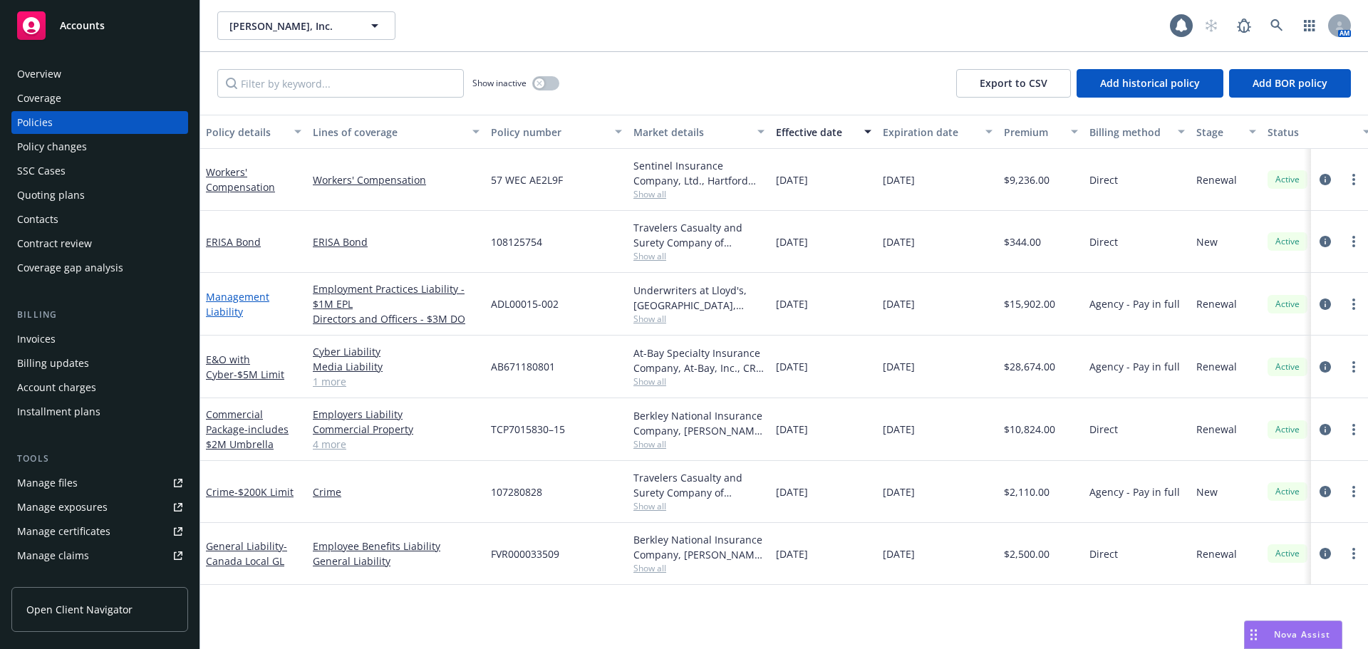
click at [224, 316] on link "Management Liability" at bounding box center [237, 304] width 63 height 28
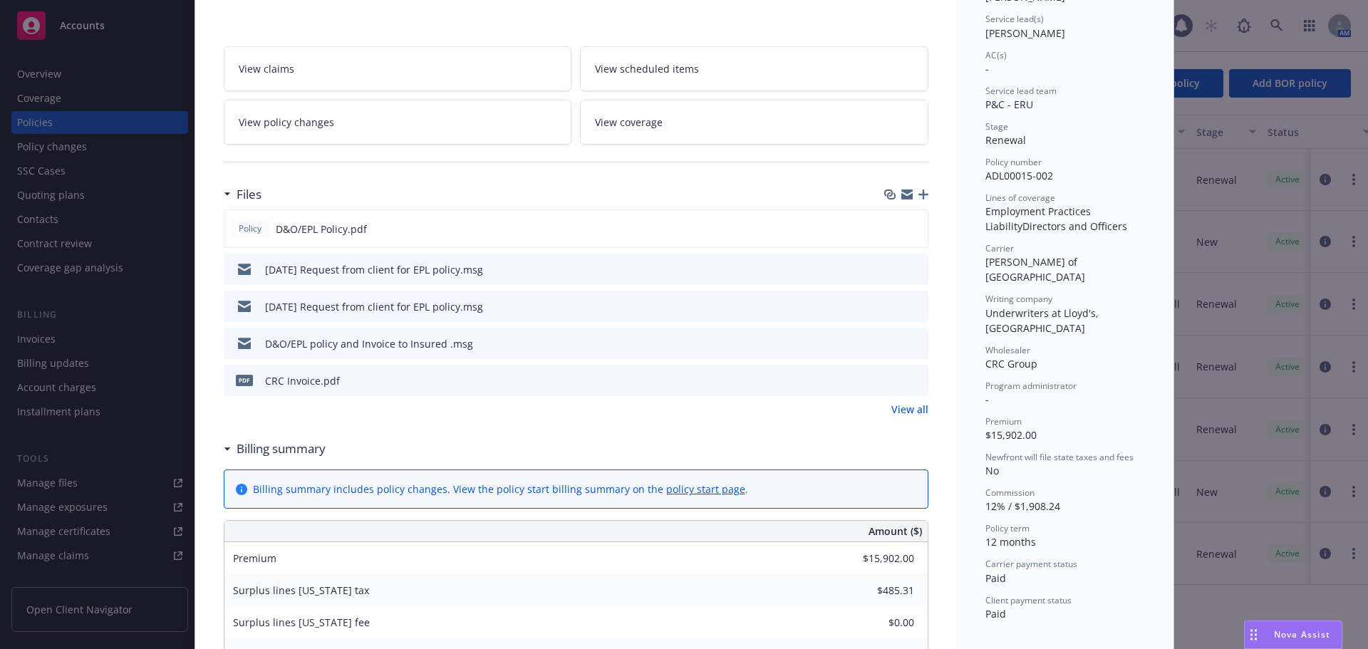
scroll to position [214, 0]
click at [904, 406] on link "View all" at bounding box center [909, 406] width 37 height 15
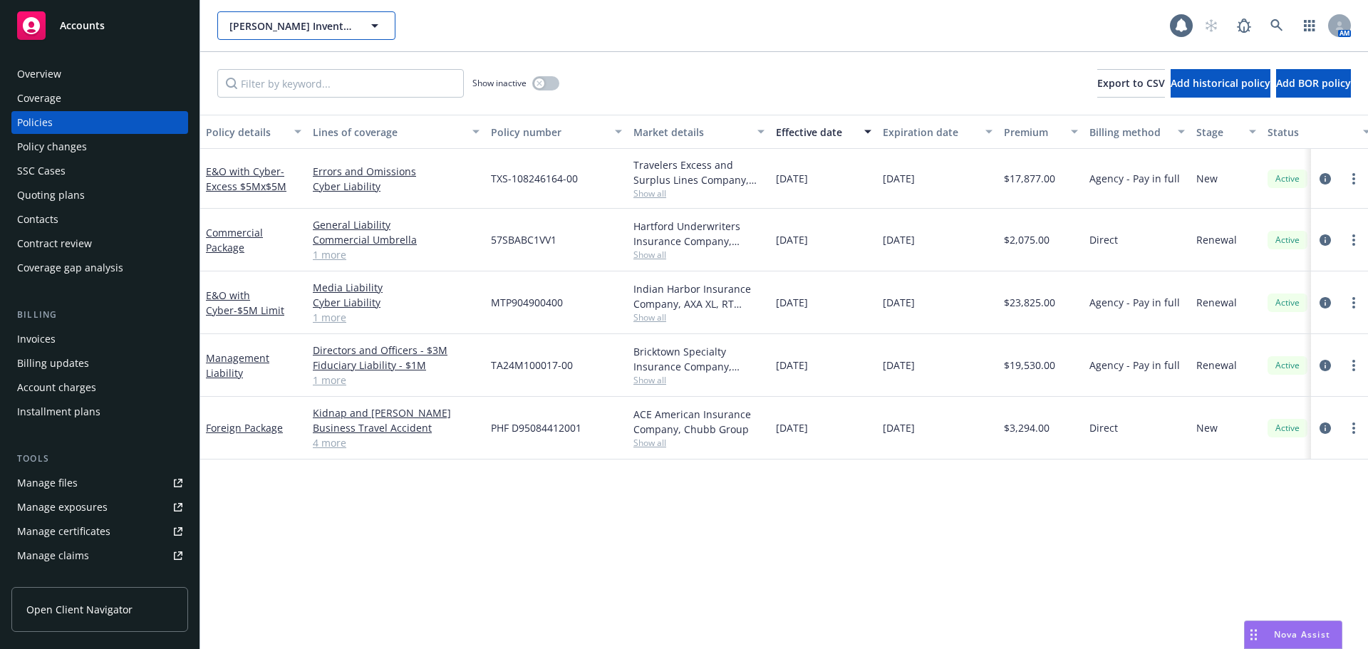
click at [295, 22] on span "[PERSON_NAME] Invent Corp" at bounding box center [290, 26] width 123 height 15
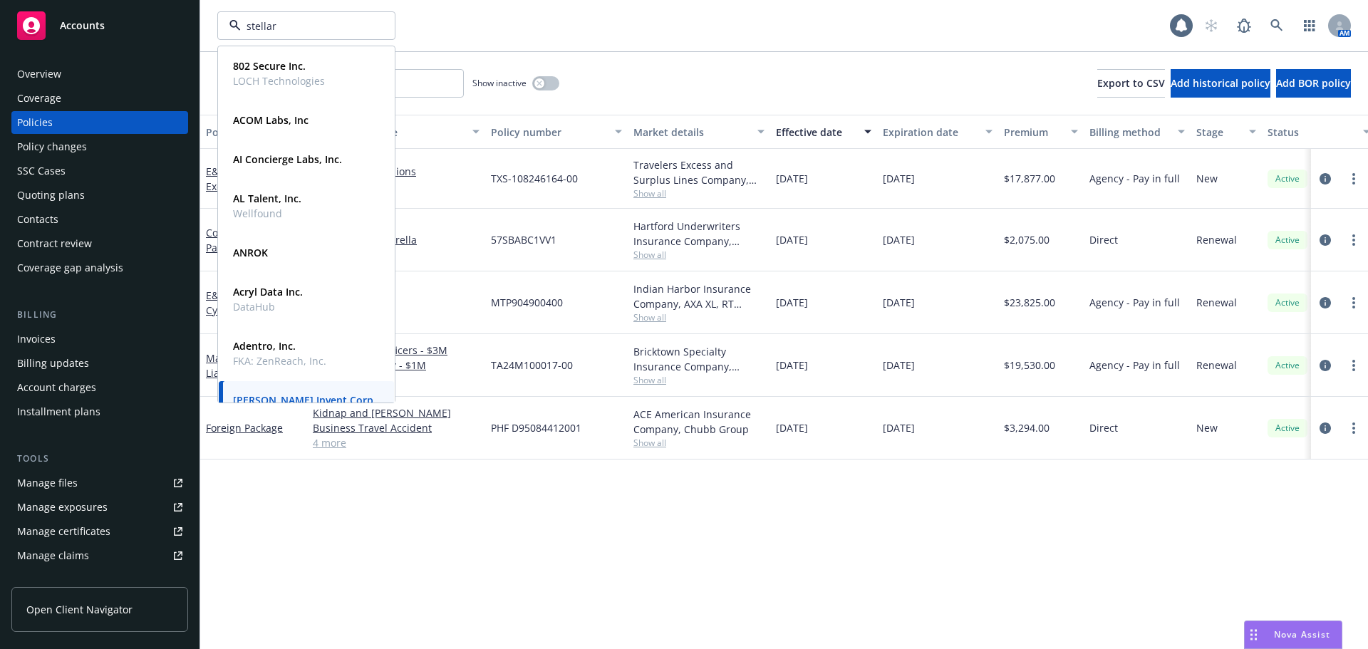
type input "stellar"
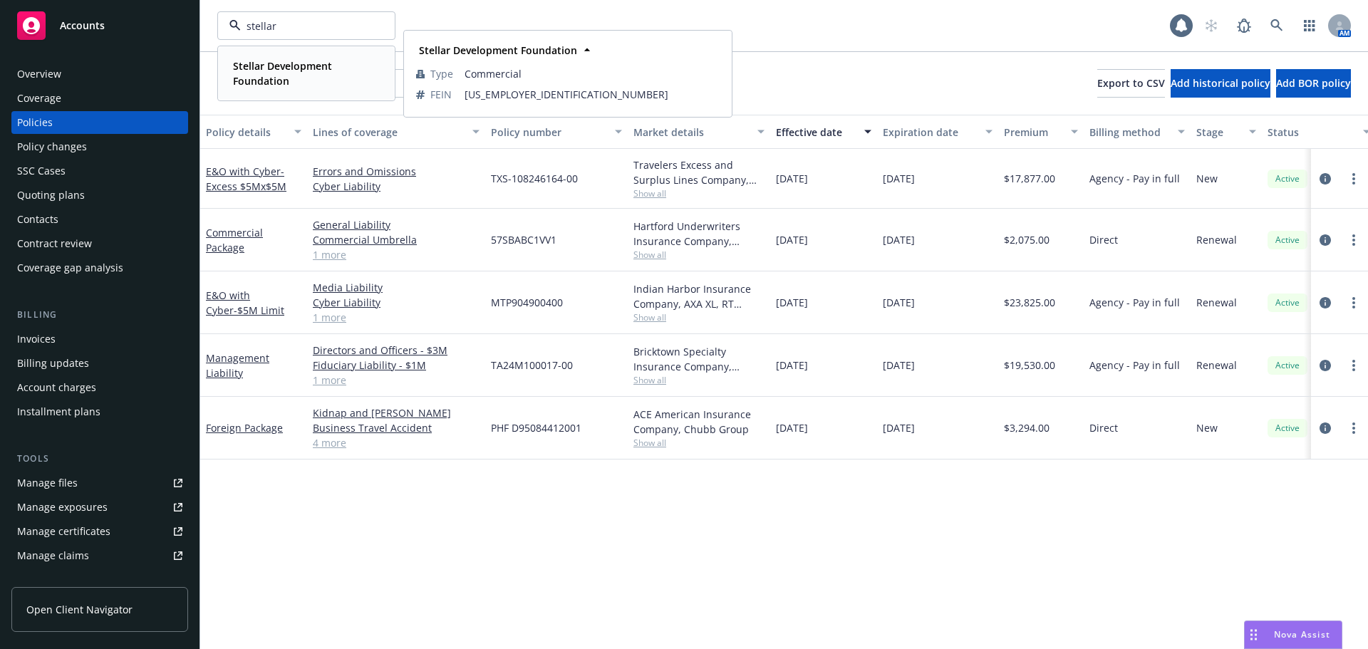
click at [297, 68] on strong "Stellar Development Foundation" at bounding box center [282, 73] width 99 height 28
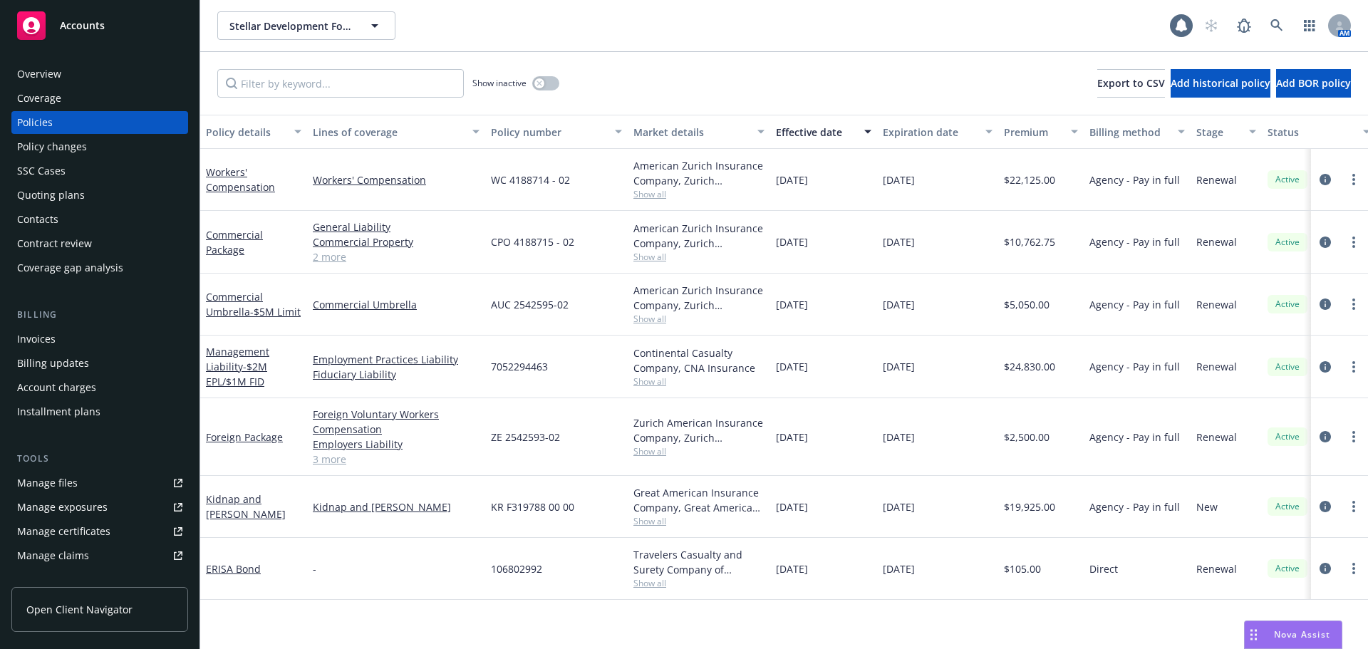
click at [80, 194] on div "Quoting plans" at bounding box center [51, 195] width 68 height 23
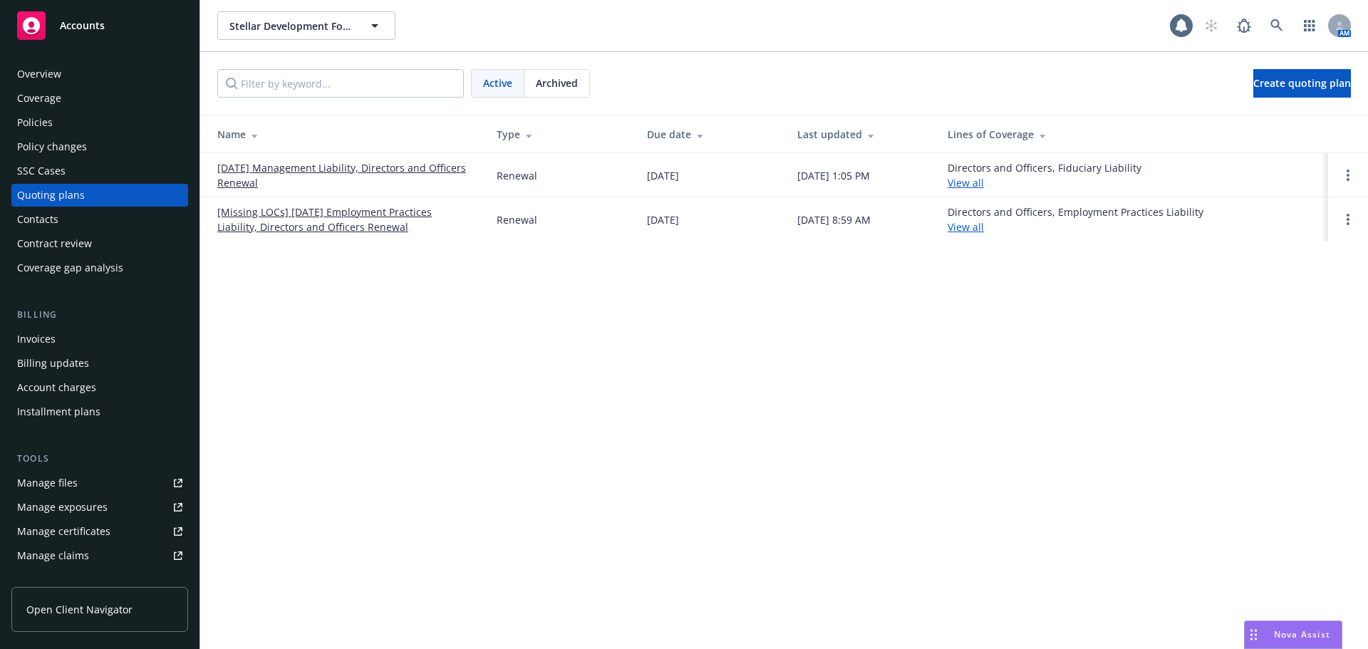
click at [82, 119] on div "Policies" at bounding box center [99, 122] width 165 height 23
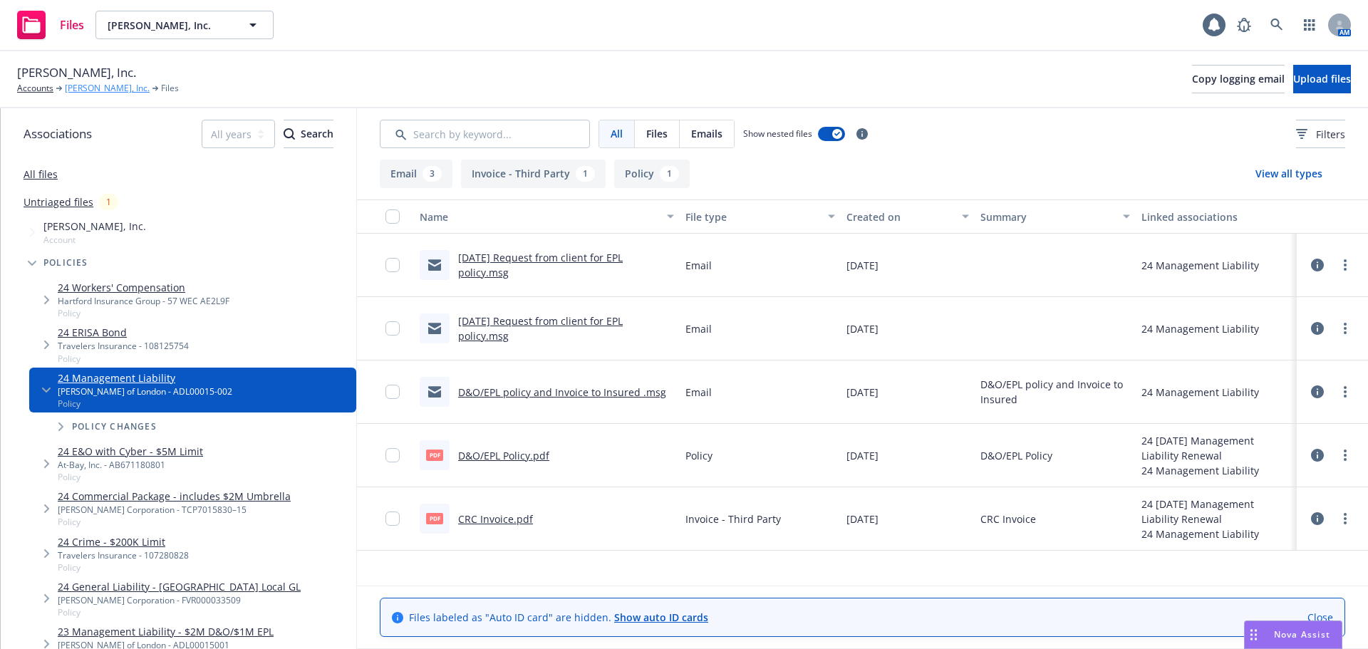
click at [79, 89] on link "[PERSON_NAME], Inc." at bounding box center [107, 88] width 85 height 13
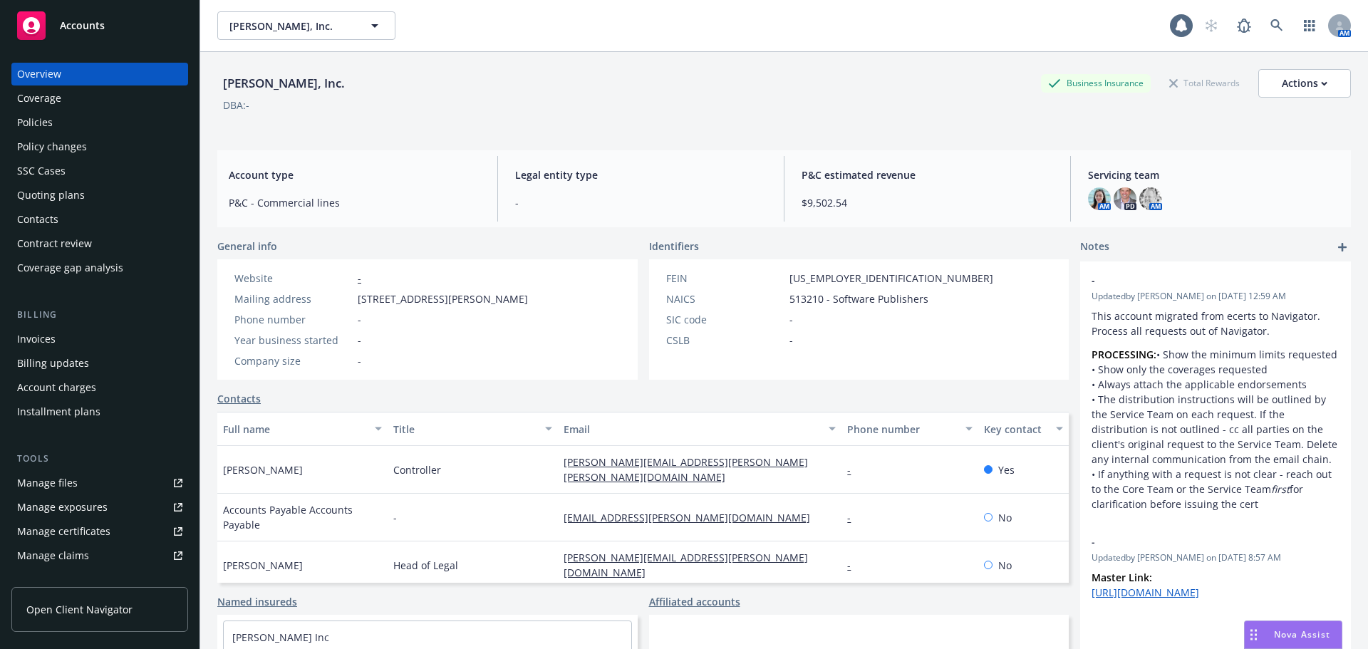
click at [56, 129] on div "Policies" at bounding box center [99, 122] width 165 height 23
